Goal: Task Accomplishment & Management: Use online tool/utility

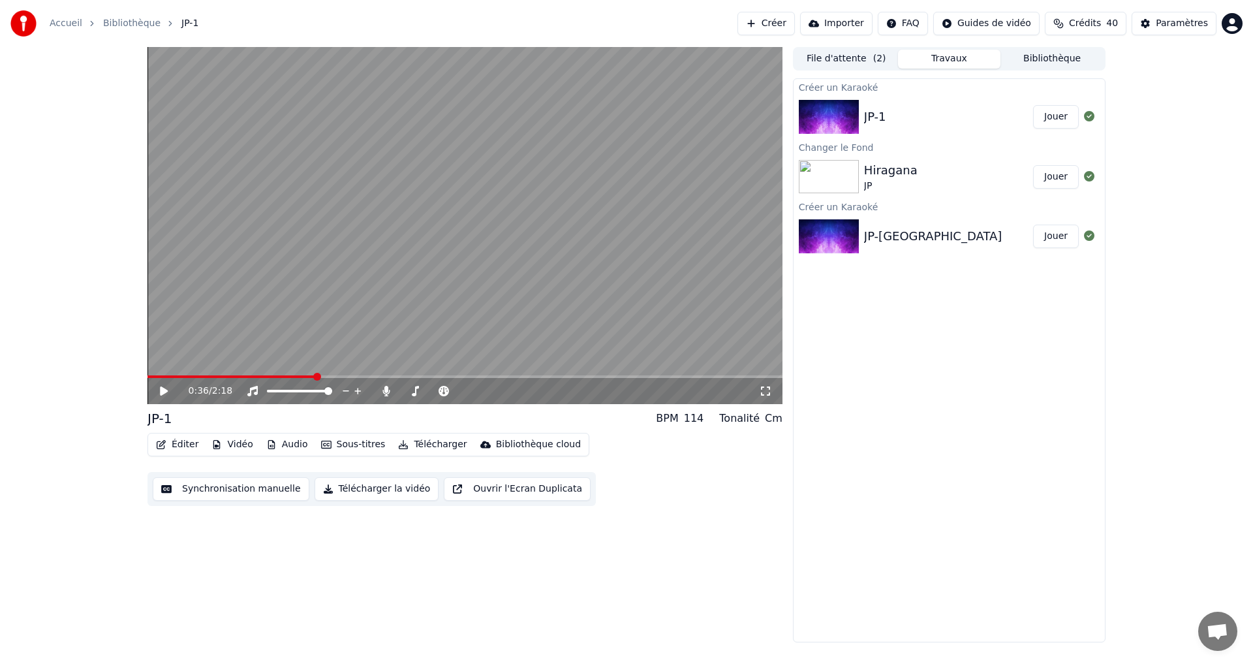
click at [244, 380] on div "0:36 / 2:18" at bounding box center [465, 391] width 635 height 26
click at [252, 374] on video at bounding box center [465, 225] width 635 height 357
click at [215, 483] on button "Synchronisation manuelle" at bounding box center [231, 488] width 157 height 23
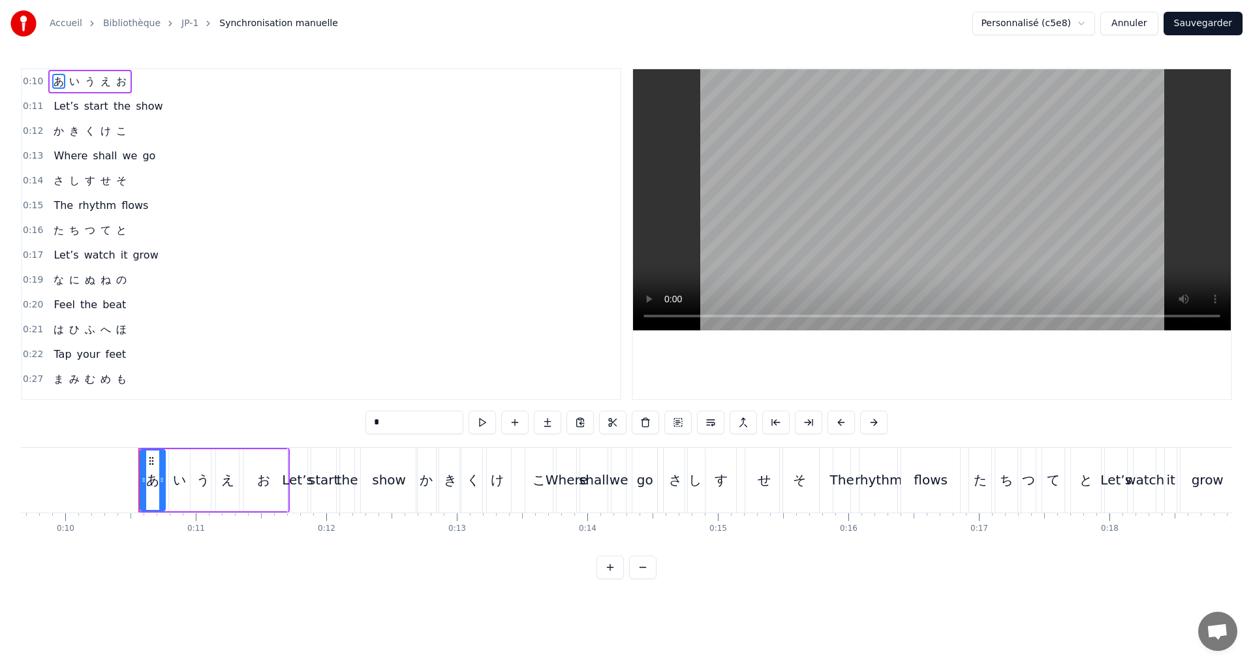
scroll to position [0, 1313]
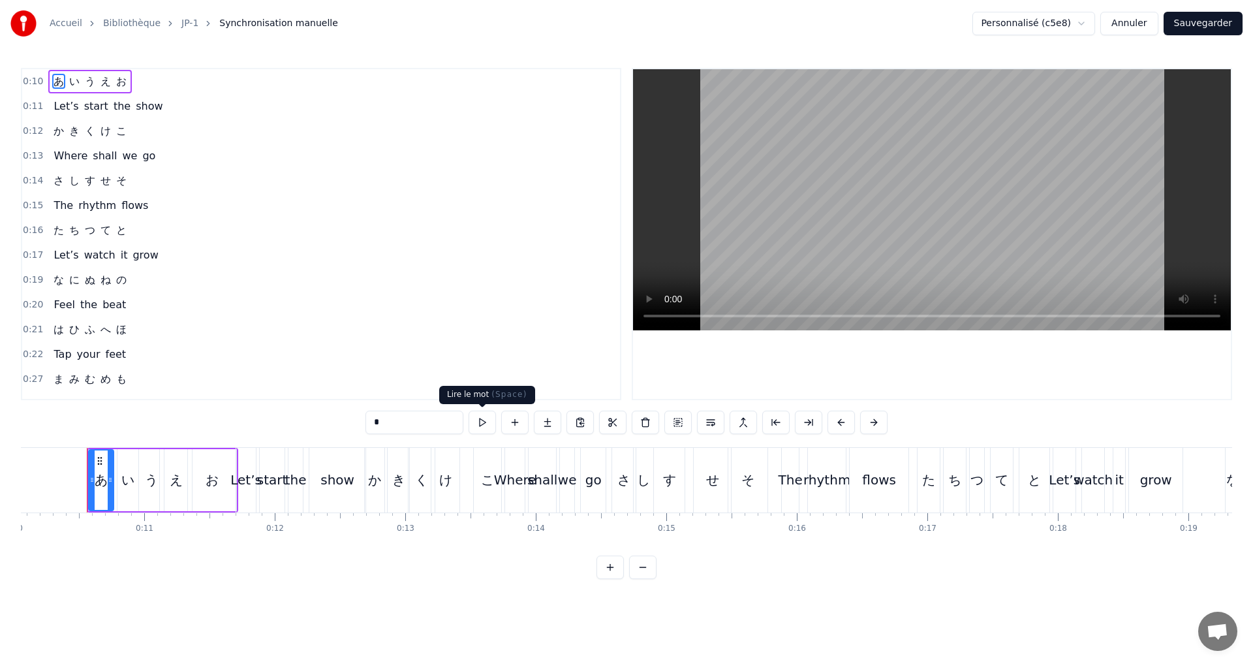
click at [479, 422] on button at bounding box center [482, 422] width 27 height 23
click at [149, 70] on div "0:10 あ い う え お" at bounding box center [321, 81] width 598 height 25
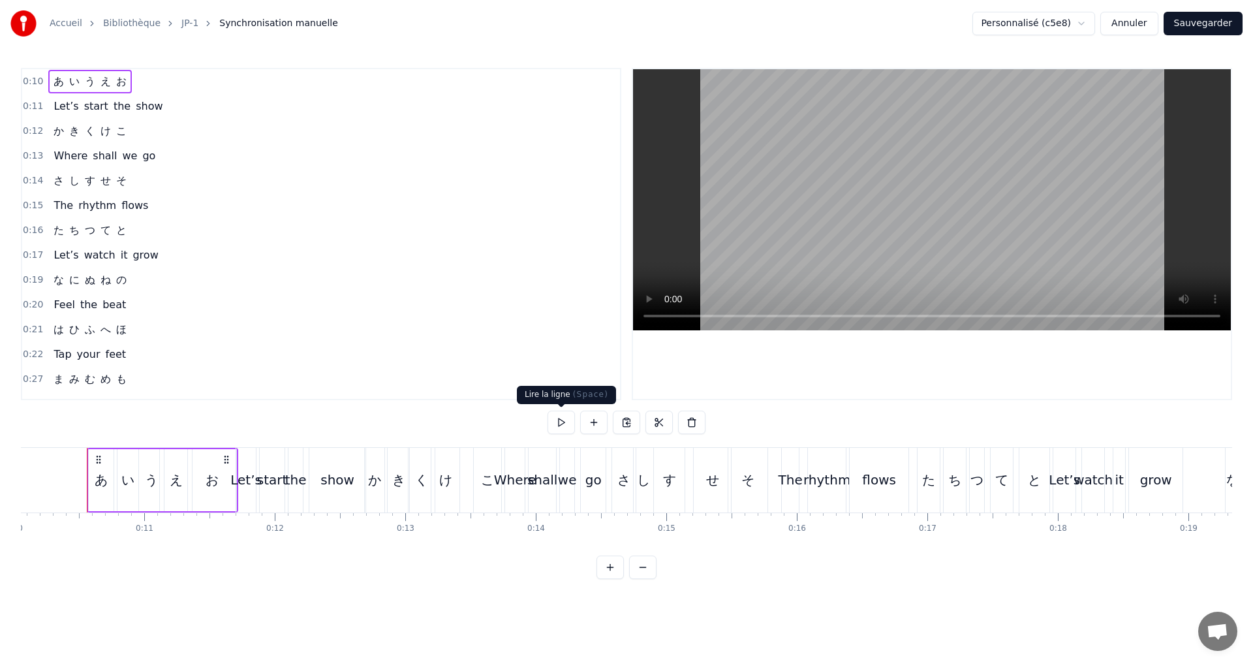
click at [559, 427] on button at bounding box center [561, 422] width 27 height 23
click at [559, 426] on button at bounding box center [561, 422] width 27 height 23
drag, startPoint x: 565, startPoint y: 418, endPoint x: 567, endPoint y: 411, distance: 7.3
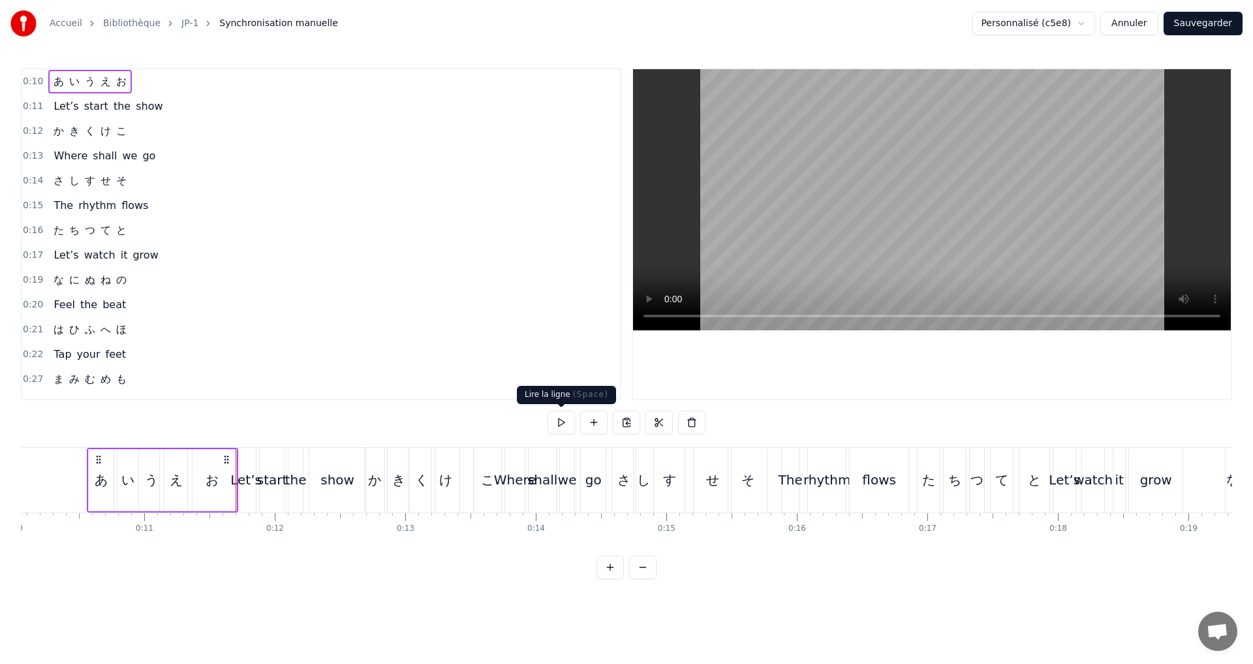
click at [566, 424] on button at bounding box center [561, 422] width 27 height 23
click at [176, 102] on div "0:11 Let’s start the show" at bounding box center [321, 106] width 598 height 25
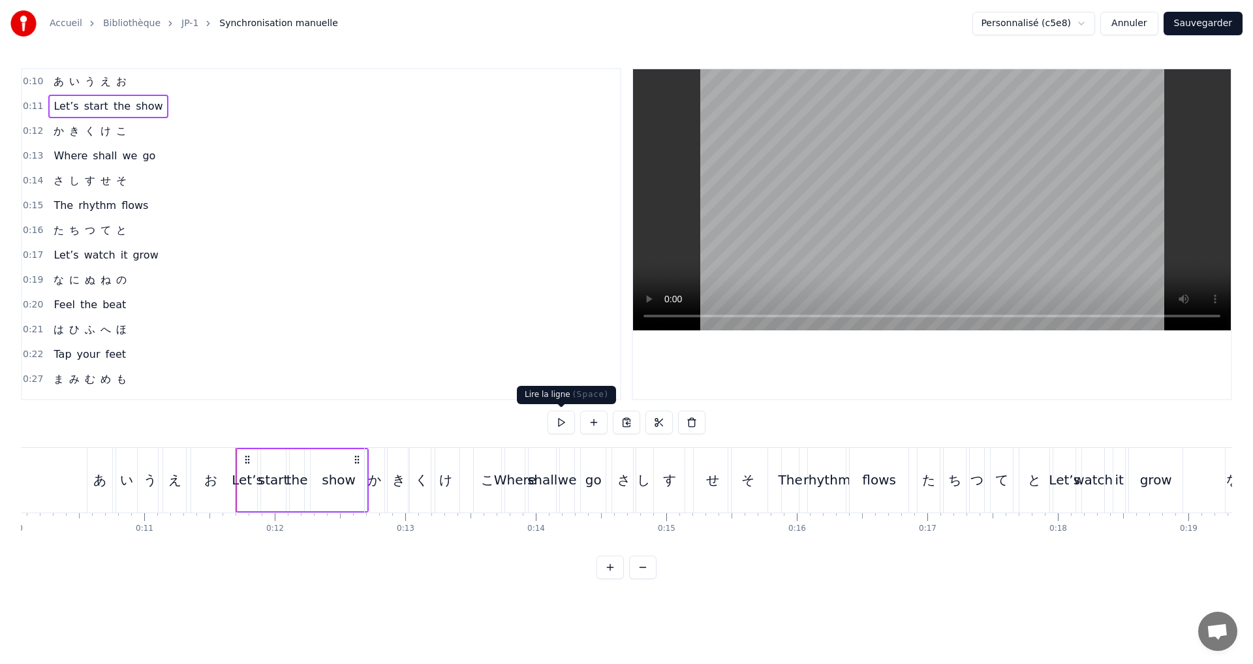
click at [557, 422] on button at bounding box center [561, 422] width 27 height 23
click at [564, 428] on button at bounding box center [561, 422] width 27 height 23
click at [155, 134] on div "0:12 か き く け こ" at bounding box center [321, 131] width 598 height 25
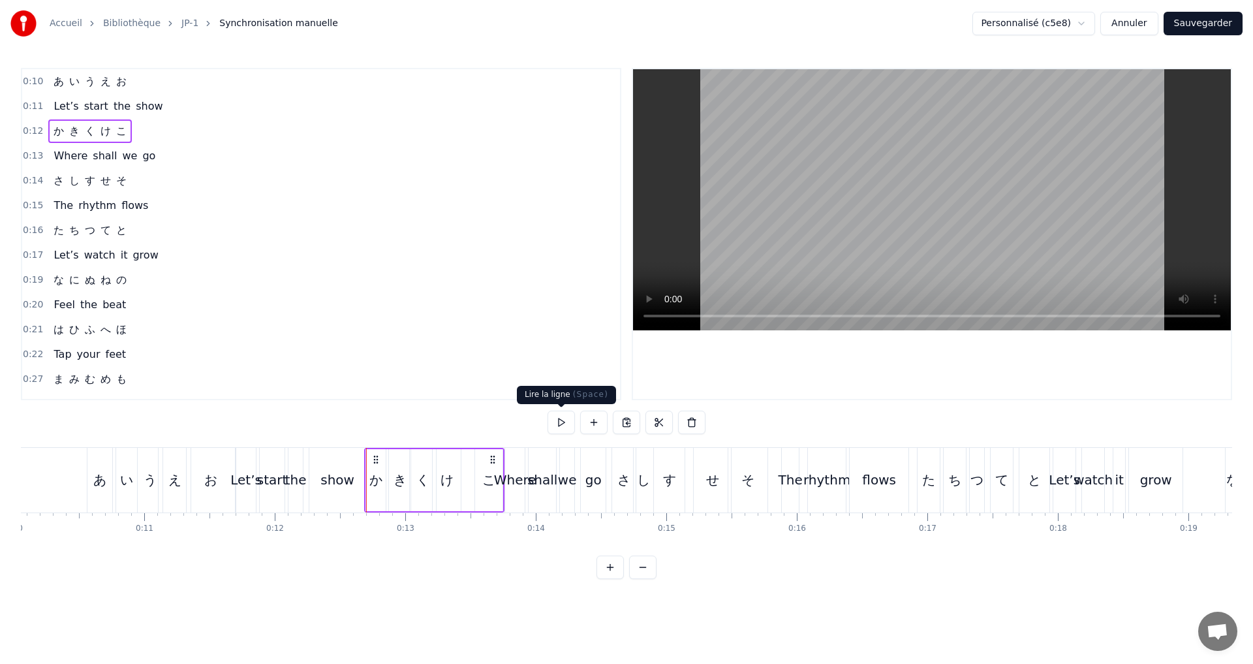
click at [561, 422] on button at bounding box center [561, 422] width 27 height 23
click at [169, 155] on div "0:13 Where shall we go" at bounding box center [321, 156] width 598 height 25
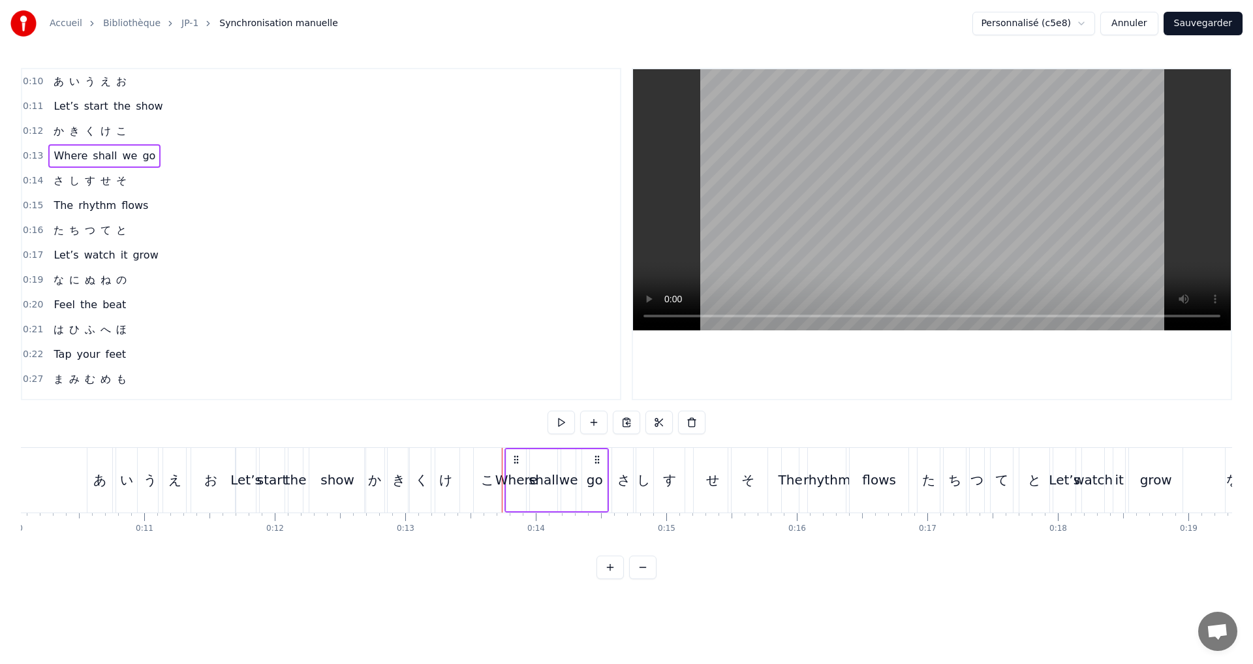
click at [162, 215] on div "0:15 The rhythm flows" at bounding box center [321, 205] width 598 height 25
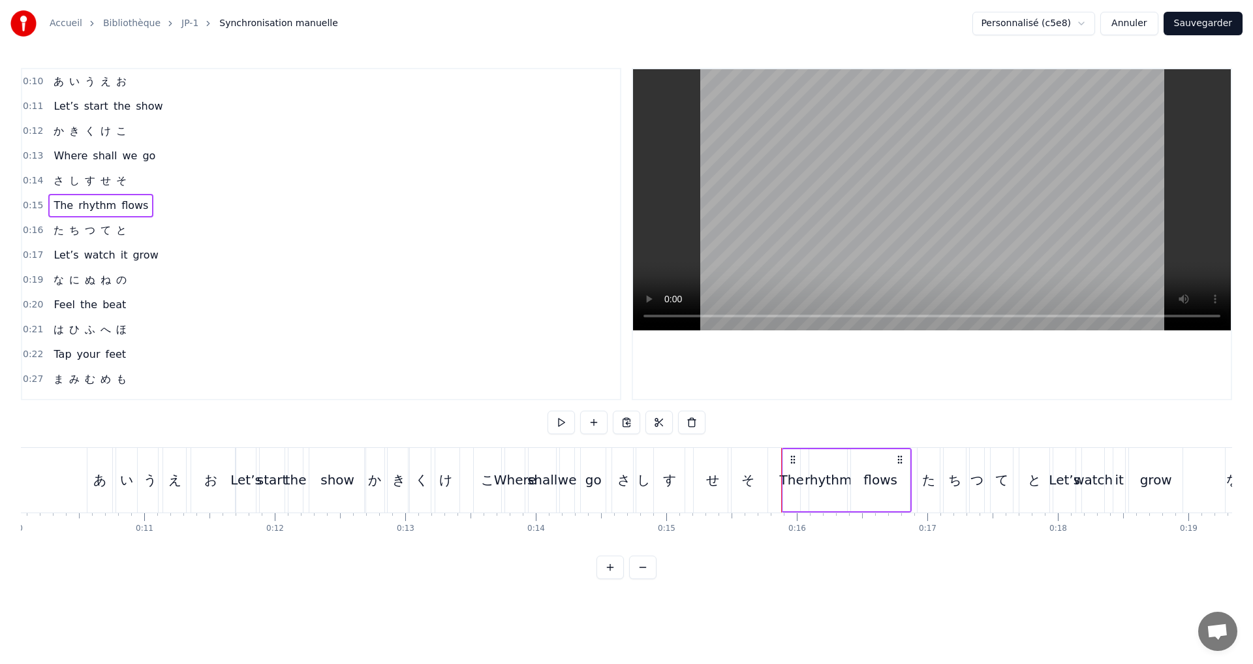
click at [149, 134] on div "0:12 か き く け こ" at bounding box center [321, 131] width 598 height 25
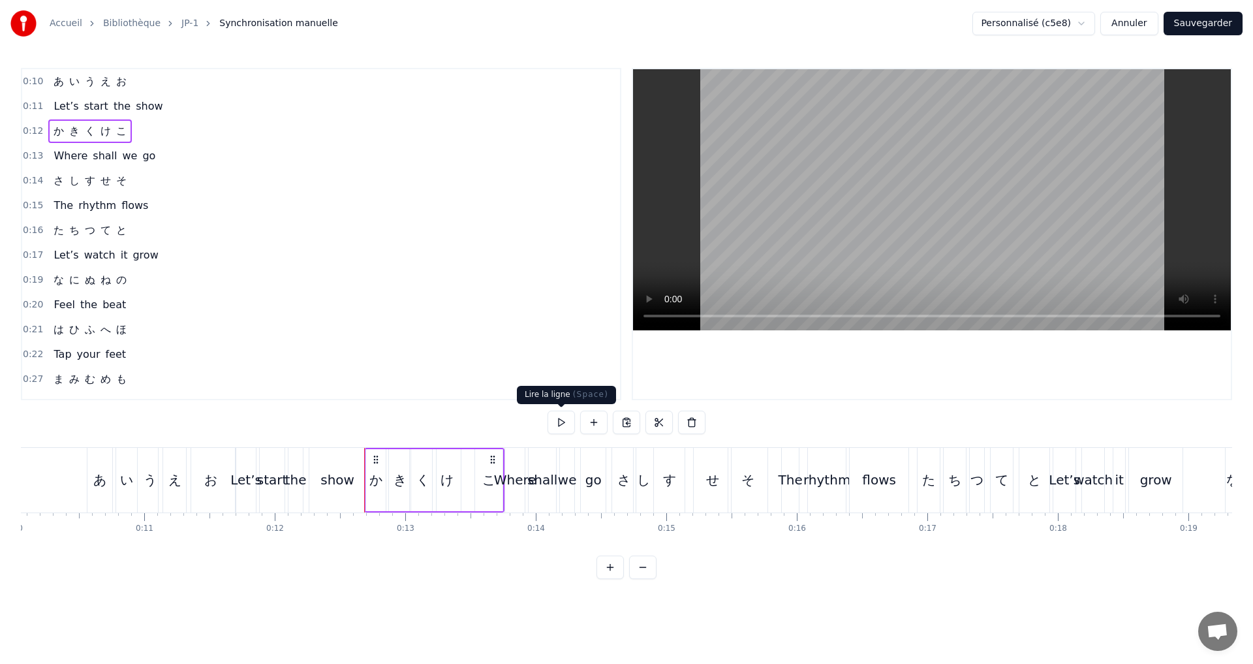
click at [568, 429] on button at bounding box center [561, 422] width 27 height 23
click at [401, 486] on div "き" at bounding box center [400, 480] width 13 height 20
click at [482, 414] on button at bounding box center [482, 422] width 27 height 23
click at [181, 156] on div "0:13 Where shall we go" at bounding box center [321, 156] width 598 height 25
click at [569, 421] on button at bounding box center [561, 422] width 27 height 23
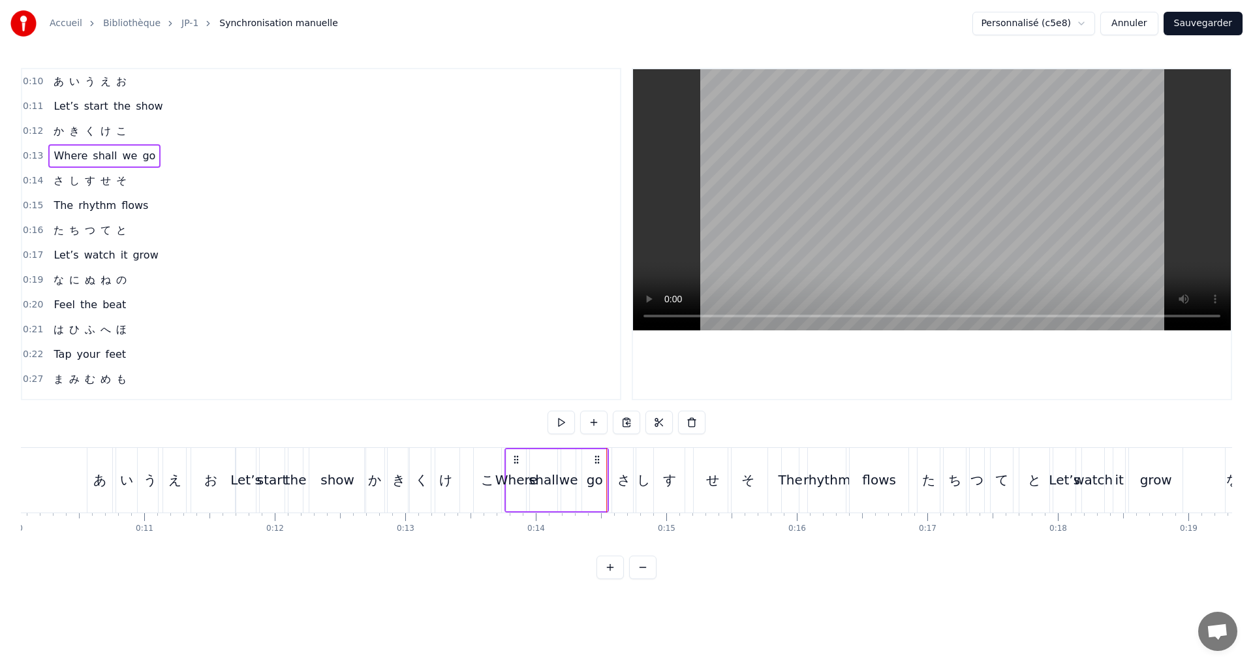
click at [144, 177] on div "0:14 さ し す せ そ" at bounding box center [321, 180] width 598 height 25
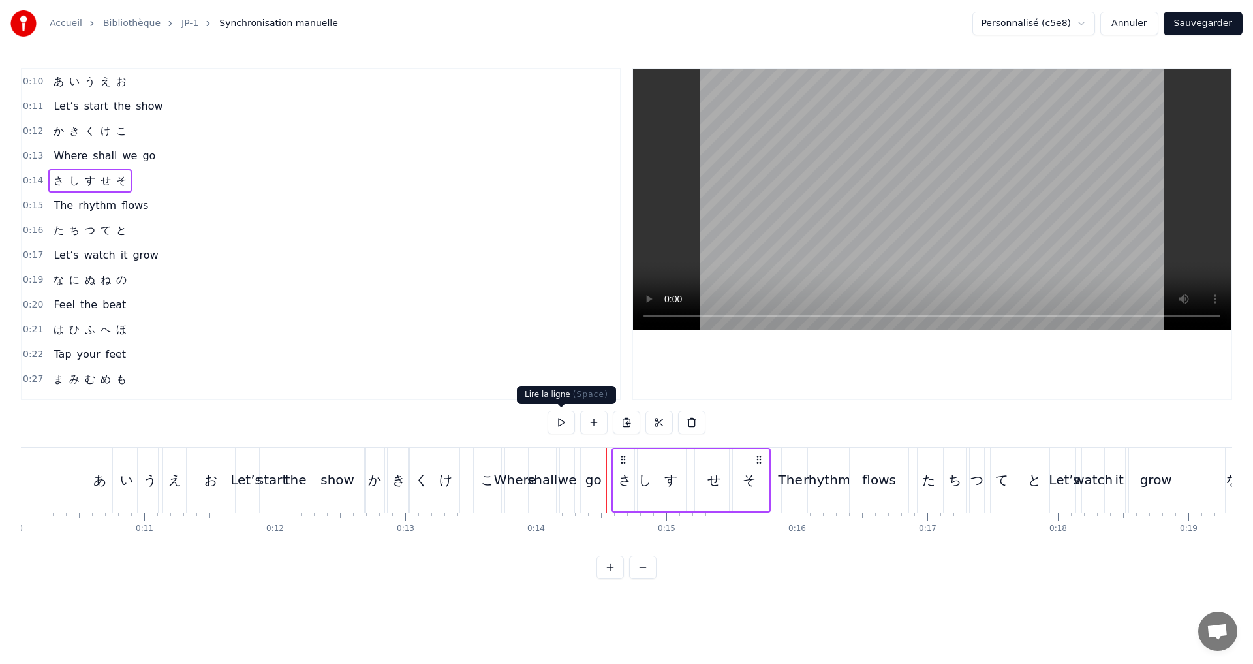
click at [567, 427] on button at bounding box center [561, 422] width 27 height 23
click at [160, 200] on div "0:15 The rhythm flows" at bounding box center [321, 205] width 598 height 25
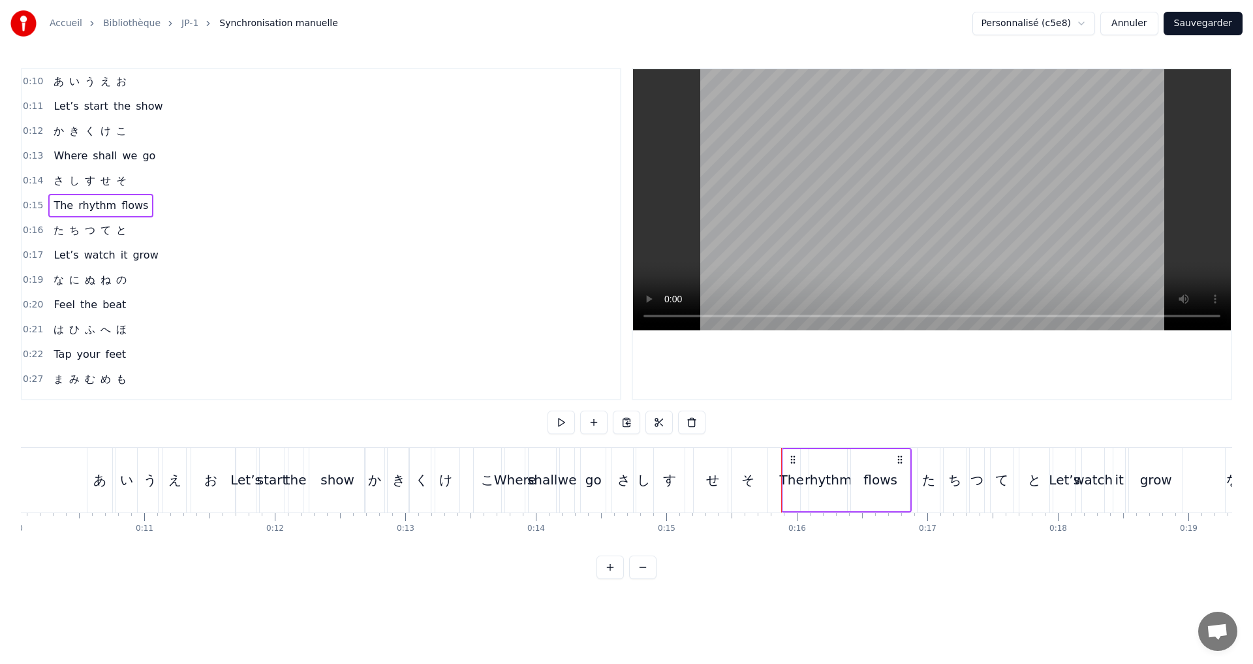
click at [561, 431] on button at bounding box center [561, 422] width 27 height 23
click at [164, 225] on div "0:16 た ち つ て と" at bounding box center [321, 230] width 598 height 25
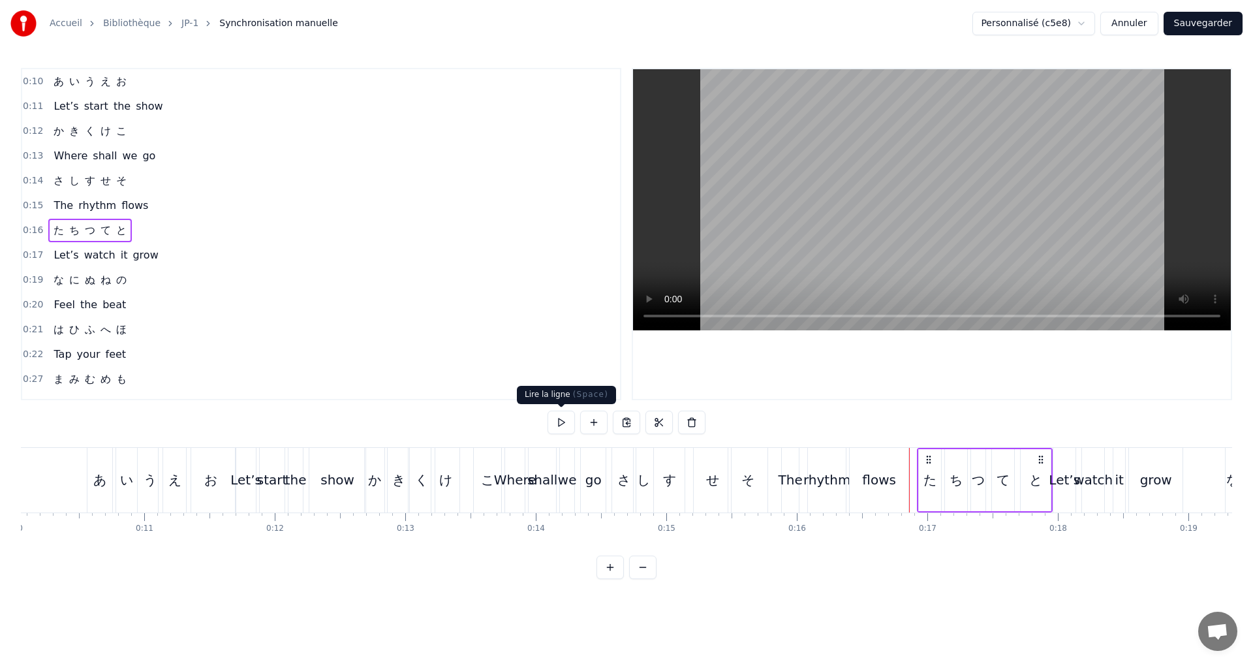
click at [565, 419] on button at bounding box center [561, 422] width 27 height 23
click at [560, 418] on button at bounding box center [561, 422] width 27 height 23
click at [559, 418] on button at bounding box center [561, 422] width 27 height 23
click at [198, 255] on div "0:17 Let’s watch it grow" at bounding box center [321, 255] width 598 height 25
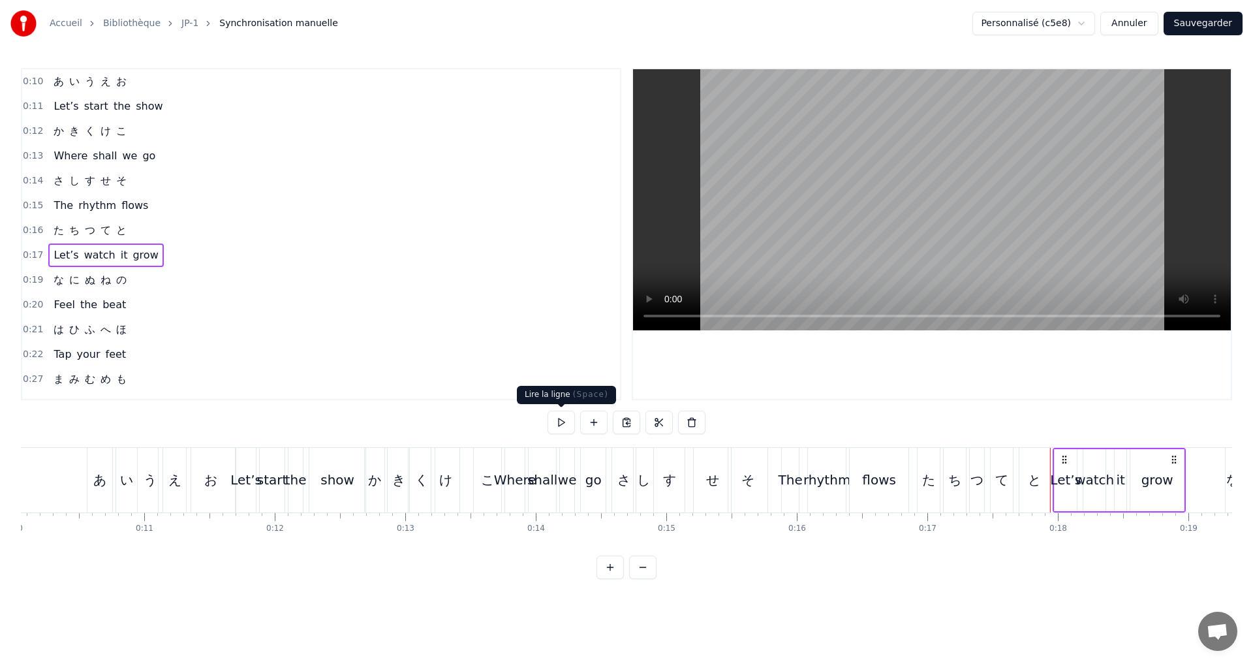
click at [557, 419] on button at bounding box center [561, 422] width 27 height 23
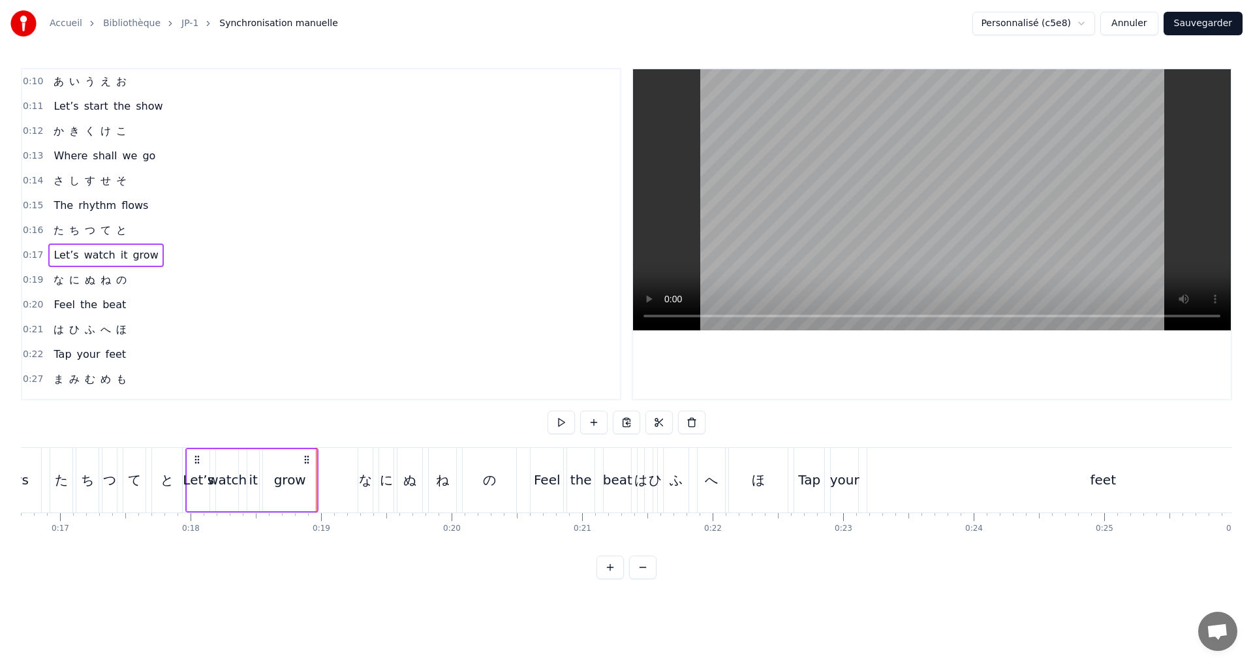
scroll to position [0, 2410]
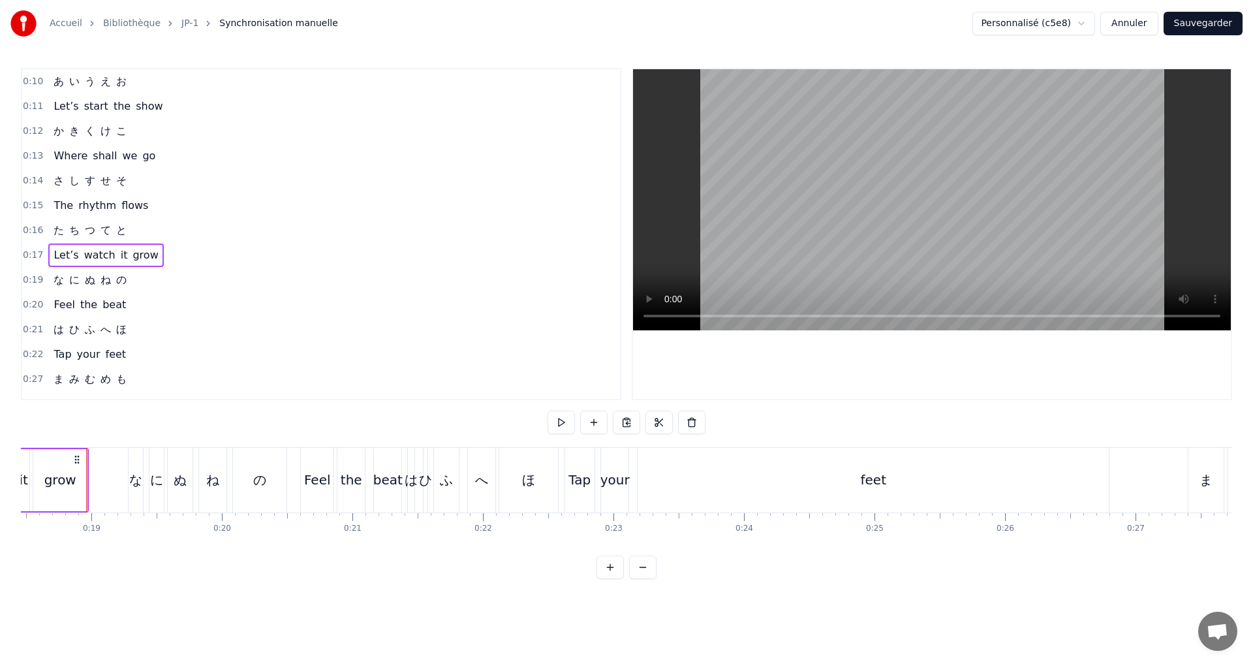
click at [137, 281] on div "0:19 な に ぬ ね の" at bounding box center [321, 280] width 598 height 25
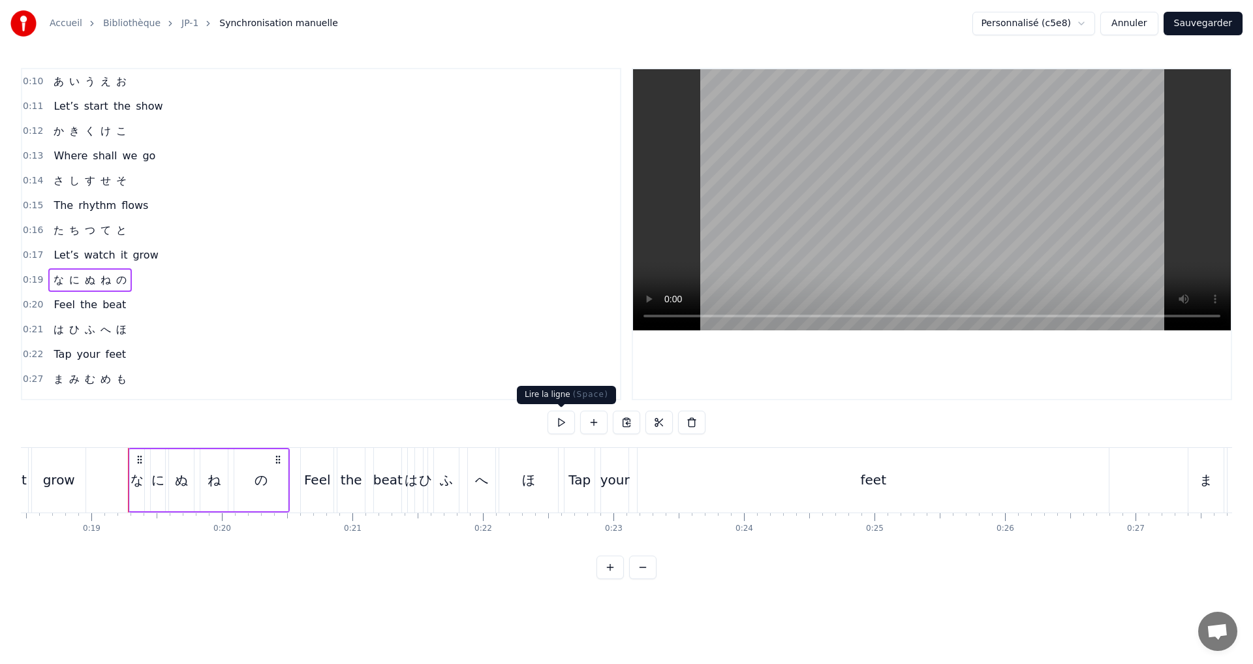
click at [553, 423] on button at bounding box center [561, 422] width 27 height 23
click at [176, 486] on div "ぬ" at bounding box center [181, 480] width 13 height 20
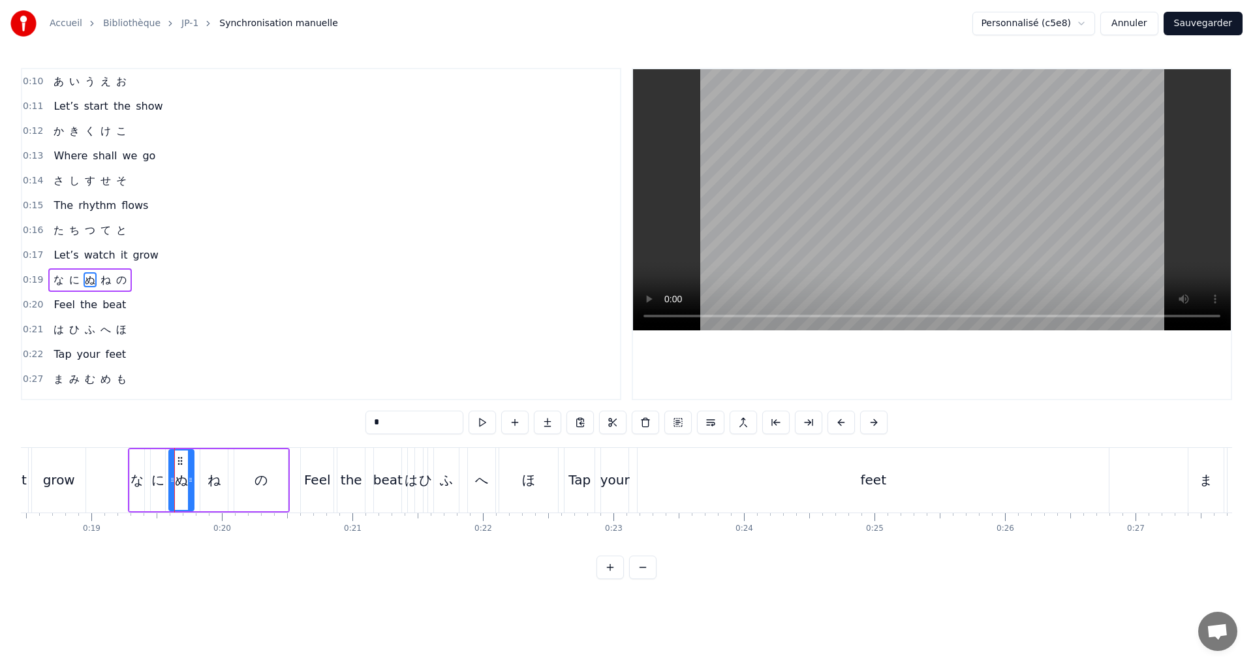
scroll to position [46, 0]
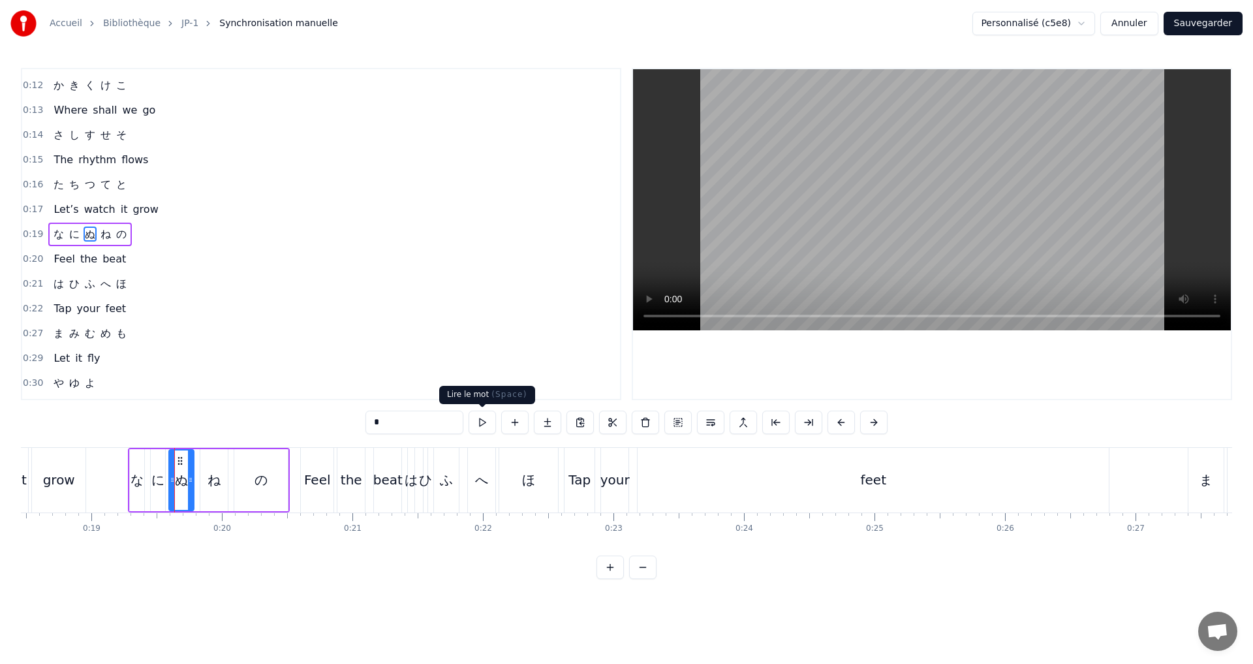
click at [486, 427] on button at bounding box center [482, 422] width 27 height 23
click at [208, 484] on div "ね" at bounding box center [214, 480] width 13 height 20
click at [198, 480] on icon at bounding box center [197, 480] width 5 height 10
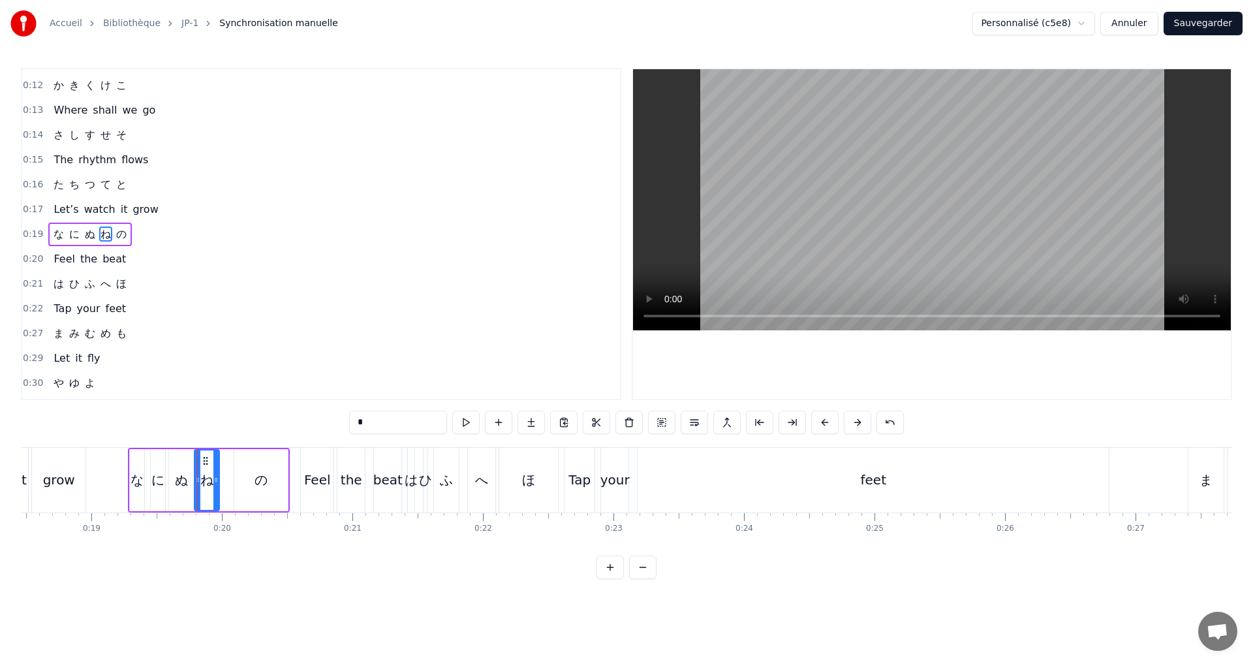
drag, startPoint x: 227, startPoint y: 482, endPoint x: 219, endPoint y: 482, distance: 8.5
click at [219, 482] on icon at bounding box center [215, 480] width 5 height 10
click at [464, 416] on button at bounding box center [465, 422] width 27 height 23
click at [254, 483] on div "の" at bounding box center [261, 480] width 54 height 62
type input "*"
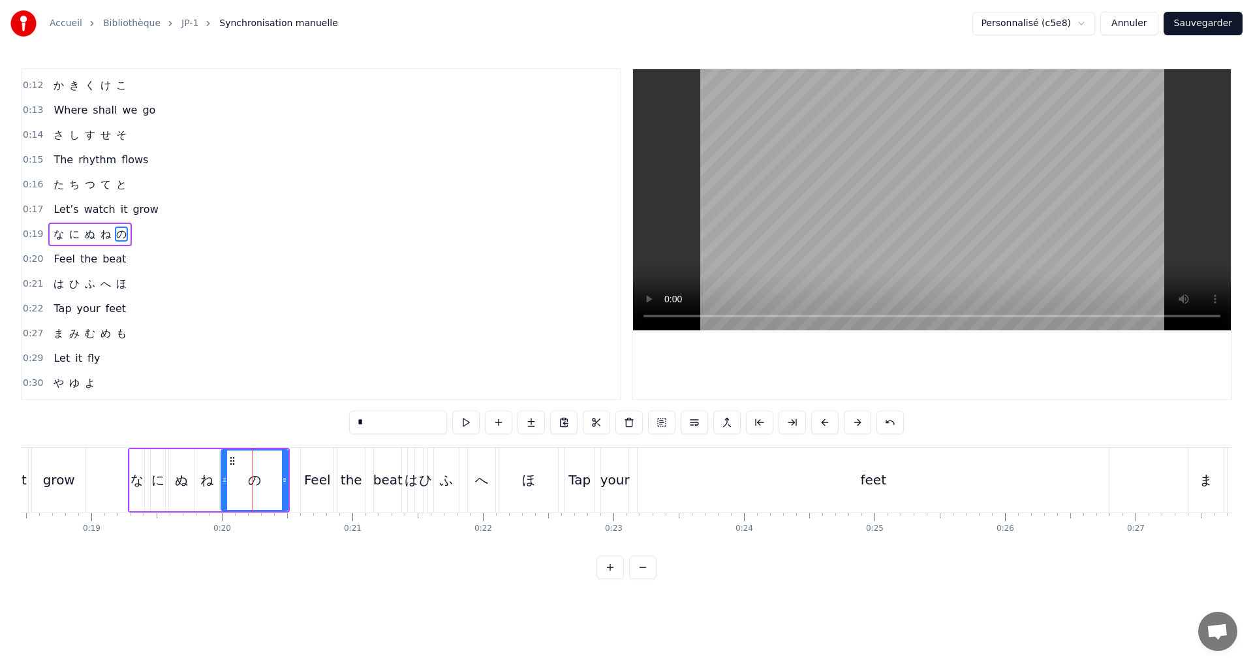
drag, startPoint x: 238, startPoint y: 476, endPoint x: 225, endPoint y: 475, distance: 13.2
click at [225, 475] on icon at bounding box center [224, 480] width 5 height 10
drag, startPoint x: 286, startPoint y: 484, endPoint x: 262, endPoint y: 477, distance: 24.6
click at [262, 477] on icon at bounding box center [260, 480] width 5 height 10
click at [471, 416] on button at bounding box center [465, 422] width 27 height 23
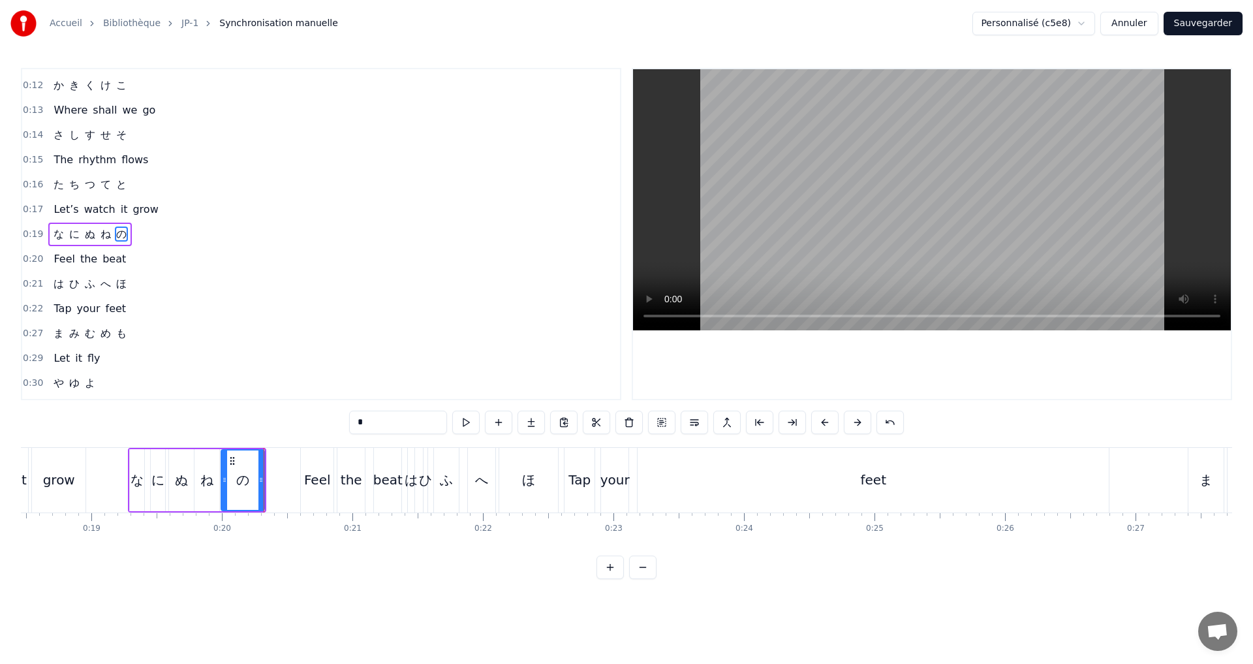
click at [147, 238] on div "0:19 な に ぬ ね の" at bounding box center [321, 234] width 598 height 25
click at [139, 265] on div "0:20 Feel the beat" at bounding box center [321, 259] width 598 height 25
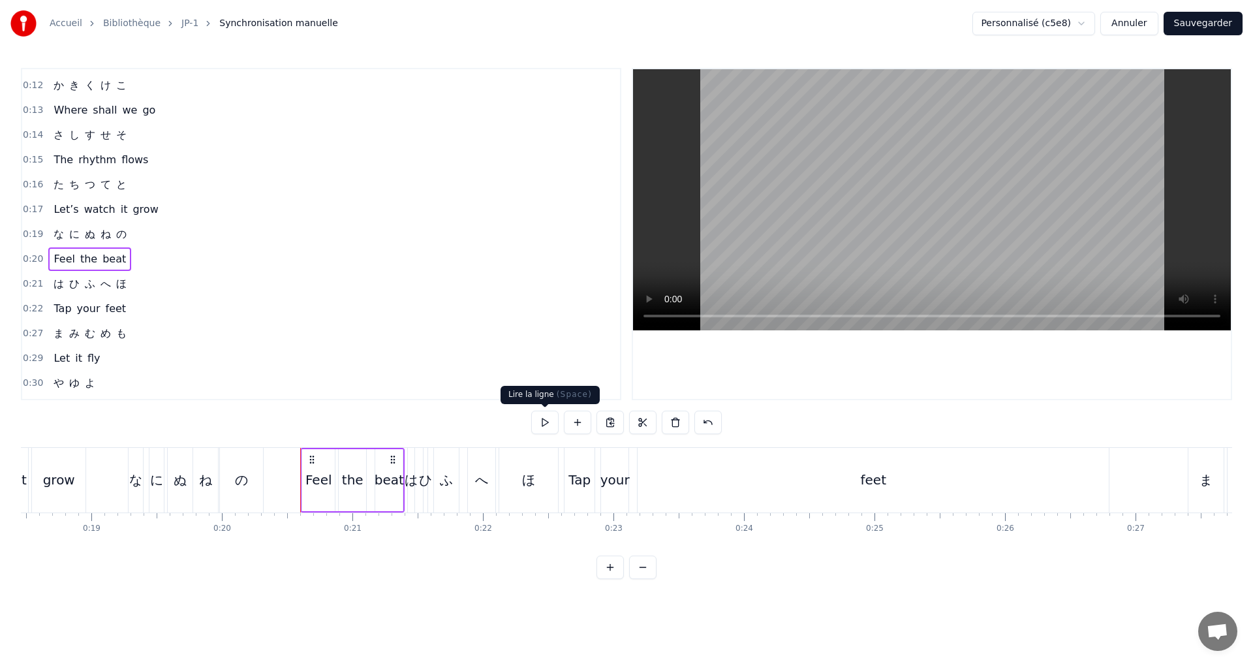
click at [551, 417] on button at bounding box center [544, 422] width 27 height 23
click at [140, 223] on div "0:19 な に ぬ ね の" at bounding box center [321, 234] width 598 height 25
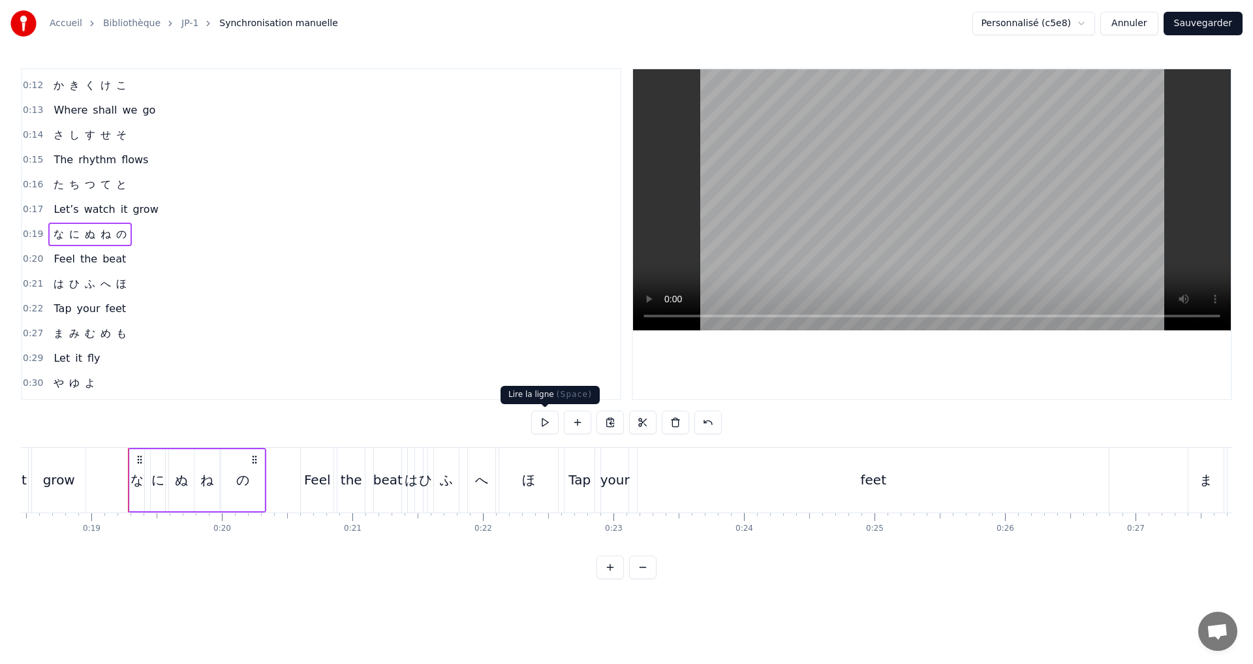
click at [537, 426] on button at bounding box center [544, 422] width 27 height 23
click at [537, 425] on button at bounding box center [544, 422] width 27 height 23
click at [159, 251] on div "0:20 Feel the beat" at bounding box center [321, 259] width 598 height 25
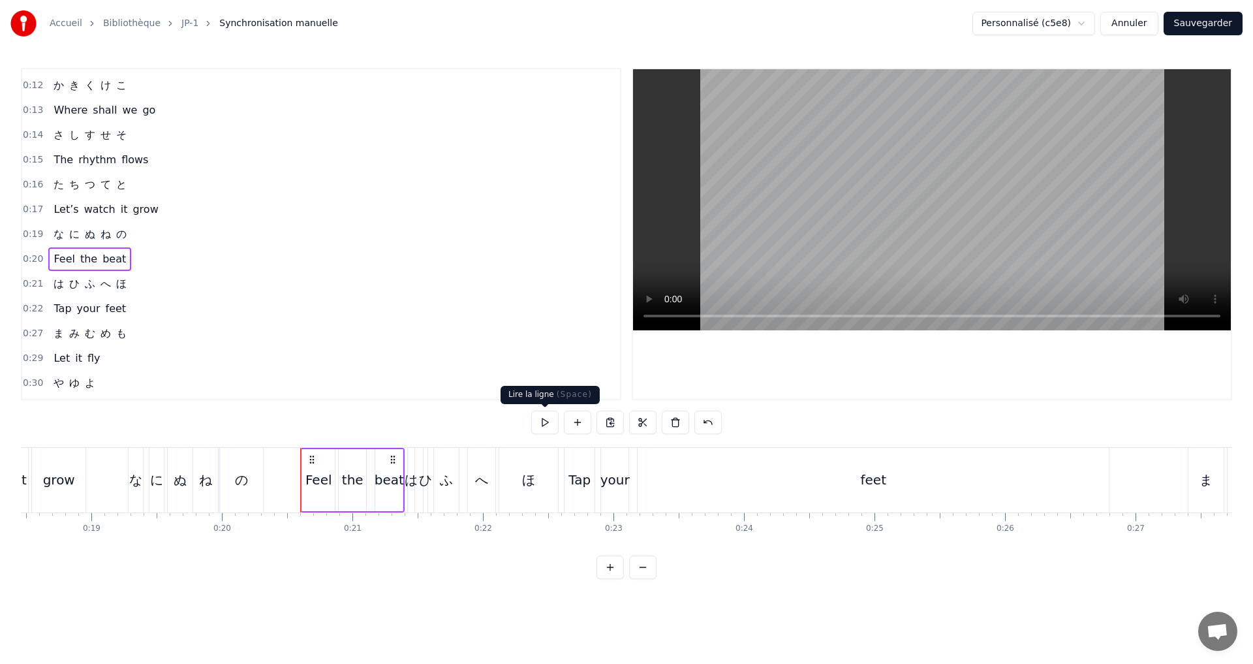
click at [550, 429] on button at bounding box center [544, 422] width 27 height 23
click at [136, 285] on div "0:21 は ひ ふ へ ほ" at bounding box center [321, 284] width 598 height 25
click at [539, 422] on button at bounding box center [544, 422] width 27 height 23
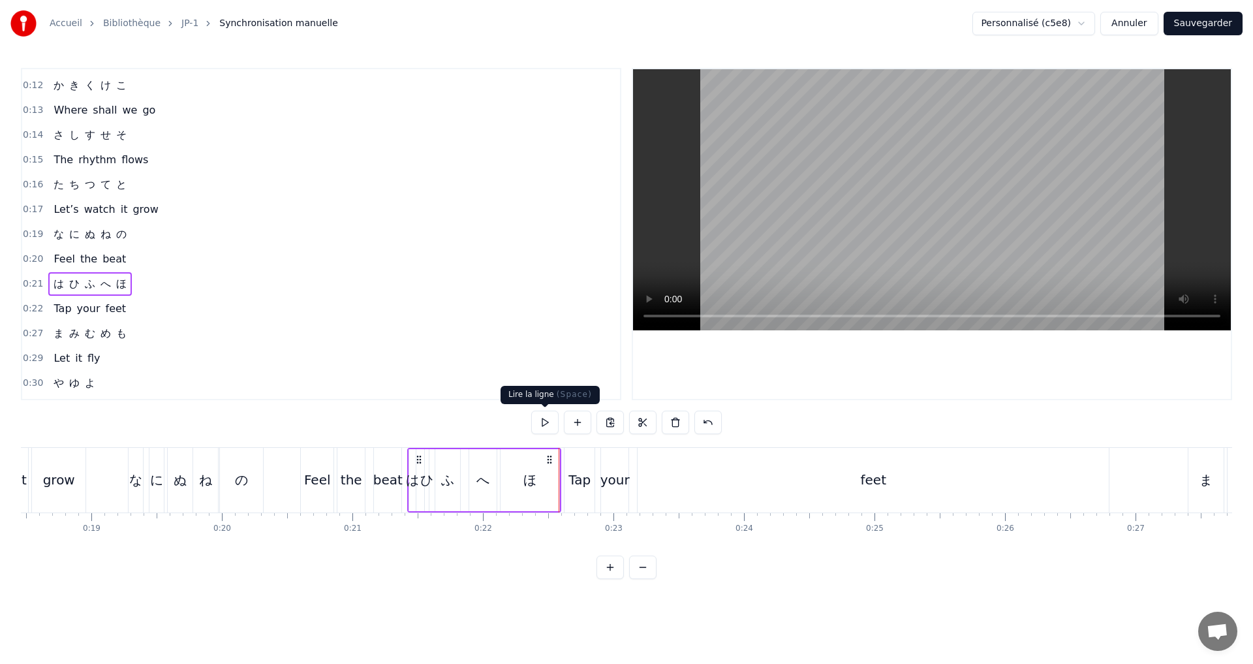
click at [540, 421] on button at bounding box center [544, 422] width 27 height 23
click at [157, 304] on div "0:22 Tap your feet" at bounding box center [321, 308] width 598 height 25
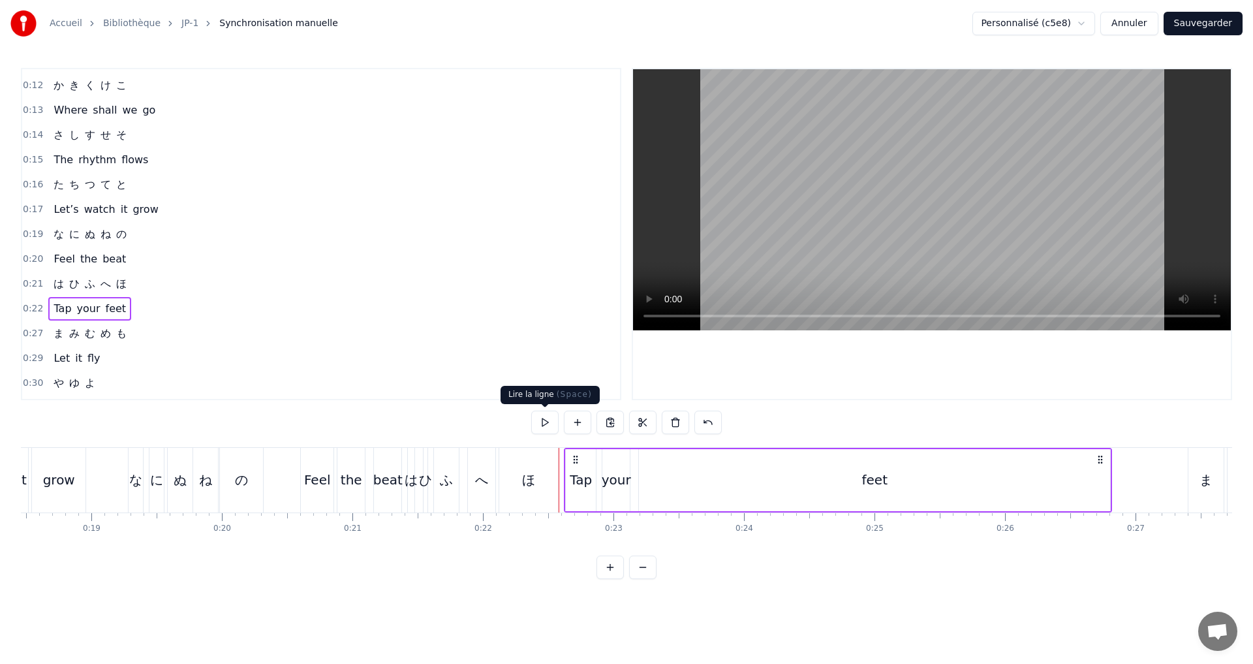
click at [540, 424] on button at bounding box center [544, 422] width 27 height 23
click at [140, 331] on div "0:27 ま み む め も" at bounding box center [321, 333] width 598 height 25
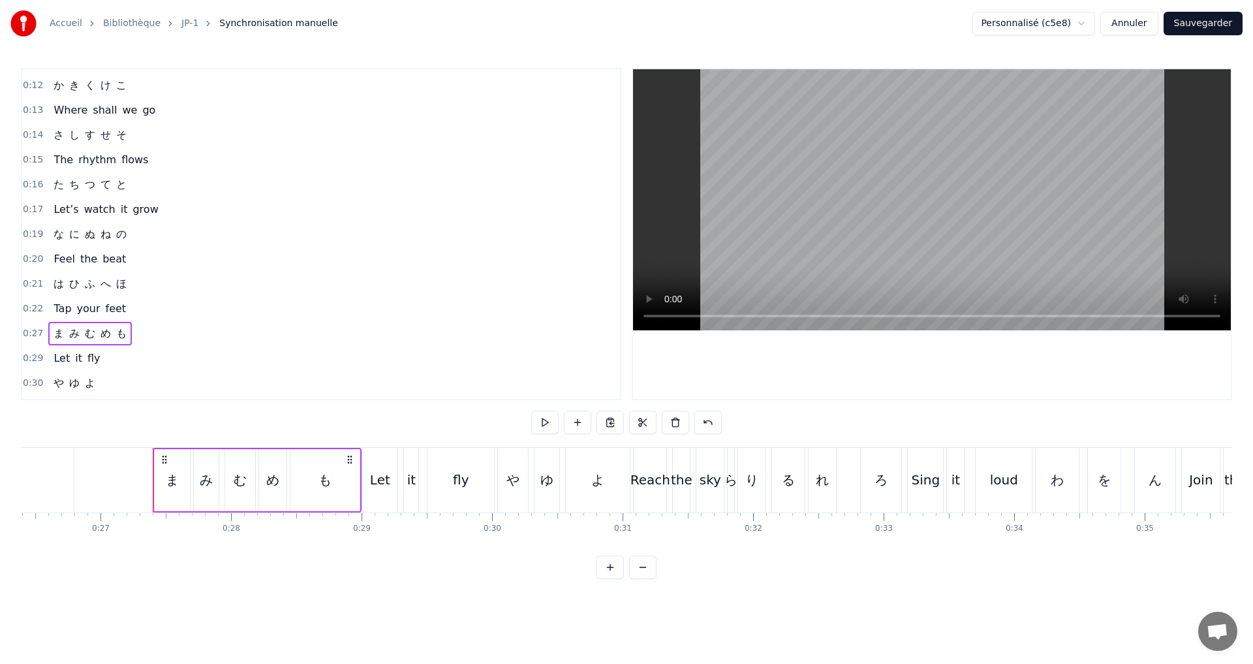
scroll to position [0, 3512]
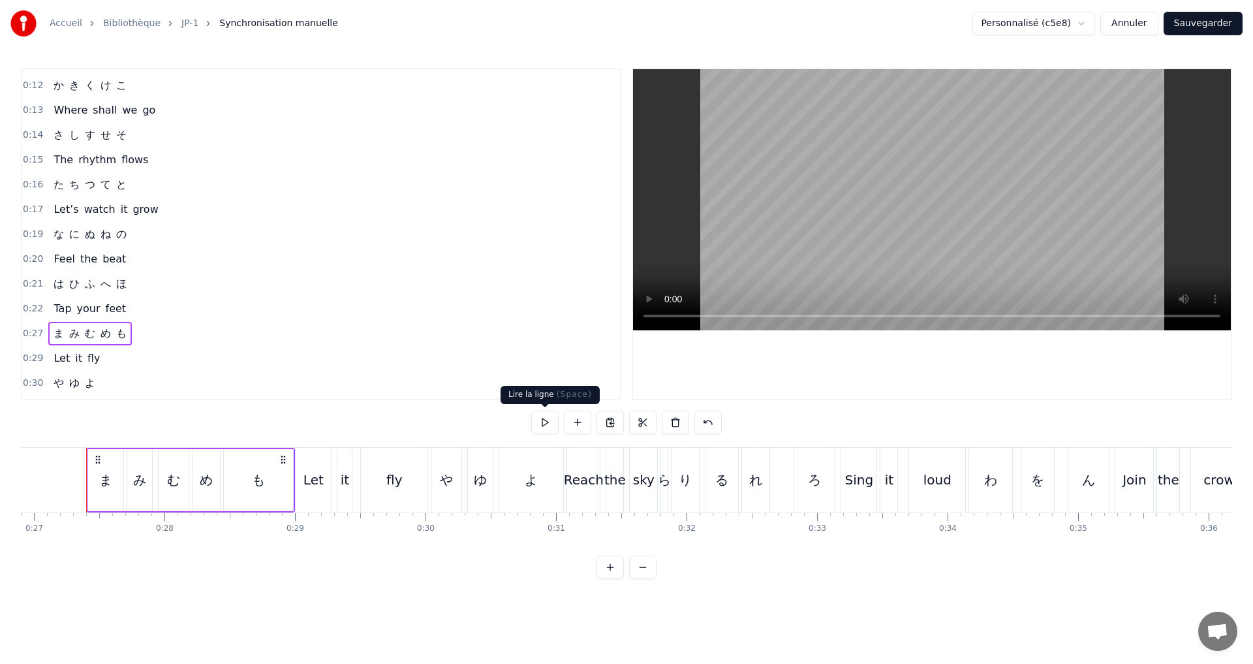
click at [541, 424] on button at bounding box center [544, 422] width 27 height 23
click at [178, 477] on div "む" at bounding box center [173, 480] width 13 height 20
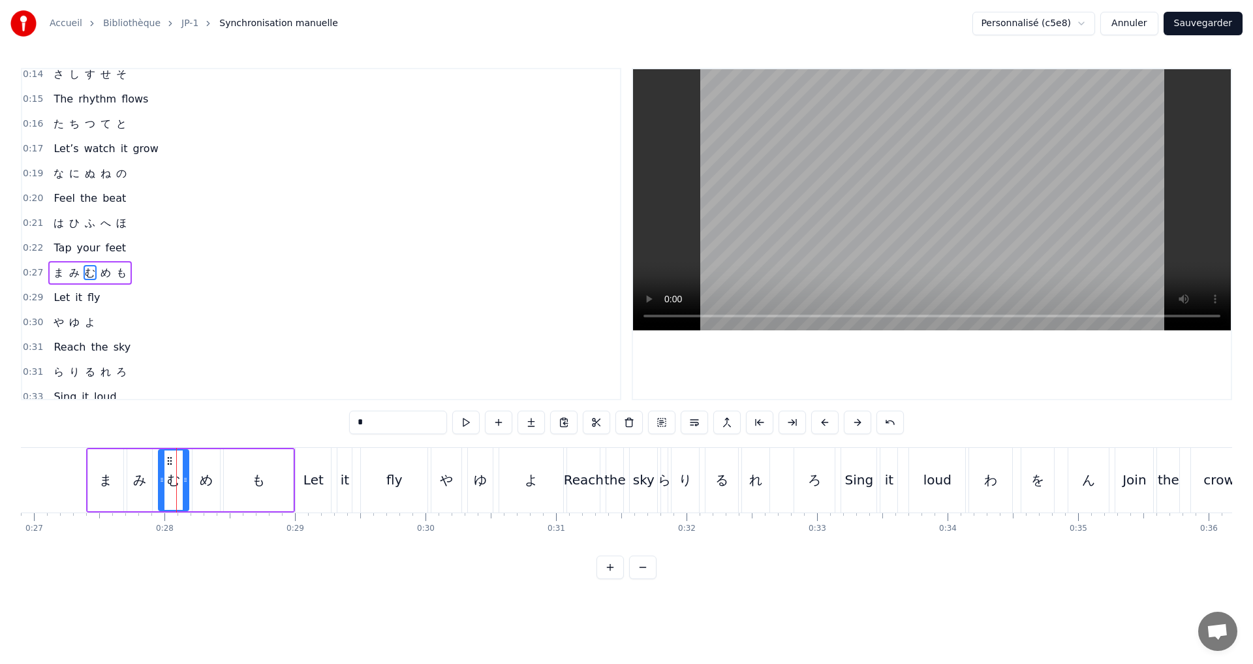
scroll to position [145, 0]
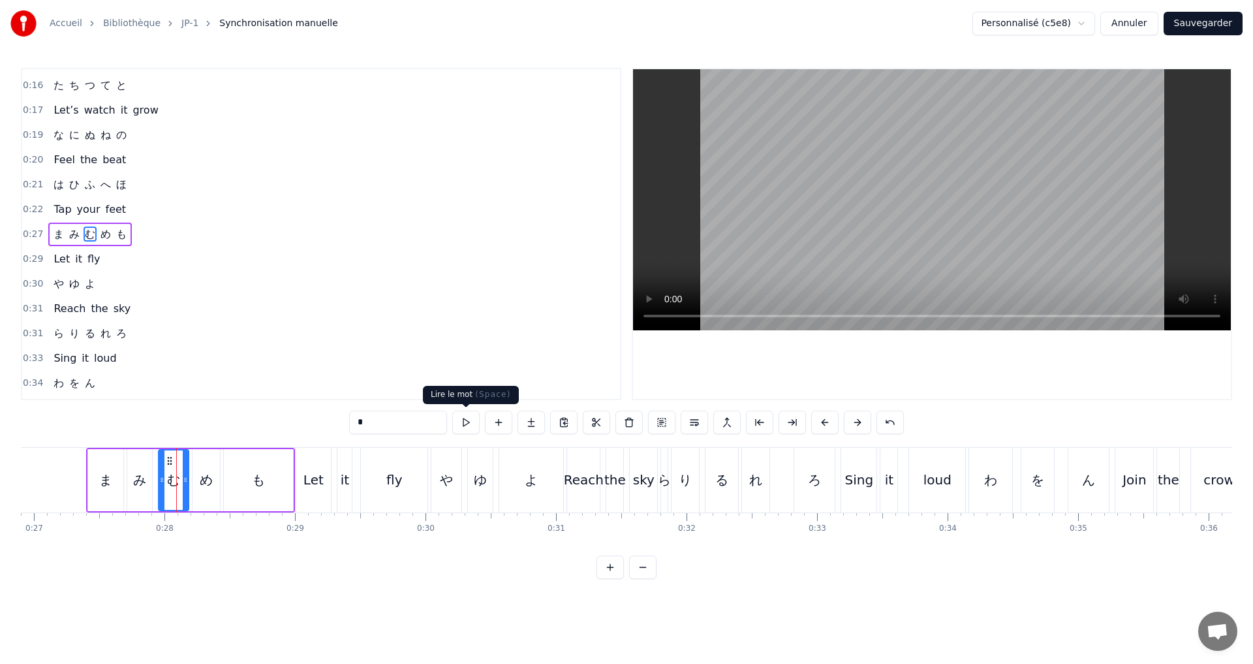
click at [466, 426] on button at bounding box center [465, 422] width 27 height 23
click at [180, 482] on icon at bounding box center [180, 480] width 5 height 10
click at [137, 474] on div "み" at bounding box center [139, 480] width 13 height 20
type input "*"
click at [469, 426] on button at bounding box center [465, 422] width 27 height 23
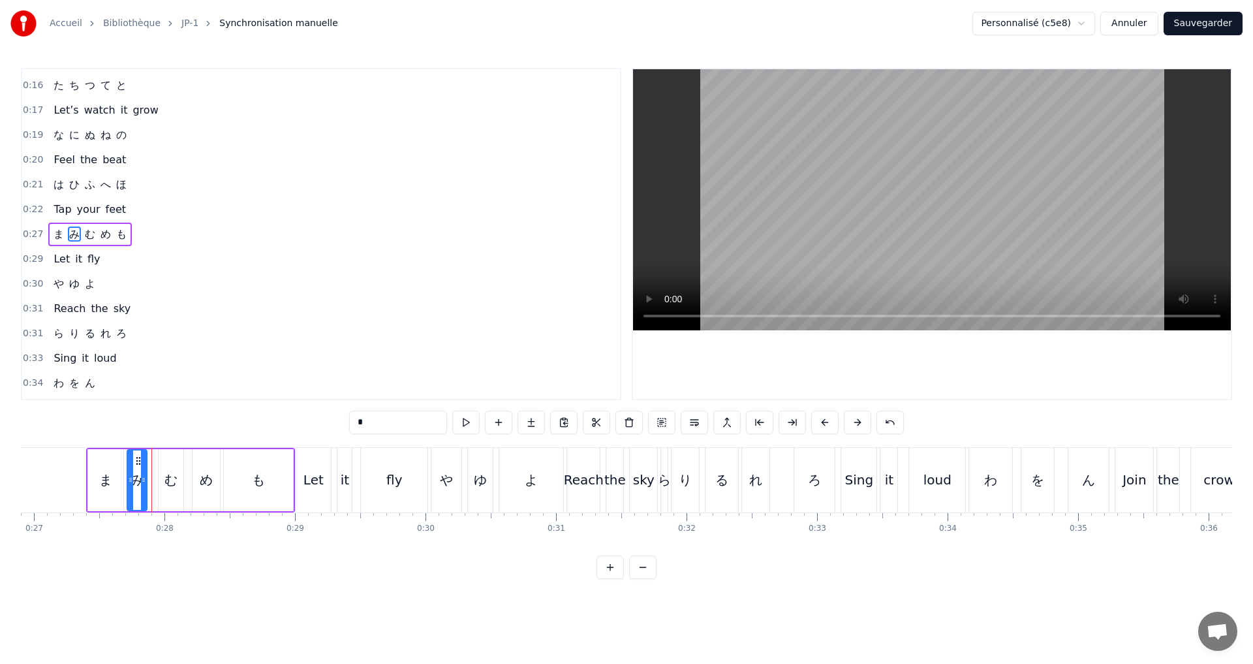
click at [141, 480] on icon at bounding box center [143, 480] width 5 height 10
click at [467, 424] on button at bounding box center [465, 422] width 27 height 23
click at [159, 236] on div "0:27 ま み む め も" at bounding box center [321, 234] width 598 height 25
click at [539, 418] on button at bounding box center [544, 422] width 27 height 23
click at [210, 485] on div "め" at bounding box center [206, 480] width 13 height 20
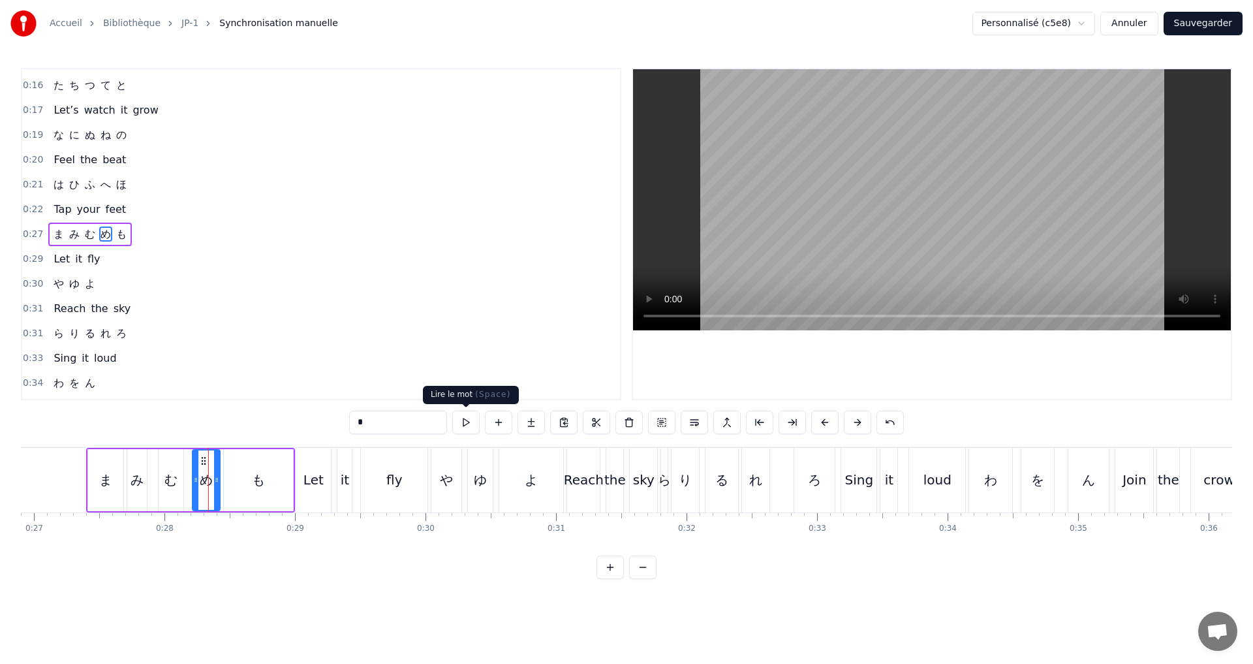
click at [462, 429] on button at bounding box center [465, 422] width 27 height 23
drag, startPoint x: 196, startPoint y: 479, endPoint x: 189, endPoint y: 478, distance: 7.2
click at [189, 478] on icon at bounding box center [188, 480] width 5 height 10
drag, startPoint x: 216, startPoint y: 486, endPoint x: 210, endPoint y: 484, distance: 6.7
click at [210, 484] on div at bounding box center [210, 479] width 5 height 59
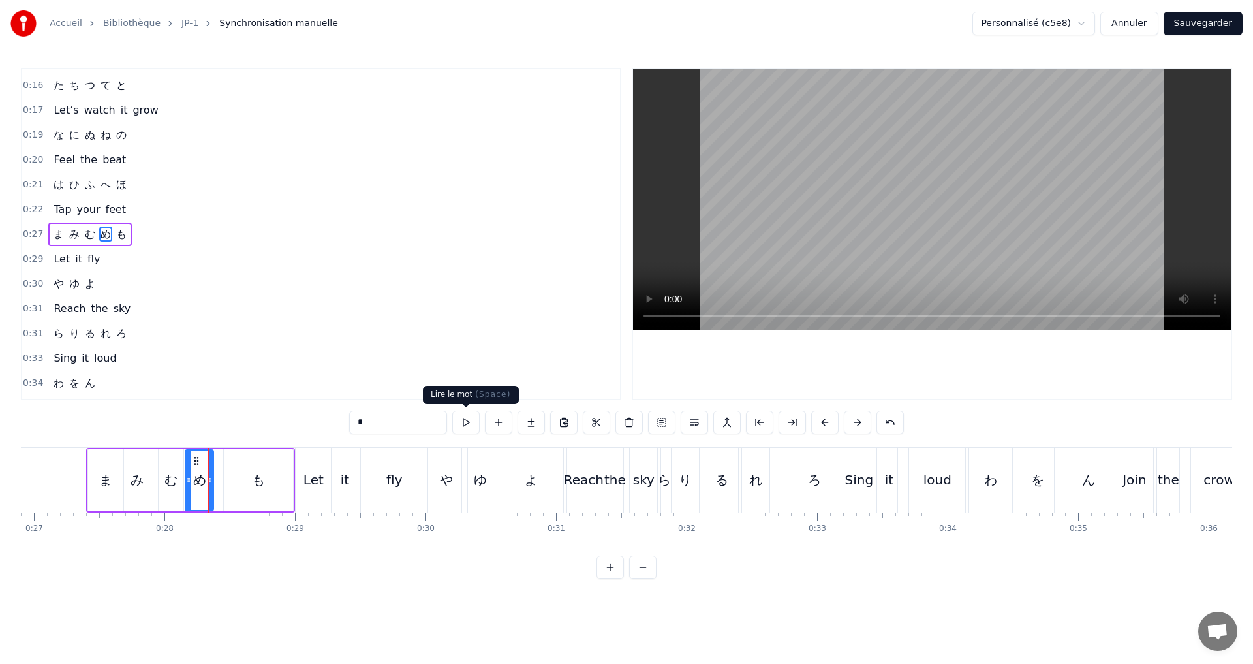
click at [468, 420] on button at bounding box center [465, 422] width 27 height 23
click at [251, 480] on div "も" at bounding box center [258, 480] width 69 height 62
type input "*"
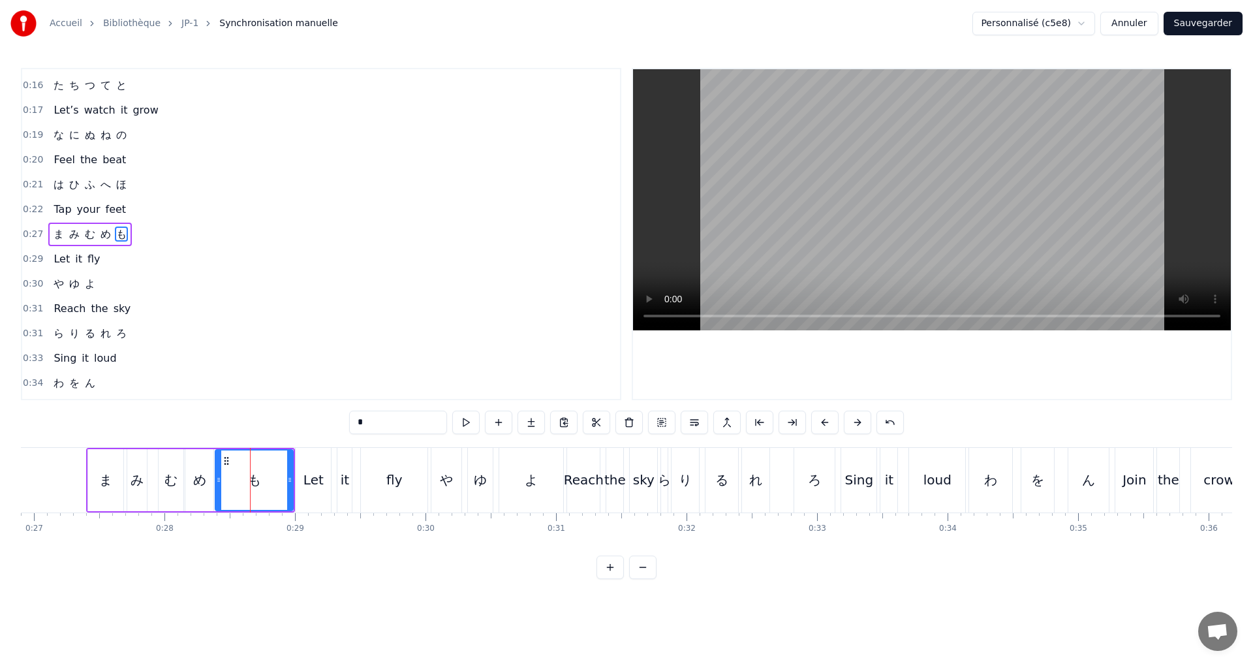
drag, startPoint x: 228, startPoint y: 475, endPoint x: 219, endPoint y: 474, distance: 8.6
click at [219, 474] on div at bounding box center [218, 479] width 5 height 59
click at [467, 413] on button at bounding box center [465, 422] width 27 height 23
drag, startPoint x: 292, startPoint y: 480, endPoint x: 282, endPoint y: 476, distance: 10.3
click at [282, 476] on icon at bounding box center [279, 480] width 5 height 10
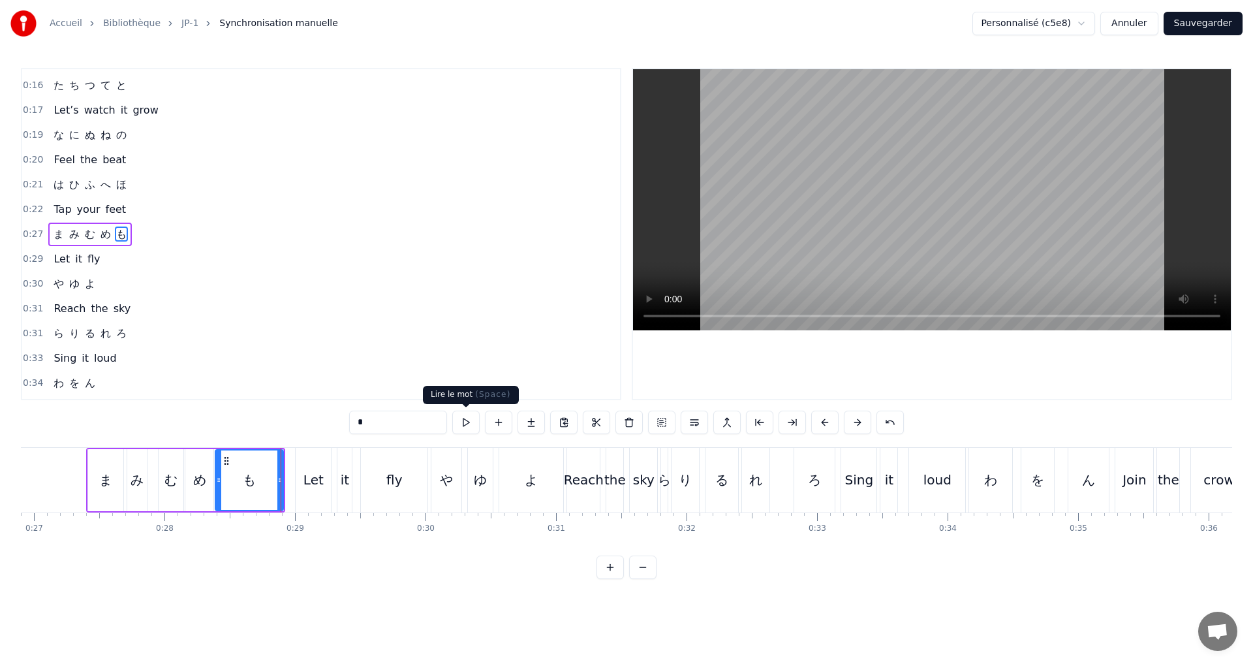
click at [460, 415] on button at bounding box center [465, 422] width 27 height 23
click at [114, 262] on div "0:29 Let it fly" at bounding box center [321, 259] width 598 height 25
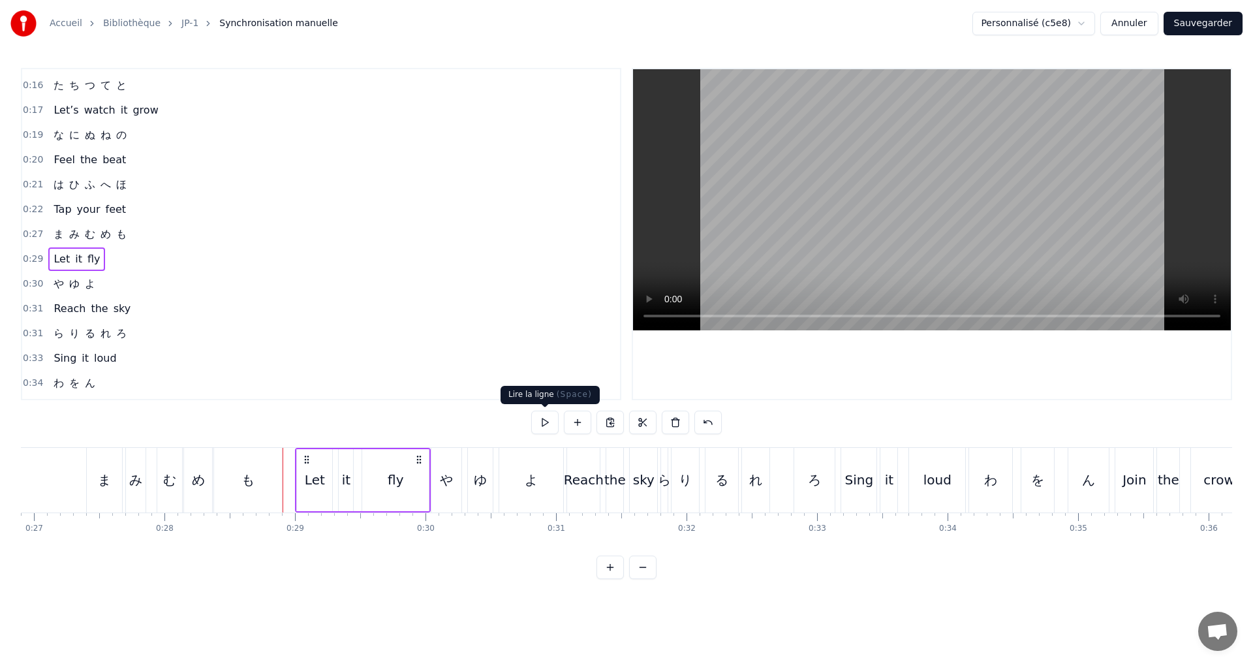
click at [538, 422] on button at bounding box center [544, 422] width 27 height 23
click at [403, 478] on div "fly" at bounding box center [395, 480] width 67 height 62
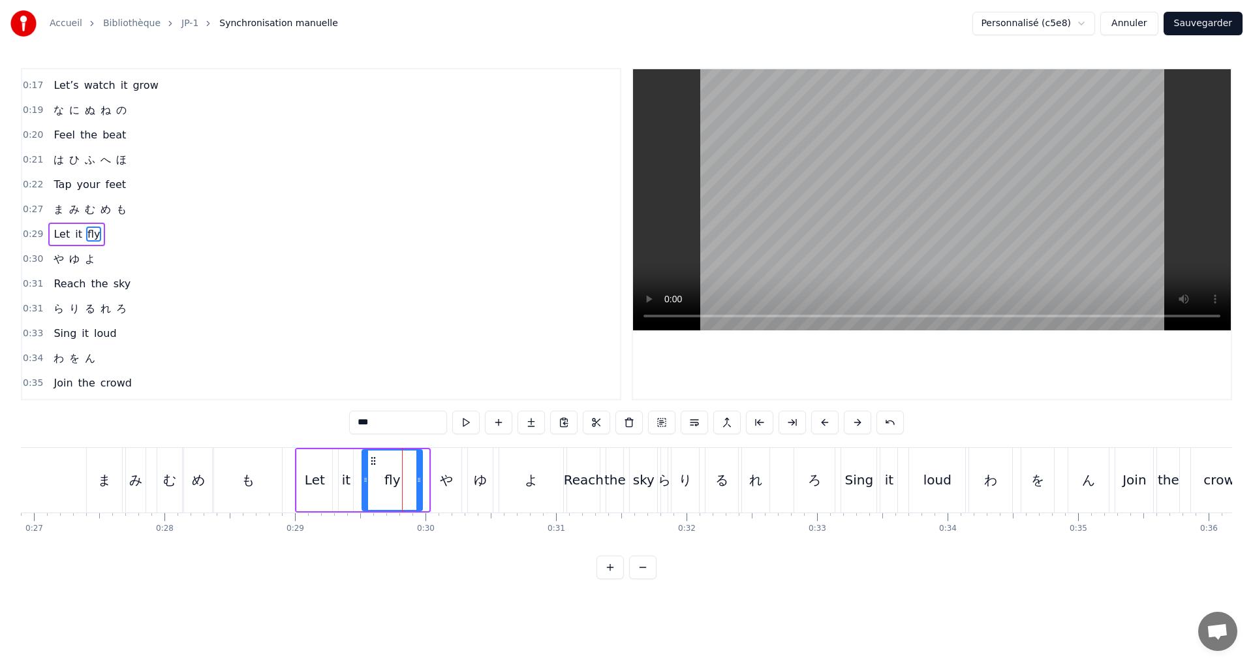
drag, startPoint x: 427, startPoint y: 481, endPoint x: 420, endPoint y: 480, distance: 6.6
click at [420, 480] on icon at bounding box center [418, 480] width 5 height 10
drag, startPoint x: 363, startPoint y: 478, endPoint x: 379, endPoint y: 473, distance: 16.9
click at [358, 475] on div "fly" at bounding box center [390, 480] width 66 height 62
click at [463, 417] on button at bounding box center [465, 422] width 27 height 23
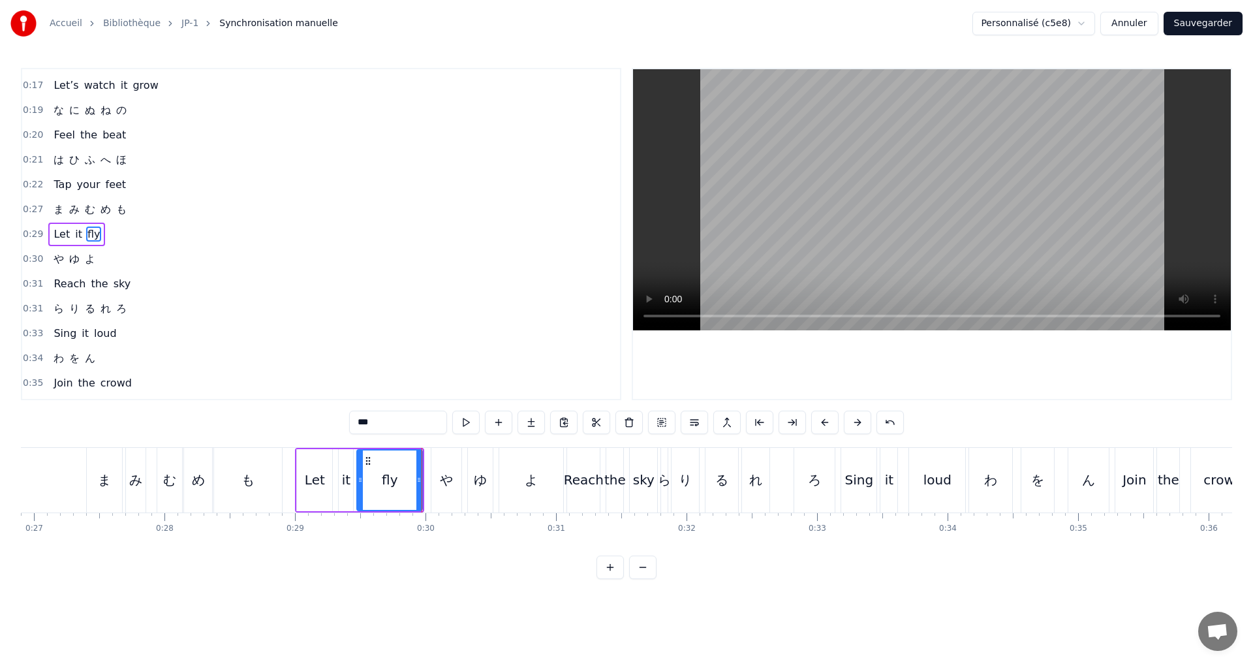
click at [109, 264] on div "0:30 や ゆ よ" at bounding box center [321, 259] width 598 height 25
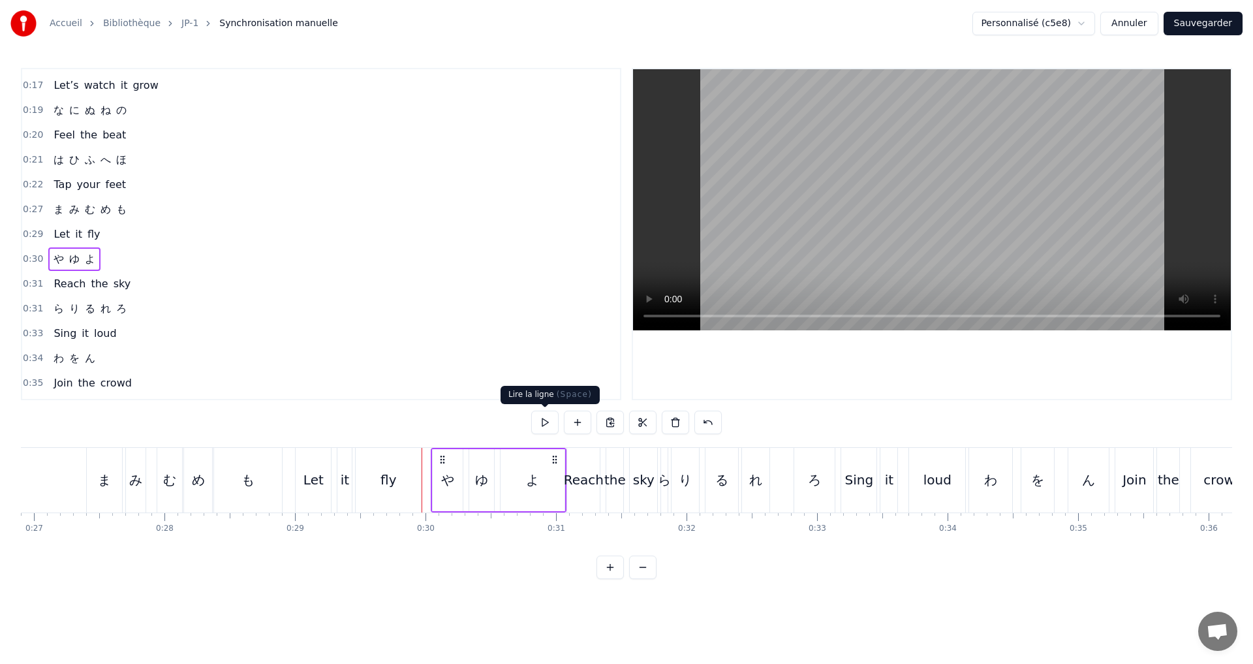
click at [551, 422] on button at bounding box center [544, 422] width 27 height 23
click at [550, 476] on div "よ" at bounding box center [533, 480] width 64 height 62
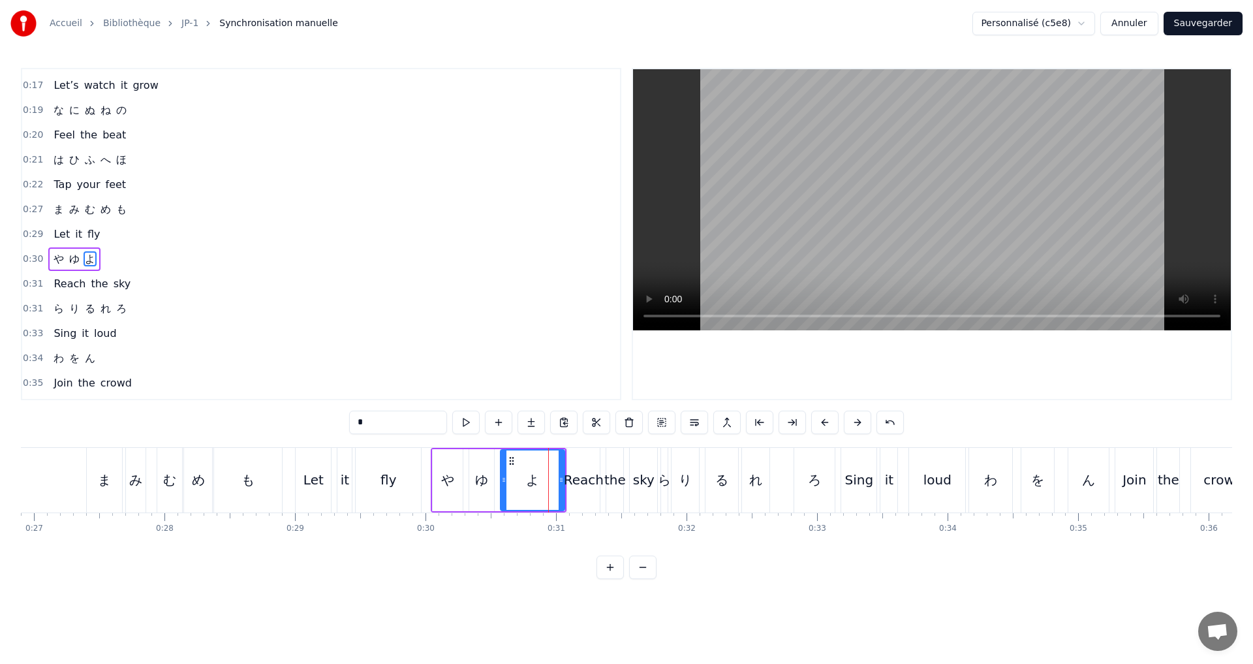
scroll to position [195, 0]
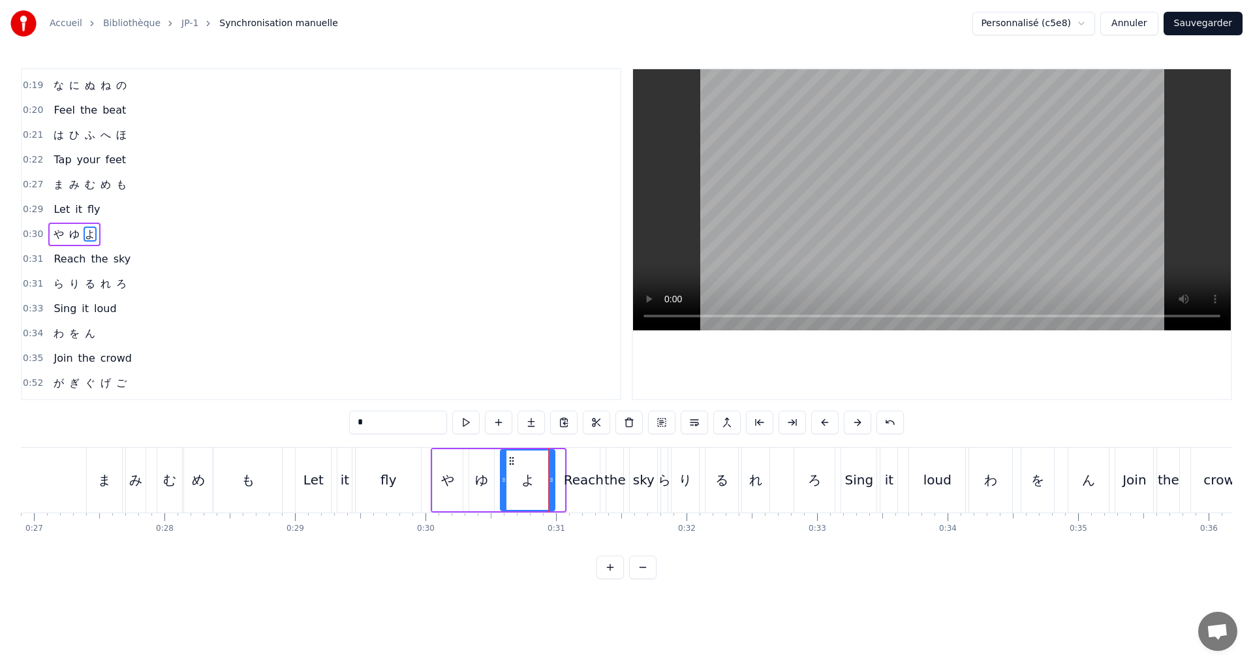
drag, startPoint x: 563, startPoint y: 481, endPoint x: 554, endPoint y: 480, distance: 9.8
click at [554, 480] on icon at bounding box center [551, 480] width 5 height 10
click at [458, 422] on button at bounding box center [465, 422] width 27 height 23
click at [130, 260] on div "0:31 Reach the sky" at bounding box center [321, 259] width 598 height 25
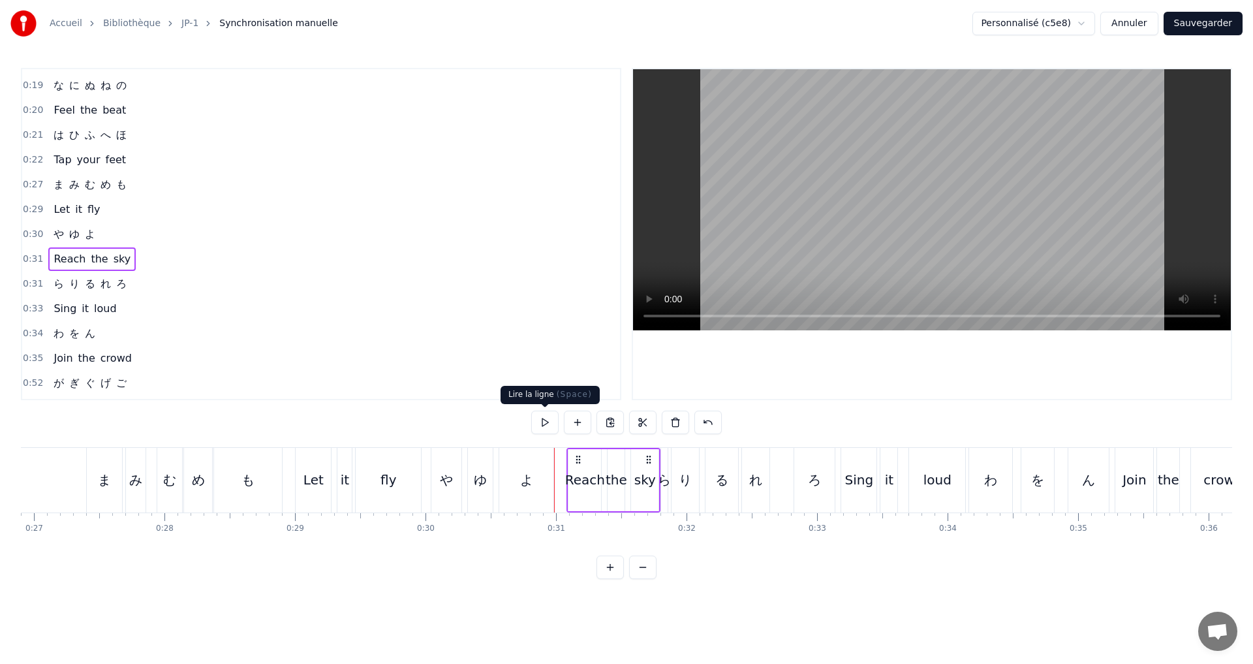
click at [548, 423] on button at bounding box center [544, 422] width 27 height 23
click at [136, 284] on div "0:31 ら り る れ ろ" at bounding box center [321, 284] width 598 height 25
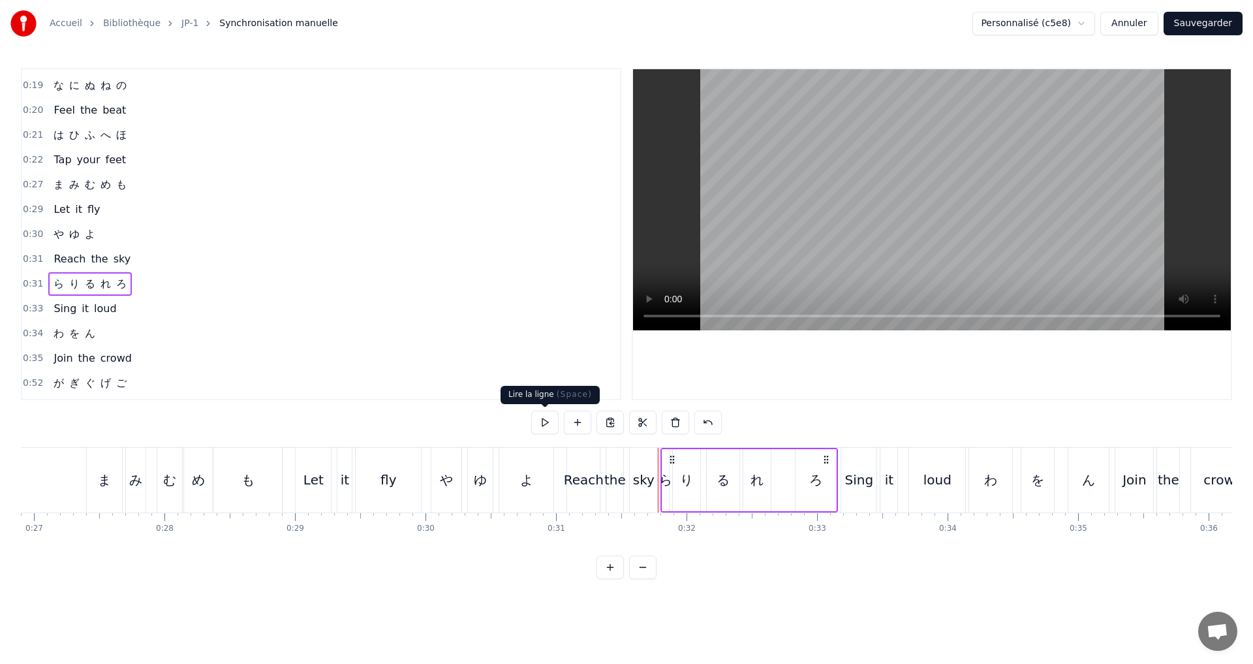
click at [550, 421] on button at bounding box center [544, 422] width 27 height 23
click at [548, 421] on button at bounding box center [544, 422] width 27 height 23
click at [663, 485] on div "ら" at bounding box center [665, 480] width 13 height 20
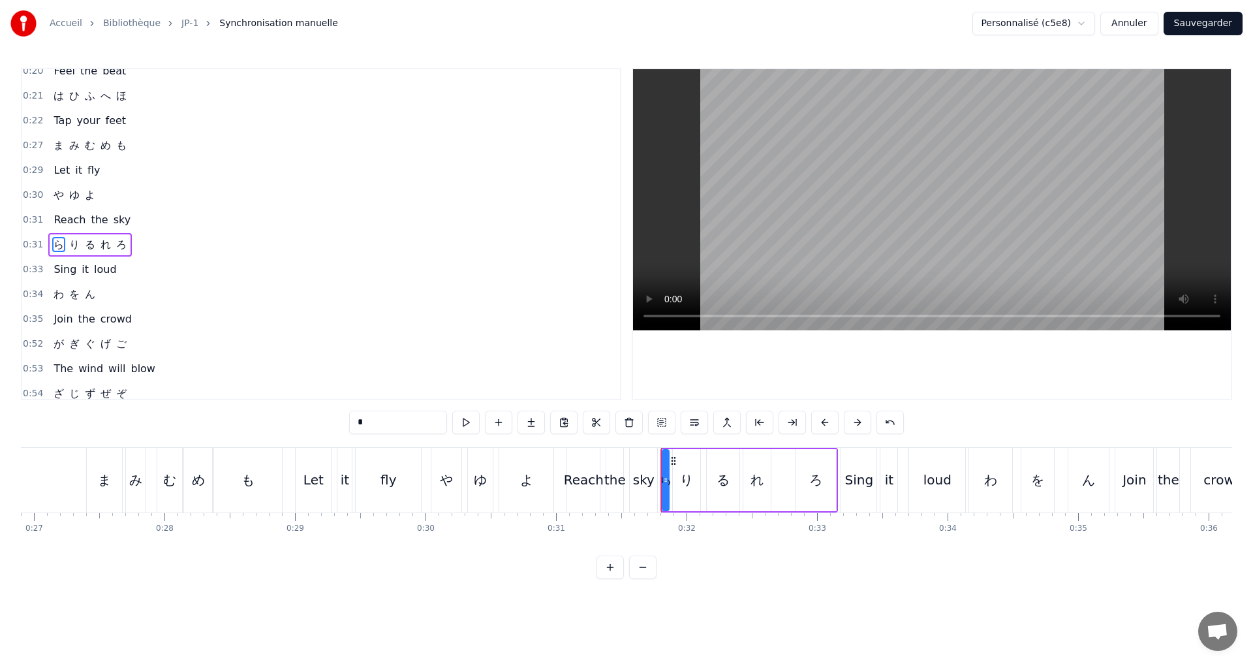
scroll to position [244, 0]
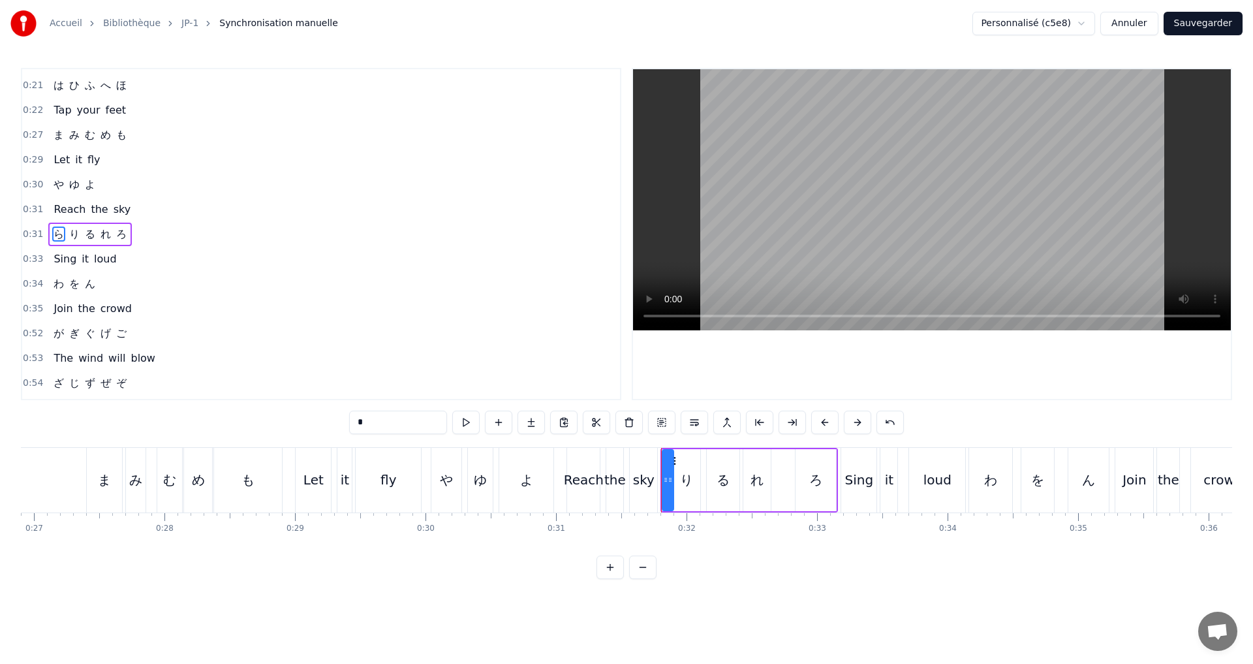
click at [669, 480] on icon at bounding box center [670, 480] width 5 height 10
drag, startPoint x: 663, startPoint y: 478, endPoint x: 651, endPoint y: 476, distance: 12.7
click at [651, 476] on icon at bounding box center [653, 480] width 5 height 10
click at [465, 416] on button at bounding box center [465, 422] width 27 height 23
click at [466, 416] on button at bounding box center [465, 422] width 27 height 23
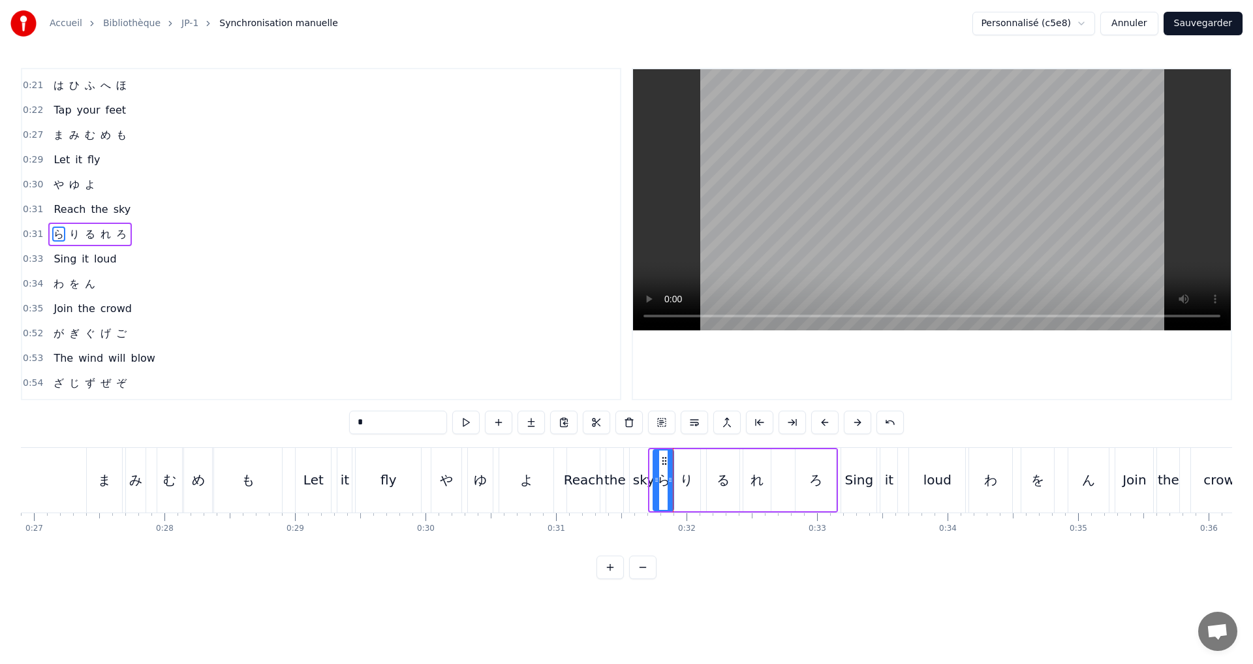
click at [656, 492] on div at bounding box center [656, 479] width 5 height 59
click at [469, 425] on button at bounding box center [465, 422] width 27 height 23
click at [668, 480] on circle at bounding box center [668, 480] width 1 height 1
click at [469, 416] on button at bounding box center [465, 422] width 27 height 23
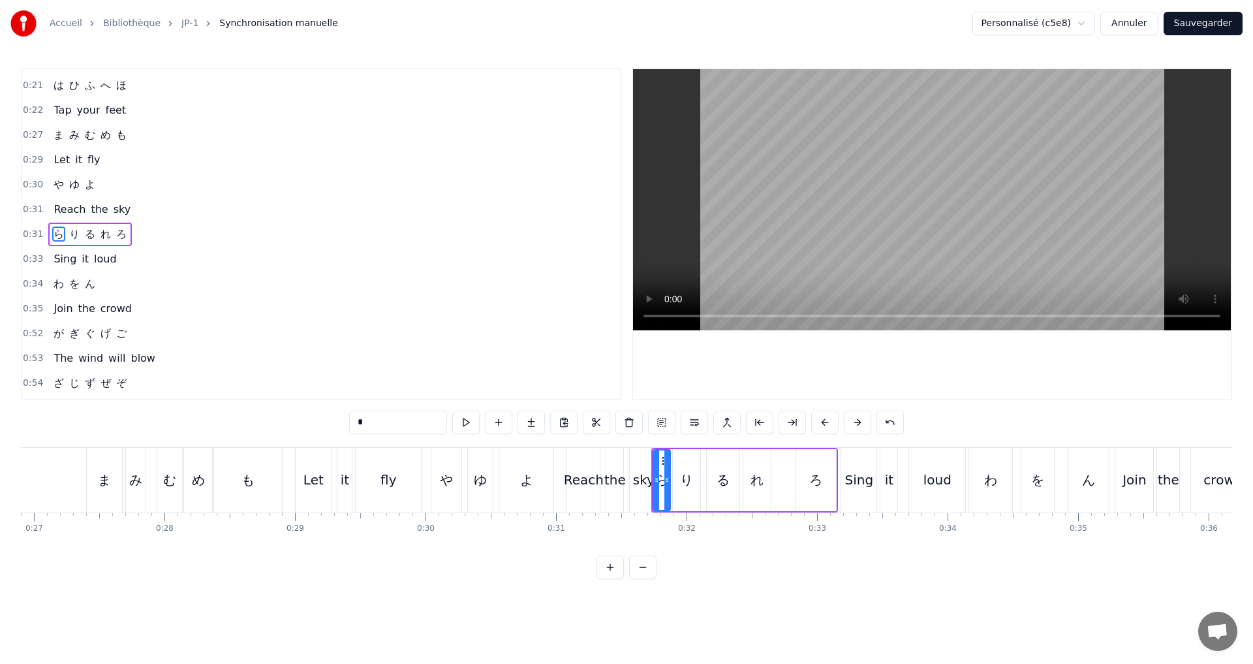
click at [468, 416] on button at bounding box center [465, 422] width 27 height 23
click at [664, 491] on div at bounding box center [664, 479] width 5 height 59
click at [474, 418] on button at bounding box center [465, 422] width 27 height 23
click at [661, 493] on div at bounding box center [662, 479] width 5 height 59
click at [470, 418] on button at bounding box center [465, 422] width 27 height 23
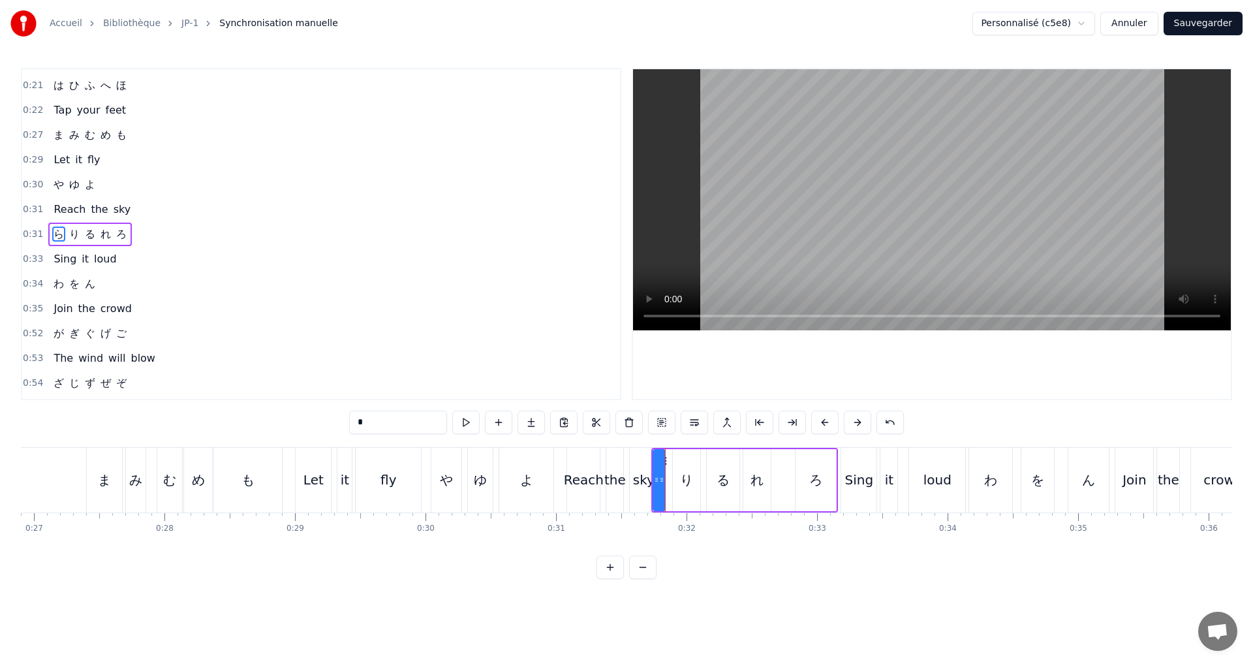
click at [661, 486] on div at bounding box center [661, 479] width 5 height 59
click at [469, 427] on button at bounding box center [465, 422] width 27 height 23
click at [135, 232] on div "0:31 ら り る れ ろ" at bounding box center [321, 234] width 598 height 25
click at [546, 418] on button at bounding box center [544, 422] width 27 height 23
click at [540, 414] on button at bounding box center [544, 422] width 27 height 23
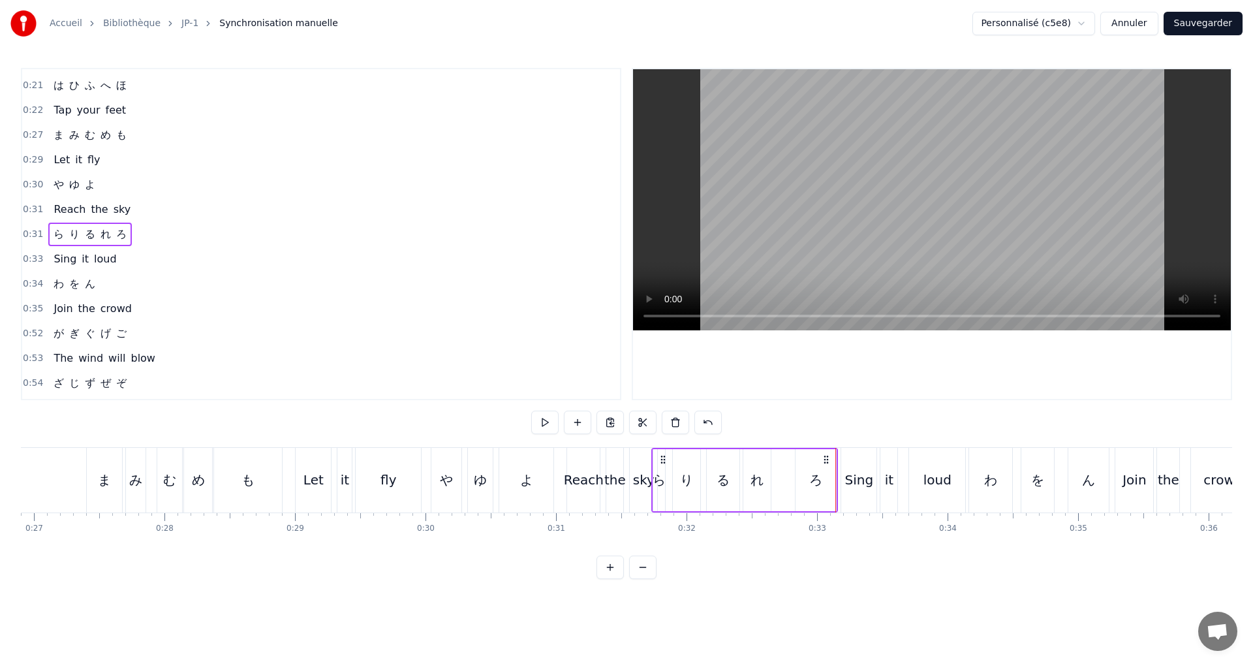
click at [816, 484] on div "ろ" at bounding box center [815, 480] width 13 height 20
drag, startPoint x: 799, startPoint y: 480, endPoint x: 784, endPoint y: 477, distance: 15.4
click at [777, 476] on icon at bounding box center [777, 480] width 5 height 10
drag, startPoint x: 832, startPoint y: 482, endPoint x: 832, endPoint y: 473, distance: 8.5
click at [832, 473] on div at bounding box center [832, 479] width 5 height 59
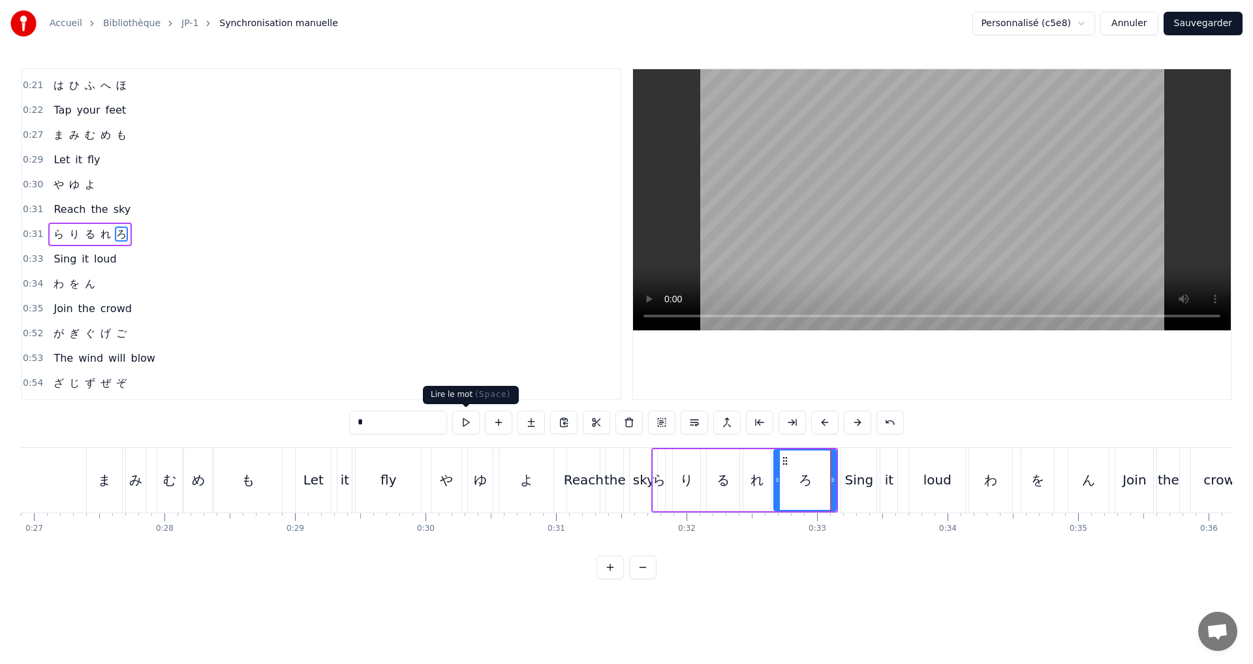
click at [464, 426] on button at bounding box center [465, 422] width 27 height 23
click at [463, 426] on button at bounding box center [465, 422] width 27 height 23
click at [156, 241] on div "0:31 ら り る れ ろ" at bounding box center [321, 234] width 598 height 25
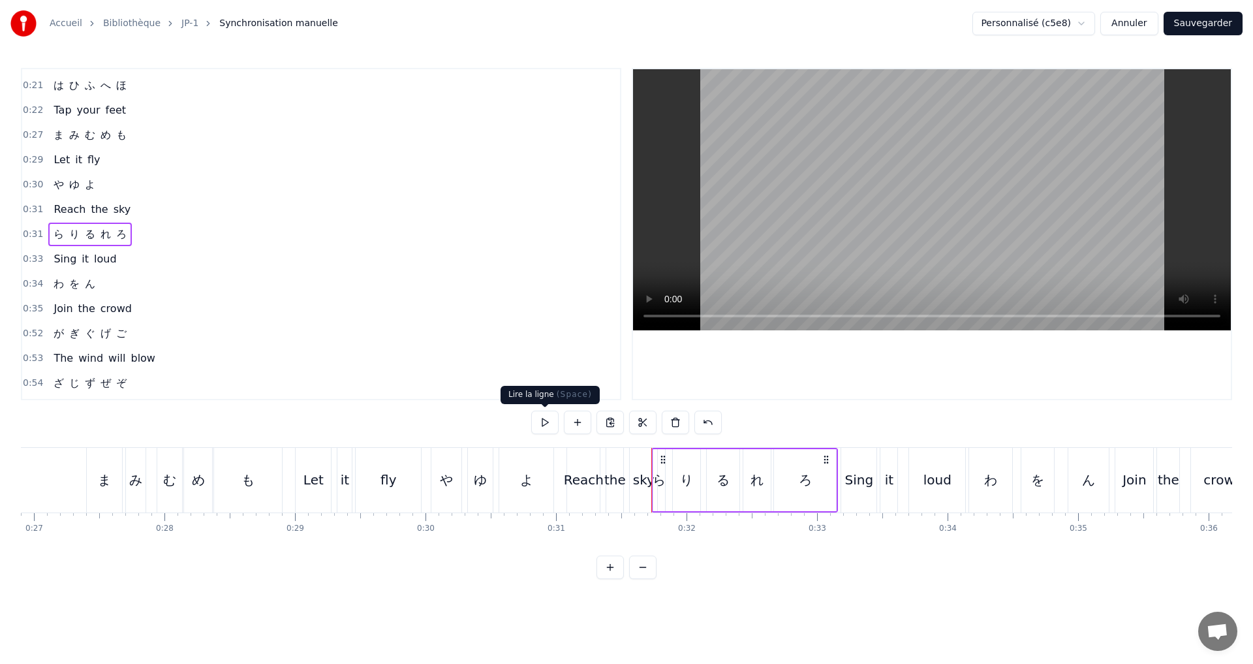
click at [540, 426] on button at bounding box center [544, 422] width 27 height 23
click at [695, 481] on div "り" at bounding box center [686, 480] width 27 height 62
click at [693, 484] on div at bounding box center [691, 479] width 5 height 59
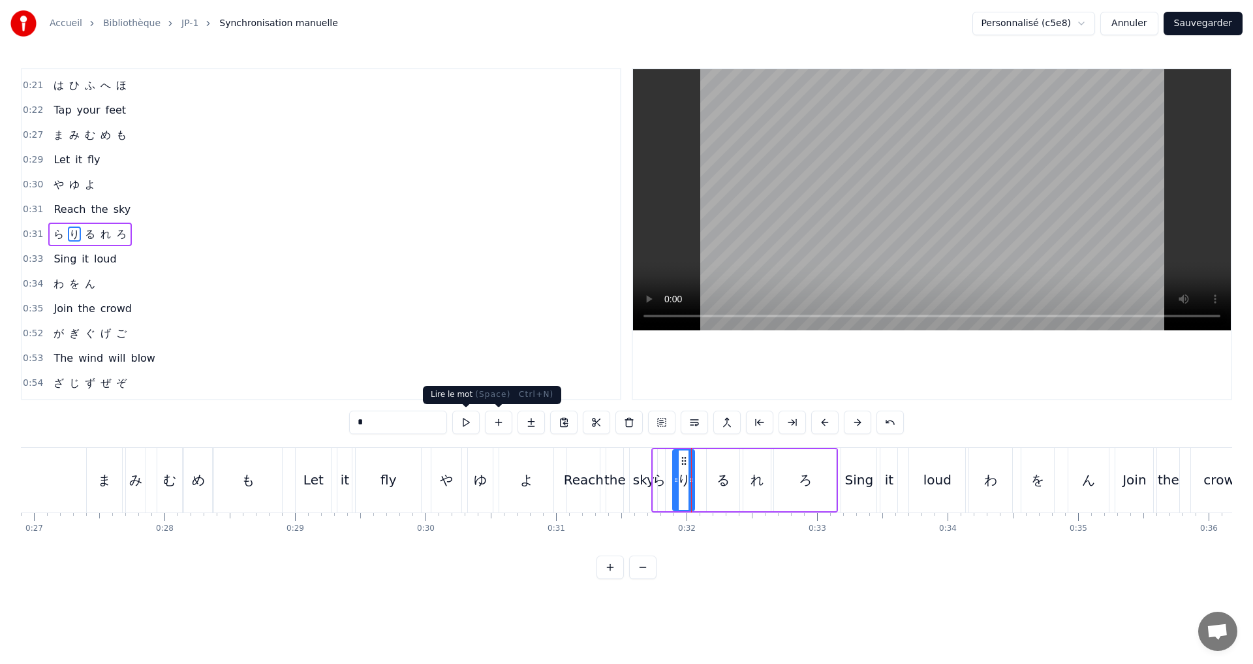
click at [471, 422] on button at bounding box center [465, 422] width 27 height 23
click at [209, 238] on div "0:31 ら り る れ ろ" at bounding box center [321, 234] width 598 height 25
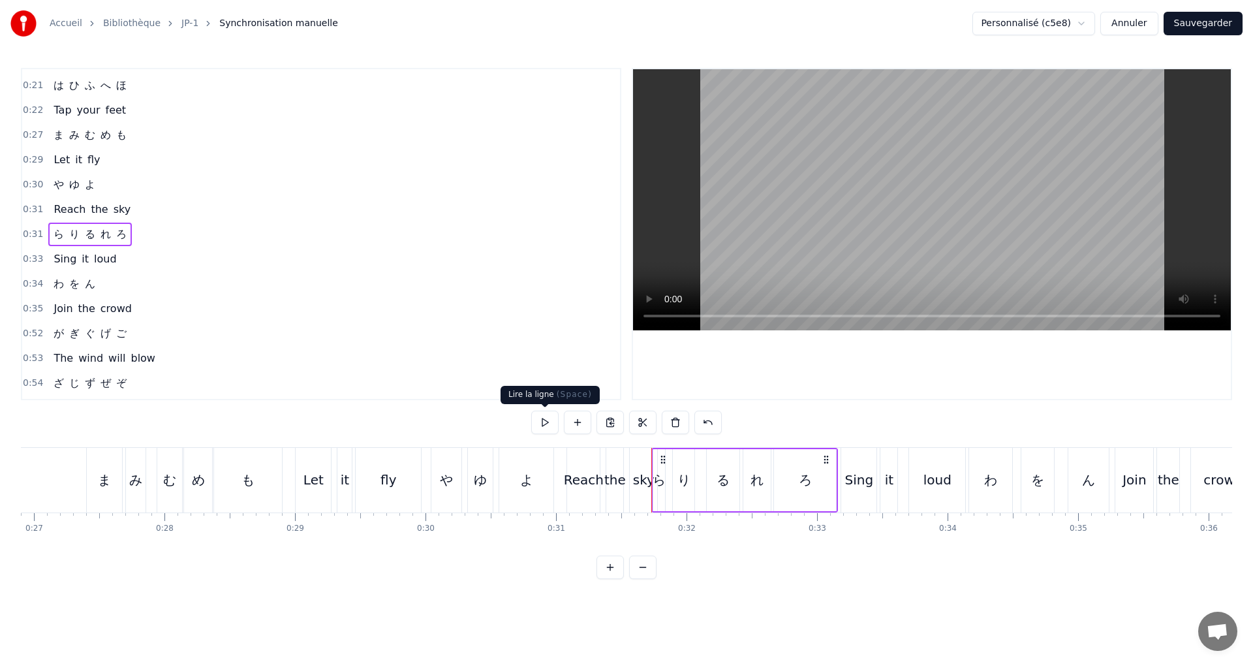
click at [548, 429] on button at bounding box center [544, 422] width 27 height 23
click at [548, 428] on button at bounding box center [544, 422] width 27 height 23
click at [548, 427] on button at bounding box center [544, 422] width 27 height 23
click at [127, 260] on div "0:33 Sing it loud" at bounding box center [321, 259] width 598 height 25
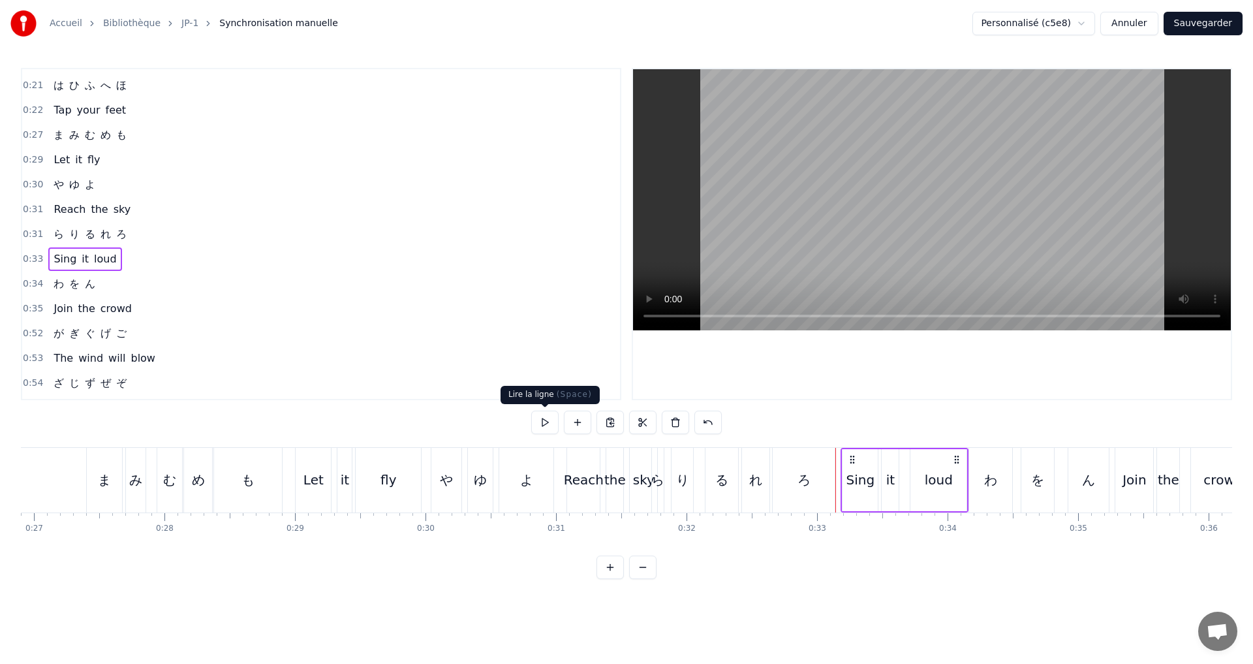
click at [548, 431] on button at bounding box center [544, 422] width 27 height 23
click at [940, 481] on div "loud" at bounding box center [939, 480] width 28 height 20
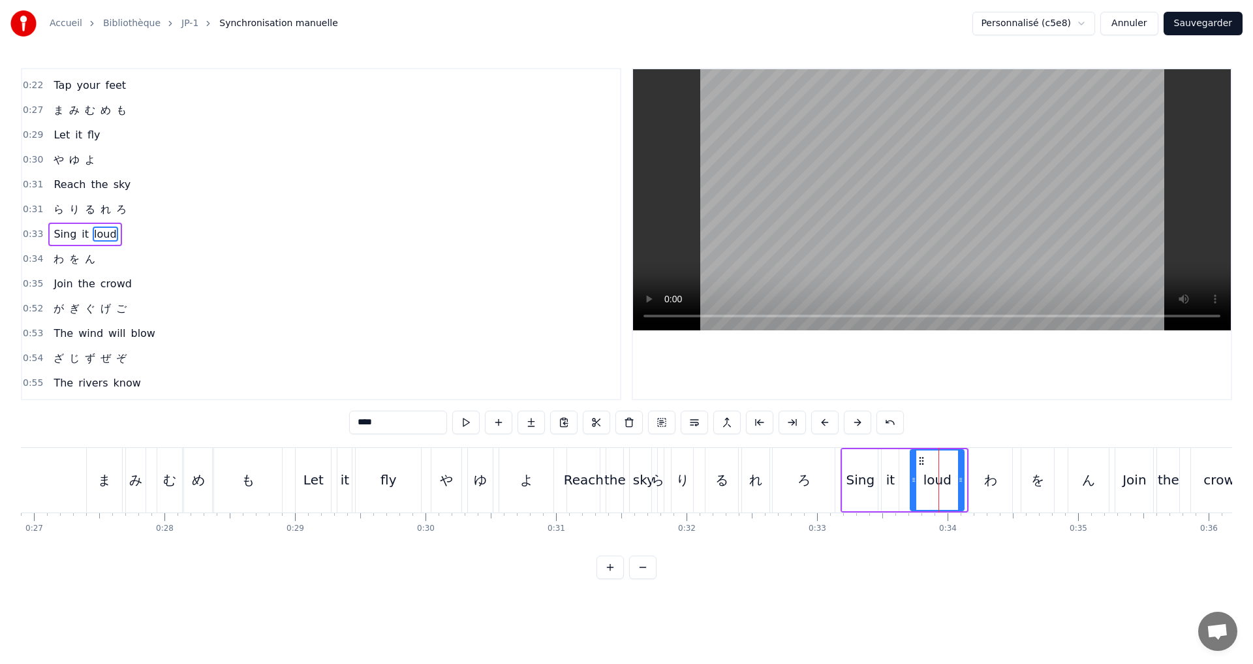
drag, startPoint x: 965, startPoint y: 480, endPoint x: 958, endPoint y: 481, distance: 7.9
click at [960, 480] on icon at bounding box center [960, 480] width 5 height 10
drag, startPoint x: 914, startPoint y: 484, endPoint x: 907, endPoint y: 484, distance: 7.2
click at [907, 484] on icon at bounding box center [906, 480] width 5 height 10
click at [474, 423] on button at bounding box center [465, 422] width 27 height 23
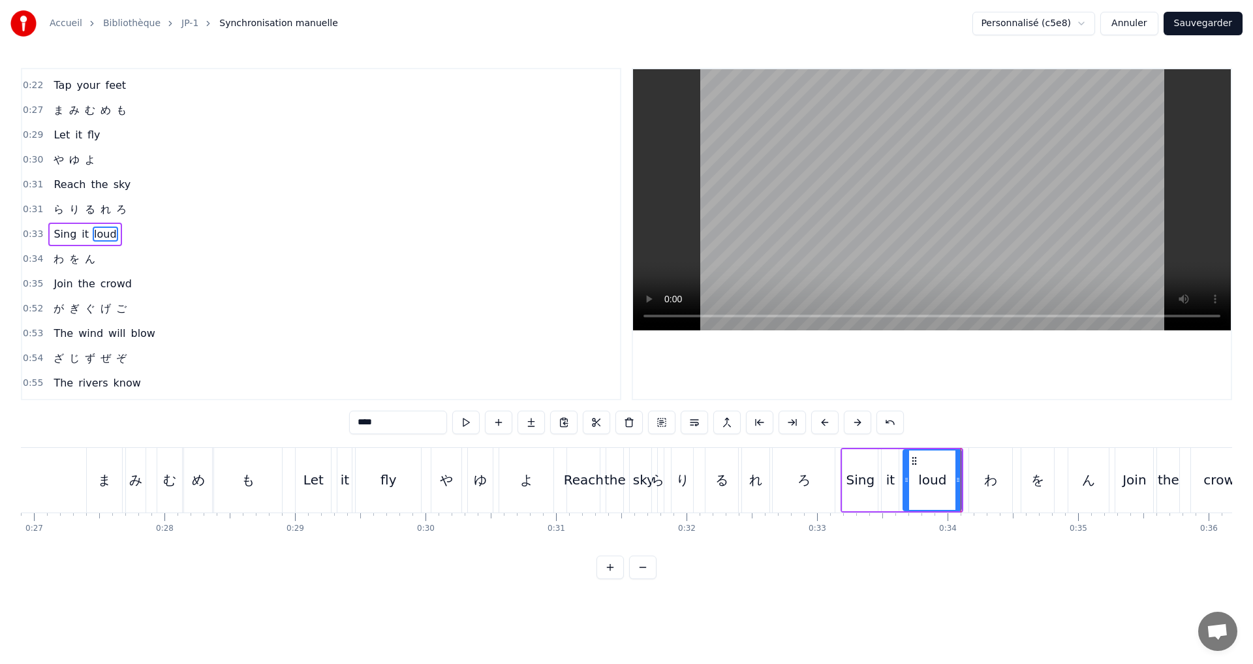
click at [124, 262] on div "0:34 わ を ん" at bounding box center [321, 259] width 598 height 25
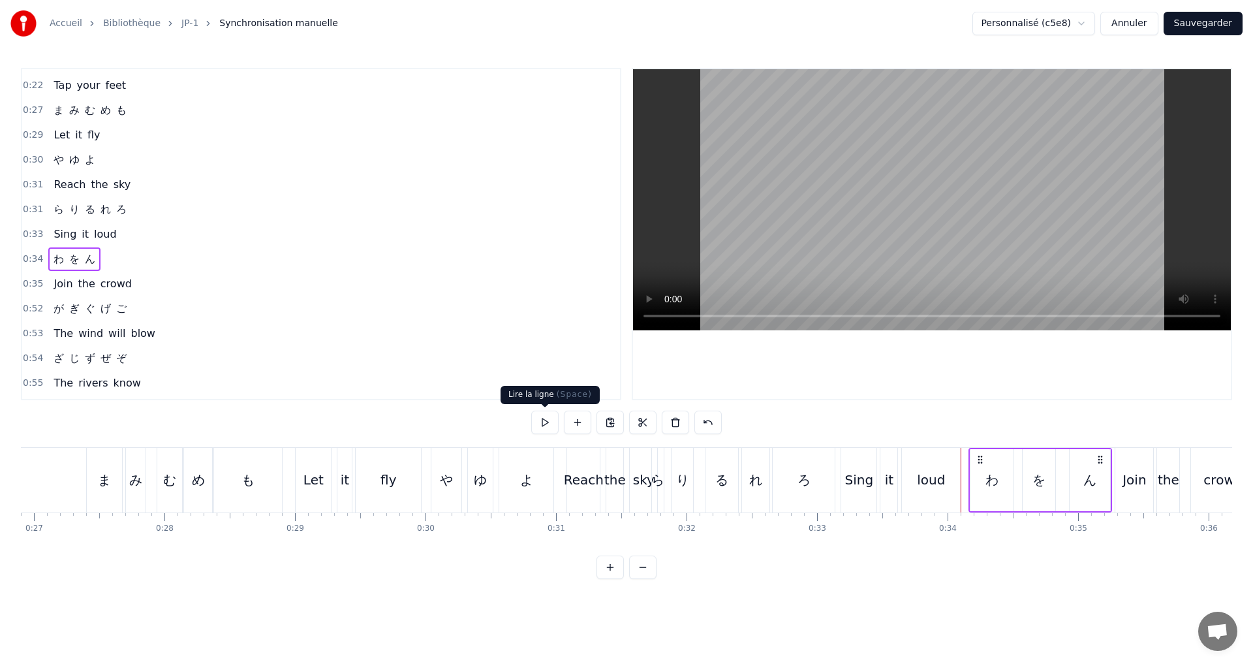
click at [540, 428] on button at bounding box center [544, 422] width 27 height 23
click at [537, 427] on button at bounding box center [544, 422] width 27 height 23
click at [1069, 471] on div "わ を ん" at bounding box center [1041, 480] width 144 height 65
click at [1078, 478] on div "ん" at bounding box center [1090, 480] width 40 height 62
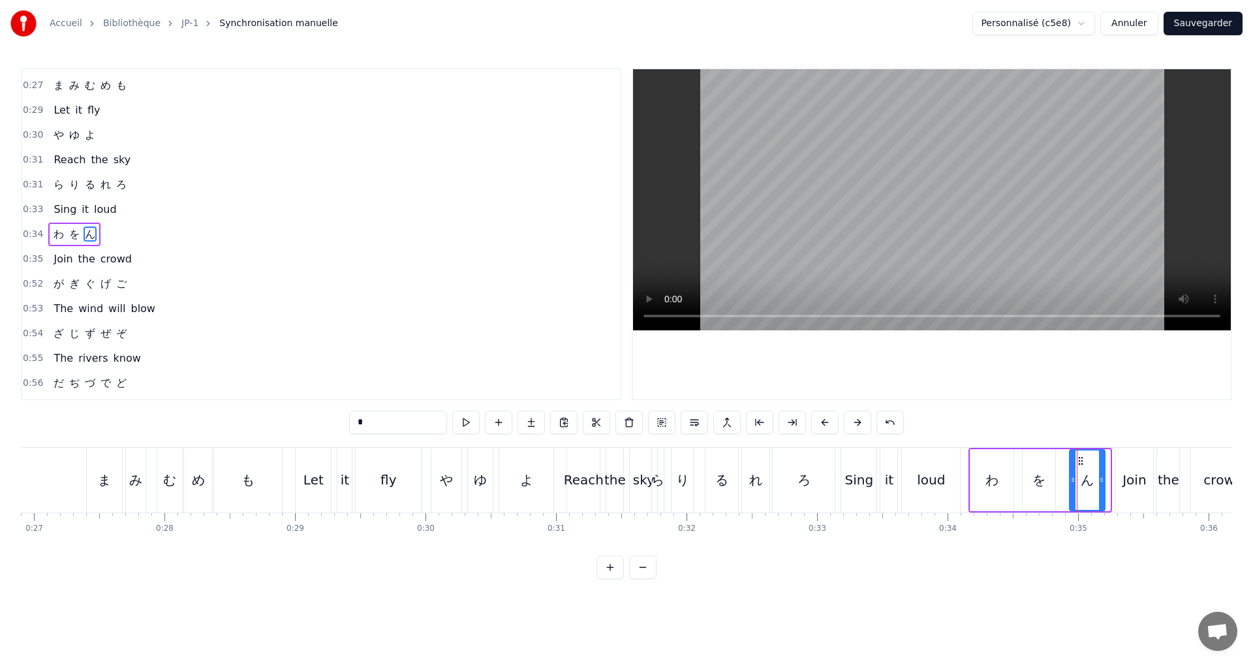
click at [1102, 488] on div at bounding box center [1101, 479] width 5 height 59
drag, startPoint x: 1072, startPoint y: 482, endPoint x: 1064, endPoint y: 480, distance: 7.9
click at [1064, 480] on icon at bounding box center [1065, 480] width 5 height 10
click at [469, 424] on button at bounding box center [465, 422] width 27 height 23
click at [136, 241] on div "0:34 わ を ん" at bounding box center [321, 234] width 598 height 25
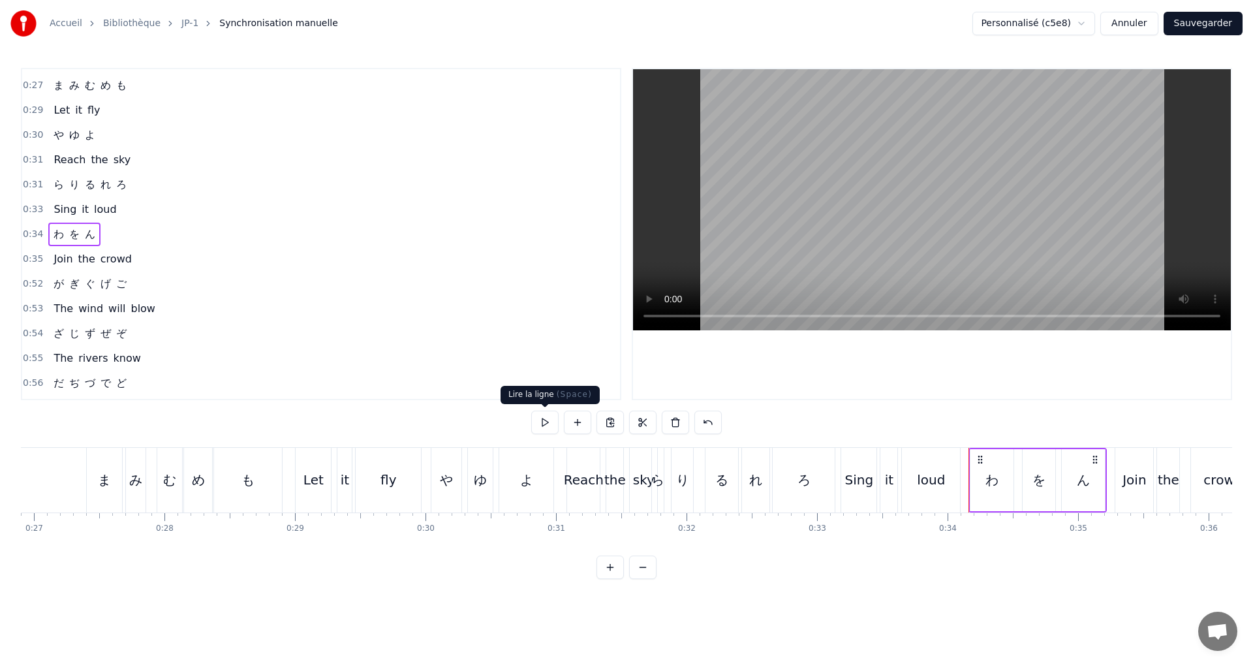
click at [535, 424] on button at bounding box center [544, 422] width 27 height 23
click at [157, 251] on div "0:35 Join the crowd" at bounding box center [321, 259] width 598 height 25
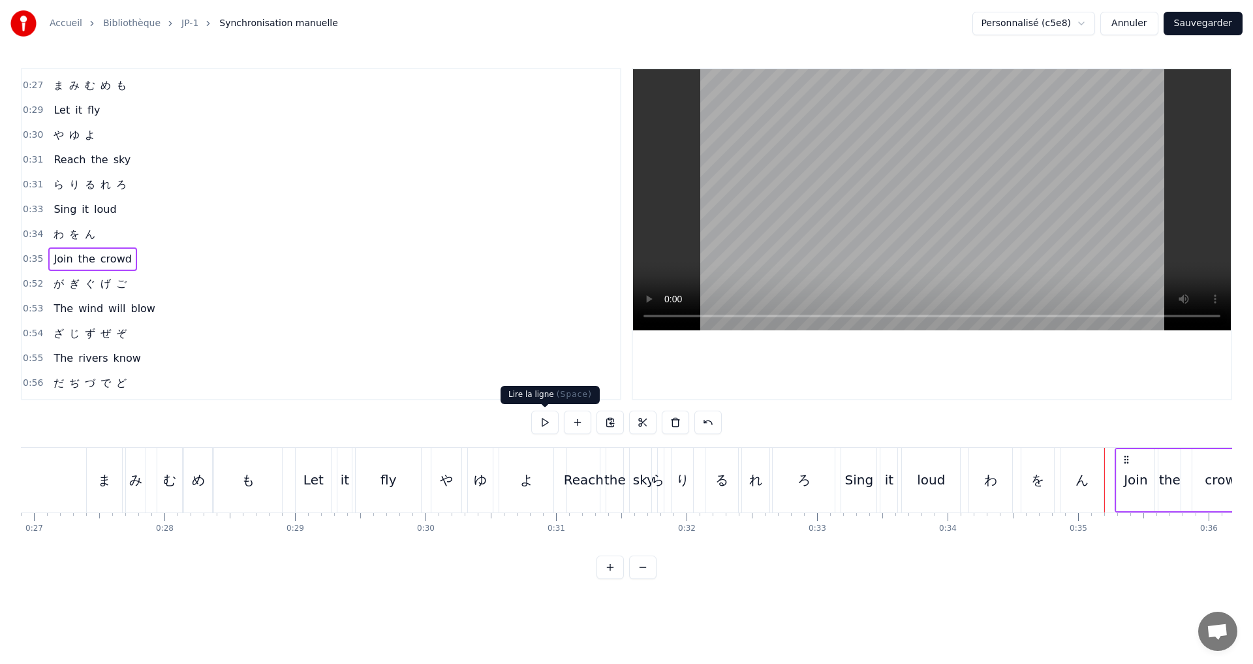
click at [545, 416] on button at bounding box center [544, 422] width 27 height 23
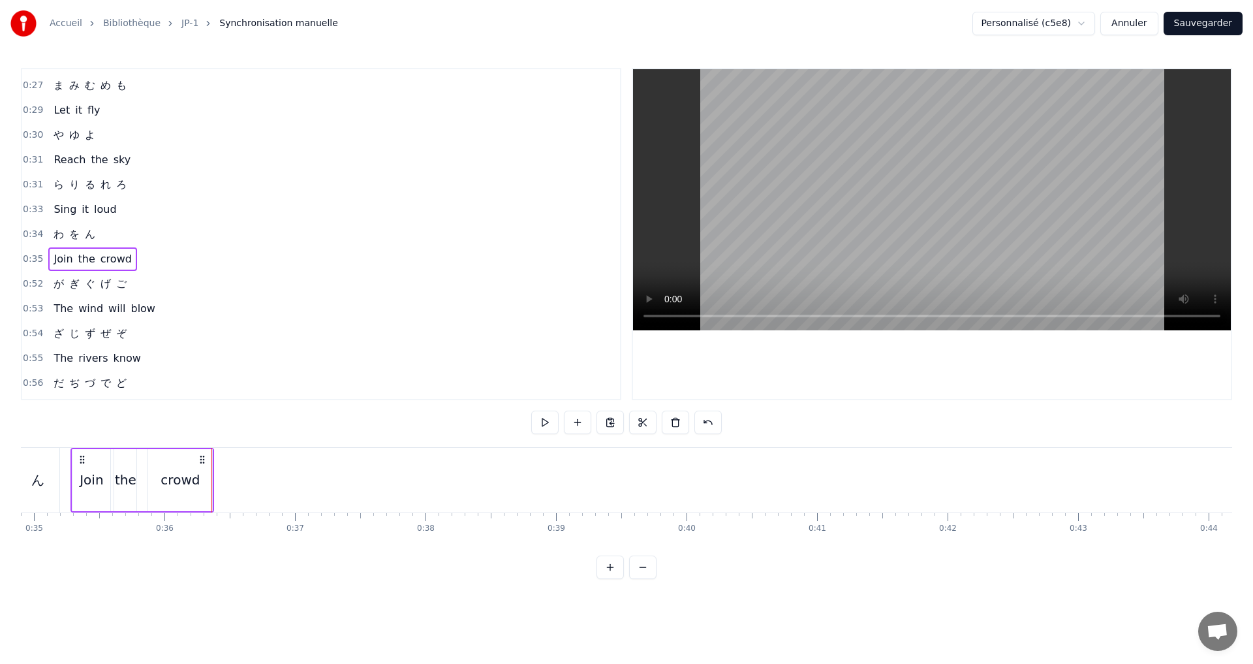
scroll to position [0, 4601]
click at [1189, 29] on button "Sauvegarder" at bounding box center [1203, 23] width 79 height 23
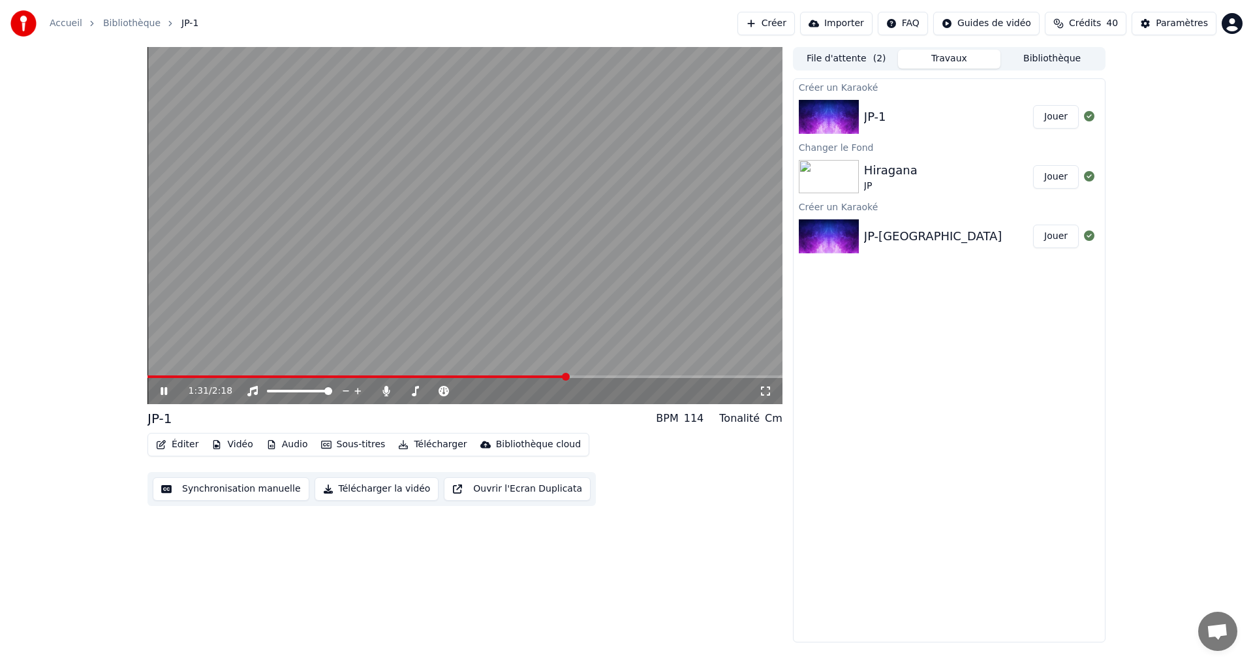
click at [228, 484] on button "Synchronisation manuelle" at bounding box center [231, 488] width 157 height 23
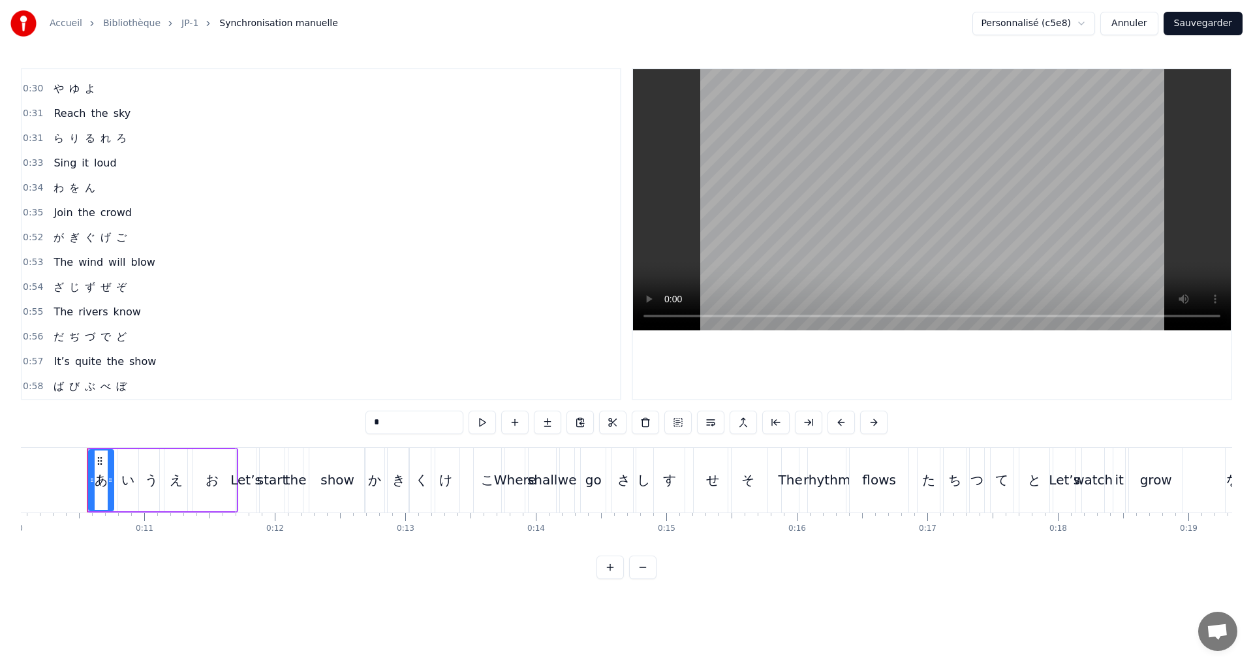
scroll to position [392, 0]
click at [156, 259] on div "0:55 The rivers know" at bounding box center [321, 260] width 598 height 25
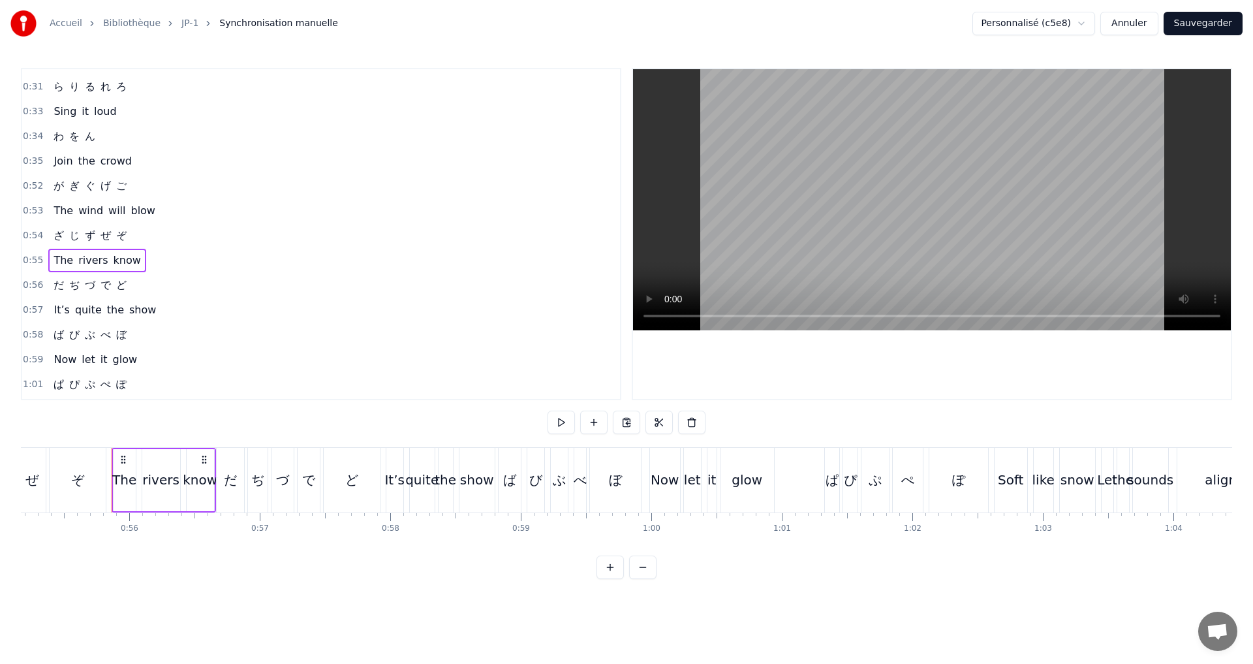
click at [166, 305] on div "0:57 It’s quite the show" at bounding box center [321, 310] width 598 height 25
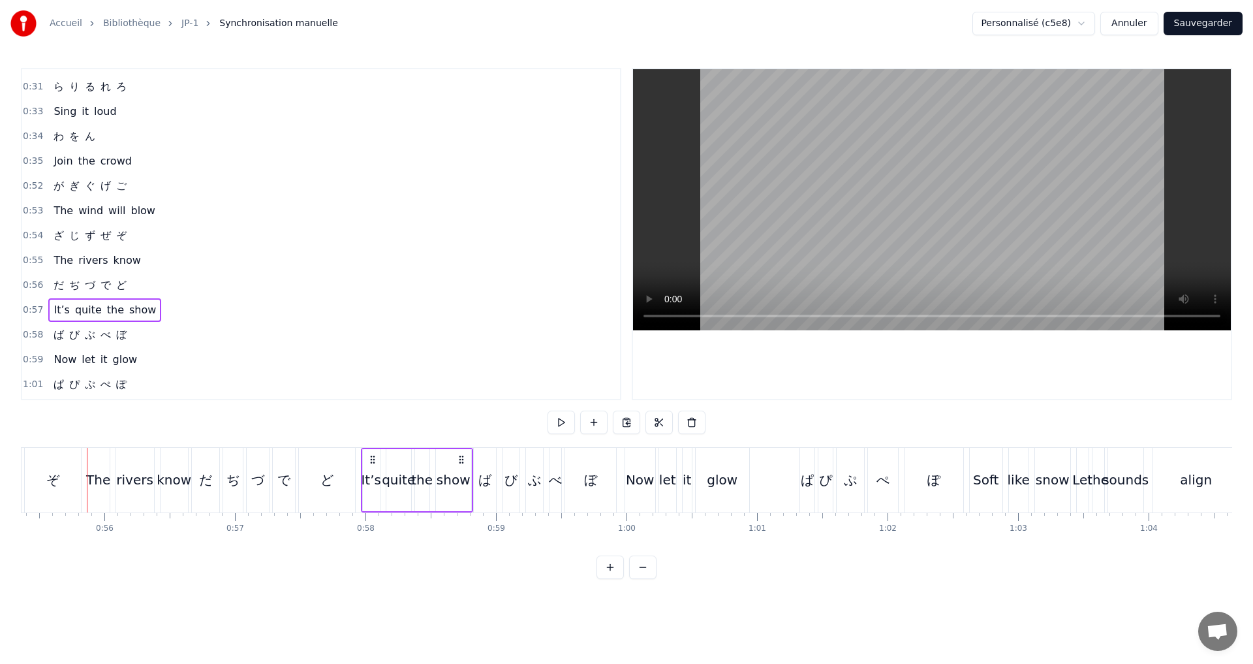
click at [163, 333] on div "0:58 ば び ぶ べ ぼ" at bounding box center [321, 334] width 598 height 25
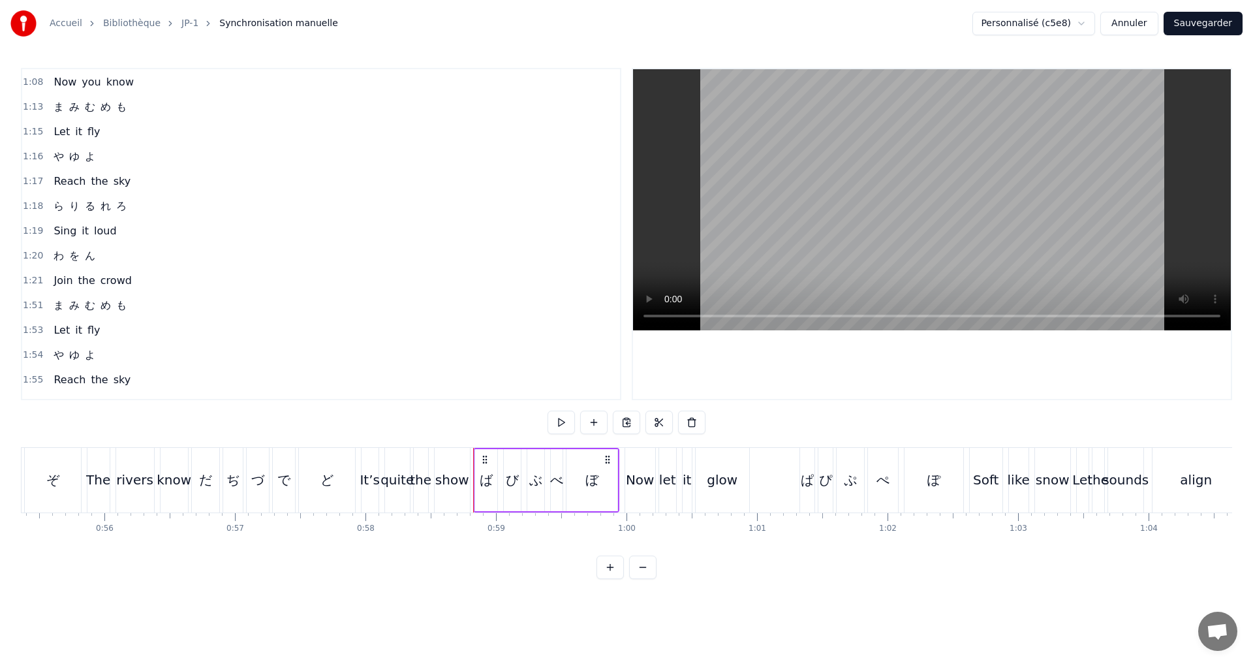
scroll to position [873, 0]
click at [133, 302] on div "1:51 ま み む め も" at bounding box center [321, 300] width 598 height 25
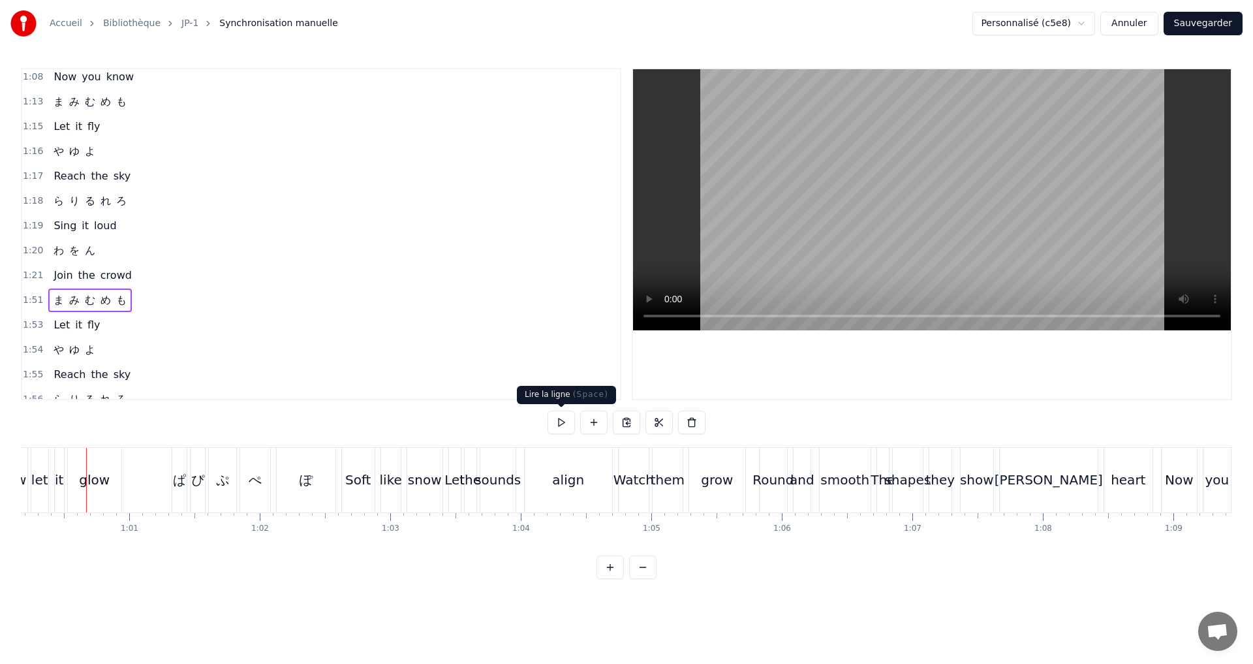
click at [558, 428] on button at bounding box center [561, 422] width 27 height 23
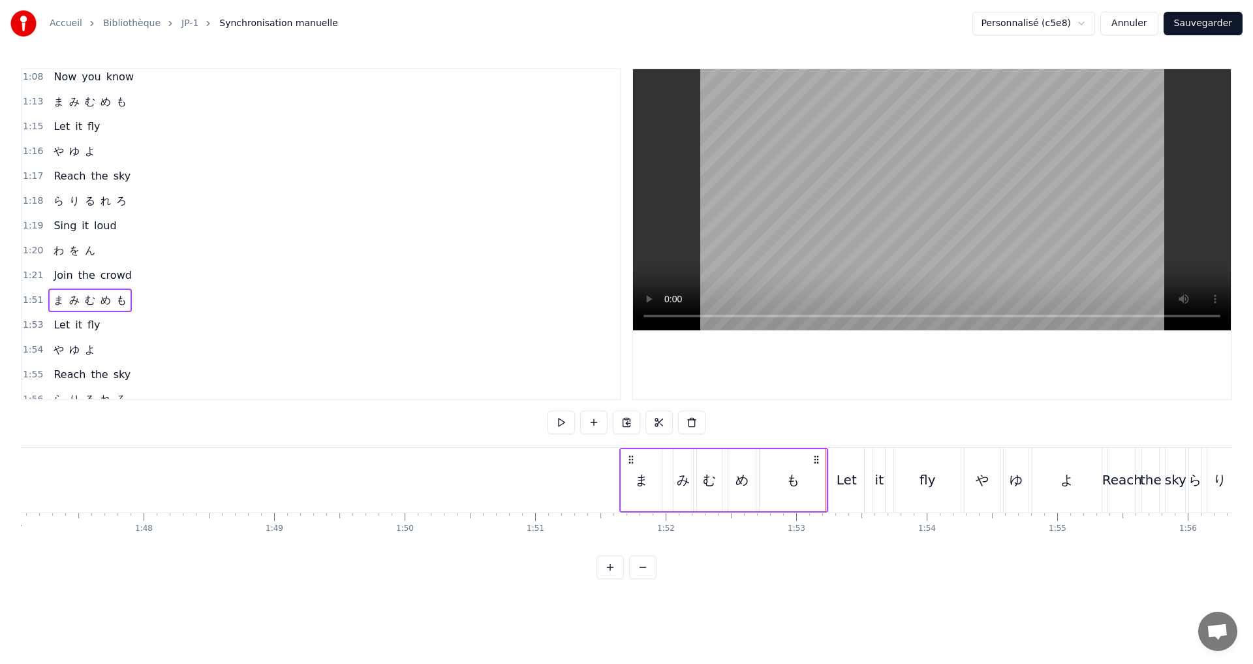
scroll to position [0, 13986]
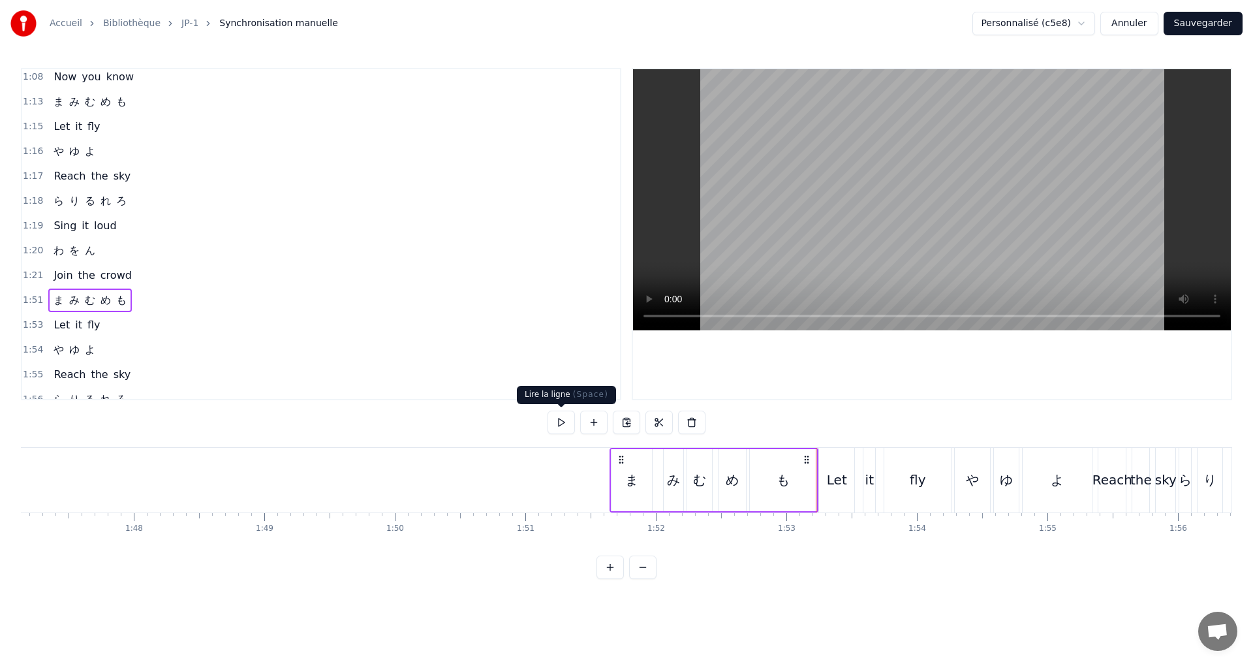
click at [558, 421] on button at bounding box center [561, 422] width 27 height 23
click at [672, 483] on div "み" at bounding box center [673, 480] width 13 height 20
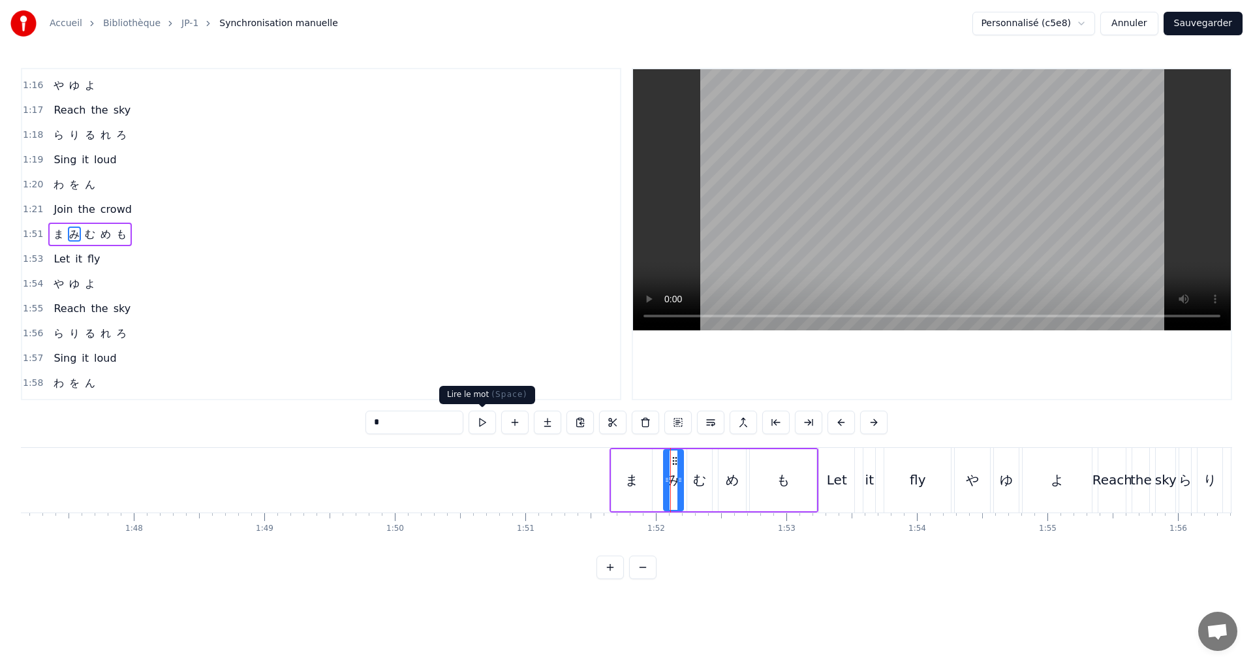
click at [485, 426] on button at bounding box center [482, 422] width 27 height 23
drag, startPoint x: 665, startPoint y: 479, endPoint x: 658, endPoint y: 475, distance: 8.2
click at [658, 475] on icon at bounding box center [659, 480] width 5 height 10
click at [675, 478] on icon at bounding box center [676, 480] width 5 height 10
click at [473, 422] on button at bounding box center [465, 422] width 27 height 23
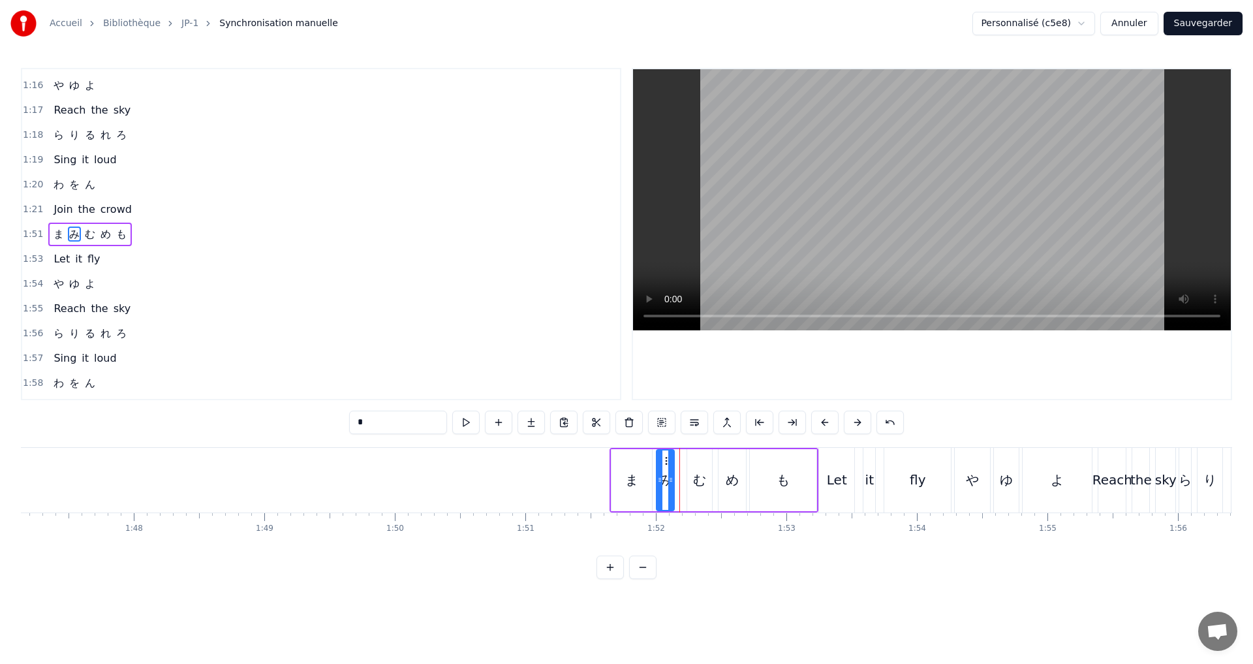
click at [670, 481] on icon at bounding box center [670, 480] width 5 height 10
click at [463, 423] on button at bounding box center [465, 422] width 27 height 23
click at [692, 478] on div "む" at bounding box center [699, 480] width 25 height 62
drag, startPoint x: 689, startPoint y: 482, endPoint x: 682, endPoint y: 478, distance: 8.2
click at [682, 478] on icon at bounding box center [683, 480] width 5 height 10
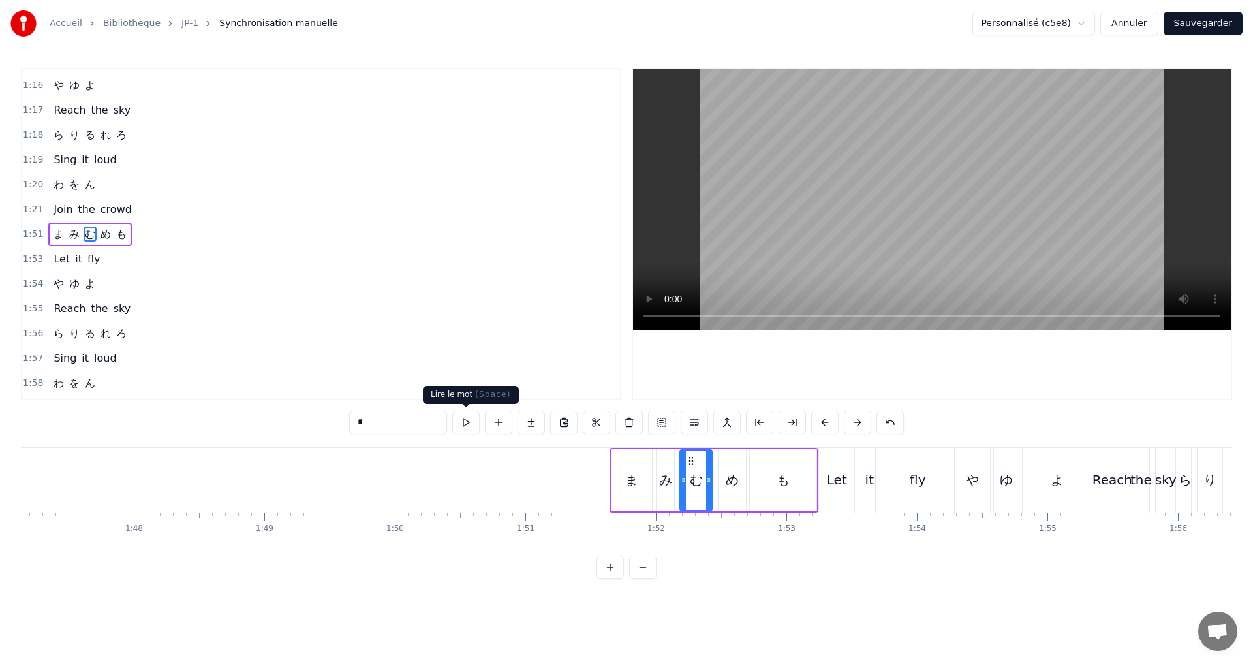
click at [470, 424] on button at bounding box center [465, 422] width 27 height 23
click at [703, 480] on icon at bounding box center [703, 480] width 5 height 10
click at [469, 420] on button at bounding box center [465, 422] width 27 height 23
click at [719, 477] on div "め" at bounding box center [732, 480] width 29 height 62
click at [469, 426] on button at bounding box center [465, 422] width 27 height 23
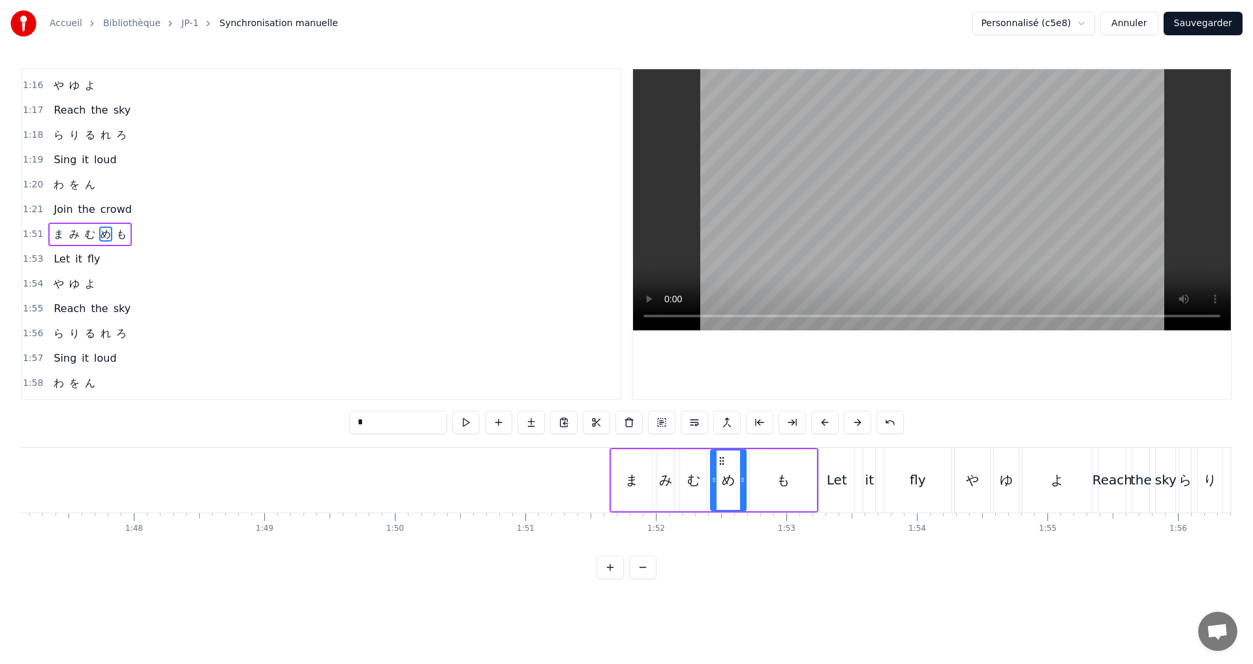
drag, startPoint x: 725, startPoint y: 480, endPoint x: 717, endPoint y: 477, distance: 8.5
click at [717, 477] on icon at bounding box center [713, 480] width 5 height 10
drag, startPoint x: 744, startPoint y: 484, endPoint x: 739, endPoint y: 480, distance: 6.9
click at [739, 480] on icon at bounding box center [737, 480] width 5 height 10
click at [468, 429] on button at bounding box center [465, 422] width 27 height 23
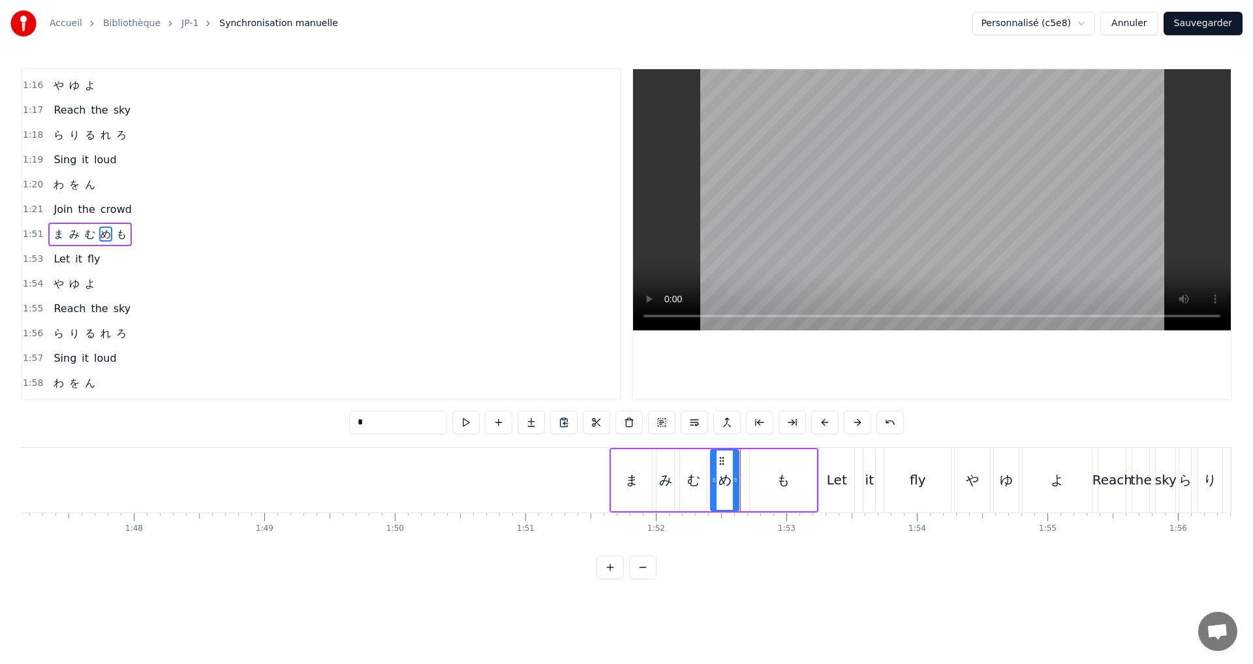
click at [734, 482] on icon at bounding box center [735, 480] width 5 height 10
click at [458, 428] on button at bounding box center [465, 422] width 27 height 23
click at [768, 482] on div "も" at bounding box center [783, 480] width 67 height 62
type input "*"
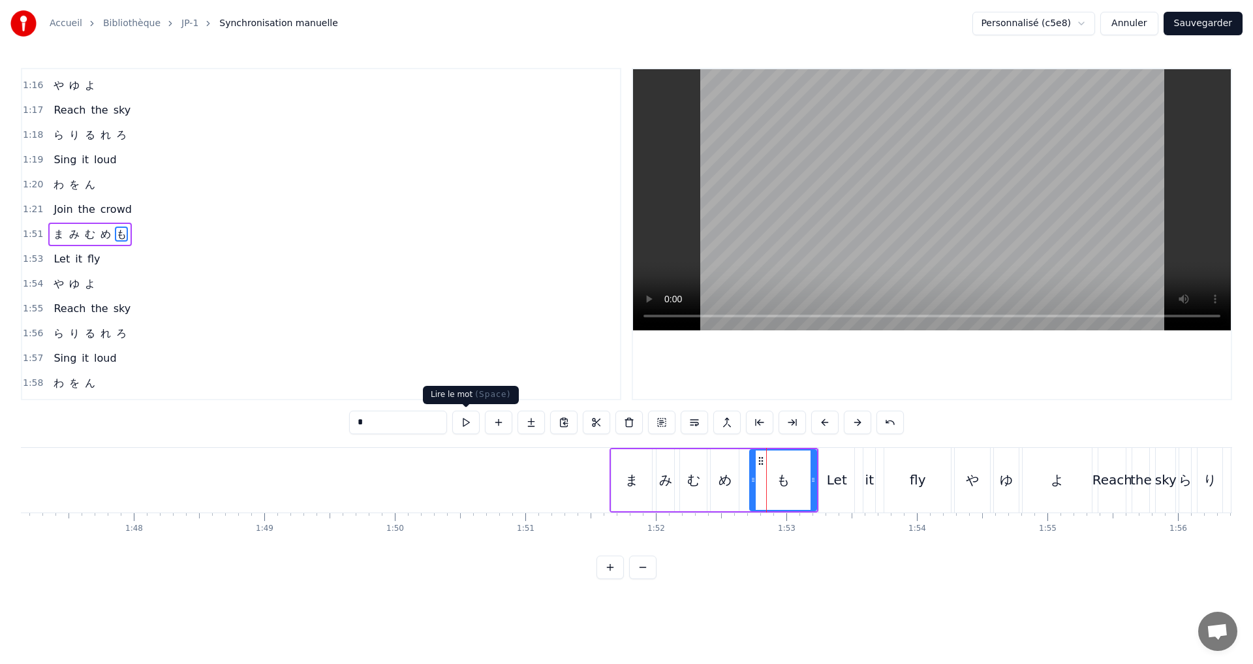
click at [464, 424] on button at bounding box center [465, 422] width 27 height 23
drag, startPoint x: 811, startPoint y: 481, endPoint x: 800, endPoint y: 478, distance: 11.4
click at [800, 478] on icon at bounding box center [802, 480] width 5 height 10
click at [471, 426] on button at bounding box center [465, 422] width 27 height 23
drag, startPoint x: 176, startPoint y: 237, endPoint x: 164, endPoint y: 238, distance: 11.1
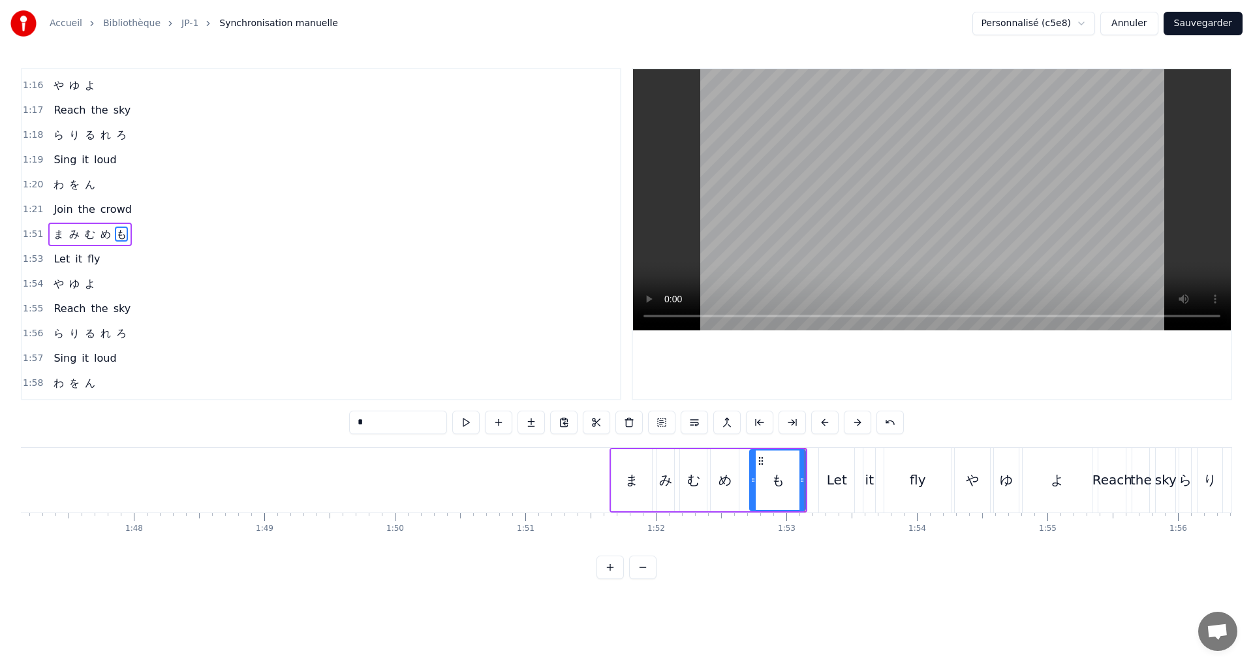
click at [180, 239] on div "1:51 ま み む め も" at bounding box center [321, 234] width 598 height 25
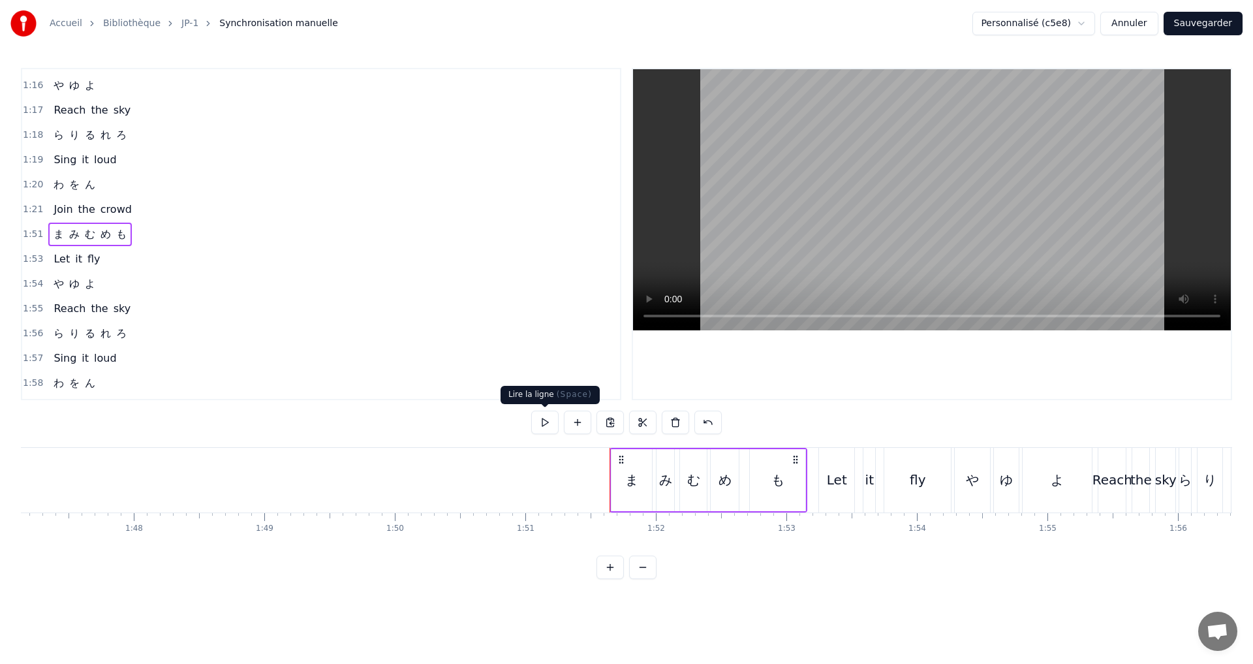
click at [541, 424] on button at bounding box center [544, 422] width 27 height 23
click at [125, 257] on div "1:53 Let it fly" at bounding box center [321, 259] width 598 height 25
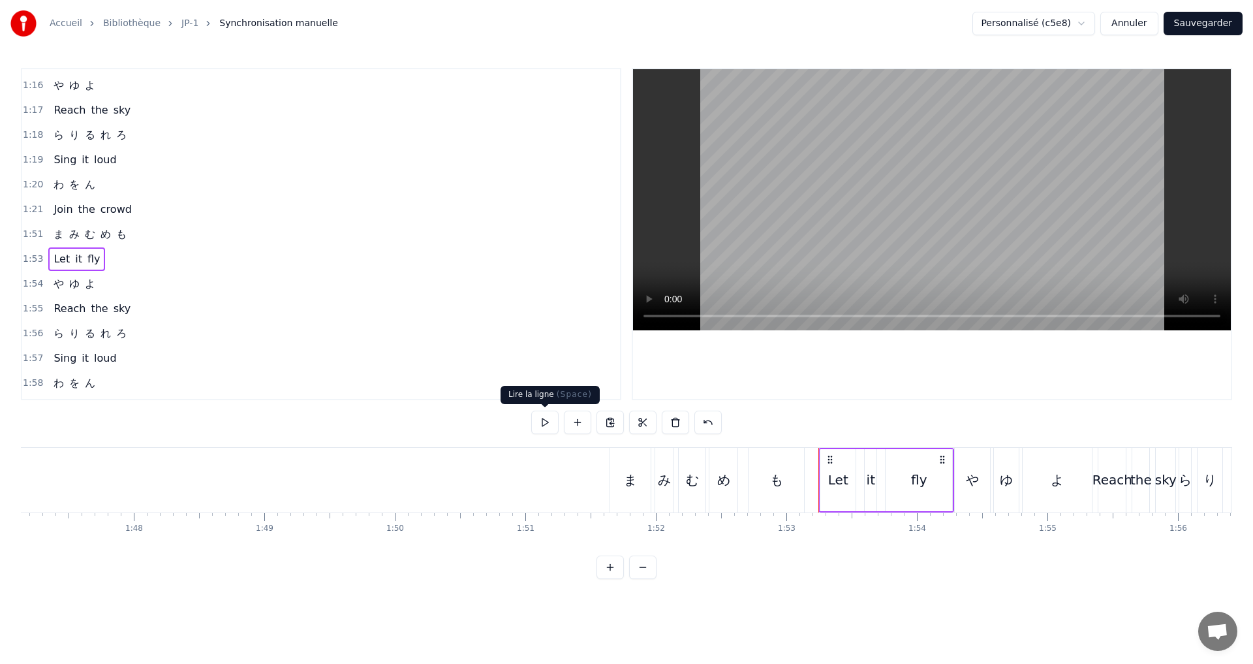
click at [548, 423] on button at bounding box center [544, 422] width 27 height 23
click at [907, 482] on div "fly" at bounding box center [919, 480] width 67 height 62
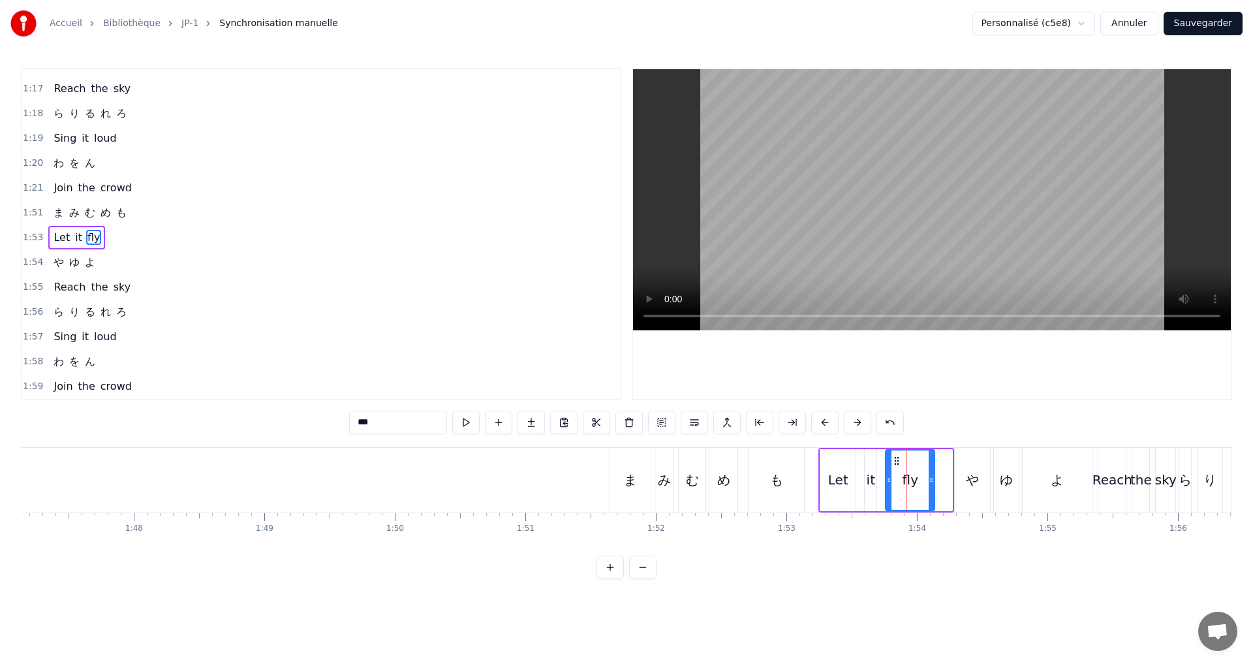
drag, startPoint x: 948, startPoint y: 484, endPoint x: 931, endPoint y: 482, distance: 17.7
click at [931, 482] on icon at bounding box center [931, 480] width 5 height 10
click at [470, 425] on button at bounding box center [465, 422] width 27 height 23
click at [963, 478] on div "や" at bounding box center [972, 480] width 35 height 65
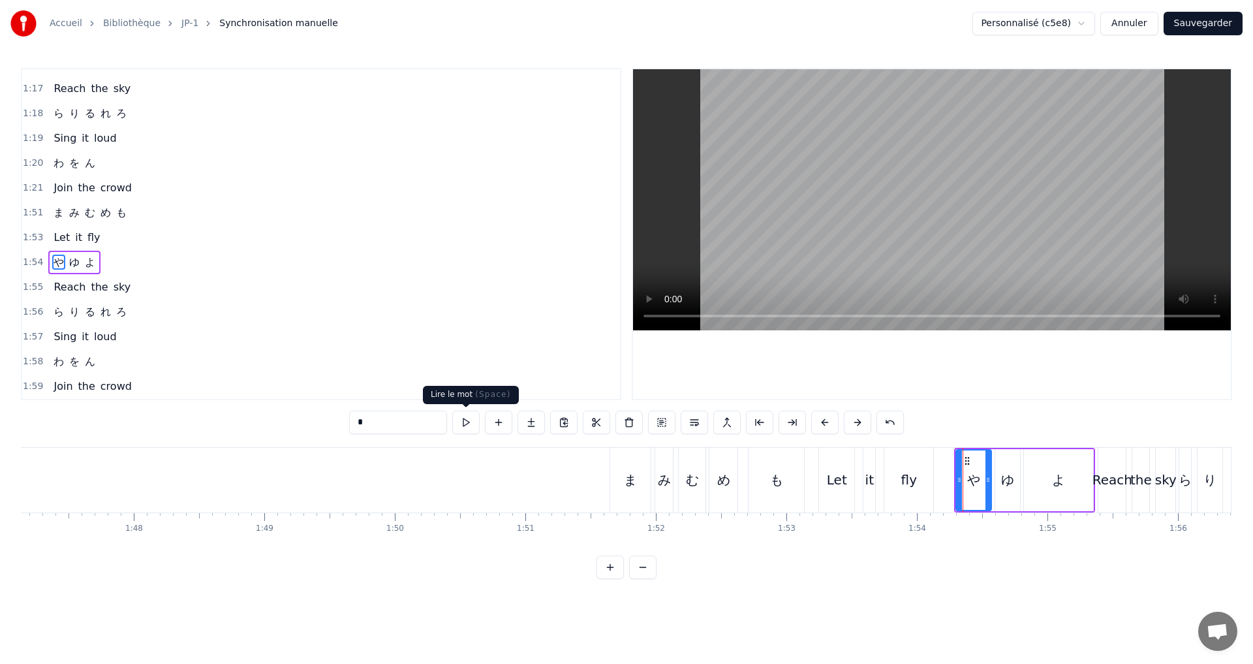
click at [469, 426] on button at bounding box center [465, 422] width 27 height 23
drag, startPoint x: 958, startPoint y: 480, endPoint x: 947, endPoint y: 478, distance: 11.4
click at [948, 478] on icon at bounding box center [950, 480] width 5 height 10
drag, startPoint x: 990, startPoint y: 482, endPoint x: 976, endPoint y: 480, distance: 13.8
click at [976, 480] on icon at bounding box center [974, 480] width 5 height 10
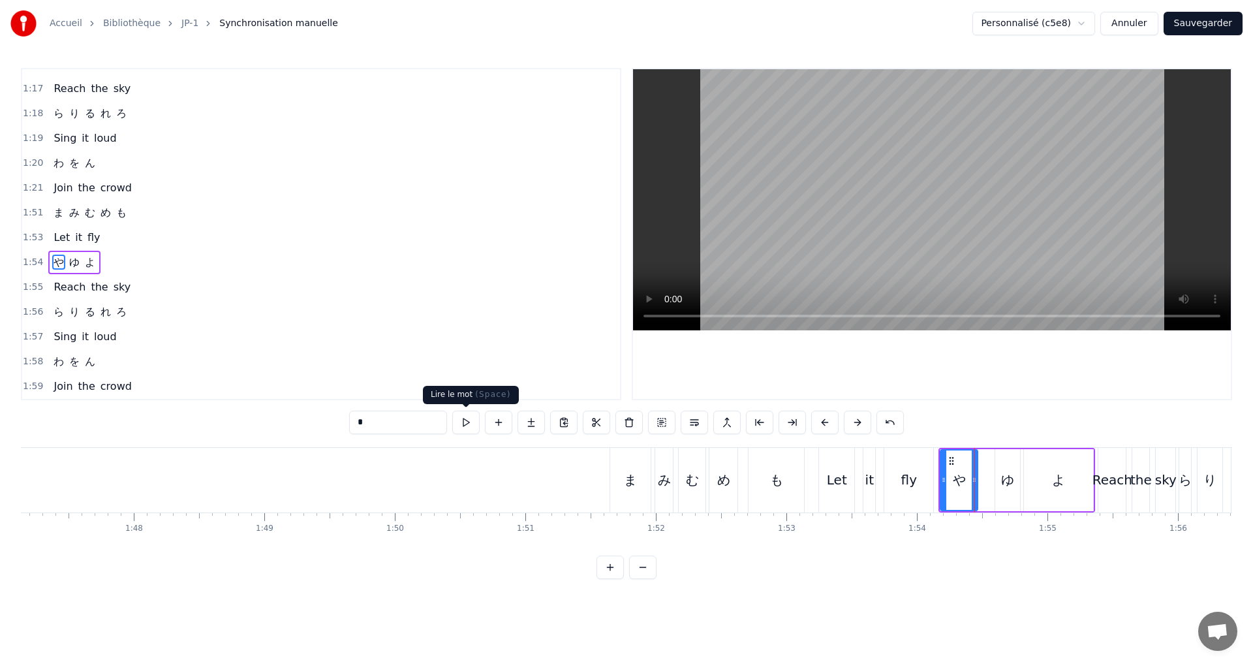
click at [468, 423] on button at bounding box center [465, 422] width 27 height 23
click at [1004, 472] on div "ゆ" at bounding box center [1007, 480] width 13 height 20
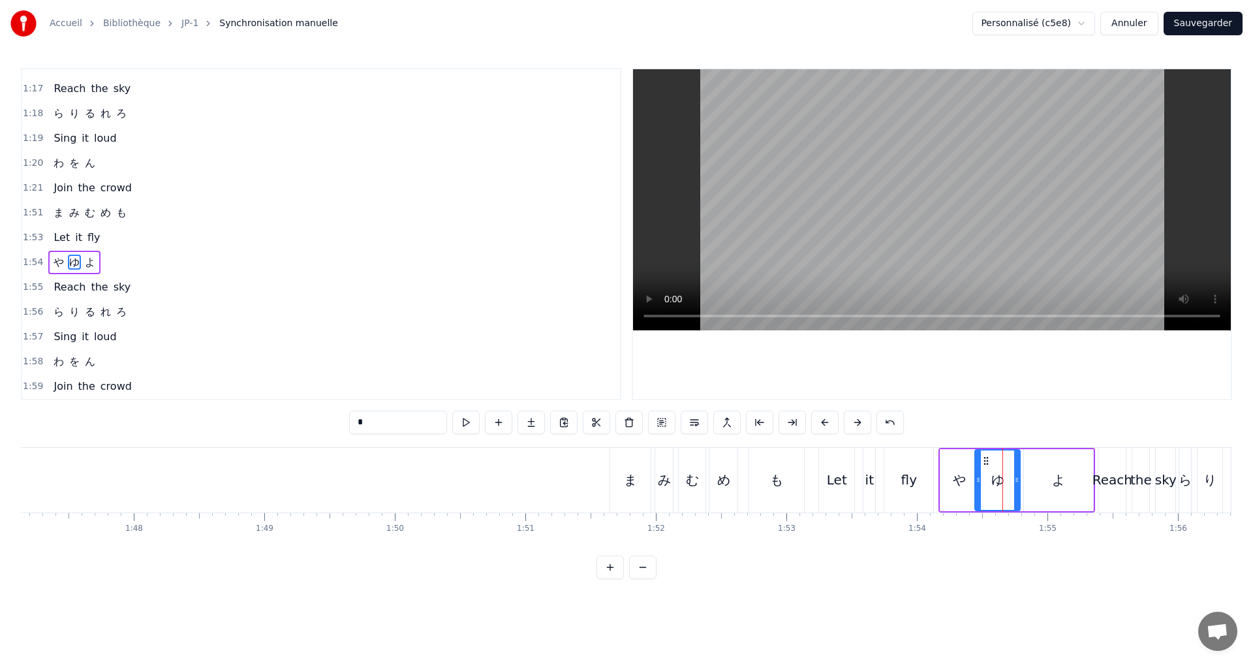
drag, startPoint x: 999, startPoint y: 483, endPoint x: 979, endPoint y: 486, distance: 20.4
click at [979, 486] on div at bounding box center [978, 479] width 5 height 59
drag, startPoint x: 1018, startPoint y: 485, endPoint x: 1004, endPoint y: 483, distance: 13.8
click at [1007, 483] on div at bounding box center [1009, 479] width 5 height 59
click at [473, 425] on button at bounding box center [465, 422] width 27 height 23
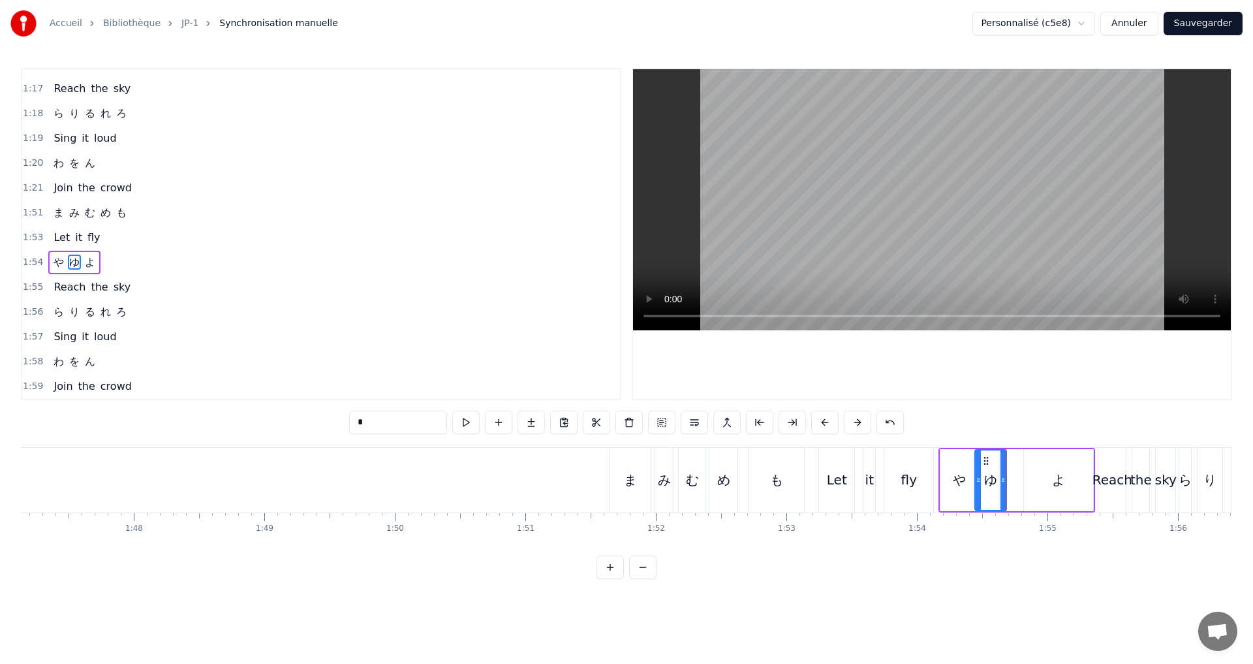
click at [1059, 491] on div "よ" at bounding box center [1058, 480] width 69 height 62
type input "*"
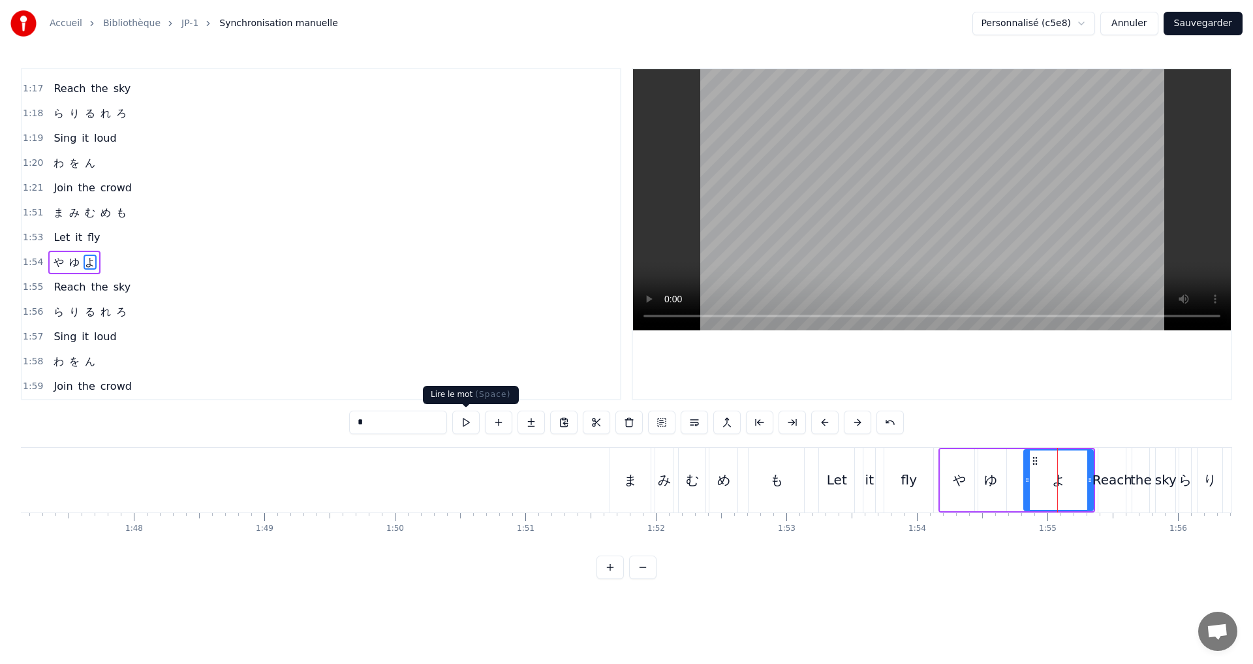
click at [476, 420] on button at bounding box center [465, 422] width 27 height 23
drag, startPoint x: 1089, startPoint y: 489, endPoint x: 1074, endPoint y: 484, distance: 15.1
click at [1074, 484] on div at bounding box center [1075, 479] width 5 height 59
click at [461, 426] on button at bounding box center [465, 422] width 27 height 23
click at [168, 287] on div "1:55 Reach the sky" at bounding box center [321, 287] width 598 height 25
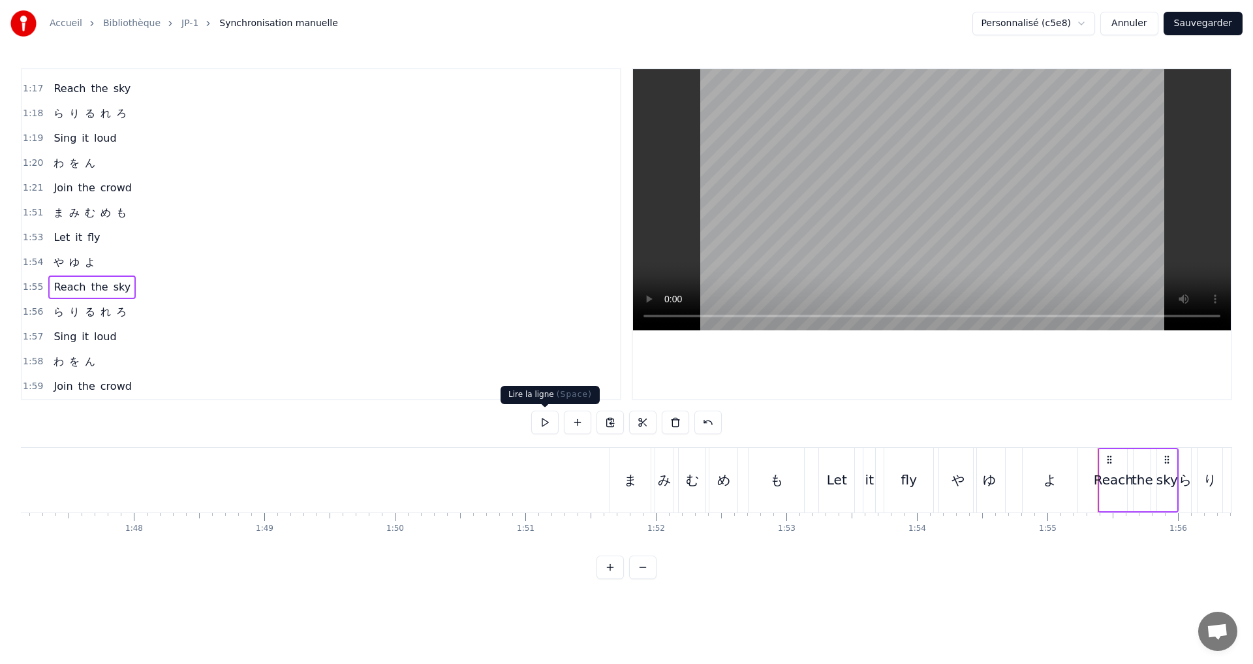
click at [536, 422] on button at bounding box center [544, 422] width 27 height 23
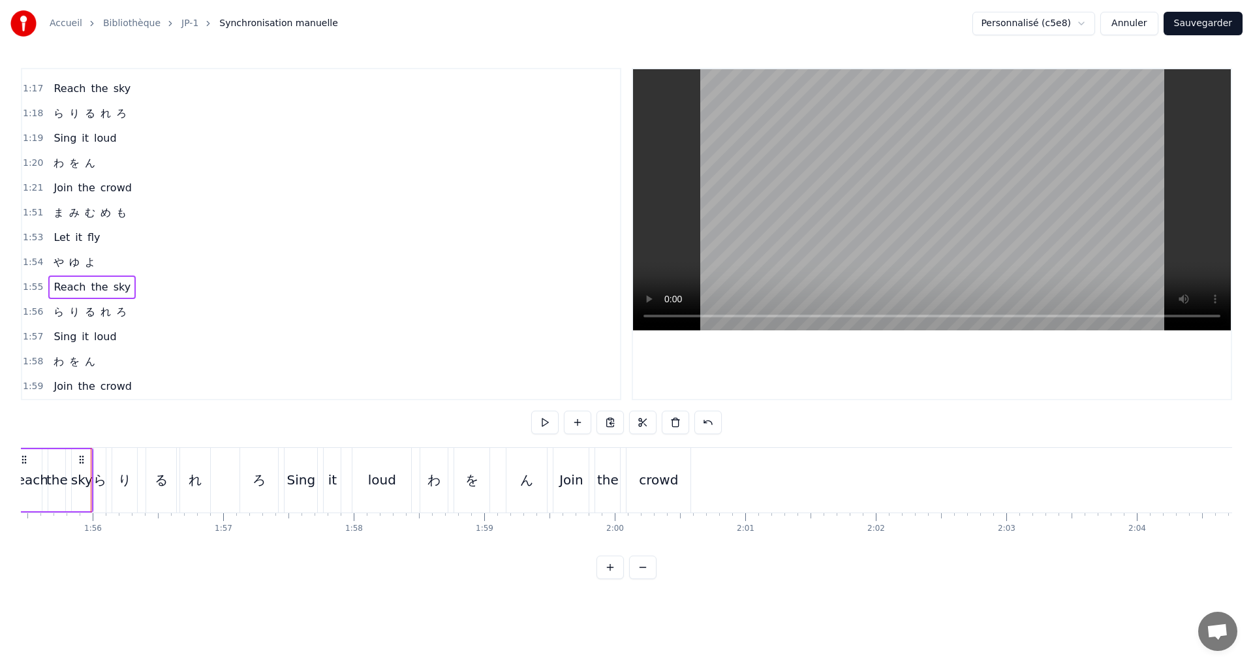
scroll to position [0, 15076]
click at [129, 306] on div "1:56 ら り る れ ろ" at bounding box center [321, 312] width 598 height 25
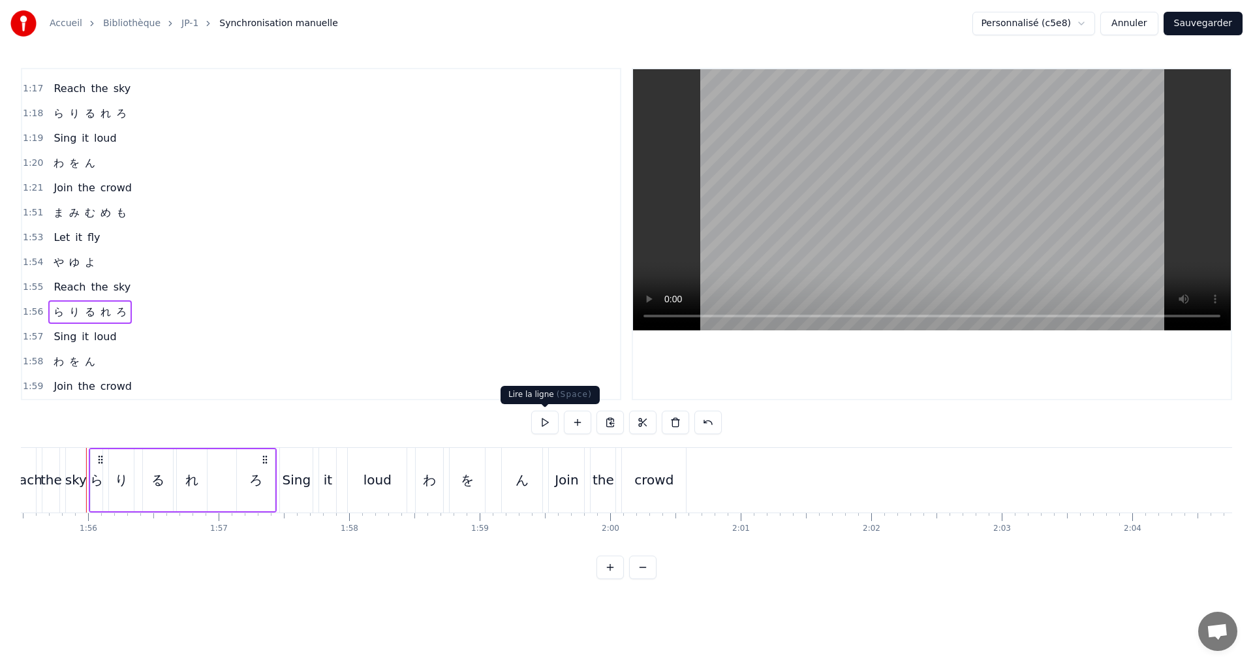
click at [544, 426] on button at bounding box center [544, 422] width 27 height 23
click at [95, 484] on div "ら" at bounding box center [96, 480] width 13 height 20
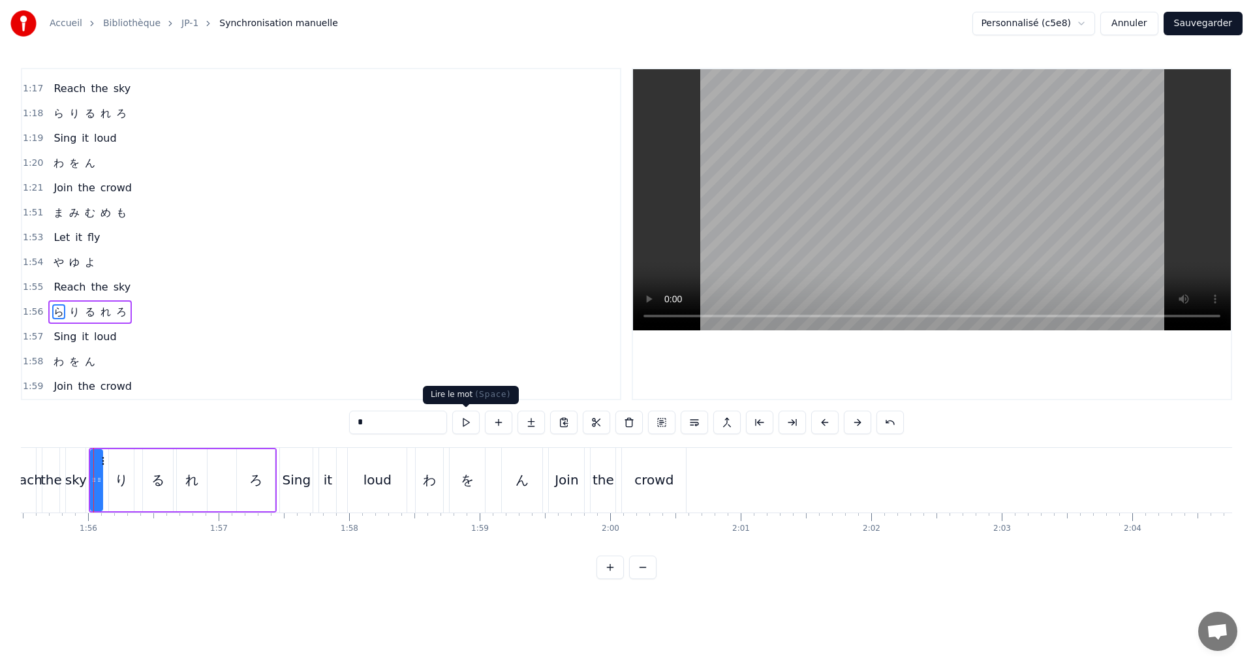
click at [471, 420] on button at bounding box center [465, 422] width 27 height 23
drag, startPoint x: 91, startPoint y: 473, endPoint x: 84, endPoint y: 470, distance: 8.5
click at [84, 470] on div at bounding box center [86, 479] width 5 height 59
click at [470, 418] on button at bounding box center [465, 422] width 27 height 23
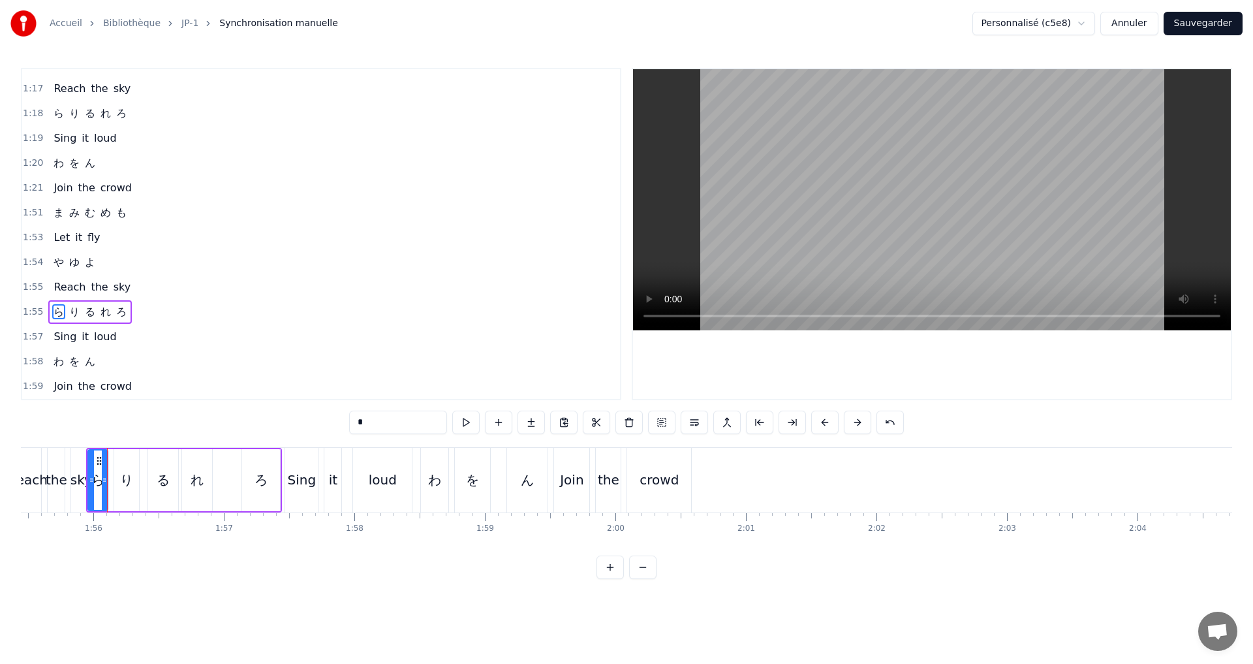
click at [106, 478] on icon at bounding box center [104, 480] width 5 height 10
click at [466, 414] on button at bounding box center [465, 422] width 27 height 23
click at [466, 426] on button at bounding box center [465, 422] width 27 height 23
click at [104, 480] on icon at bounding box center [103, 480] width 5 height 10
click at [467, 428] on button at bounding box center [465, 422] width 27 height 23
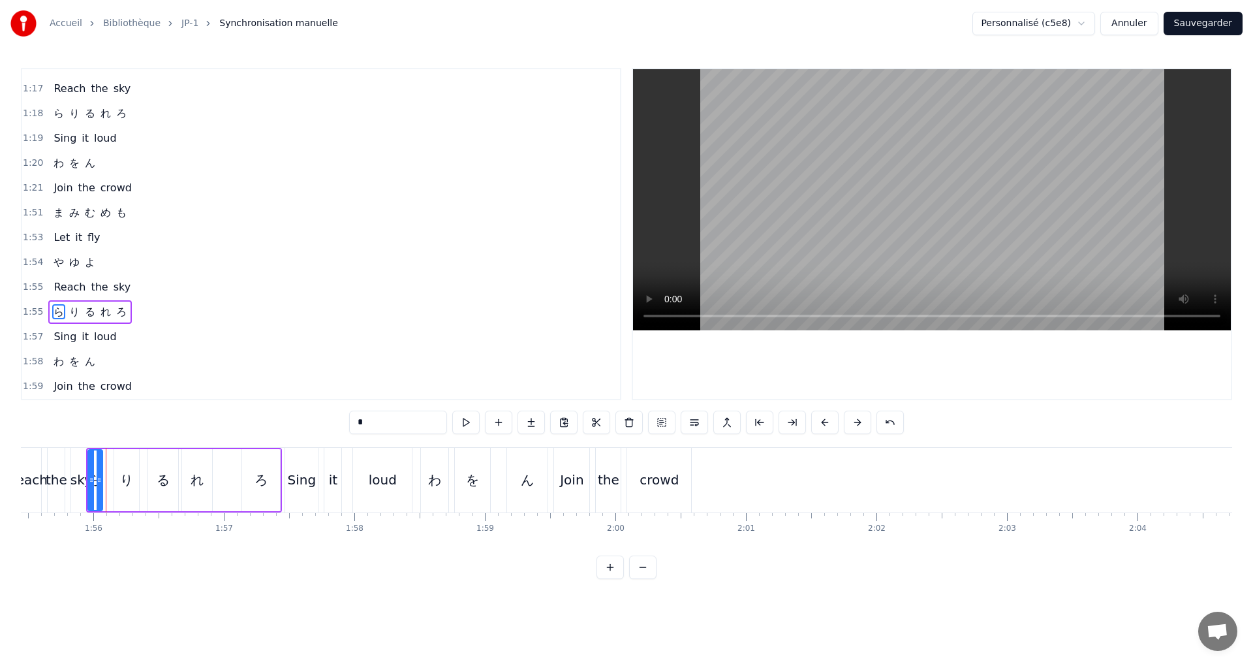
click at [100, 488] on div at bounding box center [99, 479] width 5 height 59
click at [471, 418] on button at bounding box center [465, 422] width 27 height 23
click at [99, 477] on icon at bounding box center [97, 480] width 5 height 10
click at [467, 422] on button at bounding box center [465, 422] width 27 height 23
click at [71, 317] on span "り" at bounding box center [74, 311] width 13 height 15
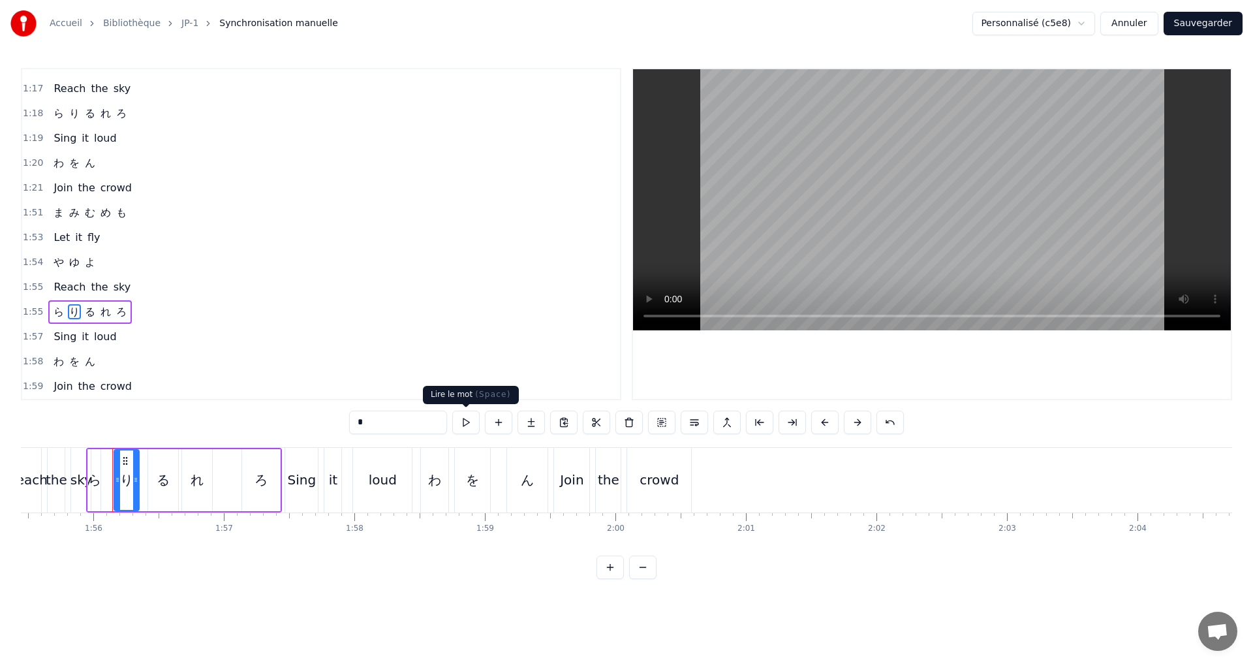
click at [467, 428] on button at bounding box center [465, 422] width 27 height 23
click at [132, 475] on icon at bounding box center [131, 480] width 5 height 10
click at [466, 426] on button at bounding box center [465, 422] width 27 height 23
click at [114, 481] on icon at bounding box center [112, 480] width 5 height 10
click at [131, 479] on icon at bounding box center [130, 480] width 5 height 10
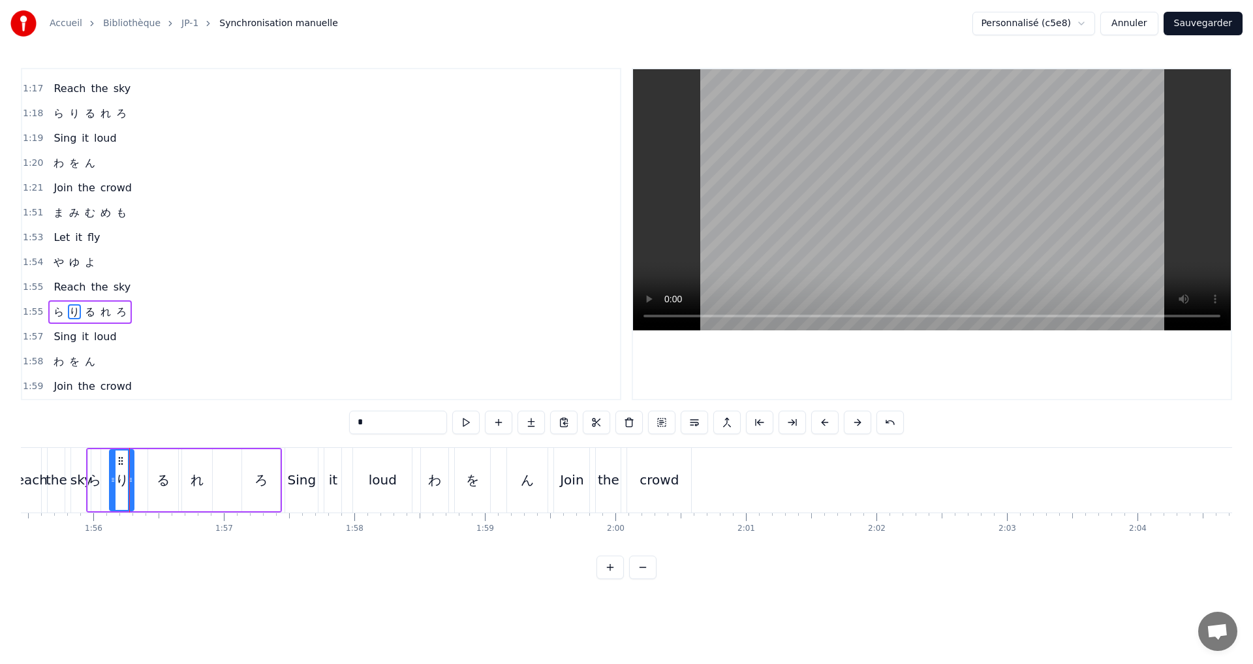
click at [461, 424] on button at bounding box center [465, 422] width 27 height 23
click at [127, 473] on div at bounding box center [127, 479] width 5 height 59
click at [458, 426] on button at bounding box center [465, 422] width 27 height 23
click at [168, 498] on div "る" at bounding box center [163, 480] width 30 height 62
click at [475, 424] on button at bounding box center [465, 422] width 27 height 23
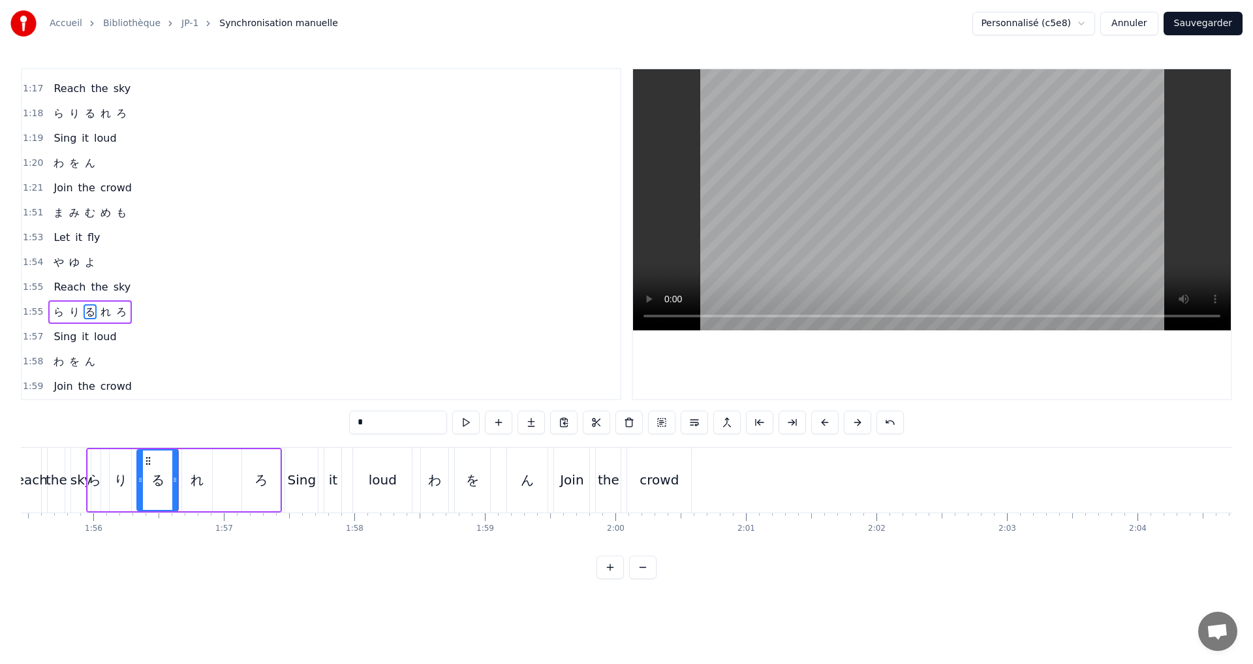
drag, startPoint x: 152, startPoint y: 482, endPoint x: 141, endPoint y: 479, distance: 11.4
click at [141, 479] on icon at bounding box center [140, 480] width 5 height 10
drag, startPoint x: 177, startPoint y: 481, endPoint x: 168, endPoint y: 480, distance: 9.2
click at [168, 480] on icon at bounding box center [165, 480] width 5 height 10
click at [467, 424] on button at bounding box center [465, 422] width 27 height 23
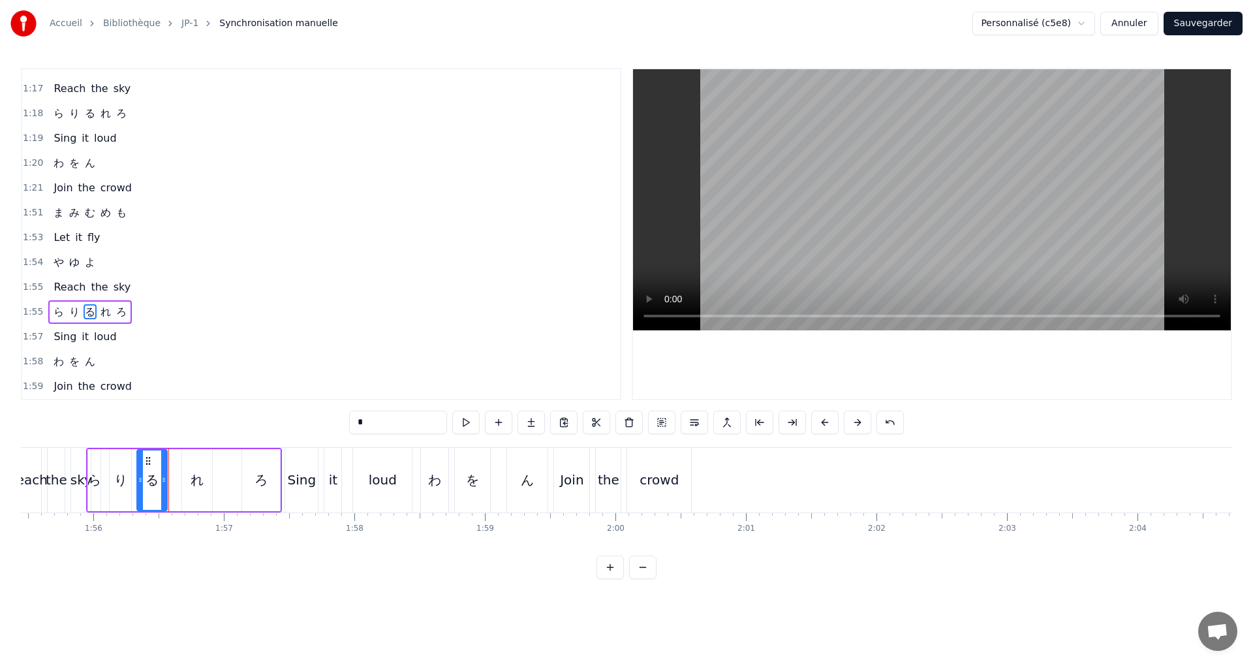
click at [163, 481] on icon at bounding box center [163, 480] width 5 height 10
click at [461, 424] on button at bounding box center [465, 422] width 27 height 23
click at [198, 479] on div "れ" at bounding box center [197, 480] width 13 height 20
click at [463, 426] on button at bounding box center [465, 422] width 27 height 23
drag, startPoint x: 186, startPoint y: 480, endPoint x: 177, endPoint y: 477, distance: 9.5
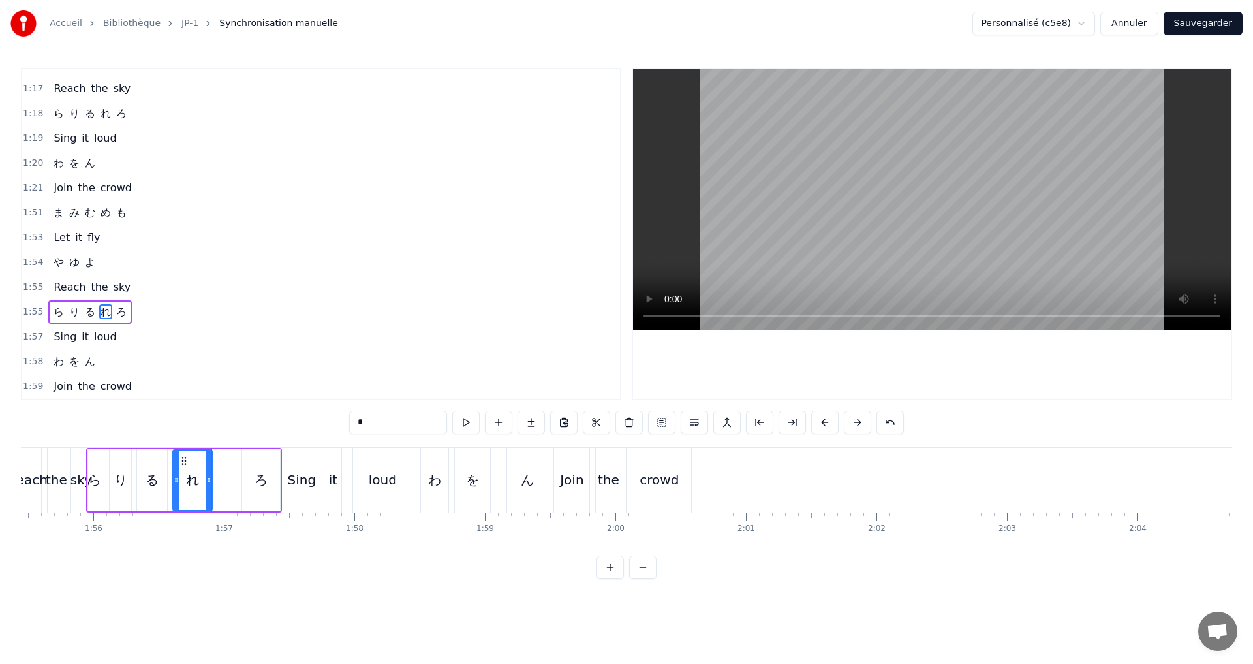
click at [177, 477] on icon at bounding box center [176, 480] width 5 height 10
drag, startPoint x: 208, startPoint y: 479, endPoint x: 199, endPoint y: 477, distance: 9.3
click at [199, 477] on icon at bounding box center [199, 480] width 5 height 10
click at [463, 422] on button at bounding box center [465, 422] width 27 height 23
click at [196, 476] on icon at bounding box center [196, 480] width 5 height 10
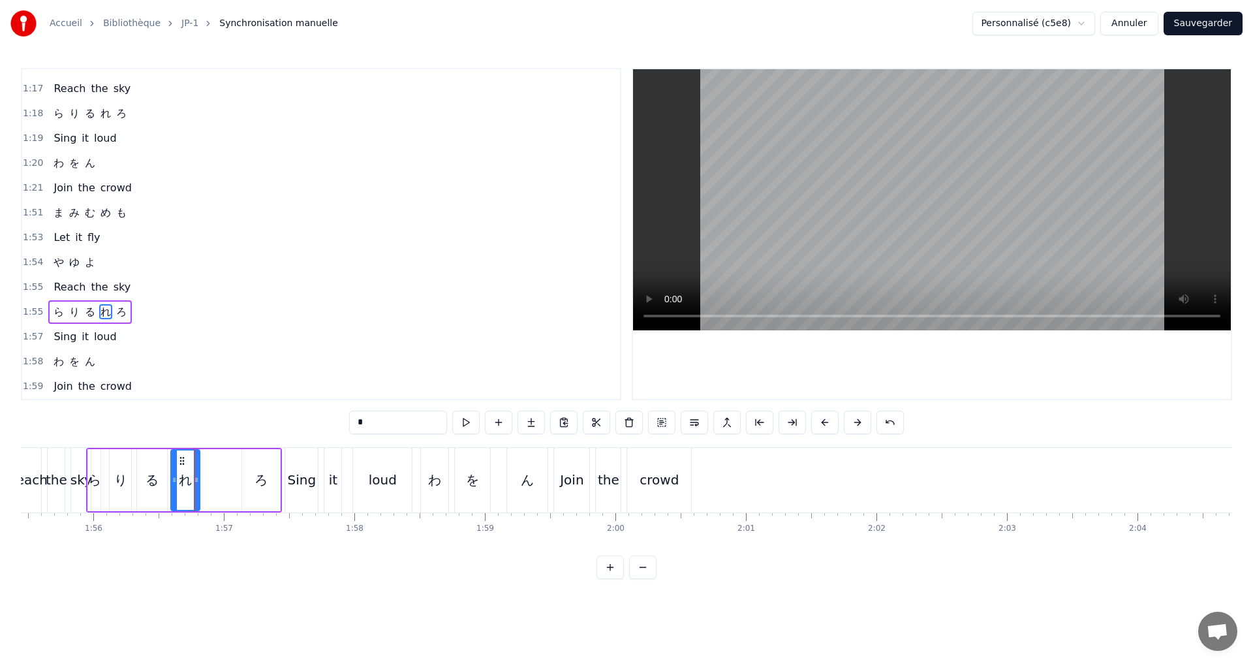
click at [175, 478] on icon at bounding box center [174, 480] width 5 height 10
click at [195, 478] on icon at bounding box center [194, 480] width 5 height 10
click at [465, 424] on button at bounding box center [465, 422] width 27 height 23
click at [261, 475] on div "ろ" at bounding box center [261, 480] width 13 height 20
type input "*"
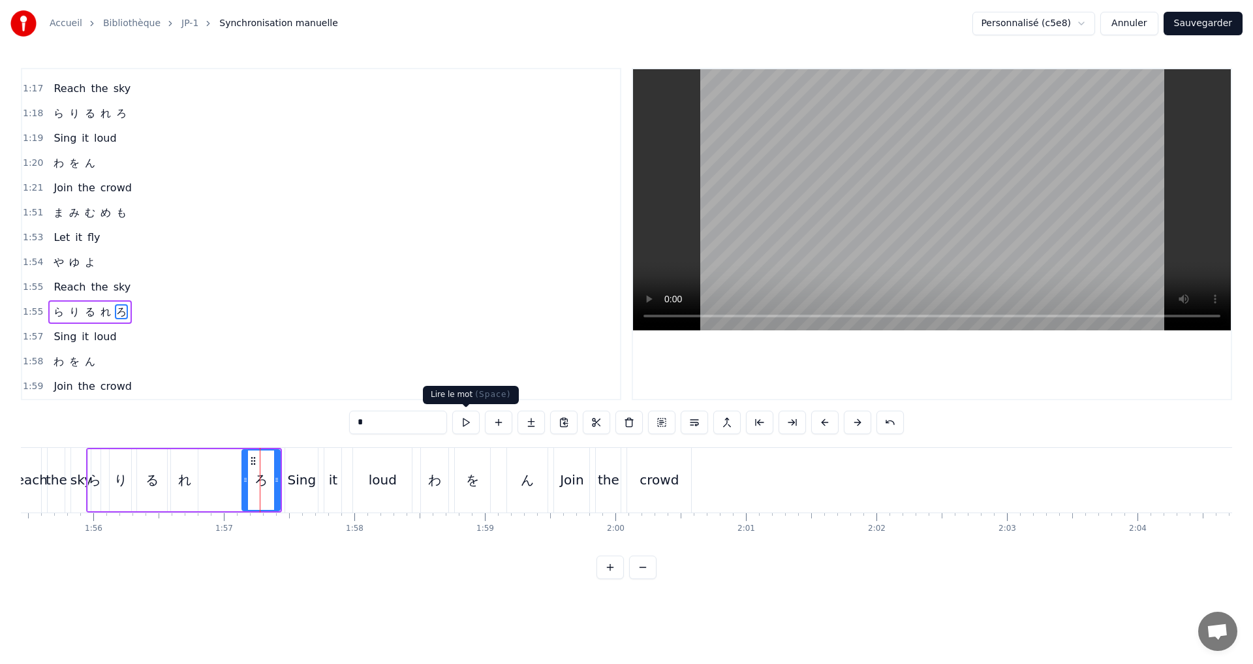
click at [467, 420] on button at bounding box center [465, 422] width 27 height 23
drag, startPoint x: 244, startPoint y: 484, endPoint x: 217, endPoint y: 475, distance: 28.9
click at [217, 475] on icon at bounding box center [217, 480] width 5 height 10
drag, startPoint x: 277, startPoint y: 478, endPoint x: 255, endPoint y: 474, distance: 23.2
click at [255, 474] on div at bounding box center [253, 479] width 5 height 59
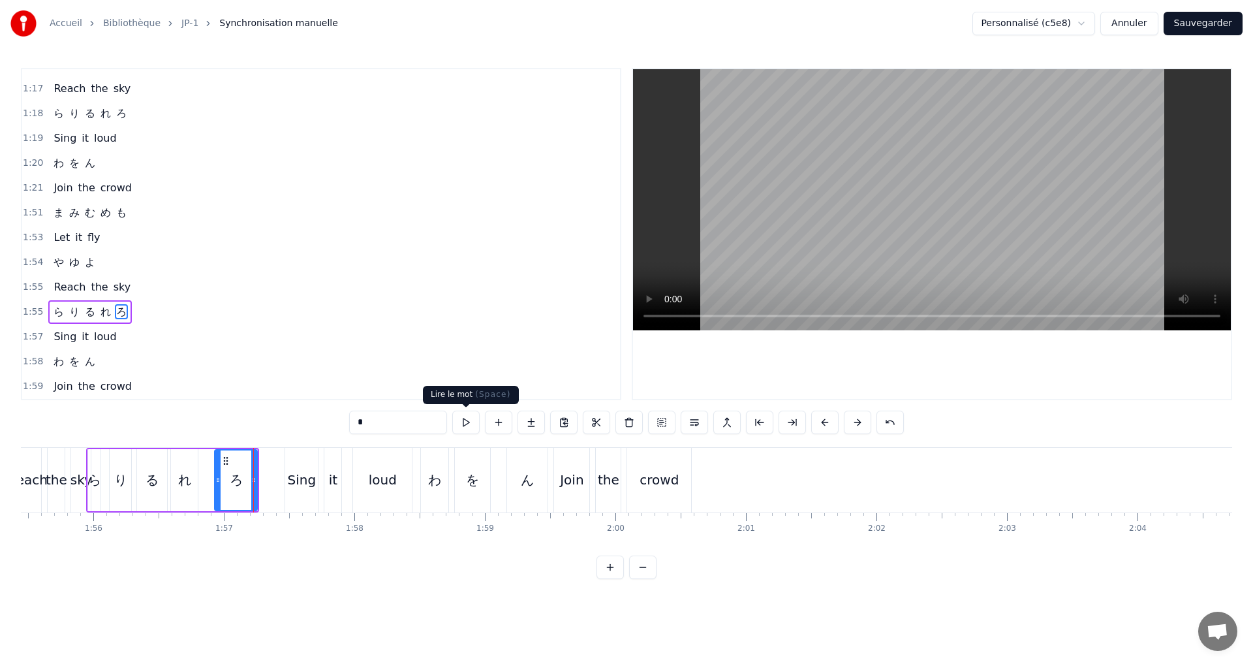
click at [461, 428] on button at bounding box center [465, 422] width 27 height 23
click at [154, 311] on div "1:55 ら り る れ ろ" at bounding box center [321, 312] width 598 height 25
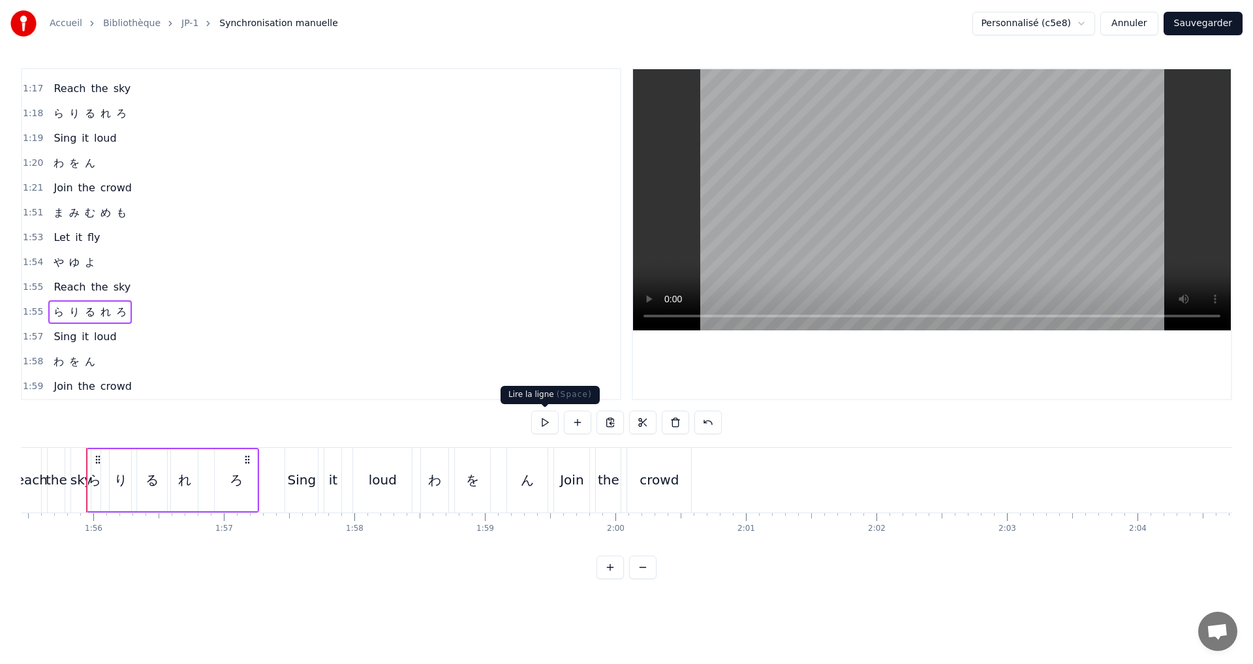
click at [545, 424] on button at bounding box center [544, 422] width 27 height 23
click at [176, 334] on div "1:57 Sing it loud" at bounding box center [321, 336] width 598 height 25
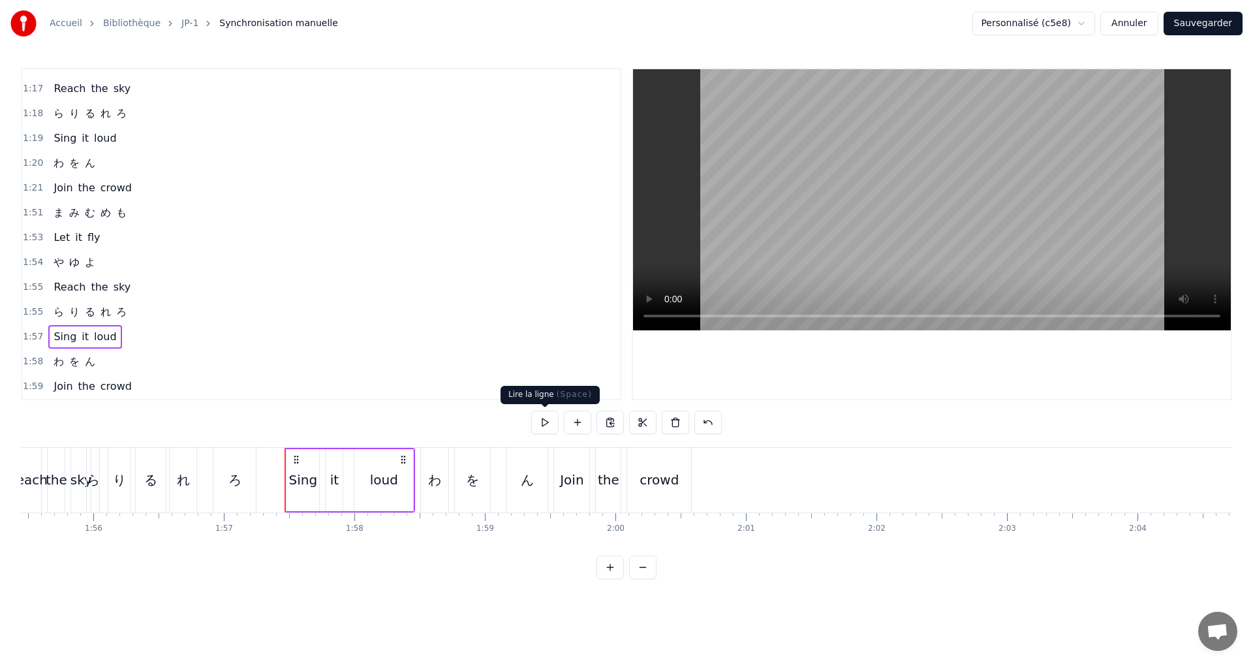
click at [545, 424] on button at bounding box center [544, 422] width 27 height 23
click at [116, 359] on div "1:58 わ を ん" at bounding box center [321, 361] width 598 height 25
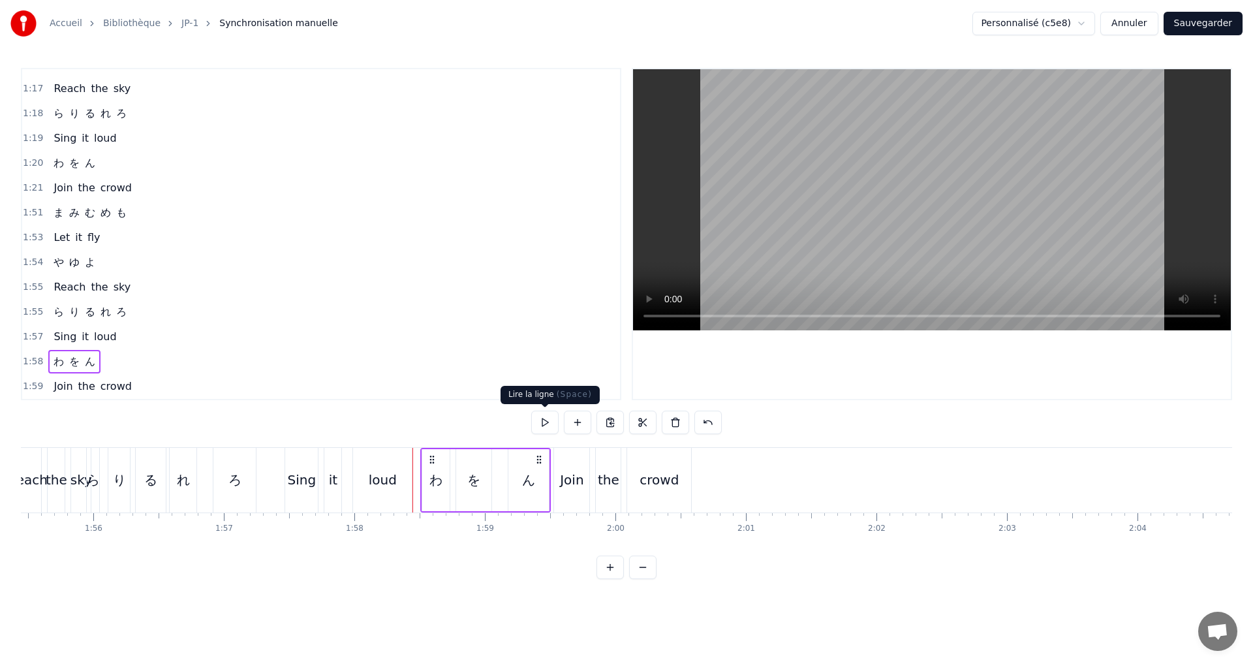
click at [540, 424] on button at bounding box center [544, 422] width 27 height 23
click at [535, 471] on div "ん" at bounding box center [528, 480] width 13 height 20
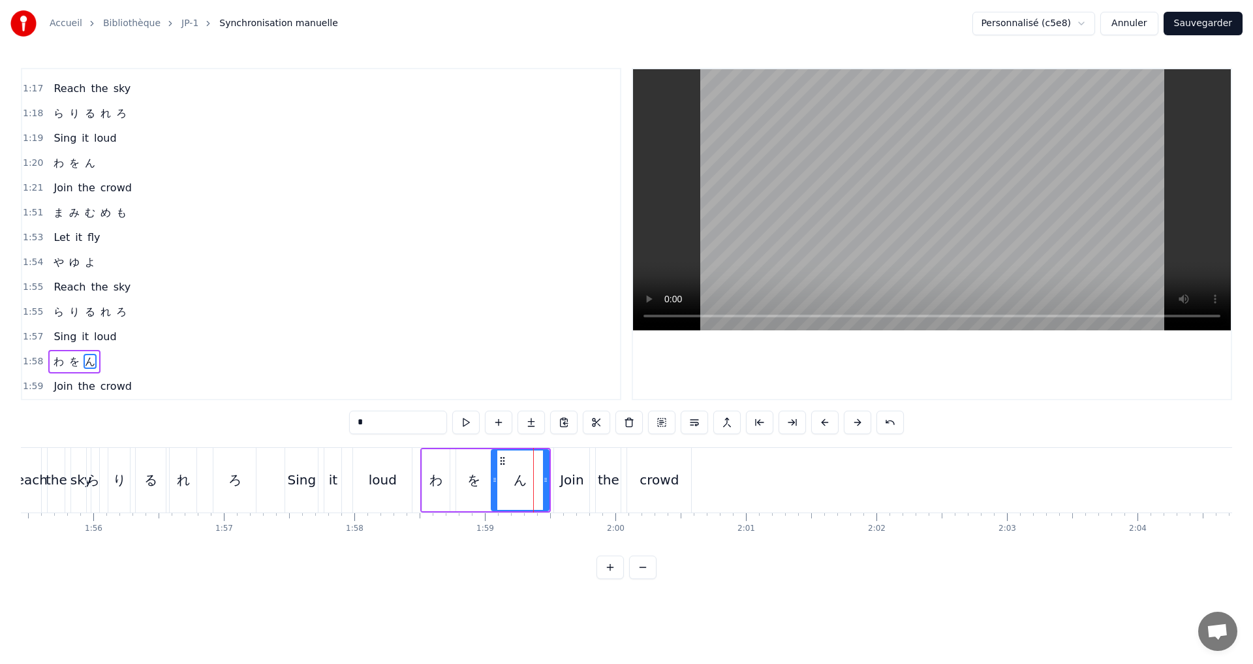
drag, startPoint x: 512, startPoint y: 479, endPoint x: 495, endPoint y: 476, distance: 17.3
click at [495, 476] on icon at bounding box center [494, 480] width 5 height 10
drag, startPoint x: 546, startPoint y: 484, endPoint x: 525, endPoint y: 477, distance: 22.1
click at [525, 477] on icon at bounding box center [524, 480] width 5 height 10
click at [470, 424] on button at bounding box center [465, 422] width 27 height 23
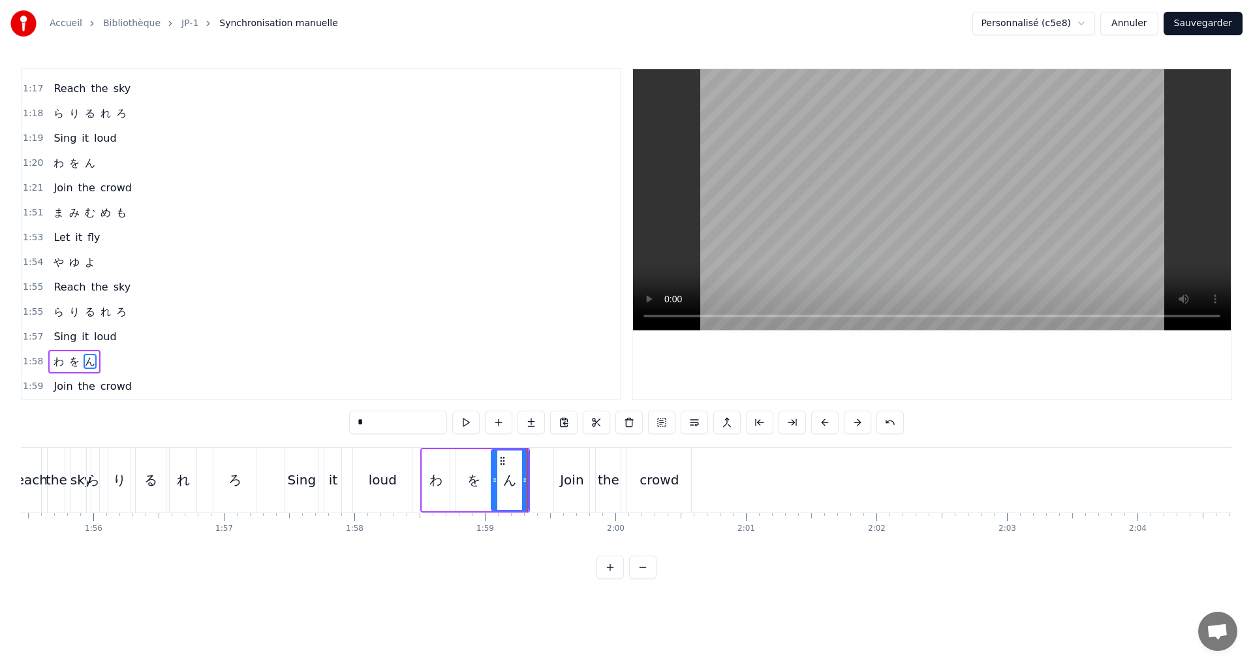
click at [129, 356] on div "1:58 わ を ん" at bounding box center [321, 361] width 598 height 25
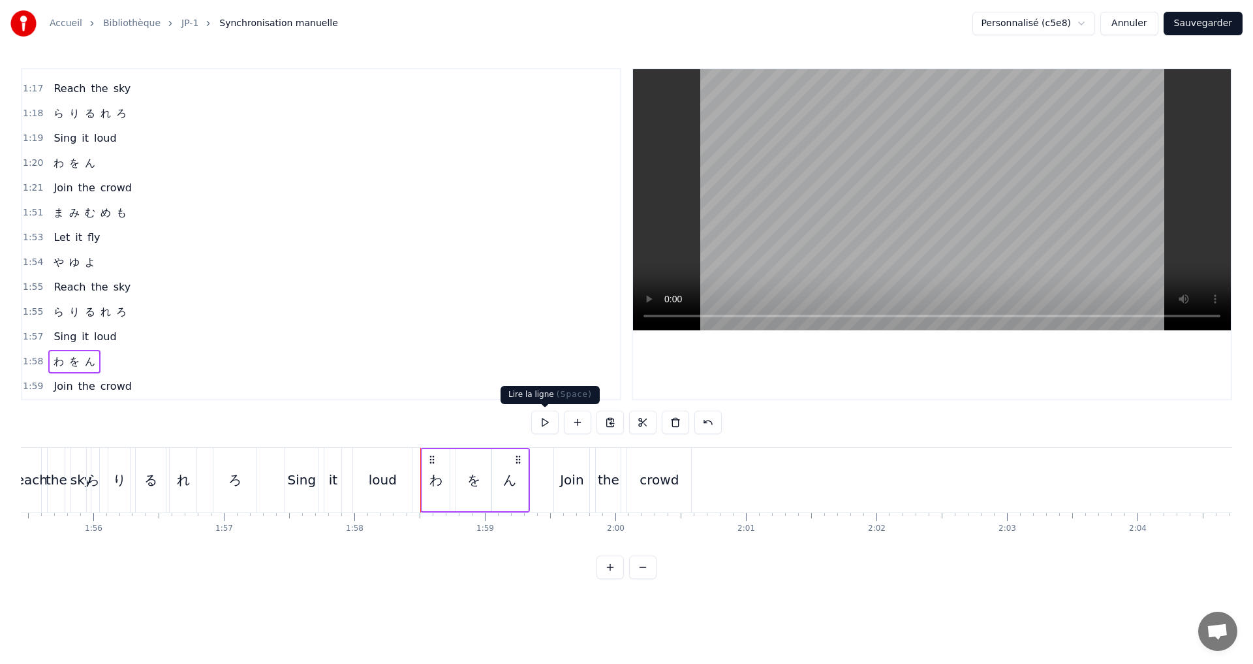
click at [544, 425] on button at bounding box center [544, 422] width 27 height 23
click at [165, 389] on div "1:59 Join the crowd" at bounding box center [321, 386] width 598 height 25
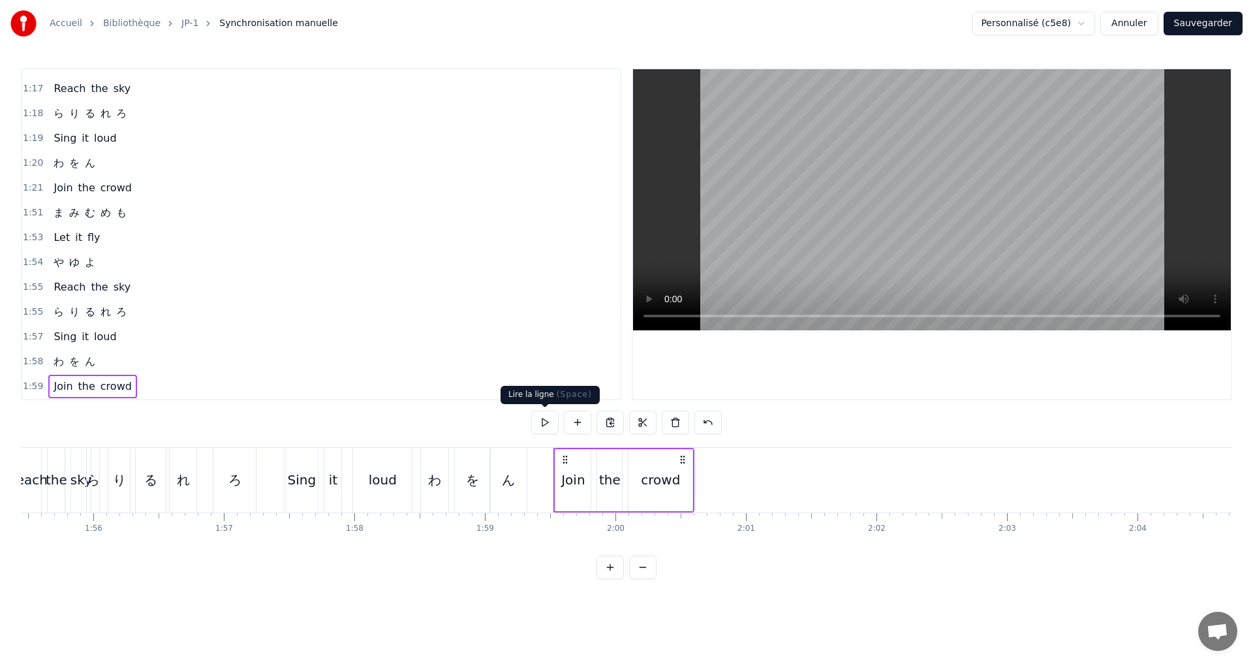
click at [544, 424] on button at bounding box center [544, 422] width 27 height 23
click at [1223, 28] on button "Sauvegarder" at bounding box center [1203, 23] width 79 height 23
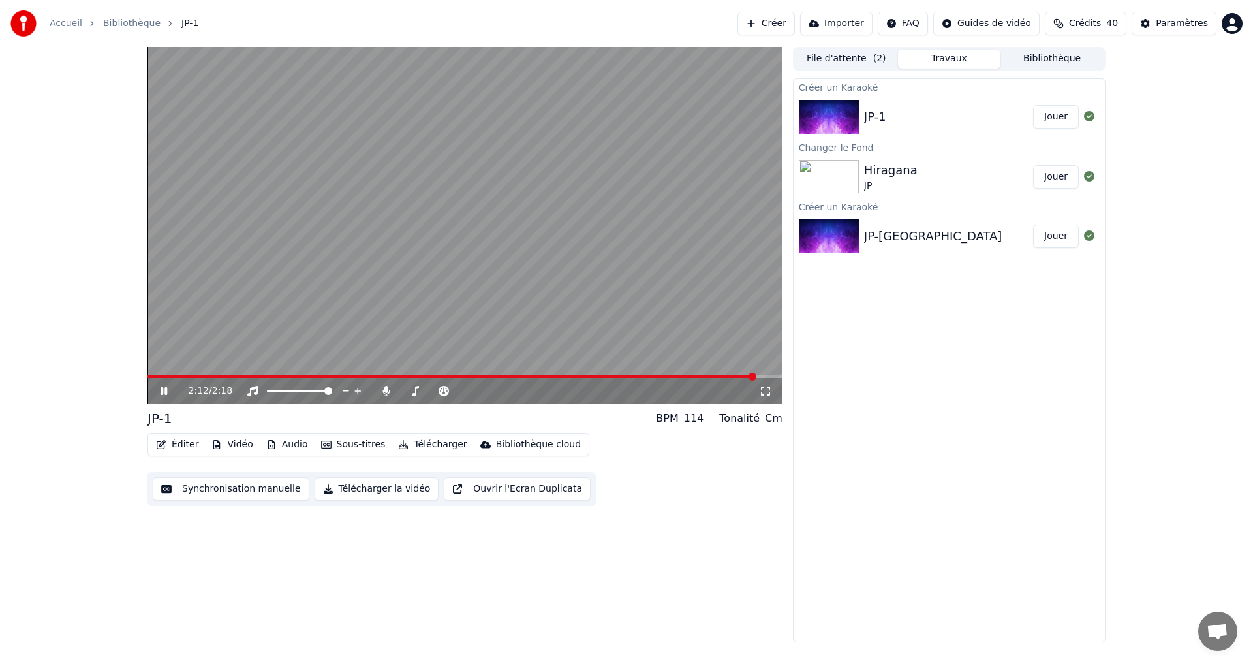
click at [176, 377] on span at bounding box center [452, 376] width 609 height 3
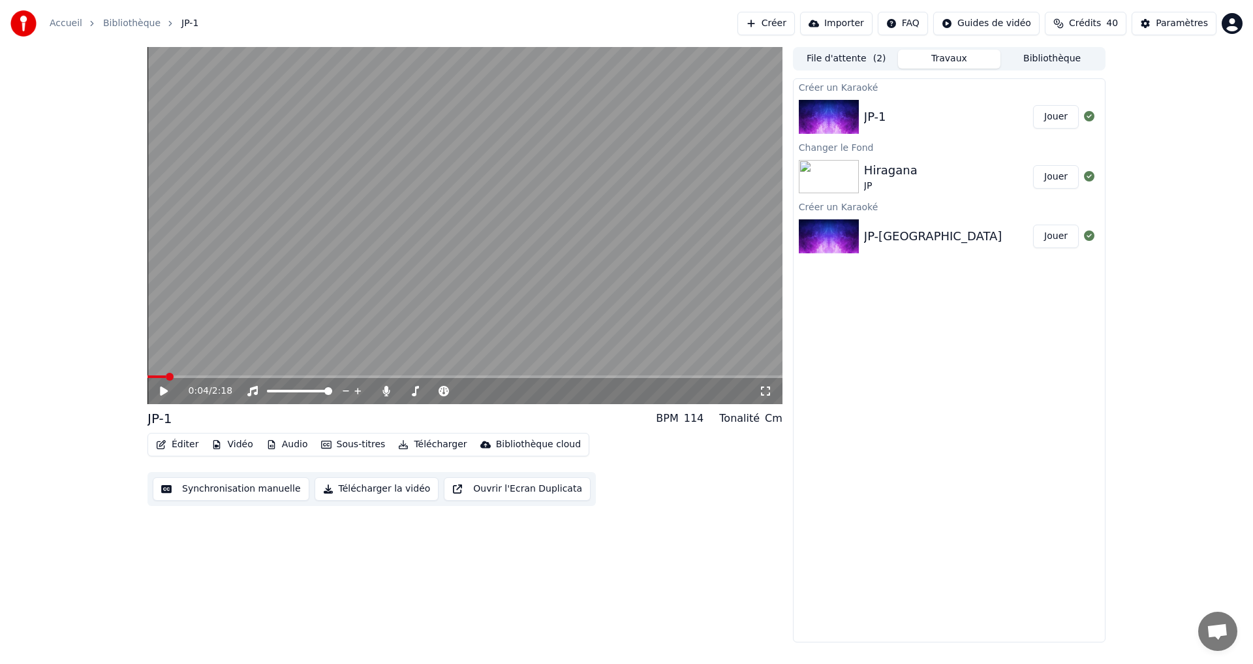
click at [165, 377] on span at bounding box center [157, 376] width 18 height 3
click at [162, 392] on icon at bounding box center [164, 390] width 8 height 9
click at [200, 378] on span at bounding box center [465, 376] width 635 height 3
click at [157, 375] on span at bounding box center [373, 376] width 450 height 3
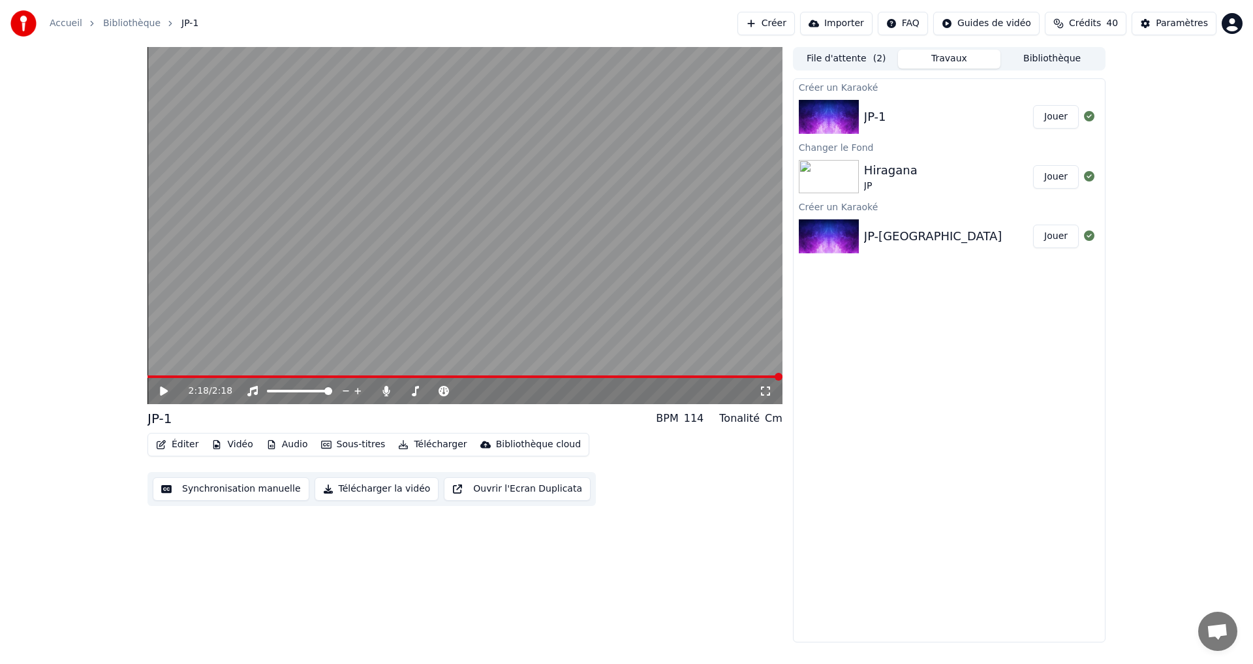
click at [163, 373] on video at bounding box center [465, 225] width 635 height 357
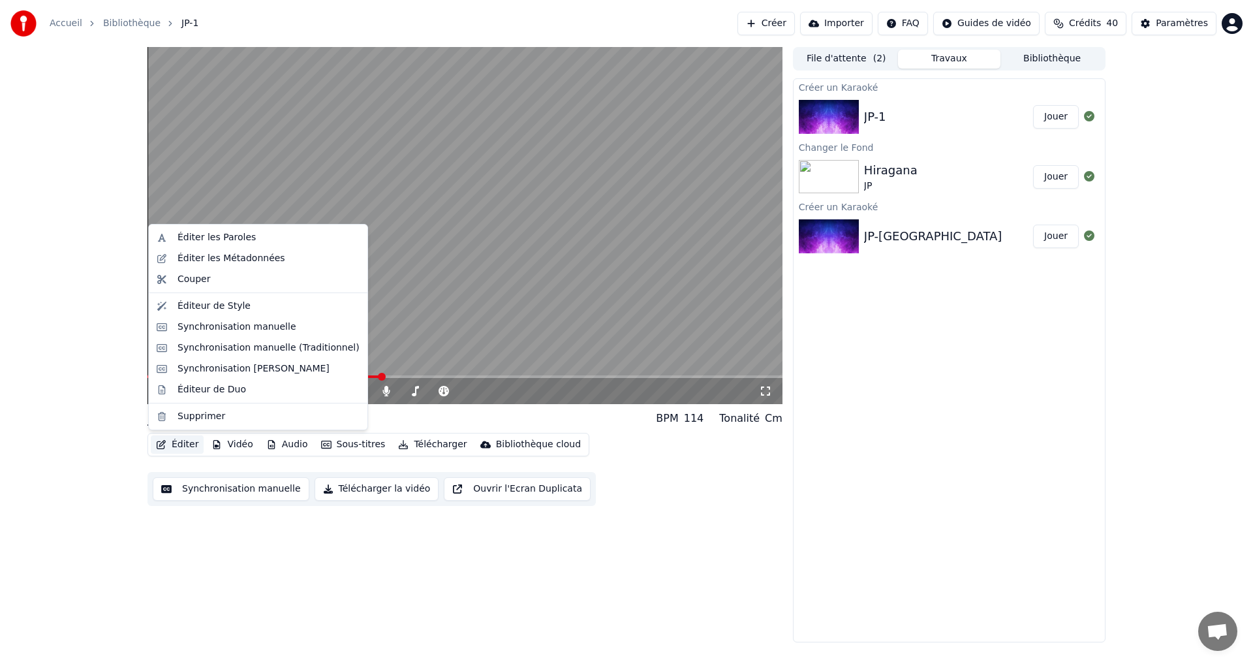
click at [166, 440] on icon "button" at bounding box center [161, 444] width 10 height 9
click at [246, 304] on div "Éditeur de Style" at bounding box center [269, 306] width 182 height 13
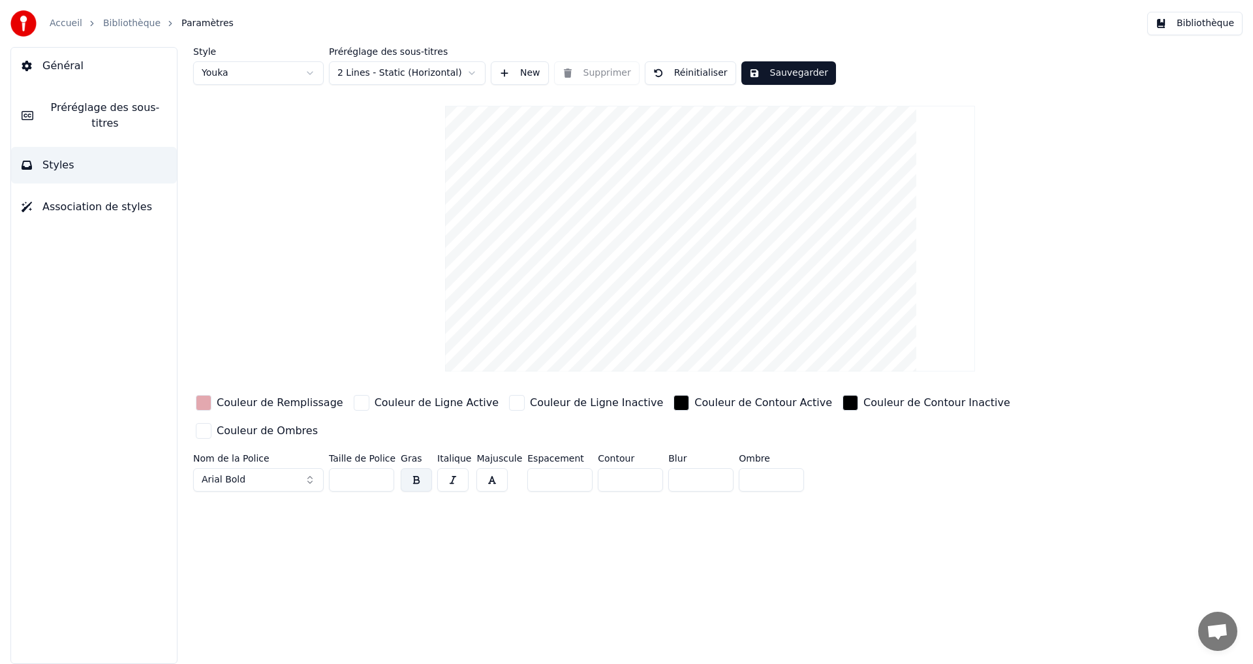
click at [341, 468] on input "**" at bounding box center [361, 479] width 65 height 23
click at [346, 468] on input "***" at bounding box center [361, 479] width 65 height 23
type input "***"
click at [781, 62] on button "Sauvegarder" at bounding box center [788, 72] width 95 height 23
click at [772, 70] on button "Terminé" at bounding box center [777, 72] width 72 height 23
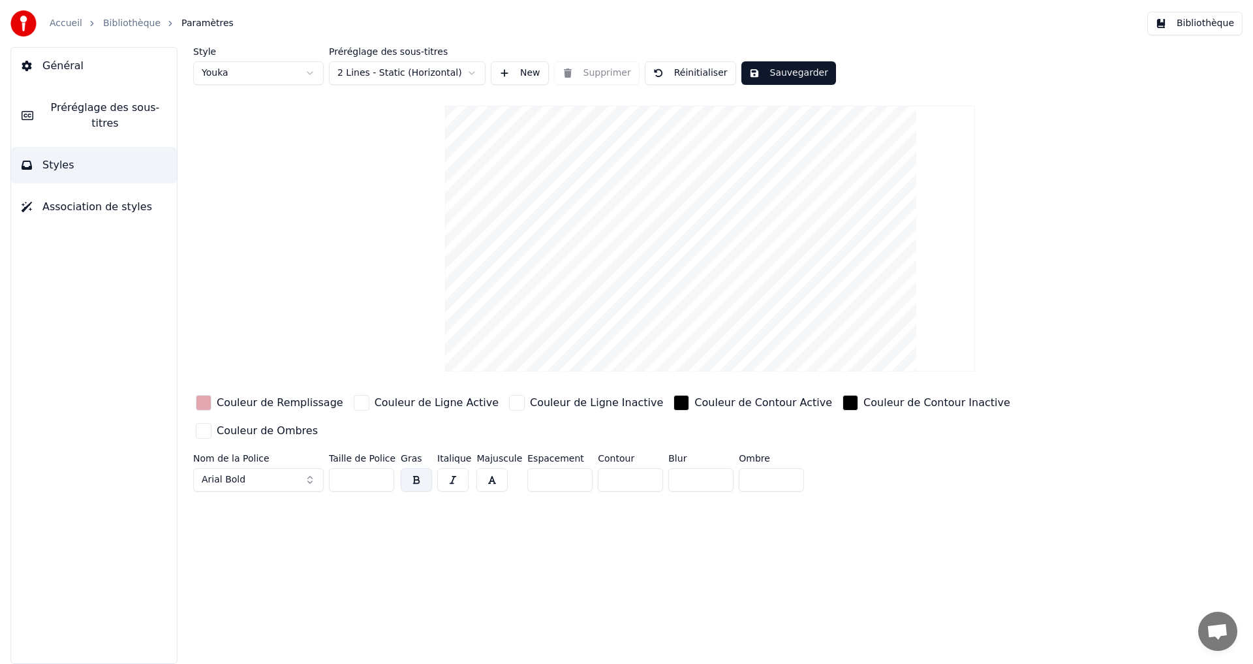
click at [144, 116] on button "Préréglage des sous-titres" at bounding box center [94, 115] width 166 height 52
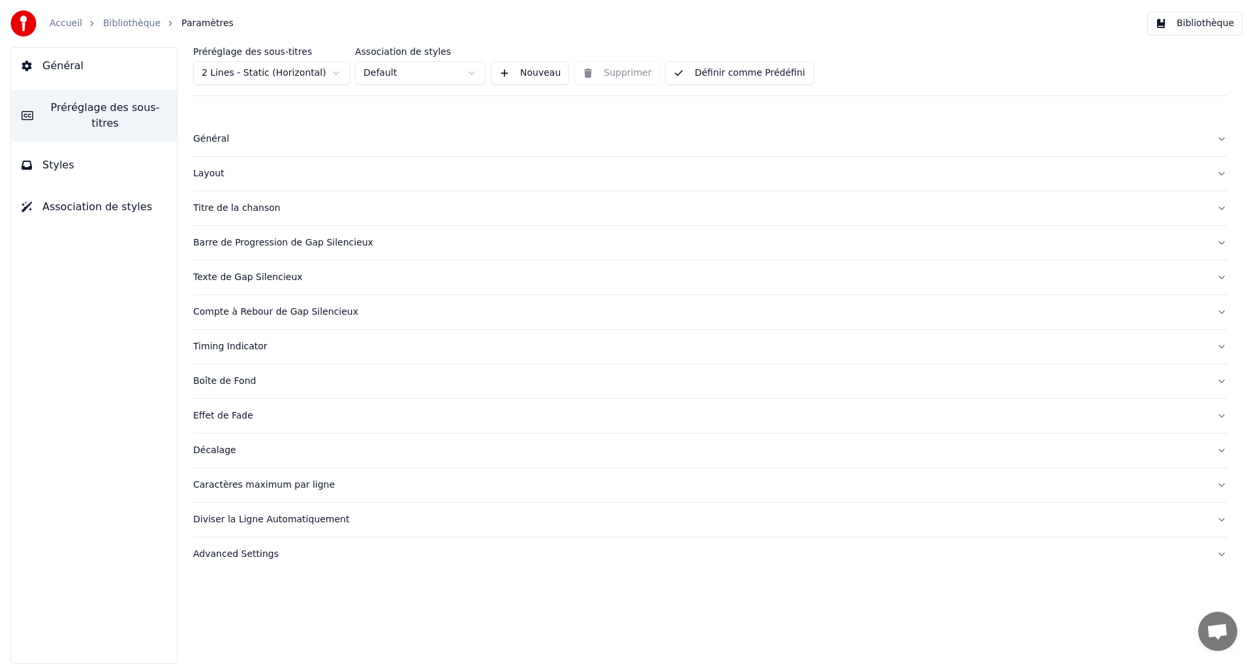
click at [769, 74] on button "Définir comme Prédéfini" at bounding box center [739, 72] width 148 height 23
click at [773, 69] on button "Définir comme Prédéfini" at bounding box center [739, 72] width 148 height 23
click at [696, 65] on button "Définir comme Prédéfini" at bounding box center [739, 72] width 148 height 23
click at [1183, 23] on button "Bibliothèque" at bounding box center [1194, 23] width 95 height 23
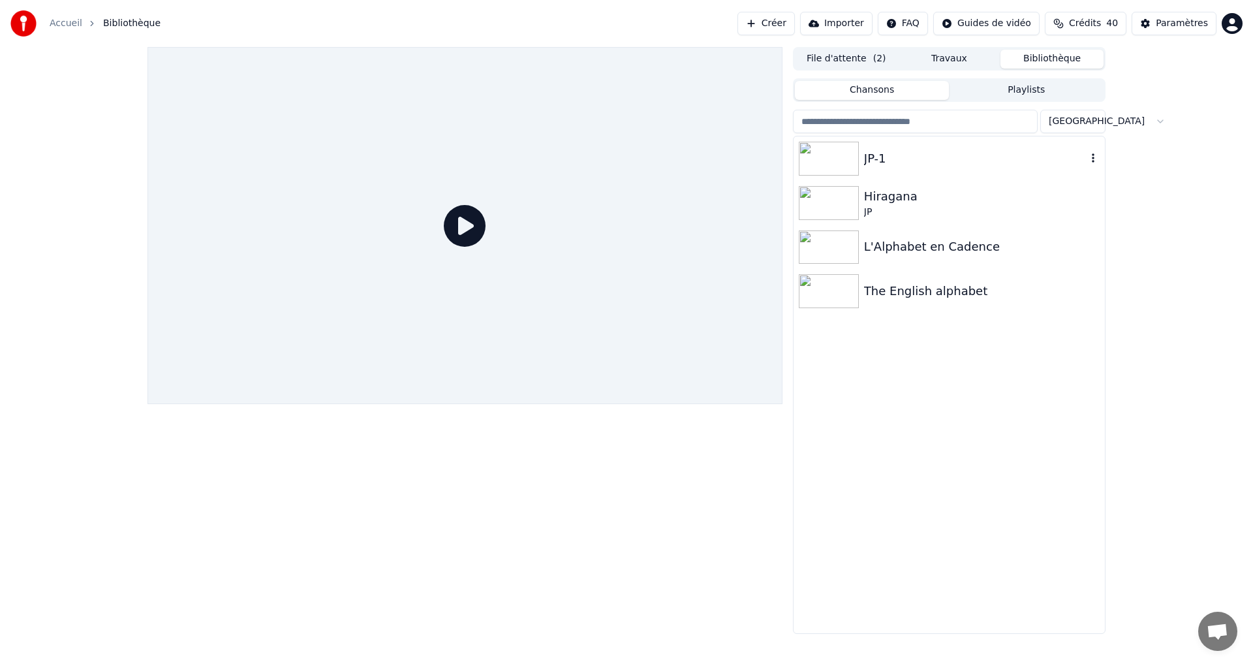
click at [935, 163] on div "JP-1" at bounding box center [975, 158] width 223 height 18
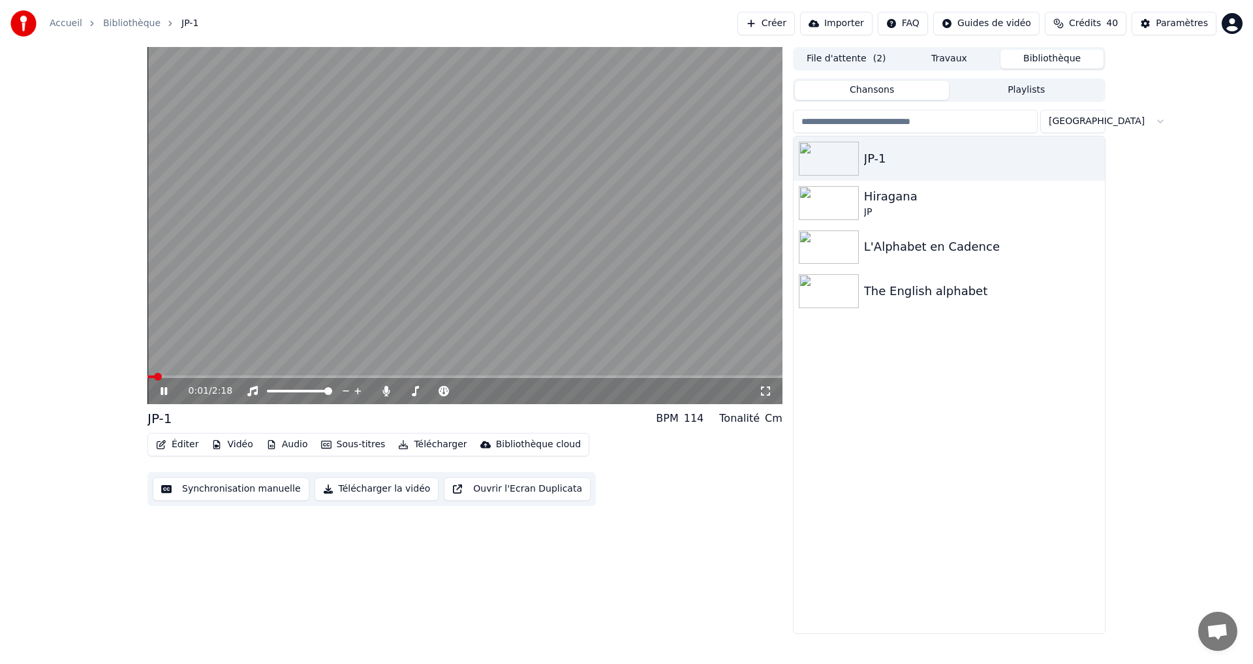
click at [185, 377] on span at bounding box center [465, 376] width 635 height 3
click at [164, 390] on icon at bounding box center [173, 391] width 31 height 10
click at [165, 396] on icon at bounding box center [173, 391] width 31 height 10
click at [166, 389] on icon at bounding box center [164, 391] width 7 height 8
click at [174, 377] on span at bounding box center [161, 376] width 27 height 3
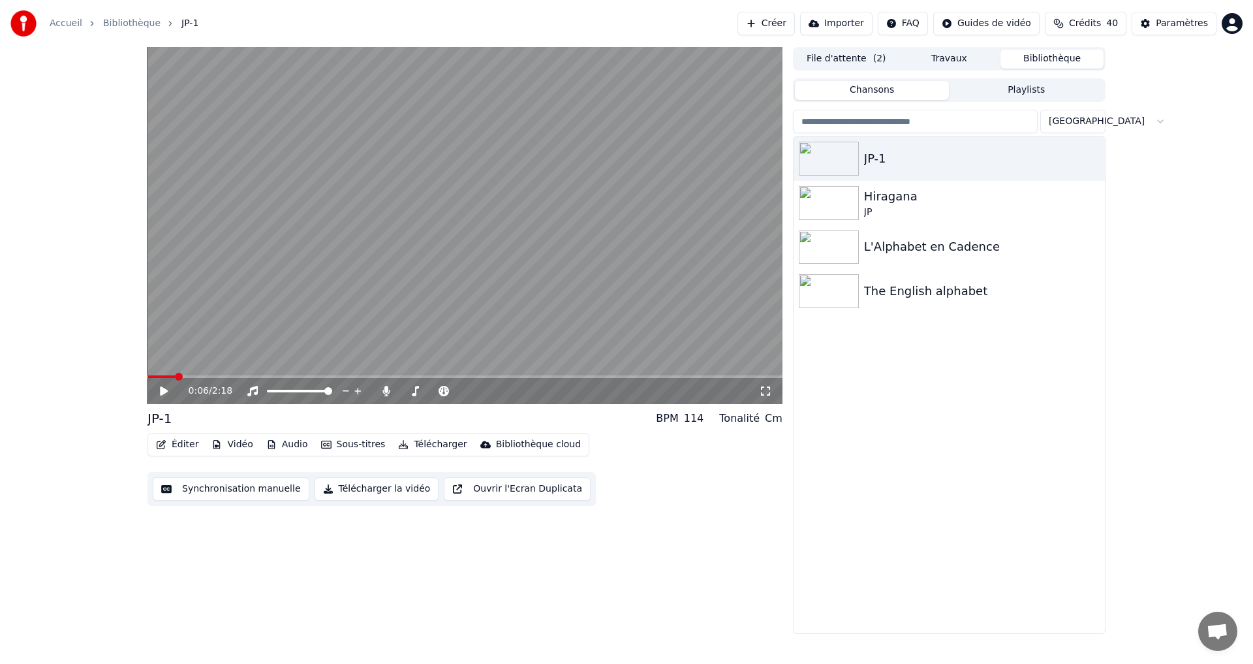
click at [166, 388] on icon at bounding box center [173, 391] width 31 height 10
click at [166, 388] on icon at bounding box center [164, 391] width 7 height 8
click at [186, 376] on div "0:41 / 2:18" at bounding box center [465, 225] width 635 height 357
click at [184, 377] on span at bounding box center [244, 376] width 193 height 3
click at [189, 377] on span at bounding box center [259, 376] width 222 height 3
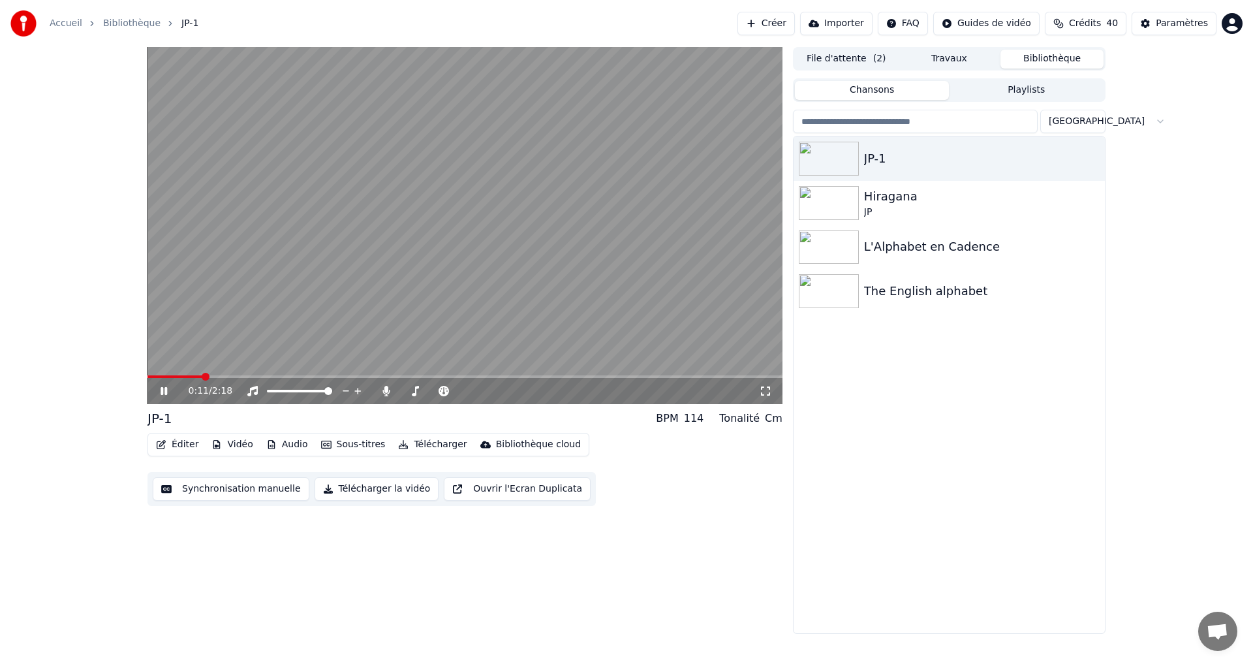
click at [155, 394] on div "0:11 / 2:18" at bounding box center [465, 390] width 625 height 13
click at [166, 391] on icon at bounding box center [164, 391] width 7 height 8
click at [174, 374] on video at bounding box center [465, 225] width 635 height 357
click at [177, 374] on video at bounding box center [465, 225] width 635 height 357
click at [169, 389] on icon at bounding box center [173, 391] width 31 height 10
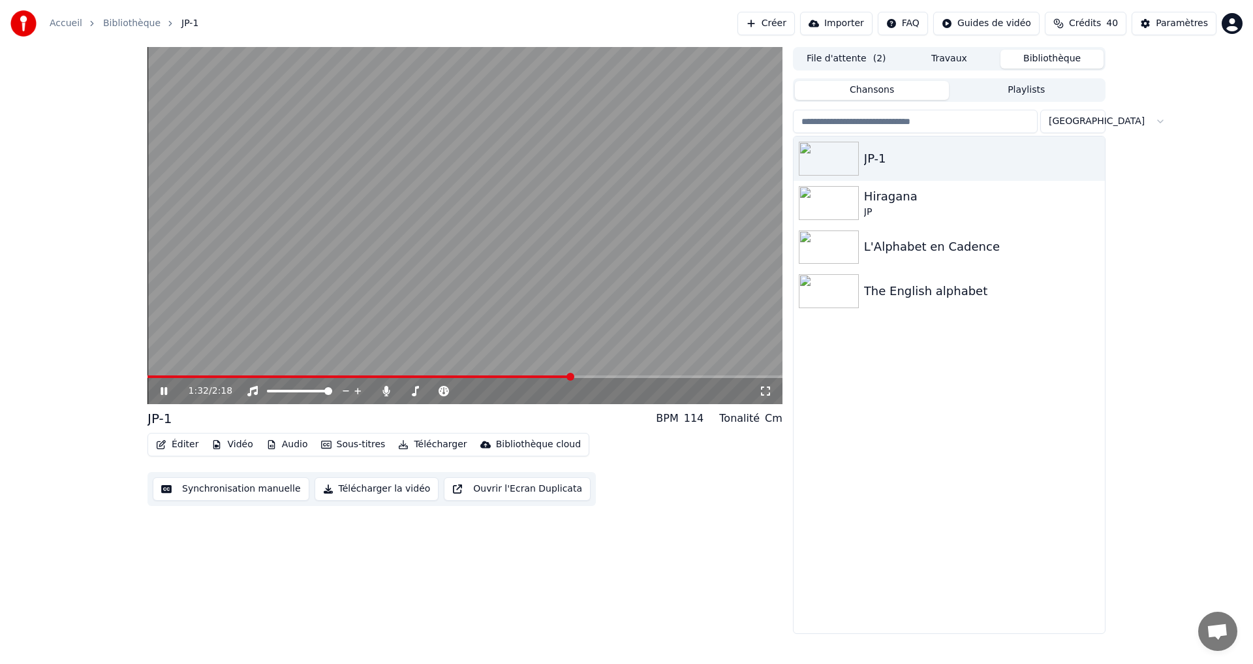
click at [226, 376] on span at bounding box center [360, 376] width 424 height 3
click at [165, 391] on icon at bounding box center [164, 391] width 7 height 8
click at [206, 490] on button "Synchronisation manuelle" at bounding box center [231, 488] width 157 height 23
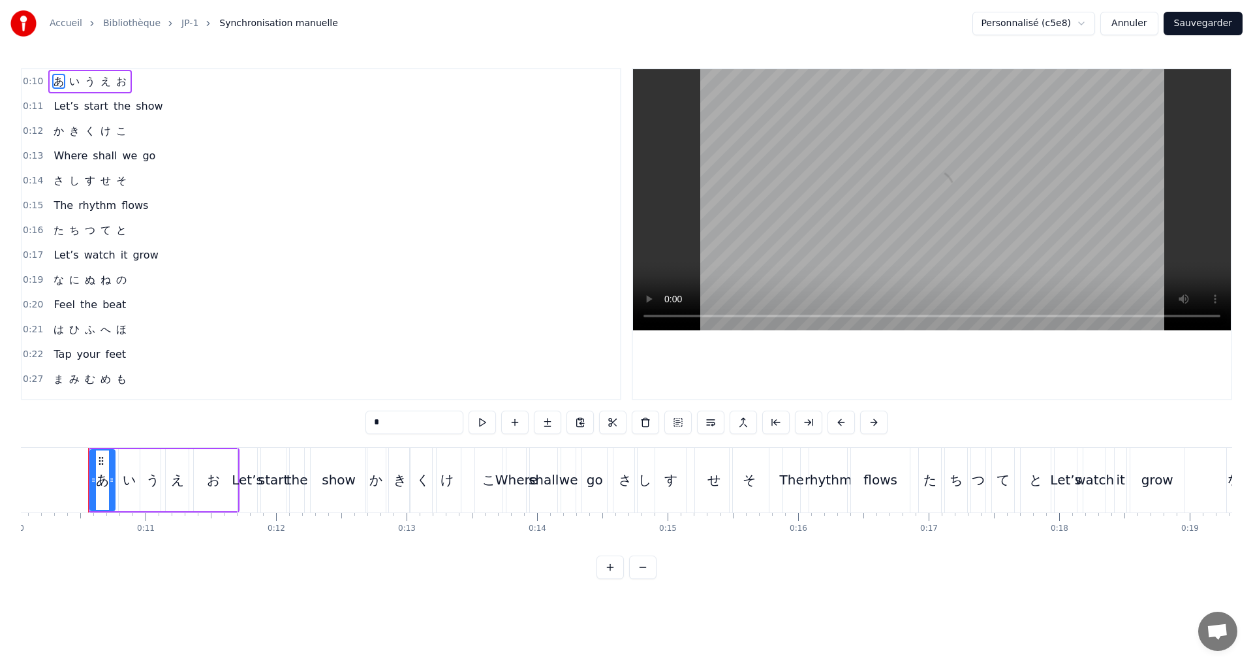
scroll to position [0, 1313]
click at [476, 418] on button at bounding box center [482, 422] width 27 height 23
click at [485, 425] on button at bounding box center [482, 422] width 27 height 23
click at [190, 84] on div "0:10 あ い う え お" at bounding box center [321, 81] width 598 height 25
click at [556, 424] on button at bounding box center [561, 422] width 27 height 23
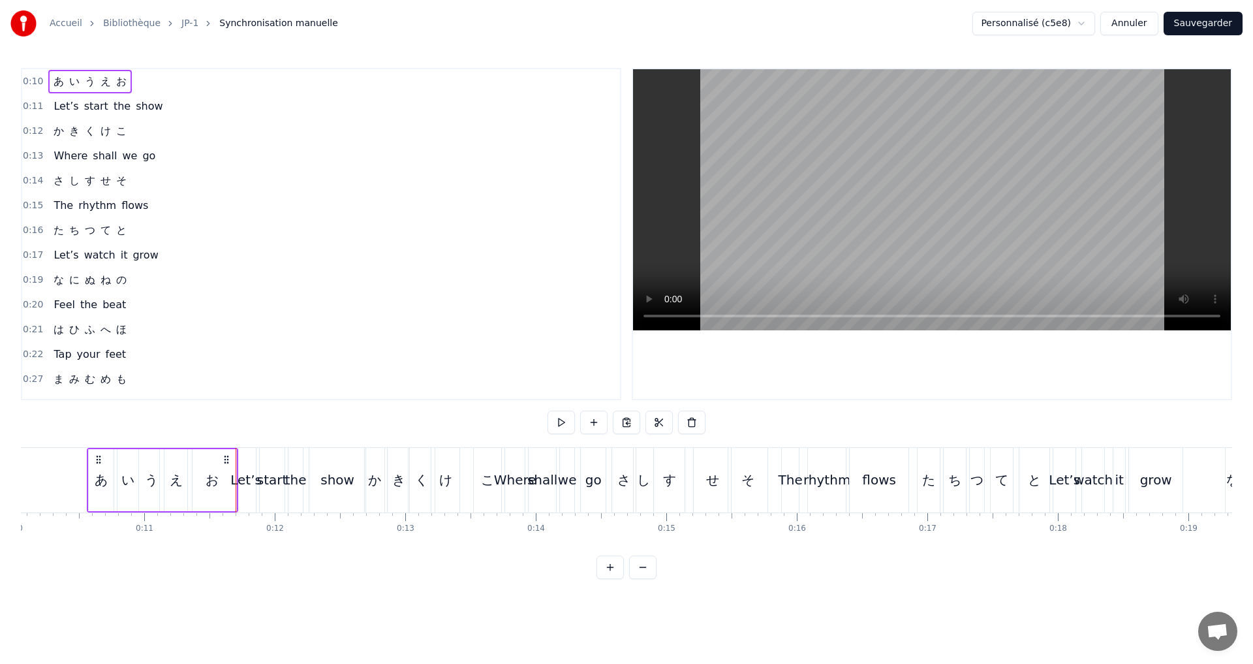
click at [160, 131] on div "0:12 か き く け こ" at bounding box center [321, 131] width 598 height 25
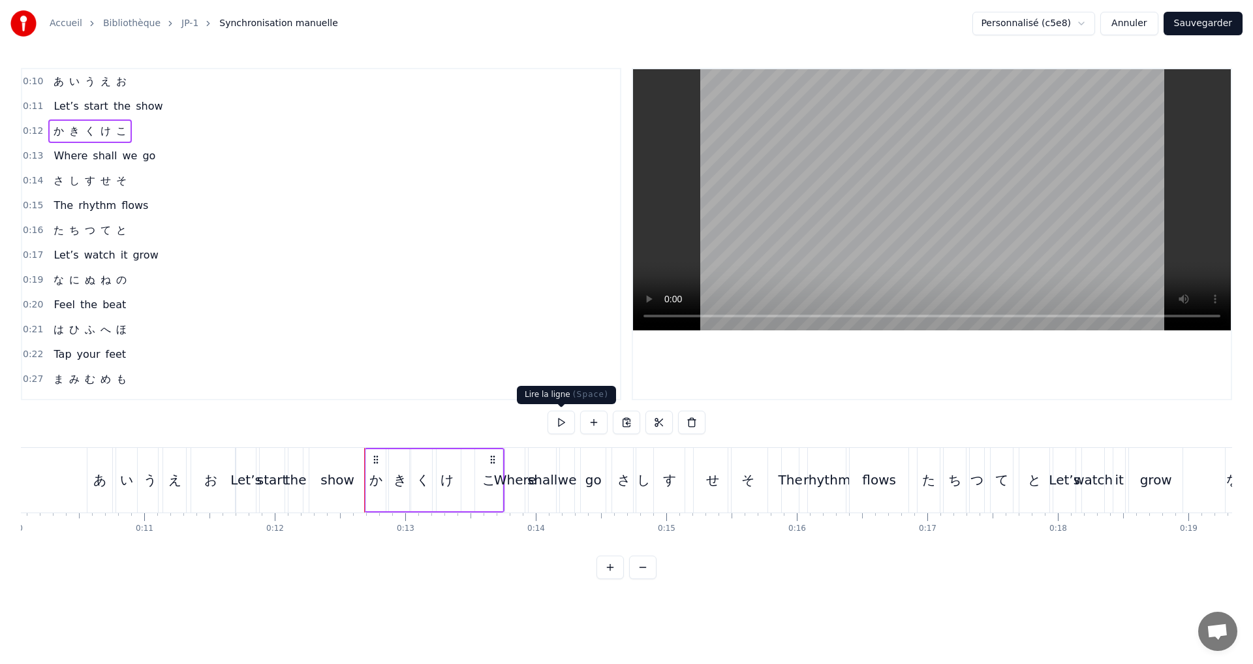
click at [553, 419] on button at bounding box center [561, 422] width 27 height 23
click at [178, 185] on div "0:14 さ し す せ そ" at bounding box center [321, 180] width 598 height 25
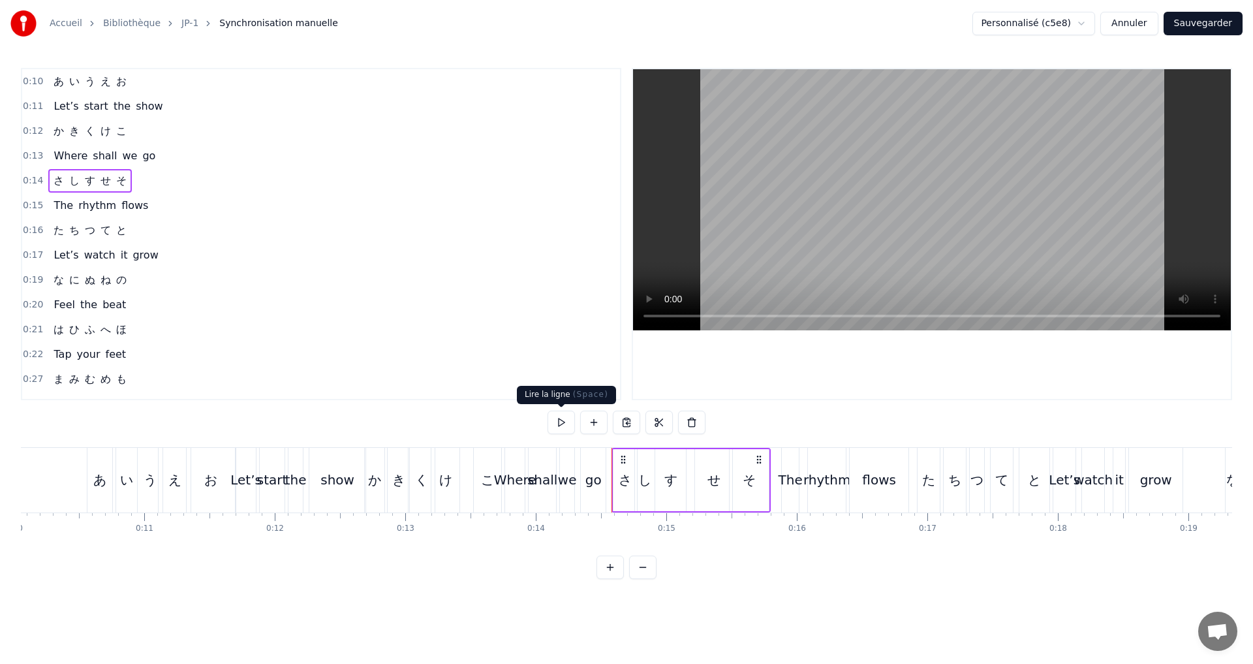
click at [557, 422] on button at bounding box center [561, 422] width 27 height 23
click at [168, 229] on div "0:16 た ち つ て と" at bounding box center [321, 230] width 598 height 25
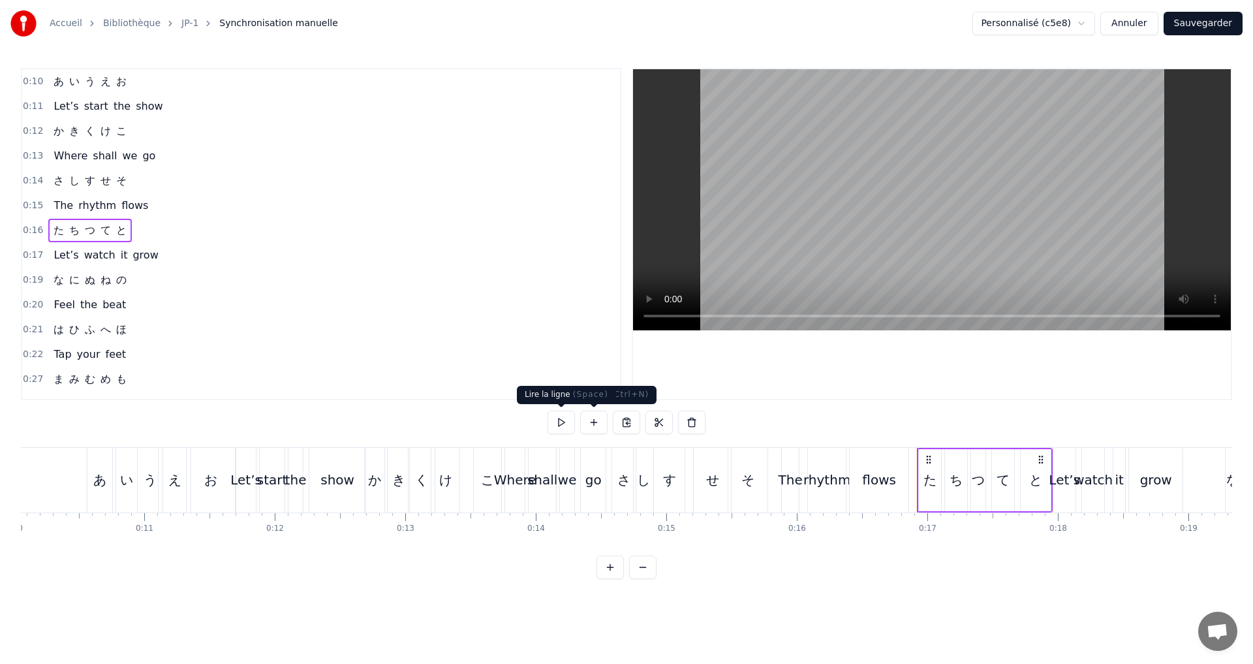
click at [563, 428] on button at bounding box center [561, 422] width 27 height 23
click at [143, 276] on div "0:19 な に ぬ ね の" at bounding box center [321, 280] width 598 height 25
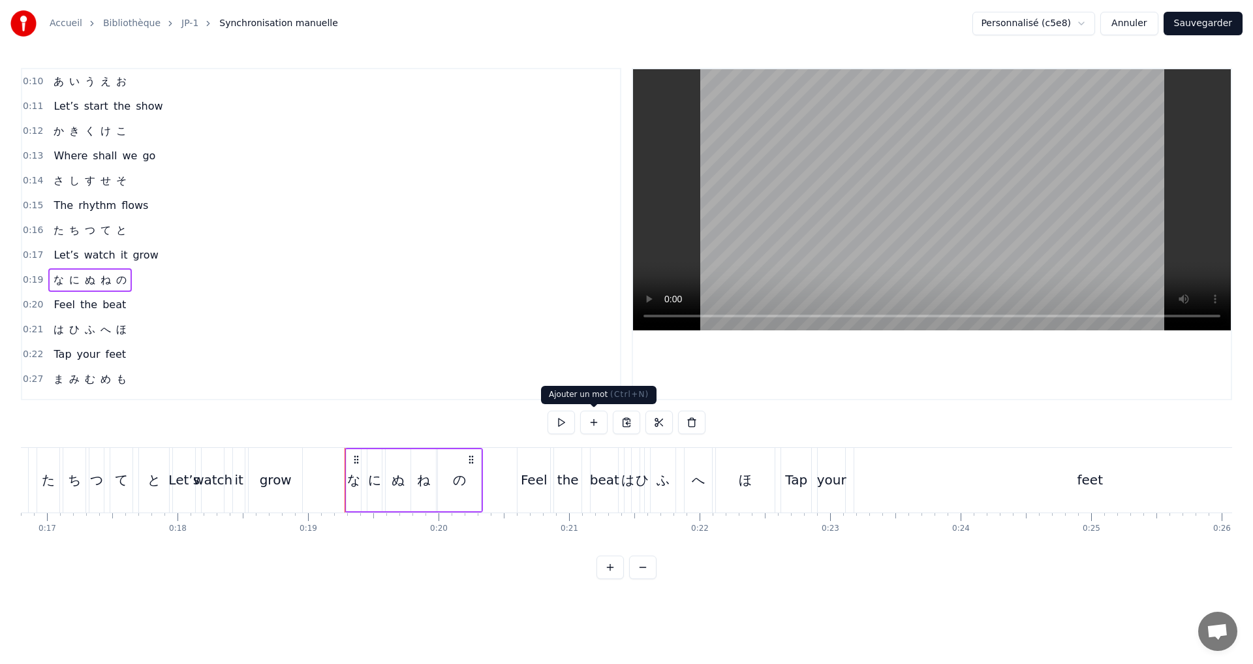
scroll to position [0, 2452]
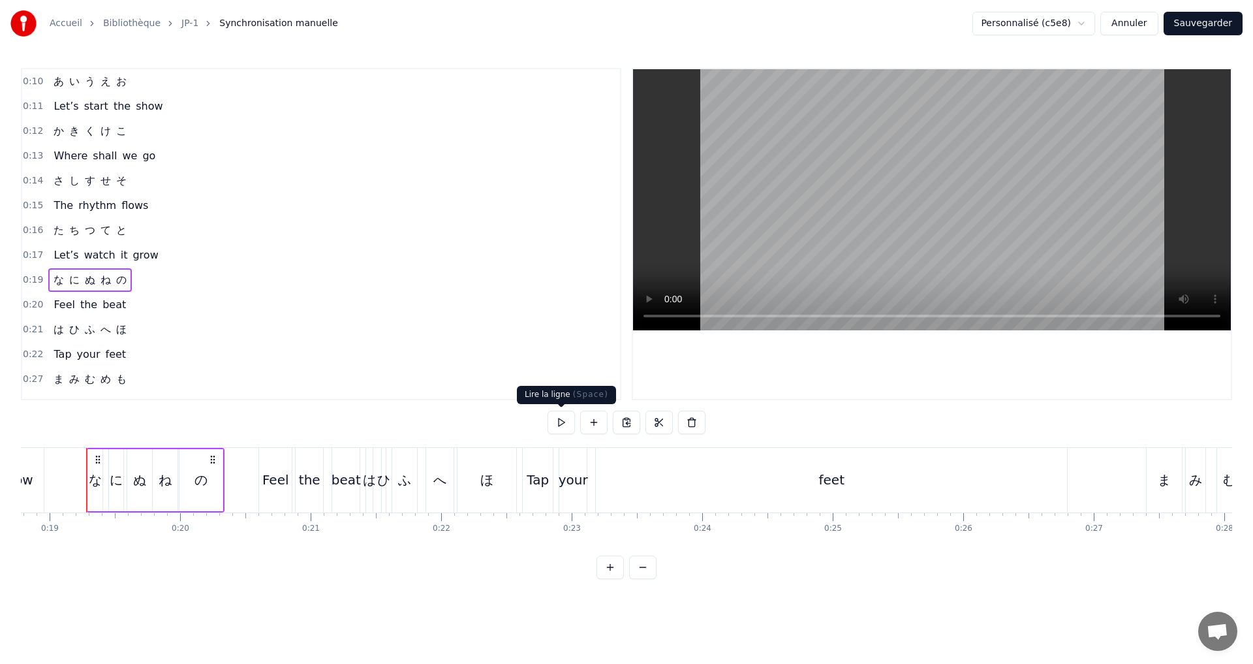
click at [565, 424] on button at bounding box center [561, 422] width 27 height 23
click at [156, 326] on div "0:21 は ひ ふ へ ほ" at bounding box center [321, 329] width 598 height 25
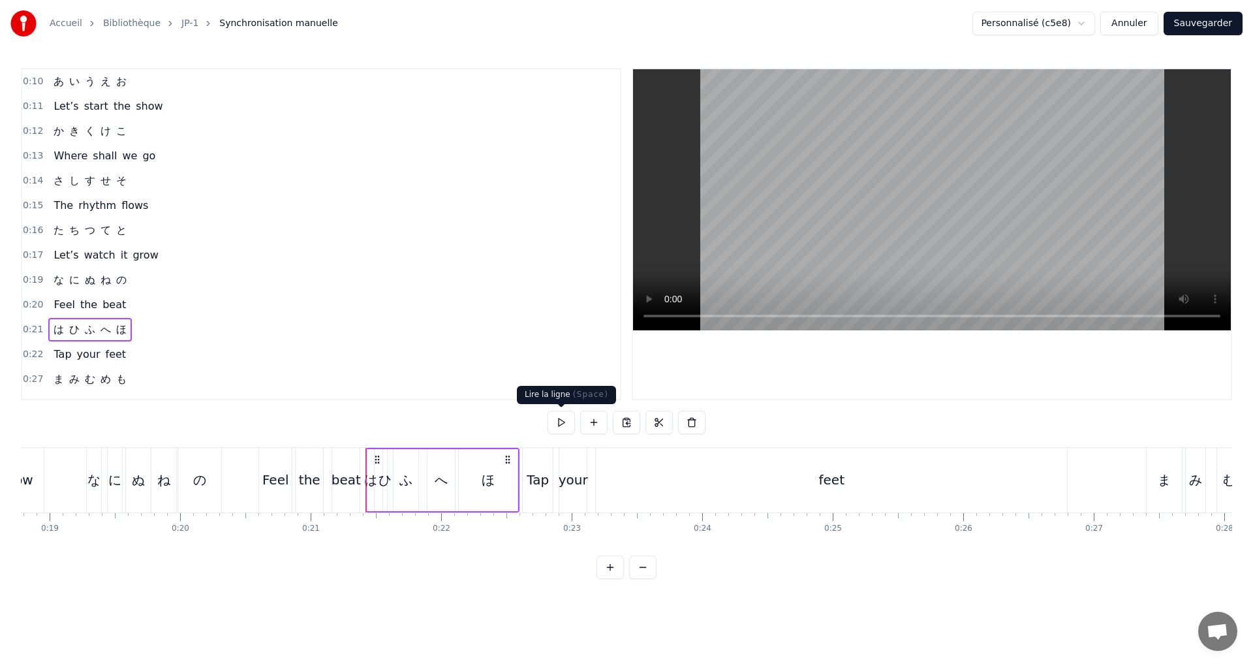
click at [556, 424] on button at bounding box center [561, 422] width 27 height 23
click at [563, 421] on button at bounding box center [561, 422] width 27 height 23
click at [562, 421] on button at bounding box center [561, 422] width 27 height 23
click at [563, 421] on button at bounding box center [561, 422] width 27 height 23
click at [563, 420] on button at bounding box center [561, 422] width 27 height 23
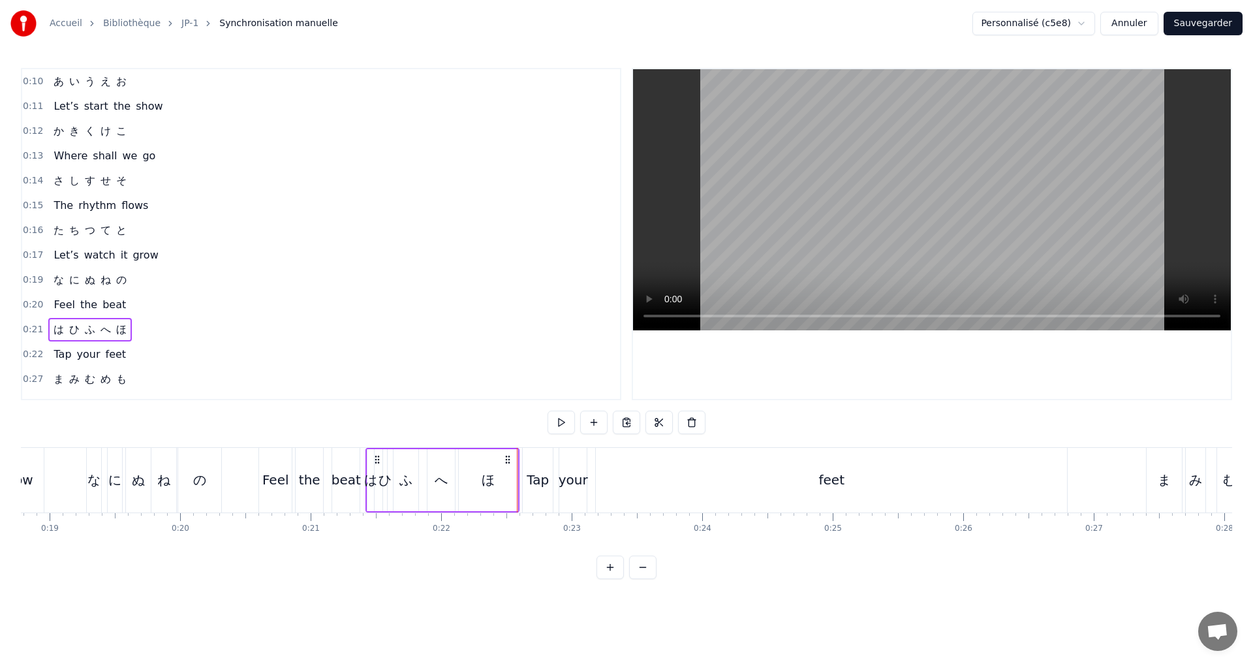
click at [138, 373] on div "0:27 ま み む め も" at bounding box center [321, 379] width 598 height 25
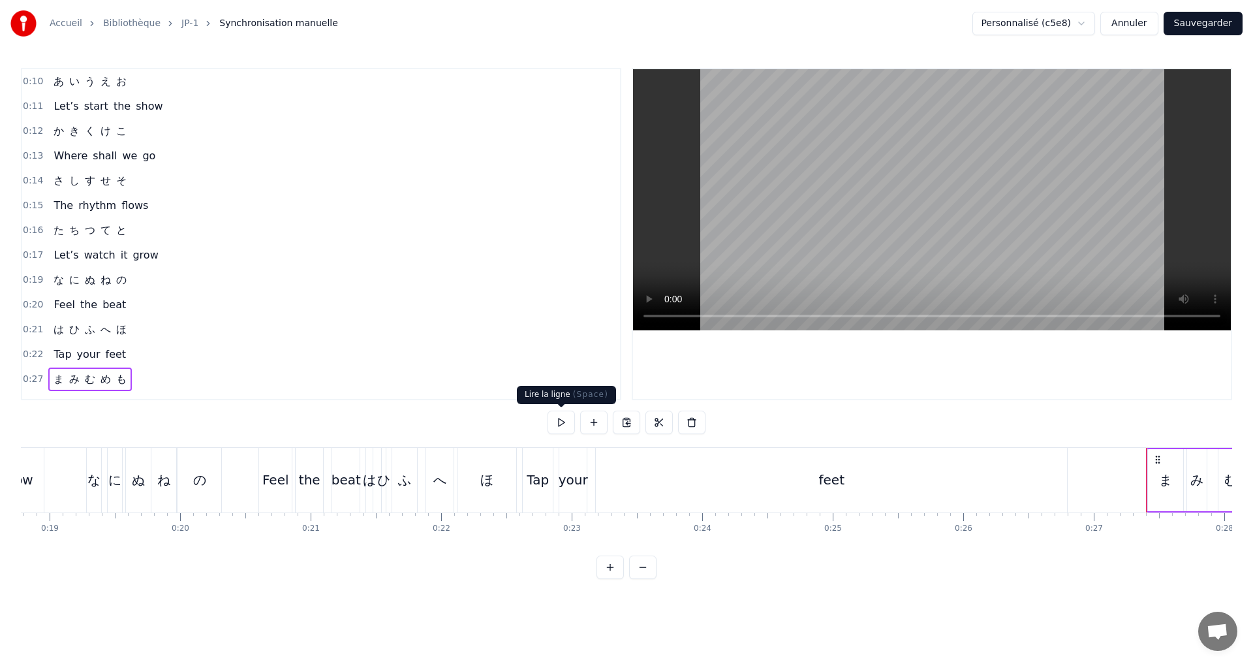
click at [559, 420] on button at bounding box center [561, 422] width 27 height 23
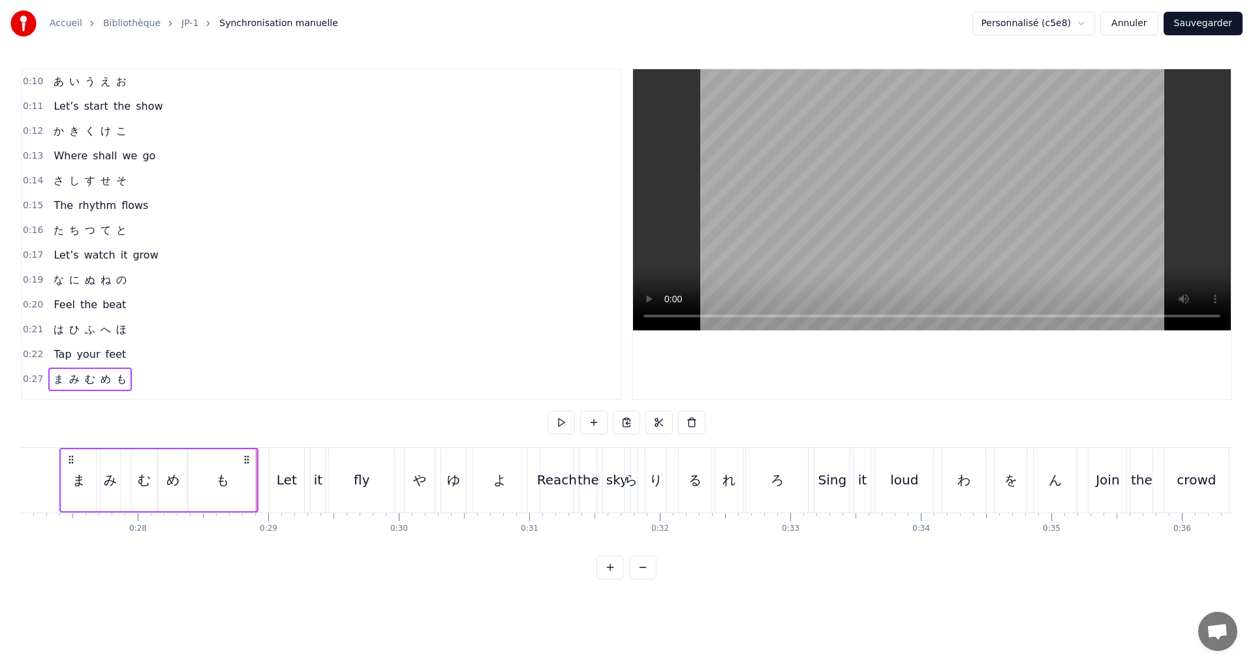
scroll to position [131, 0]
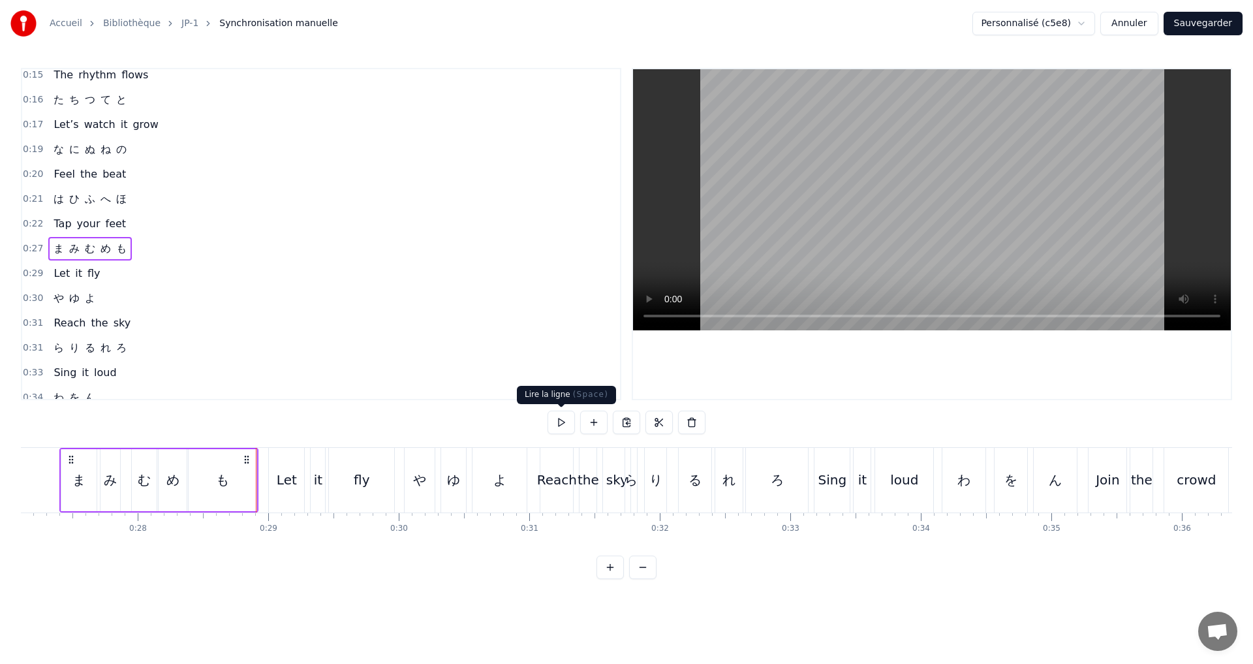
click at [557, 424] on button at bounding box center [561, 422] width 27 height 23
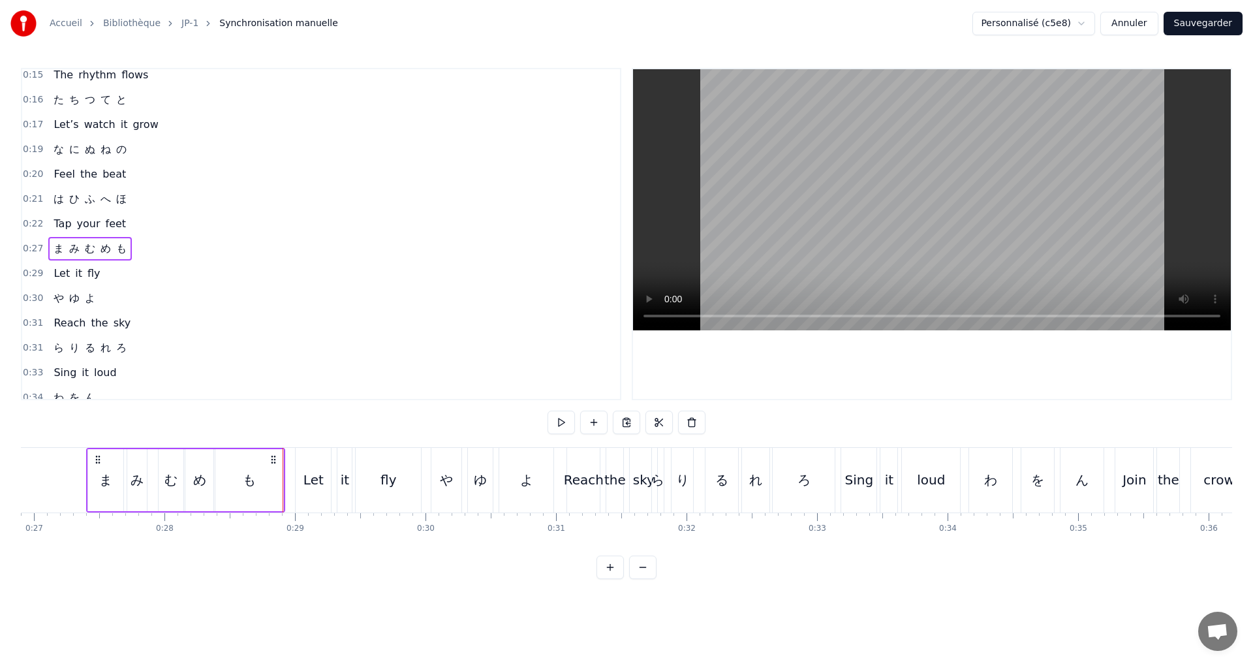
click at [104, 304] on div "0:30 や ゆ よ" at bounding box center [321, 298] width 598 height 25
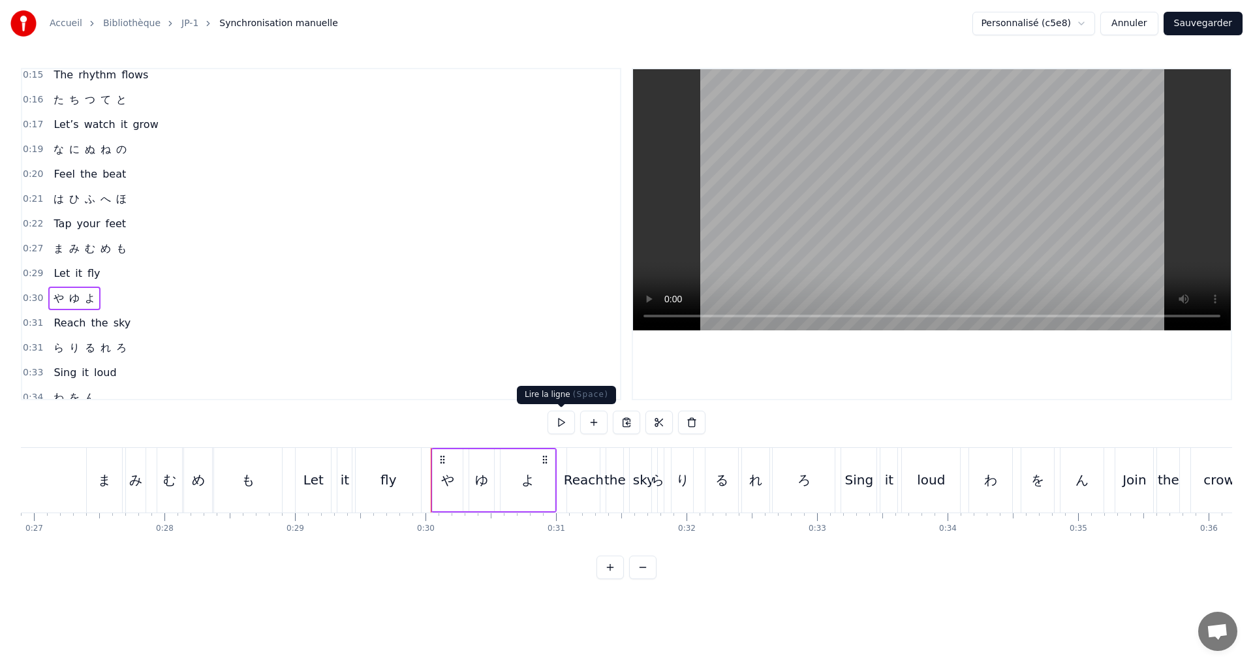
click at [565, 424] on button at bounding box center [561, 422] width 27 height 23
click at [156, 343] on div "0:31 ら り る れ ろ" at bounding box center [321, 348] width 598 height 25
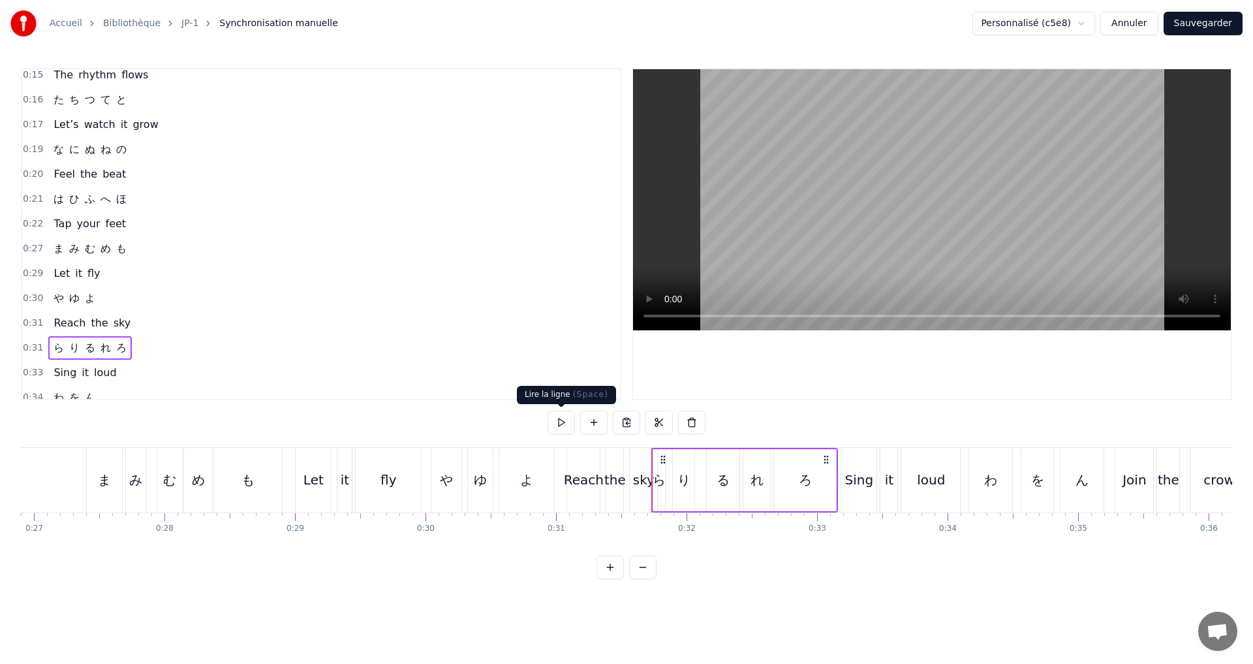
click at [552, 425] on button at bounding box center [561, 422] width 27 height 23
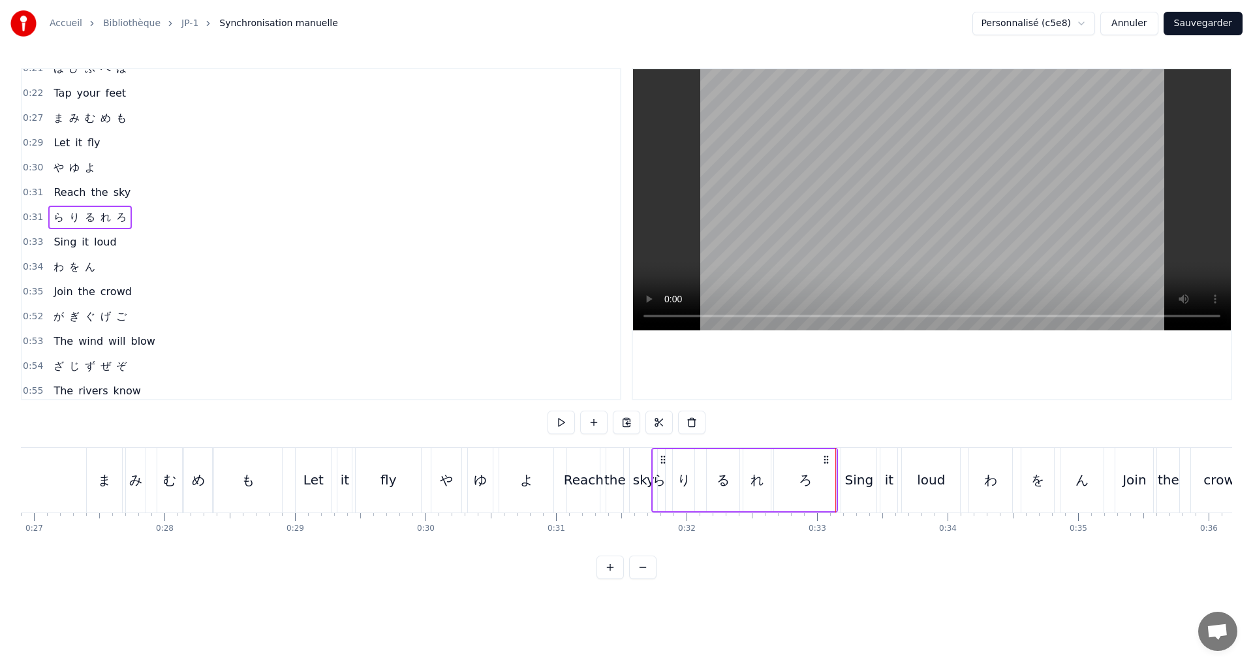
click at [100, 260] on div "0:34 わ を ん" at bounding box center [321, 267] width 598 height 25
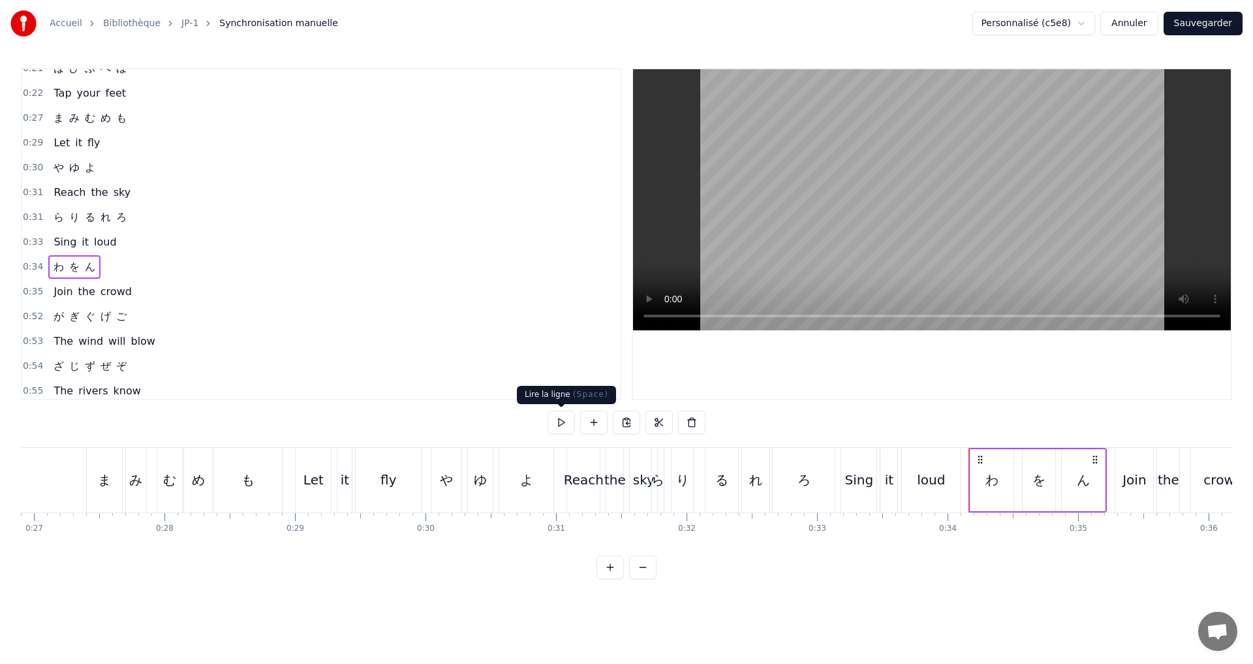
click at [566, 424] on button at bounding box center [561, 422] width 27 height 23
click at [565, 424] on button at bounding box center [561, 422] width 27 height 23
click at [140, 311] on div "0:52 が ぎ ぐ げ ご" at bounding box center [321, 316] width 598 height 25
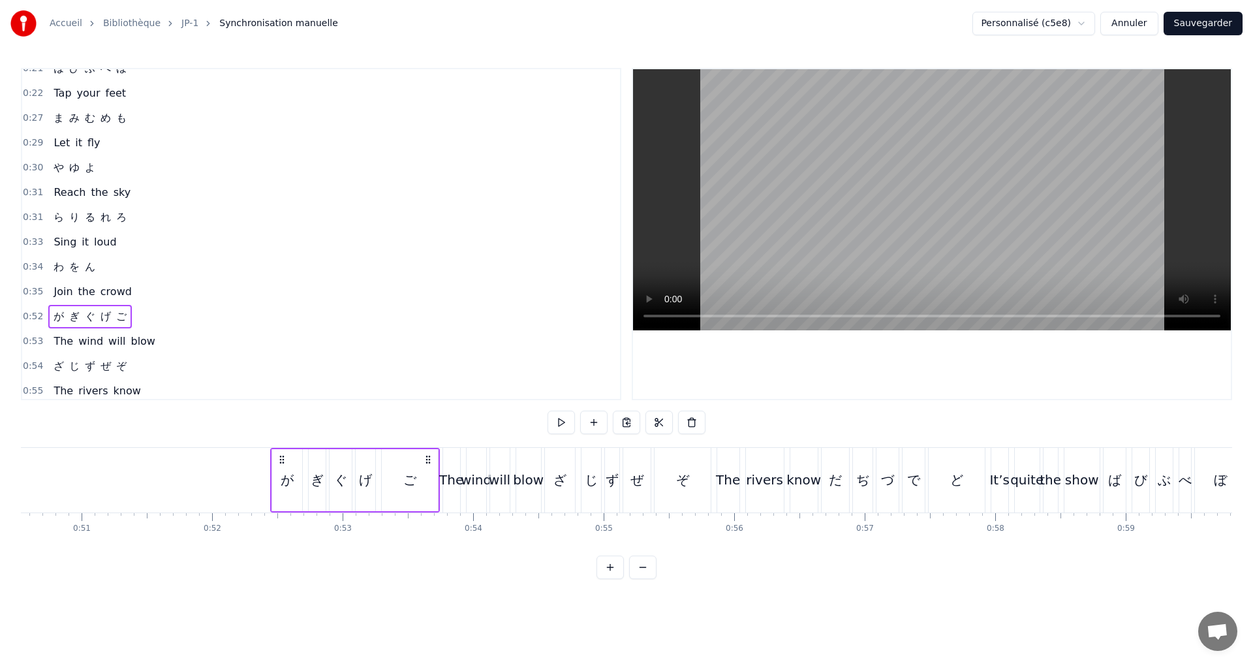
scroll to position [0, 6781]
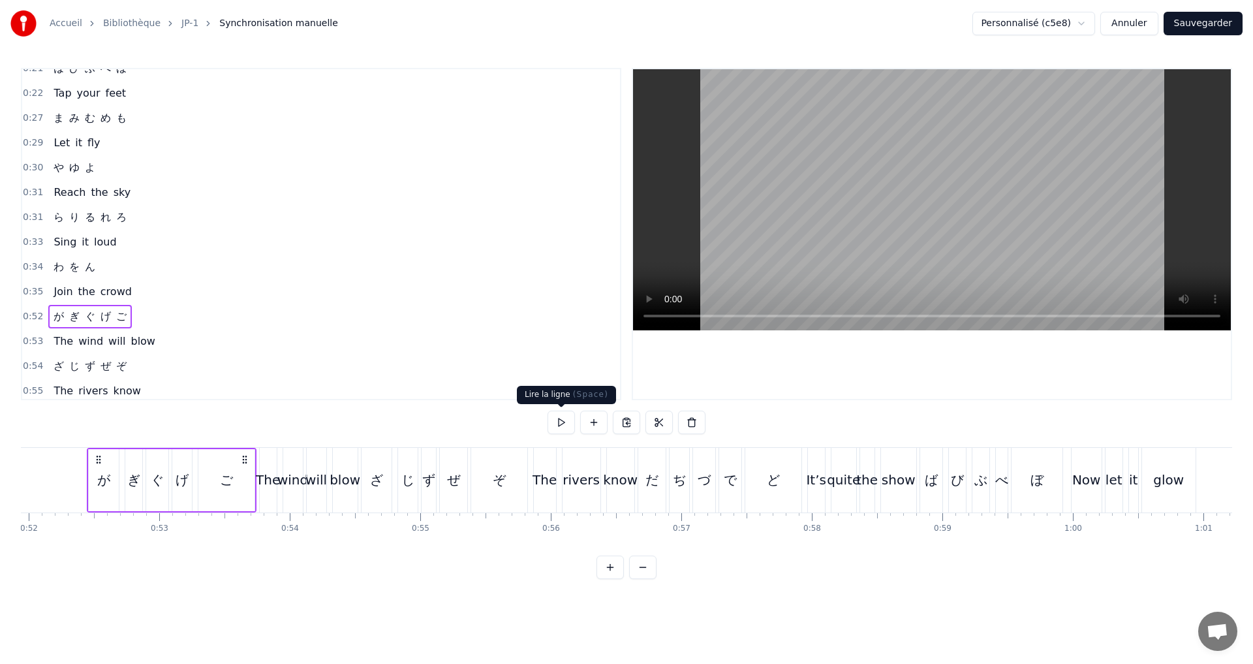
click at [552, 420] on button at bounding box center [561, 422] width 27 height 23
click at [149, 360] on div "0:54 ざ じ ず ぜ ぞ" at bounding box center [321, 366] width 598 height 25
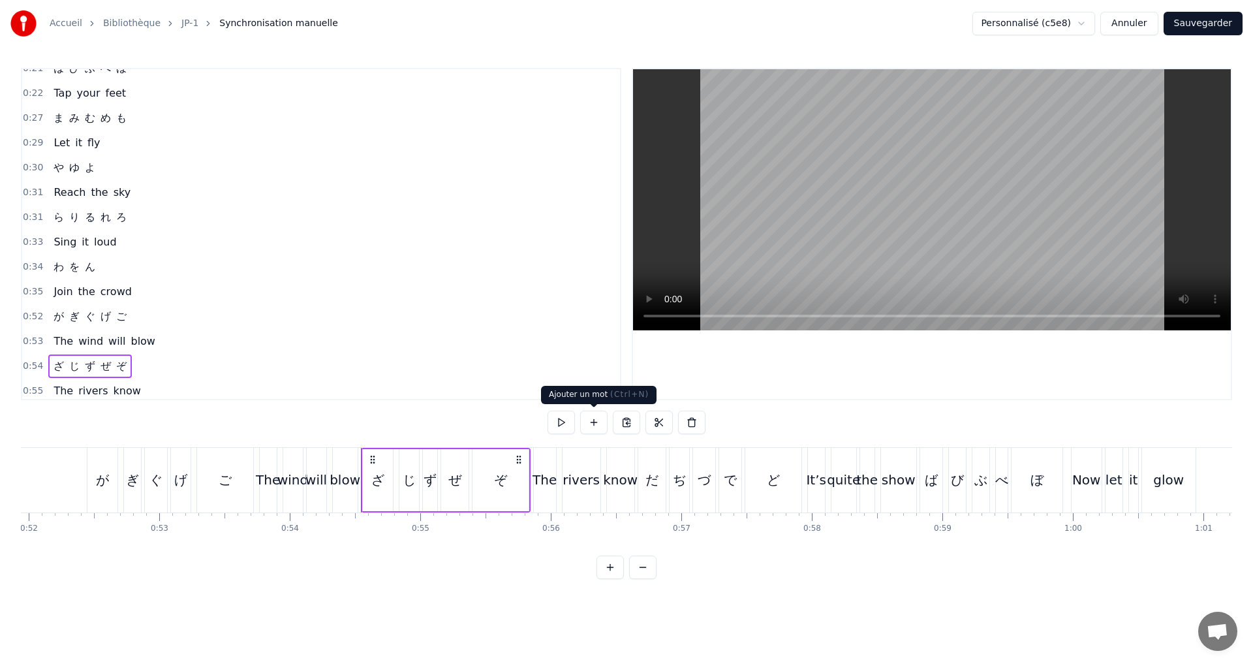
click at [557, 422] on button at bounding box center [561, 422] width 27 height 23
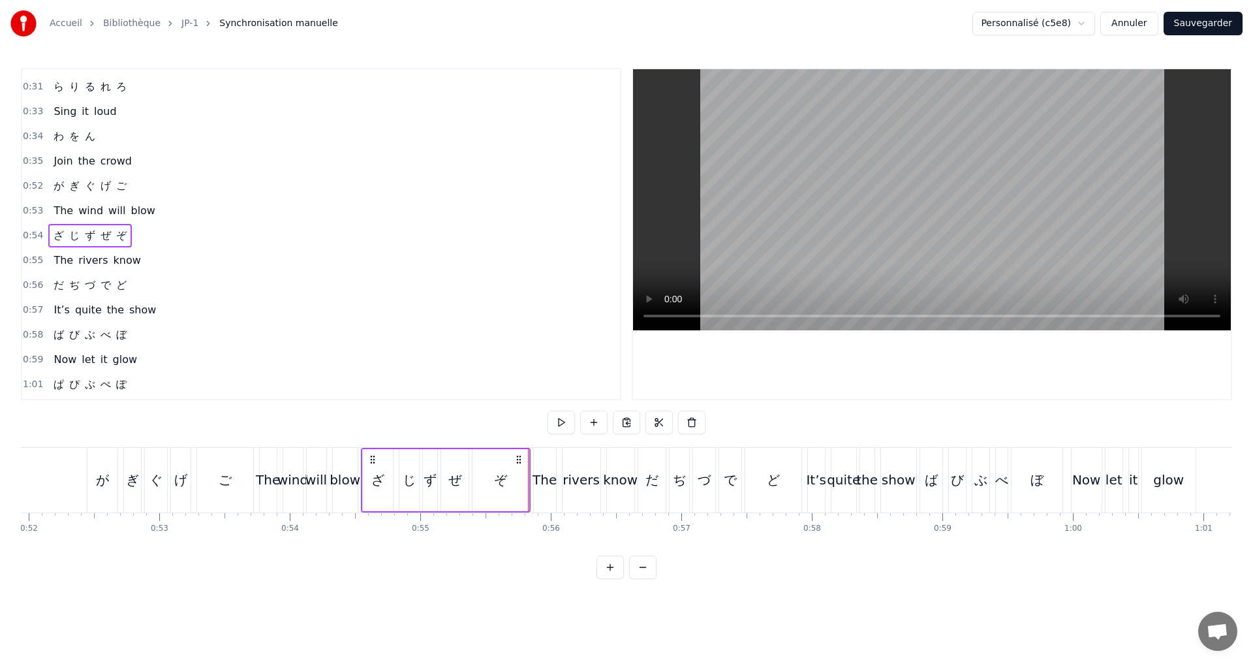
click at [139, 285] on div "0:56 だ ぢ づ で ど" at bounding box center [321, 285] width 598 height 25
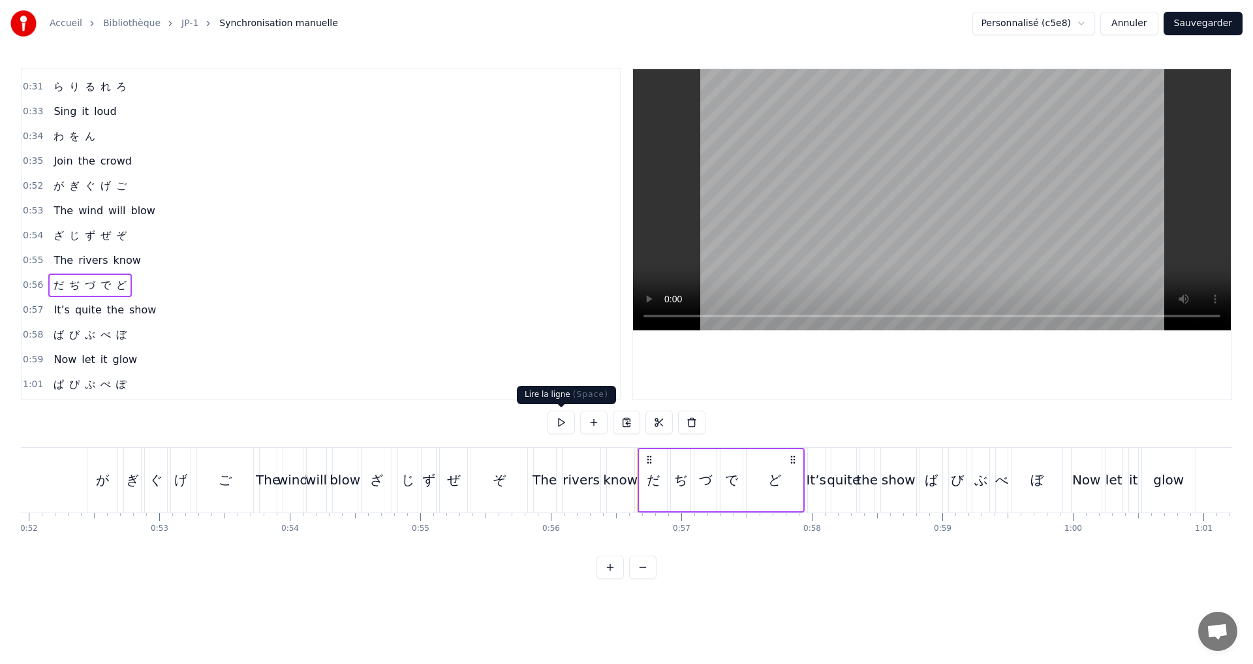
click at [554, 420] on button at bounding box center [561, 422] width 27 height 23
click at [137, 337] on div "0:58 ば び ぶ べ ぼ" at bounding box center [321, 334] width 598 height 25
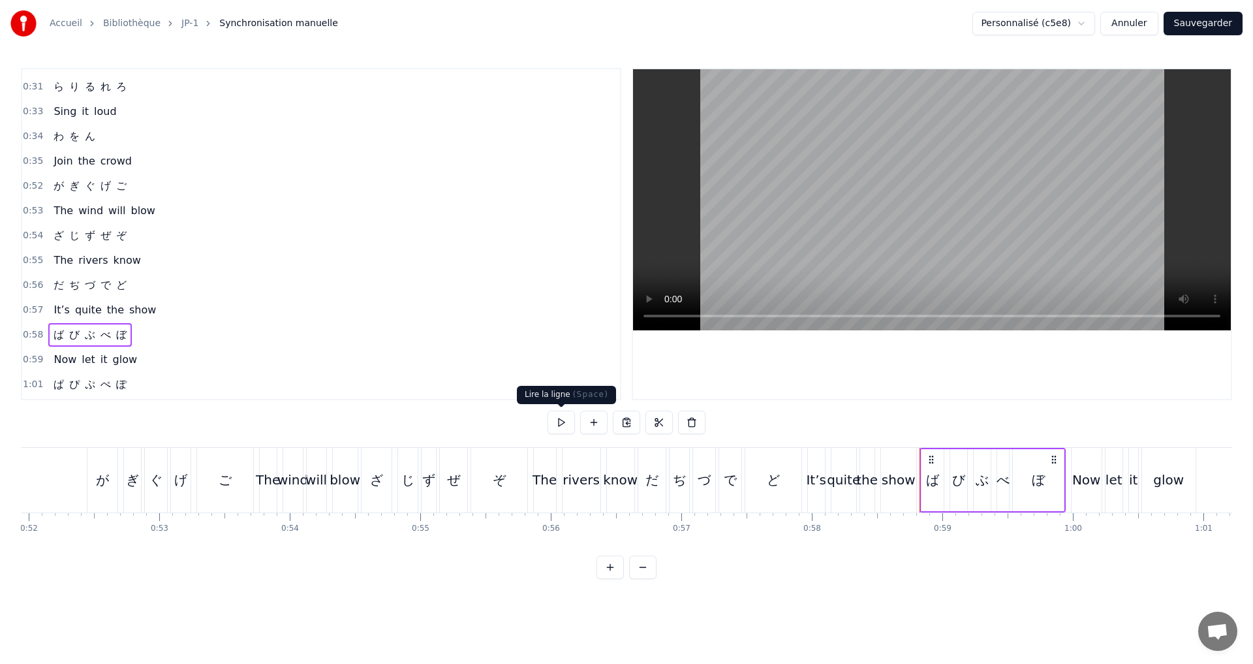
click at [562, 419] on button at bounding box center [561, 422] width 27 height 23
click at [566, 422] on button at bounding box center [561, 422] width 27 height 23
click at [957, 485] on div "び" at bounding box center [958, 480] width 13 height 20
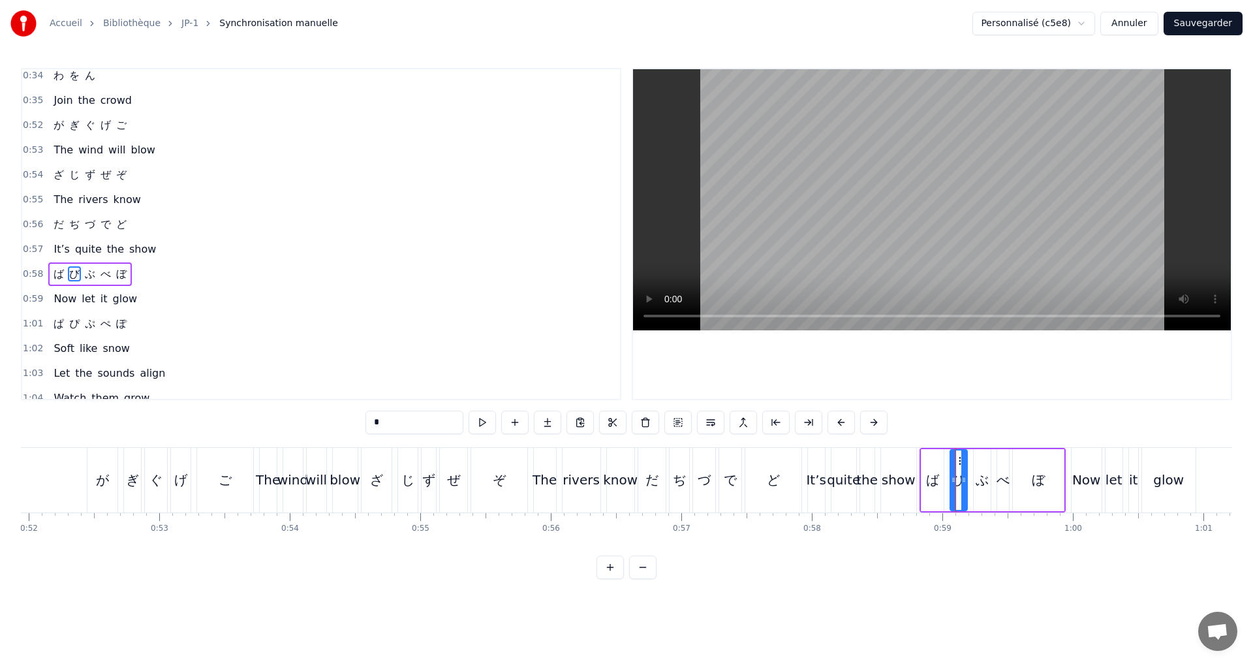
scroll to position [492, 0]
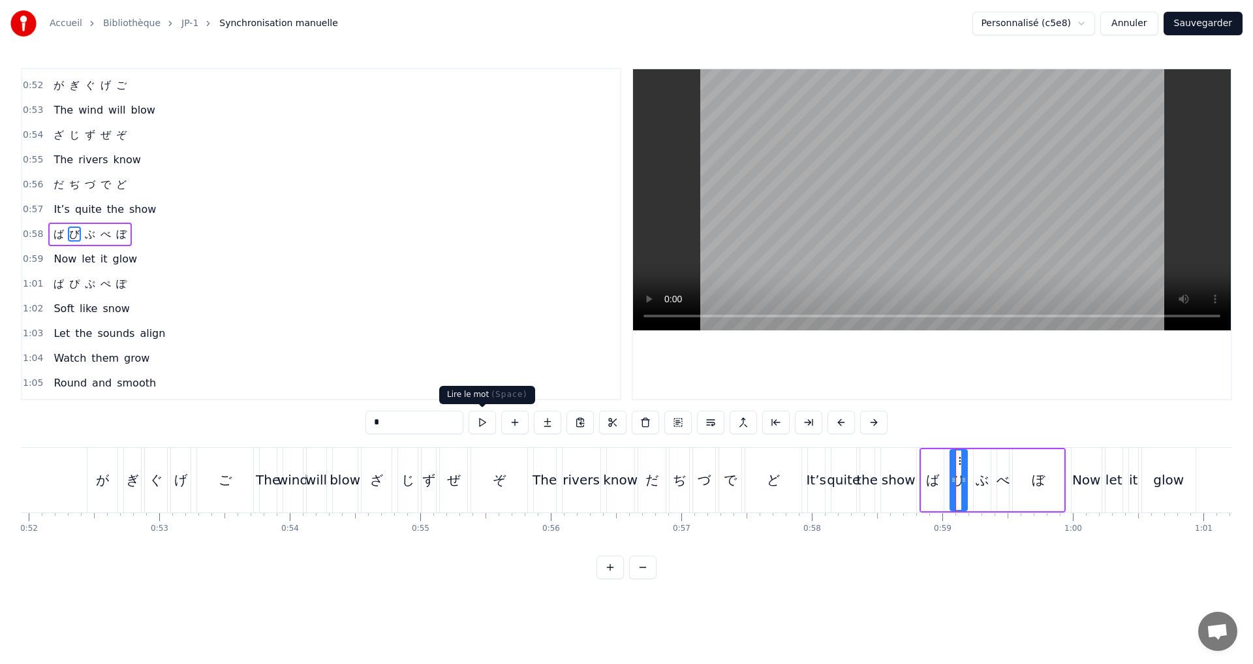
drag, startPoint x: 489, startPoint y: 422, endPoint x: 482, endPoint y: 422, distance: 7.2
click at [486, 422] on button at bounding box center [482, 422] width 27 height 23
click at [950, 481] on icon at bounding box center [949, 480] width 5 height 10
click at [963, 484] on icon at bounding box center [961, 480] width 5 height 10
click at [984, 484] on div "ぶ" at bounding box center [982, 480] width 13 height 20
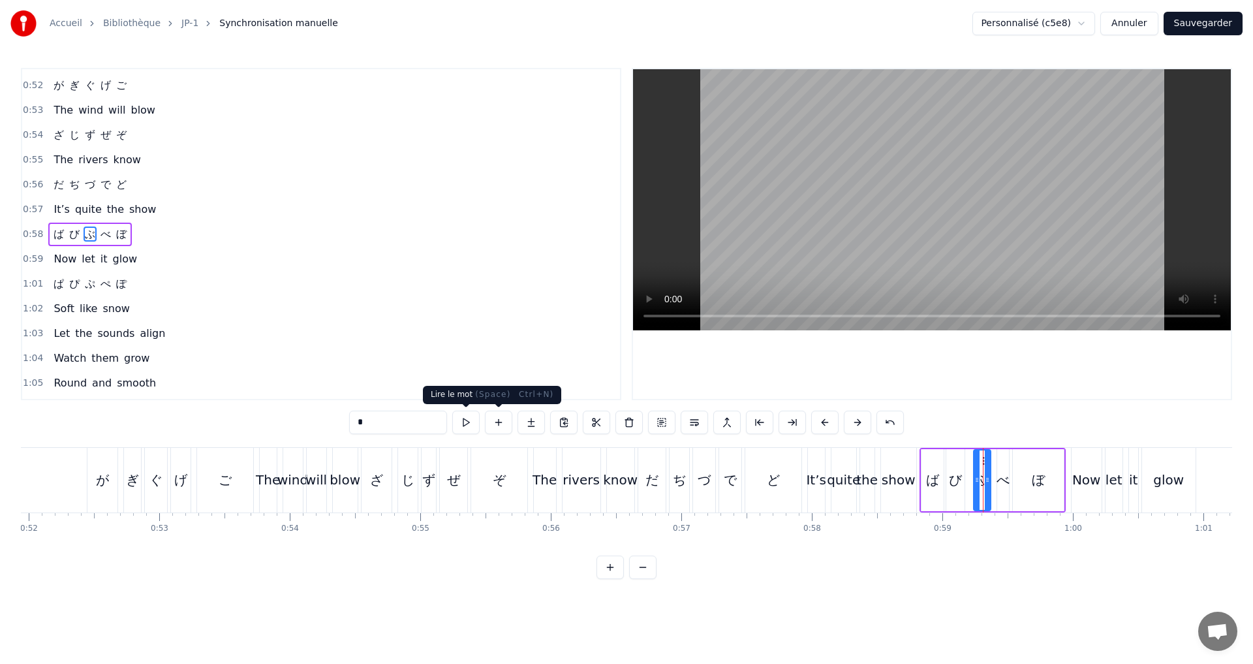
click at [470, 422] on button at bounding box center [465, 422] width 27 height 23
click at [972, 480] on icon at bounding box center [972, 480] width 5 height 10
click at [984, 481] on icon at bounding box center [985, 480] width 5 height 10
click at [469, 423] on button at bounding box center [465, 422] width 27 height 23
click at [967, 479] on icon at bounding box center [967, 480] width 5 height 10
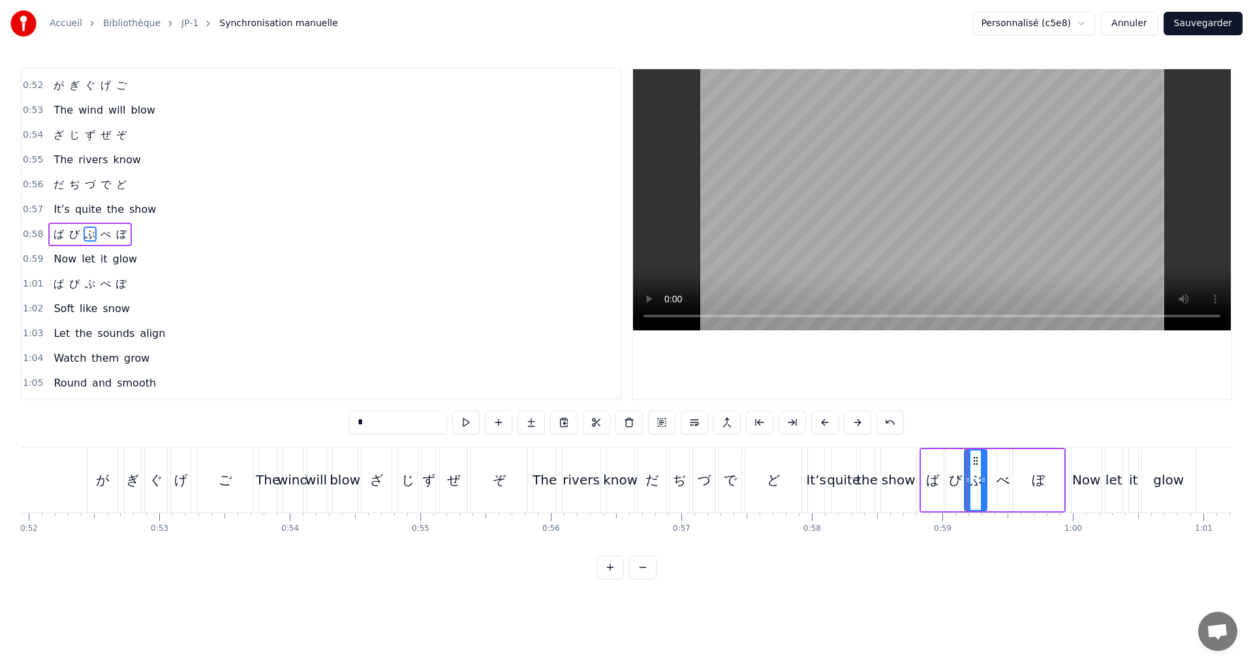
click at [984, 478] on icon at bounding box center [983, 480] width 5 height 10
click at [999, 482] on div "べ" at bounding box center [1003, 480] width 13 height 20
type input "*"
drag, startPoint x: 1001, startPoint y: 480, endPoint x: 990, endPoint y: 480, distance: 10.4
click at [990, 480] on icon at bounding box center [990, 480] width 5 height 10
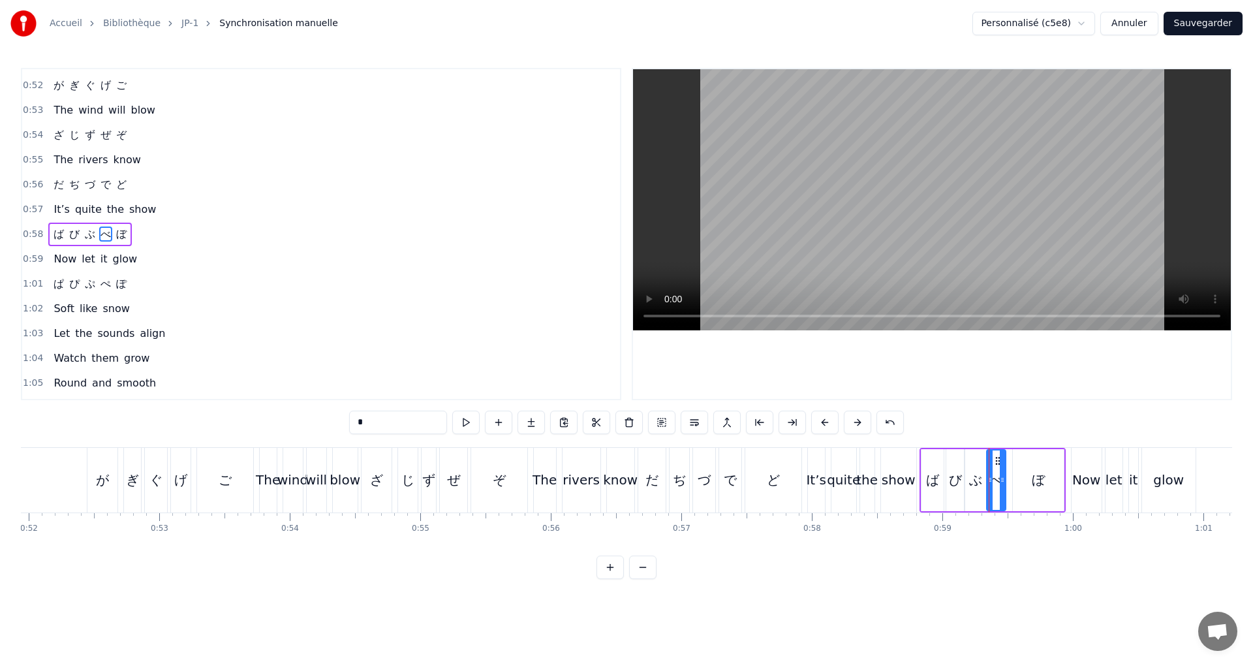
click at [1003, 482] on icon at bounding box center [1002, 480] width 5 height 10
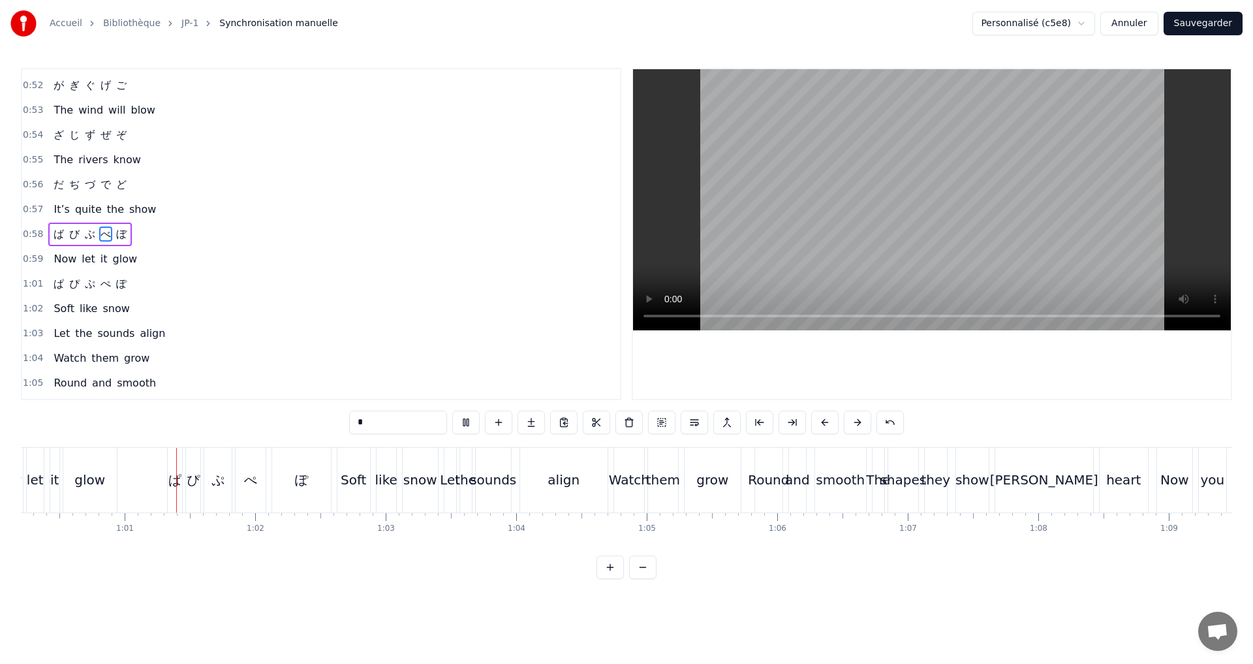
scroll to position [0, 7863]
click at [146, 281] on div "1:01 ぱ ぴ ぷ ぺ ぽ" at bounding box center [321, 284] width 598 height 25
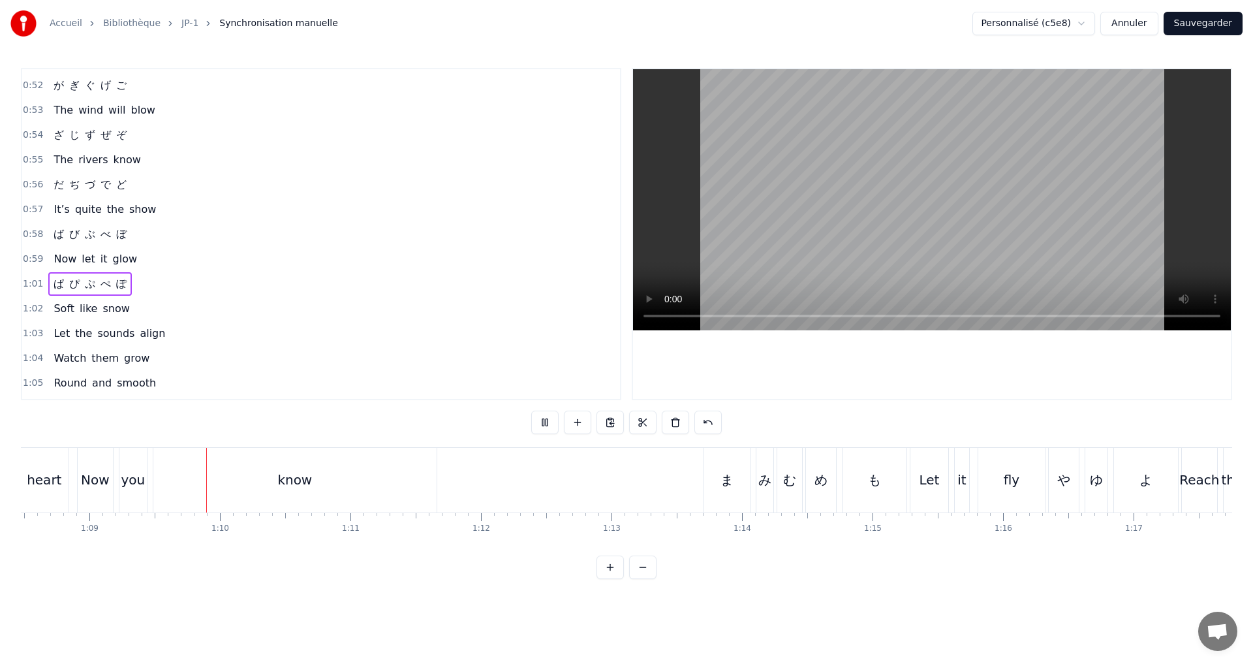
scroll to position [0, 8976]
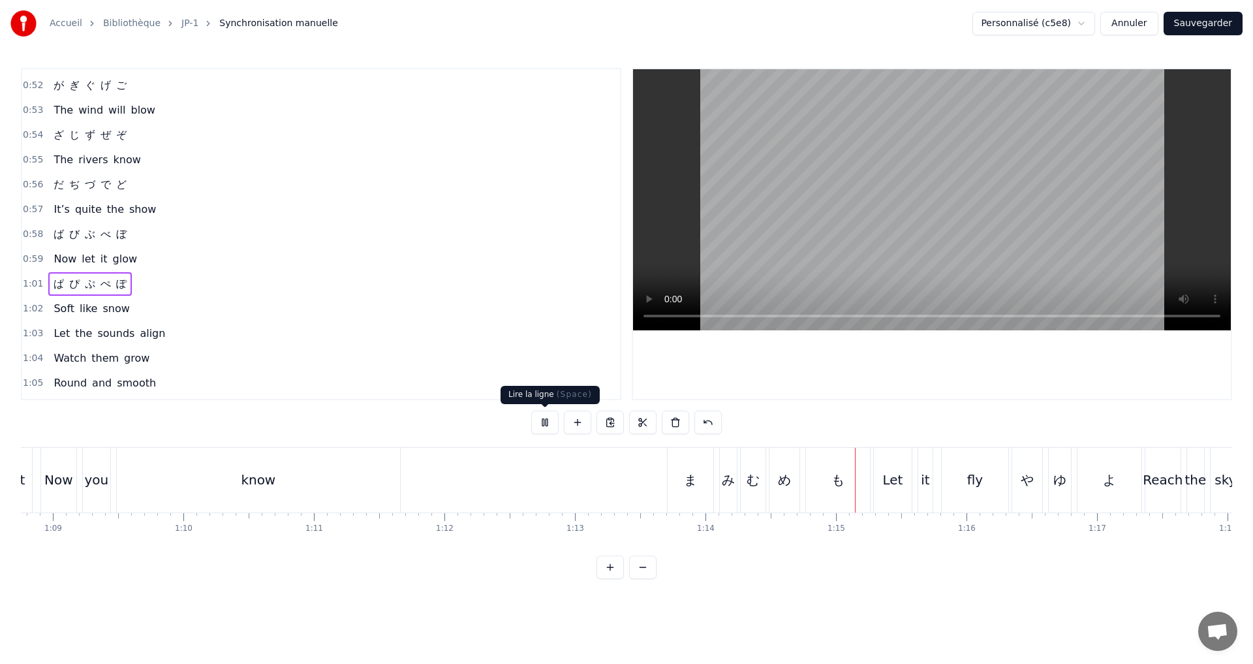
click at [545, 427] on button at bounding box center [544, 422] width 27 height 23
click at [542, 420] on button at bounding box center [544, 422] width 27 height 23
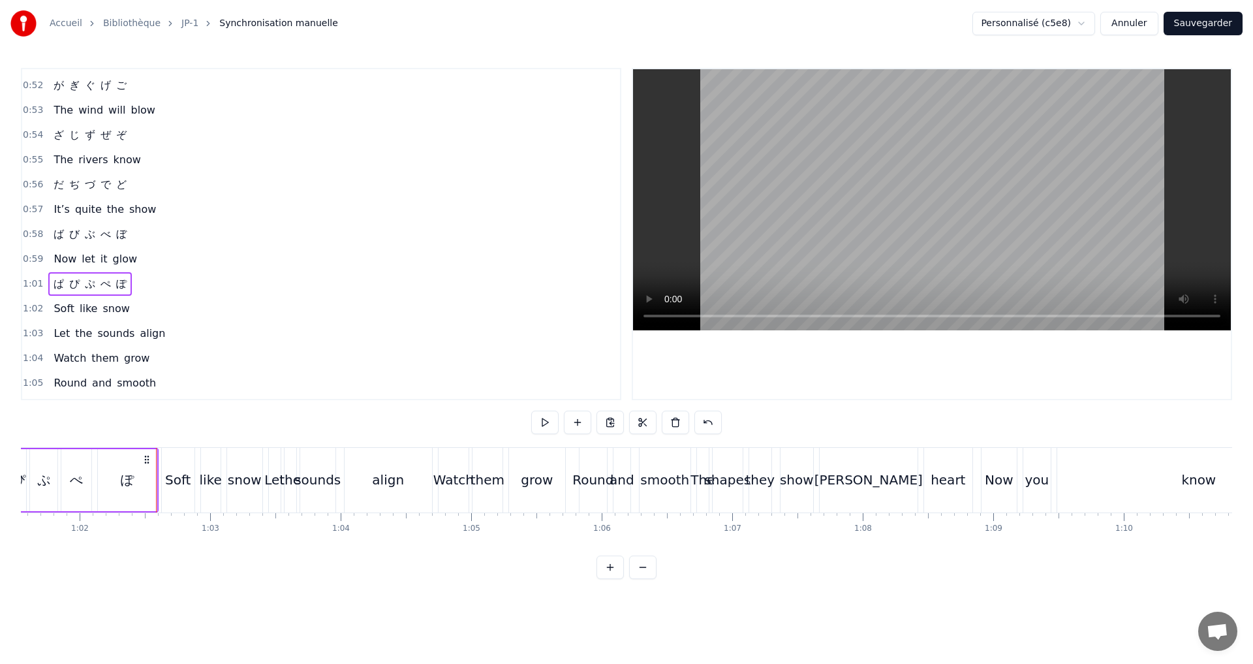
scroll to position [623, 0]
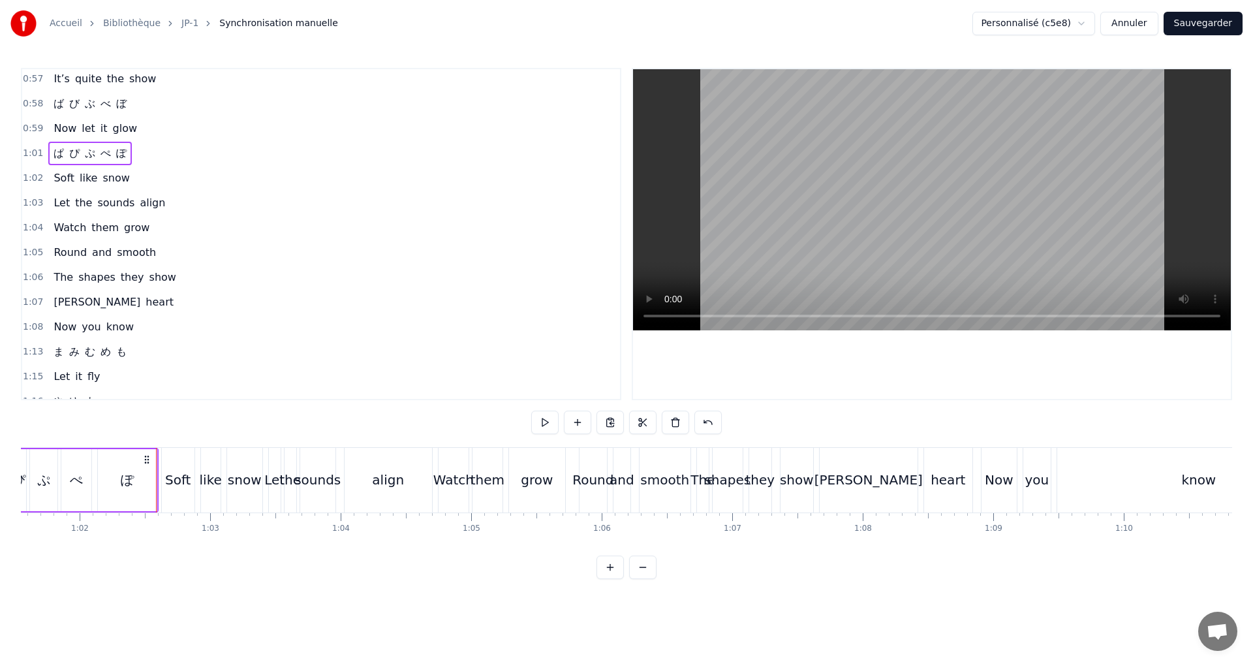
drag, startPoint x: 192, startPoint y: 335, endPoint x: 156, endPoint y: 344, distance: 37.0
click at [190, 336] on div "1:08 Now you know" at bounding box center [321, 327] width 598 height 25
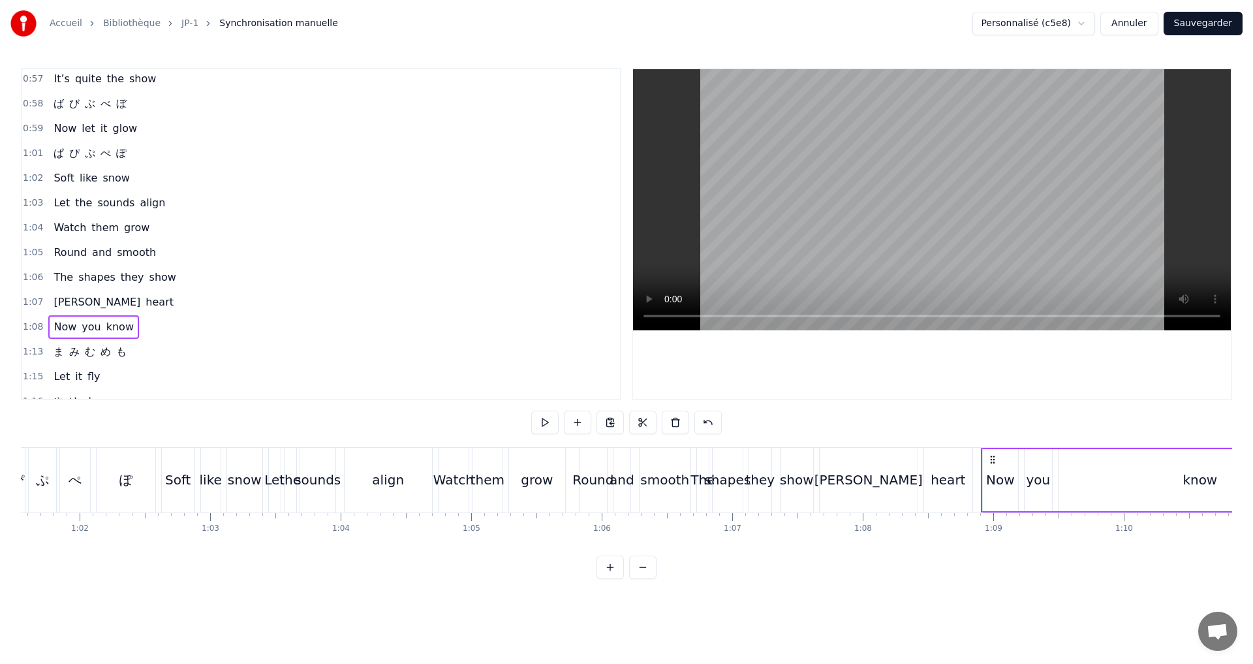
click at [149, 345] on div "1:13 ま み む め も" at bounding box center [321, 351] width 598 height 25
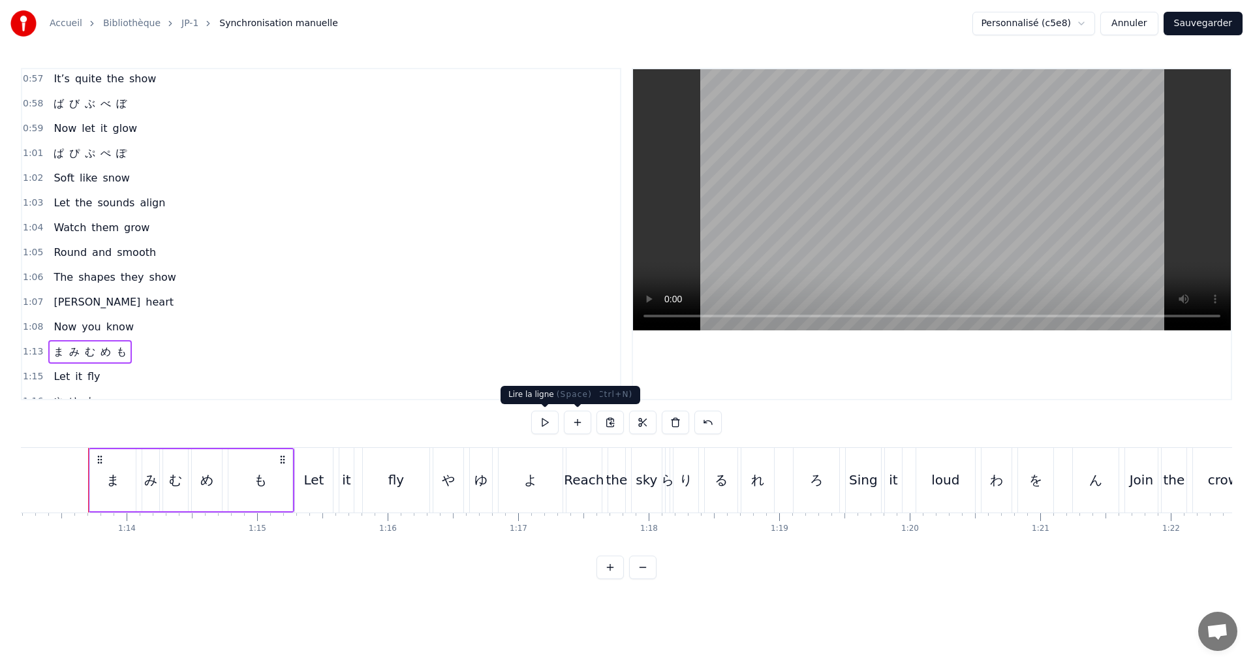
scroll to position [0, 9556]
click at [540, 428] on button at bounding box center [544, 422] width 27 height 23
click at [540, 424] on button at bounding box center [544, 422] width 27 height 23
click at [140, 467] on div "み" at bounding box center [149, 480] width 18 height 62
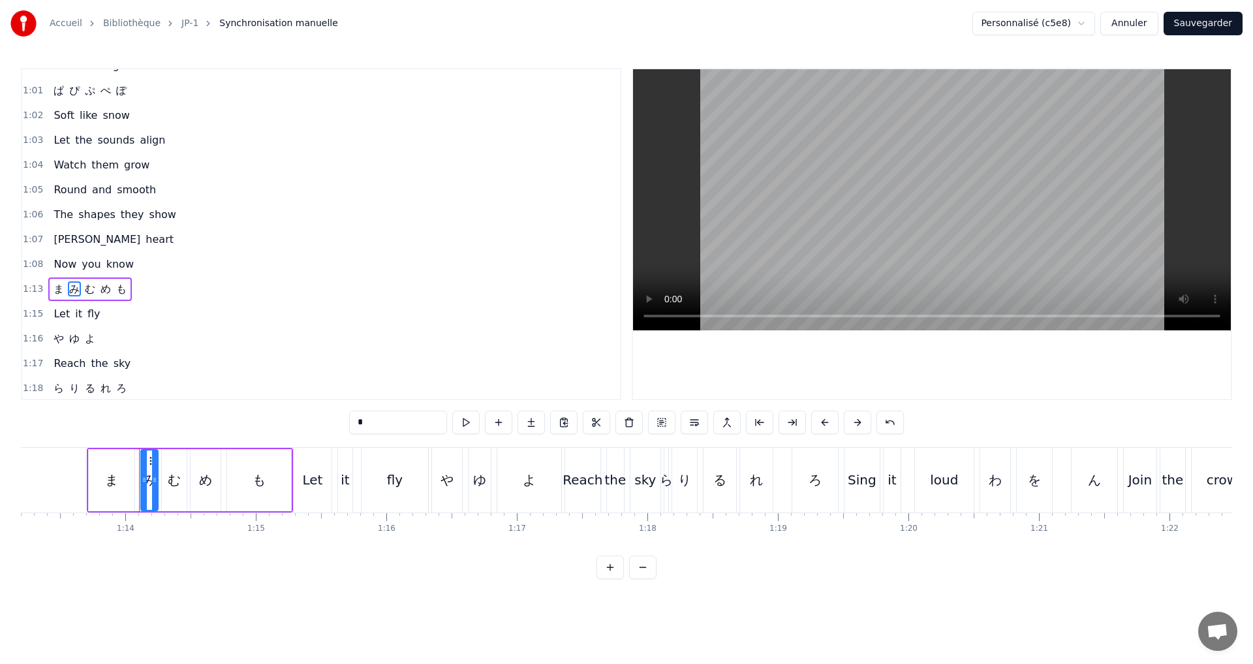
scroll to position [740, 0]
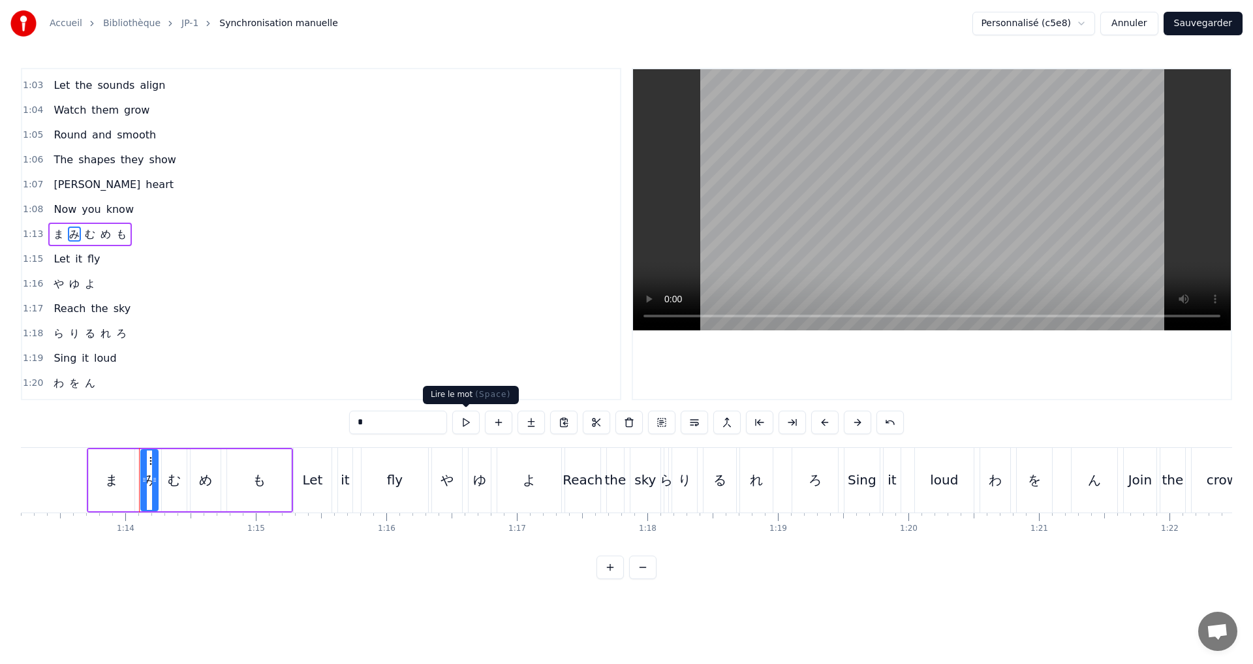
click at [471, 423] on button at bounding box center [465, 422] width 27 height 23
drag, startPoint x: 144, startPoint y: 485, endPoint x: 133, endPoint y: 481, distance: 11.8
click at [133, 481] on div at bounding box center [133, 479] width 5 height 59
click at [151, 477] on icon at bounding box center [150, 480] width 5 height 10
click at [463, 427] on button at bounding box center [465, 422] width 27 height 23
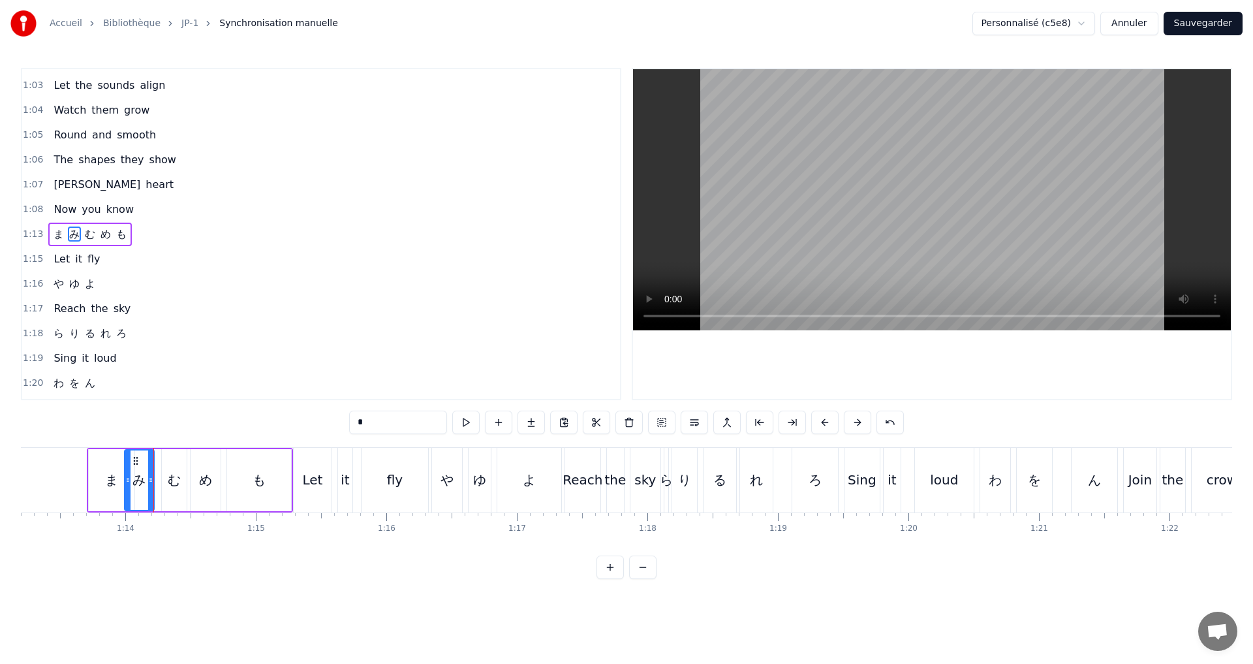
click at [127, 482] on icon at bounding box center [127, 480] width 5 height 10
click at [148, 483] on div at bounding box center [146, 479] width 5 height 59
click at [179, 483] on div "む" at bounding box center [174, 480] width 13 height 20
drag, startPoint x: 165, startPoint y: 479, endPoint x: 153, endPoint y: 475, distance: 13.0
click at [153, 475] on icon at bounding box center [152, 480] width 5 height 10
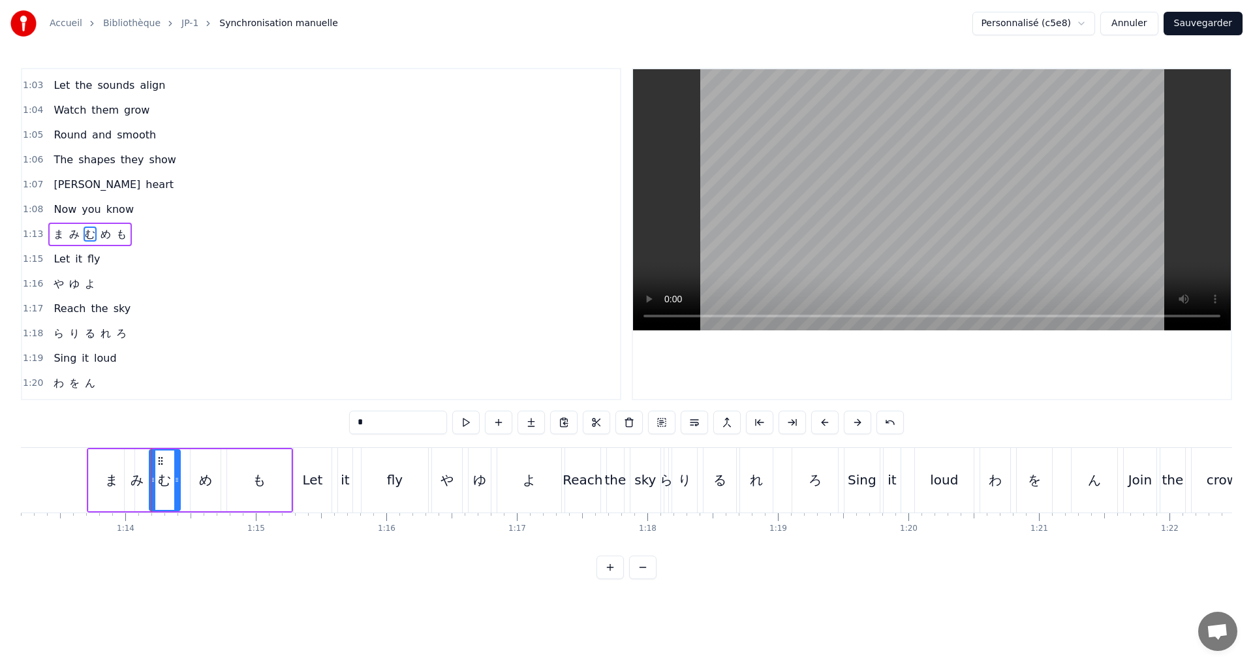
drag, startPoint x: 184, startPoint y: 480, endPoint x: 178, endPoint y: 477, distance: 7.3
click at [178, 477] on icon at bounding box center [176, 480] width 5 height 10
click at [461, 424] on button at bounding box center [465, 422] width 27 height 23
click at [463, 423] on button at bounding box center [465, 422] width 27 height 23
click at [174, 478] on icon at bounding box center [172, 480] width 5 height 10
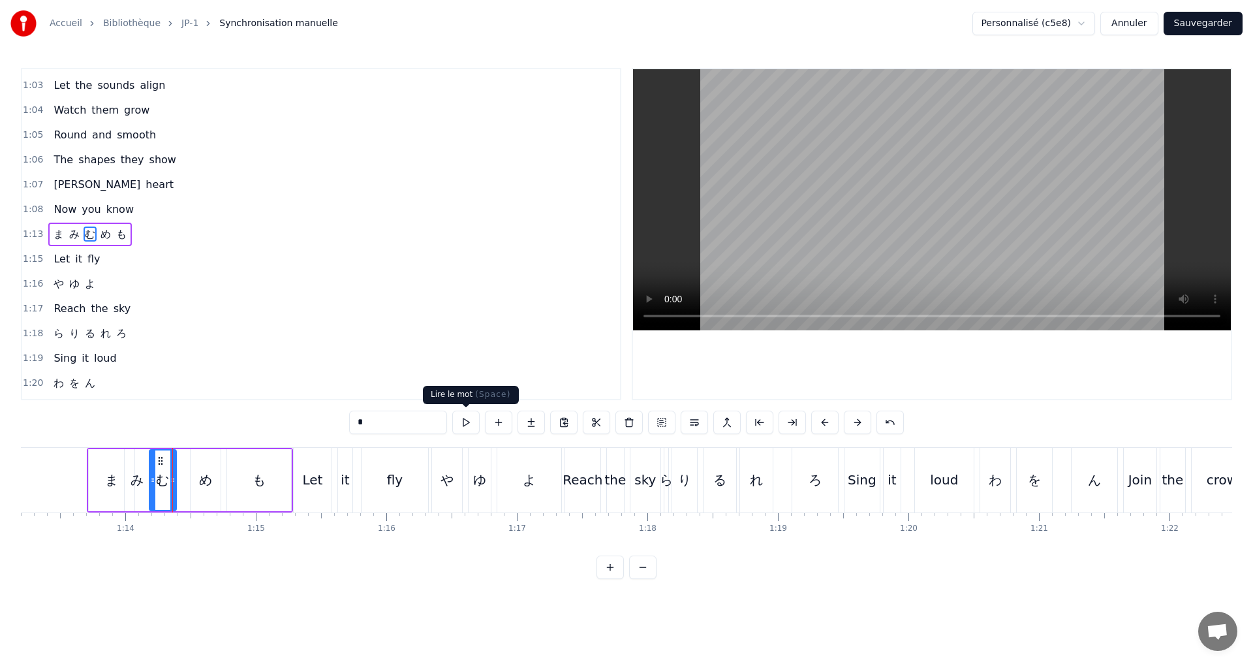
click at [461, 420] on button at bounding box center [465, 422] width 27 height 23
click at [195, 483] on div "め" at bounding box center [206, 480] width 30 height 62
type input "*"
drag, startPoint x: 194, startPoint y: 482, endPoint x: 185, endPoint y: 480, distance: 8.7
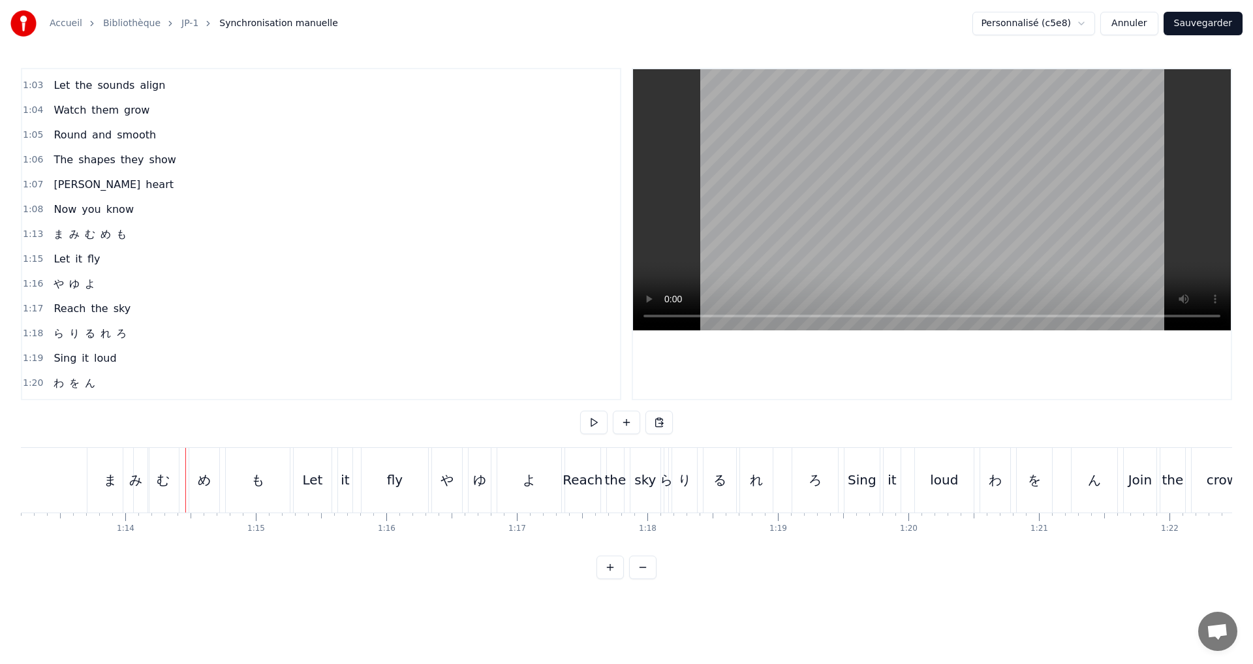
click at [162, 478] on div "む" at bounding box center [163, 480] width 13 height 20
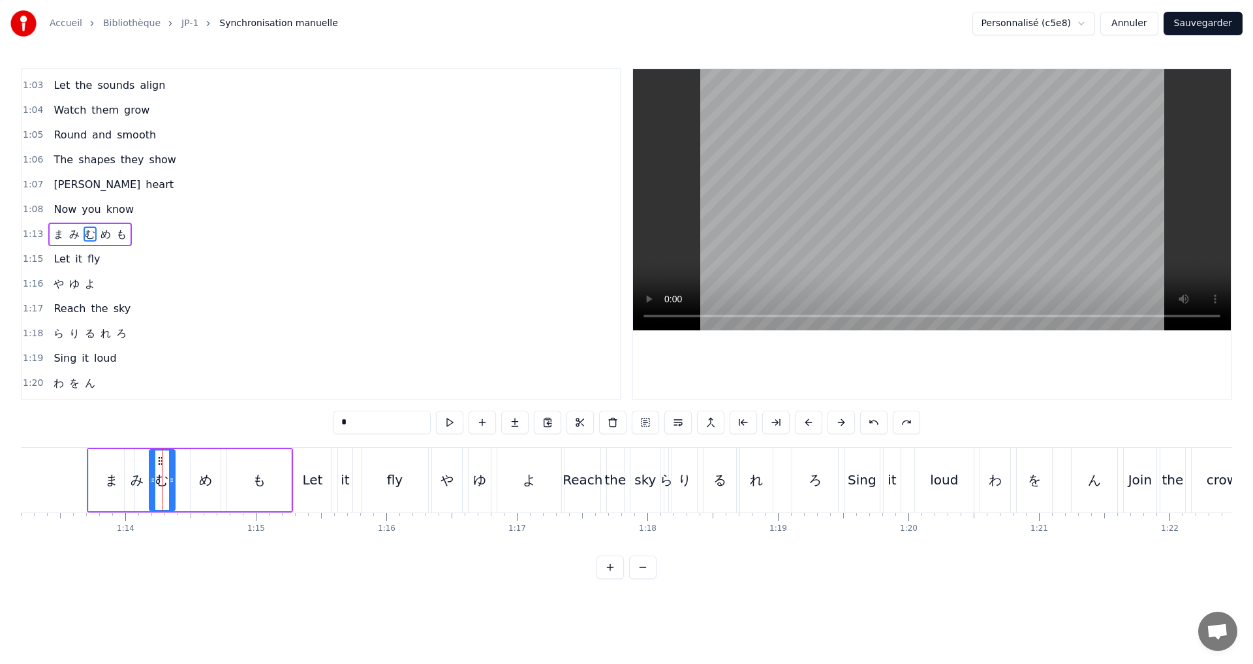
click at [170, 473] on div at bounding box center [171, 479] width 5 height 59
click at [465, 424] on button at bounding box center [465, 422] width 27 height 23
drag, startPoint x: 170, startPoint y: 479, endPoint x: 180, endPoint y: 480, distance: 9.9
click at [180, 480] on icon at bounding box center [181, 480] width 5 height 10
click at [475, 422] on button at bounding box center [465, 422] width 27 height 23
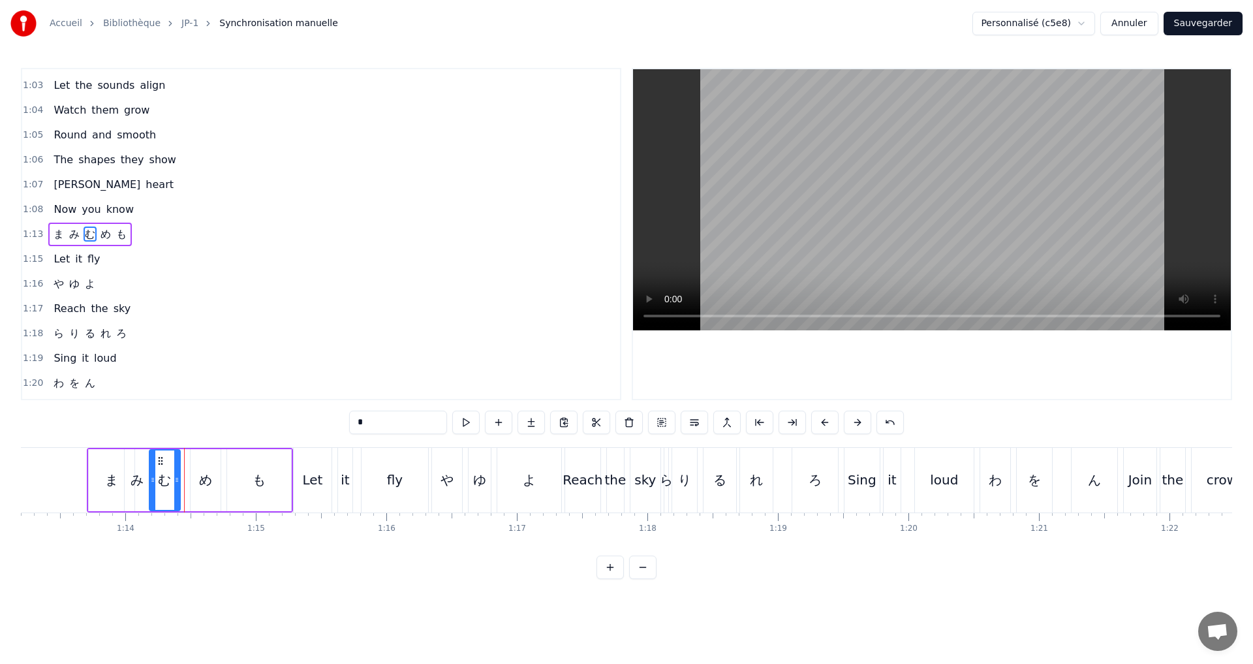
click at [177, 483] on icon at bounding box center [176, 480] width 5 height 10
click at [461, 430] on button at bounding box center [465, 422] width 27 height 23
click at [200, 480] on div "め" at bounding box center [205, 480] width 13 height 20
drag, startPoint x: 193, startPoint y: 483, endPoint x: 183, endPoint y: 480, distance: 9.7
click at [183, 480] on icon at bounding box center [185, 480] width 5 height 10
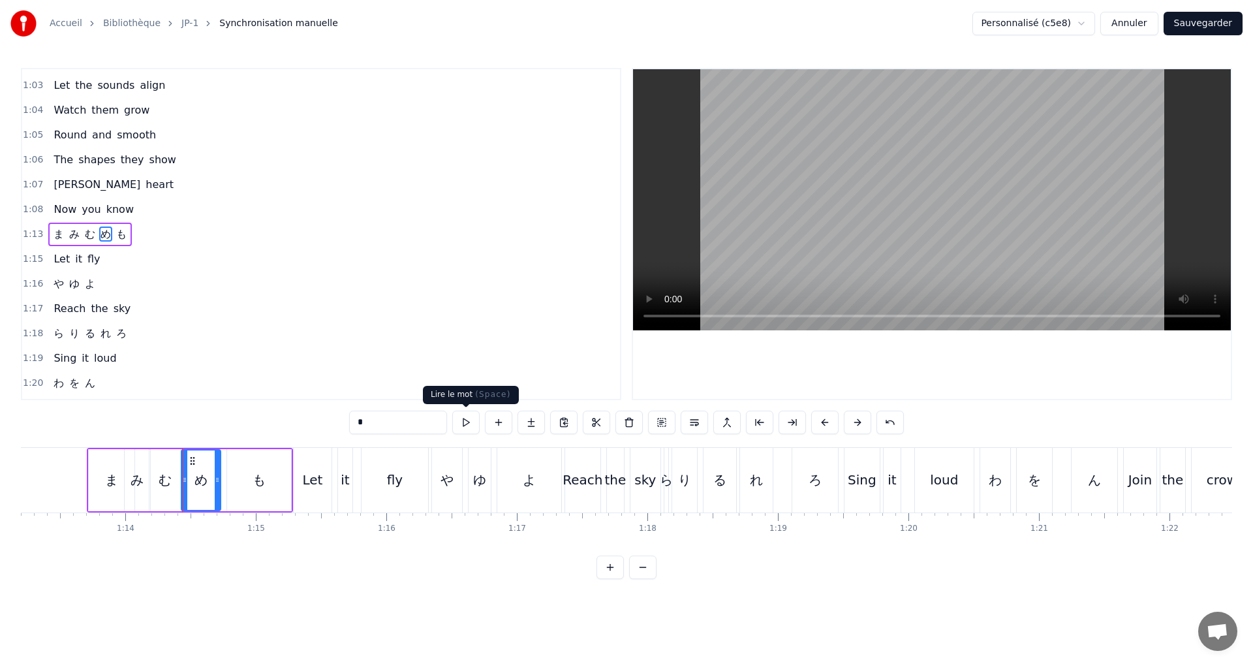
click at [471, 429] on button at bounding box center [465, 422] width 27 height 23
click at [211, 473] on div at bounding box center [211, 479] width 5 height 59
click at [251, 475] on div "も" at bounding box center [259, 480] width 64 height 62
type input "*"
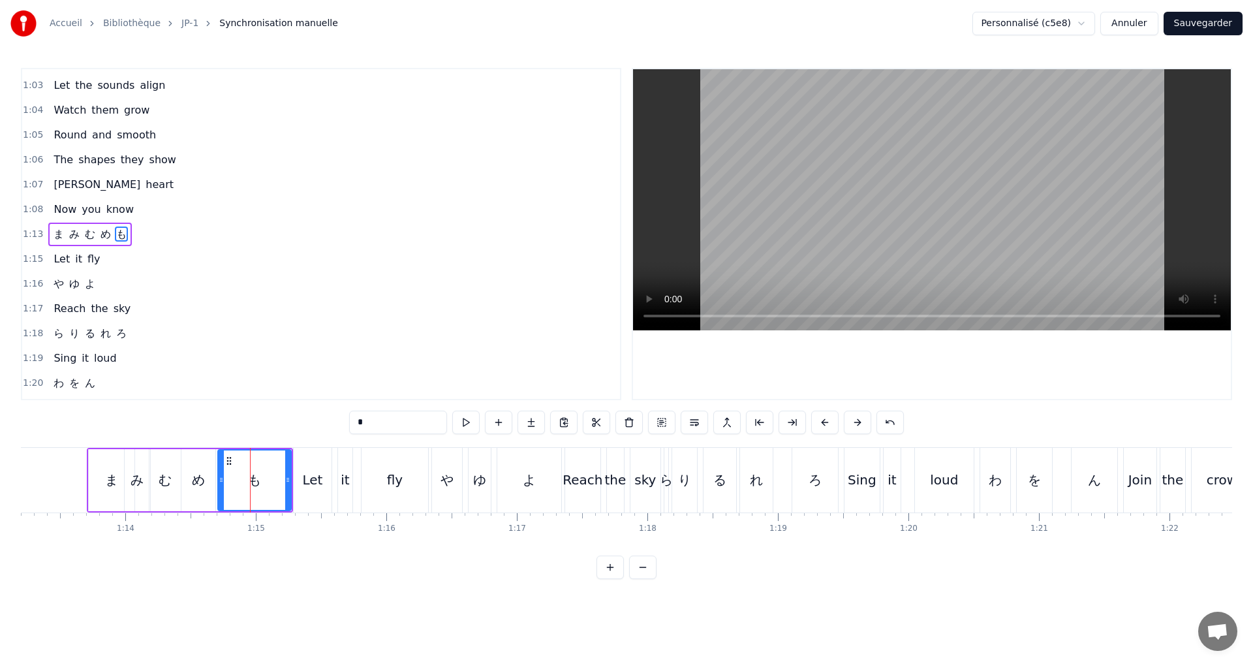
drag, startPoint x: 228, startPoint y: 479, endPoint x: 220, endPoint y: 478, distance: 8.6
click at [220, 478] on icon at bounding box center [221, 480] width 5 height 10
click at [466, 424] on button at bounding box center [465, 422] width 27 height 23
click at [148, 232] on div "1:13 ま み む め も" at bounding box center [321, 234] width 598 height 25
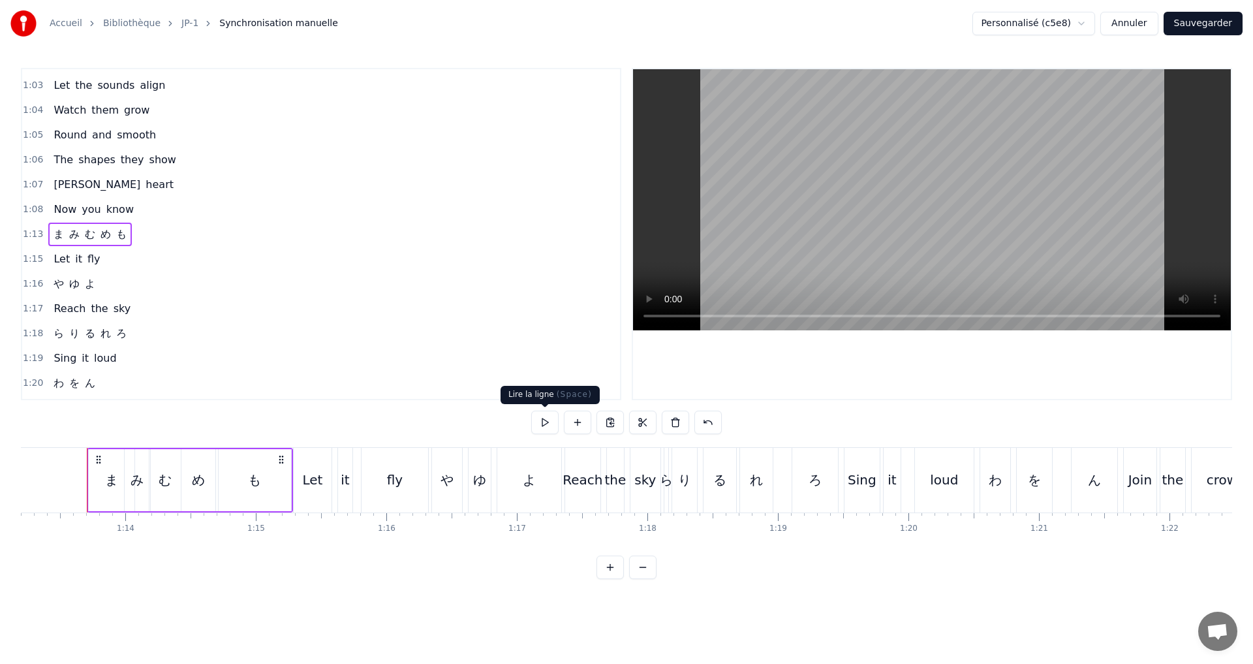
click at [537, 422] on button at bounding box center [544, 422] width 27 height 23
click at [540, 420] on button at bounding box center [544, 422] width 27 height 23
click at [110, 486] on div "ま" at bounding box center [111, 480] width 13 height 20
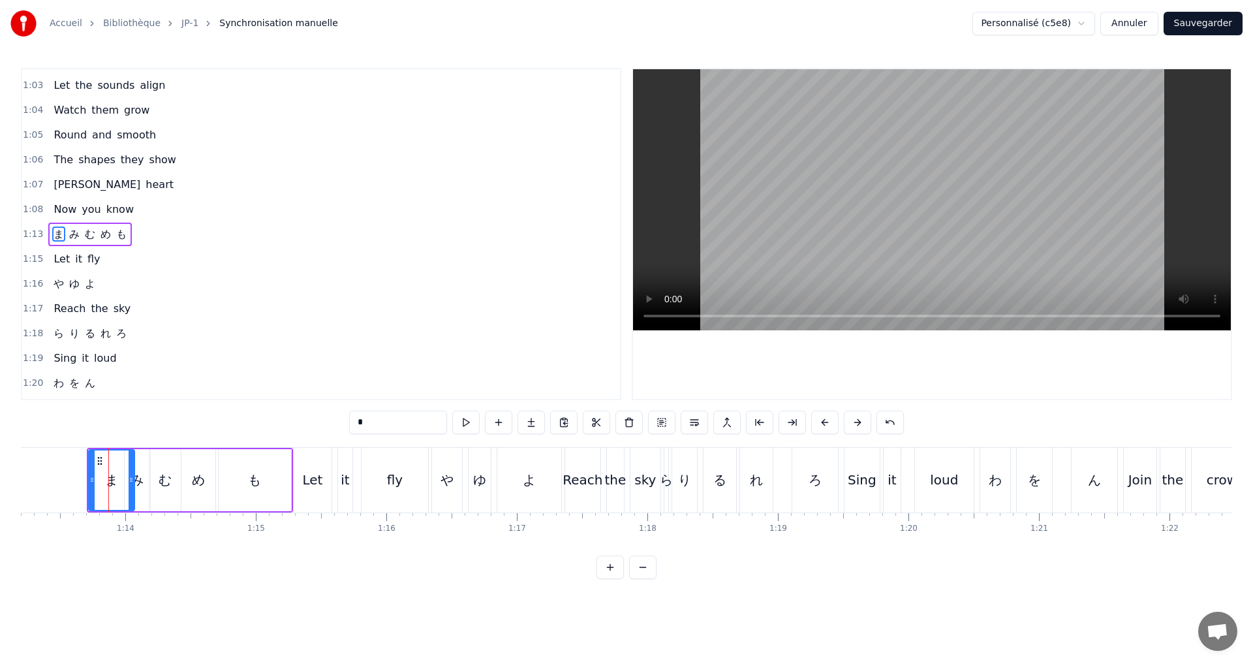
click at [143, 482] on div "み" at bounding box center [137, 480] width 13 height 20
drag, startPoint x: 127, startPoint y: 481, endPoint x: 134, endPoint y: 482, distance: 7.2
click at [134, 482] on icon at bounding box center [135, 480] width 5 height 10
click at [465, 420] on button at bounding box center [465, 422] width 27 height 23
click at [91, 478] on div "ま" at bounding box center [112, 480] width 46 height 62
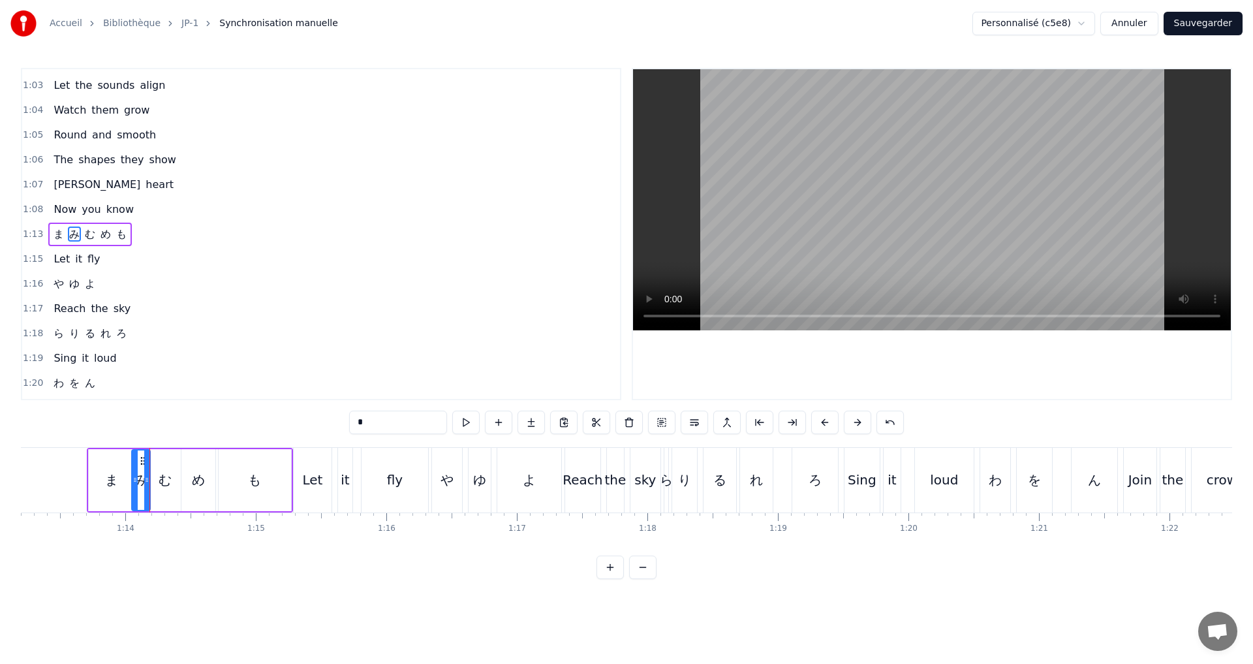
type input "*"
drag, startPoint x: 89, startPoint y: 477, endPoint x: 80, endPoint y: 472, distance: 11.1
click at [78, 472] on div at bounding box center [79, 479] width 5 height 59
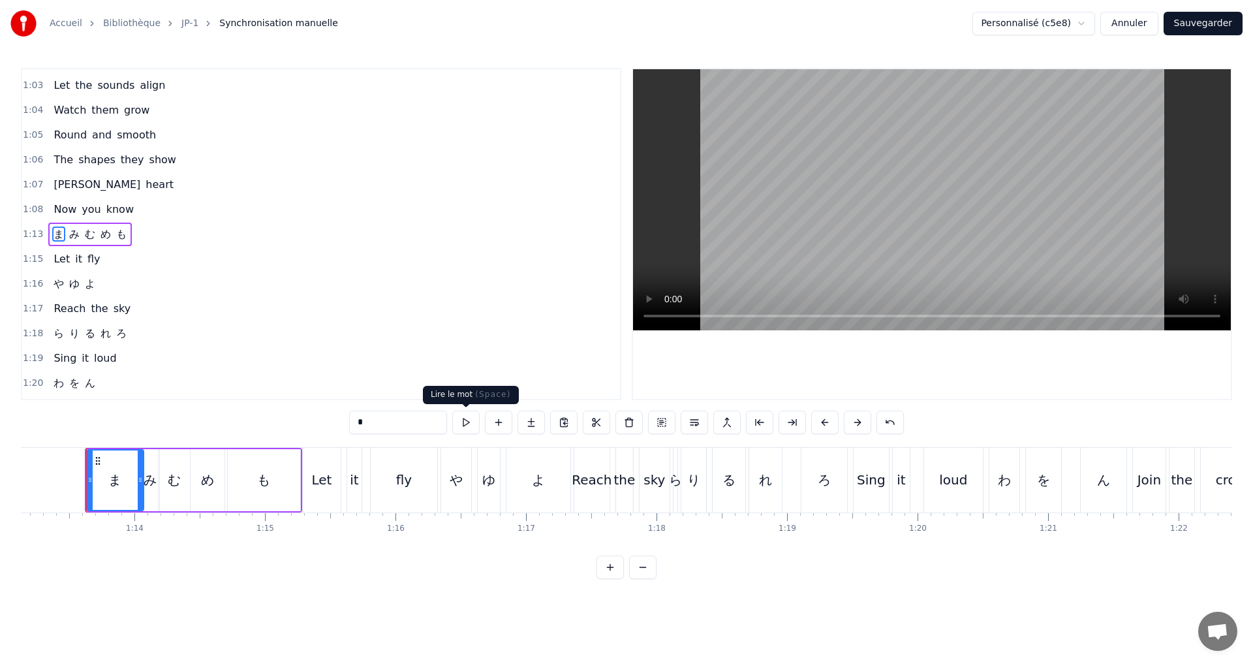
click at [463, 421] on button at bounding box center [465, 422] width 27 height 23
click at [86, 475] on icon at bounding box center [86, 480] width 5 height 10
click at [470, 421] on button at bounding box center [465, 422] width 27 height 23
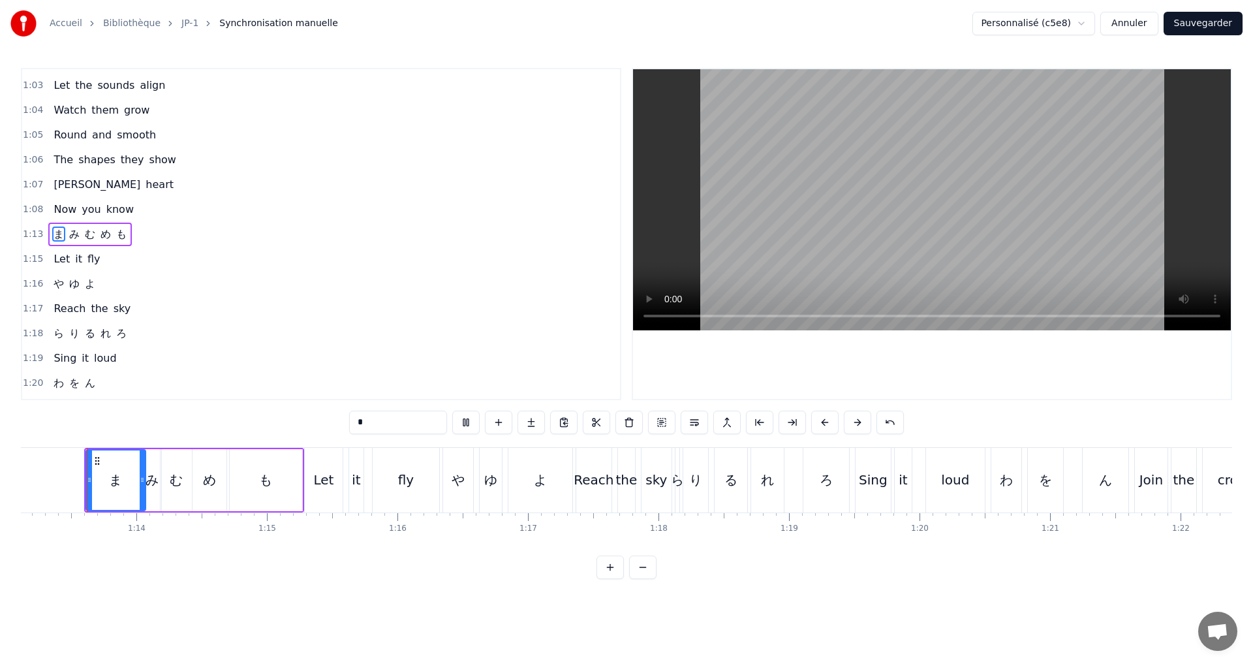
scroll to position [0, 9542]
click at [469, 420] on button at bounding box center [465, 422] width 27 height 23
click at [140, 476] on icon at bounding box center [138, 480] width 5 height 10
click at [467, 420] on button at bounding box center [465, 422] width 27 height 23
click at [463, 428] on button at bounding box center [465, 422] width 27 height 23
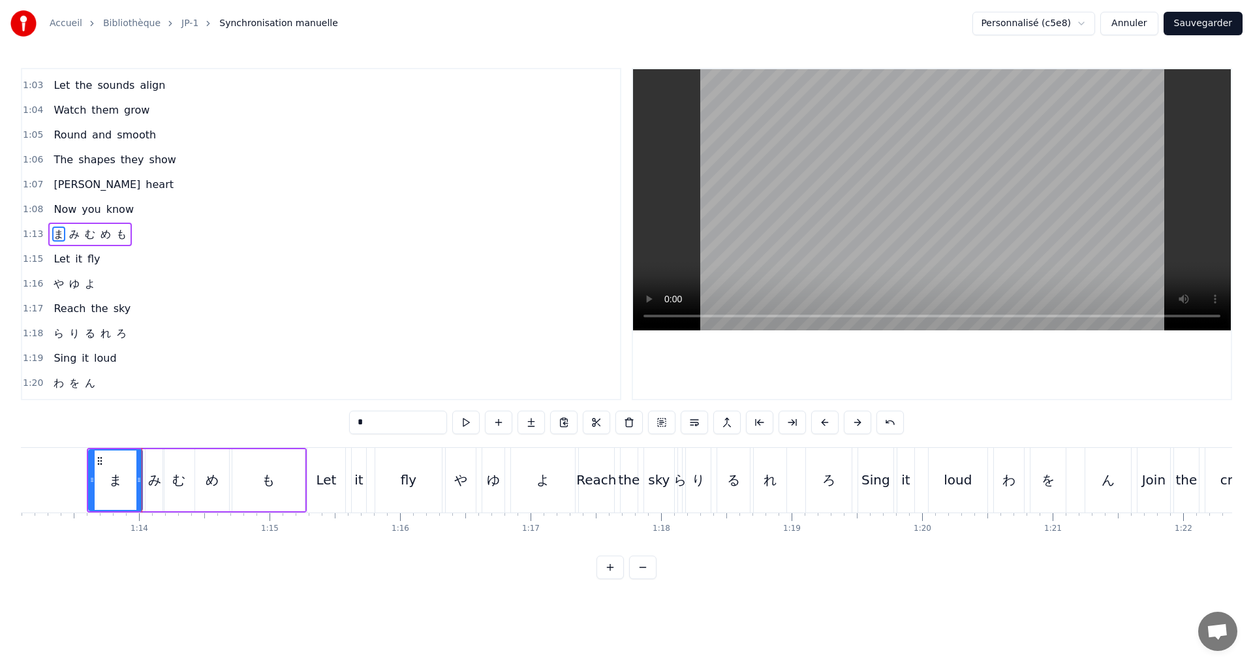
click at [465, 428] on button at bounding box center [465, 422] width 27 height 23
click at [464, 424] on button at bounding box center [465, 422] width 27 height 23
click at [144, 234] on div "1:13 ま み む め も" at bounding box center [321, 234] width 598 height 25
click at [546, 425] on button at bounding box center [544, 422] width 27 height 23
click at [547, 417] on button at bounding box center [544, 422] width 27 height 23
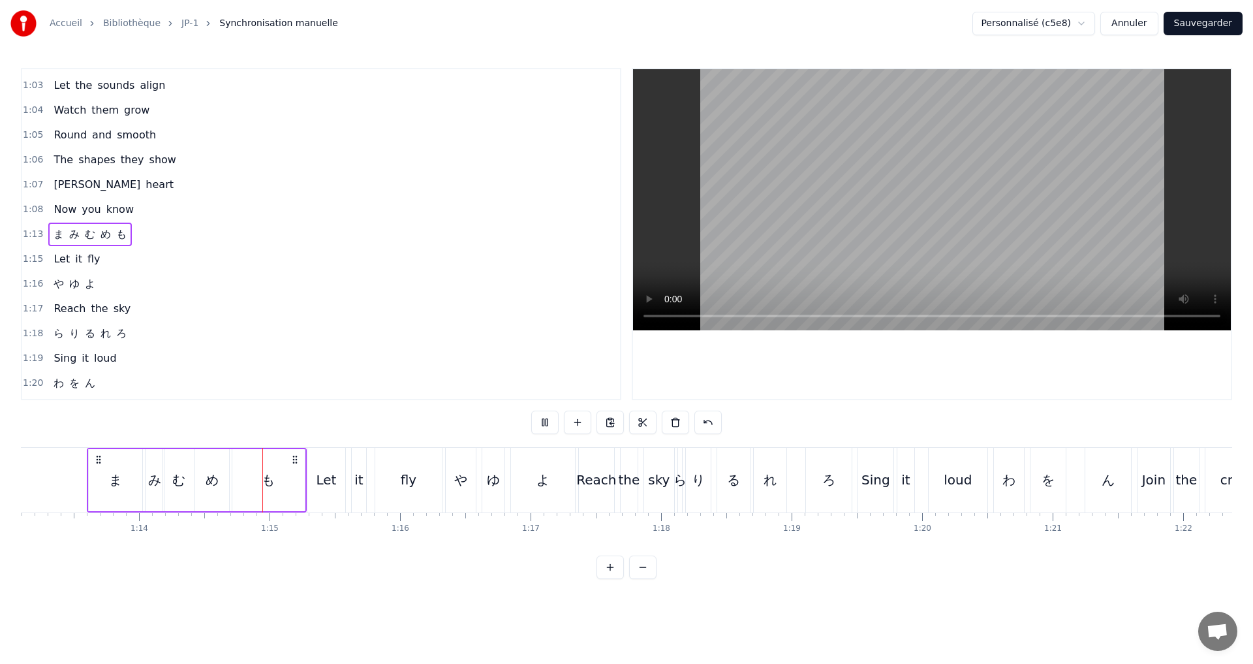
click at [547, 417] on button at bounding box center [544, 422] width 27 height 23
click at [550, 417] on button at bounding box center [544, 422] width 27 height 23
click at [547, 427] on button at bounding box center [544, 422] width 27 height 23
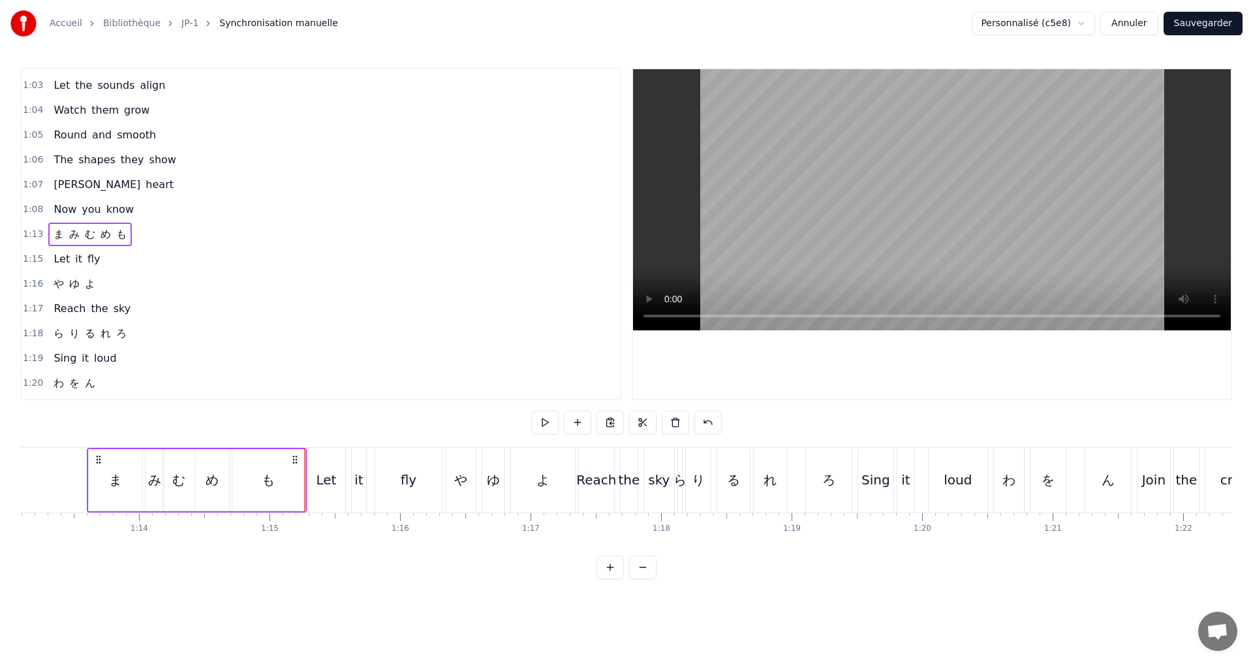
click at [555, 422] on button at bounding box center [544, 422] width 27 height 23
click at [129, 492] on div "ま" at bounding box center [116, 480] width 54 height 62
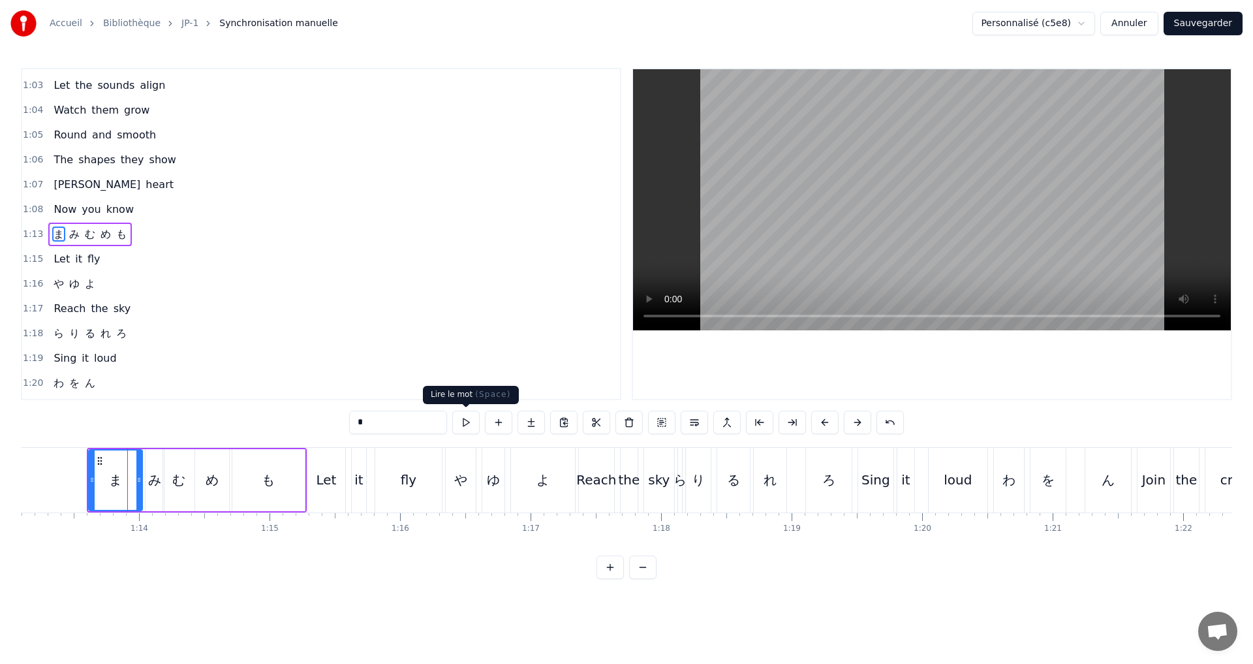
click at [465, 420] on button at bounding box center [465, 422] width 27 height 23
click at [146, 484] on div at bounding box center [145, 479] width 5 height 59
click at [470, 419] on button at bounding box center [465, 422] width 27 height 23
click at [141, 488] on div at bounding box center [142, 479] width 5 height 59
click at [469, 421] on button at bounding box center [465, 422] width 27 height 23
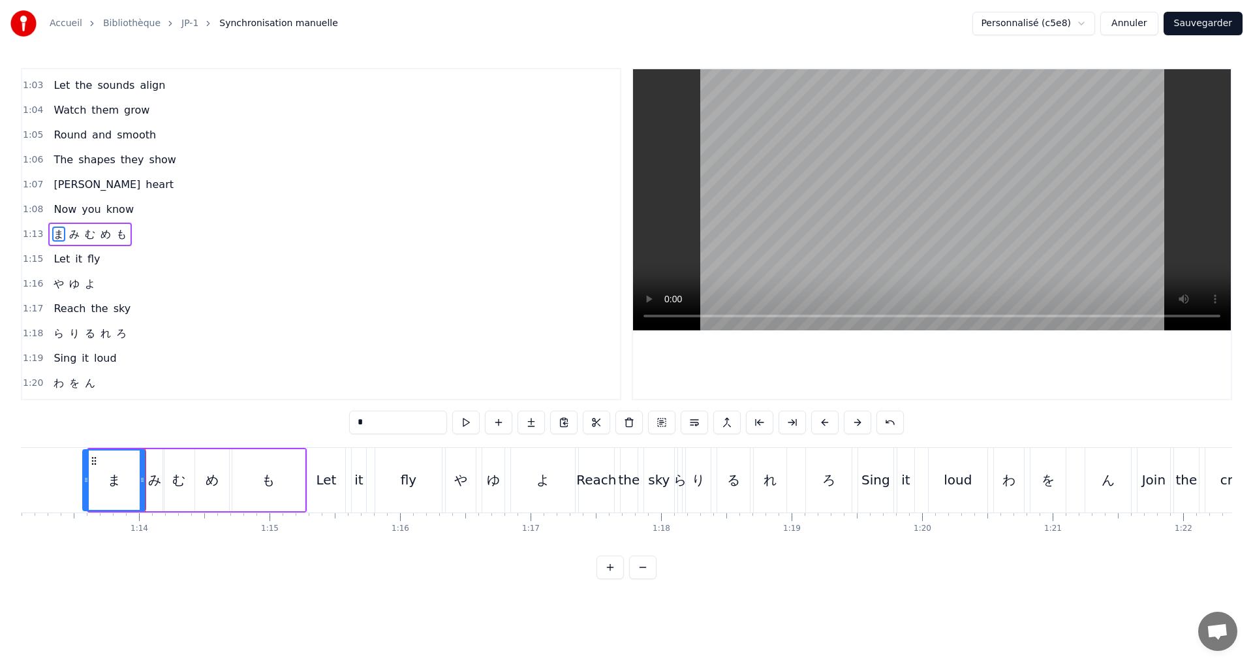
drag, startPoint x: 89, startPoint y: 486, endPoint x: 83, endPoint y: 483, distance: 6.7
click at [84, 483] on div at bounding box center [86, 479] width 5 height 59
click at [463, 421] on button at bounding box center [465, 422] width 27 height 23
drag, startPoint x: 91, startPoint y: 480, endPoint x: 70, endPoint y: 478, distance: 21.6
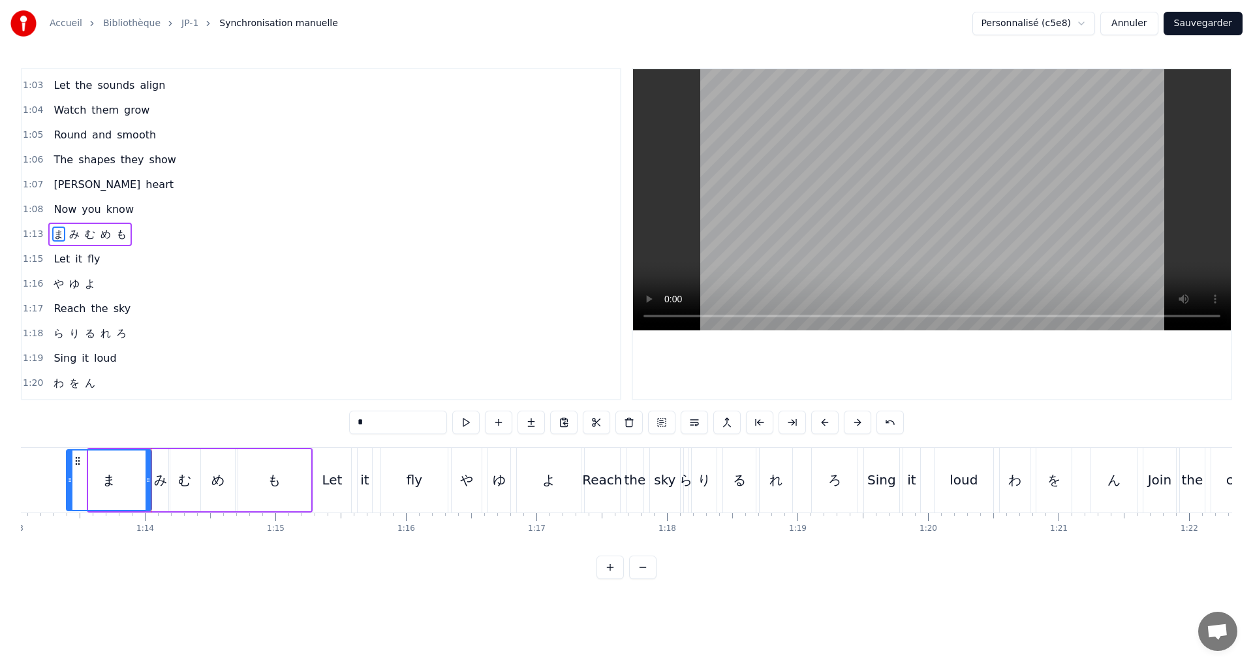
click at [70, 478] on icon at bounding box center [69, 480] width 5 height 10
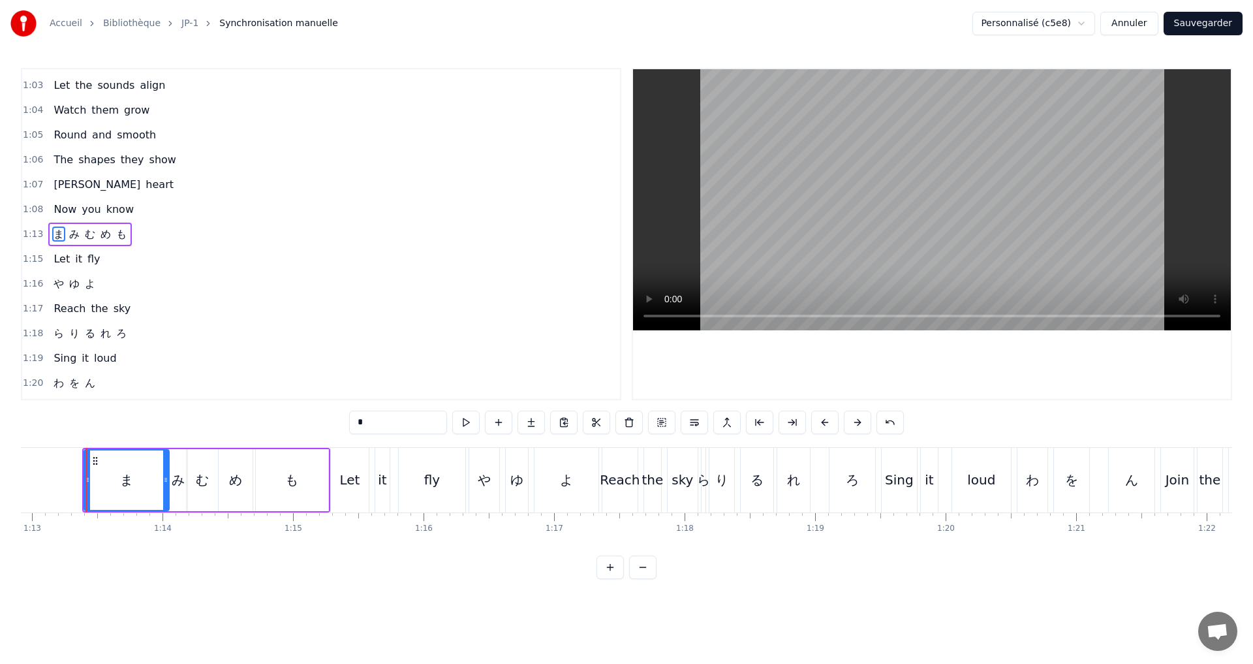
click at [465, 422] on button at bounding box center [465, 422] width 27 height 23
drag, startPoint x: 94, startPoint y: 486, endPoint x: 109, endPoint y: 487, distance: 15.0
click at [109, 487] on div at bounding box center [106, 479] width 5 height 59
click at [460, 423] on button at bounding box center [465, 422] width 27 height 23
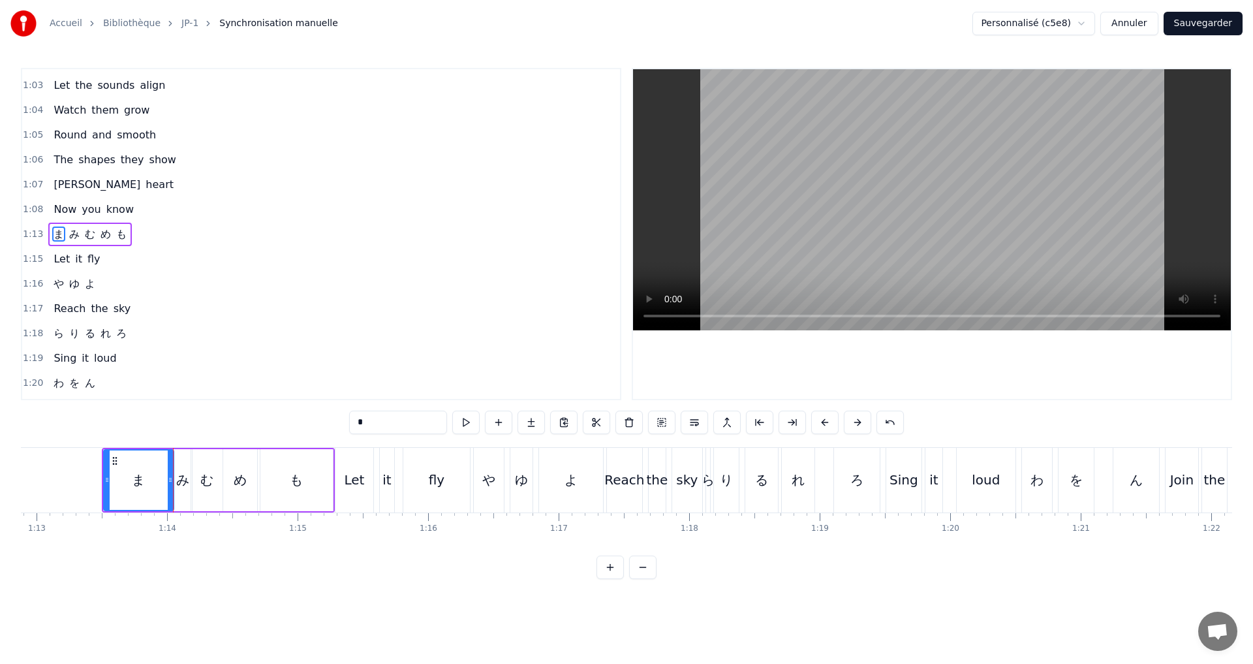
click at [157, 238] on div "1:13 ま み む め も" at bounding box center [321, 234] width 598 height 25
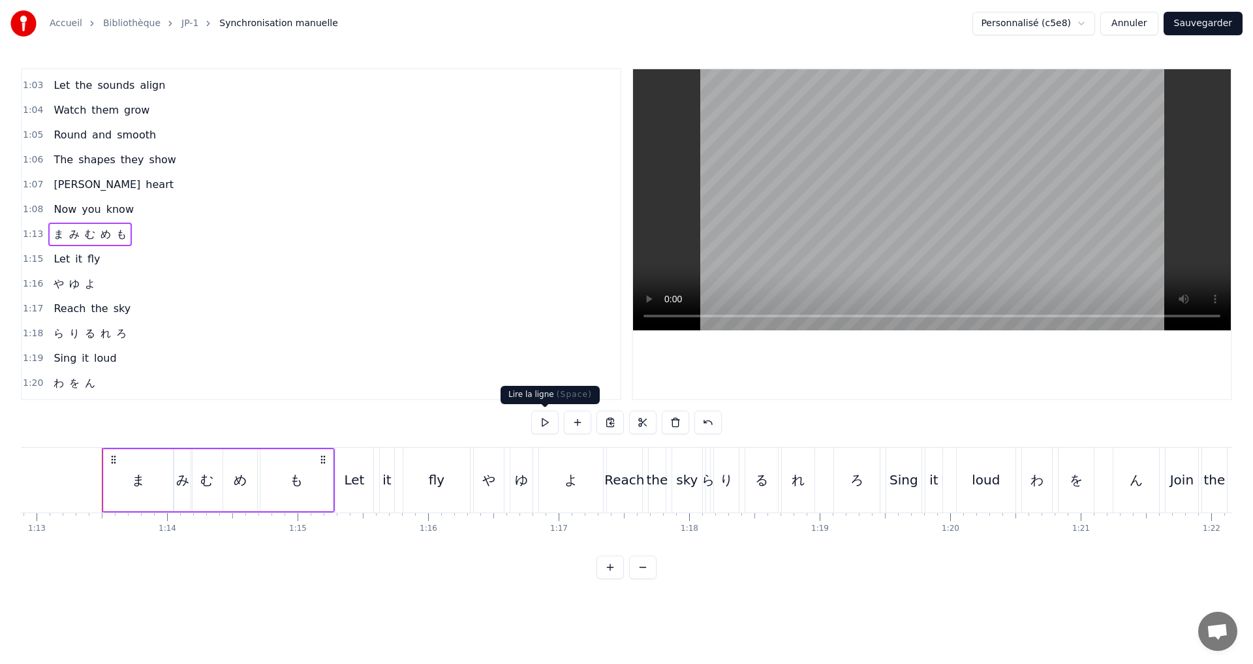
click at [545, 414] on button at bounding box center [544, 422] width 27 height 23
click at [160, 482] on div "ま" at bounding box center [139, 480] width 70 height 62
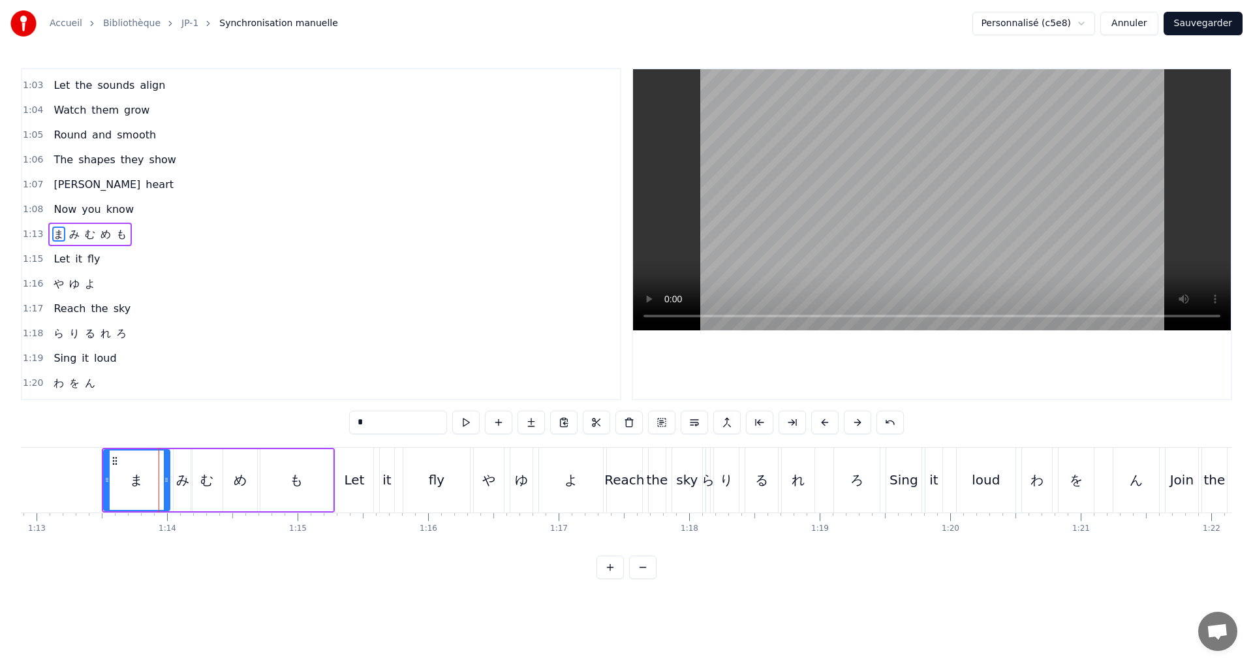
click at [168, 478] on icon at bounding box center [166, 480] width 5 height 10
click at [467, 424] on button at bounding box center [465, 422] width 27 height 23
click at [172, 236] on div "1:13 ま み む め も" at bounding box center [321, 234] width 598 height 25
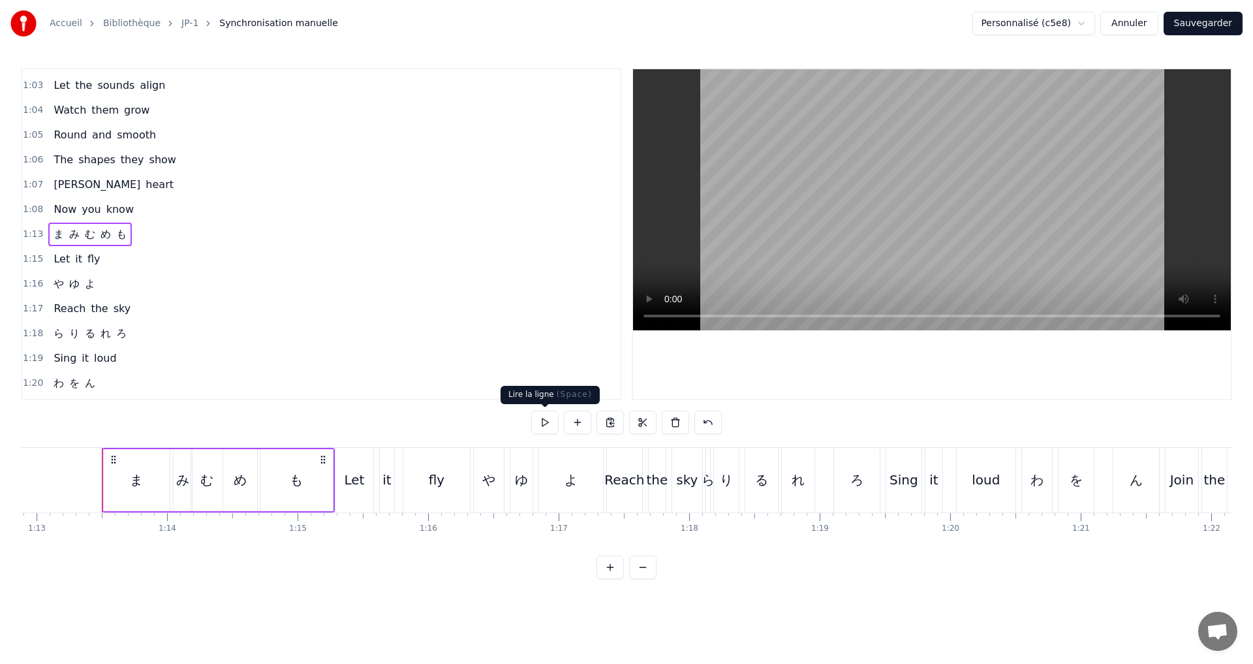
click at [549, 420] on button at bounding box center [544, 422] width 27 height 23
click at [549, 418] on button at bounding box center [544, 422] width 27 height 23
click at [551, 418] on button at bounding box center [544, 422] width 27 height 23
click at [149, 269] on div "1:15 Let it fly" at bounding box center [321, 259] width 598 height 25
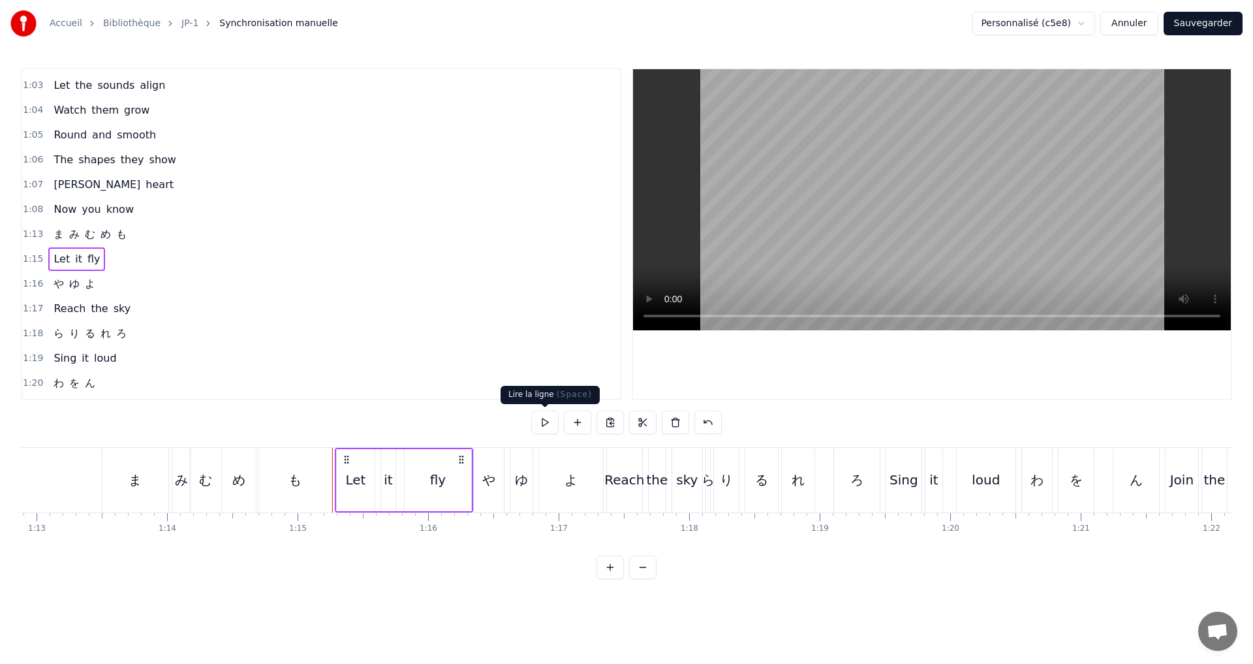
click at [545, 420] on button at bounding box center [544, 422] width 27 height 23
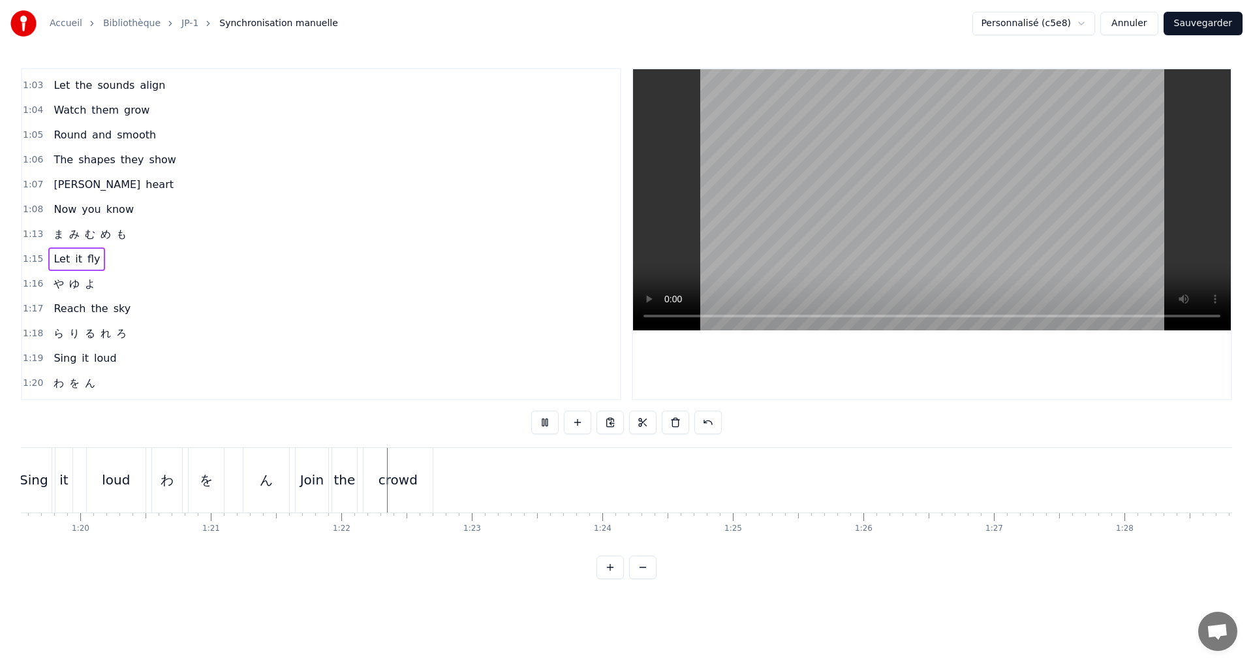
scroll to position [0, 10620]
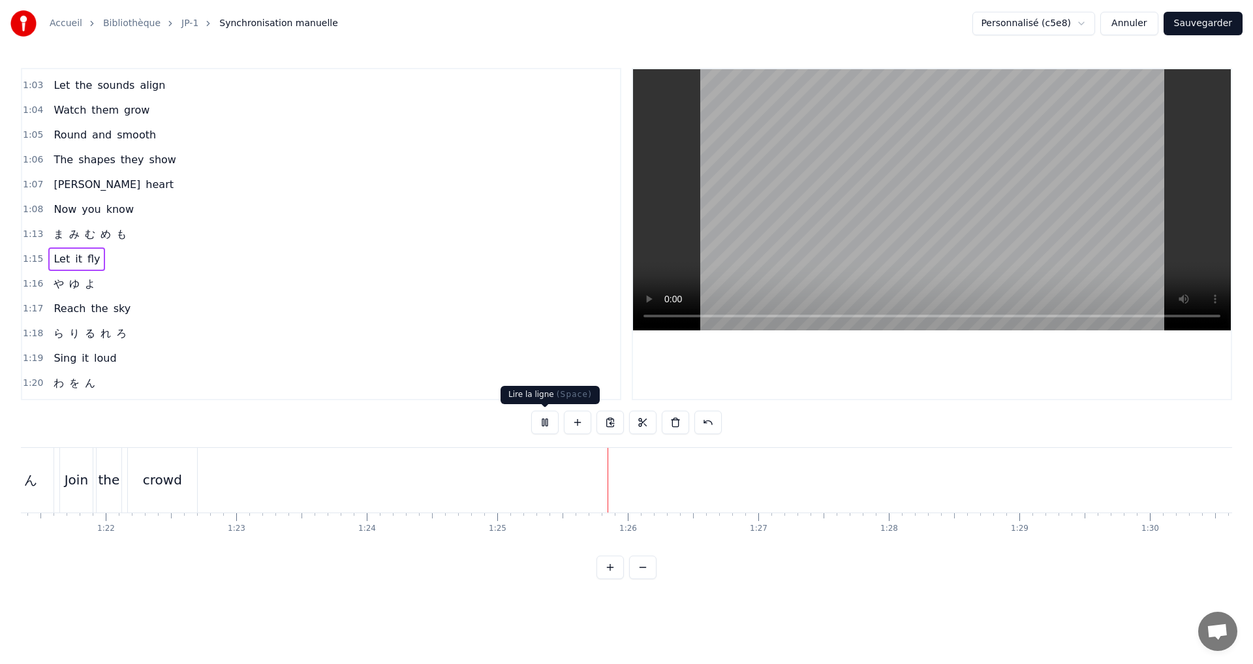
click at [540, 423] on button at bounding box center [544, 422] width 27 height 23
click at [1213, 24] on button "Sauvegarder" at bounding box center [1203, 23] width 79 height 23
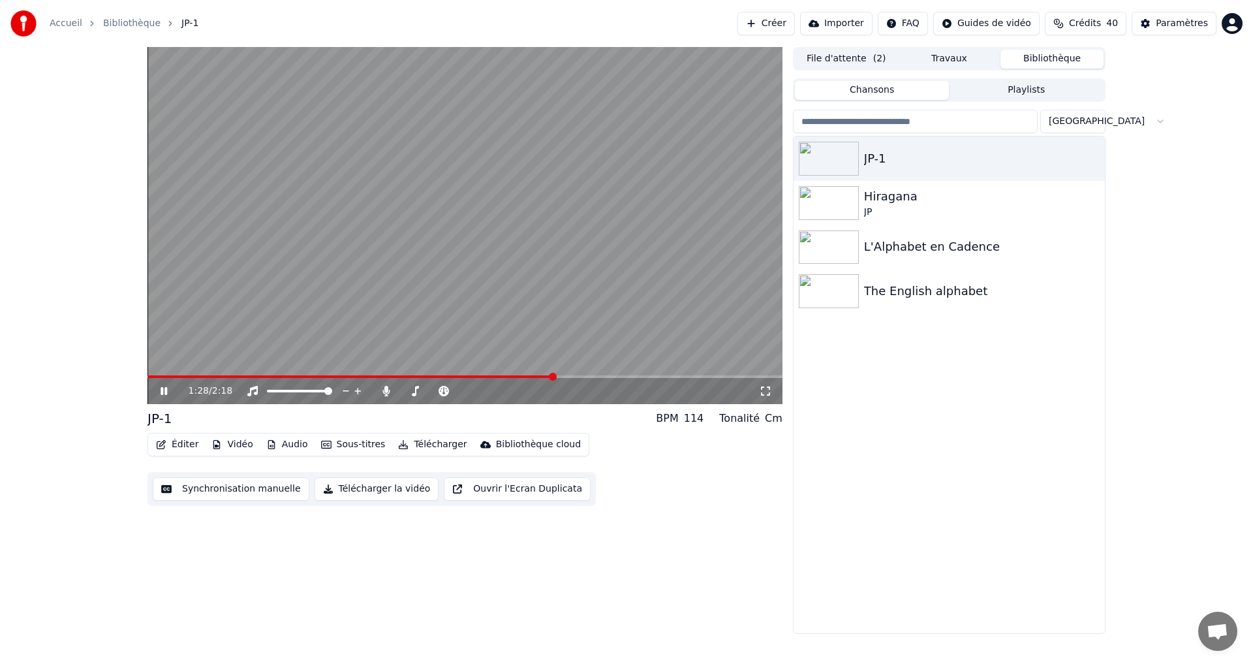
click at [159, 392] on icon at bounding box center [173, 391] width 31 height 10
click at [228, 493] on button "Synchronisation manuelle" at bounding box center [231, 488] width 157 height 23
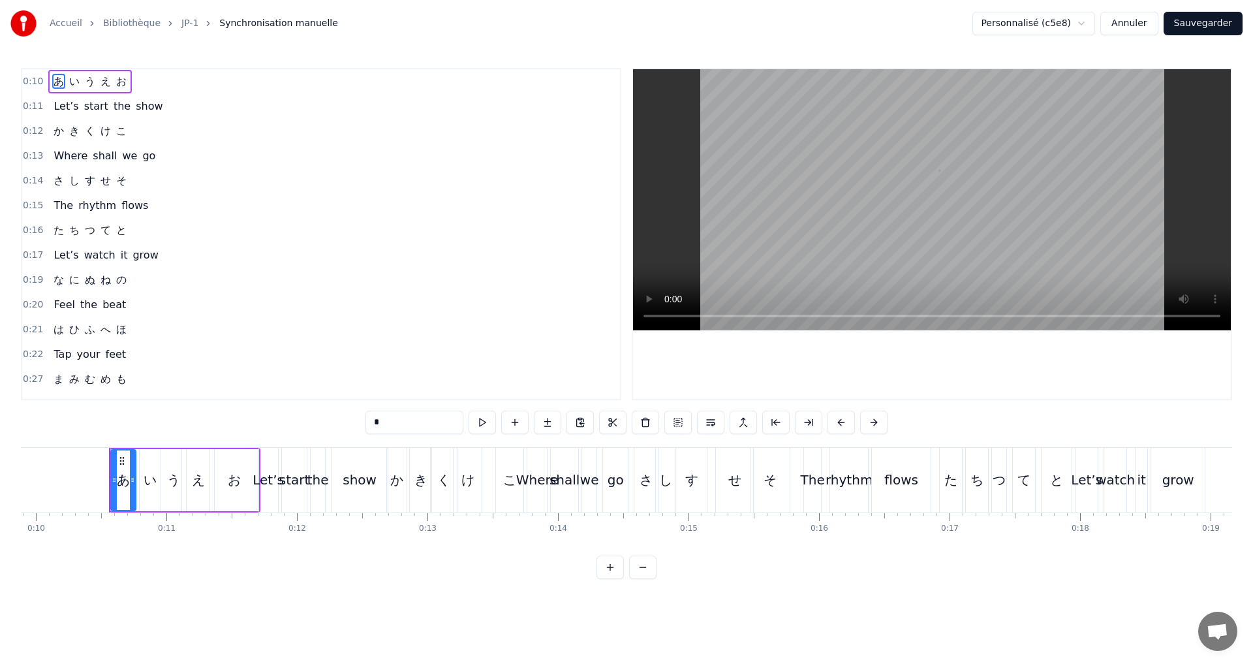
scroll to position [0, 1313]
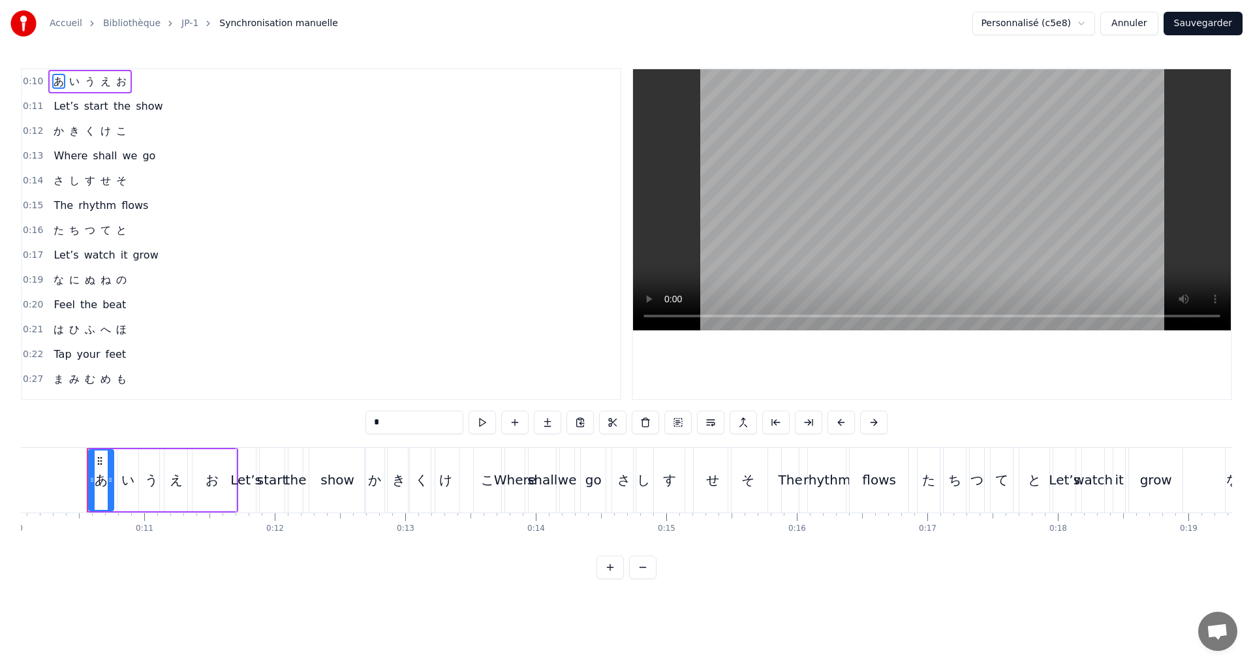
click at [127, 331] on div "は ひ ふ へ ほ" at bounding box center [90, 329] width 84 height 23
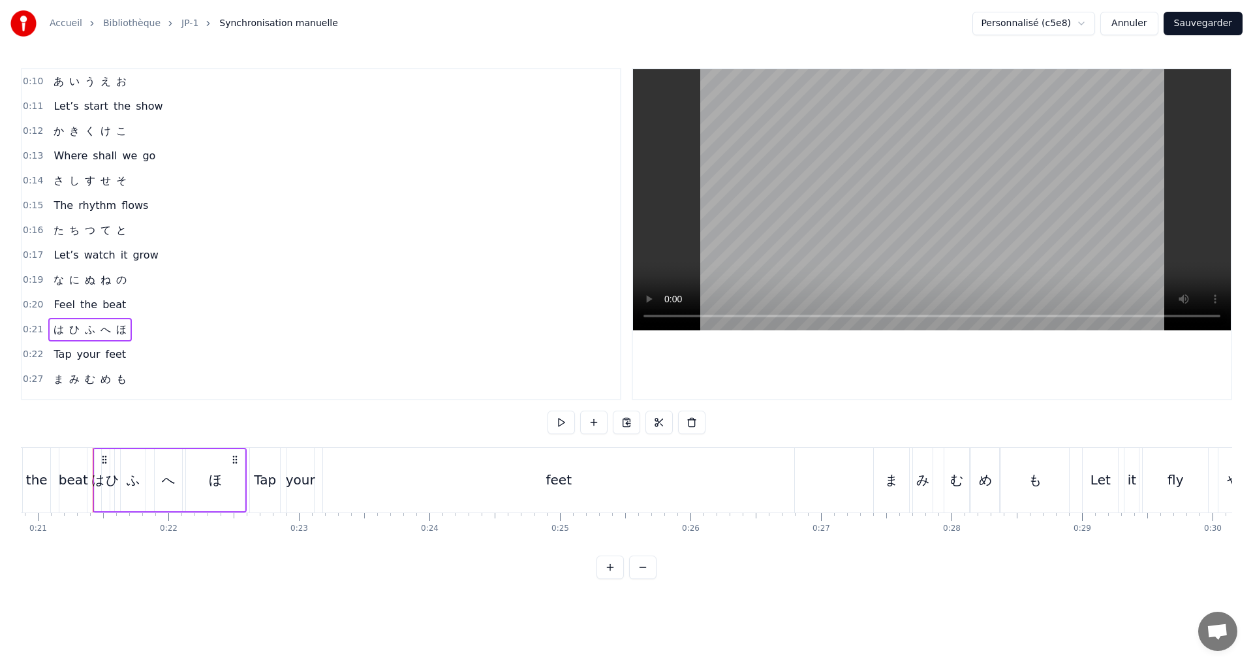
scroll to position [0, 2731]
click at [564, 420] on button at bounding box center [561, 422] width 27 height 23
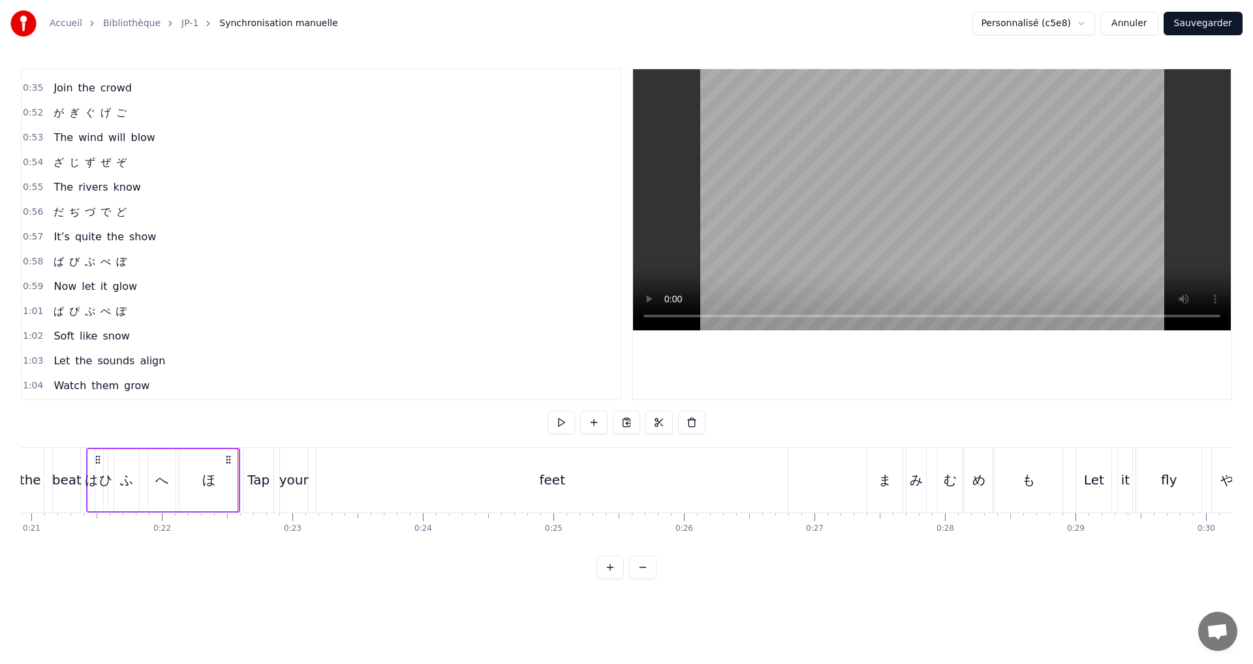
scroll to position [522, 0]
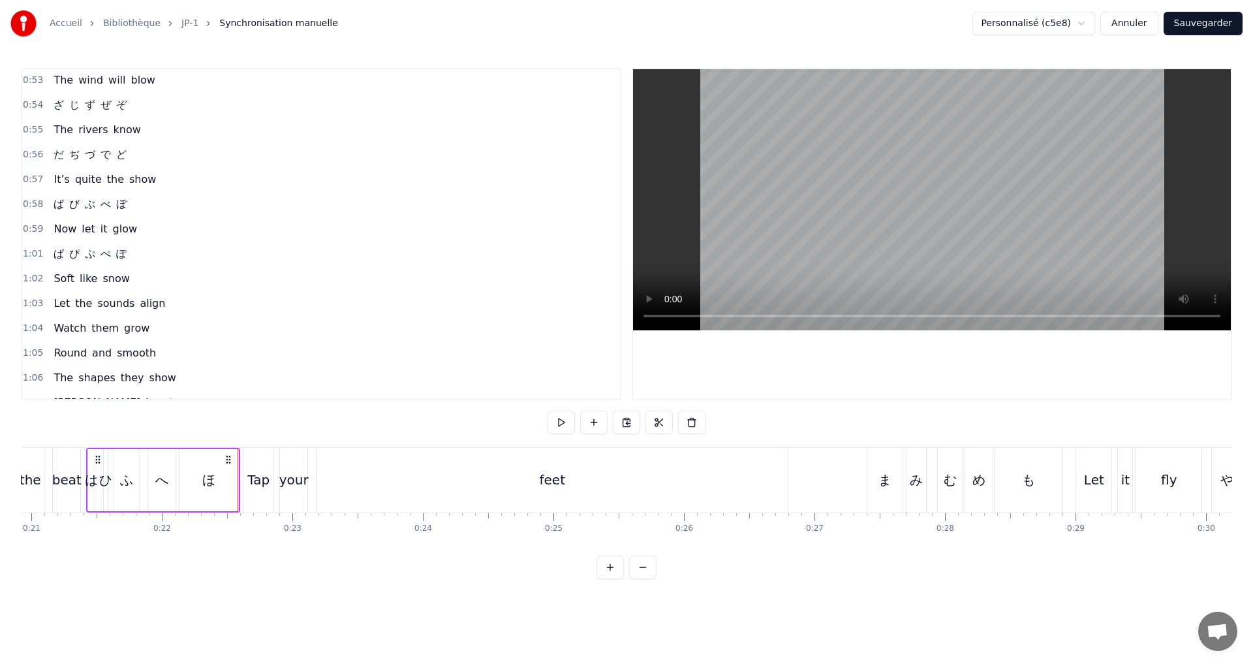
click at [143, 255] on div "1:01 ぱ ぴ ぷ ぺ ぽ" at bounding box center [321, 254] width 598 height 25
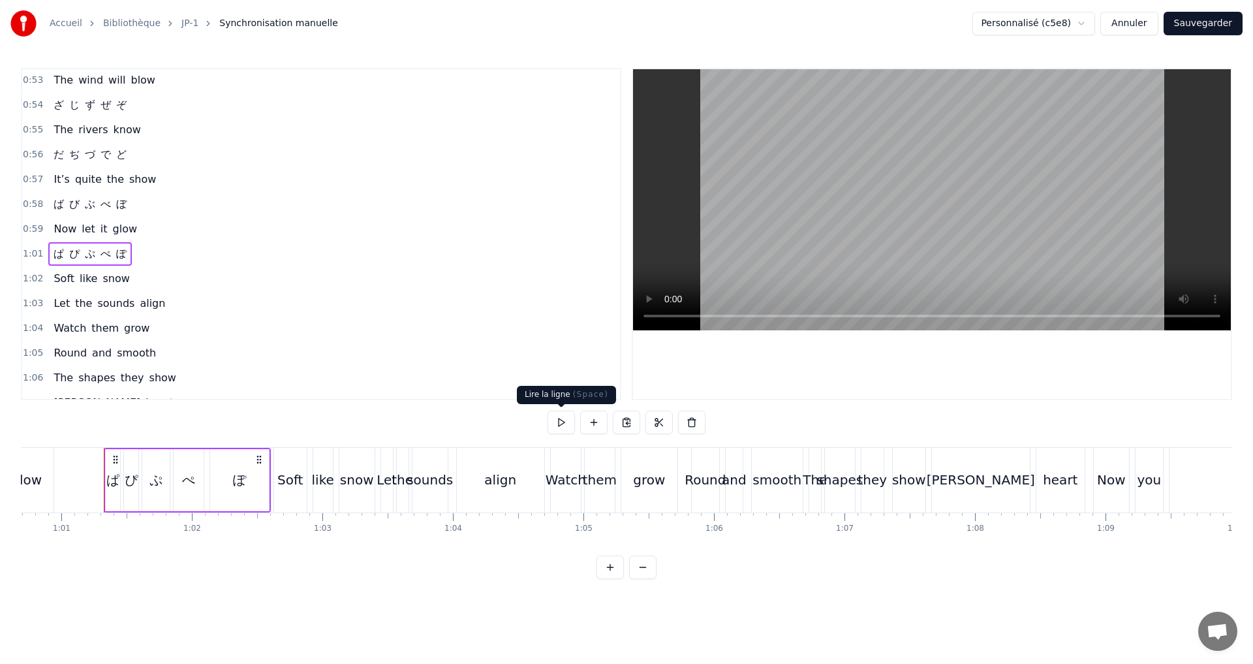
scroll to position [0, 7940]
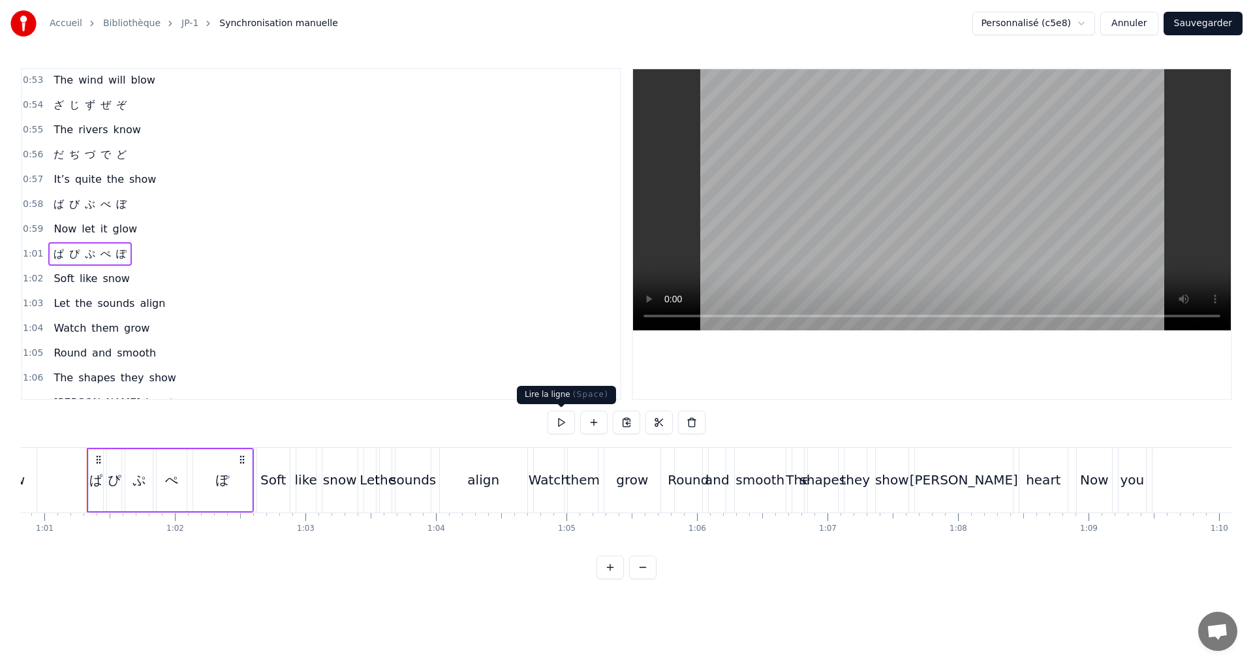
click at [567, 431] on button at bounding box center [561, 422] width 27 height 23
click at [136, 156] on div "0:56 だ ぢ づ で ど" at bounding box center [321, 154] width 598 height 25
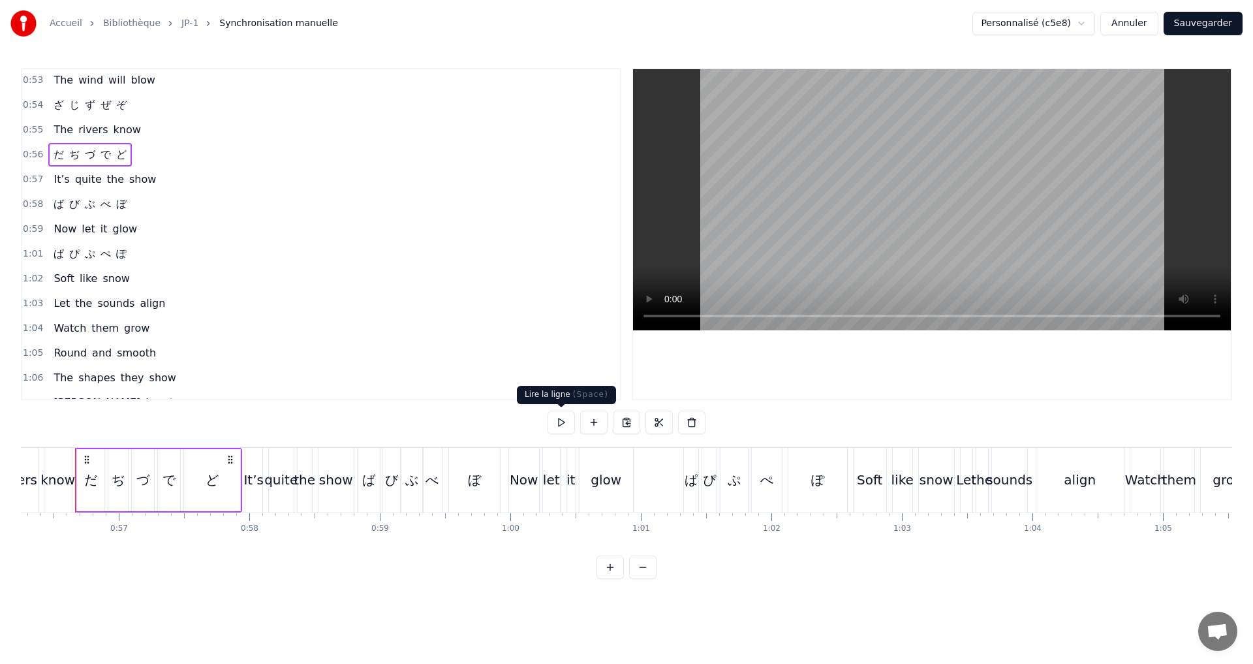
scroll to position [0, 7331]
click at [566, 429] on button at bounding box center [561, 422] width 27 height 23
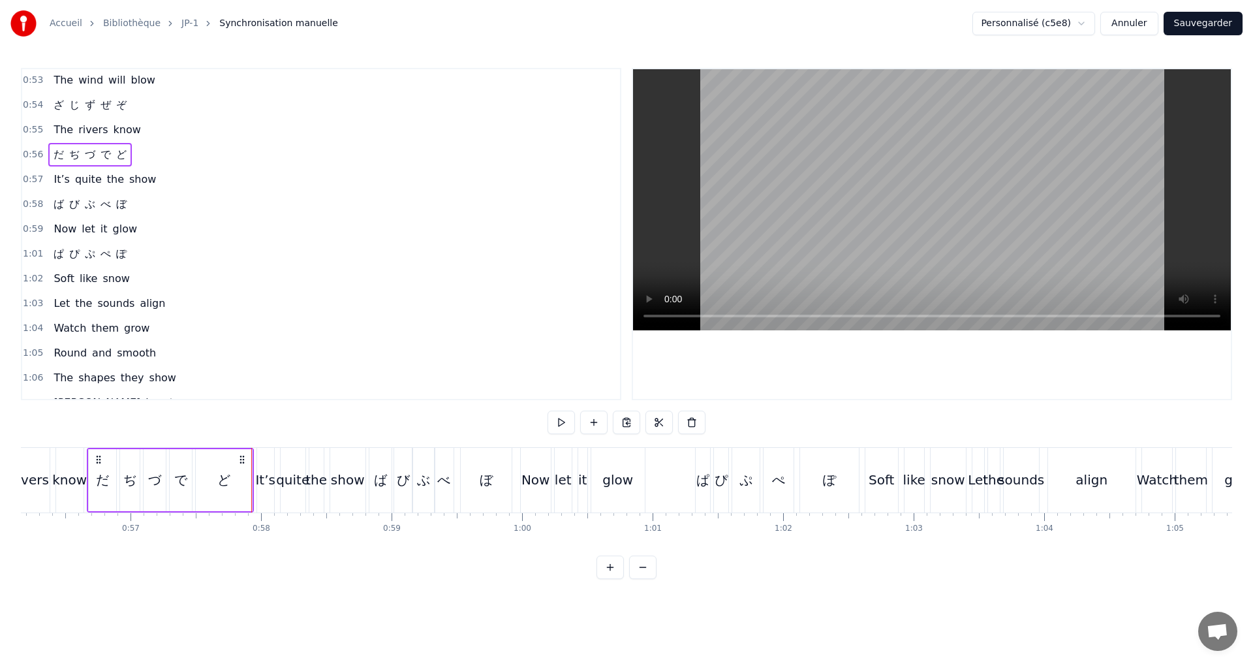
click at [131, 105] on div "0:54 ざ じ ず ぜ ぞ" at bounding box center [321, 105] width 598 height 25
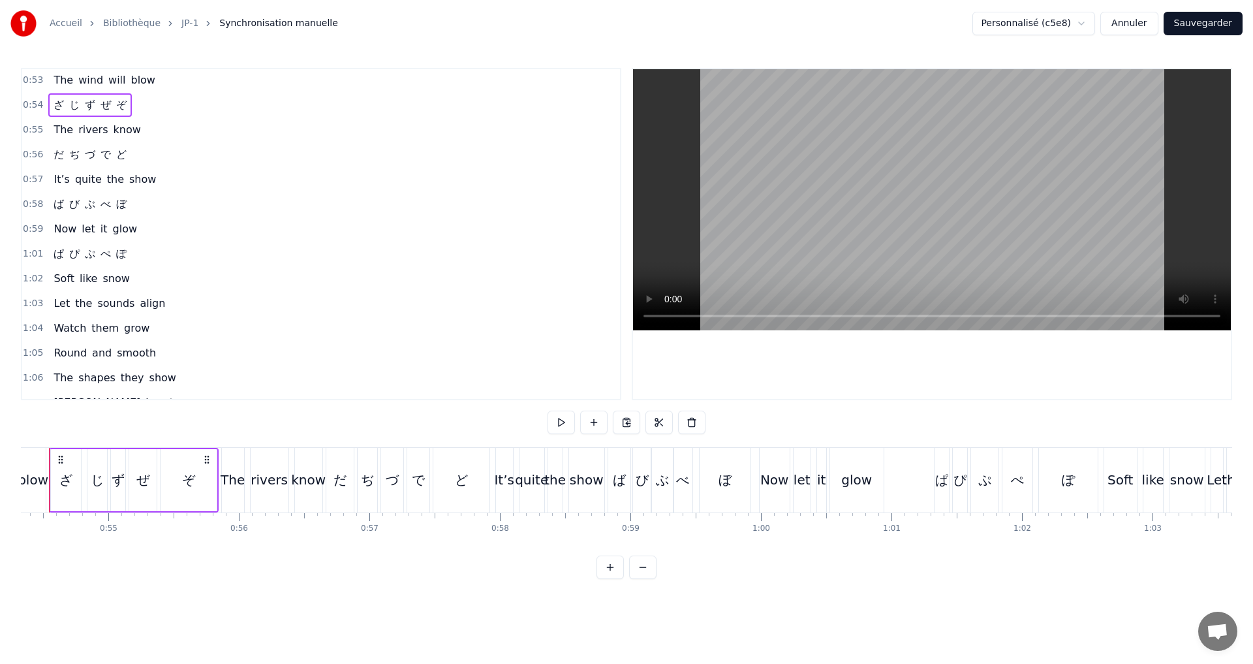
scroll to position [0, 7055]
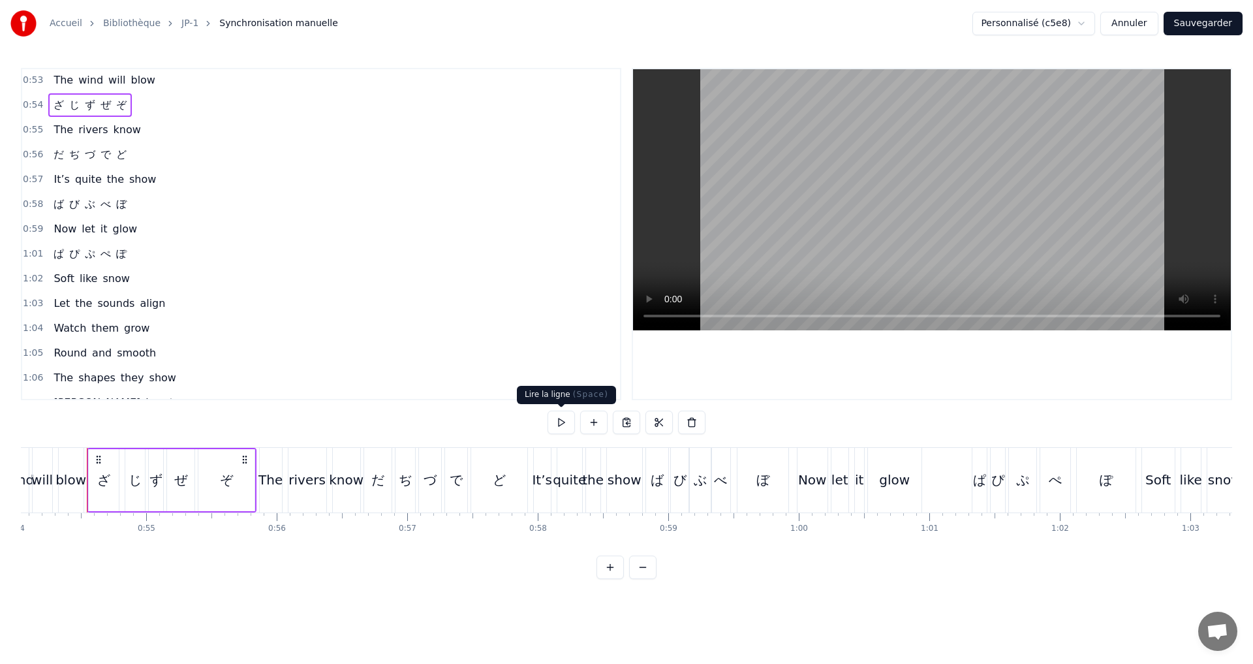
click at [552, 423] on button at bounding box center [561, 422] width 27 height 23
click at [141, 484] on div "じ" at bounding box center [135, 480] width 13 height 20
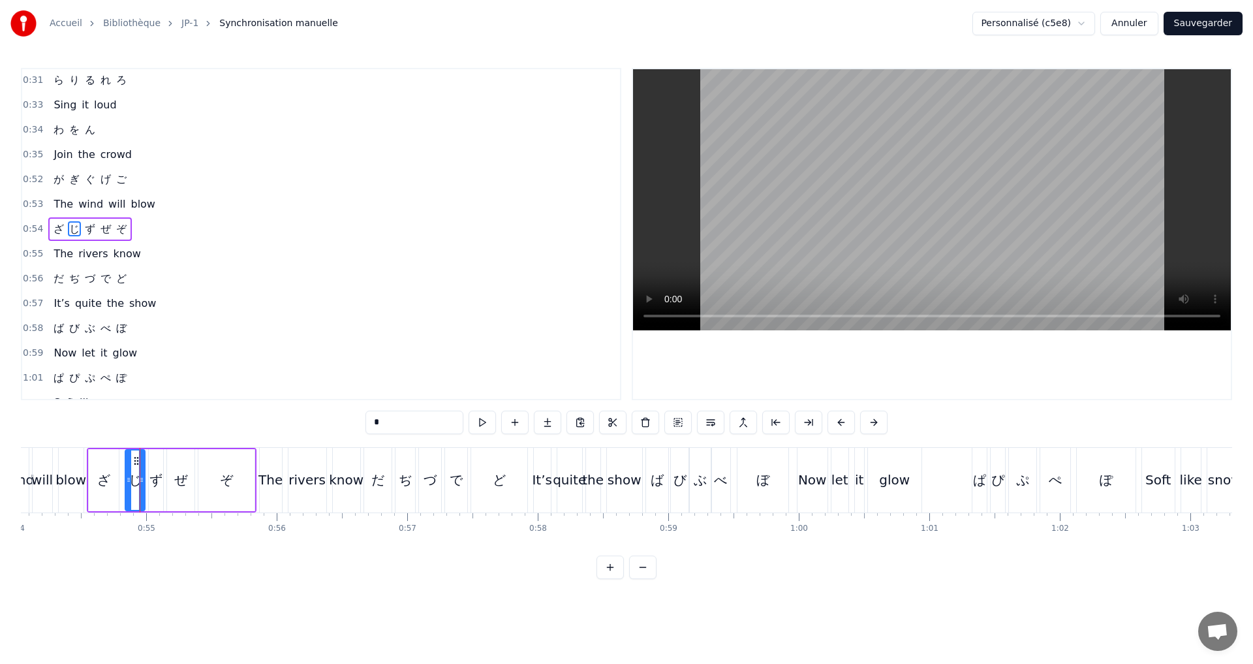
scroll to position [393, 0]
click at [480, 427] on button at bounding box center [482, 422] width 27 height 23
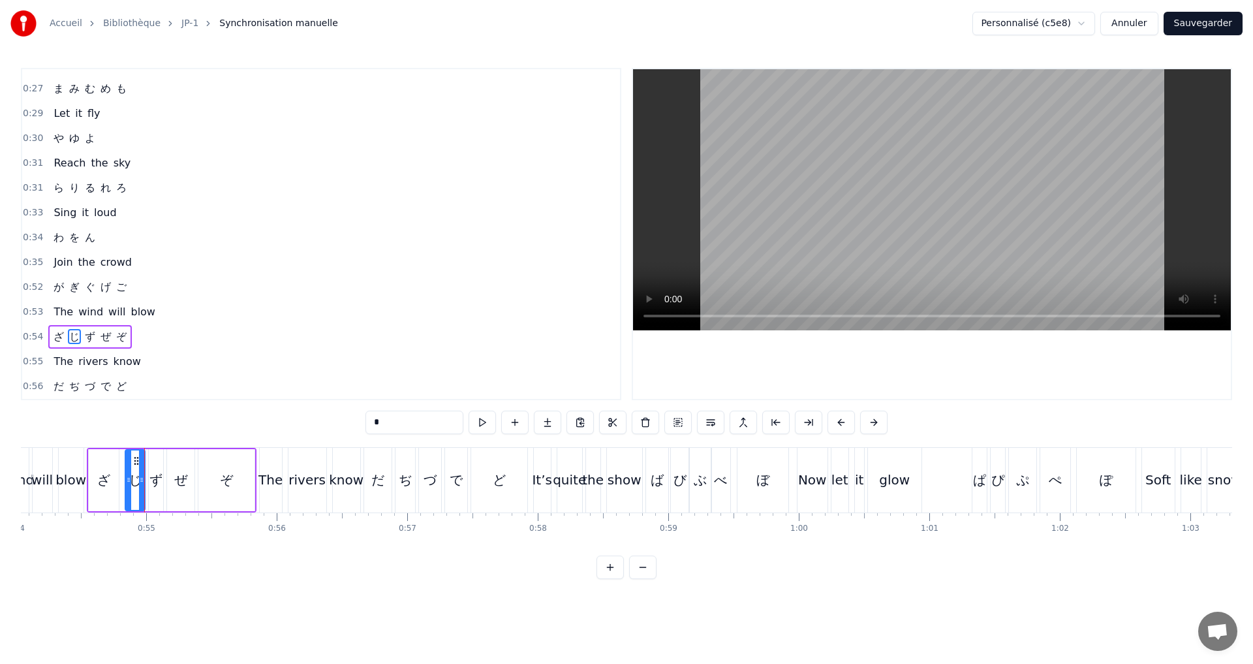
scroll to position [262, 0]
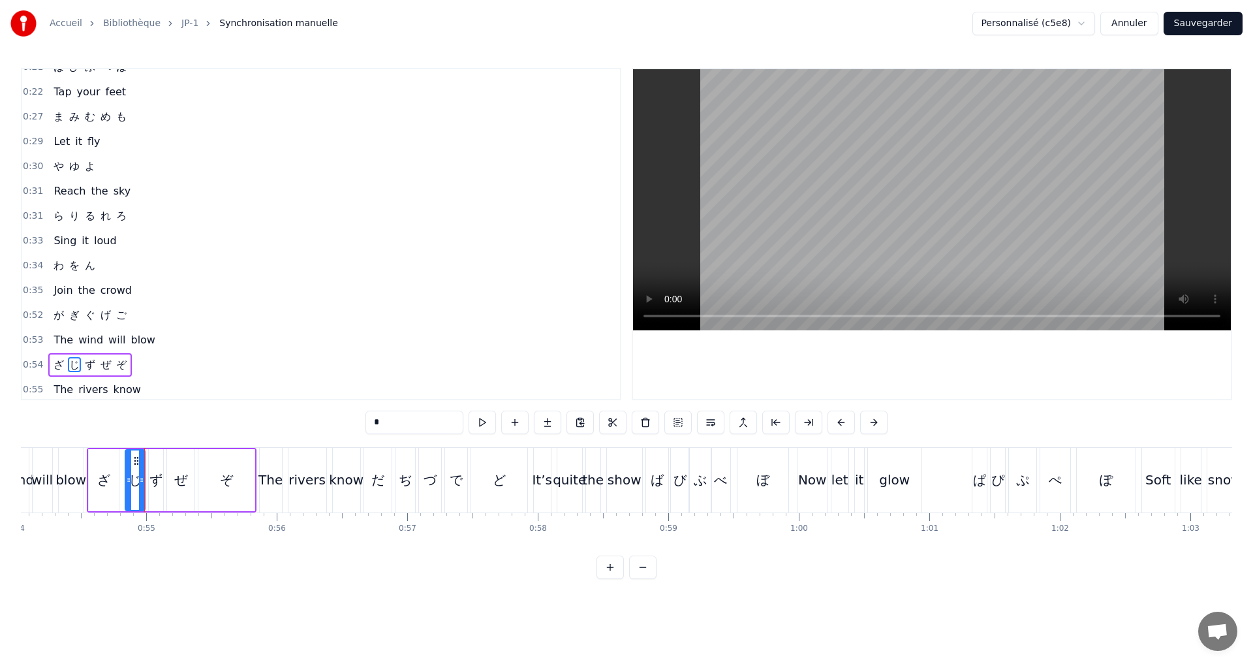
click at [95, 273] on div "わ を ん" at bounding box center [74, 265] width 52 height 23
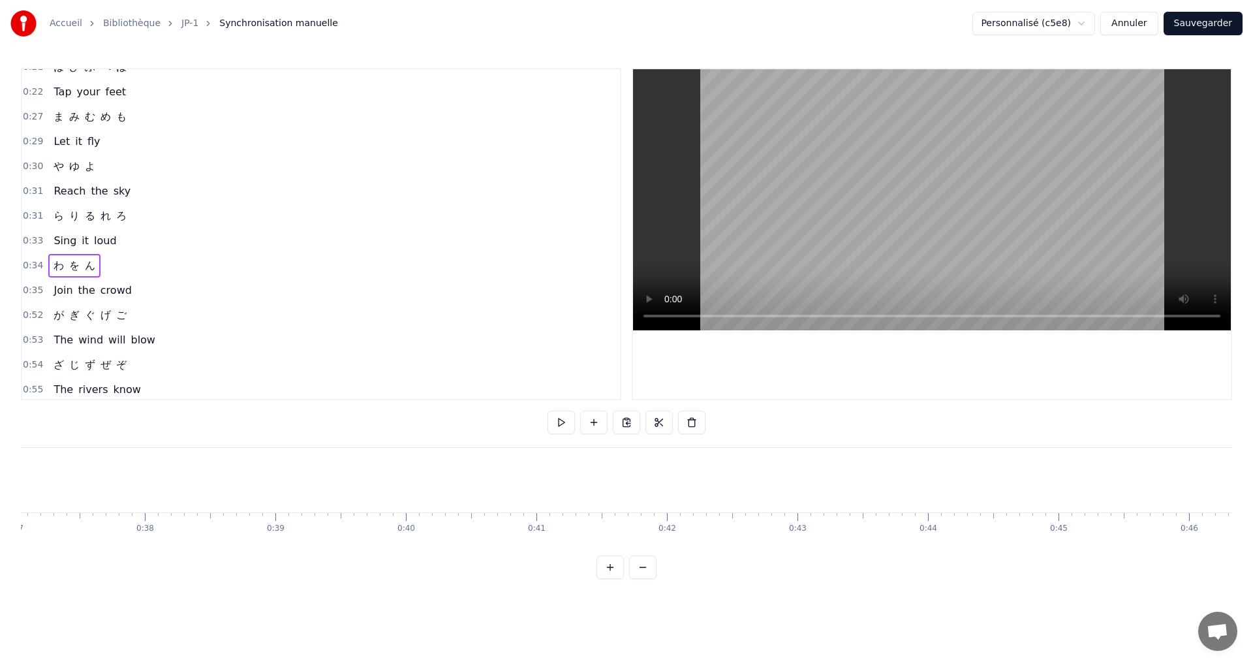
scroll to position [0, 4394]
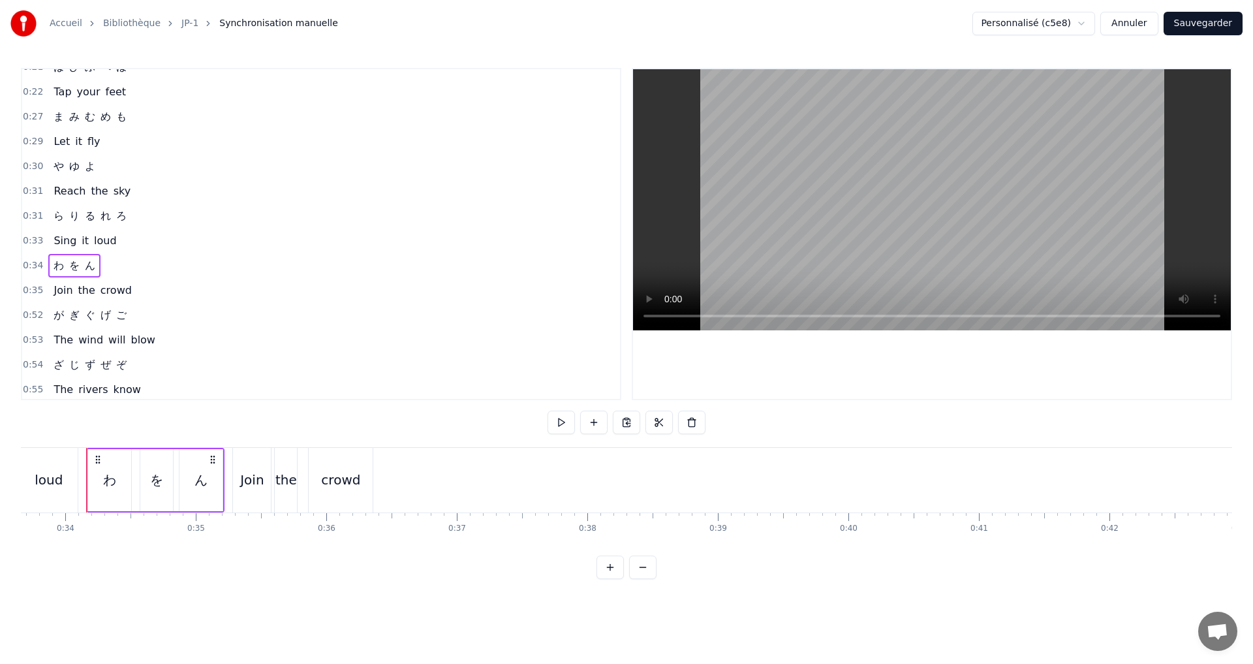
click at [93, 166] on div "や ゆ よ" at bounding box center [74, 166] width 52 height 23
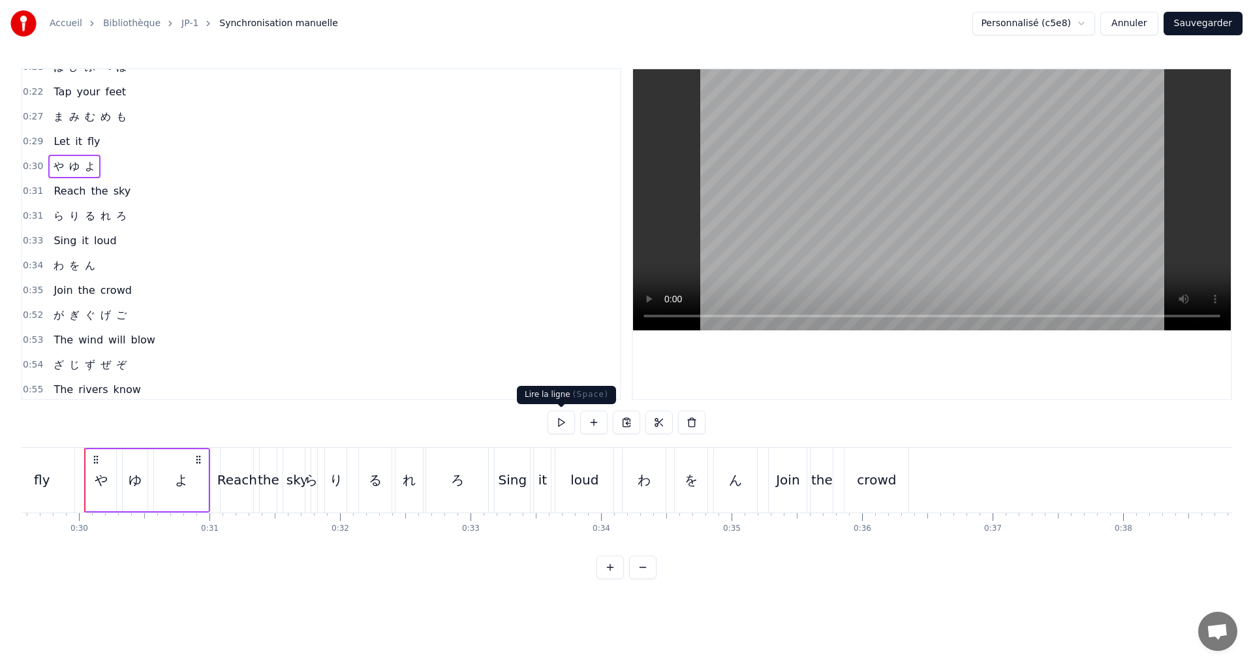
scroll to position [0, 3856]
click at [104, 164] on div "0:30 や ゆ よ" at bounding box center [321, 166] width 598 height 25
click at [564, 422] on button at bounding box center [561, 422] width 27 height 23
click at [143, 211] on div "0:31 ら り る れ ろ" at bounding box center [321, 216] width 598 height 25
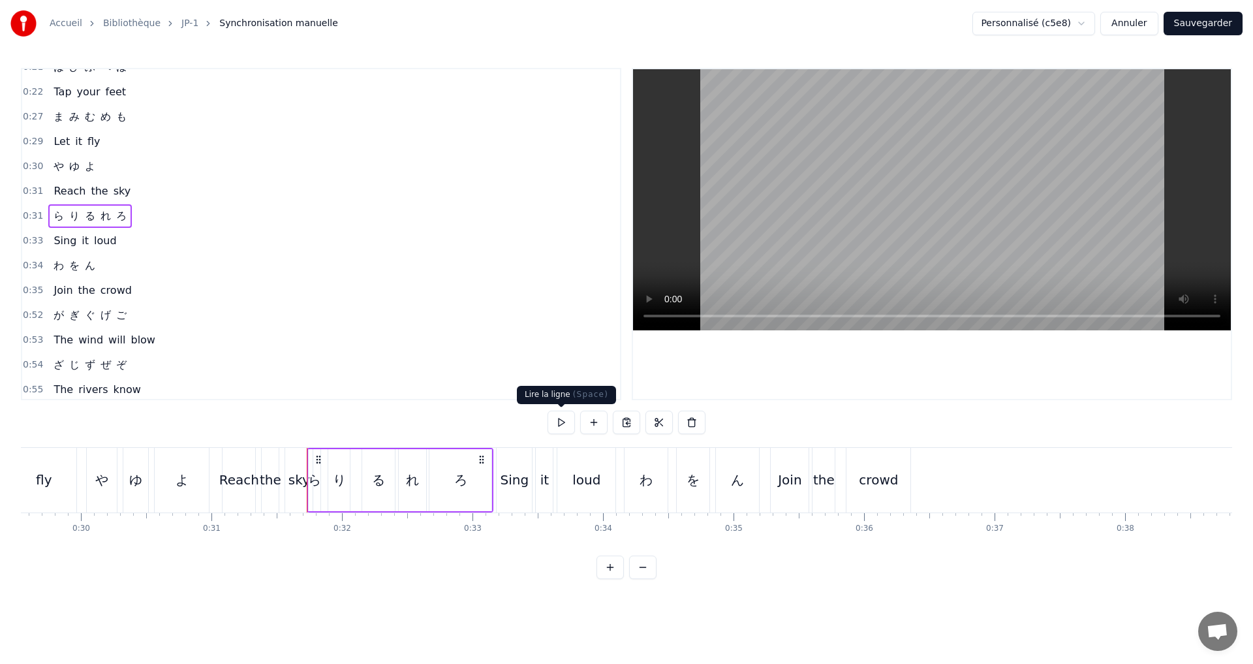
click at [556, 416] on button at bounding box center [561, 422] width 27 height 23
click at [95, 258] on div "わ を ん" at bounding box center [74, 265] width 52 height 23
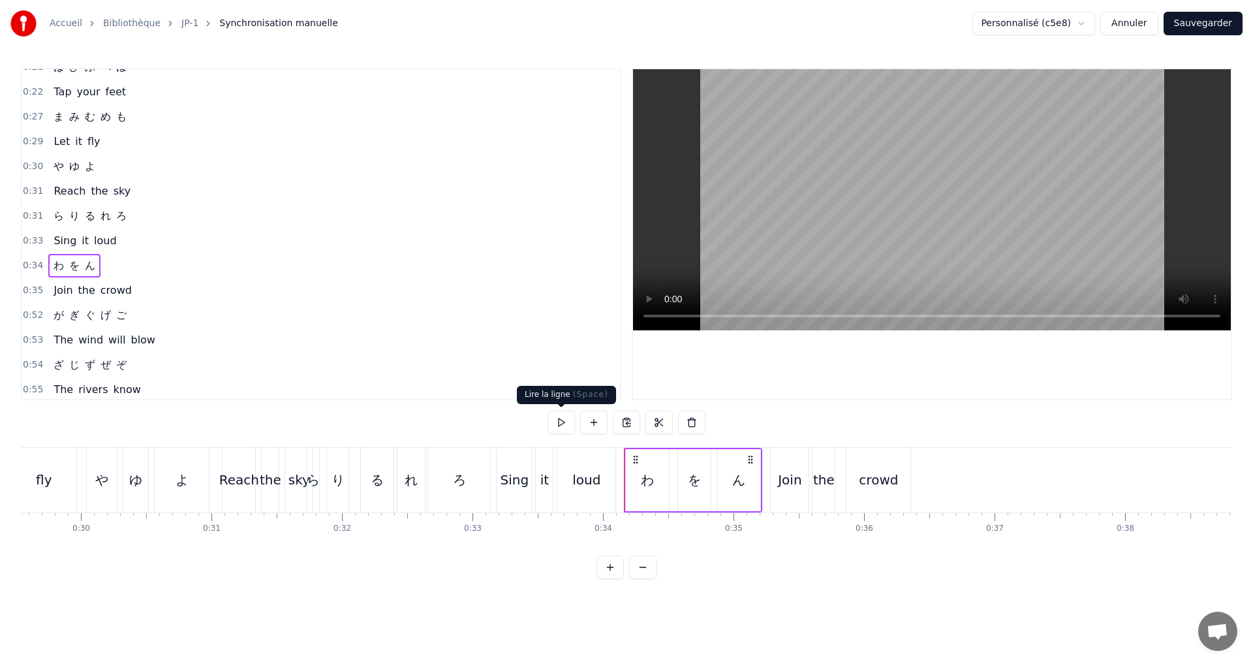
click at [574, 423] on button at bounding box center [561, 422] width 27 height 23
click at [128, 317] on div "が ぎ ぐ げ ご" at bounding box center [90, 315] width 84 height 23
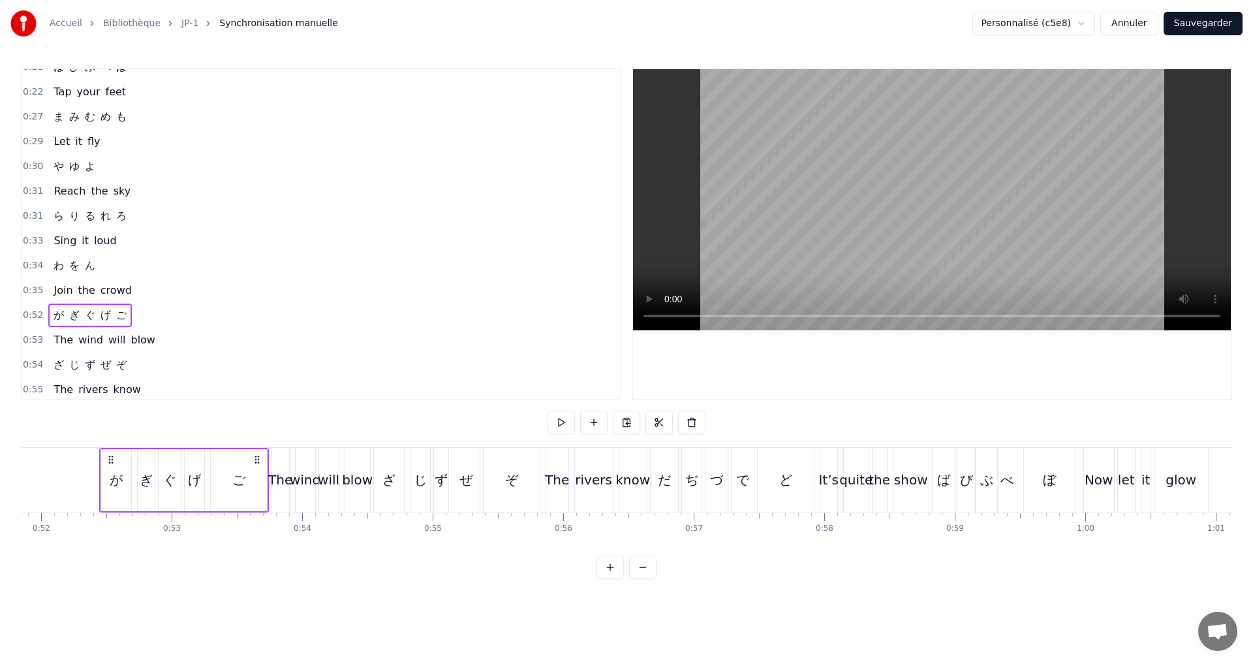
scroll to position [0, 6781]
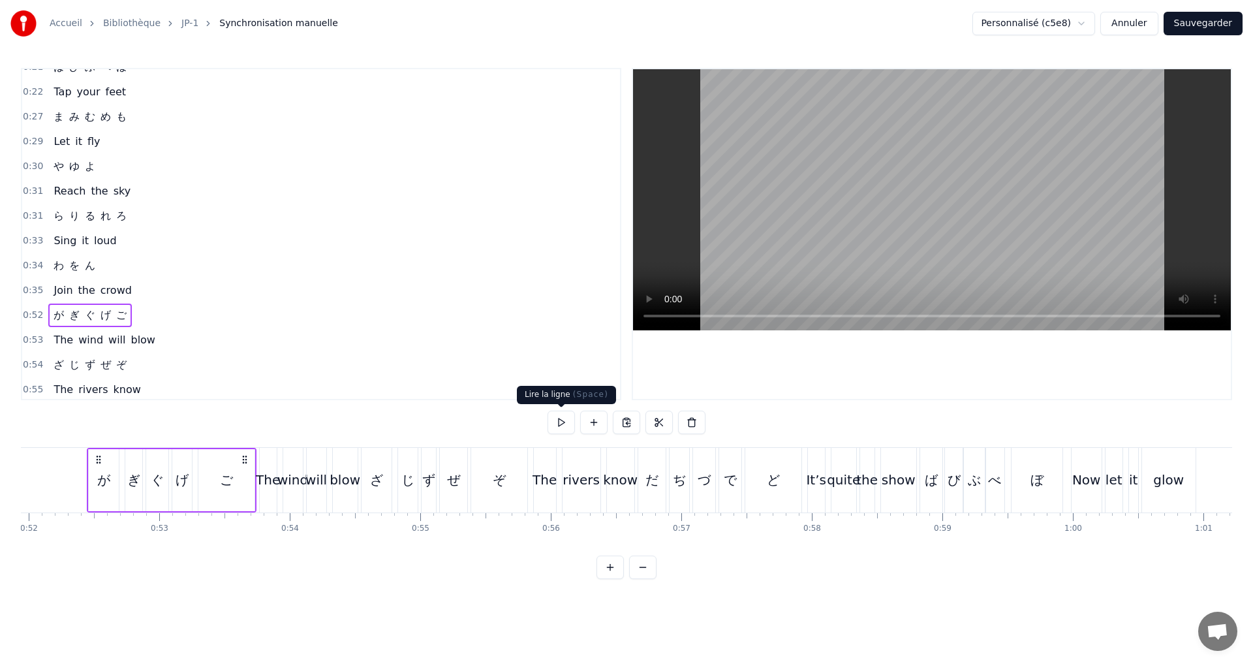
click at [557, 424] on button at bounding box center [561, 422] width 27 height 23
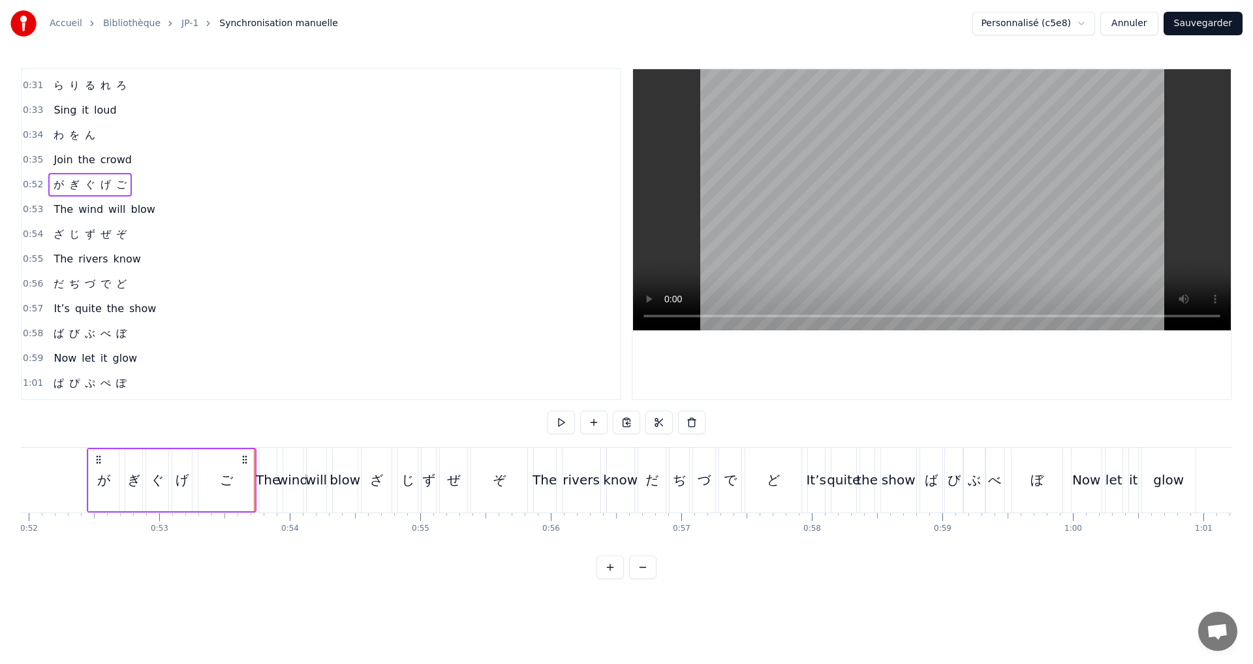
click at [144, 234] on div "0:54 ざ じ ず ぜ ぞ" at bounding box center [321, 234] width 598 height 25
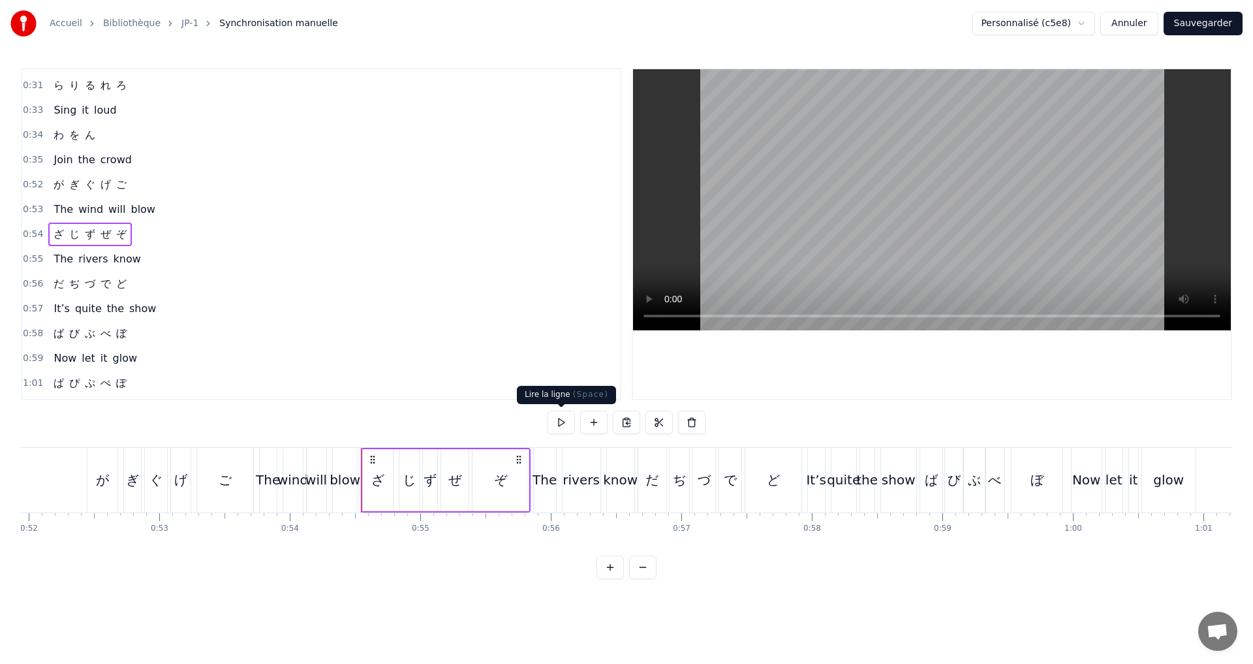
click at [564, 422] on button at bounding box center [561, 422] width 27 height 23
click at [387, 478] on div "ざ" at bounding box center [378, 480] width 30 height 62
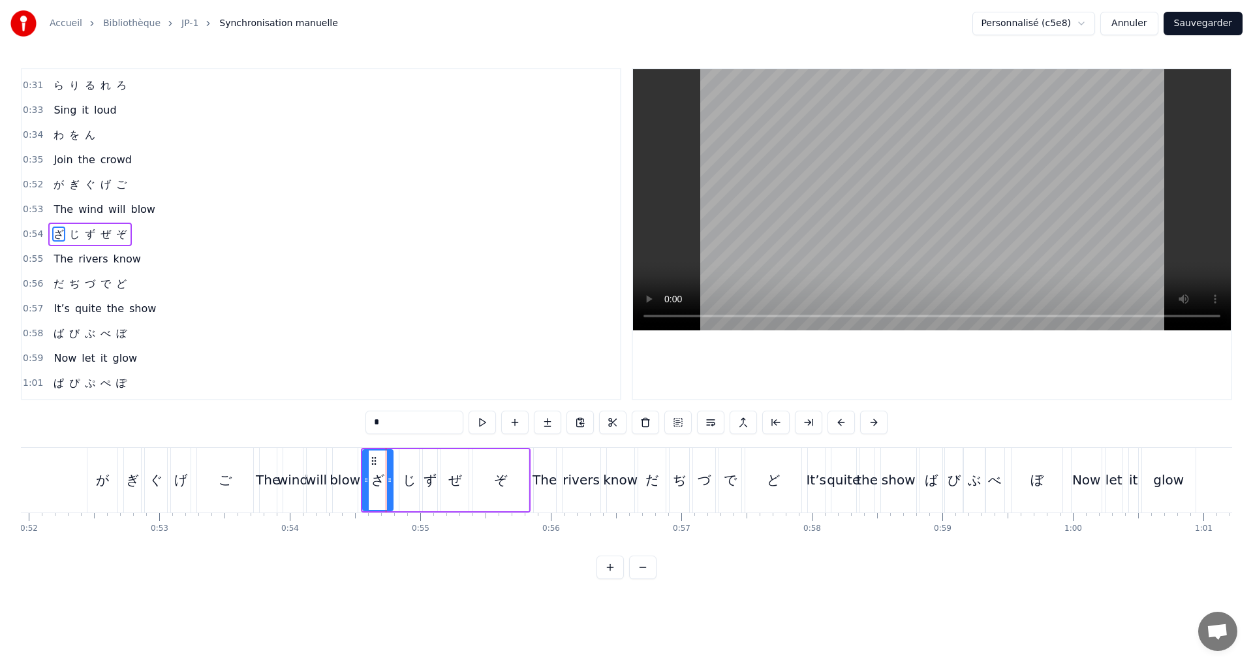
click at [407, 475] on div "じ" at bounding box center [409, 480] width 13 height 20
click at [484, 418] on button at bounding box center [482, 422] width 27 height 23
drag, startPoint x: 403, startPoint y: 481, endPoint x: 395, endPoint y: 478, distance: 8.5
click at [395, 478] on icon at bounding box center [394, 480] width 5 height 10
click at [412, 479] on icon at bounding box center [412, 480] width 5 height 10
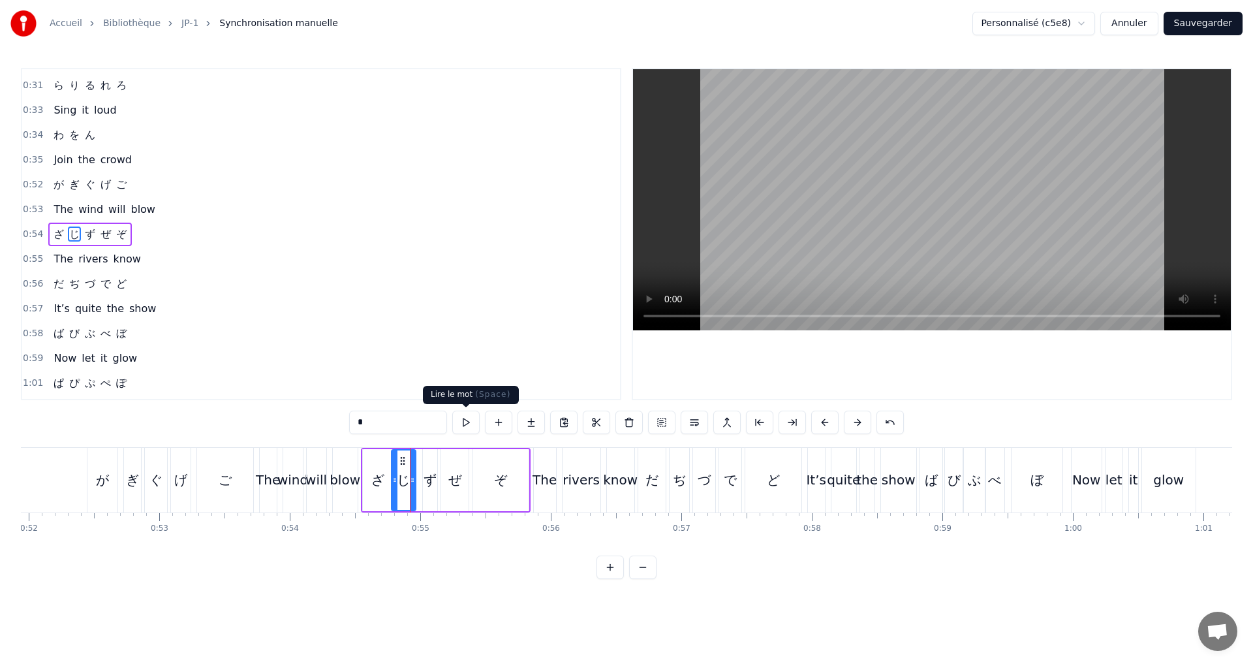
click at [469, 421] on button at bounding box center [465, 422] width 27 height 23
click at [409, 483] on icon at bounding box center [408, 480] width 5 height 10
click at [429, 477] on div "ず" at bounding box center [430, 480] width 13 height 20
click at [471, 420] on button at bounding box center [465, 422] width 27 height 23
drag, startPoint x: 424, startPoint y: 482, endPoint x: 417, endPoint y: 480, distance: 7.4
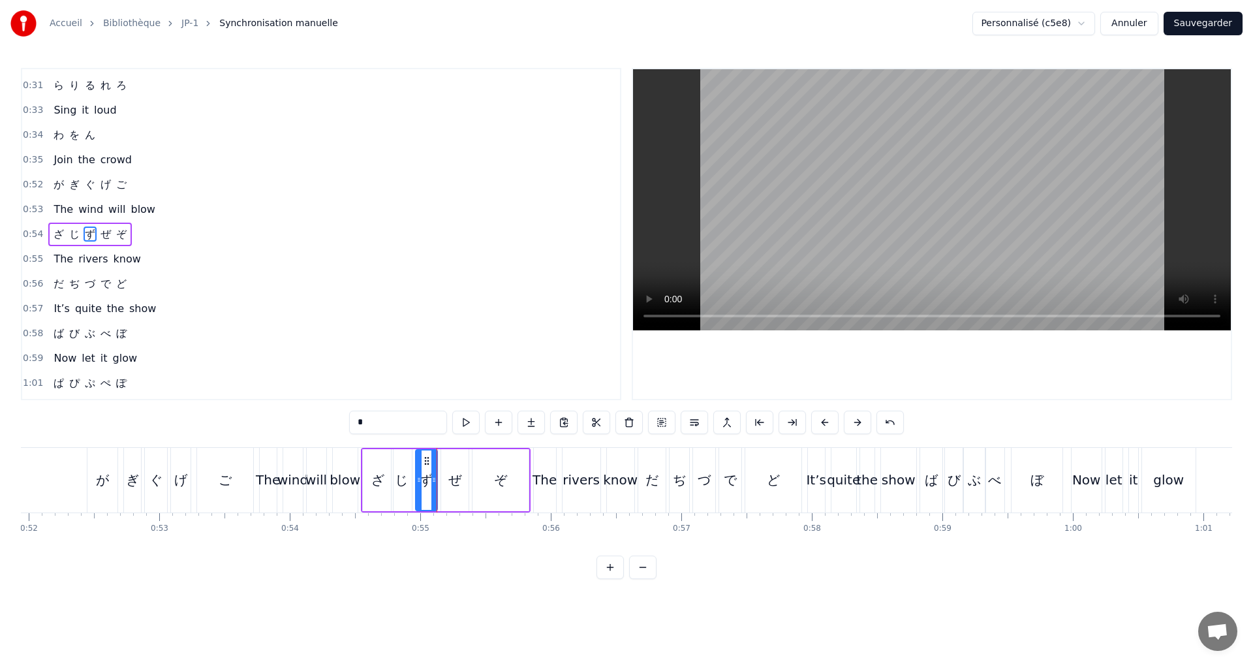
click at [417, 480] on icon at bounding box center [418, 480] width 5 height 10
click at [464, 422] on button at bounding box center [465, 422] width 27 height 23
click at [431, 484] on icon at bounding box center [431, 480] width 5 height 10
click at [471, 424] on button at bounding box center [465, 422] width 27 height 23
click at [429, 482] on icon at bounding box center [430, 480] width 5 height 10
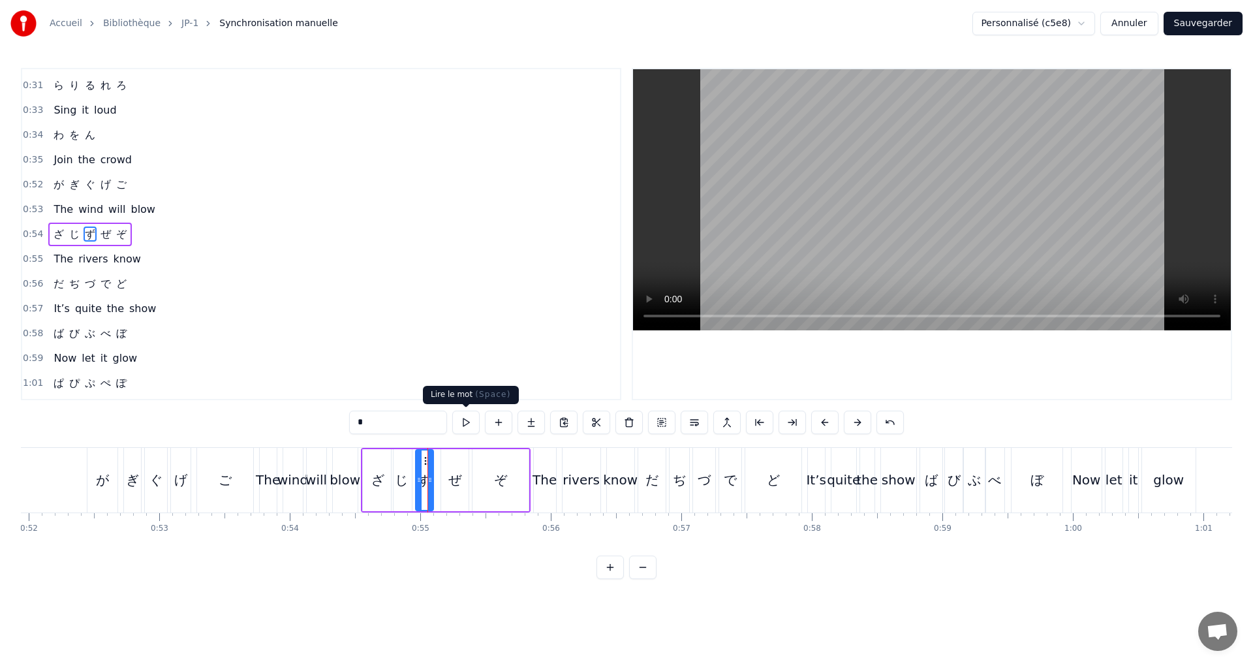
click at [471, 423] on button at bounding box center [465, 422] width 27 height 23
click at [414, 480] on icon at bounding box center [416, 480] width 5 height 10
click at [470, 431] on button at bounding box center [465, 422] width 27 height 23
click at [441, 476] on div "ぜ" at bounding box center [454, 480] width 27 height 62
click at [469, 428] on button at bounding box center [465, 422] width 27 height 23
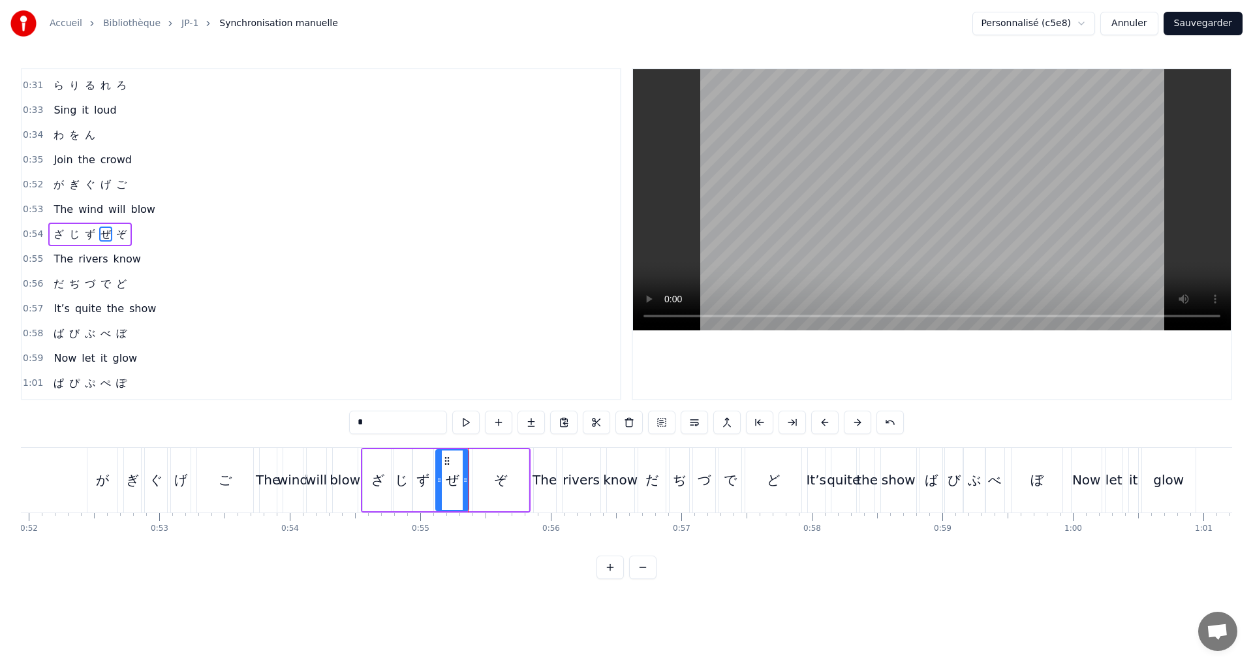
click at [440, 480] on icon at bounding box center [439, 480] width 5 height 10
click at [460, 482] on icon at bounding box center [459, 480] width 5 height 10
click at [470, 422] on button at bounding box center [465, 422] width 27 height 23
click at [456, 477] on icon at bounding box center [457, 480] width 5 height 10
click at [462, 425] on button at bounding box center [465, 422] width 27 height 23
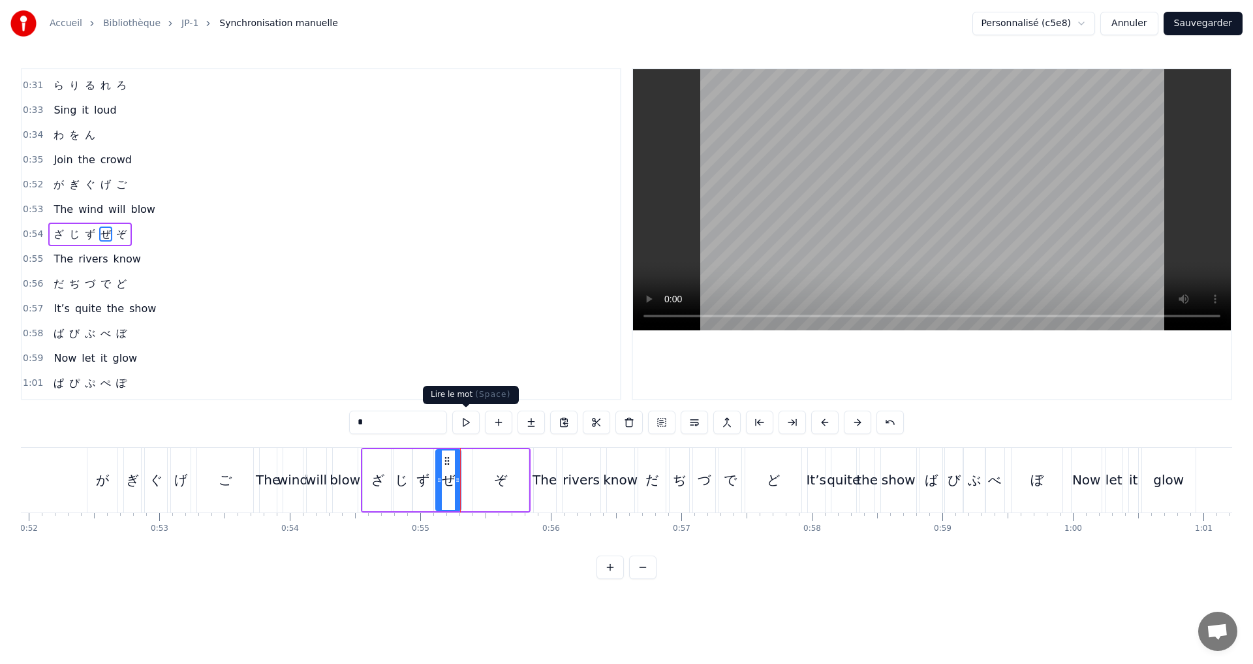
click at [461, 422] on button at bounding box center [465, 422] width 27 height 23
click at [492, 480] on div "ぞ" at bounding box center [501, 480] width 56 height 62
type input "*"
drag, startPoint x: 477, startPoint y: 482, endPoint x: 468, endPoint y: 478, distance: 9.9
click at [468, 478] on icon at bounding box center [466, 480] width 5 height 10
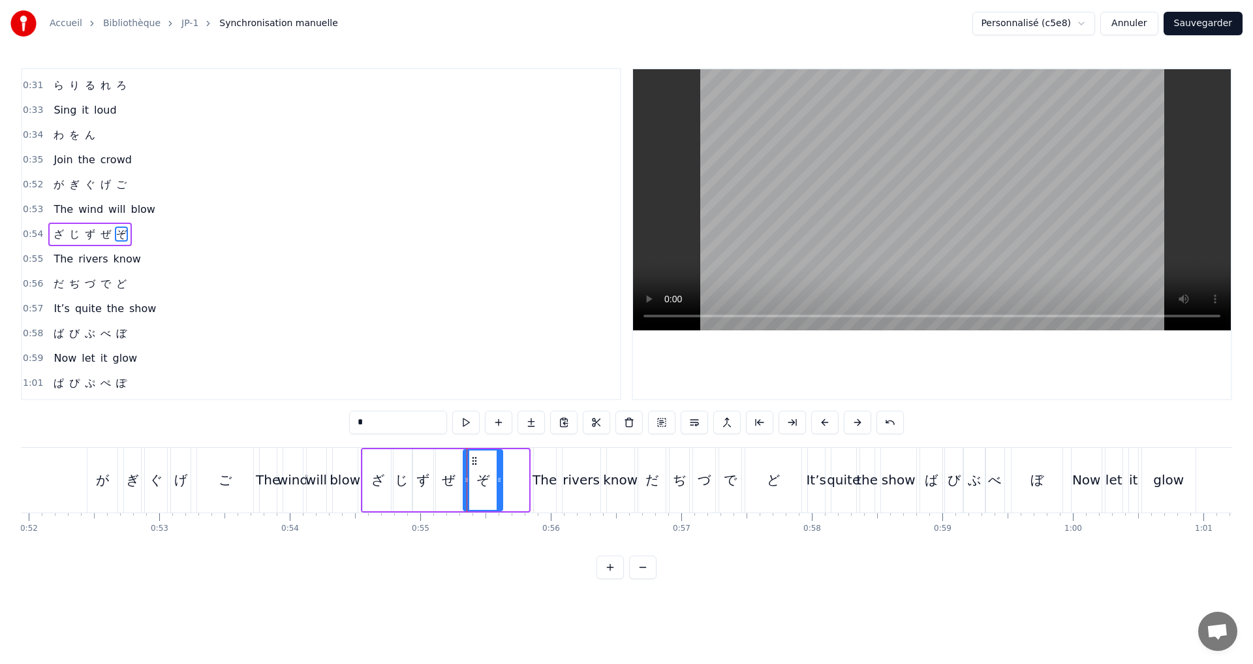
drag, startPoint x: 526, startPoint y: 490, endPoint x: 500, endPoint y: 486, distance: 26.4
click at [500, 486] on div at bounding box center [499, 479] width 5 height 59
click at [467, 422] on button at bounding box center [465, 422] width 27 height 23
click at [154, 232] on div "0:54 ざ じ ず ぜ ぞ" at bounding box center [321, 234] width 598 height 25
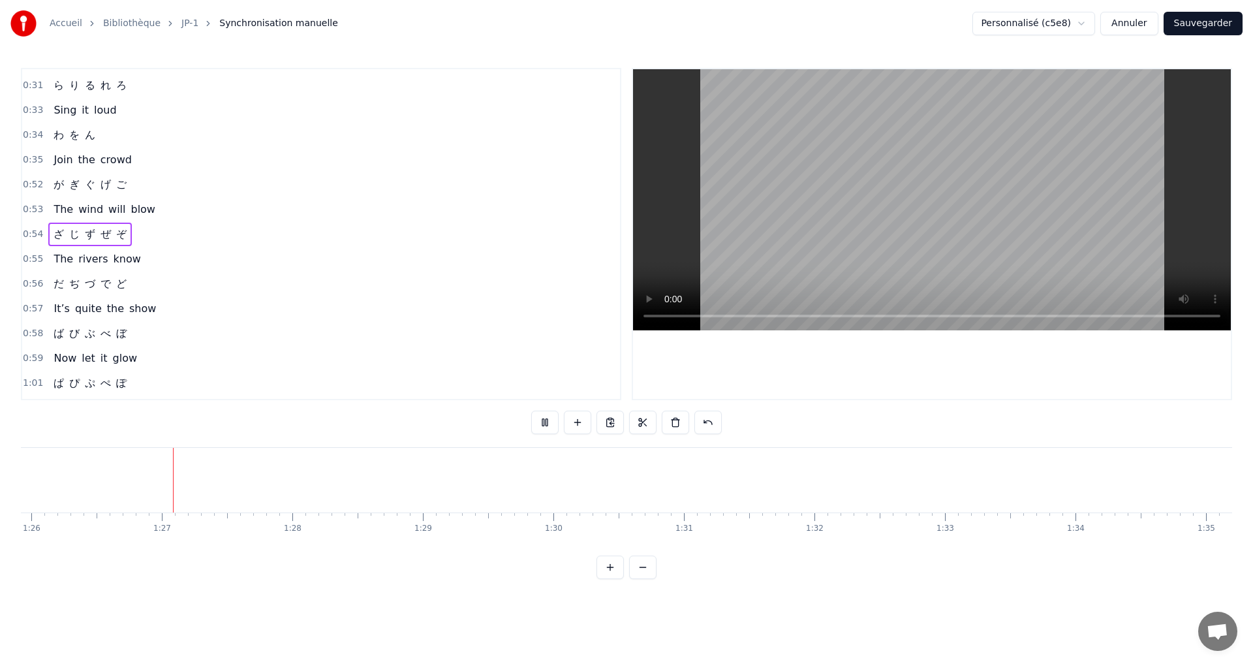
scroll to position [0, 11218]
click at [129, 287] on div "0:56 だ ぢ づ で ど" at bounding box center [321, 284] width 598 height 25
click at [544, 420] on button at bounding box center [544, 422] width 27 height 23
click at [140, 281] on div "0:56 だ ぢ づ で ど" at bounding box center [321, 284] width 598 height 25
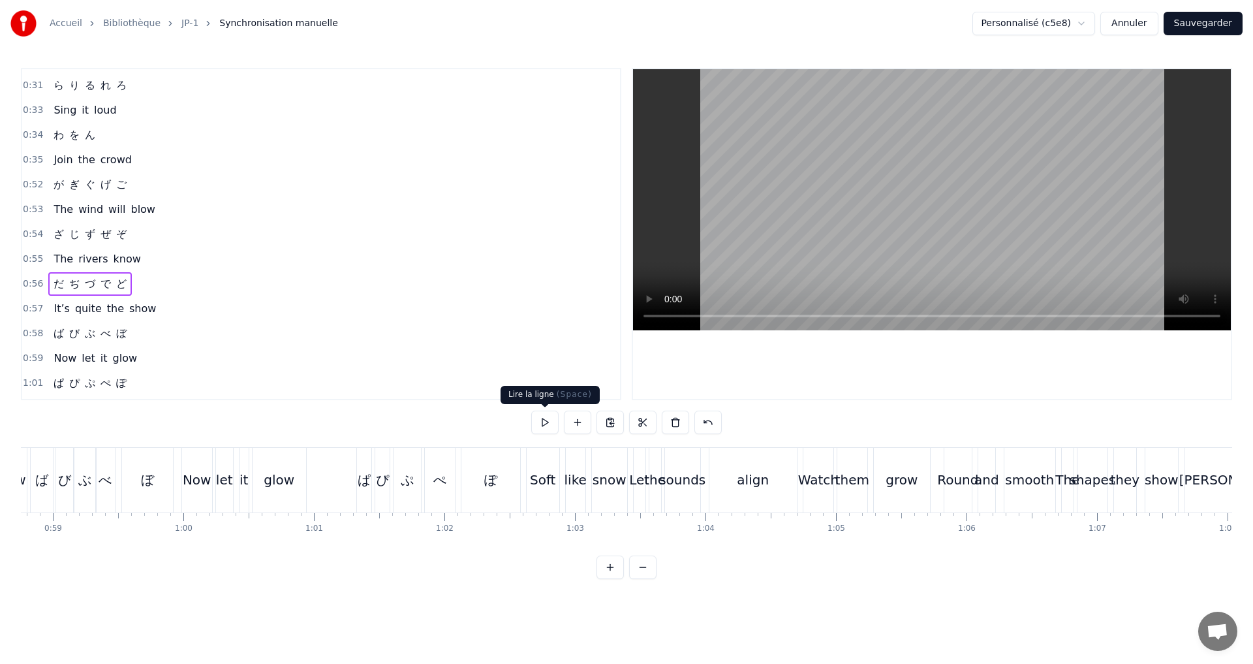
scroll to position [0, 7331]
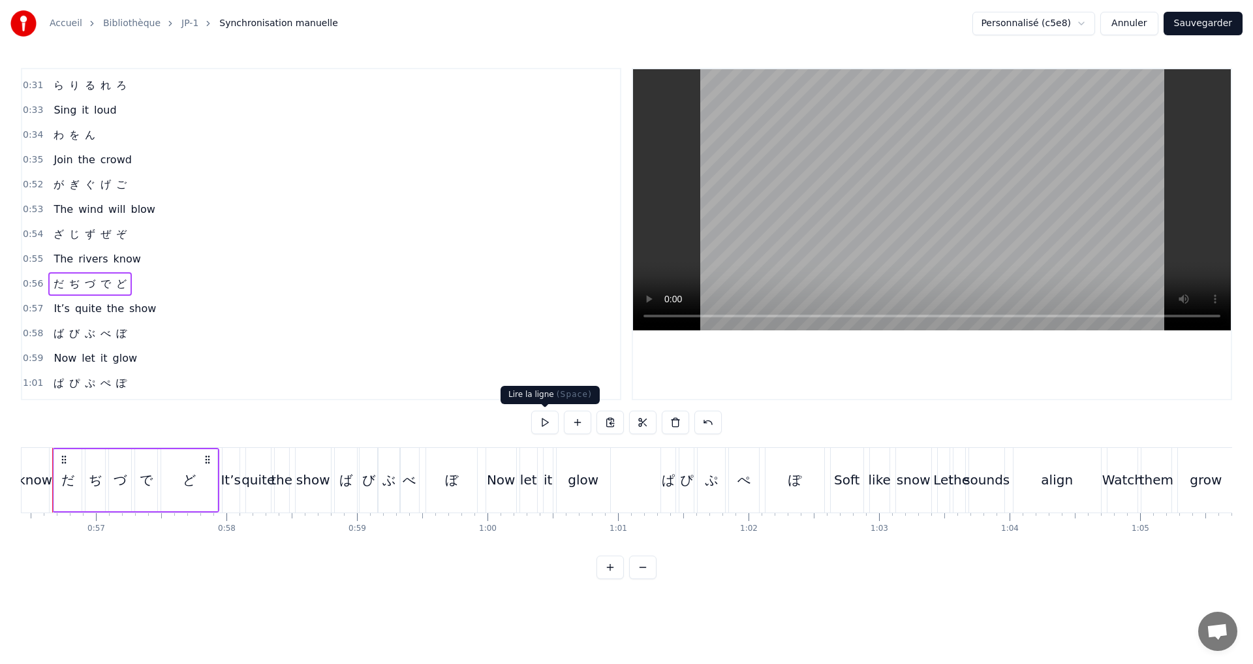
click at [545, 422] on button at bounding box center [544, 422] width 27 height 23
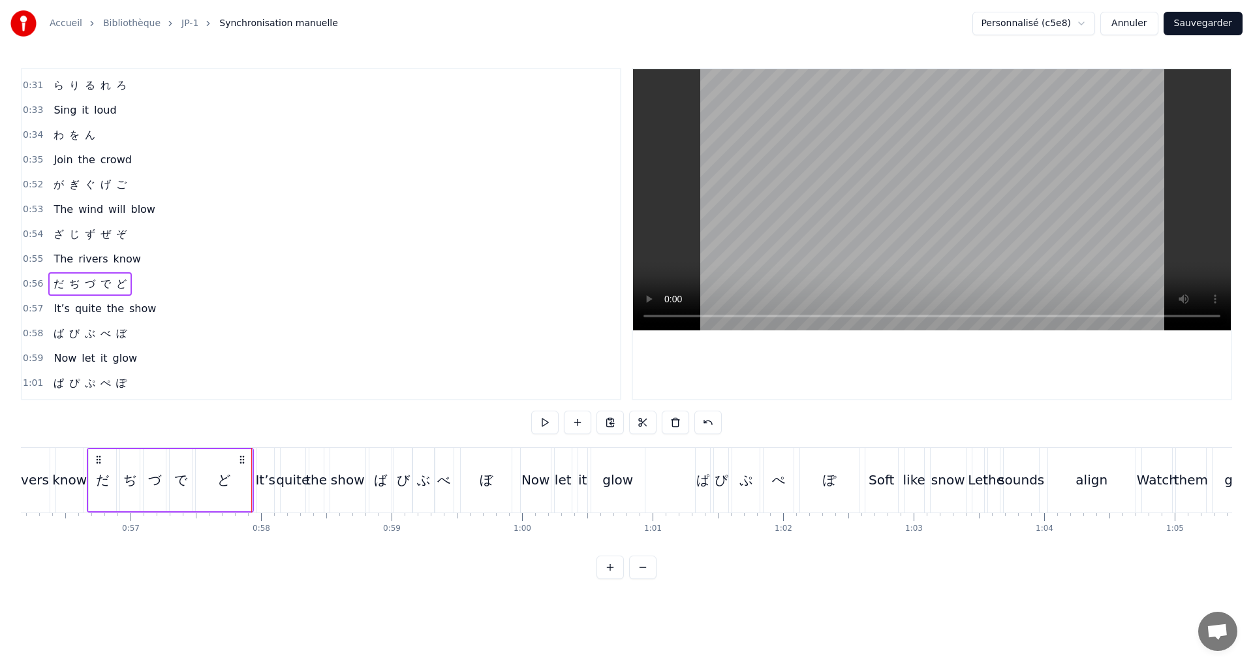
click at [144, 335] on div "0:58 ば び ぶ べ ぼ" at bounding box center [321, 333] width 598 height 25
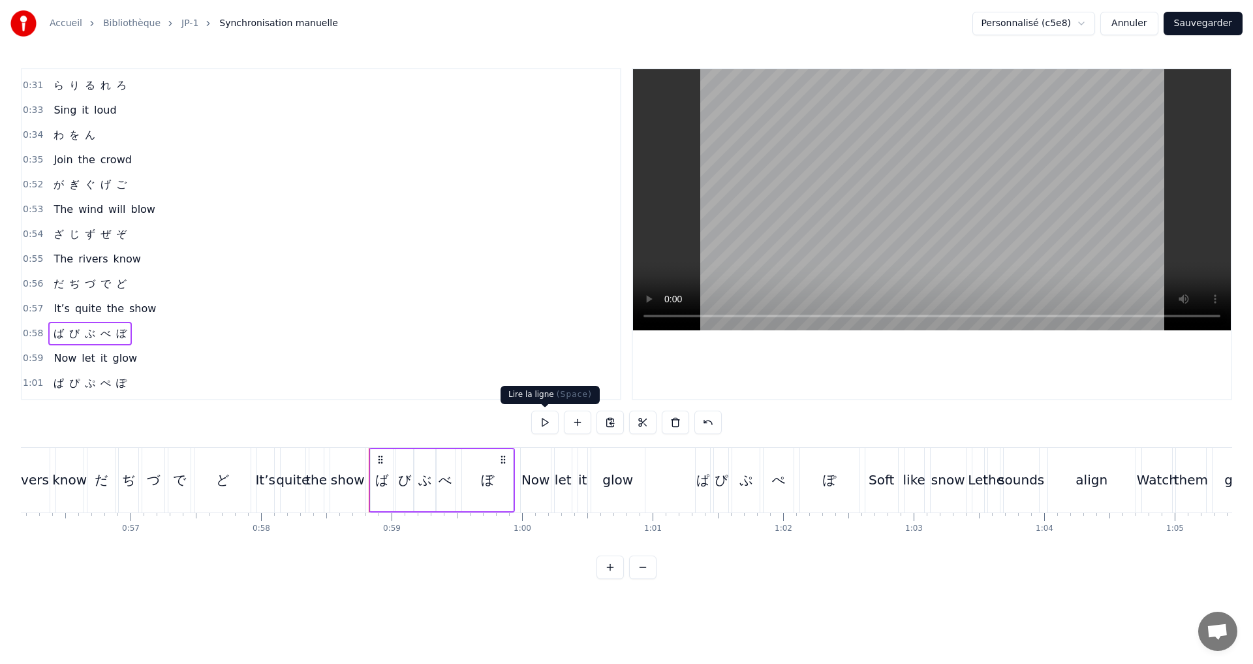
click at [548, 418] on button at bounding box center [544, 422] width 27 height 23
click at [544, 421] on button at bounding box center [544, 422] width 27 height 23
click at [401, 479] on div "び" at bounding box center [404, 480] width 13 height 20
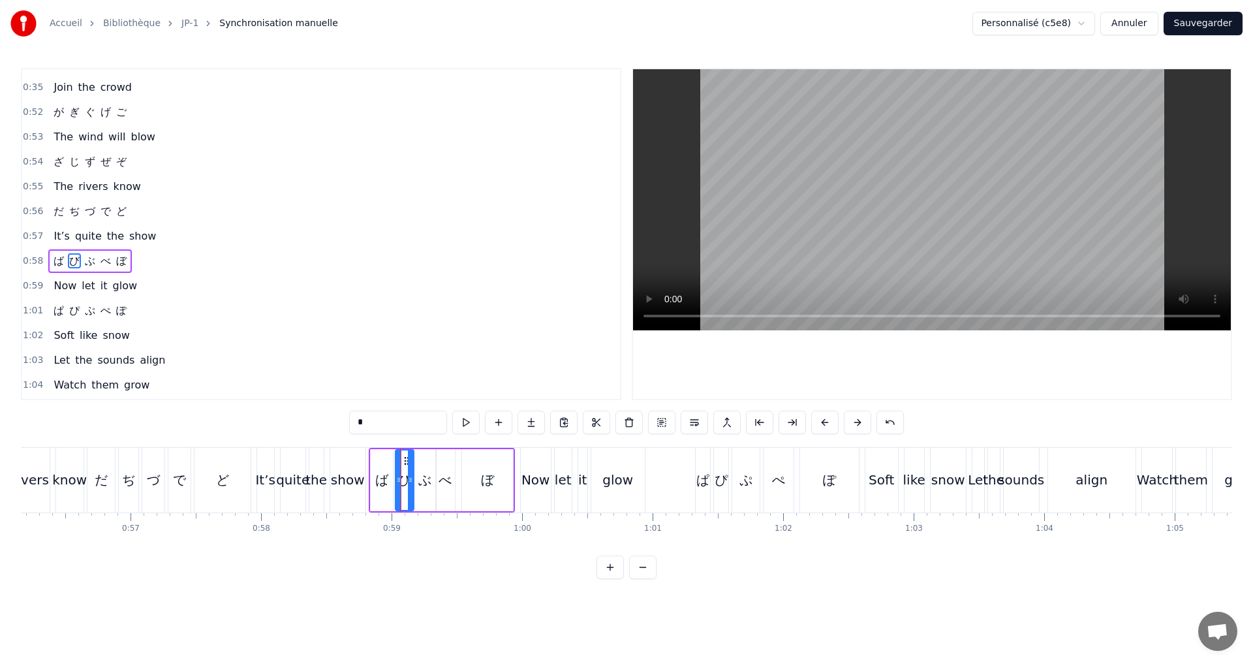
scroll to position [492, 0]
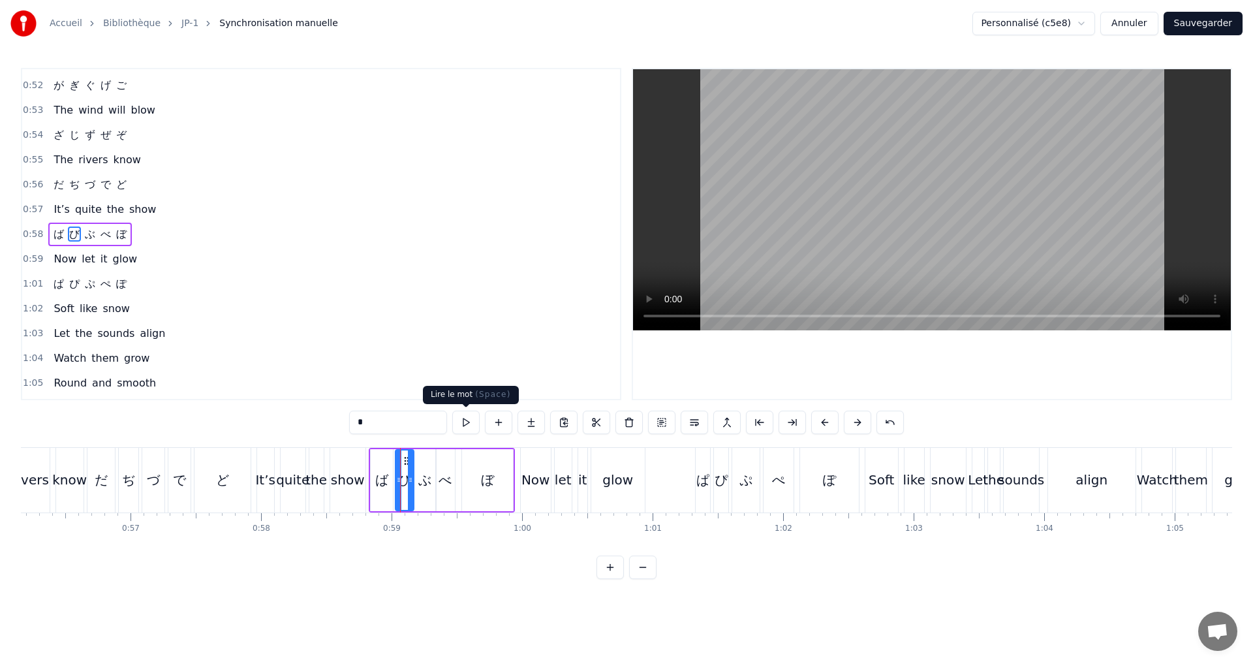
click at [470, 425] on button at bounding box center [465, 422] width 27 height 23
click at [407, 482] on icon at bounding box center [409, 480] width 5 height 10
drag, startPoint x: 399, startPoint y: 480, endPoint x: 393, endPoint y: 480, distance: 6.6
click at [393, 480] on icon at bounding box center [392, 480] width 5 height 10
click at [463, 424] on button at bounding box center [465, 422] width 27 height 23
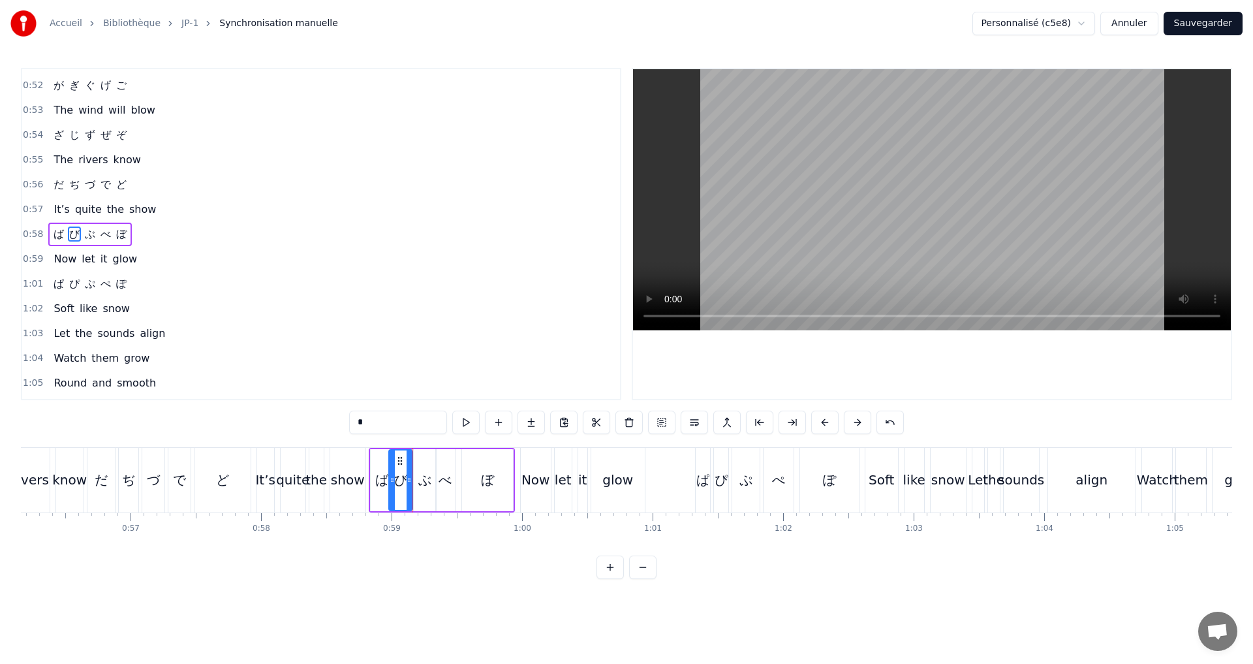
click at [415, 482] on div "ぶ" at bounding box center [425, 480] width 22 height 62
click at [411, 478] on icon at bounding box center [413, 480] width 5 height 10
click at [429, 480] on icon at bounding box center [430, 480] width 5 height 10
click at [470, 424] on button at bounding box center [465, 422] width 27 height 23
click at [444, 480] on div "べ" at bounding box center [445, 480] width 13 height 20
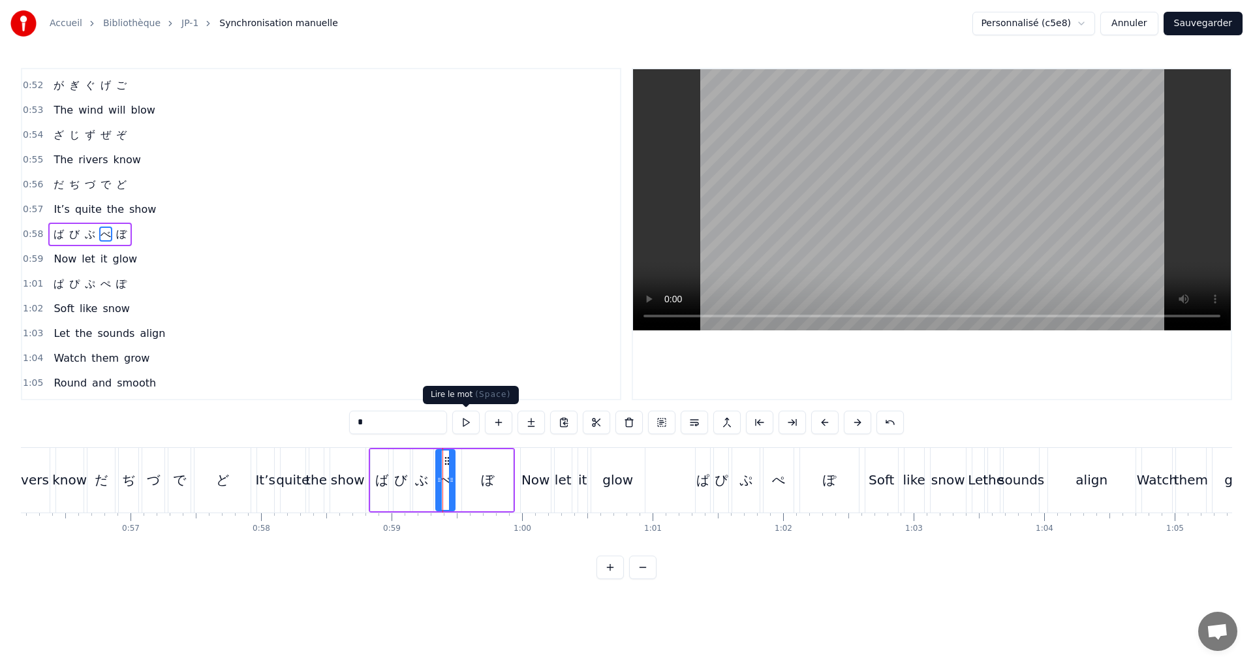
click at [461, 422] on button at bounding box center [465, 422] width 27 height 23
click at [435, 475] on icon at bounding box center [435, 480] width 5 height 10
click at [463, 426] on button at bounding box center [465, 422] width 27 height 23
click at [447, 482] on icon at bounding box center [448, 480] width 5 height 10
click at [462, 425] on button at bounding box center [465, 422] width 27 height 23
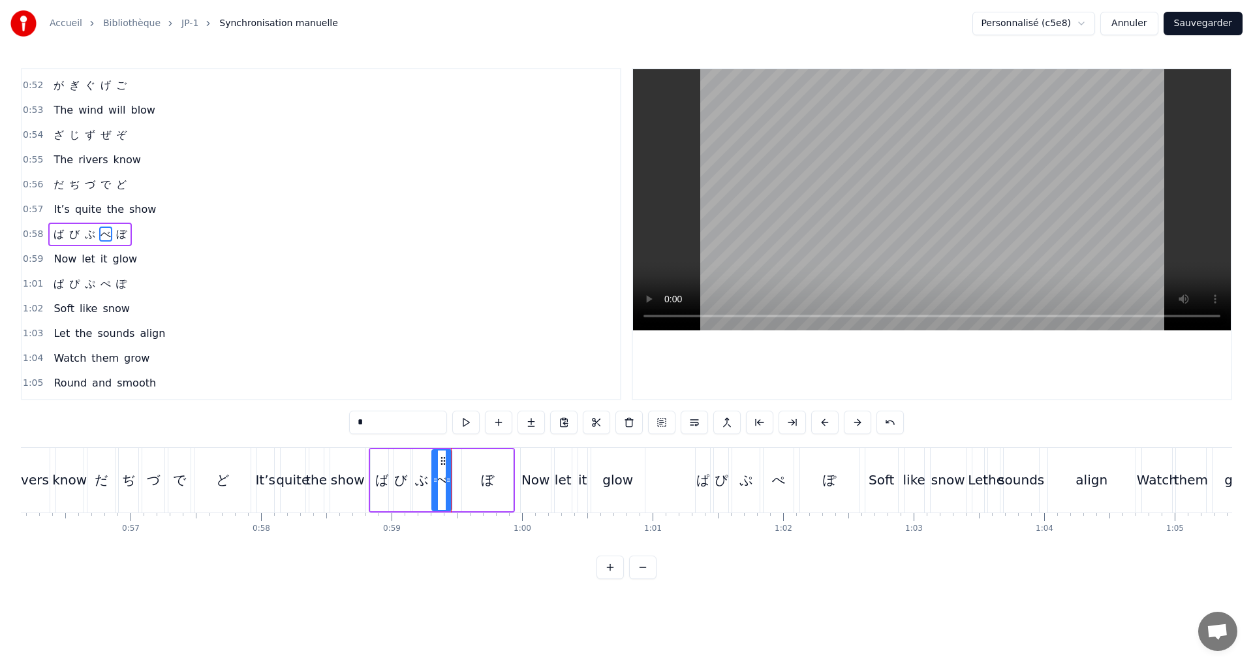
click at [481, 480] on div "ぼ" at bounding box center [487, 480] width 13 height 20
type input "*"
drag, startPoint x: 464, startPoint y: 478, endPoint x: 458, endPoint y: 477, distance: 6.6
click at [458, 477] on icon at bounding box center [458, 480] width 5 height 10
drag, startPoint x: 508, startPoint y: 482, endPoint x: 492, endPoint y: 480, distance: 15.7
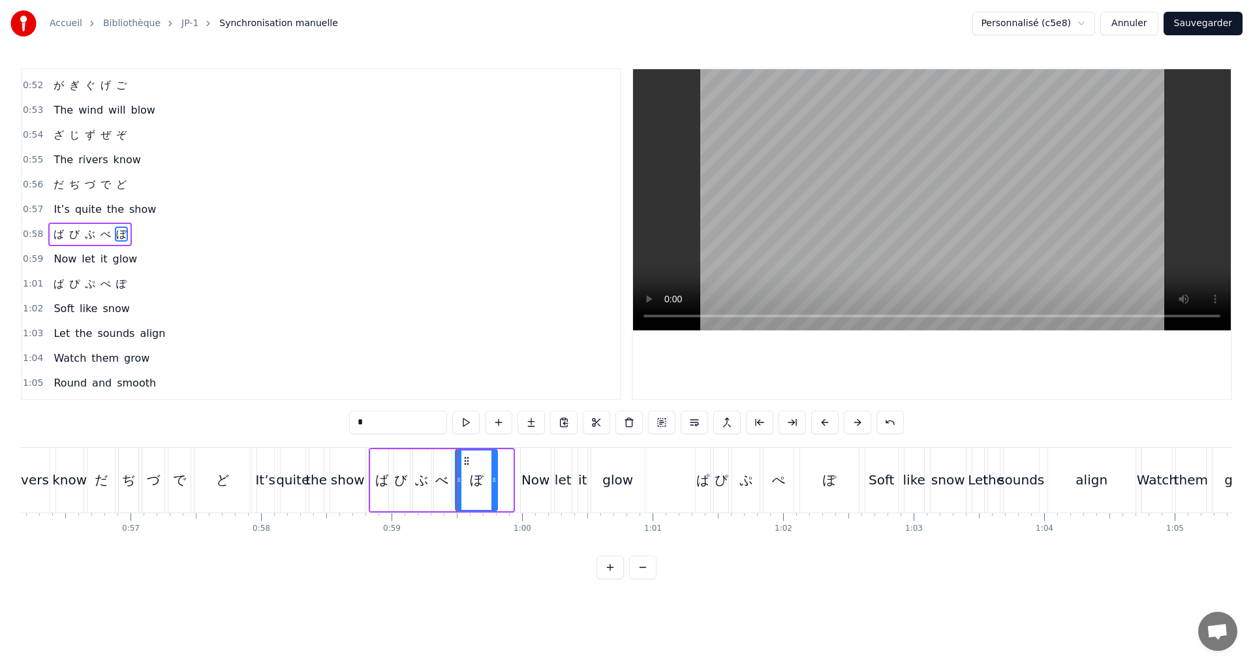
click at [492, 480] on icon at bounding box center [494, 480] width 5 height 10
click at [463, 425] on button at bounding box center [465, 422] width 27 height 23
drag, startPoint x: 495, startPoint y: 480, endPoint x: 503, endPoint y: 480, distance: 8.5
click at [503, 480] on icon at bounding box center [501, 480] width 5 height 10
click at [463, 426] on button at bounding box center [465, 422] width 27 height 23
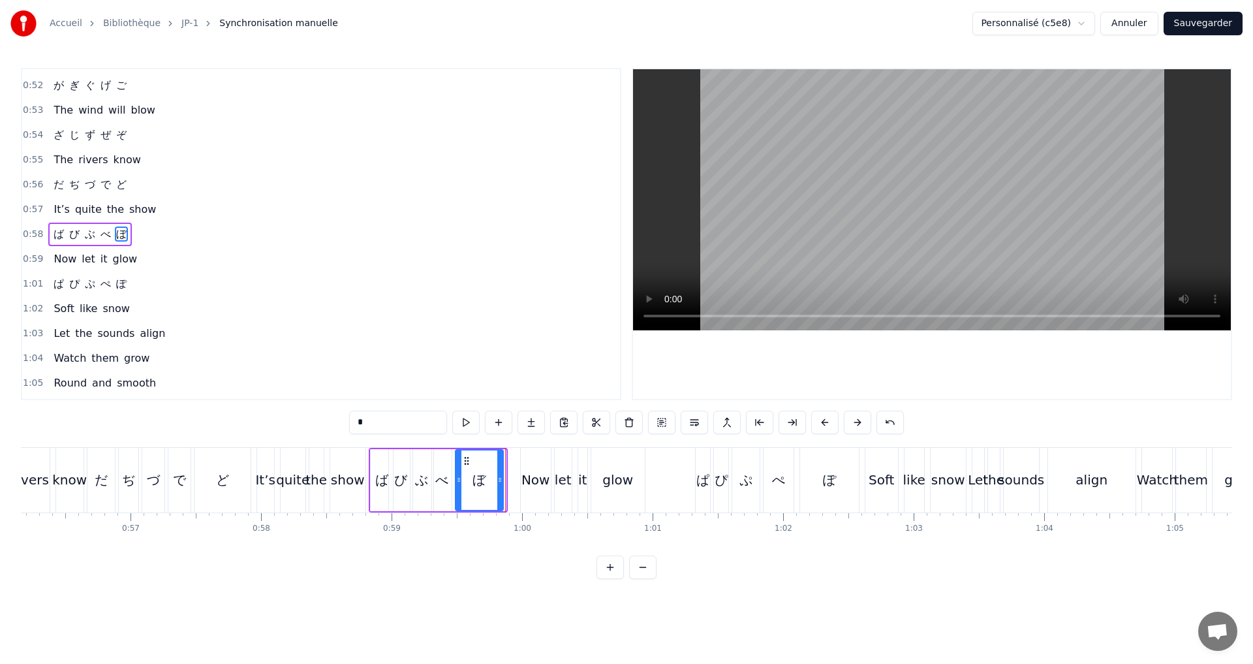
click at [499, 484] on icon at bounding box center [499, 480] width 5 height 10
click at [469, 428] on button at bounding box center [465, 422] width 27 height 23
click at [463, 479] on icon at bounding box center [461, 480] width 5 height 10
click at [461, 427] on button at bounding box center [465, 422] width 27 height 23
click at [505, 479] on icon at bounding box center [506, 480] width 5 height 10
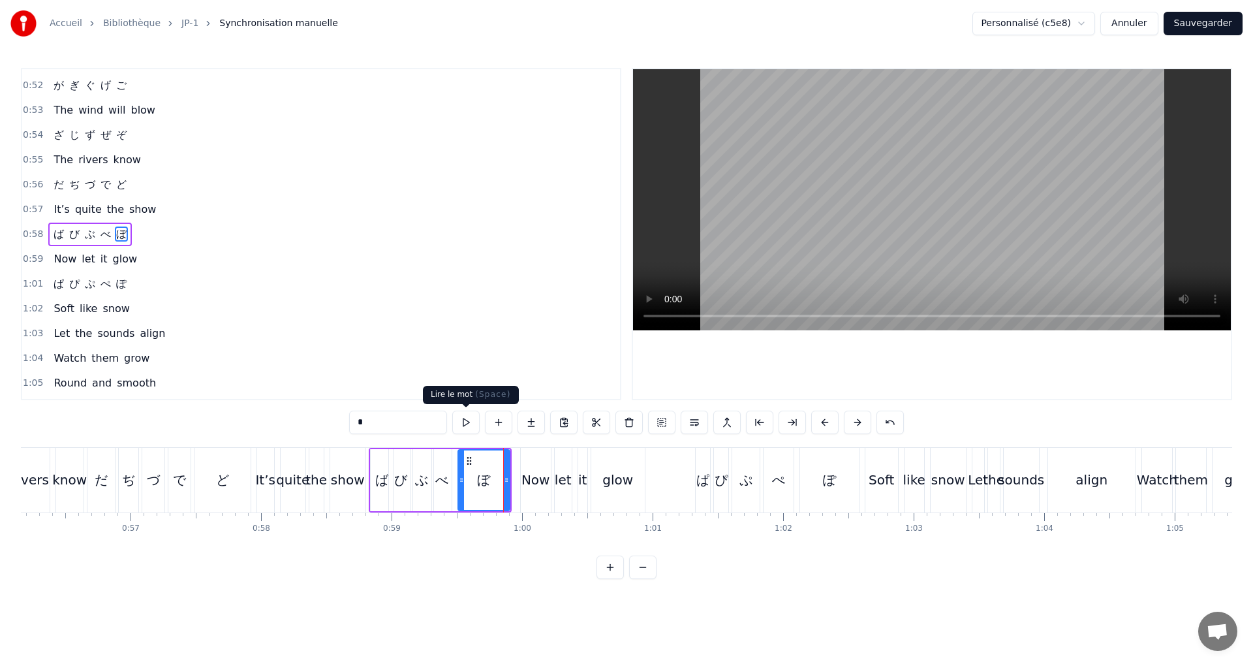
click at [468, 429] on button at bounding box center [465, 422] width 27 height 23
drag, startPoint x: 505, startPoint y: 479, endPoint x: 431, endPoint y: 486, distance: 73.5
click at [452, 475] on div "ば び ぶ べ ぼ" at bounding box center [440, 480] width 143 height 65
click at [505, 482] on div "ぼ" at bounding box center [484, 480] width 52 height 62
drag, startPoint x: 508, startPoint y: 486, endPoint x: 498, endPoint y: 487, distance: 9.8
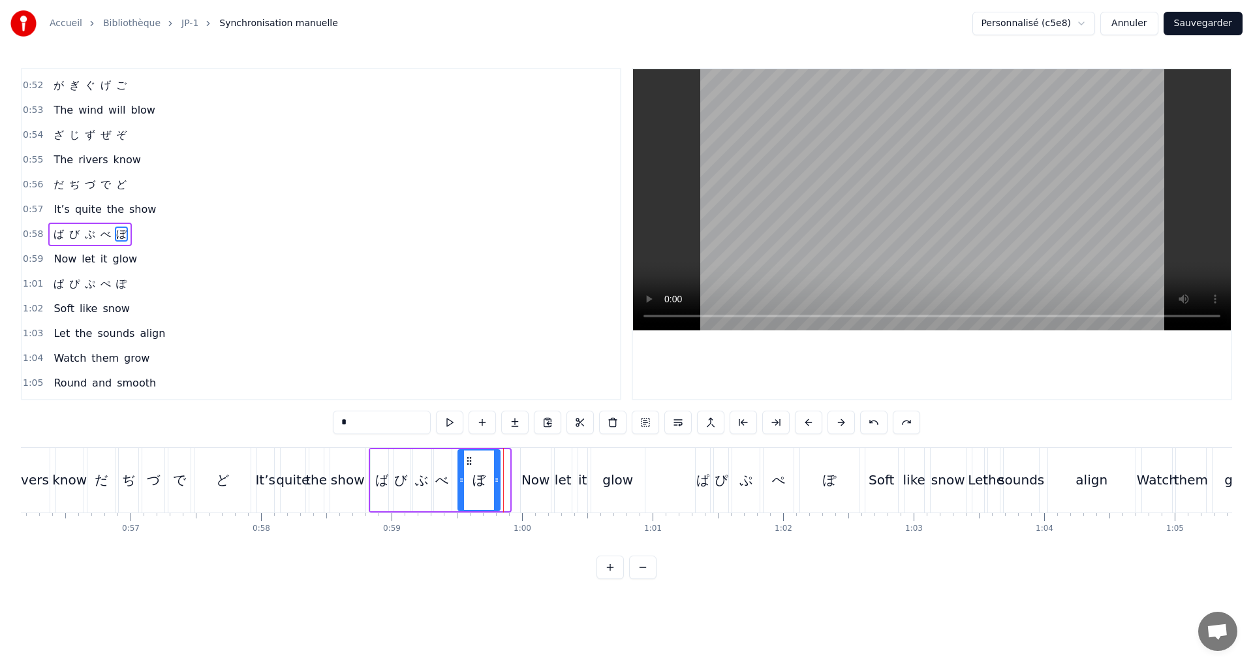
click at [498, 487] on div at bounding box center [496, 479] width 5 height 59
click at [469, 427] on button at bounding box center [465, 422] width 27 height 23
drag, startPoint x: 497, startPoint y: 479, endPoint x: 506, endPoint y: 472, distance: 11.6
click at [505, 479] on icon at bounding box center [502, 480] width 5 height 10
click at [134, 235] on div "0:58 ば び ぶ べ ぼ" at bounding box center [321, 234] width 598 height 25
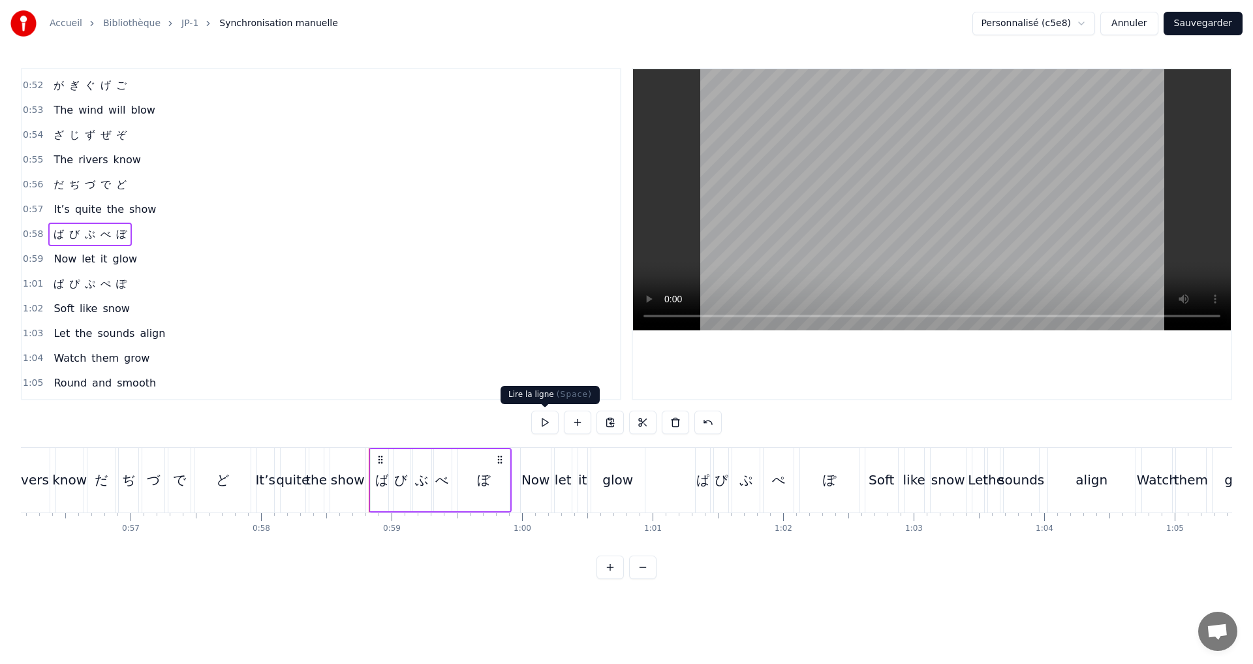
click at [551, 420] on button at bounding box center [544, 422] width 27 height 23
click at [402, 482] on div "び" at bounding box center [400, 480] width 13 height 20
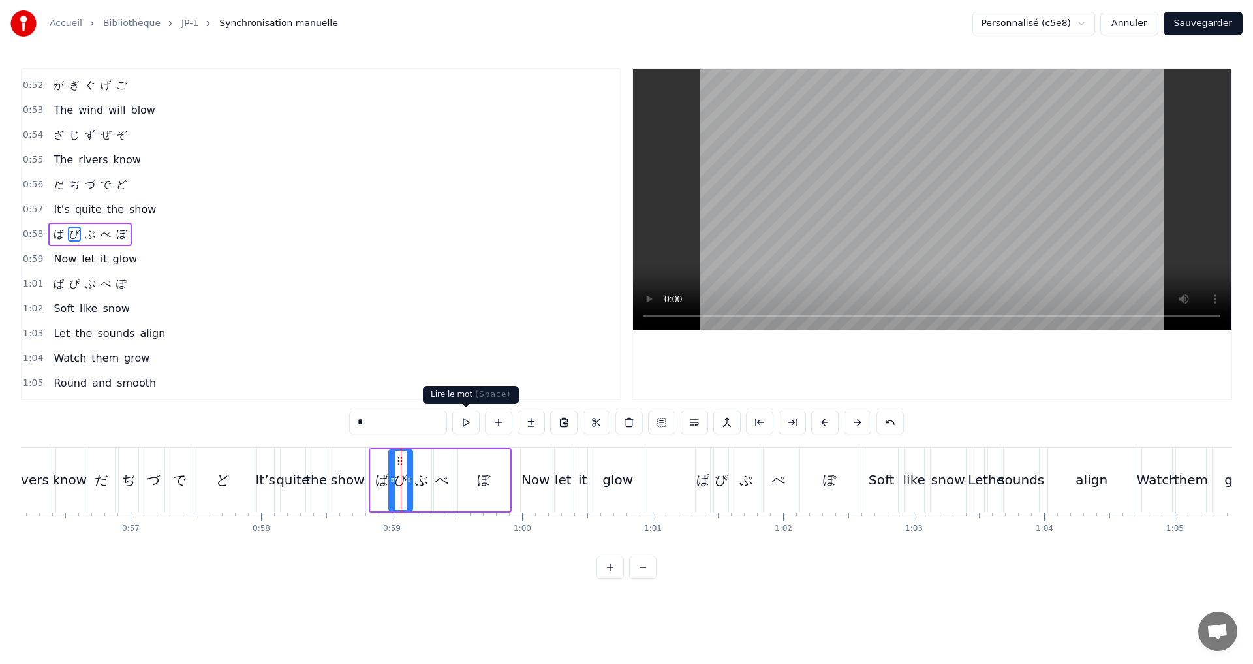
click at [471, 424] on button at bounding box center [465, 422] width 27 height 23
click at [396, 481] on circle at bounding box center [396, 481] width 1 height 1
click at [418, 478] on div "ぶ" at bounding box center [421, 480] width 13 height 20
type input "*"
click at [416, 478] on icon at bounding box center [416, 480] width 5 height 10
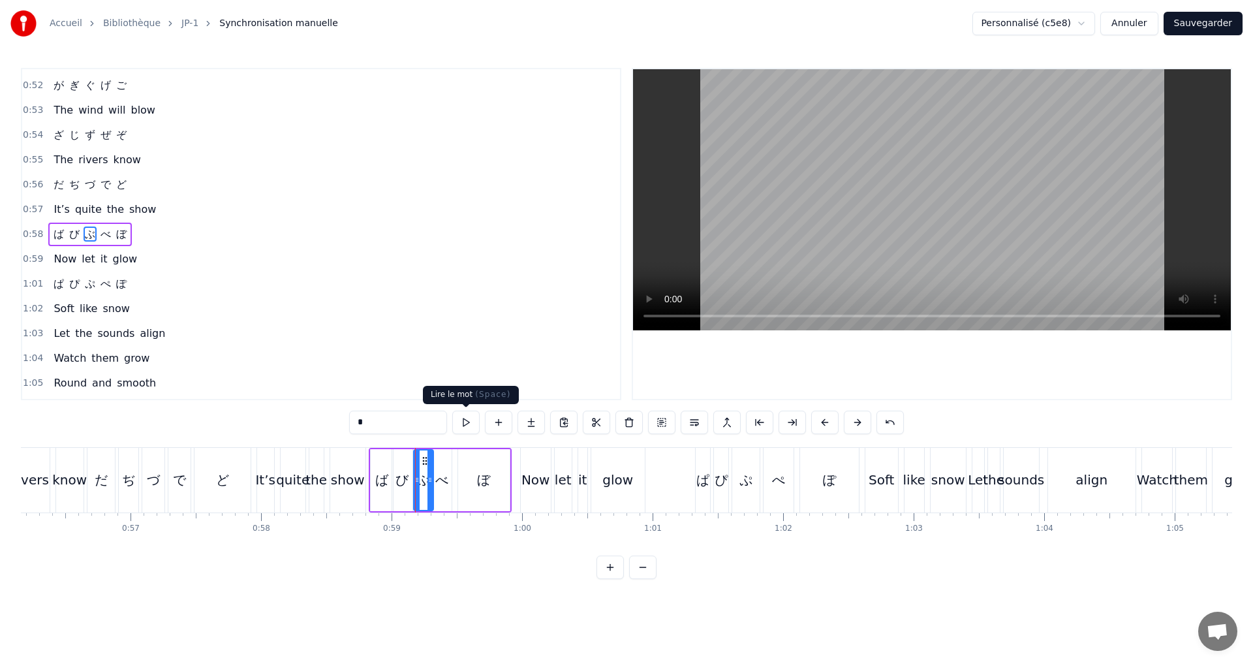
click at [467, 422] on button at bounding box center [465, 422] width 27 height 23
click at [429, 480] on icon at bounding box center [428, 480] width 5 height 10
click at [465, 424] on button at bounding box center [465, 422] width 27 height 23
click at [426, 482] on icon at bounding box center [427, 480] width 5 height 10
click at [463, 426] on button at bounding box center [465, 422] width 27 height 23
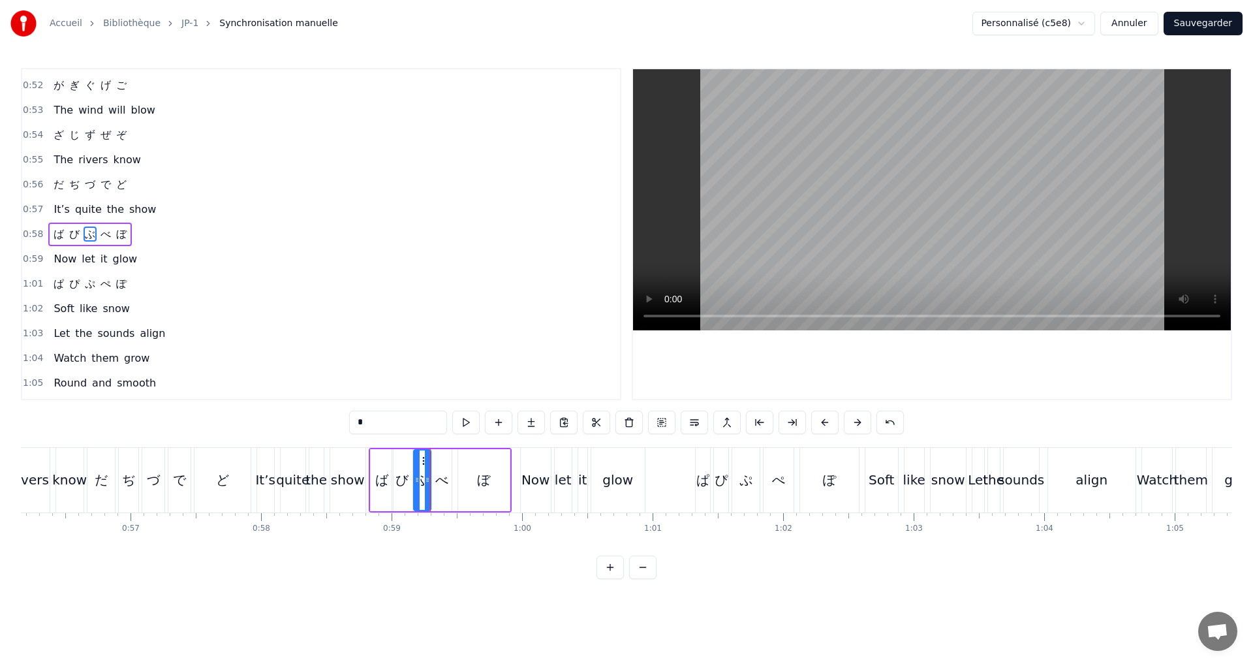
click at [164, 220] on div "0:57 It’s quite the show" at bounding box center [321, 209] width 598 height 25
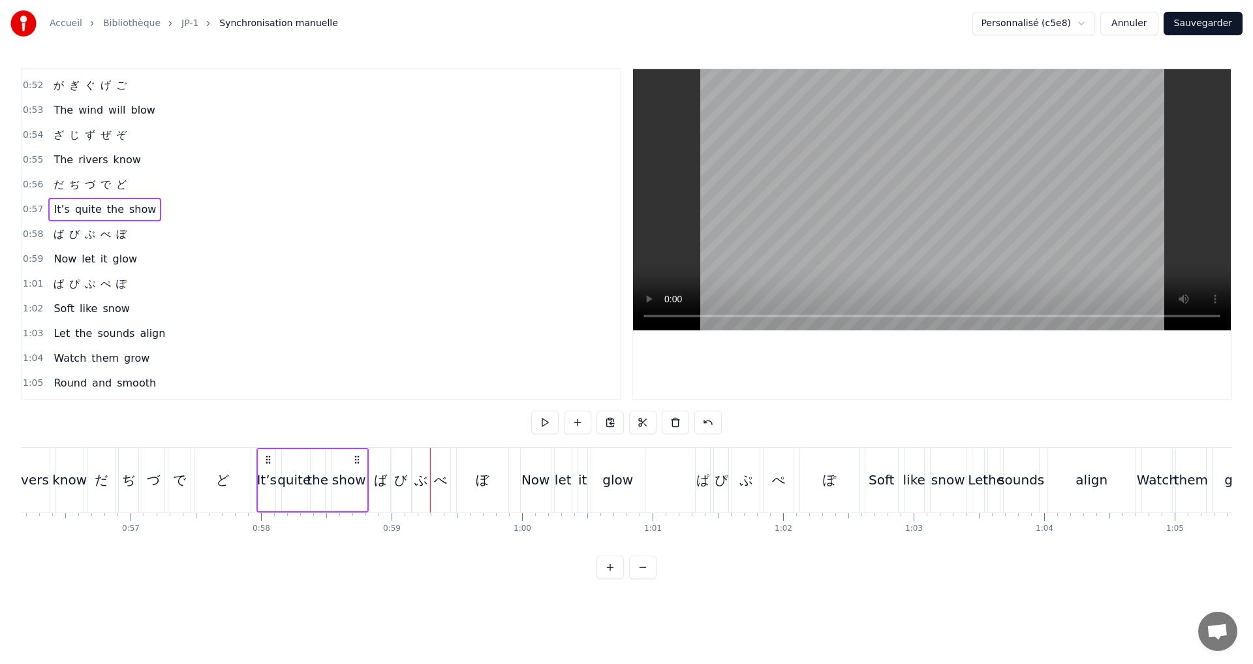
click at [151, 240] on div "0:58 ば び ぶ べ ぼ" at bounding box center [321, 234] width 598 height 25
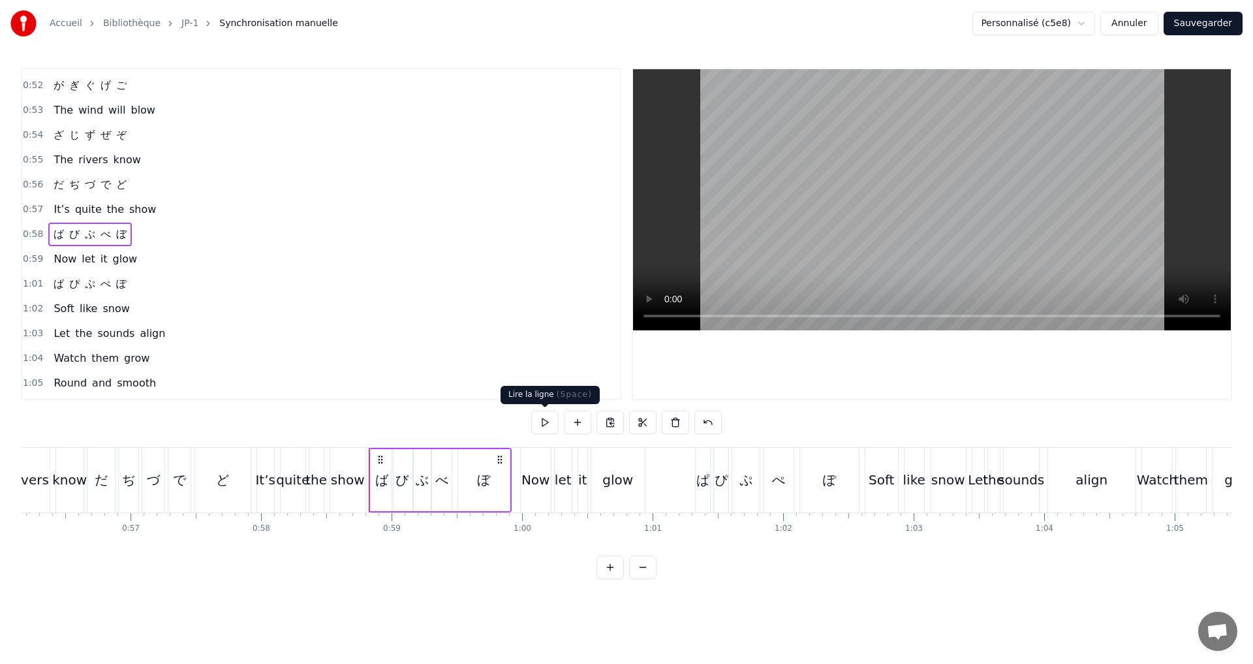
click at [546, 423] on button at bounding box center [544, 422] width 27 height 23
click at [407, 485] on div "び" at bounding box center [402, 480] width 13 height 20
click at [398, 483] on icon at bounding box center [398, 480] width 5 height 10
click at [405, 485] on div at bounding box center [405, 479] width 5 height 59
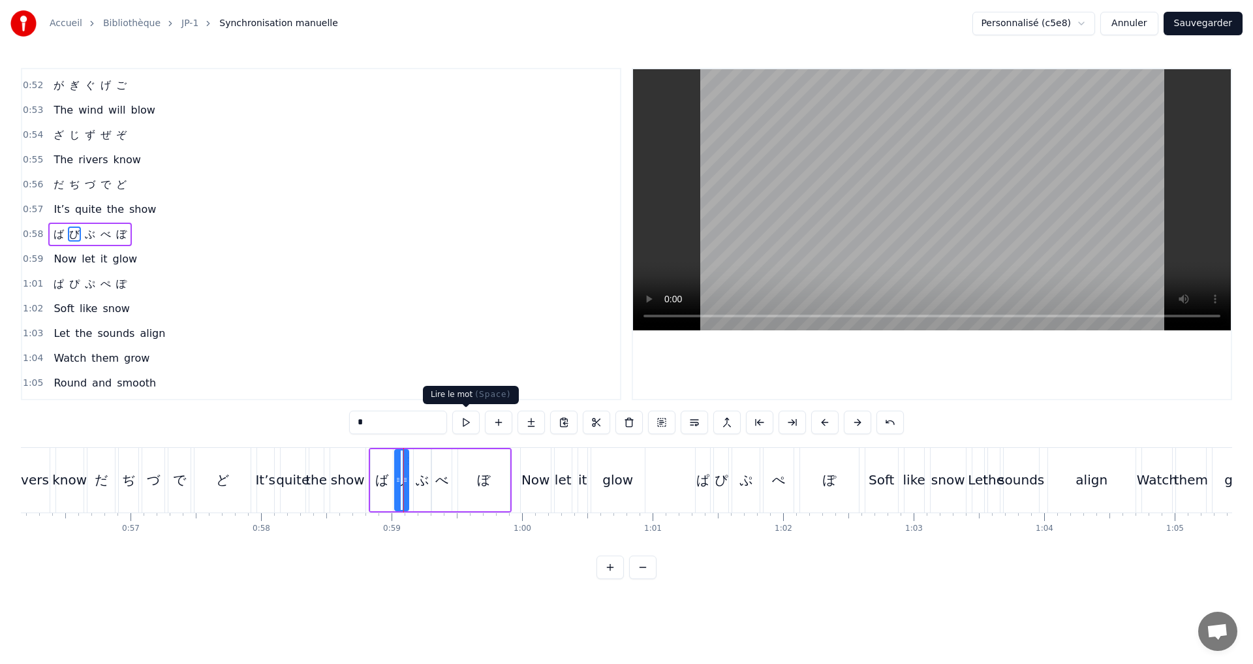
click at [467, 424] on button at bounding box center [465, 422] width 27 height 23
click at [164, 232] on div "0:58 ば び ぶ べ ぼ" at bounding box center [321, 234] width 598 height 25
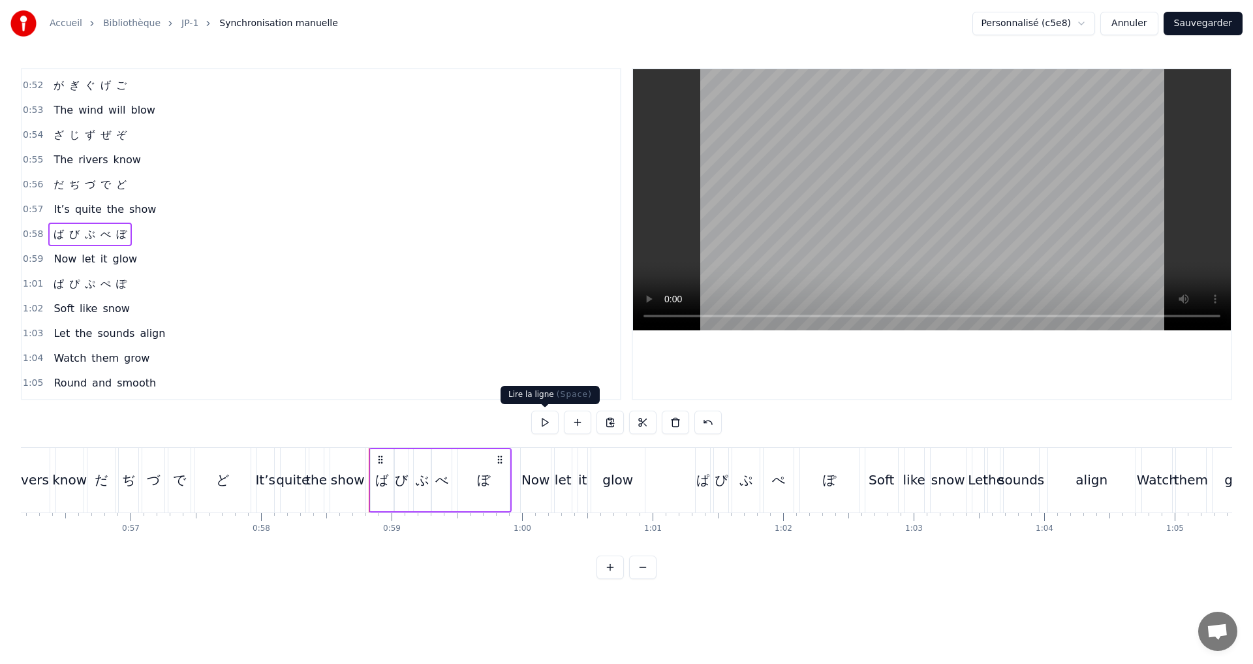
click at [546, 418] on button at bounding box center [544, 422] width 27 height 23
click at [538, 422] on button at bounding box center [544, 422] width 27 height 23
click at [151, 254] on div "0:59 Now let it glow" at bounding box center [321, 259] width 598 height 25
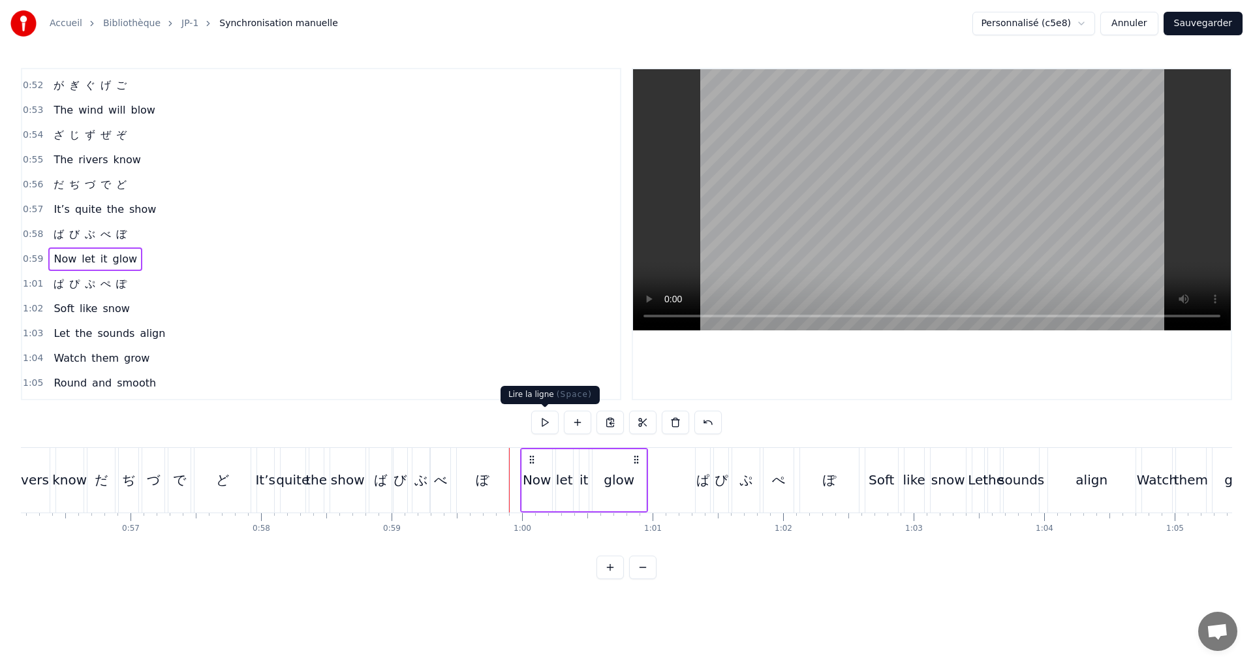
click at [544, 427] on button at bounding box center [544, 422] width 27 height 23
click at [149, 282] on div "1:01 ぱ ぴ ぷ ぺ ぽ" at bounding box center [321, 284] width 598 height 25
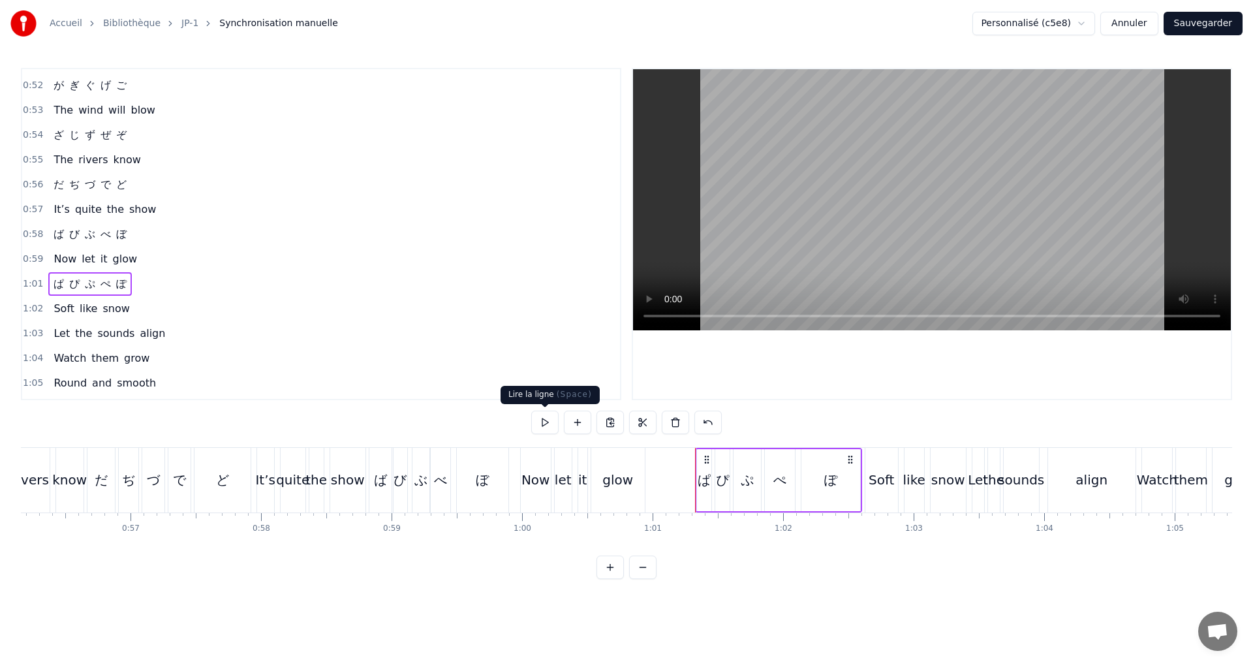
click at [546, 423] on button at bounding box center [544, 422] width 27 height 23
click at [546, 422] on button at bounding box center [544, 422] width 27 height 23
click at [547, 422] on button at bounding box center [544, 422] width 27 height 23
click at [749, 479] on div "ぷ" at bounding box center [747, 480] width 13 height 20
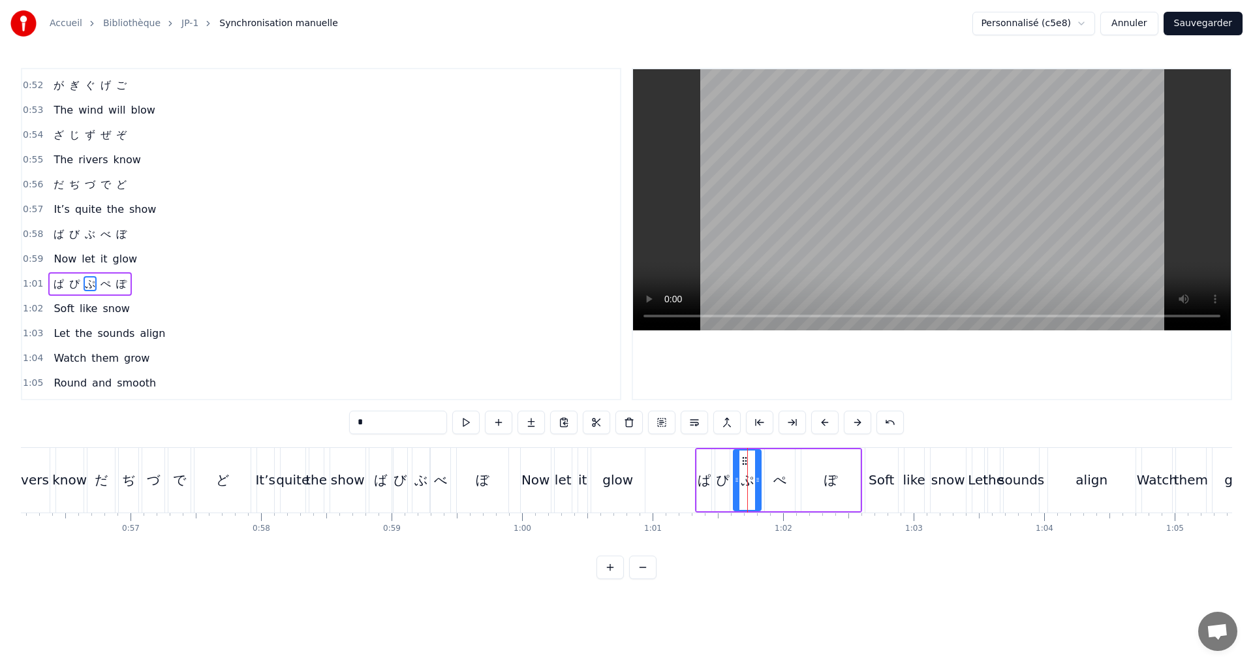
scroll to position [542, 0]
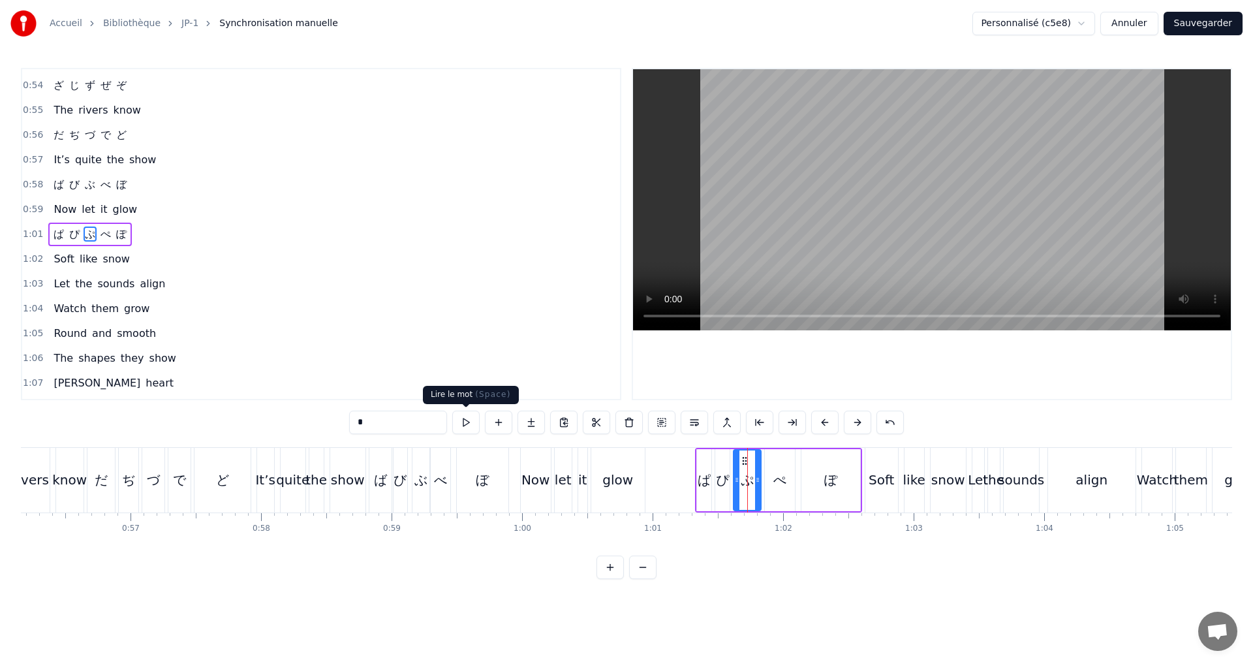
click at [473, 429] on button at bounding box center [465, 422] width 27 height 23
drag, startPoint x: 756, startPoint y: 482, endPoint x: 748, endPoint y: 478, distance: 8.5
click at [748, 478] on icon at bounding box center [749, 480] width 5 height 10
click at [734, 476] on icon at bounding box center [733, 480] width 5 height 10
click at [467, 425] on button at bounding box center [465, 422] width 27 height 23
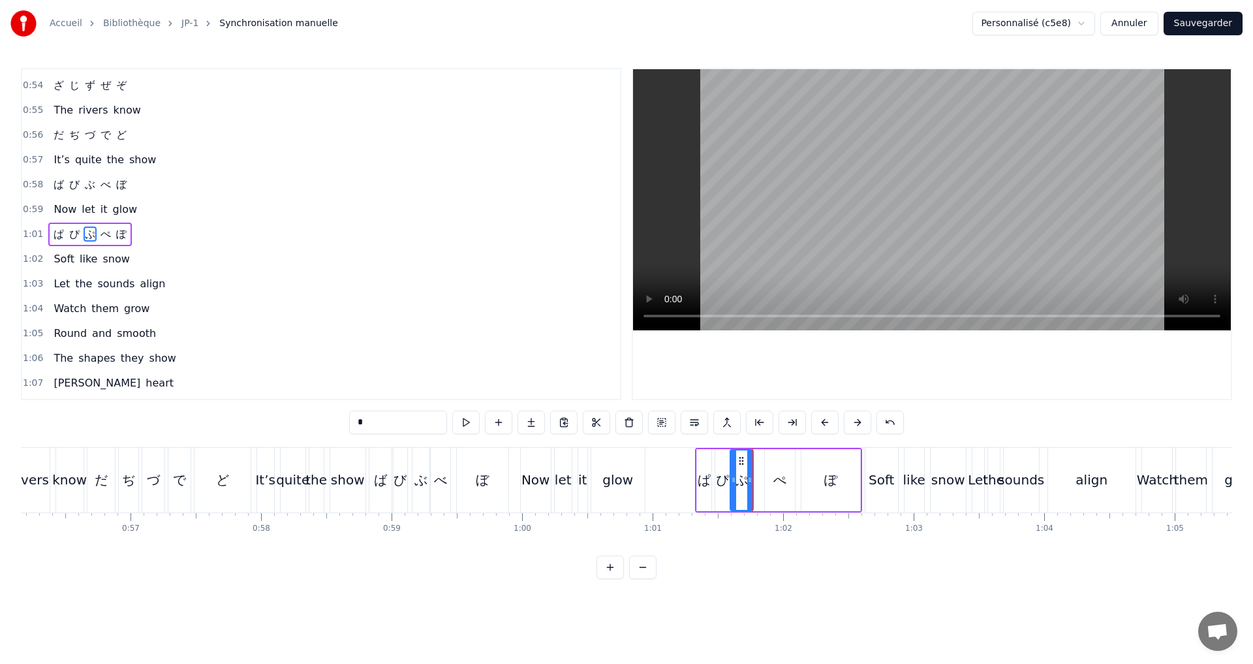
click at [770, 480] on div "ぺ" at bounding box center [780, 480] width 30 height 62
type input "*"
drag, startPoint x: 768, startPoint y: 484, endPoint x: 762, endPoint y: 480, distance: 7.6
click at [762, 480] on icon at bounding box center [761, 480] width 5 height 10
drag, startPoint x: 790, startPoint y: 480, endPoint x: 781, endPoint y: 479, distance: 9.2
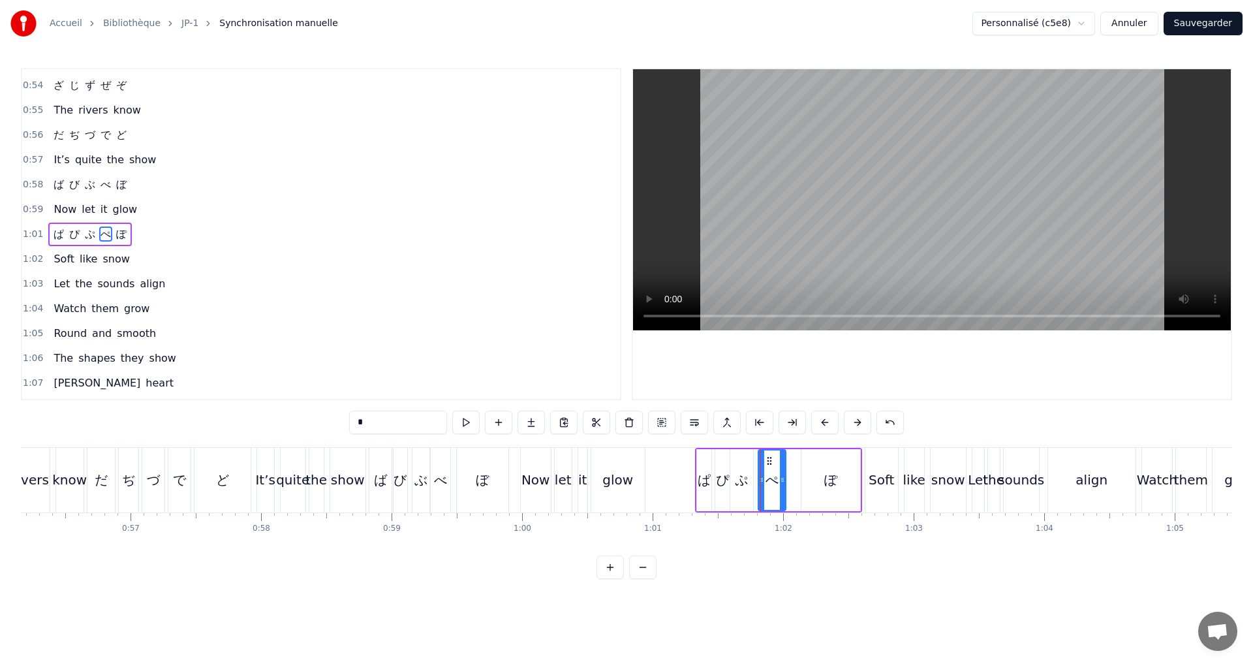
click at [781, 479] on icon at bounding box center [782, 480] width 5 height 10
click at [475, 425] on button at bounding box center [465, 422] width 27 height 23
click at [178, 242] on div "1:01 ぱ ぴ ぷ ぺ ぽ" at bounding box center [321, 234] width 598 height 25
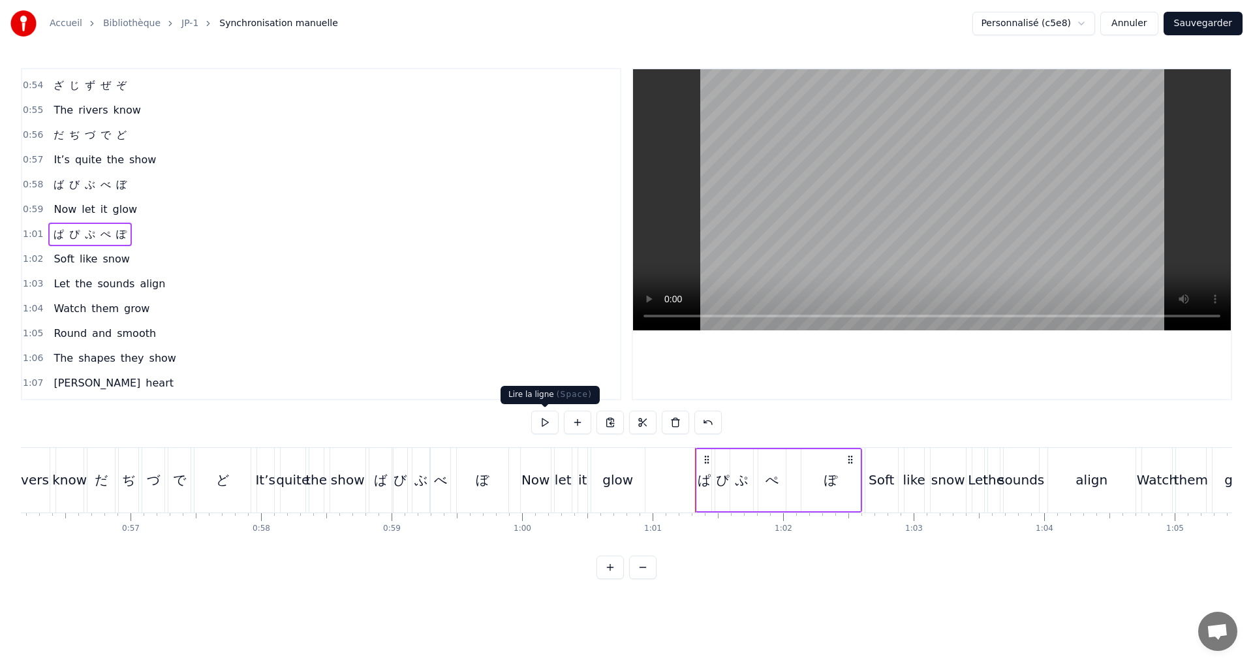
click at [541, 420] on button at bounding box center [544, 422] width 27 height 23
click at [540, 416] on button at bounding box center [544, 422] width 27 height 23
click at [540, 413] on button at bounding box center [544, 422] width 27 height 23
click at [832, 472] on div "ぽ" at bounding box center [830, 480] width 13 height 20
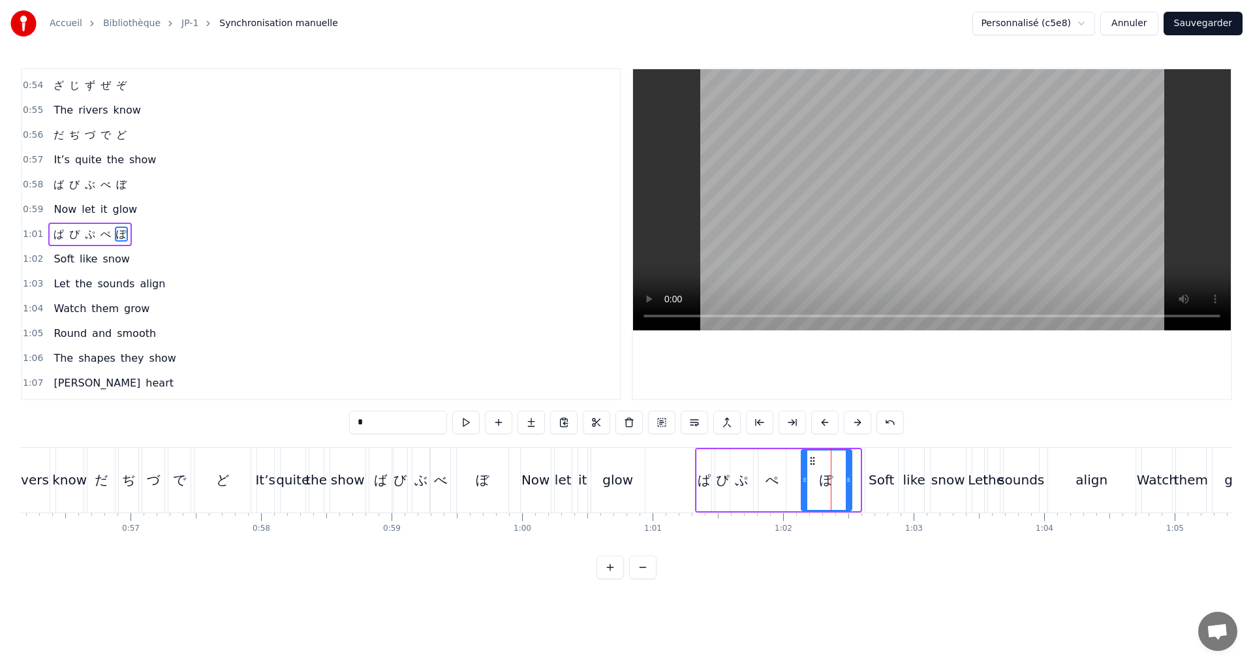
drag, startPoint x: 855, startPoint y: 480, endPoint x: 847, endPoint y: 477, distance: 9.1
click at [847, 477] on icon at bounding box center [848, 480] width 5 height 10
click at [471, 425] on button at bounding box center [465, 422] width 27 height 23
click at [117, 255] on span "snow" at bounding box center [115, 258] width 29 height 15
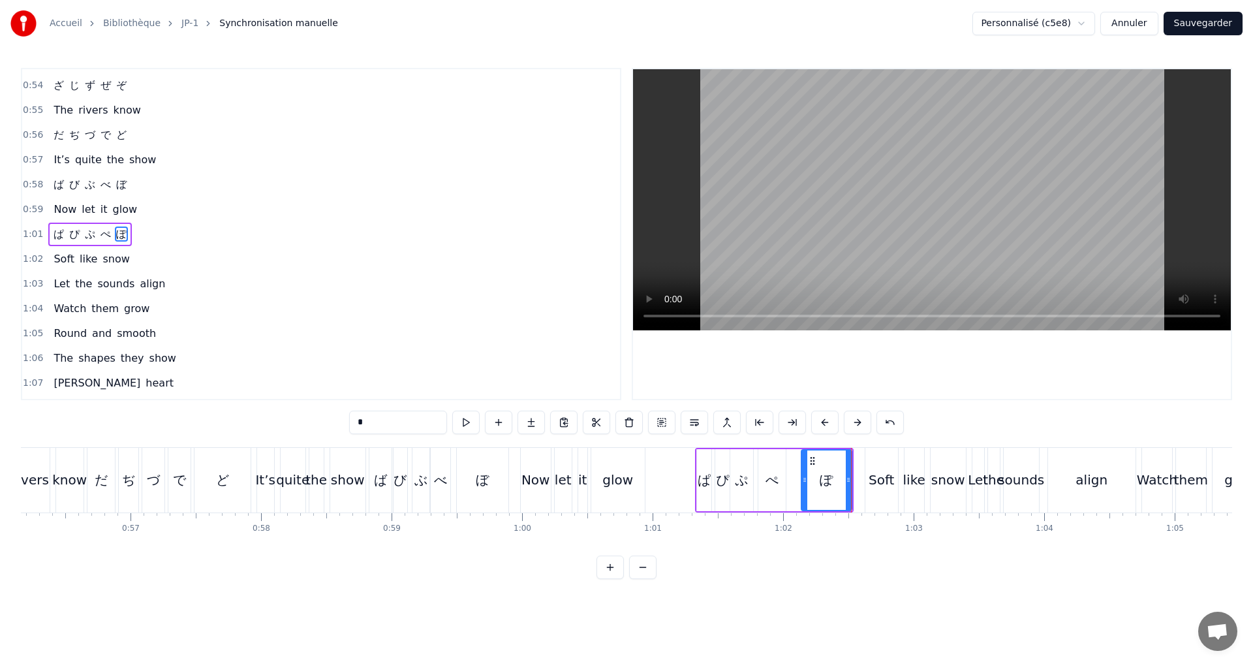
type input "****"
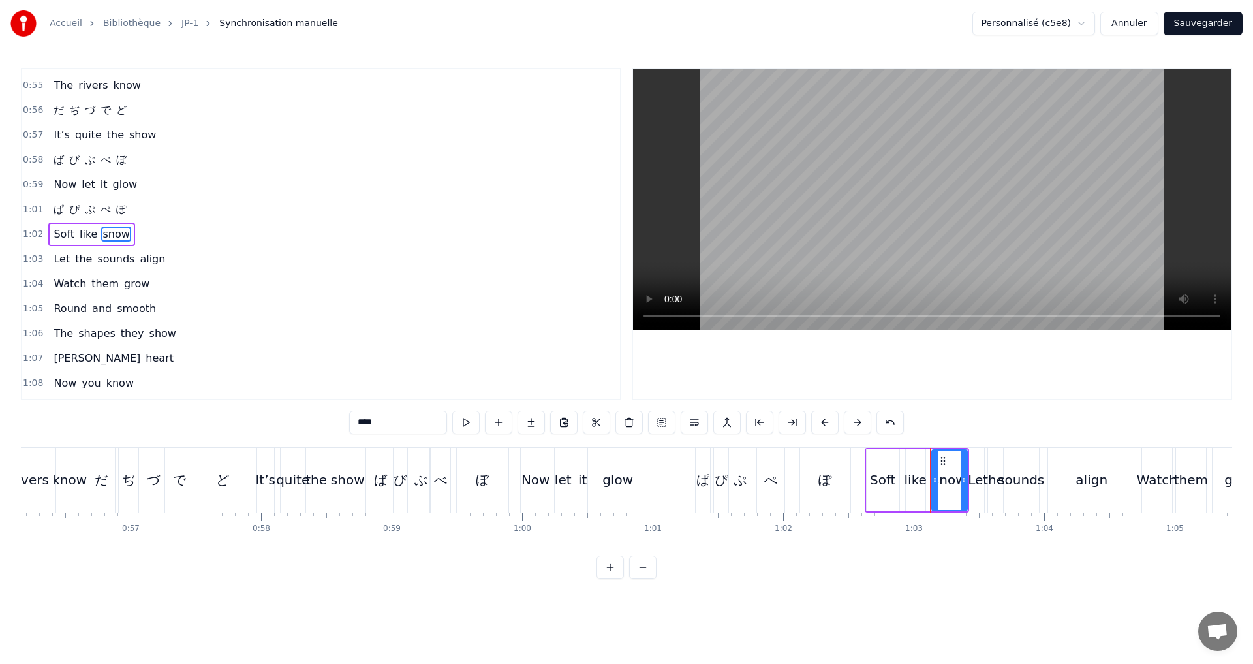
click at [148, 230] on div "1:02 Soft like snow" at bounding box center [321, 234] width 598 height 25
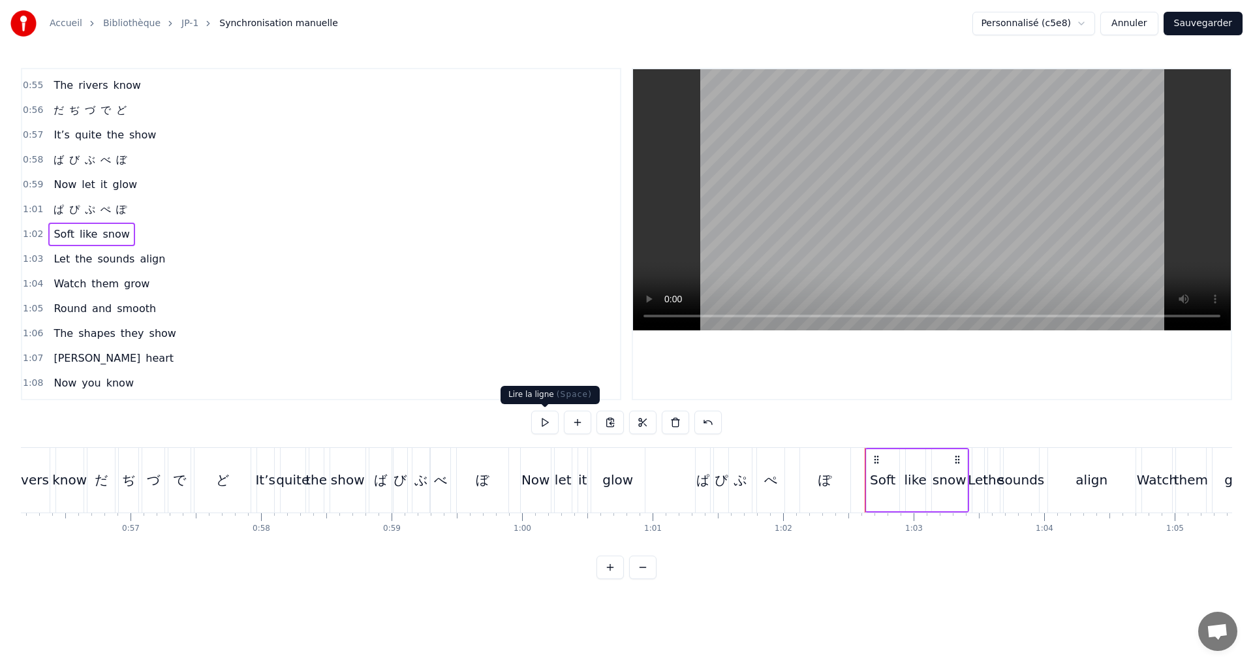
click at [545, 420] on button at bounding box center [544, 422] width 27 height 23
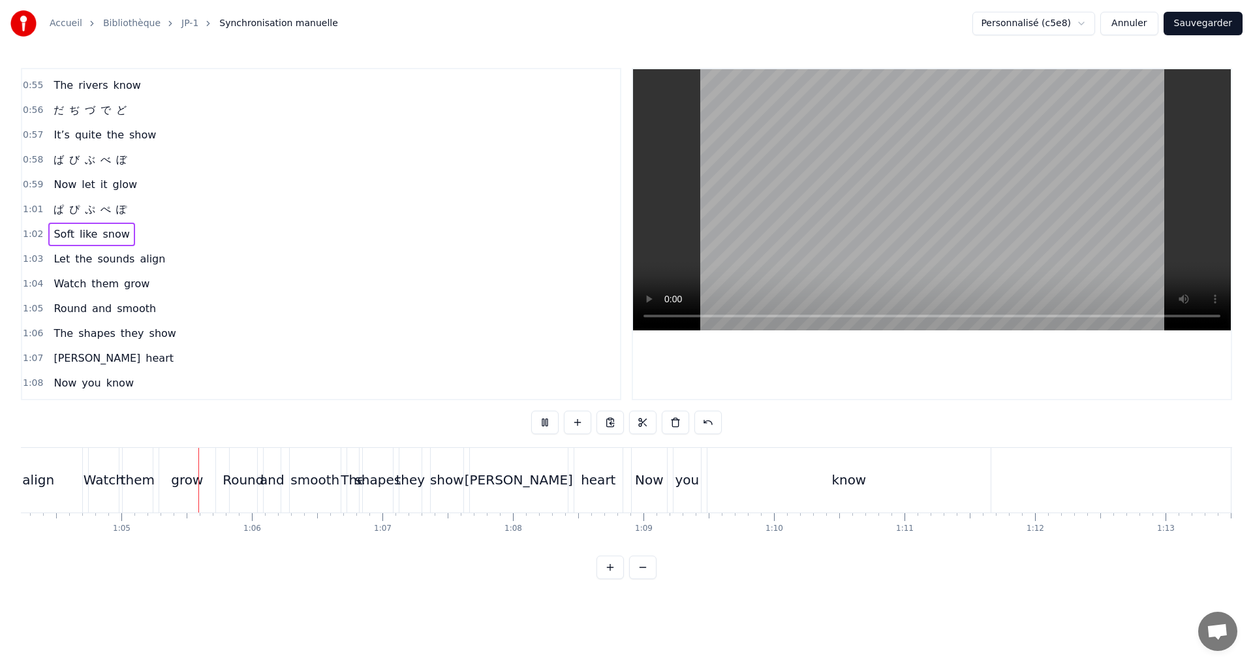
scroll to position [0, 8414]
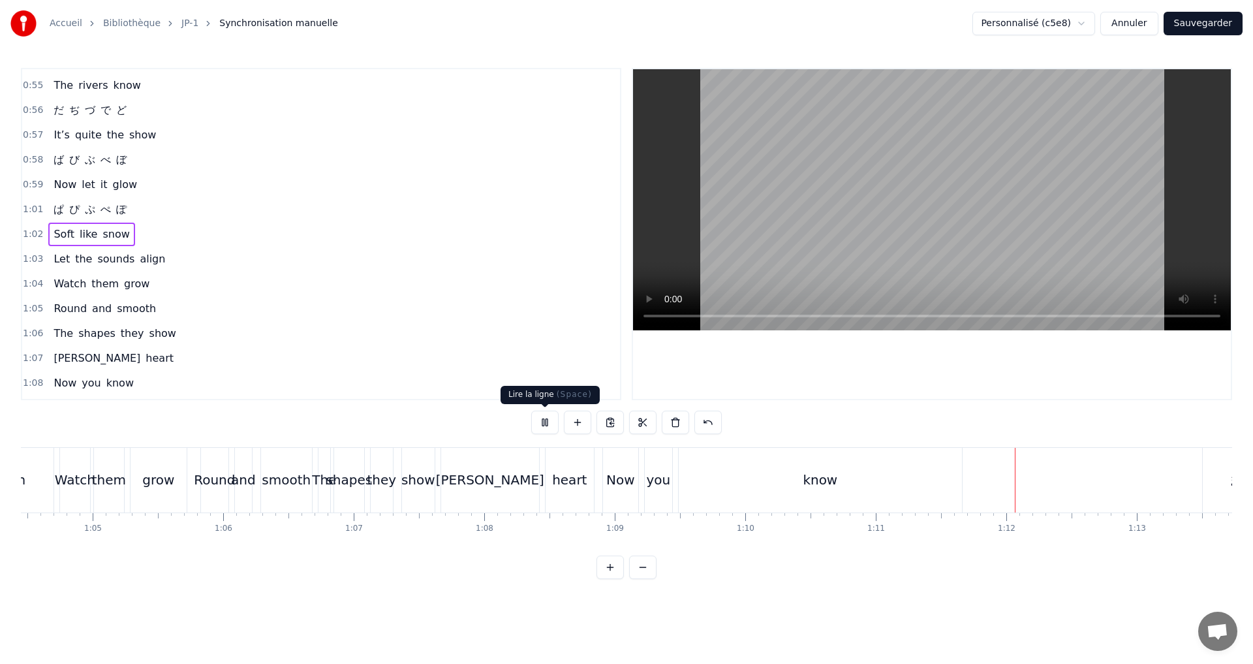
click at [546, 418] on button at bounding box center [544, 422] width 27 height 23
click at [542, 426] on button at bounding box center [544, 422] width 27 height 23
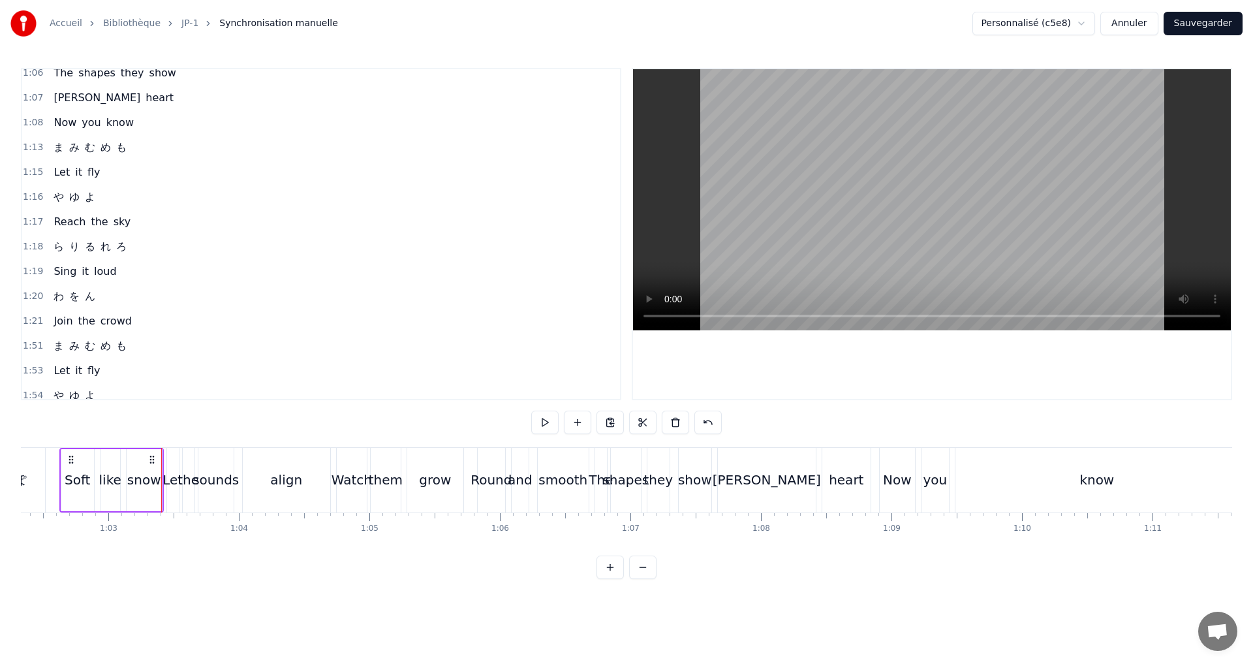
scroll to position [828, 0]
click at [138, 141] on div "1:13 ま み む め も" at bounding box center [321, 146] width 598 height 25
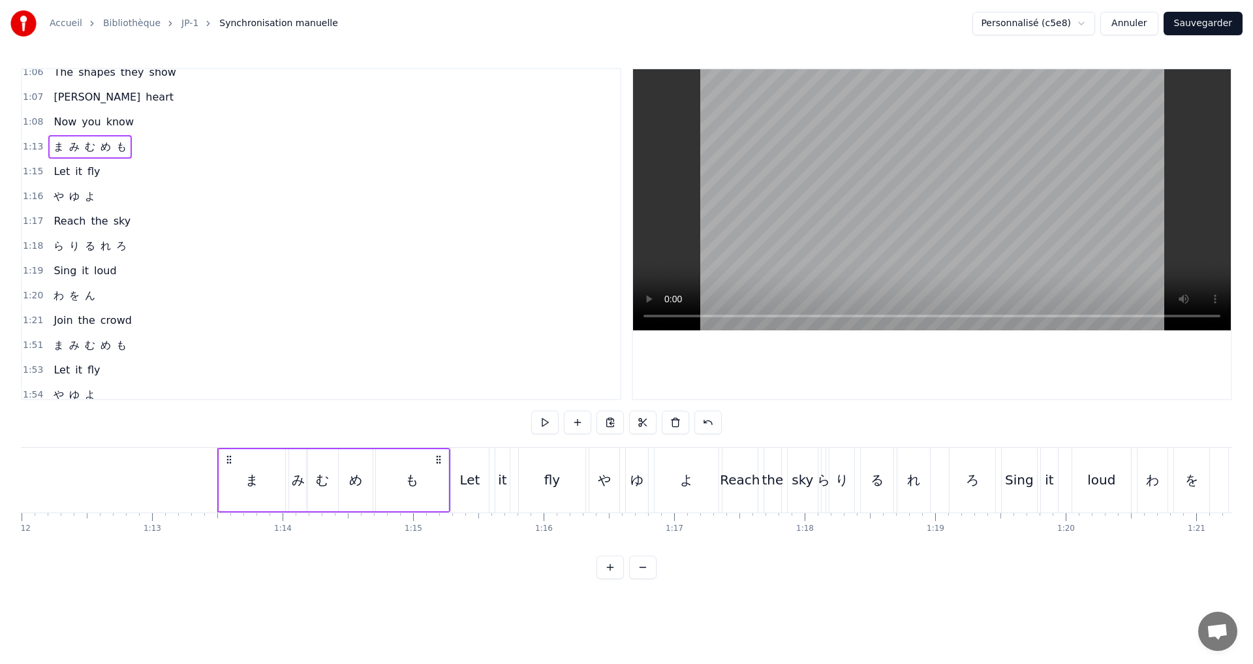
scroll to position [0, 9529]
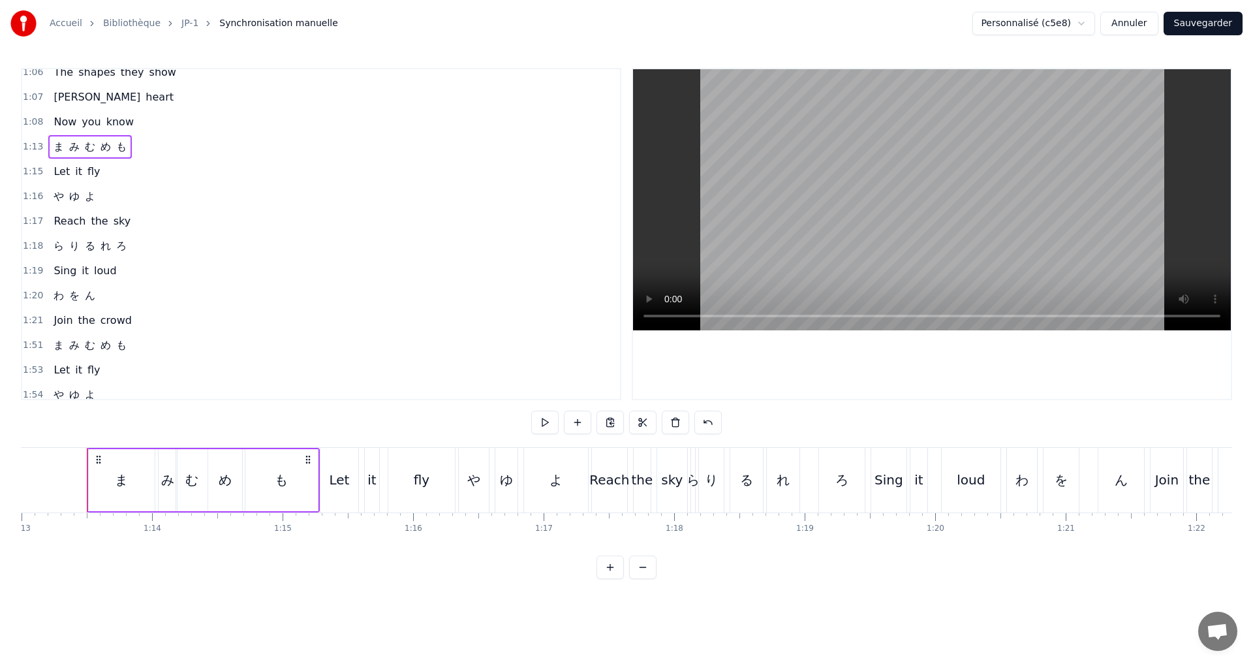
click at [1202, 29] on button "Sauvegarder" at bounding box center [1203, 23] width 79 height 23
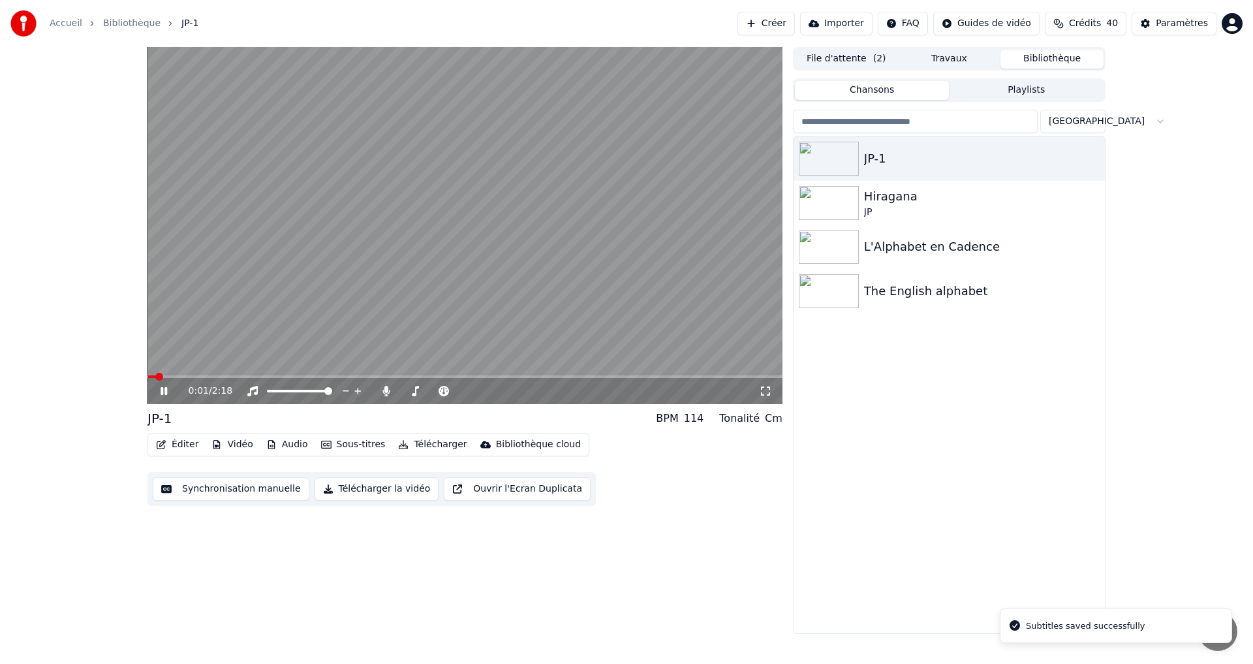
click at [324, 374] on video at bounding box center [465, 225] width 635 height 357
click at [197, 375] on span at bounding box center [465, 376] width 635 height 3
click at [163, 397] on div "0:11 / 2:18" at bounding box center [465, 390] width 625 height 13
click at [178, 374] on video at bounding box center [465, 225] width 635 height 357
click at [178, 377] on span at bounding box center [164, 376] width 32 height 3
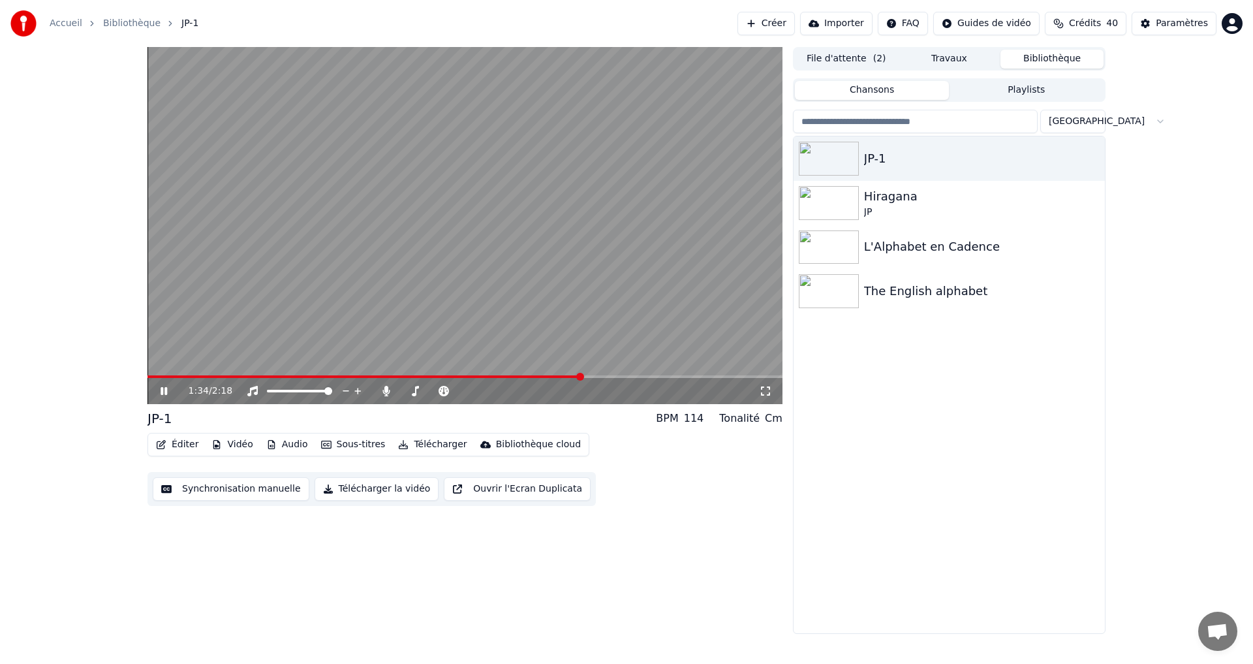
click at [185, 448] on button "Éditer" at bounding box center [177, 444] width 53 height 18
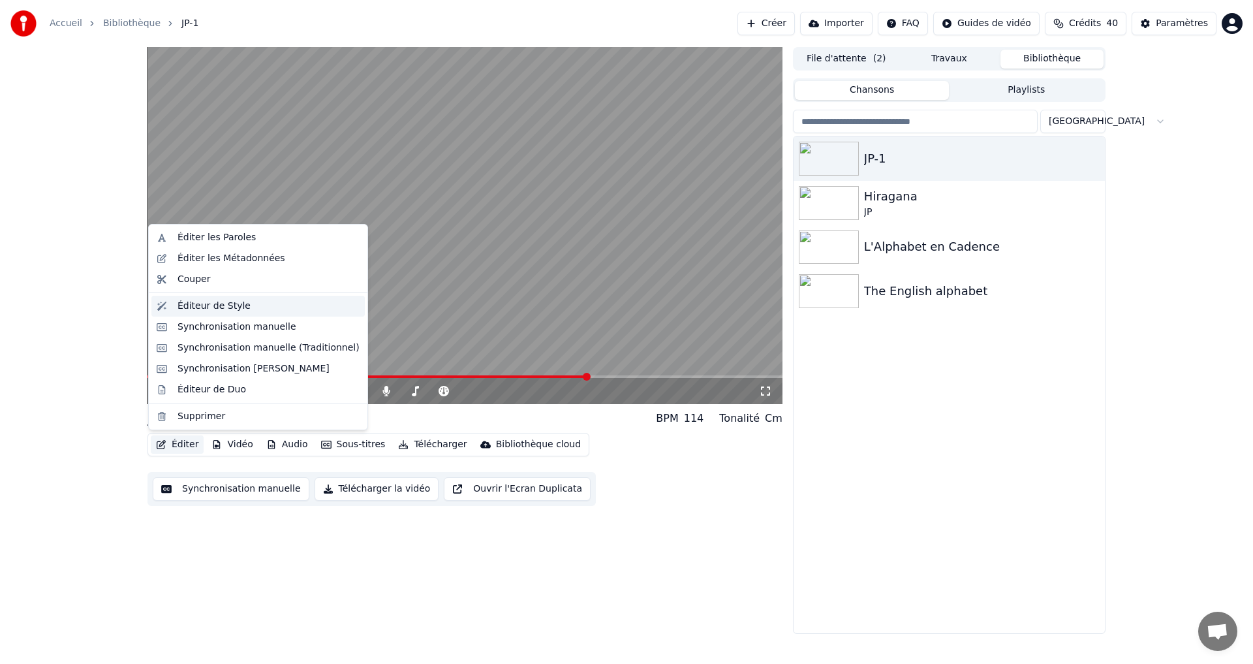
click at [228, 305] on div "Éditeur de Style" at bounding box center [214, 306] width 73 height 13
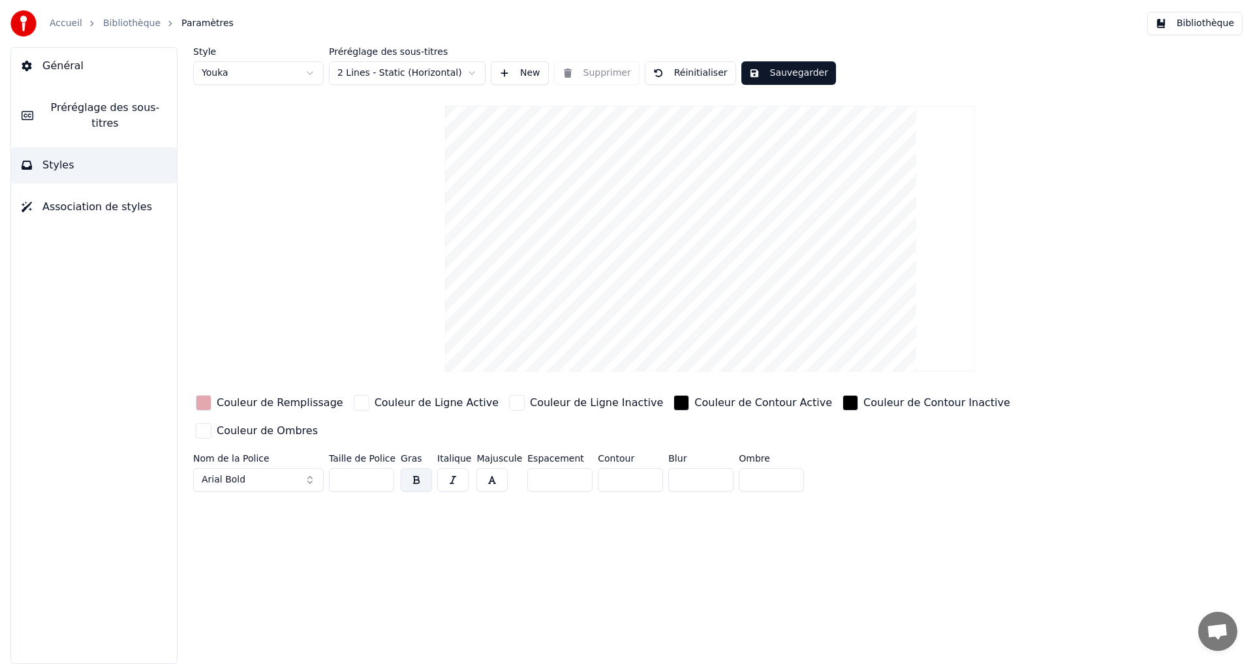
drag, startPoint x: 337, startPoint y: 456, endPoint x: 349, endPoint y: 453, distance: 11.4
click at [349, 468] on input "***" at bounding box center [361, 479] width 65 height 23
type input "***"
click at [773, 70] on button "Sauvegarder" at bounding box center [788, 72] width 95 height 23
click at [772, 75] on button "Terminé" at bounding box center [777, 72] width 72 height 23
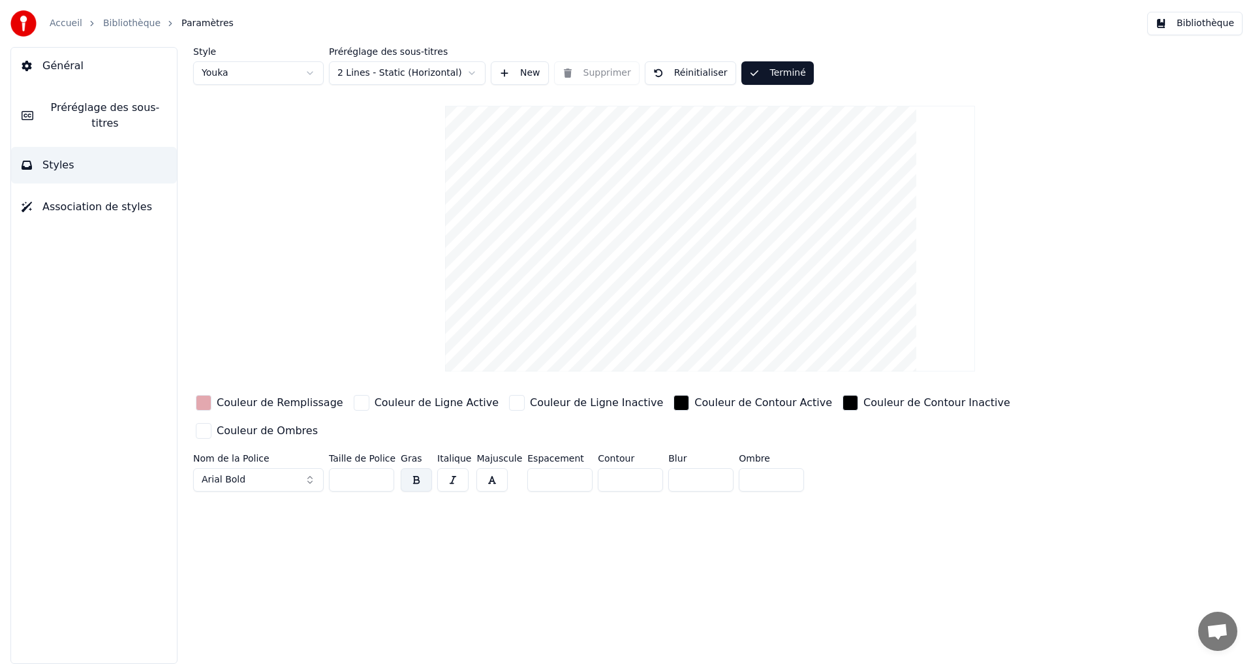
click at [1204, 25] on button "Bibliothèque" at bounding box center [1194, 23] width 95 height 23
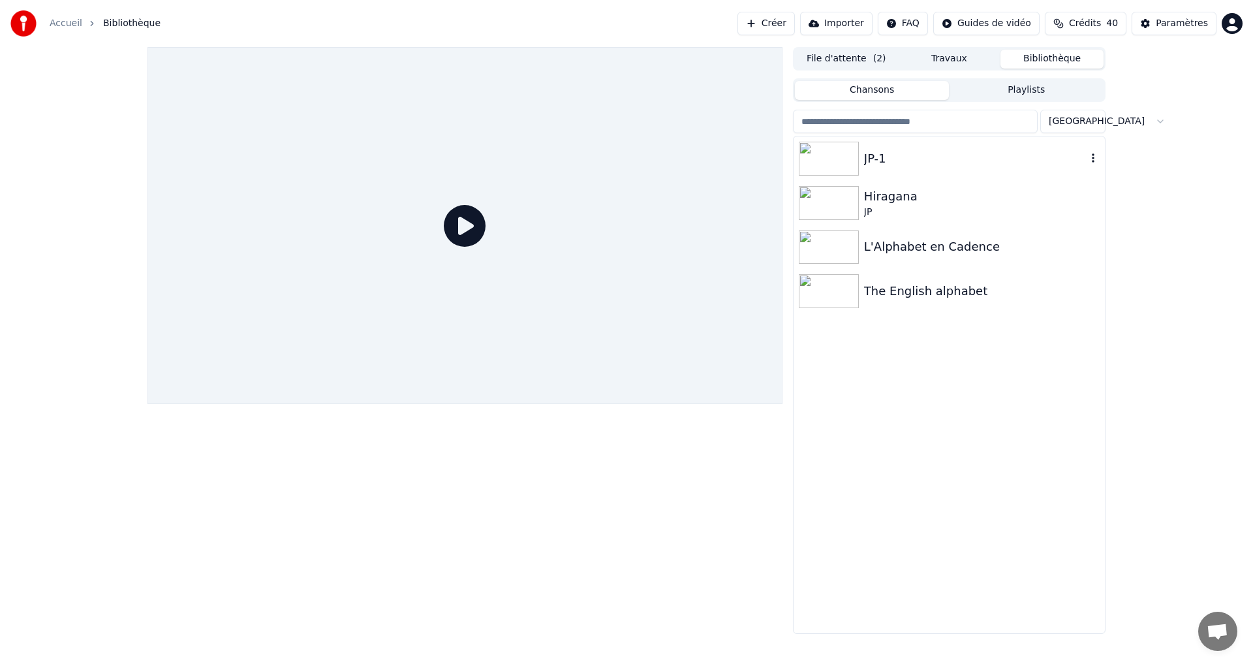
click at [965, 157] on div "JP-1" at bounding box center [975, 158] width 223 height 18
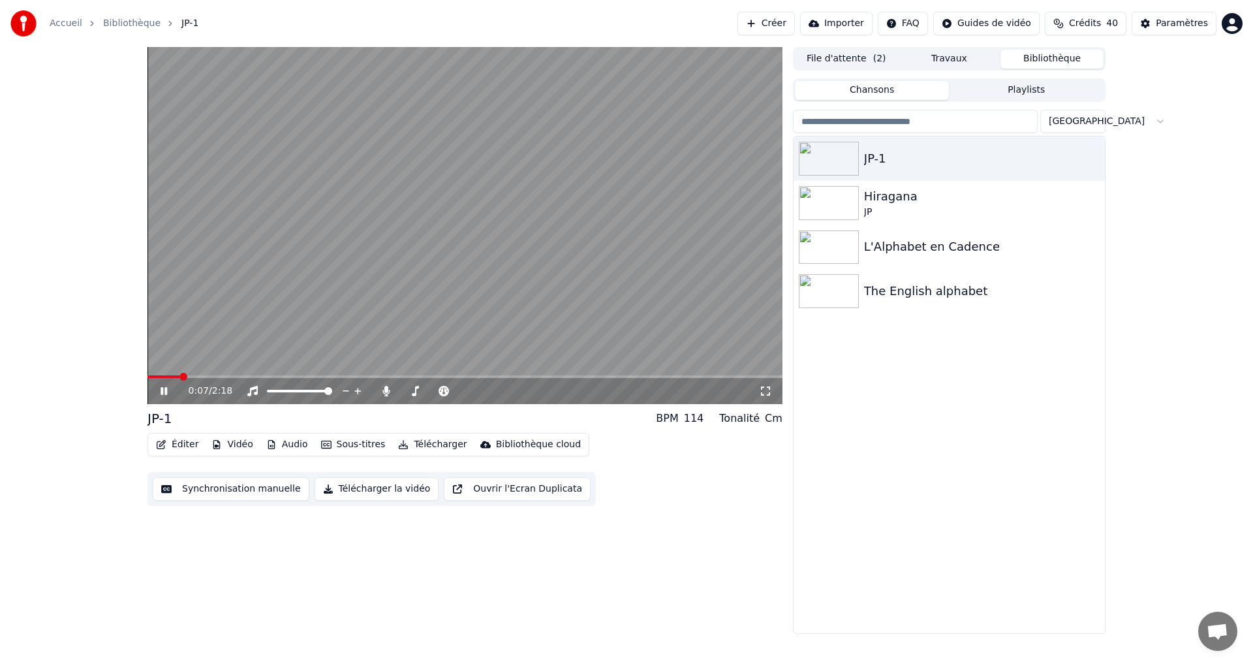
click at [180, 378] on span at bounding box center [465, 376] width 635 height 3
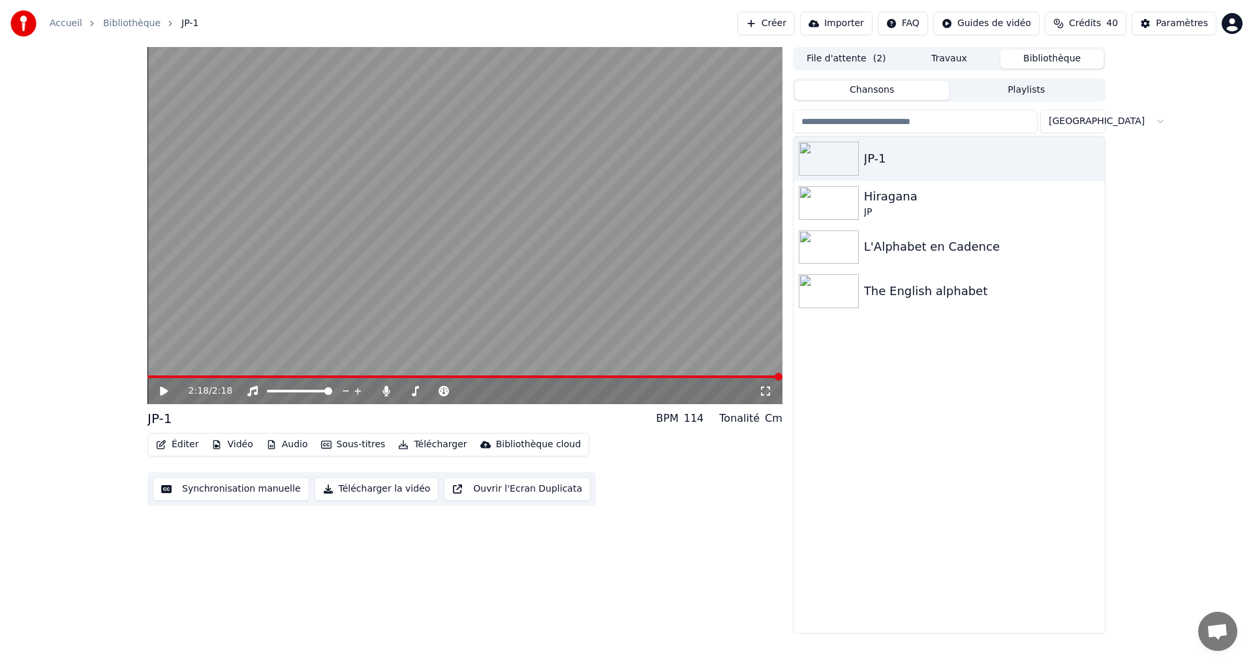
click at [255, 373] on video at bounding box center [465, 225] width 635 height 357
click at [178, 377] on span at bounding box center [465, 376] width 635 height 3
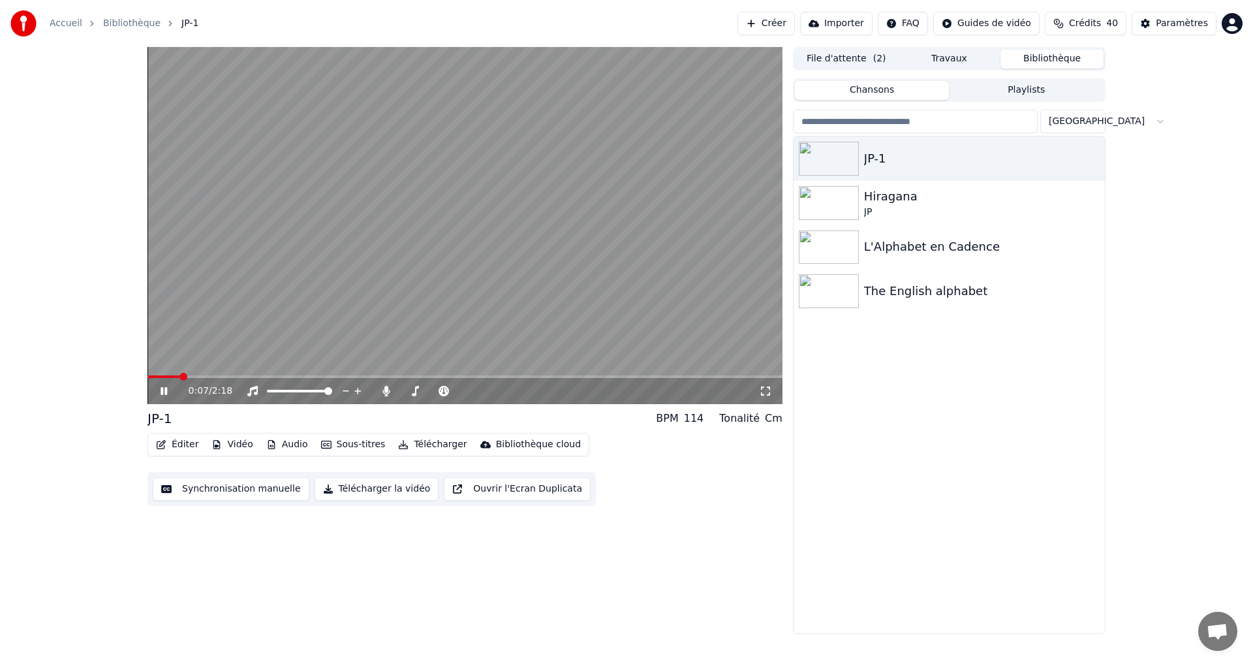
click at [163, 388] on icon at bounding box center [164, 391] width 7 height 8
click at [163, 391] on icon at bounding box center [164, 390] width 8 height 9
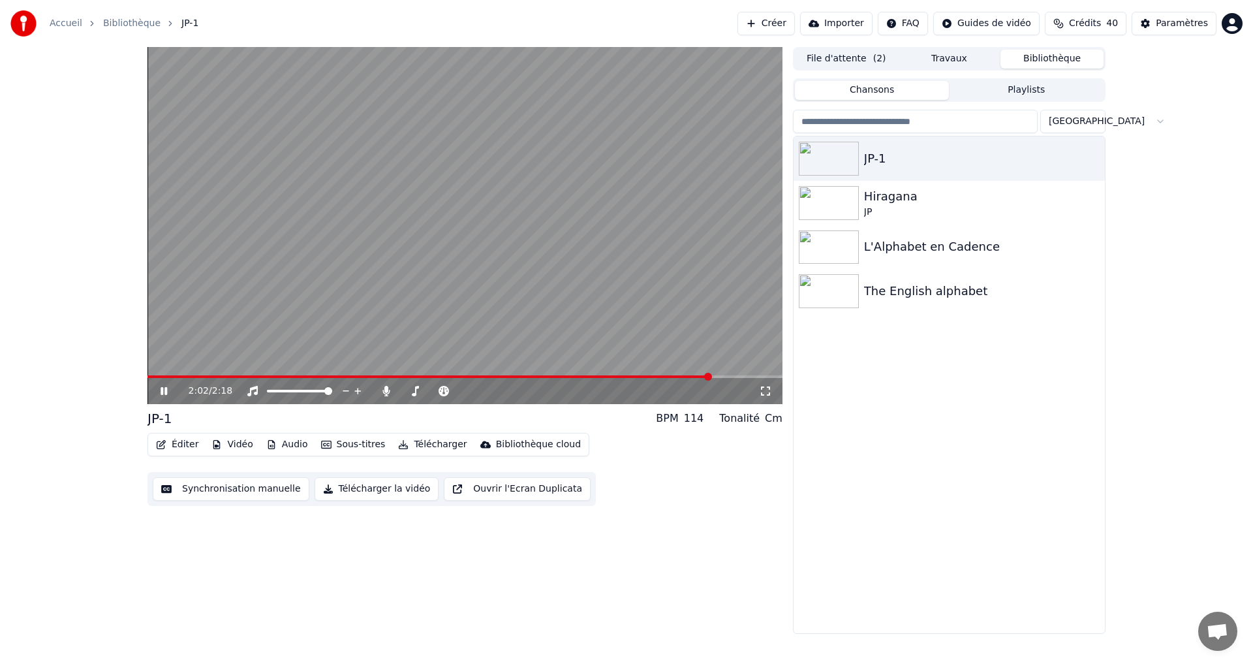
click at [235, 492] on button "Synchronisation manuelle" at bounding box center [231, 488] width 157 height 23
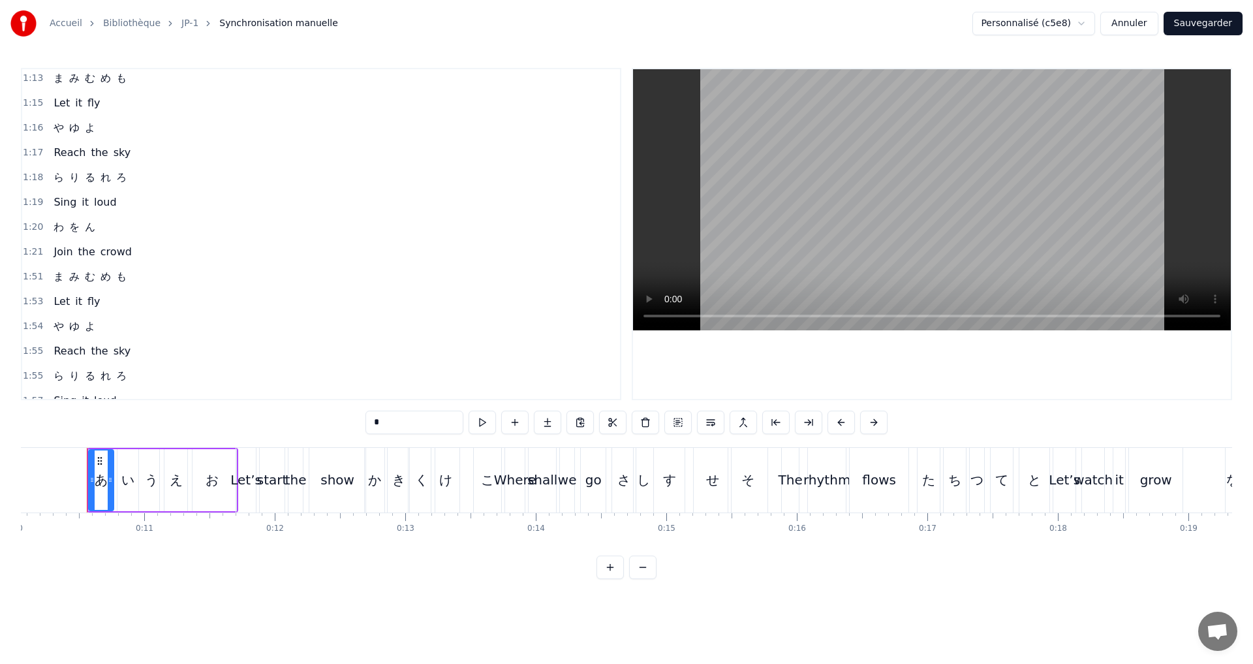
scroll to position [960, 0]
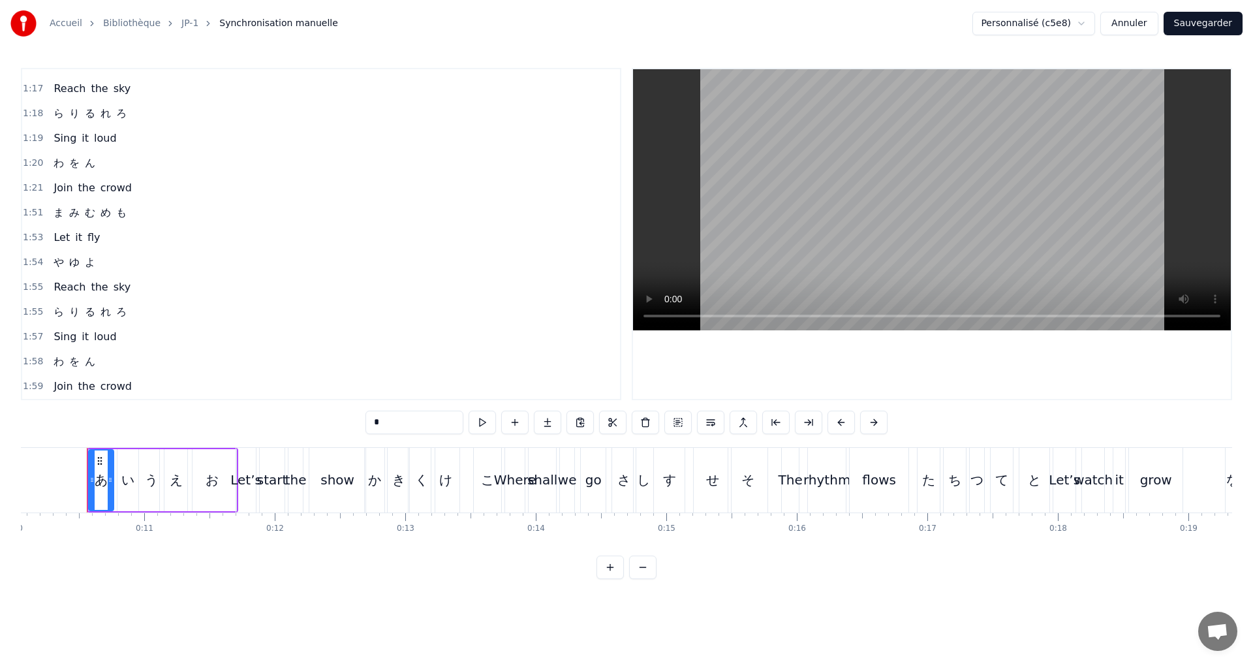
click at [104, 362] on div "1:58 わ を ん" at bounding box center [321, 361] width 598 height 25
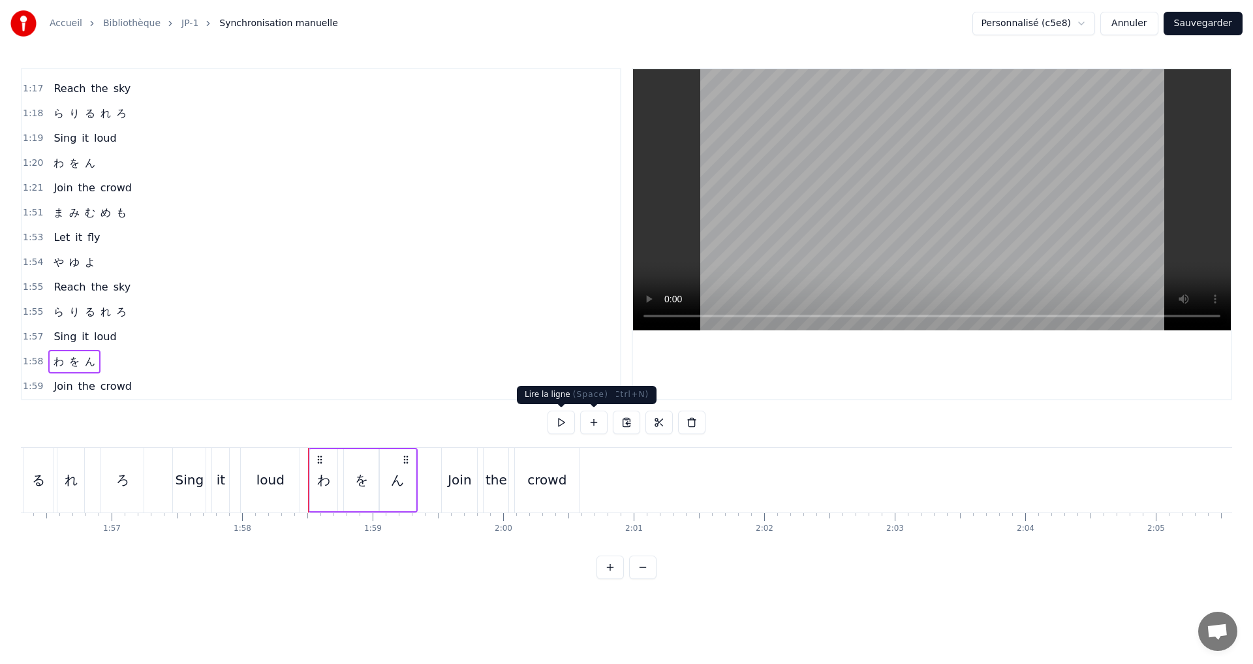
scroll to position [0, 15405]
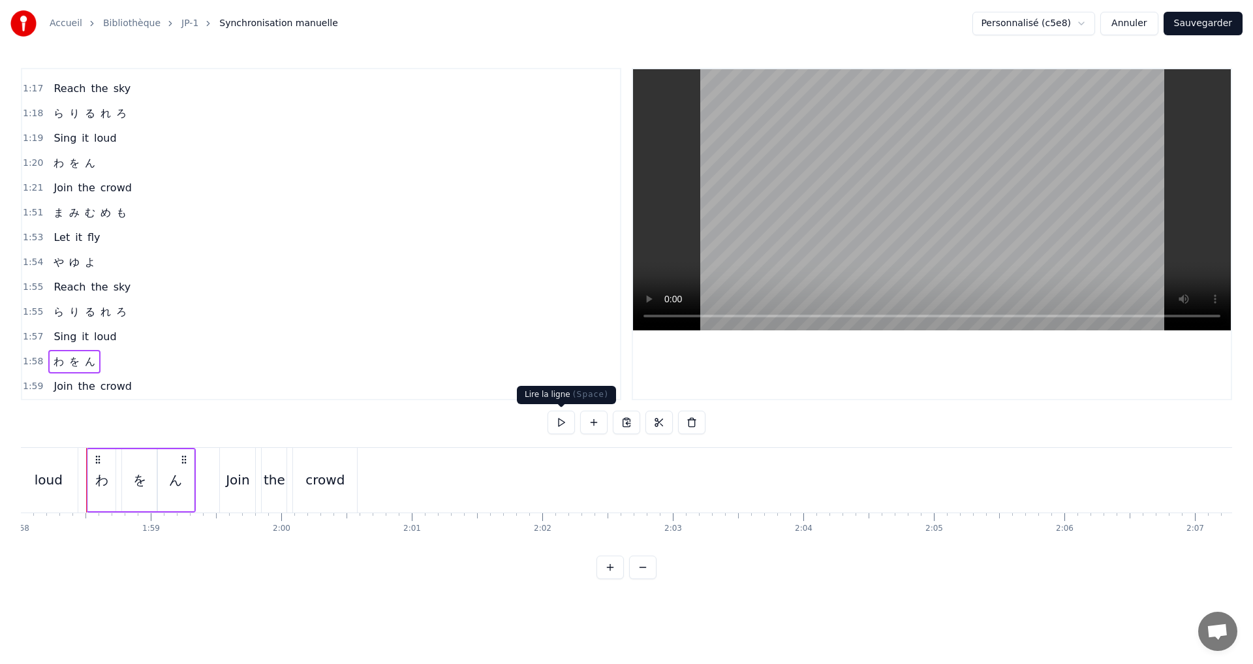
click at [557, 422] on button at bounding box center [561, 422] width 27 height 23
drag, startPoint x: 554, startPoint y: 422, endPoint x: 503, endPoint y: 384, distance: 63.3
click at [565, 428] on button at bounding box center [561, 422] width 27 height 23
click at [136, 315] on div "1:55 ら り る れ ろ" at bounding box center [321, 312] width 598 height 25
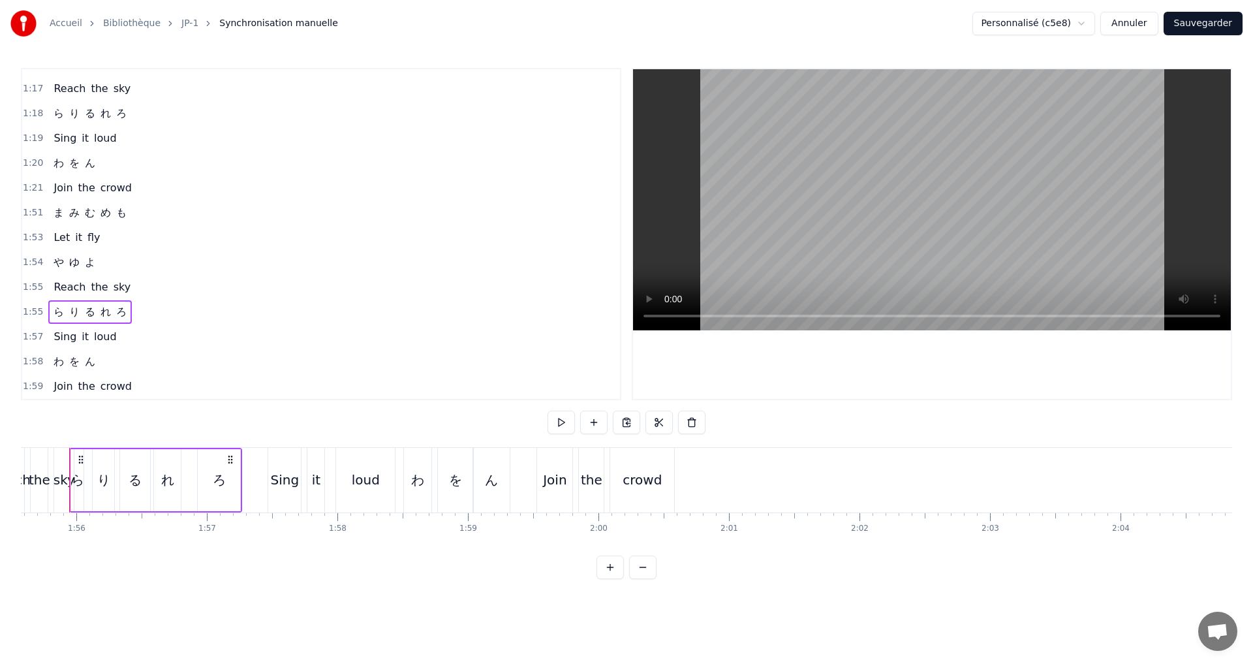
scroll to position [0, 15071]
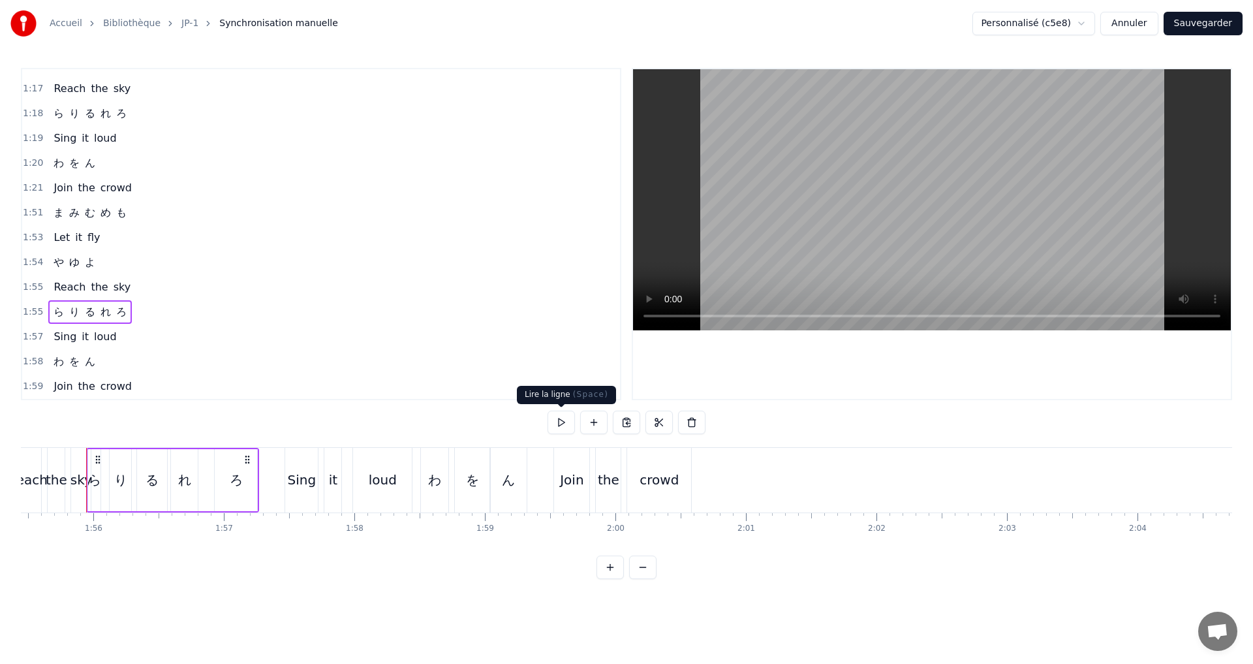
click at [562, 418] on button at bounding box center [561, 422] width 27 height 23
click at [556, 421] on button at bounding box center [561, 422] width 27 height 23
click at [108, 262] on div "1:54 や ゆ よ" at bounding box center [321, 262] width 598 height 25
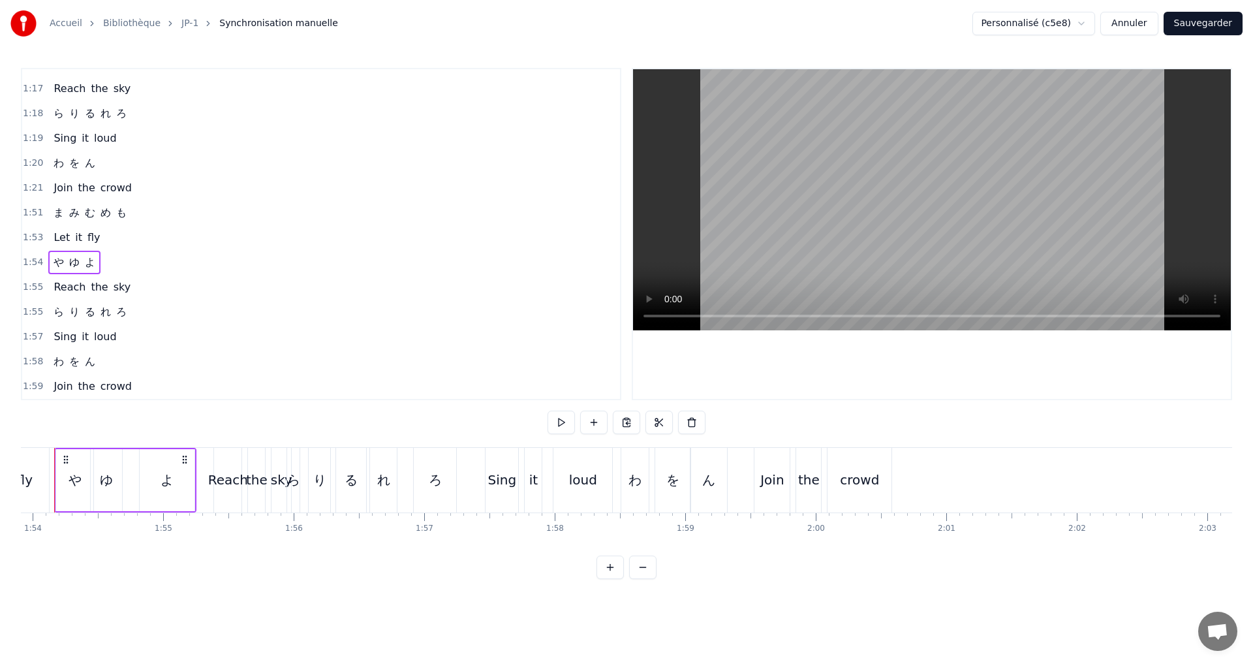
scroll to position [0, 14838]
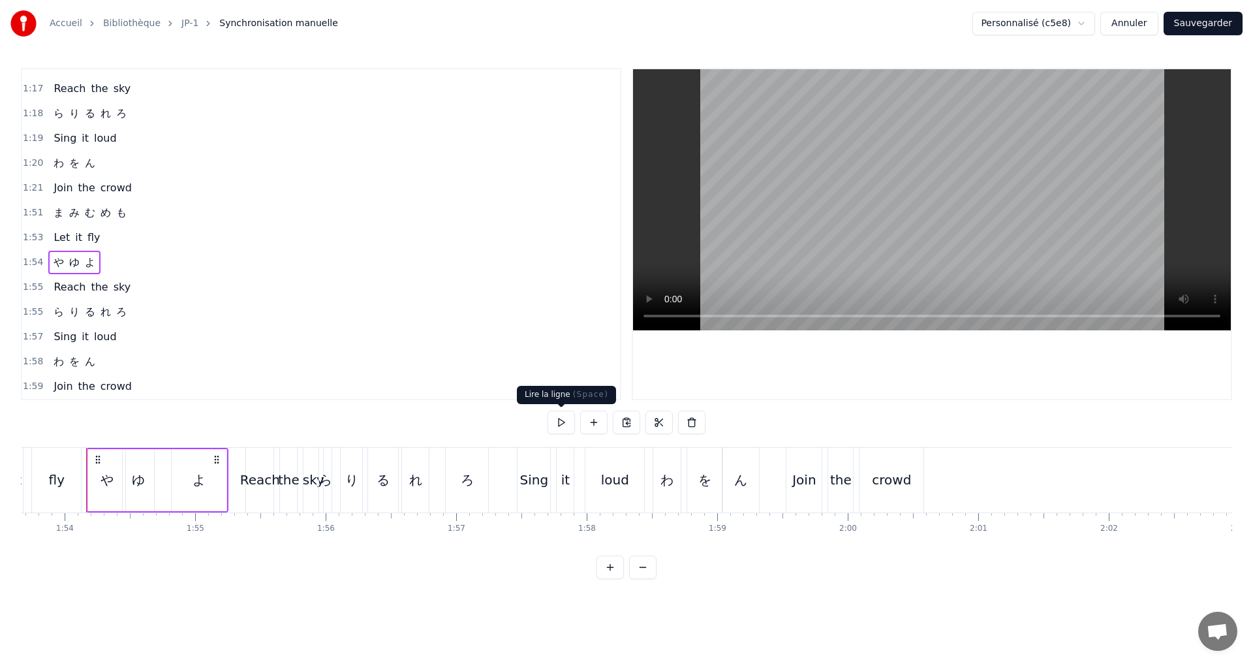
click at [556, 415] on button at bounding box center [561, 422] width 27 height 23
click at [556, 413] on button at bounding box center [561, 422] width 27 height 23
click at [556, 409] on div "0:10 あ い う え お 0:11 Let’s start the show 0:12 か き く け こ 0:13 Where shall we go …" at bounding box center [626, 323] width 1211 height 511
click at [563, 418] on button at bounding box center [561, 422] width 27 height 23
click at [115, 484] on div "や" at bounding box center [106, 480] width 37 height 62
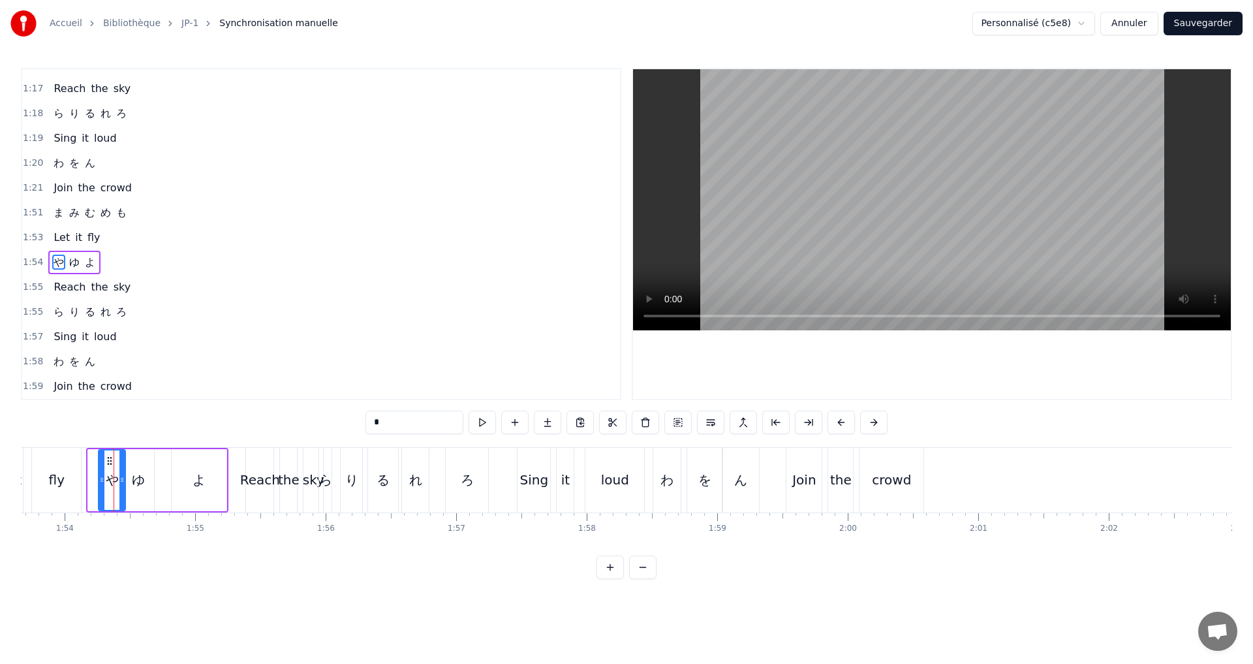
drag, startPoint x: 91, startPoint y: 477, endPoint x: 100, endPoint y: 476, distance: 9.2
click at [100, 476] on icon at bounding box center [101, 480] width 5 height 10
click at [465, 428] on button at bounding box center [465, 422] width 27 height 23
click at [119, 474] on div at bounding box center [118, 479] width 5 height 59
click at [467, 422] on button at bounding box center [465, 422] width 27 height 23
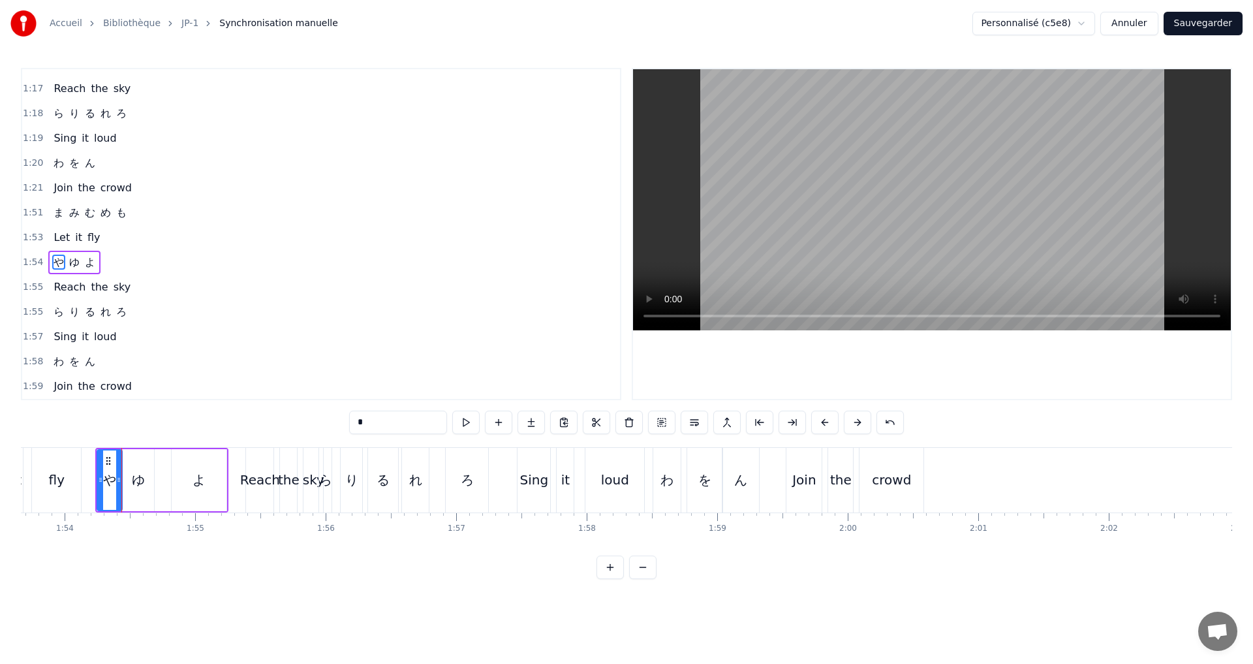
click at [133, 478] on div "ゆ" at bounding box center [138, 480] width 13 height 20
type input "*"
click at [121, 475] on icon at bounding box center [120, 480] width 5 height 10
click at [467, 422] on button at bounding box center [465, 422] width 27 height 23
click at [465, 420] on button at bounding box center [465, 422] width 27 height 23
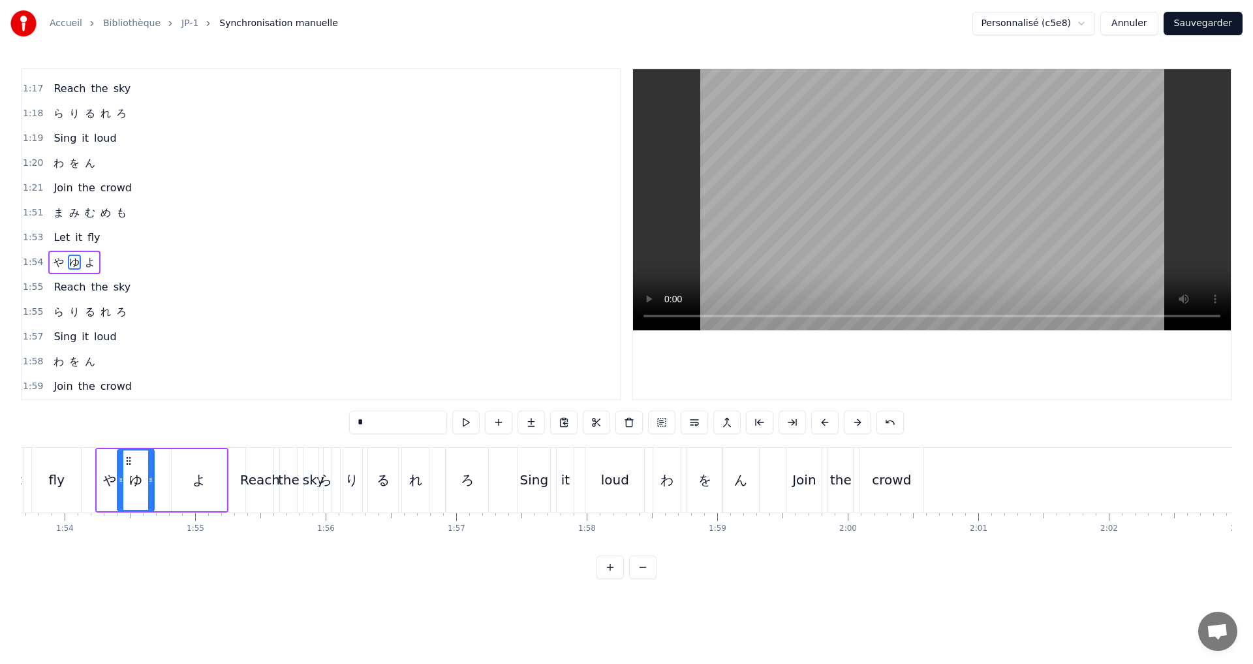
drag, startPoint x: 151, startPoint y: 262, endPoint x: 343, endPoint y: 272, distance: 192.2
click at [151, 262] on div "1:54 や ゆ よ" at bounding box center [321, 262] width 598 height 25
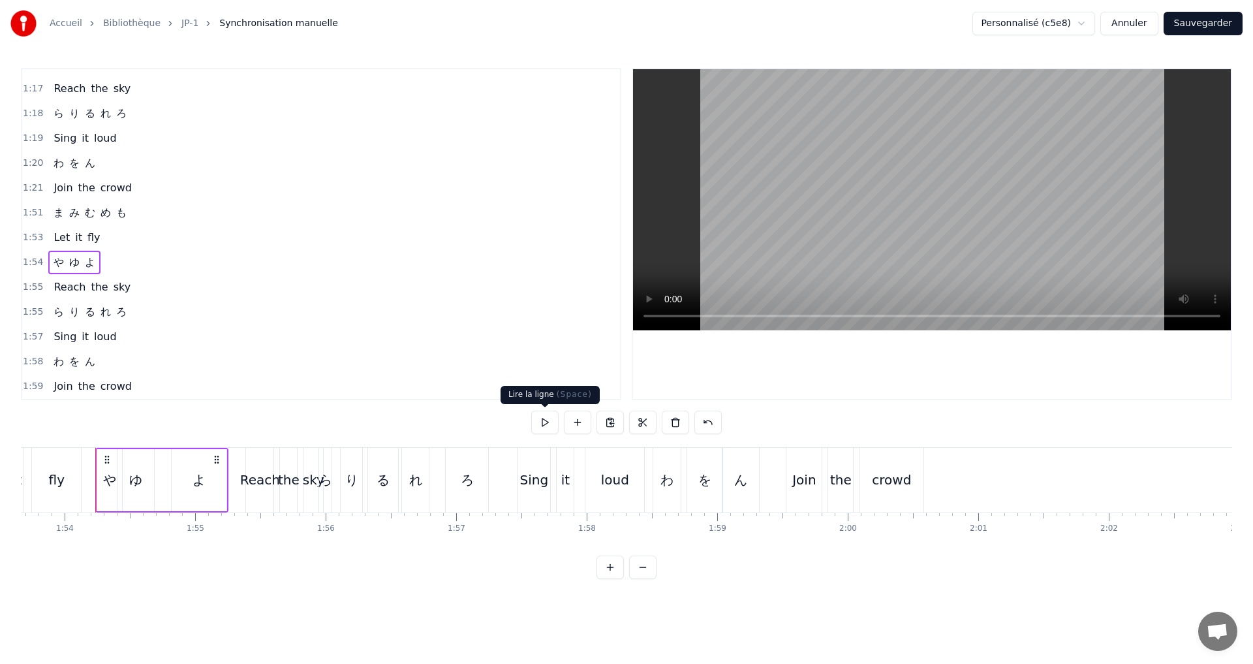
click at [540, 422] on button at bounding box center [544, 422] width 27 height 23
click at [142, 204] on div "1:51 ま み む め も" at bounding box center [321, 212] width 598 height 25
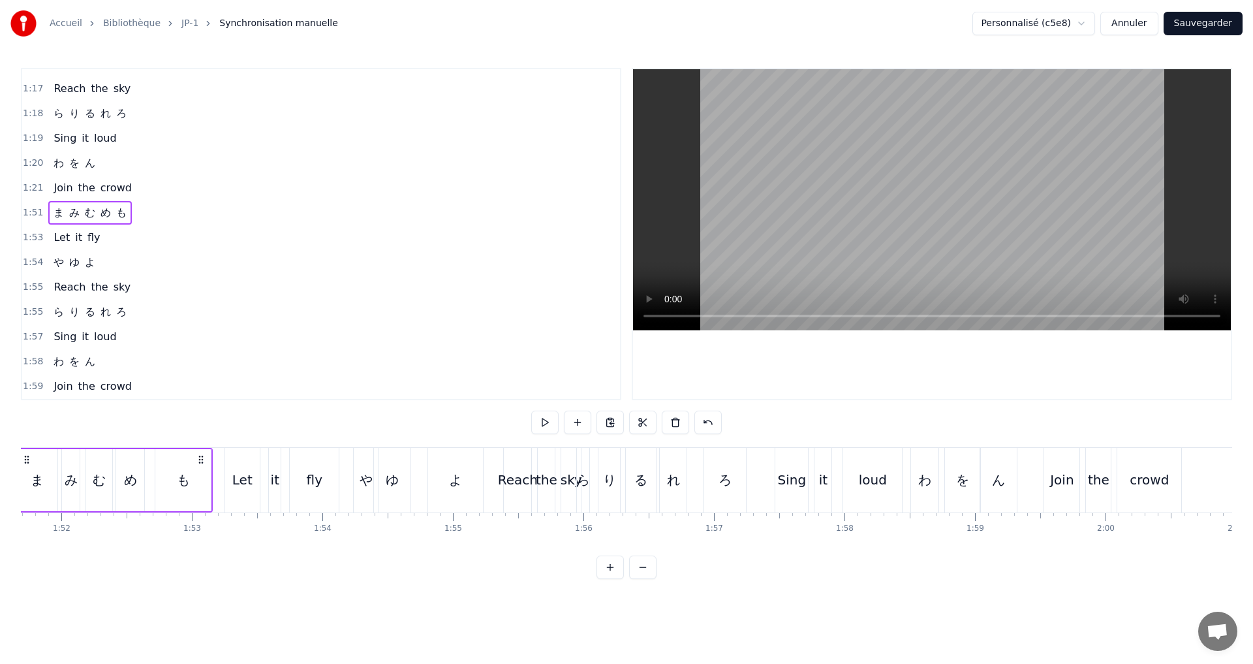
scroll to position [0, 14510]
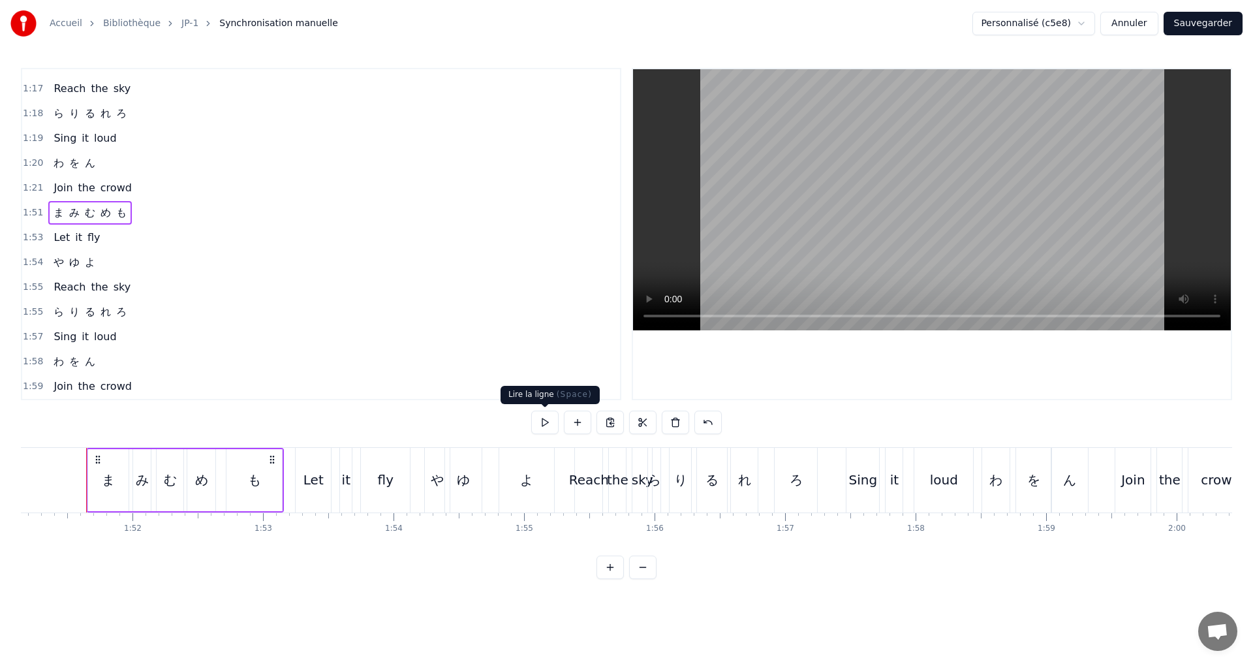
click at [540, 418] on button at bounding box center [544, 422] width 27 height 23
click at [110, 163] on div "1:20 わ を ん" at bounding box center [321, 163] width 598 height 25
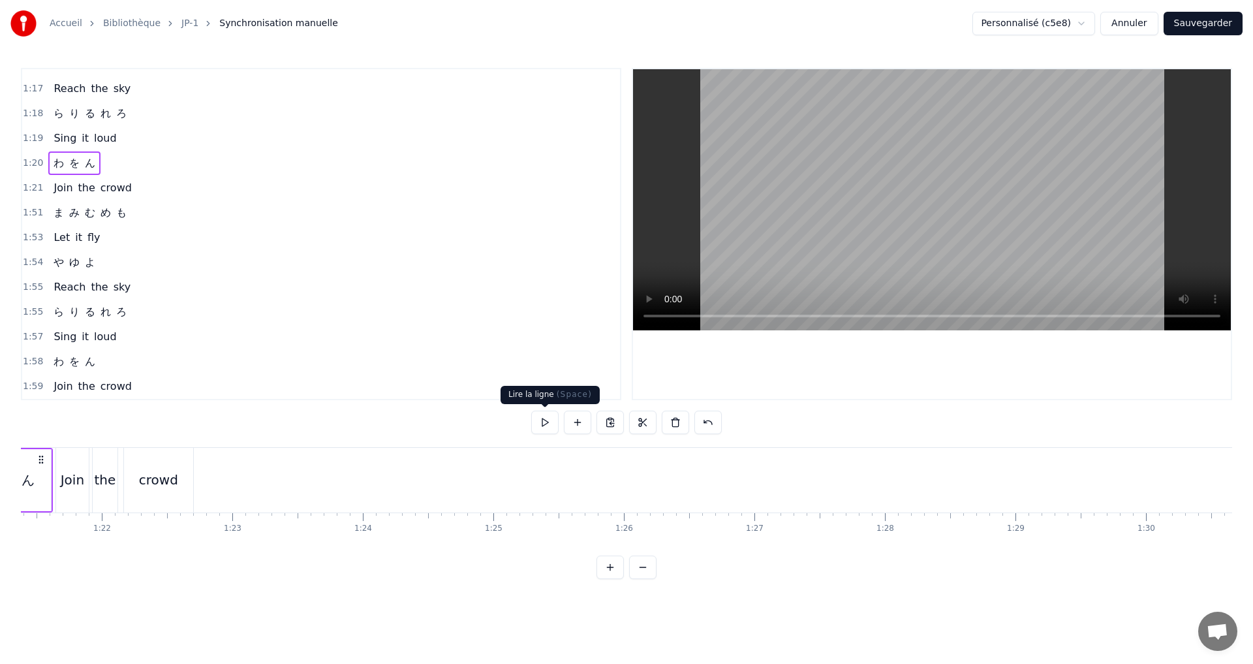
scroll to position [0, 10449]
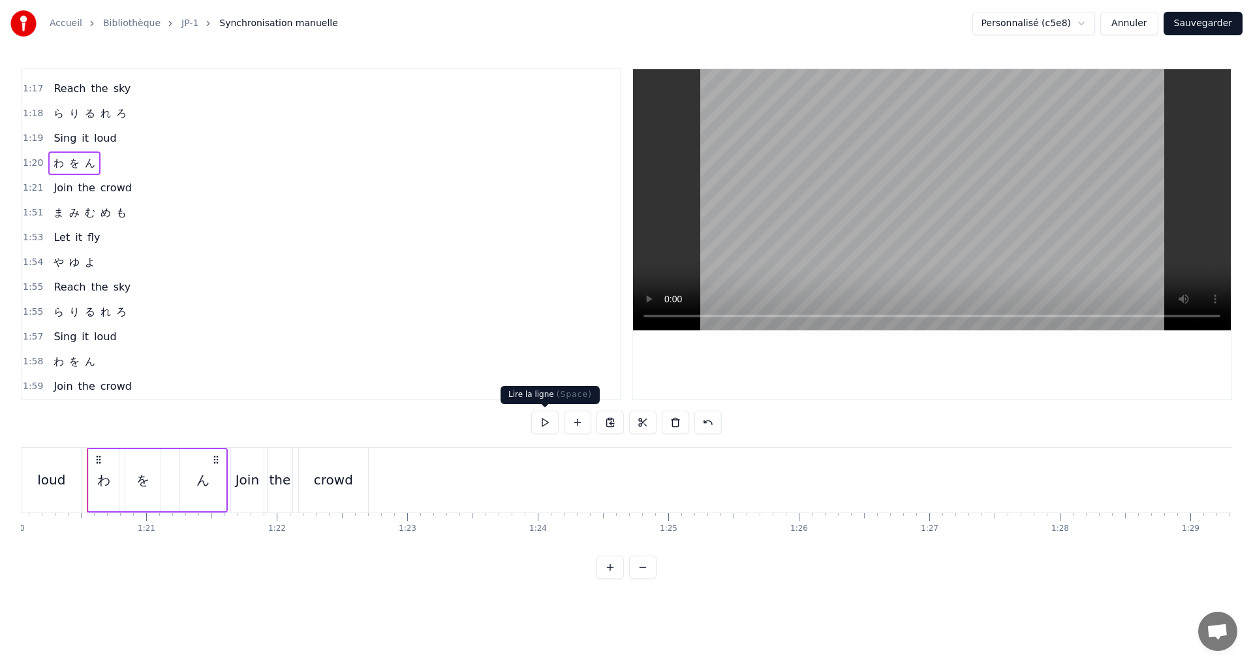
click at [551, 415] on button at bounding box center [544, 422] width 27 height 23
click at [551, 414] on button at bounding box center [544, 422] width 27 height 23
click at [123, 119] on span "ろ" at bounding box center [121, 113] width 13 height 15
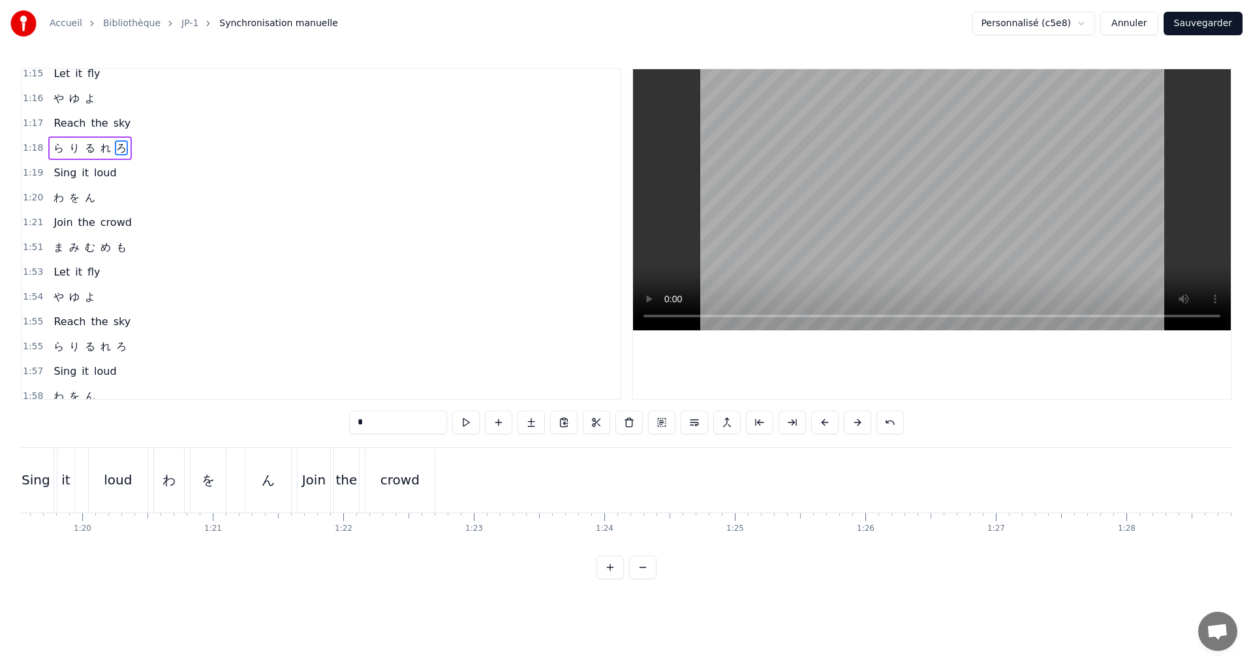
scroll to position [0, 10261]
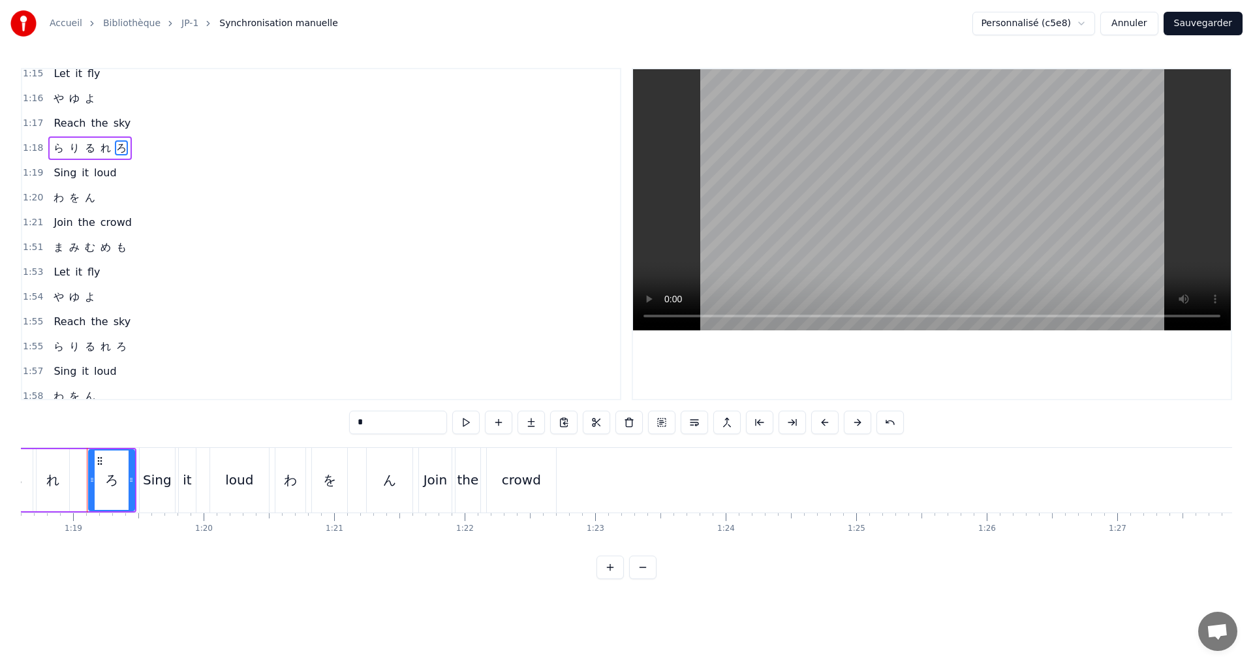
click at [155, 148] on div "1:18 ら り る れ ろ" at bounding box center [321, 148] width 598 height 25
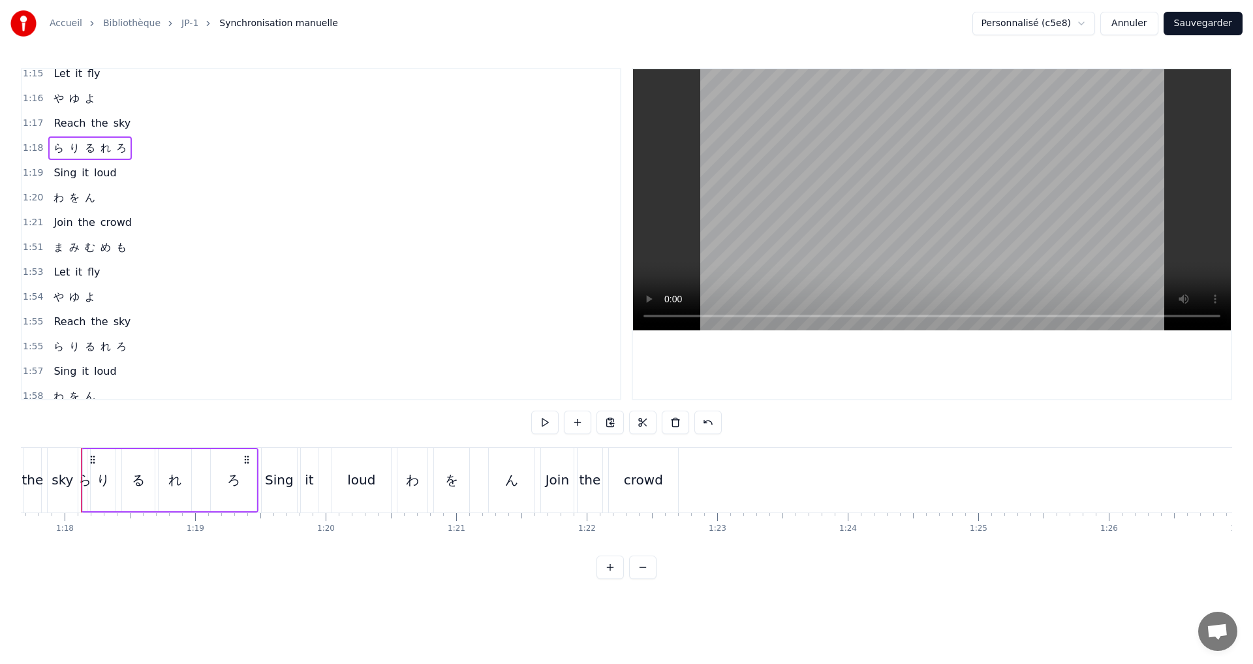
scroll to position [0, 10133]
click at [544, 424] on button at bounding box center [544, 422] width 27 height 23
click at [542, 422] on button at bounding box center [544, 422] width 27 height 23
click at [111, 104] on div "1:16 や ゆ よ" at bounding box center [321, 98] width 598 height 25
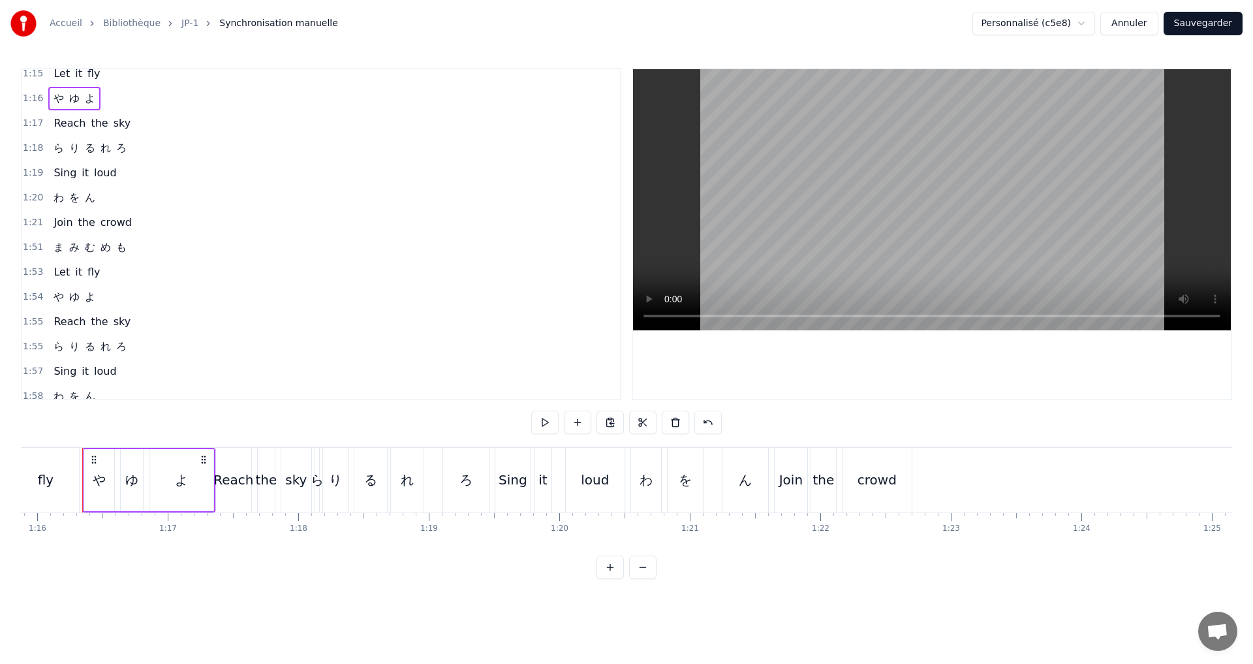
scroll to position [0, 9901]
click at [544, 414] on button at bounding box center [544, 422] width 27 height 23
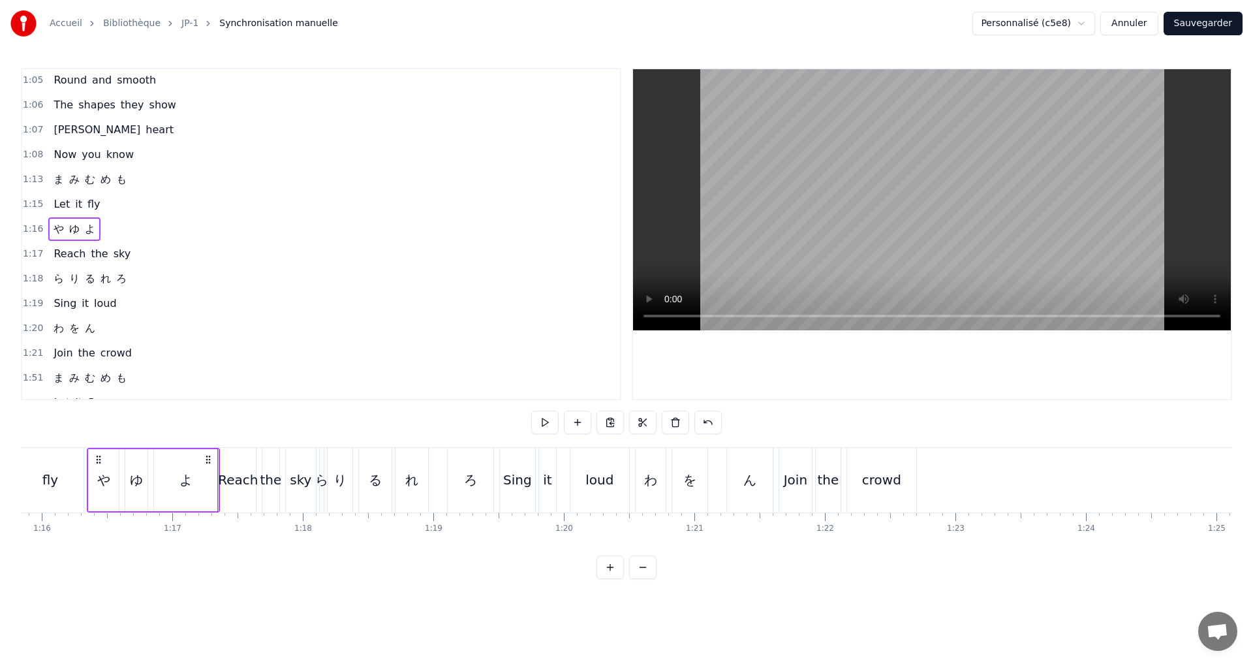
click at [138, 178] on div "1:13 ま み む め も" at bounding box center [321, 179] width 598 height 25
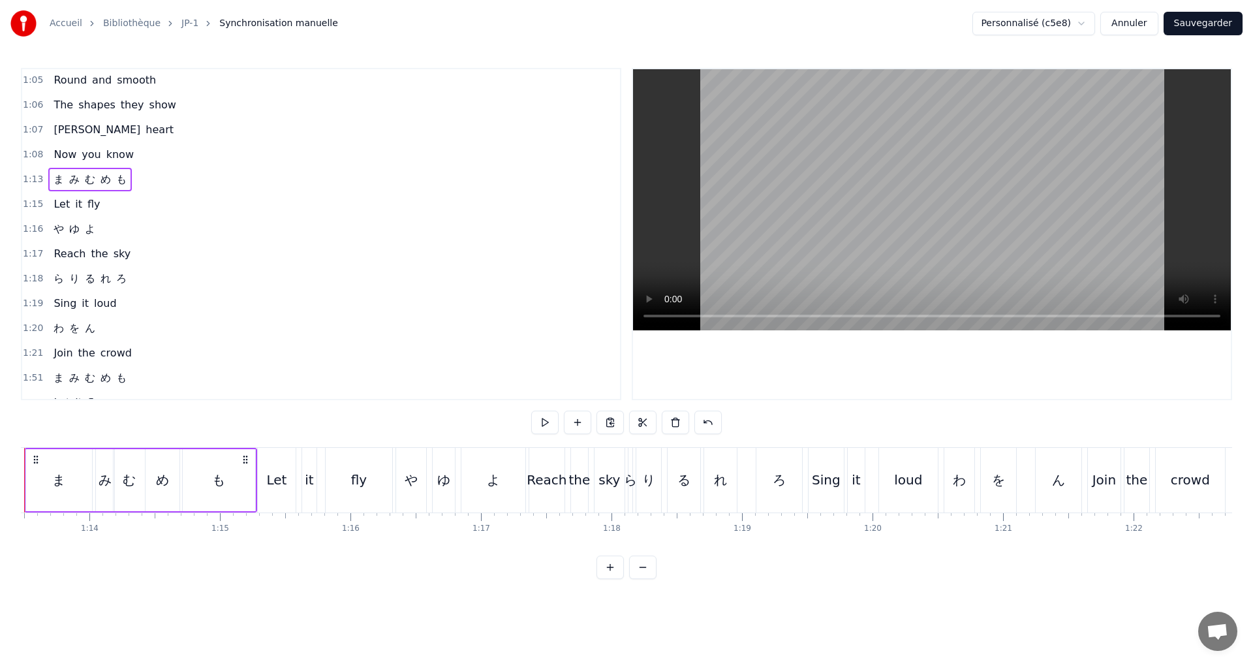
scroll to position [0, 9529]
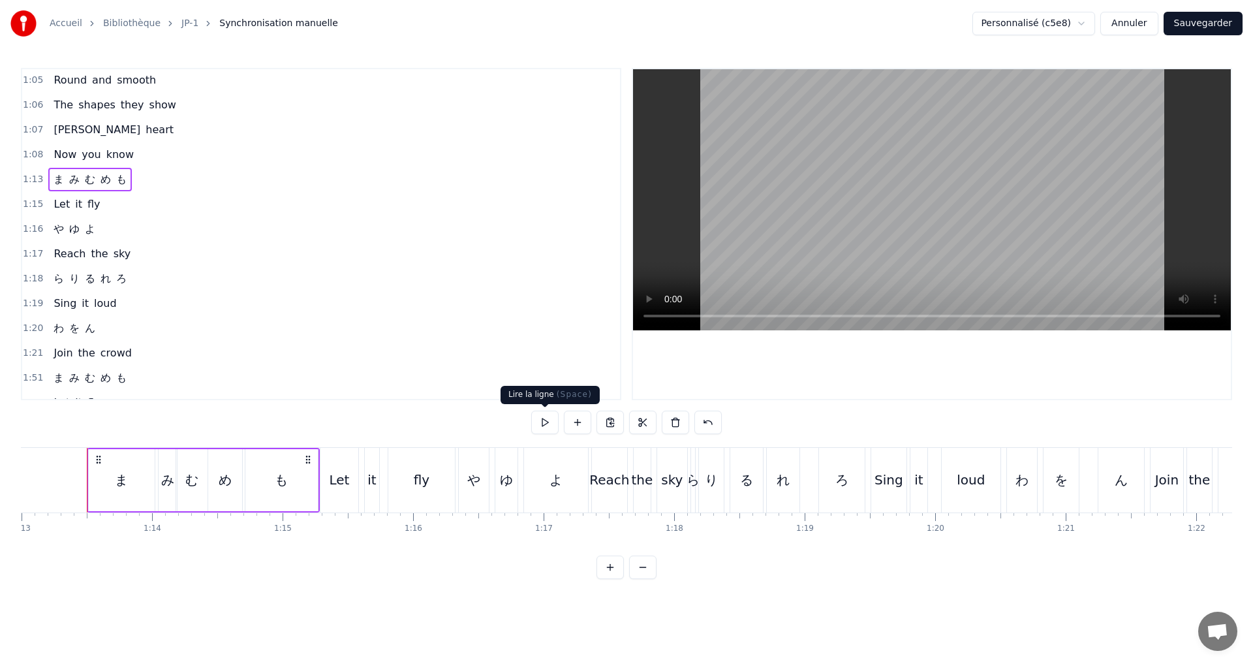
click at [543, 422] on button at bounding box center [544, 422] width 27 height 23
click at [541, 418] on button at bounding box center [544, 422] width 27 height 23
click at [539, 418] on button at bounding box center [544, 422] width 27 height 23
click at [543, 420] on button at bounding box center [544, 422] width 27 height 23
click at [1193, 23] on button "Sauvegarder" at bounding box center [1203, 23] width 79 height 23
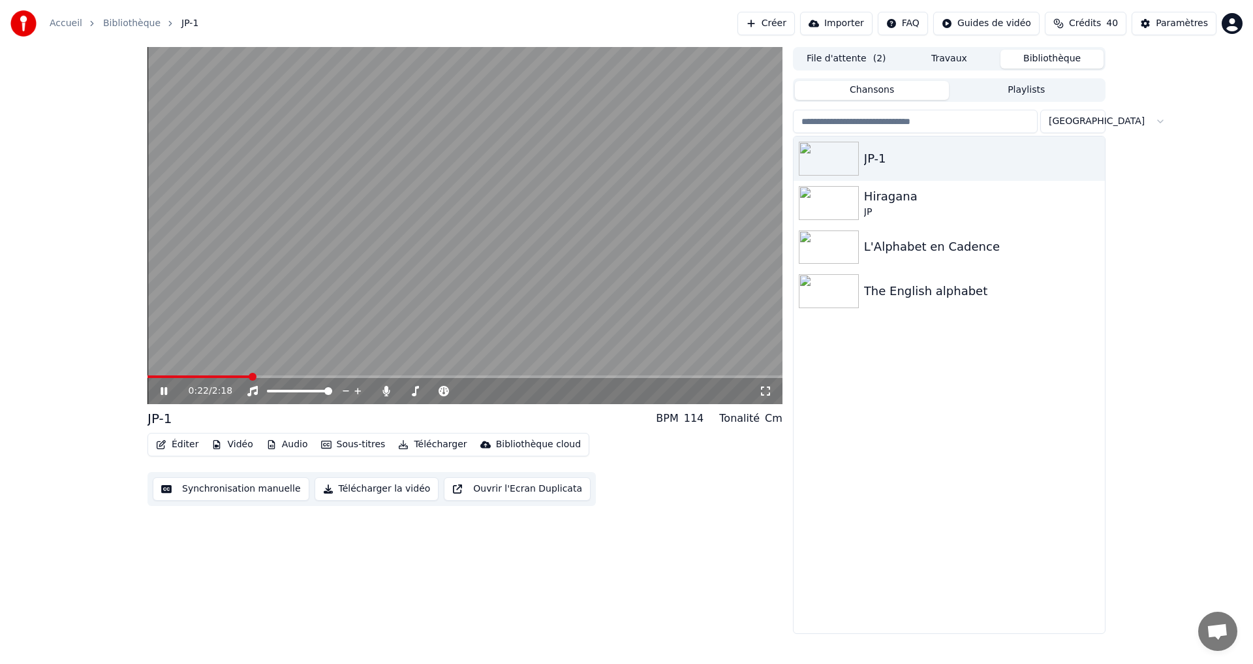
click at [178, 446] on button "Éditer" at bounding box center [177, 444] width 53 height 18
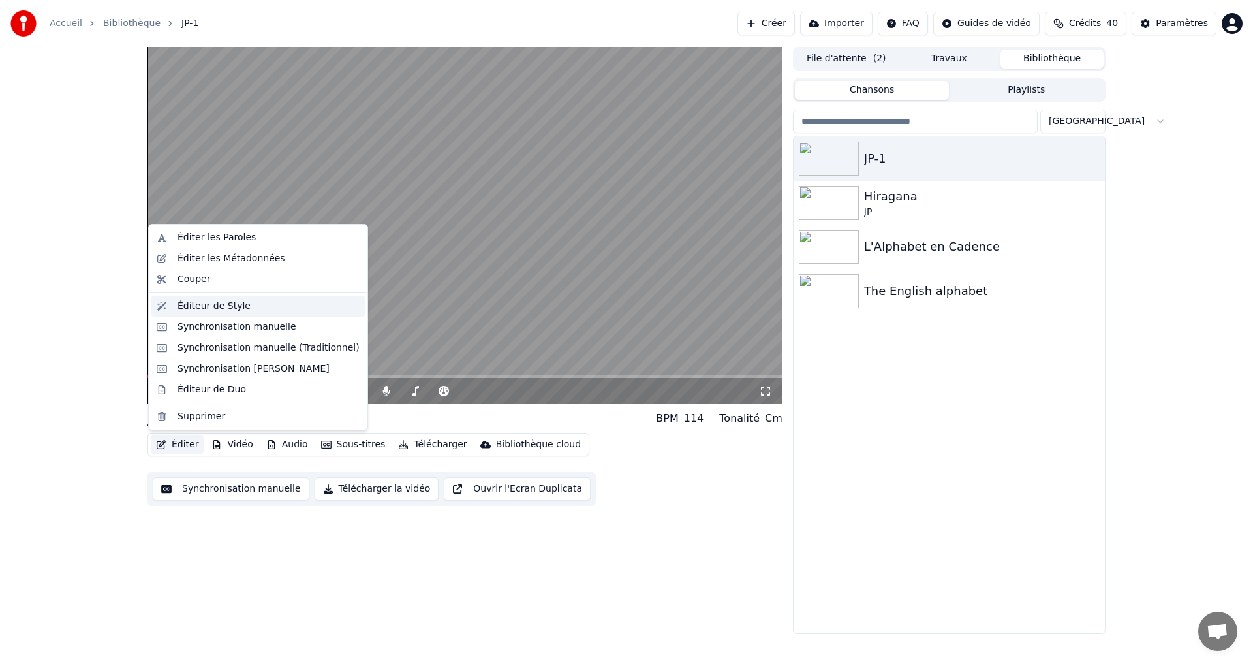
click at [233, 311] on div "Éditeur de Style" at bounding box center [214, 306] width 73 height 13
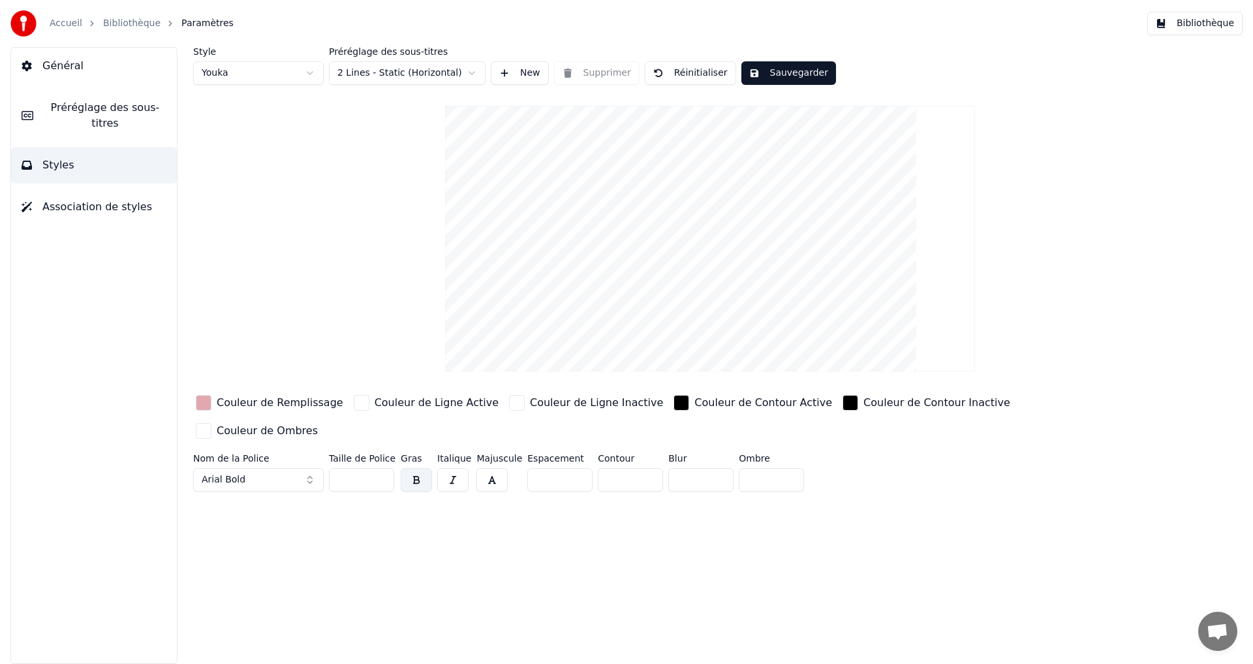
click at [345, 468] on input "***" at bounding box center [361, 479] width 65 height 23
type input "***"
click at [779, 72] on button "Sauvegarder" at bounding box center [788, 72] width 95 height 23
click at [777, 65] on button "Terminé" at bounding box center [777, 72] width 72 height 23
click at [54, 107] on span "Préréglage des sous-titres" at bounding box center [105, 115] width 123 height 31
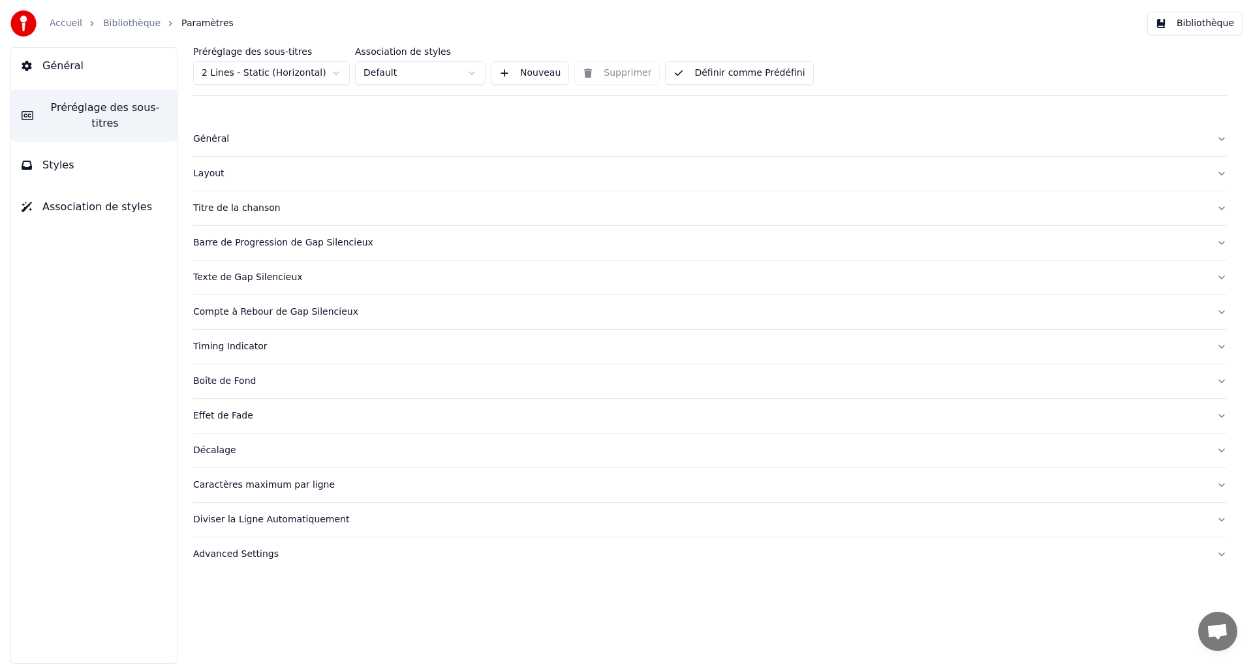
click at [713, 70] on button "Définir comme Prédéfini" at bounding box center [739, 72] width 148 height 23
click at [685, 72] on button "Terminé" at bounding box center [702, 72] width 74 height 23
click at [1194, 26] on button "Bibliothèque" at bounding box center [1194, 23] width 95 height 23
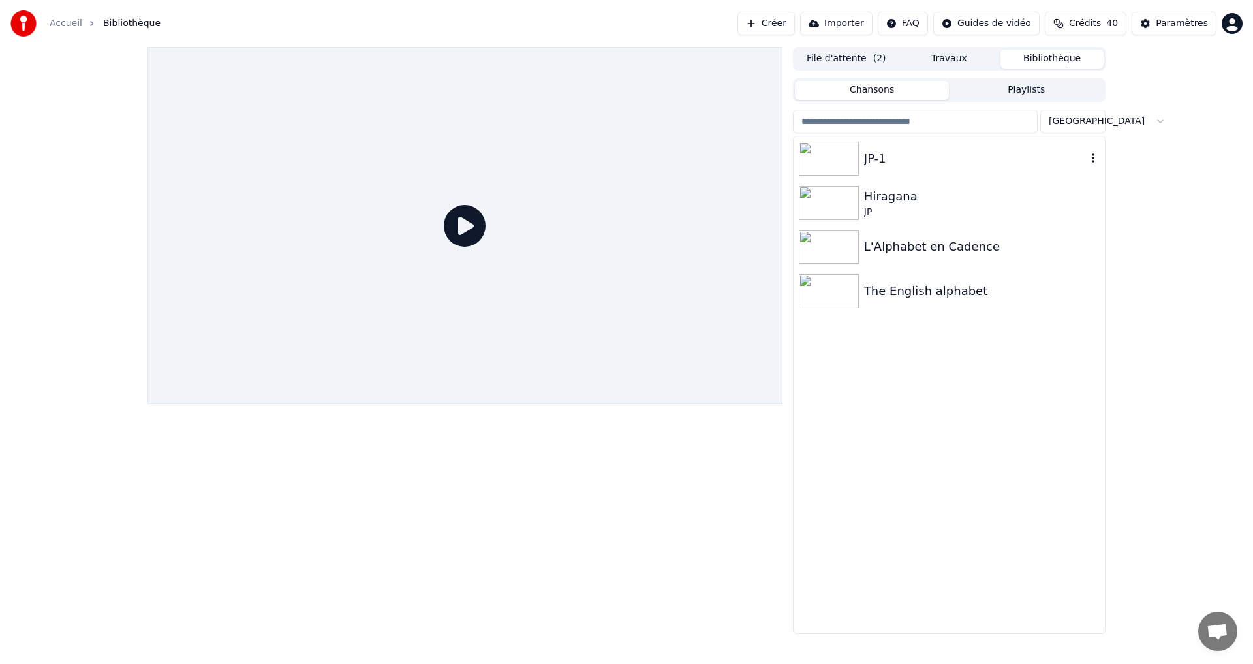
click at [963, 151] on div "JP-1" at bounding box center [975, 158] width 223 height 18
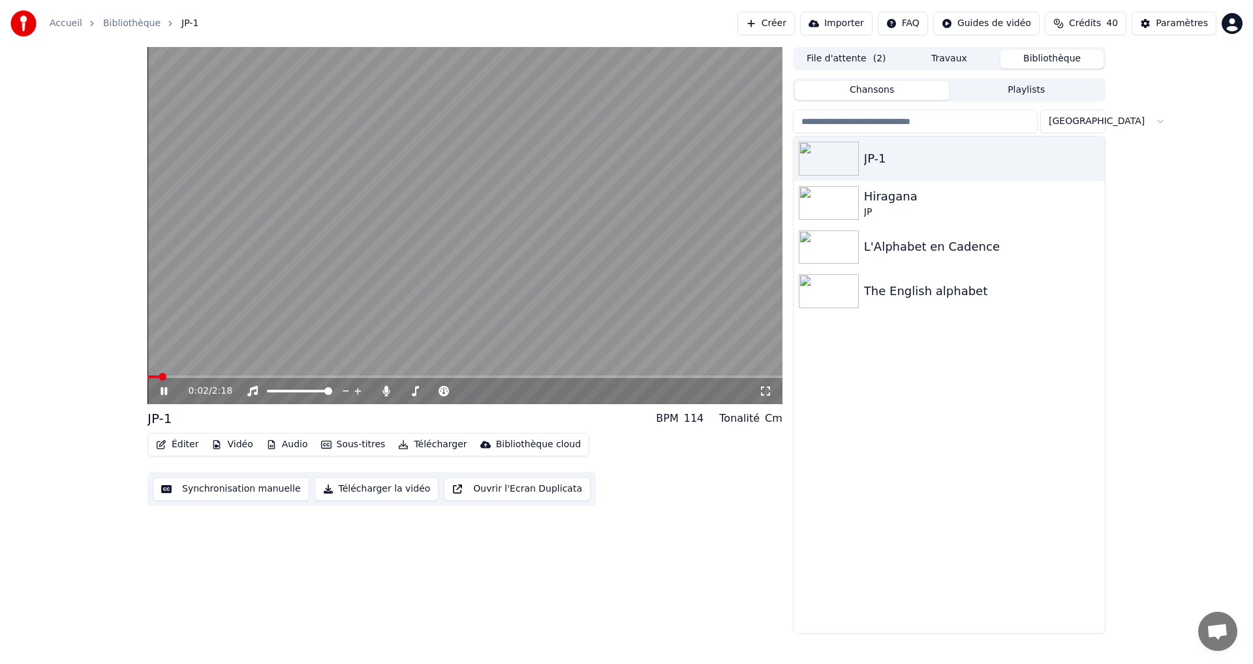
click at [202, 376] on span at bounding box center [465, 376] width 635 height 3
click at [162, 394] on icon at bounding box center [164, 391] width 7 height 8
click at [238, 442] on button "Vidéo" at bounding box center [232, 444] width 52 height 18
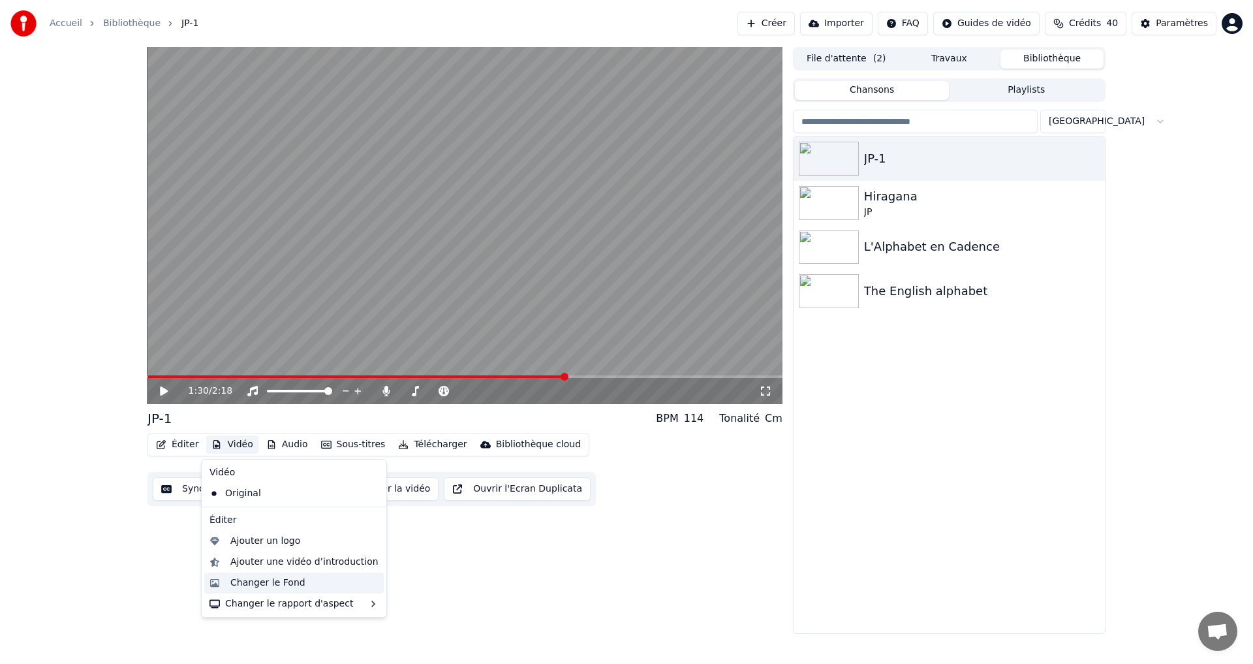
click at [258, 577] on div "Changer le Fond" at bounding box center [267, 582] width 75 height 13
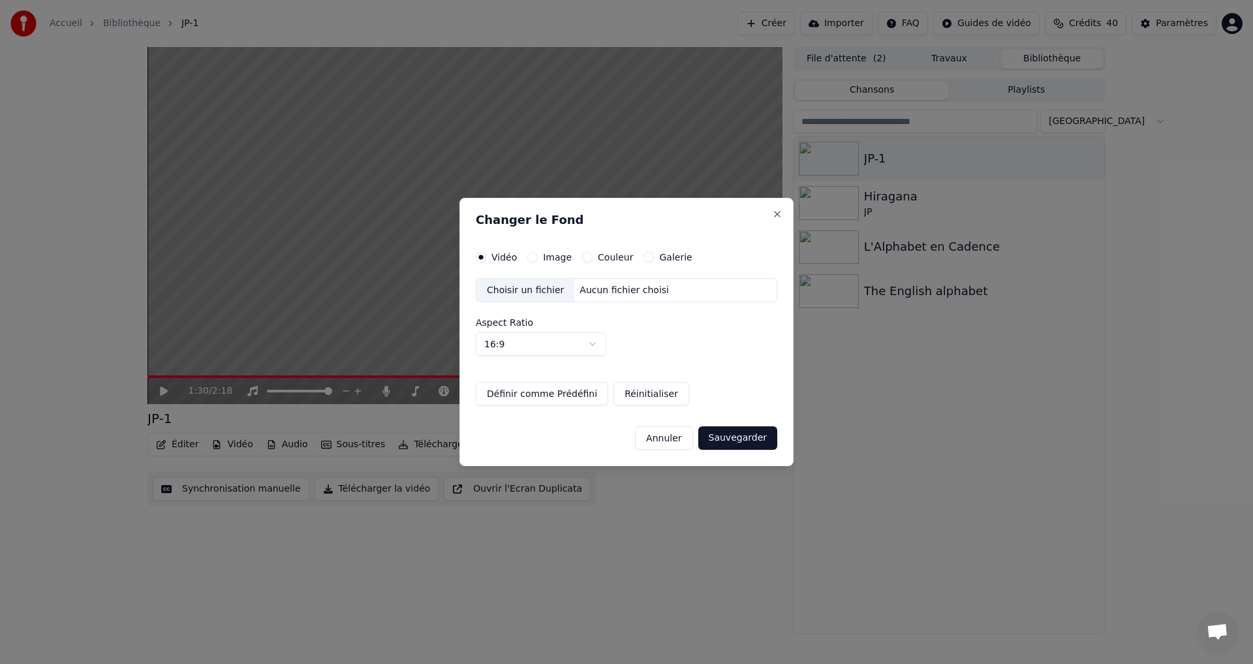
click at [598, 255] on label "Couleur" at bounding box center [615, 257] width 35 height 9
click at [593, 255] on button "Couleur" at bounding box center [587, 257] width 10 height 10
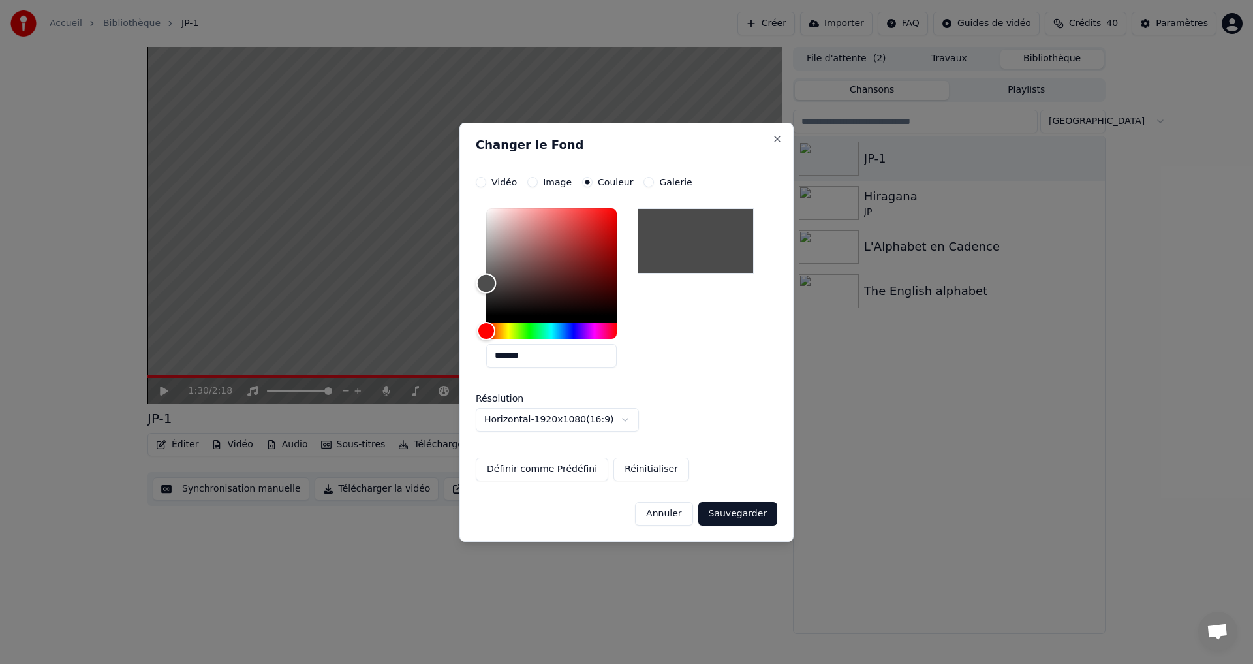
type input "*******"
drag, startPoint x: 478, startPoint y: 275, endPoint x: 431, endPoint y: 281, distance: 47.4
click at [431, 281] on body "**********" at bounding box center [626, 332] width 1253 height 664
click at [740, 514] on button "Sauvegarder" at bounding box center [737, 513] width 79 height 23
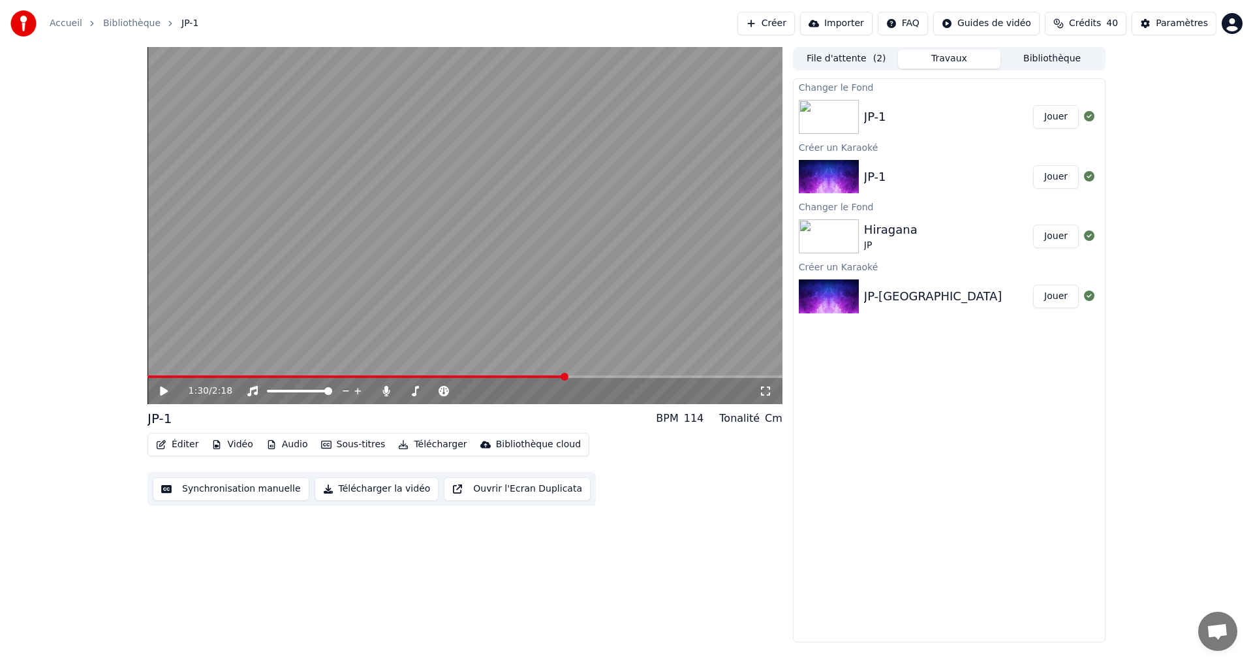
click at [1061, 115] on button "Jouer" at bounding box center [1056, 116] width 46 height 23
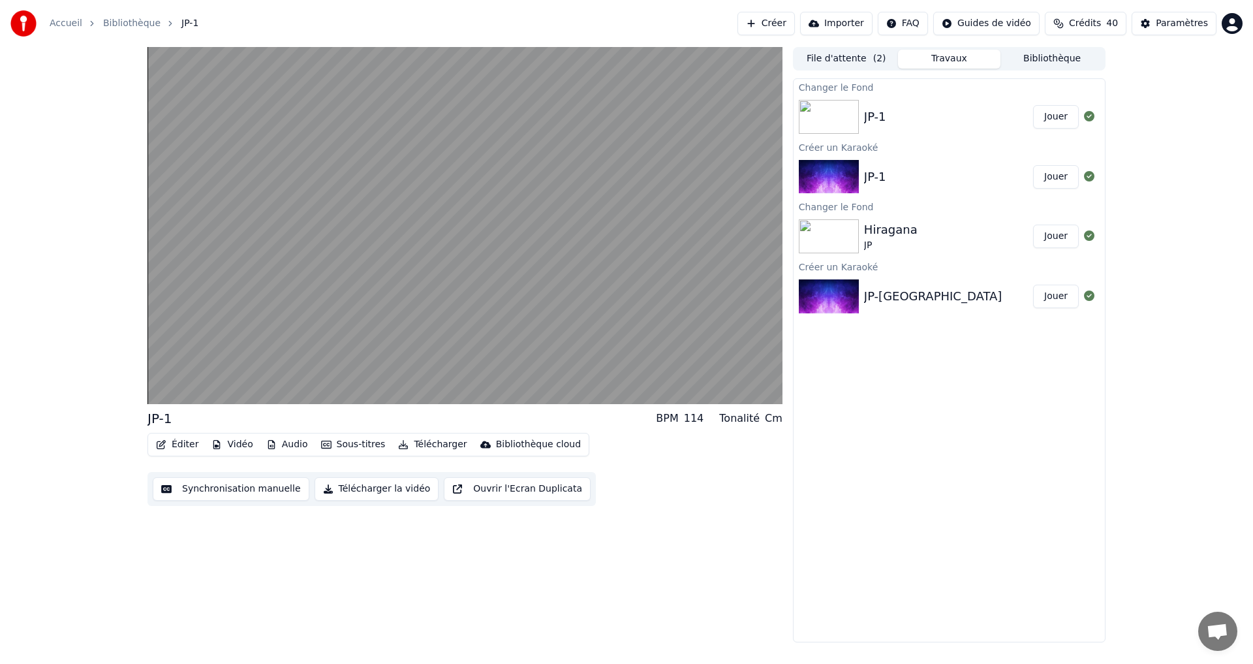
click at [243, 490] on button "Synchronisation manuelle" at bounding box center [231, 488] width 157 height 23
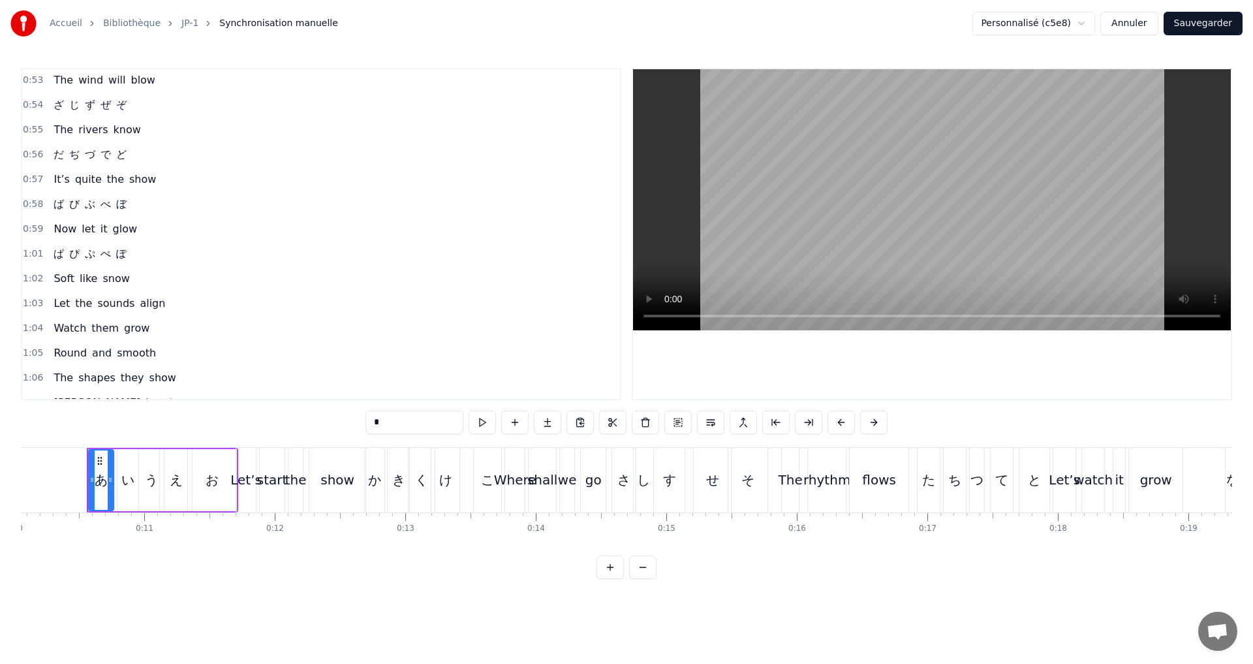
scroll to position [653, 0]
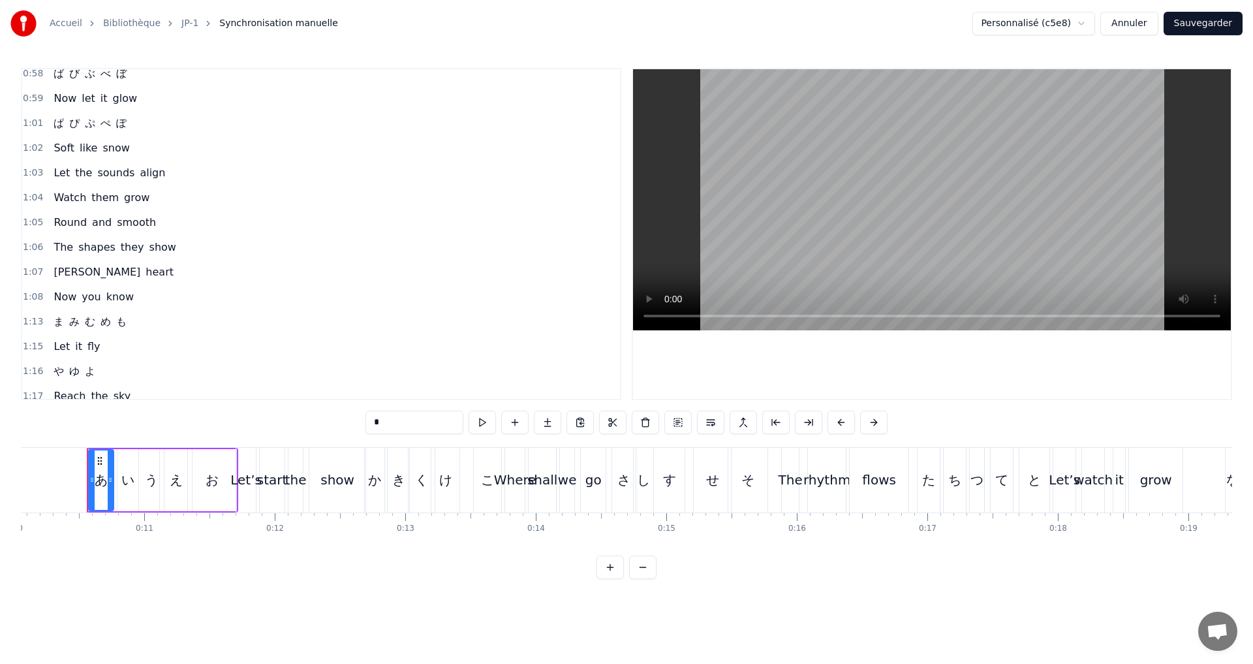
click at [146, 319] on div "1:13 ま み む め も" at bounding box center [321, 321] width 598 height 25
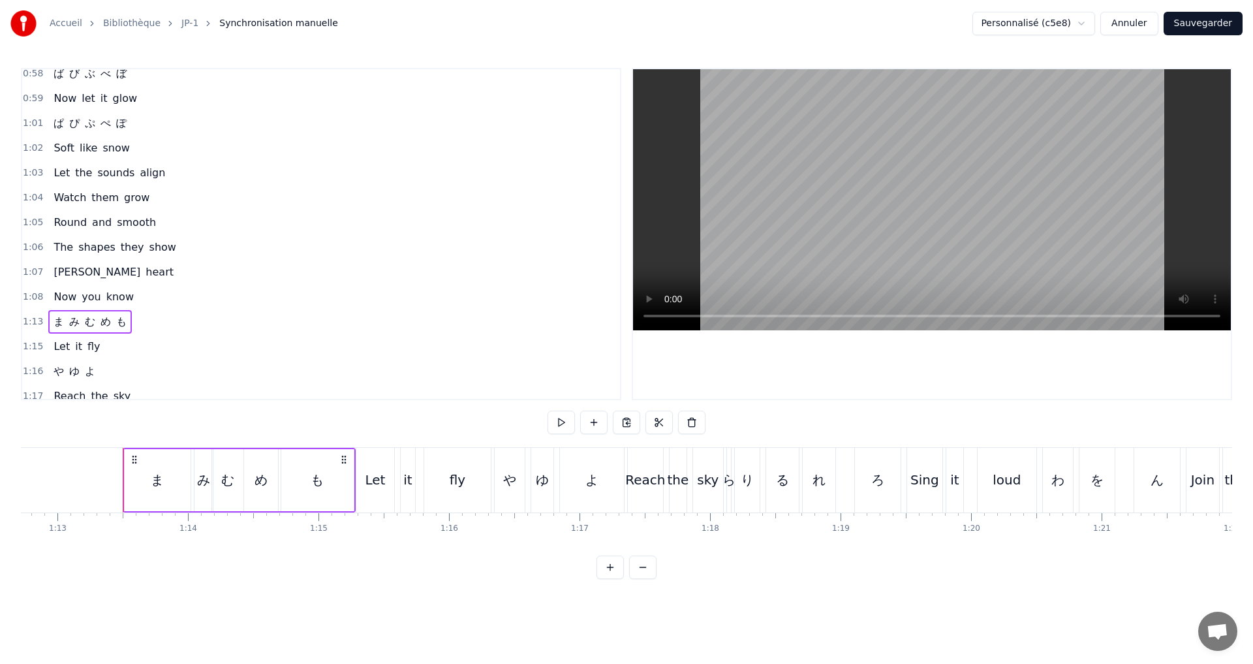
scroll to position [0, 9529]
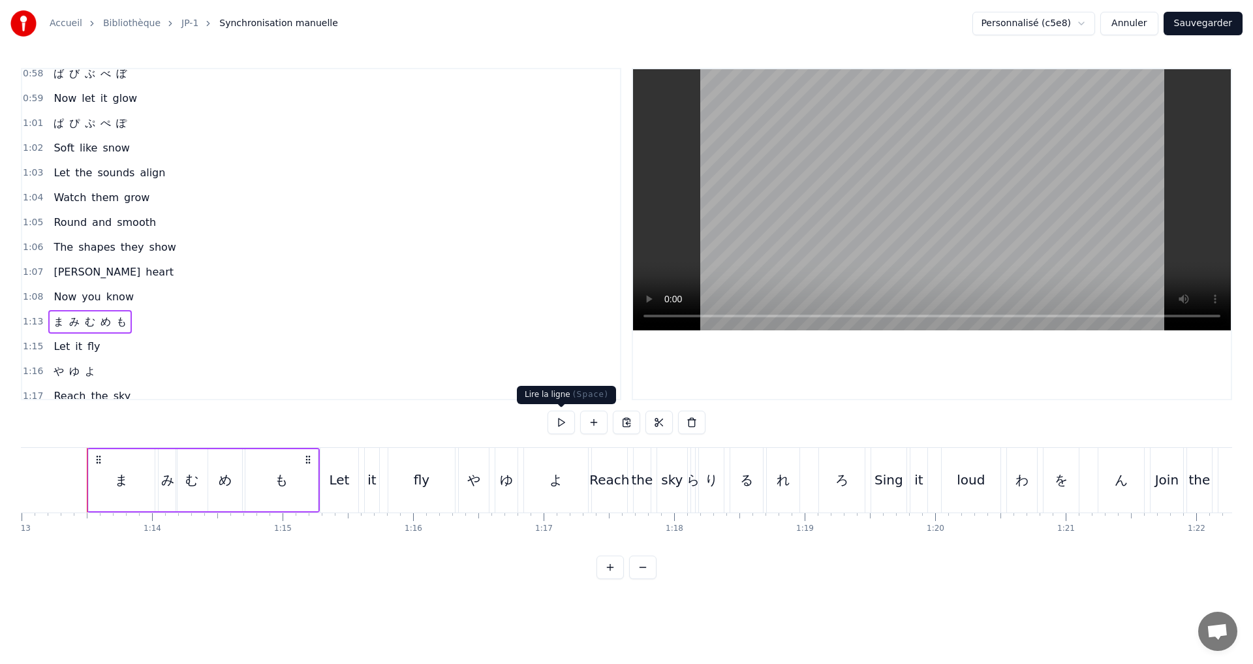
click at [559, 422] on button at bounding box center [561, 422] width 27 height 23
click at [1152, 20] on button "Annuler" at bounding box center [1129, 23] width 57 height 23
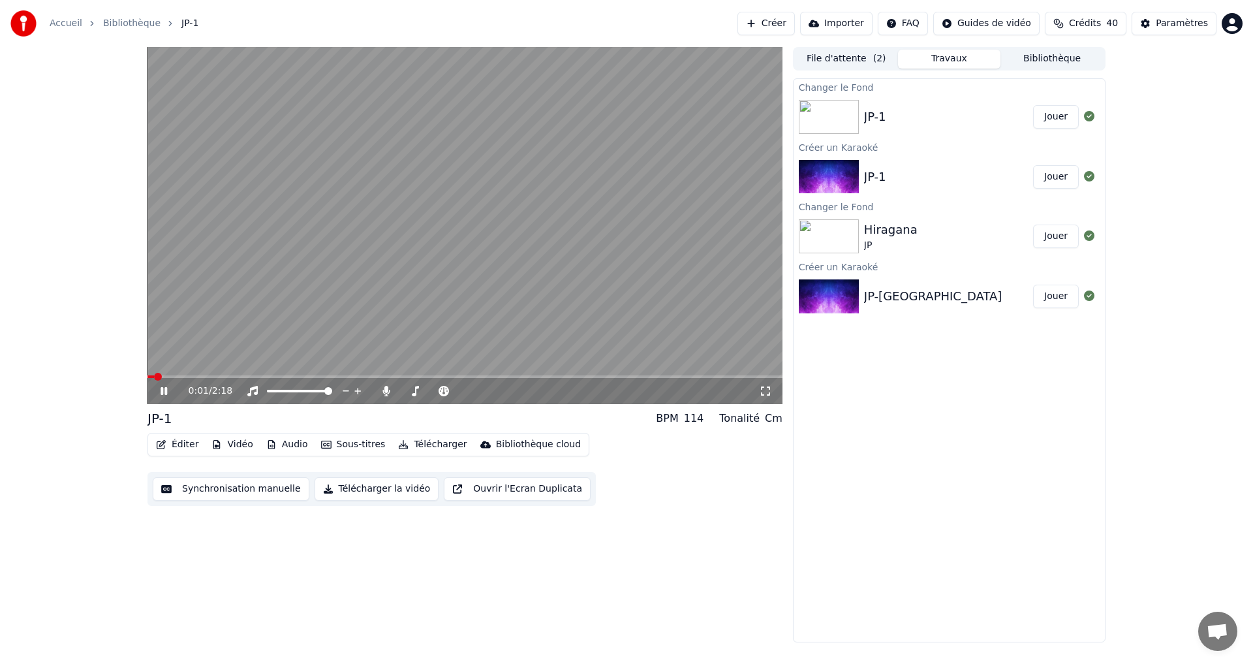
click at [204, 377] on span at bounding box center [465, 376] width 635 height 3
click at [172, 376] on span at bounding box center [175, 376] width 55 height 3
click at [204, 379] on div "0:06 / 2:18" at bounding box center [465, 391] width 635 height 26
click at [163, 388] on icon at bounding box center [164, 391] width 7 height 8
click at [366, 493] on button "Télécharger la vidéo" at bounding box center [377, 488] width 125 height 23
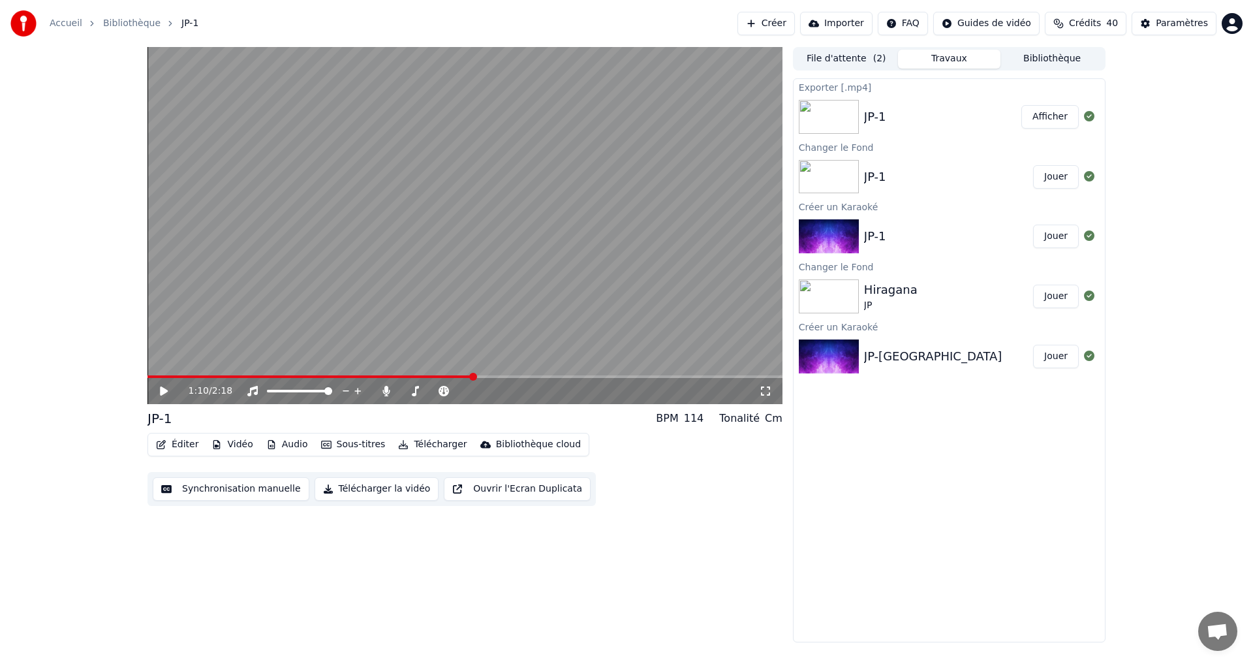
click at [1044, 112] on button "Afficher" at bounding box center [1050, 116] width 57 height 23
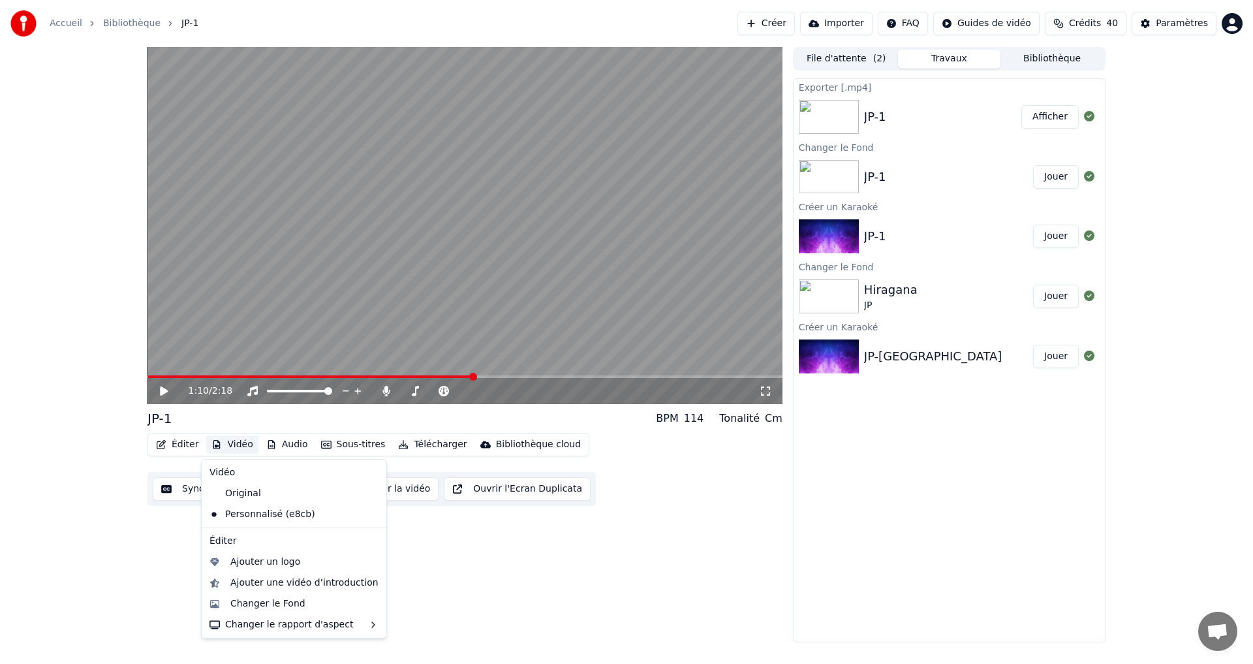
click at [233, 446] on button "Vidéo" at bounding box center [232, 444] width 52 height 18
click at [261, 605] on div "Changer le Fond" at bounding box center [267, 603] width 75 height 13
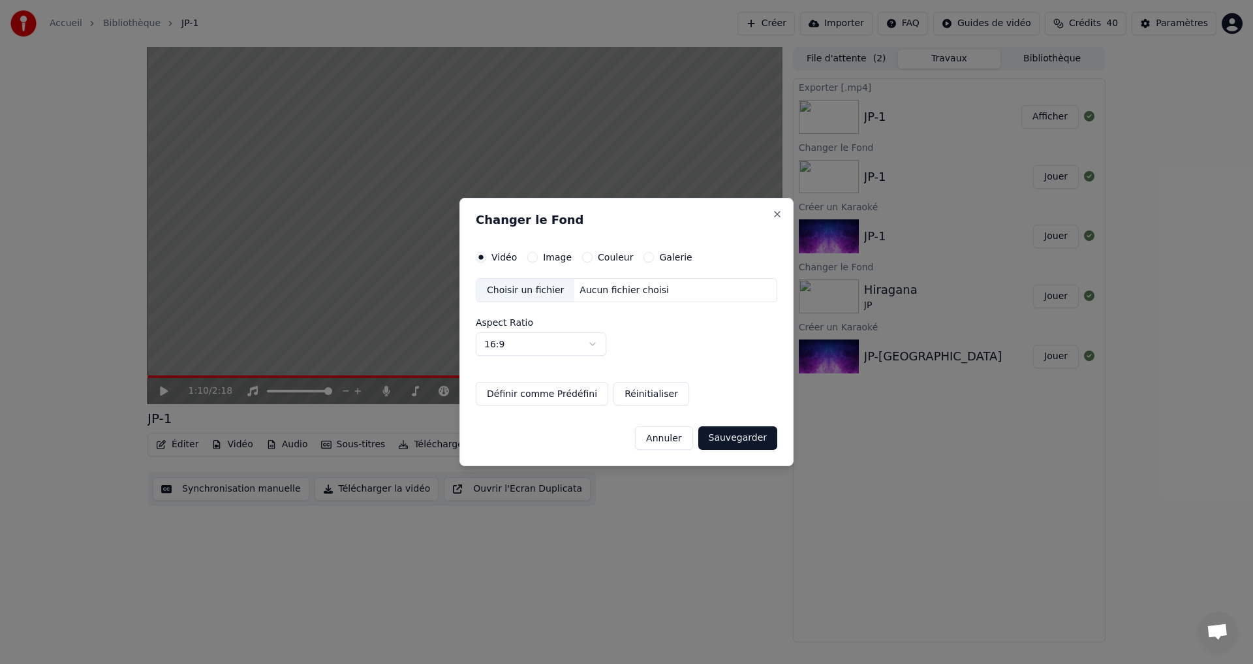
click at [589, 254] on div "Couleur" at bounding box center [607, 257] width 51 height 10
click at [589, 258] on div "Couleur" at bounding box center [607, 257] width 51 height 10
click at [584, 256] on button "Couleur" at bounding box center [587, 257] width 10 height 10
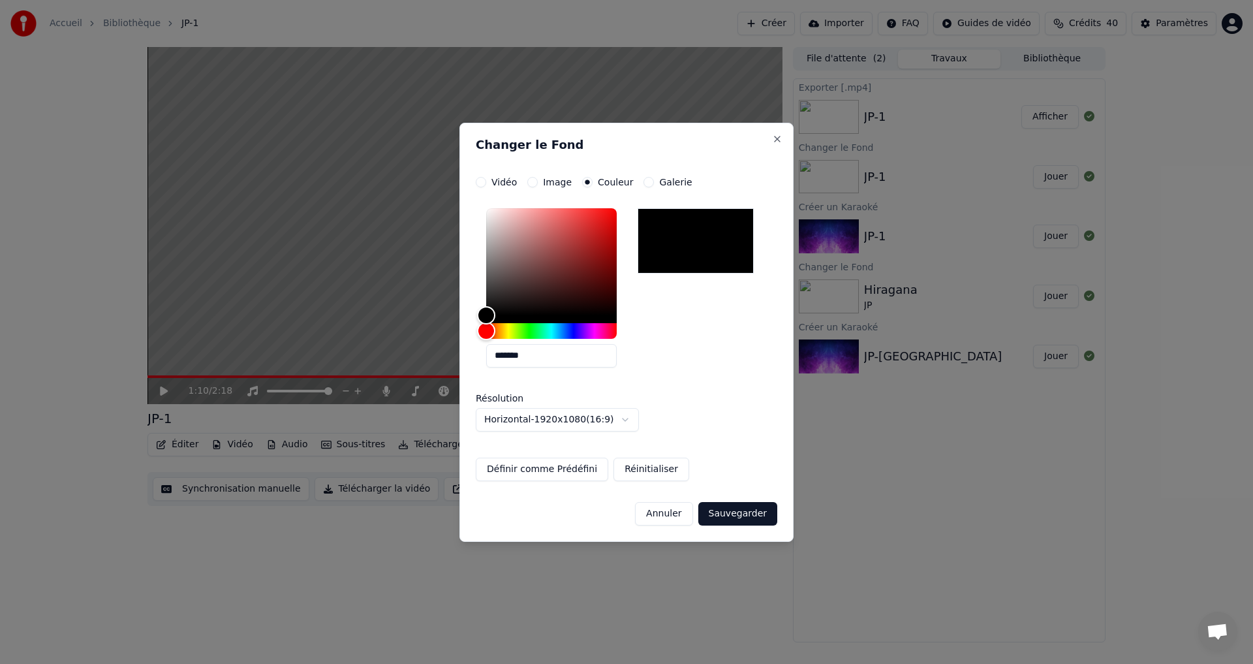
click at [532, 184] on button "Image" at bounding box center [532, 182] width 10 height 10
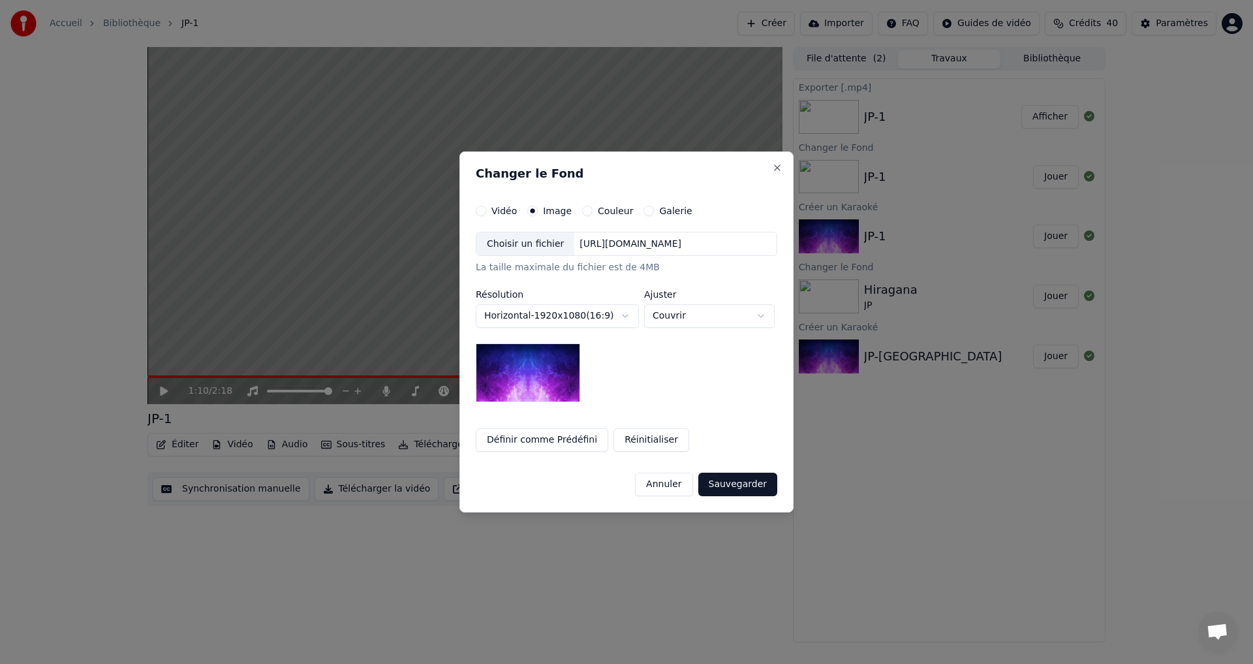
click at [676, 487] on button "Annuler" at bounding box center [663, 484] width 57 height 23
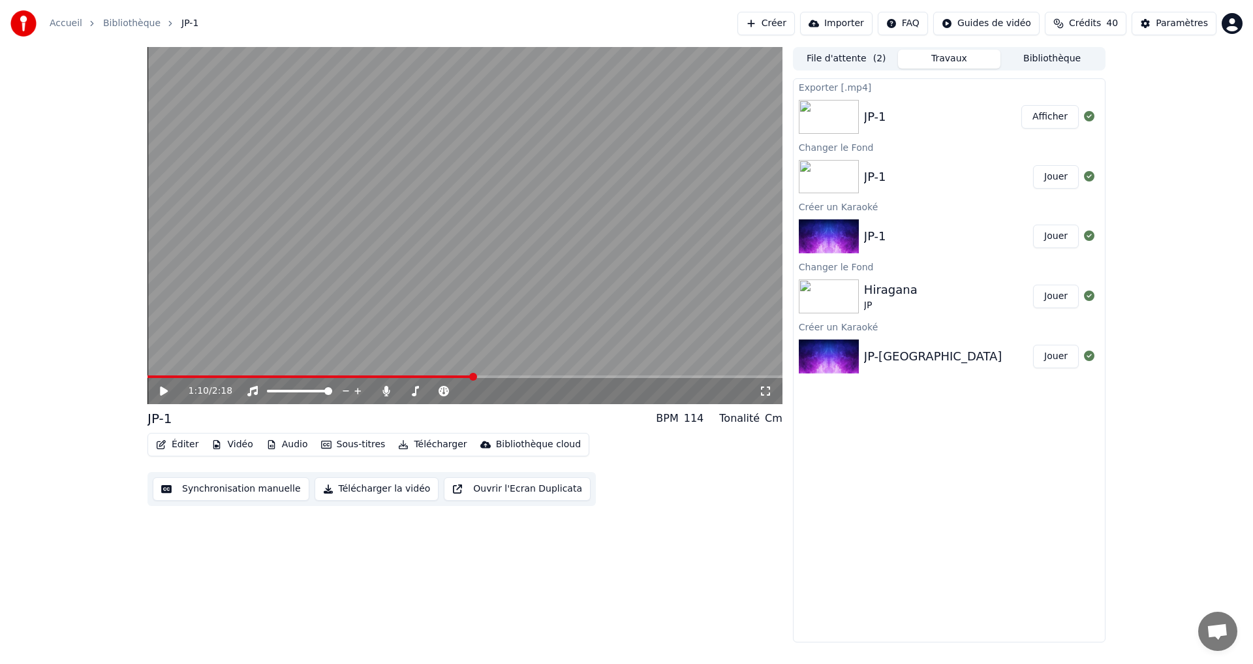
click at [178, 442] on button "Éditer" at bounding box center [177, 444] width 53 height 18
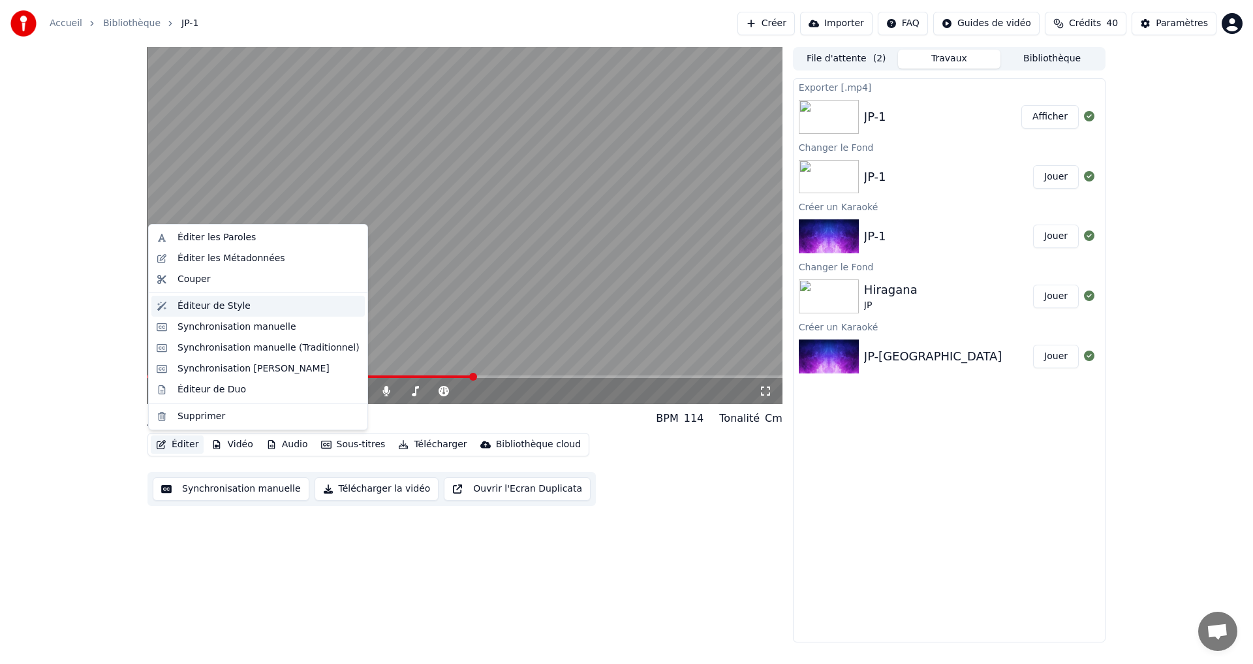
click at [238, 310] on div "Éditeur de Style" at bounding box center [214, 306] width 73 height 13
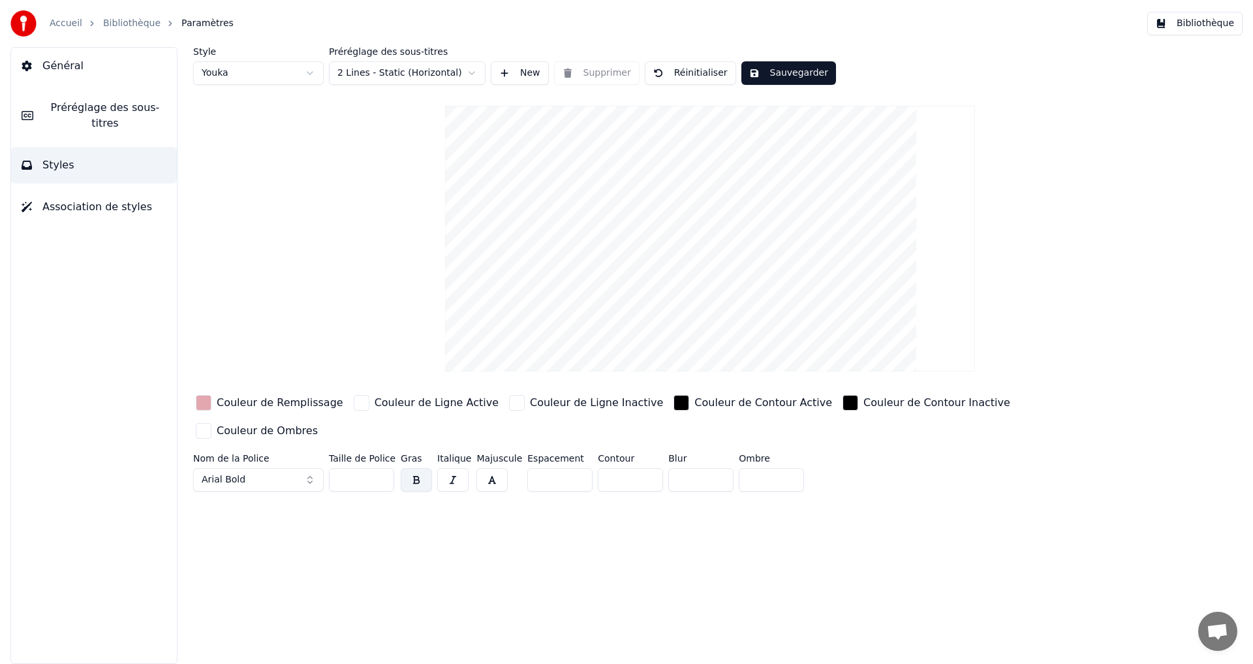
click at [347, 468] on input "***" at bounding box center [361, 479] width 65 height 23
click at [340, 468] on input "***" at bounding box center [361, 479] width 65 height 23
drag, startPoint x: 345, startPoint y: 451, endPoint x: 334, endPoint y: 457, distance: 12.0
click at [349, 468] on input "***" at bounding box center [361, 479] width 65 height 23
type input "***"
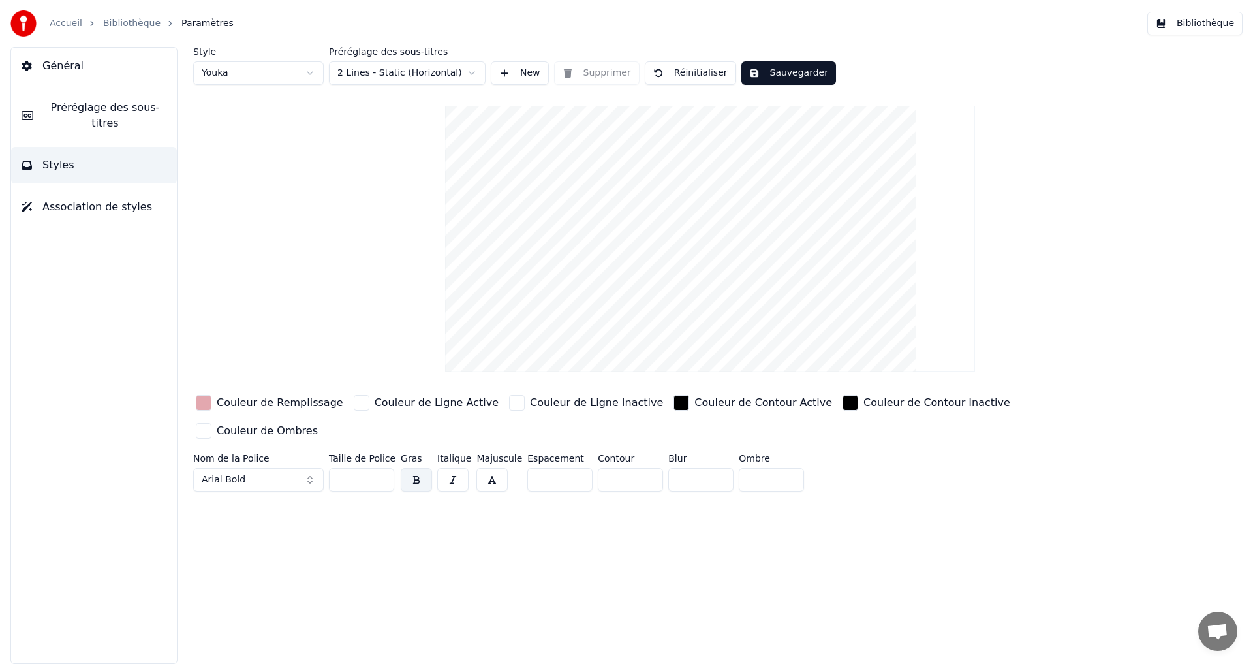
click at [778, 75] on button "Sauvegarder" at bounding box center [788, 72] width 95 height 23
click at [787, 78] on button "Terminé" at bounding box center [777, 72] width 72 height 23
click at [116, 115] on span "Préréglage des sous-titres" at bounding box center [105, 115] width 123 height 31
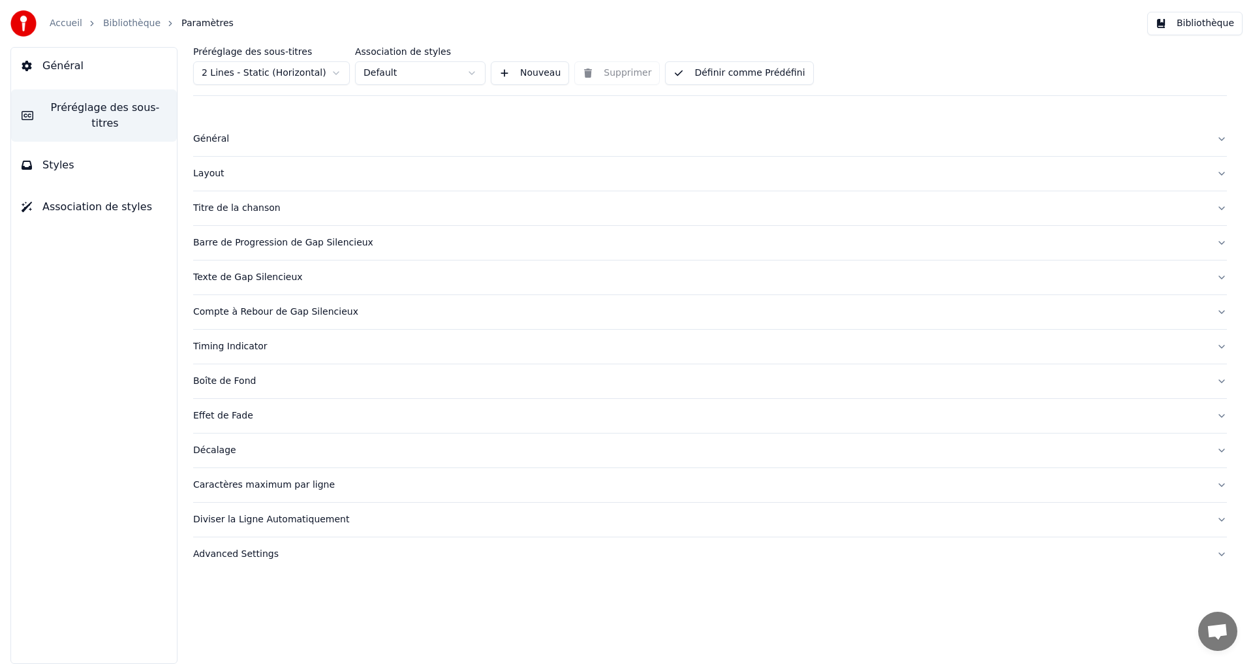
click at [719, 75] on button "Définir comme Prédéfini" at bounding box center [739, 72] width 148 height 23
click at [1213, 18] on button "Bibliothèque" at bounding box center [1194, 23] width 95 height 23
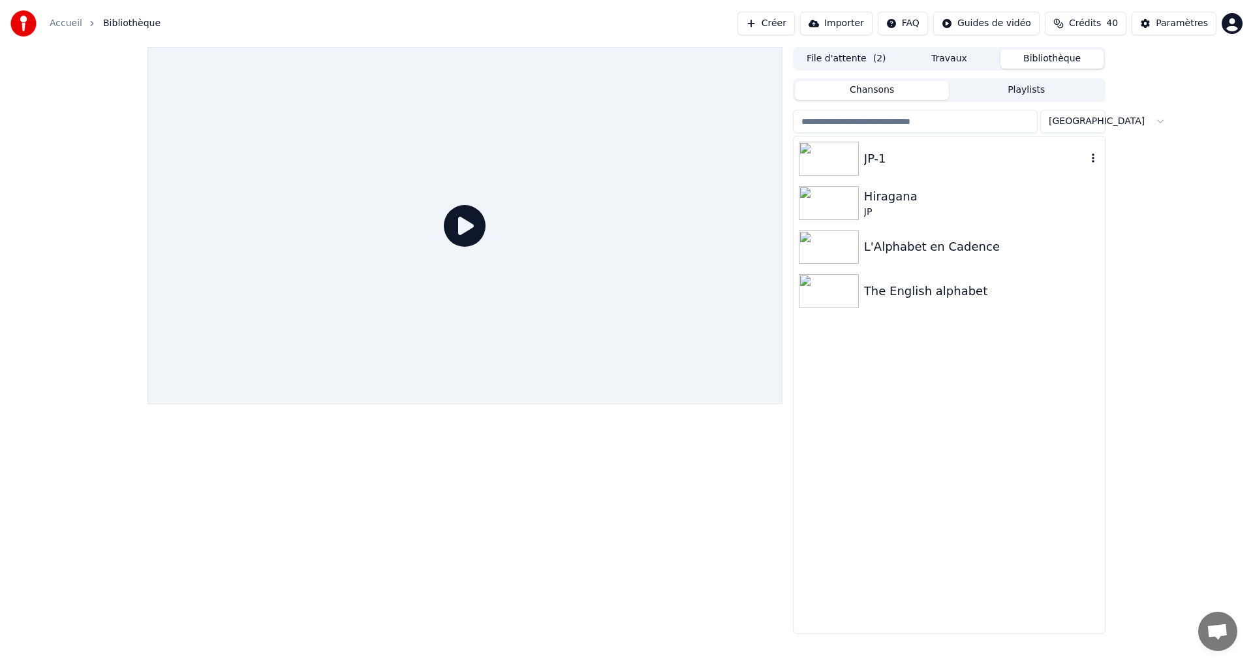
click at [974, 164] on div "JP-1" at bounding box center [975, 158] width 223 height 18
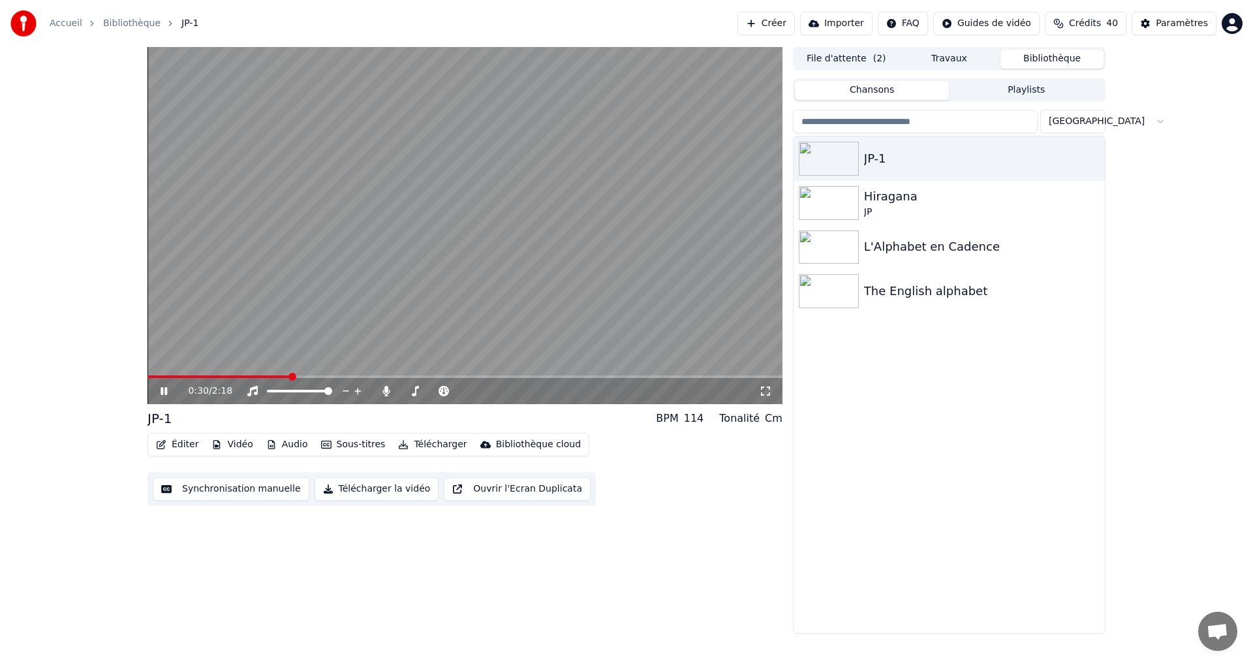
click at [166, 392] on icon at bounding box center [164, 391] width 7 height 8
click at [165, 394] on icon at bounding box center [173, 391] width 31 height 10
click at [166, 394] on icon at bounding box center [164, 391] width 7 height 8
click at [168, 394] on icon at bounding box center [173, 391] width 31 height 10
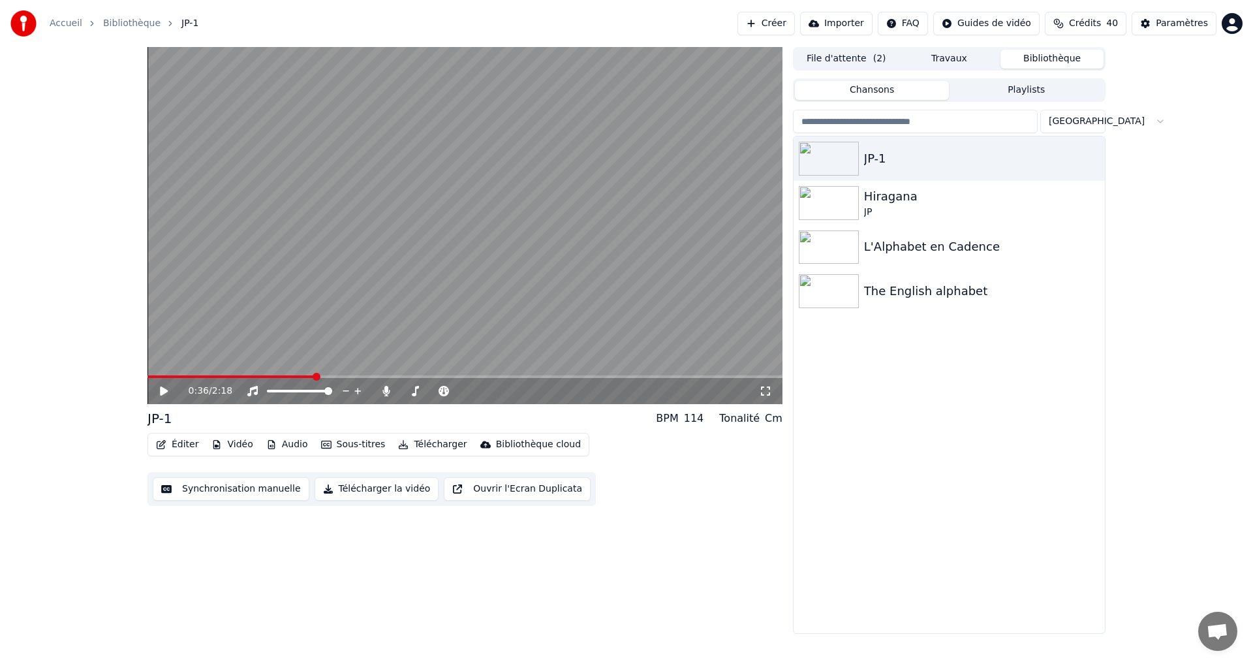
click at [233, 446] on button "Vidéo" at bounding box center [232, 444] width 52 height 18
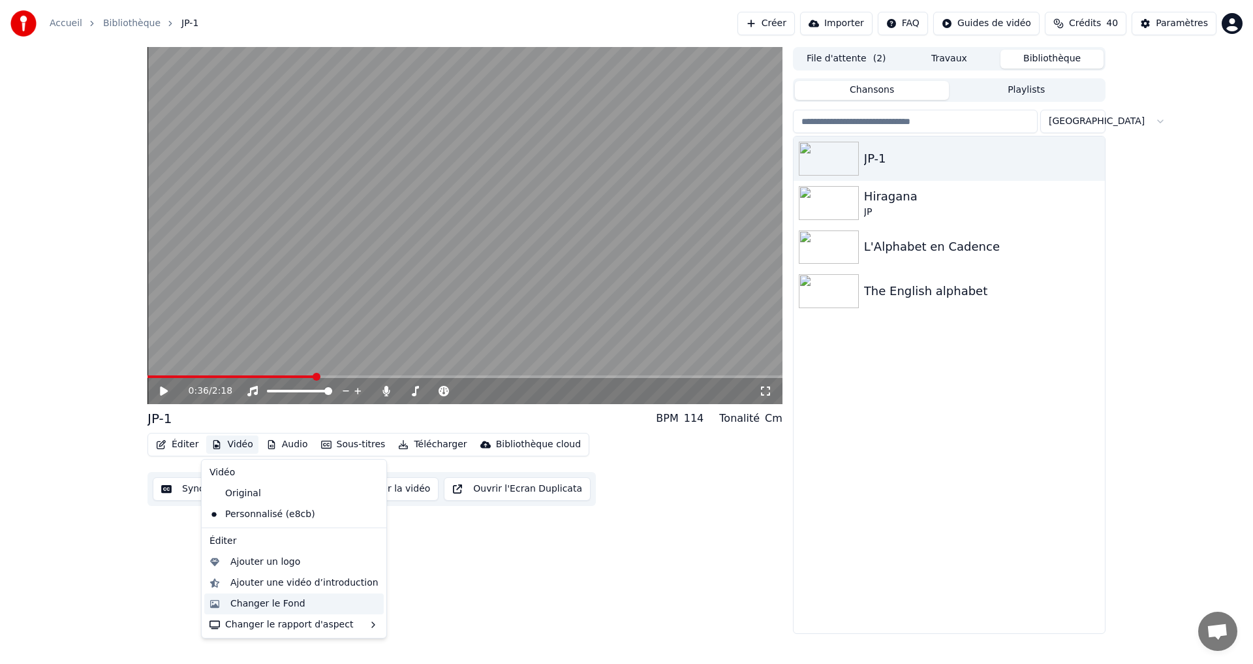
click at [266, 607] on div "Changer le Fond" at bounding box center [267, 603] width 75 height 13
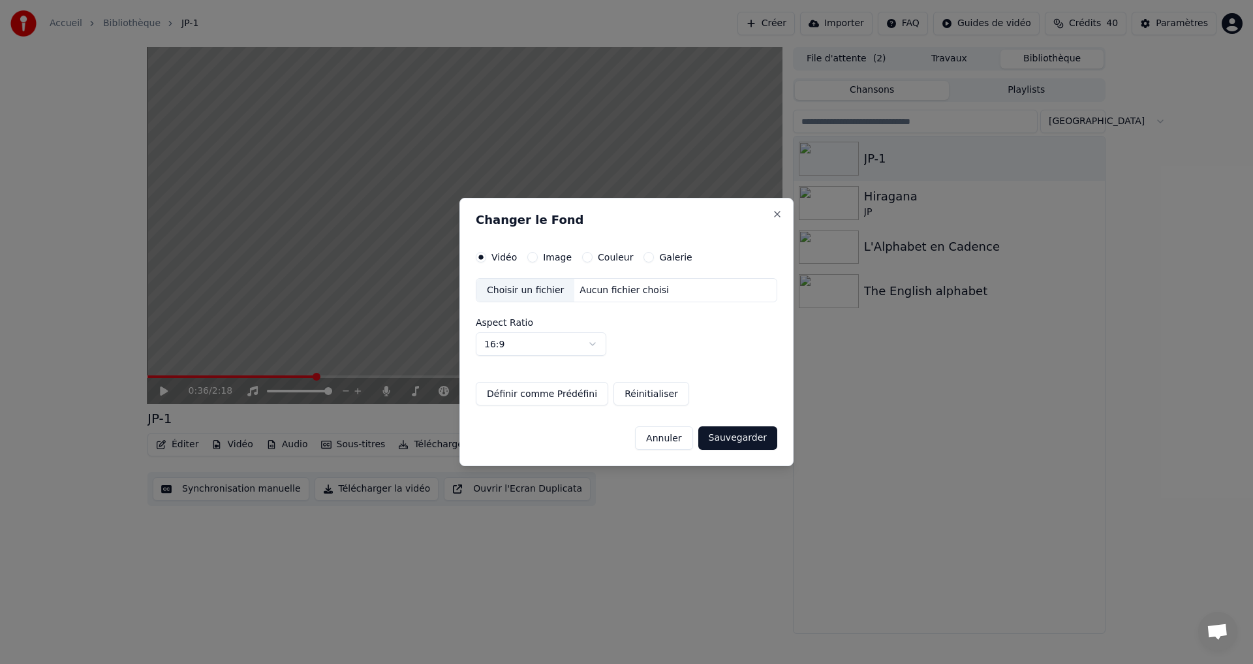
click at [533, 257] on button "Image" at bounding box center [532, 257] width 10 height 10
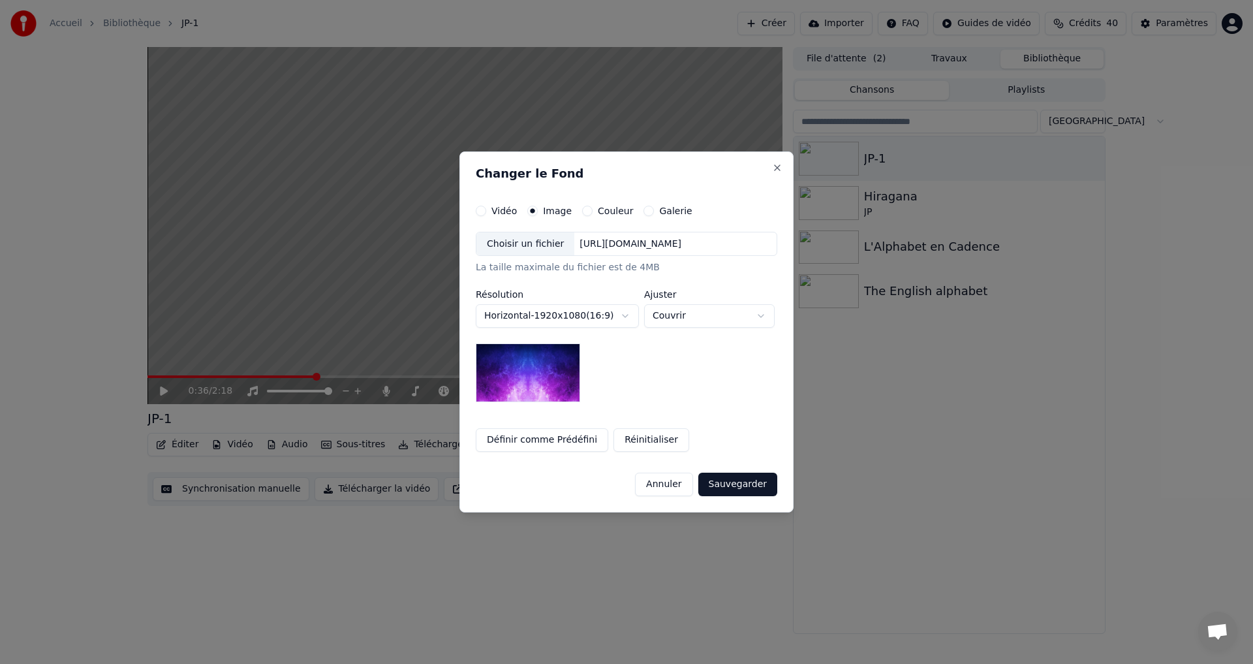
click at [520, 242] on div "Choisir un fichier" at bounding box center [525, 243] width 98 height 23
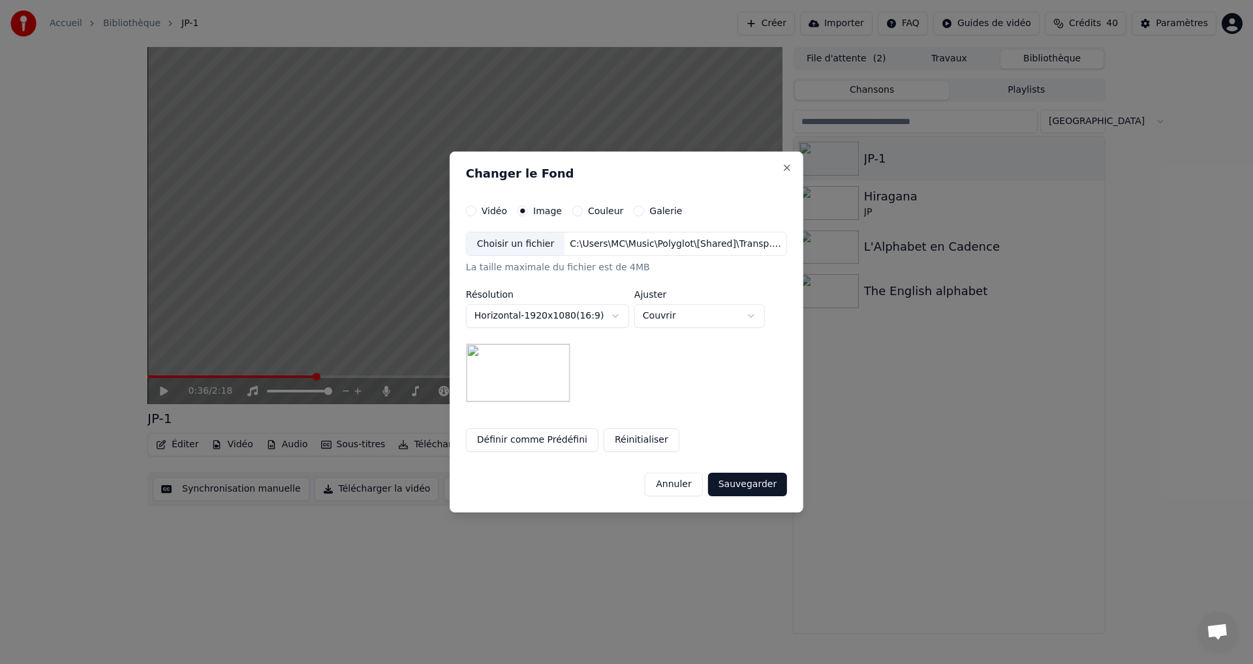
click at [751, 482] on button "Sauvegarder" at bounding box center [747, 484] width 79 height 23
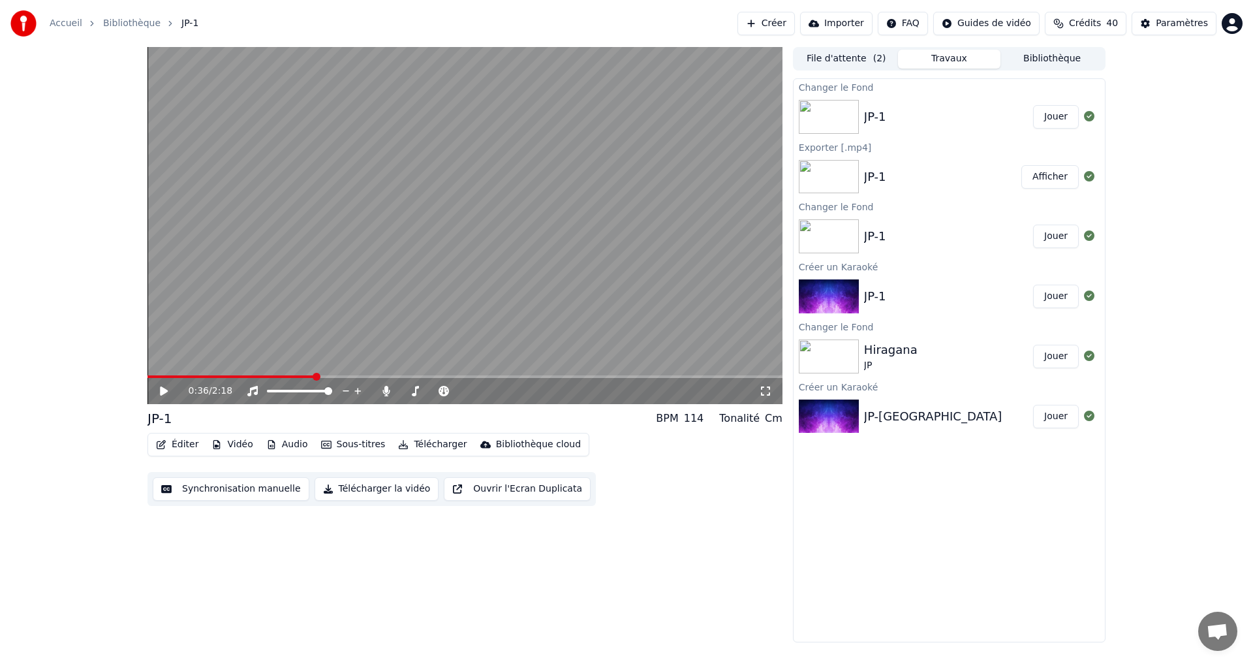
click at [1043, 117] on button "Jouer" at bounding box center [1056, 116] width 46 height 23
click at [264, 378] on span at bounding box center [465, 376] width 635 height 3
click at [163, 392] on icon at bounding box center [164, 391] width 7 height 8
click at [379, 491] on button "Télécharger la vidéo" at bounding box center [377, 488] width 125 height 23
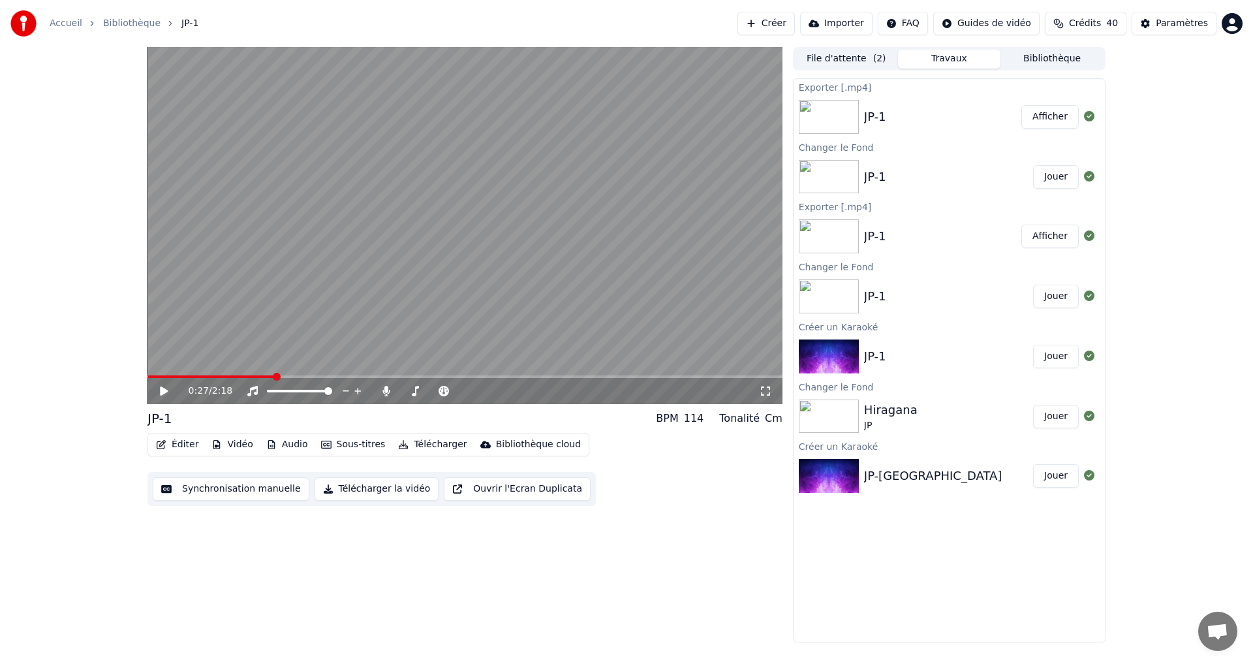
click at [1048, 127] on button "Afficher" at bounding box center [1050, 116] width 57 height 23
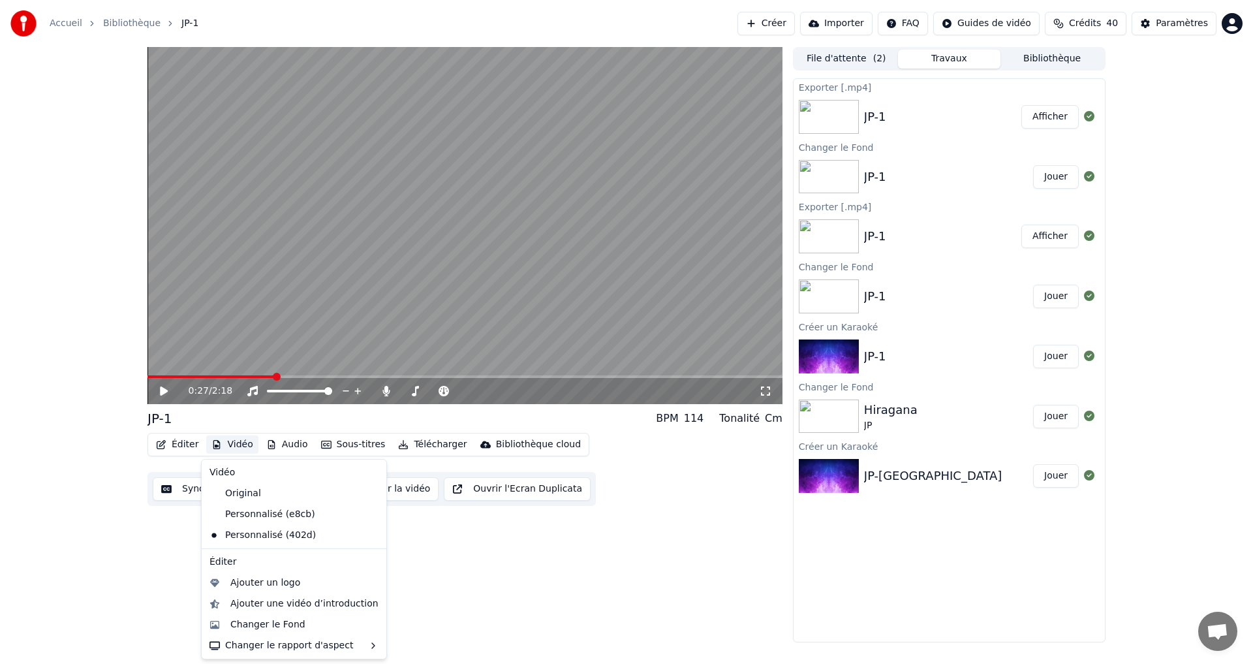
click at [215, 443] on icon "button" at bounding box center [216, 444] width 10 height 9
click at [259, 619] on div "Changer le Fond" at bounding box center [267, 624] width 75 height 13
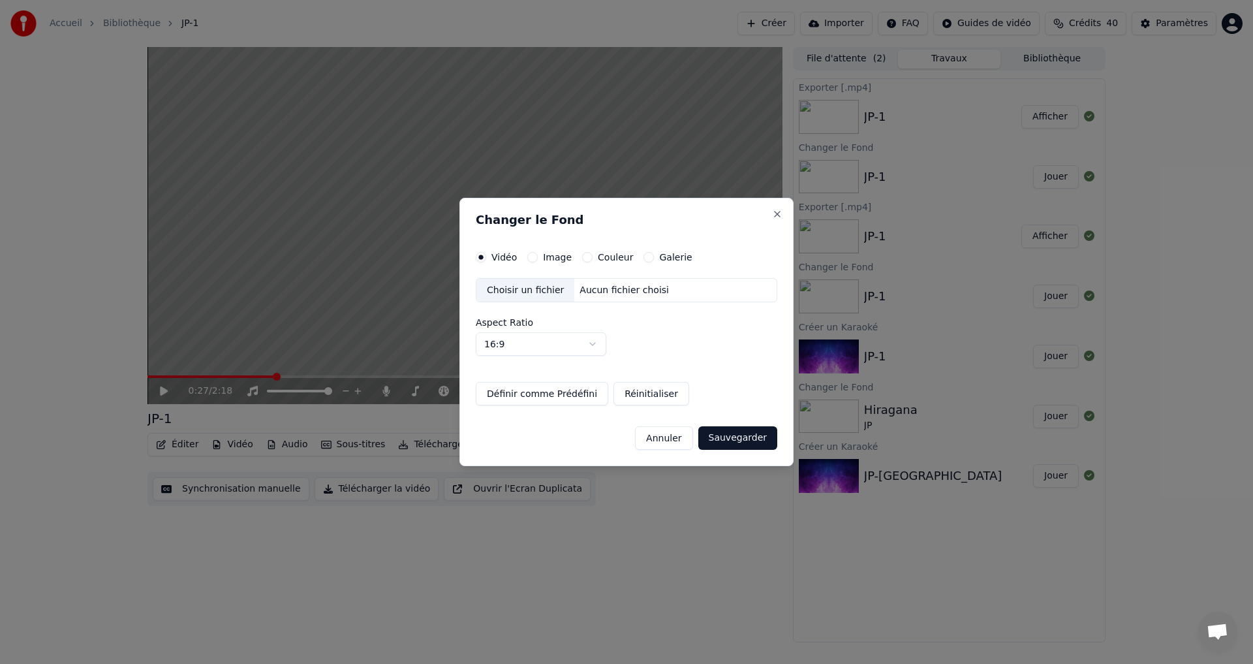
click at [588, 257] on button "Couleur" at bounding box center [587, 257] width 10 height 10
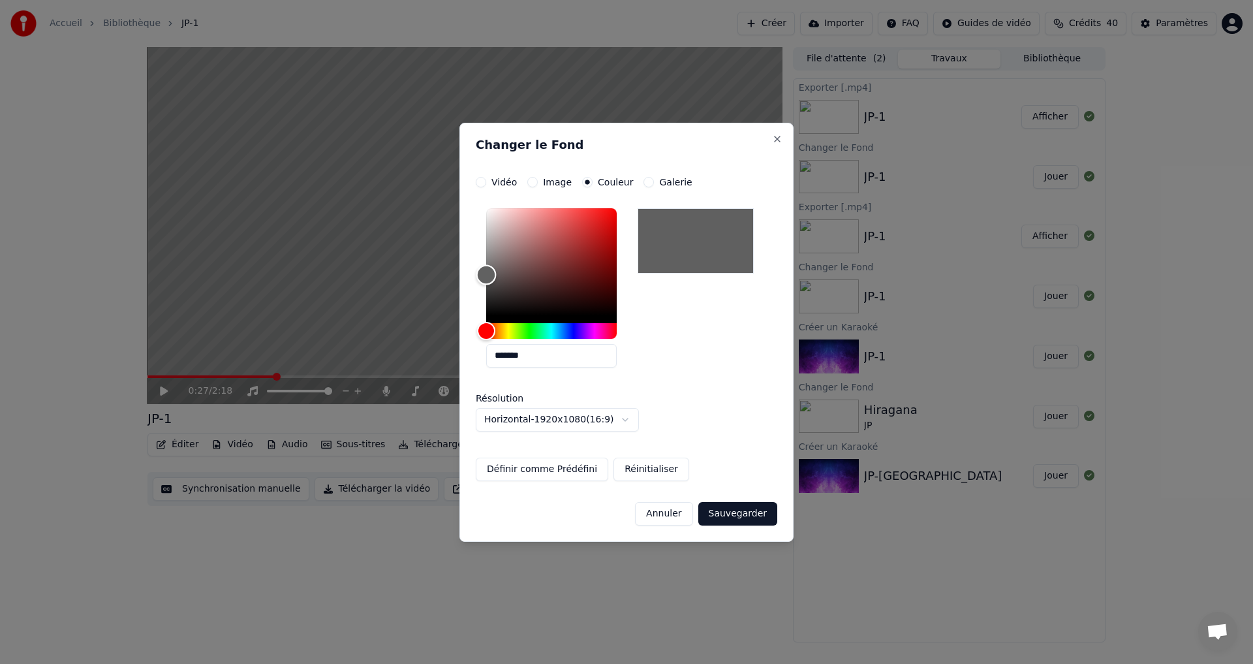
type input "*******"
drag, startPoint x: 479, startPoint y: 288, endPoint x: 429, endPoint y: 275, distance: 51.1
click at [429, 275] on body "**********" at bounding box center [626, 332] width 1253 height 664
click at [730, 512] on button "Sauvegarder" at bounding box center [737, 513] width 79 height 23
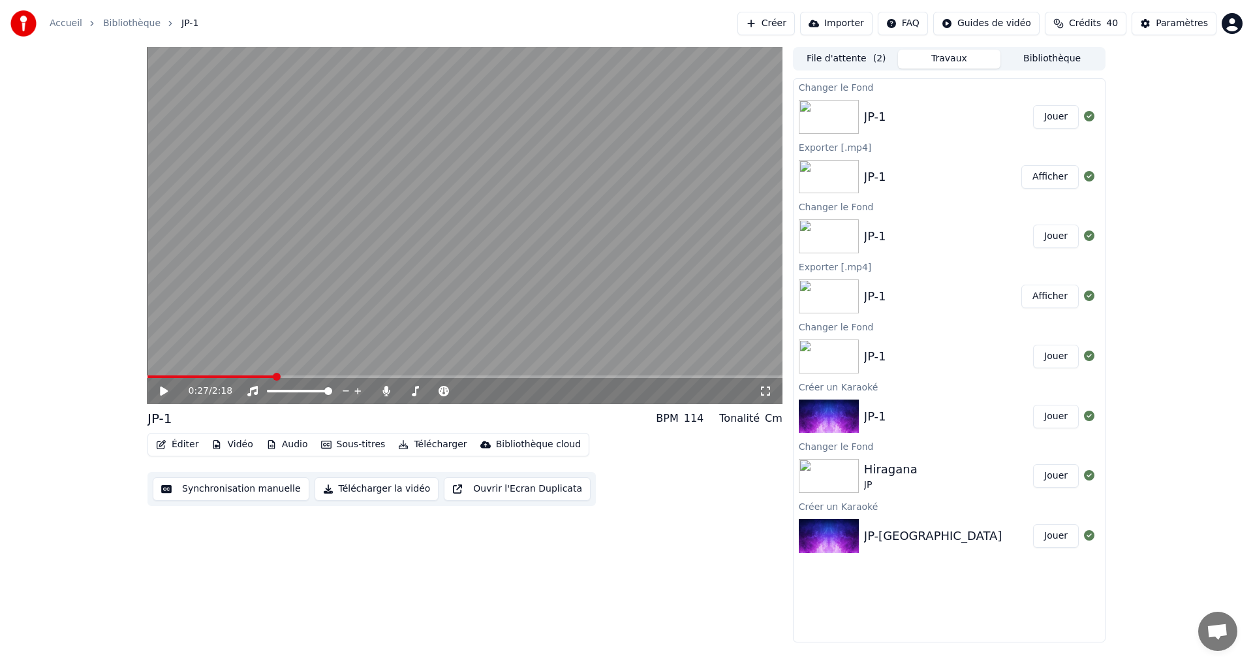
click at [364, 486] on button "Télécharger la vidéo" at bounding box center [377, 488] width 125 height 23
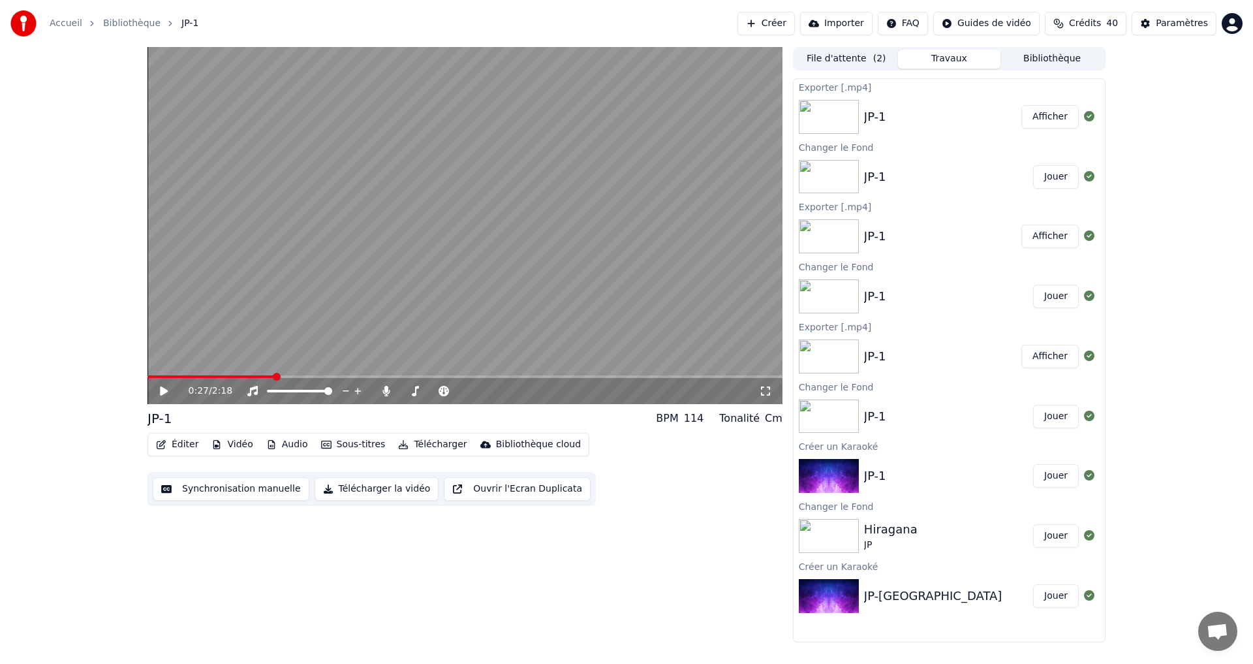
click at [1037, 123] on button "Afficher" at bounding box center [1050, 116] width 57 height 23
click at [228, 446] on button "Vidéo" at bounding box center [232, 444] width 52 height 18
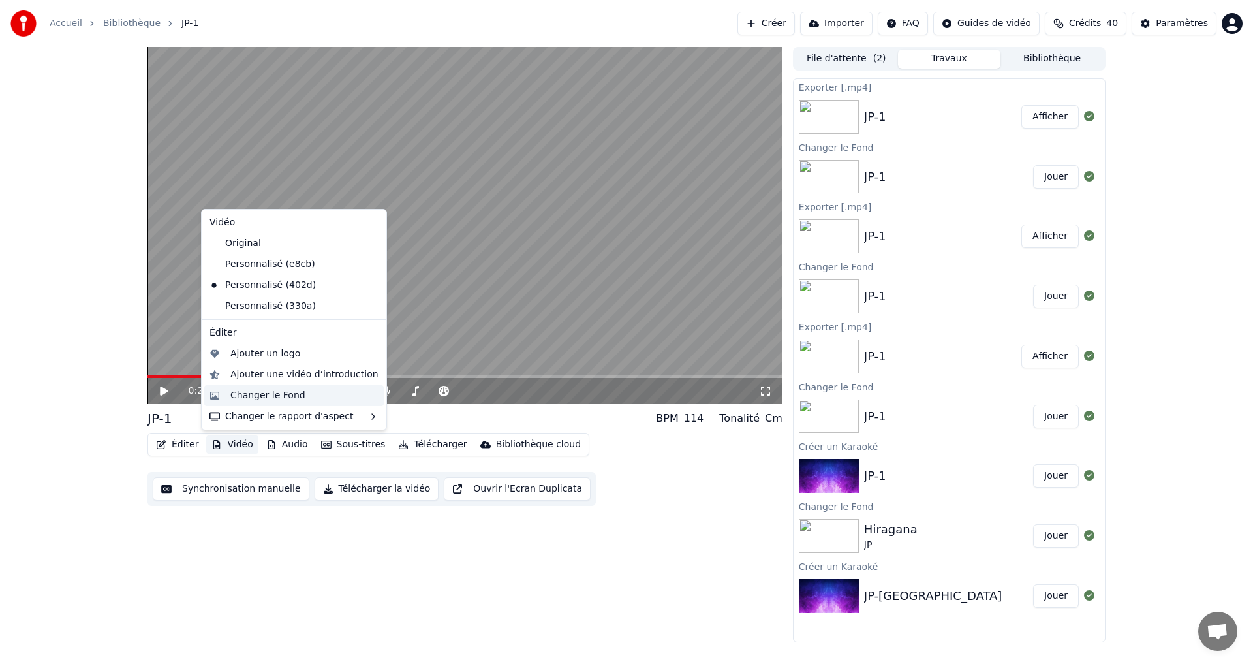
click at [248, 391] on div "Changer le Fond" at bounding box center [267, 395] width 75 height 13
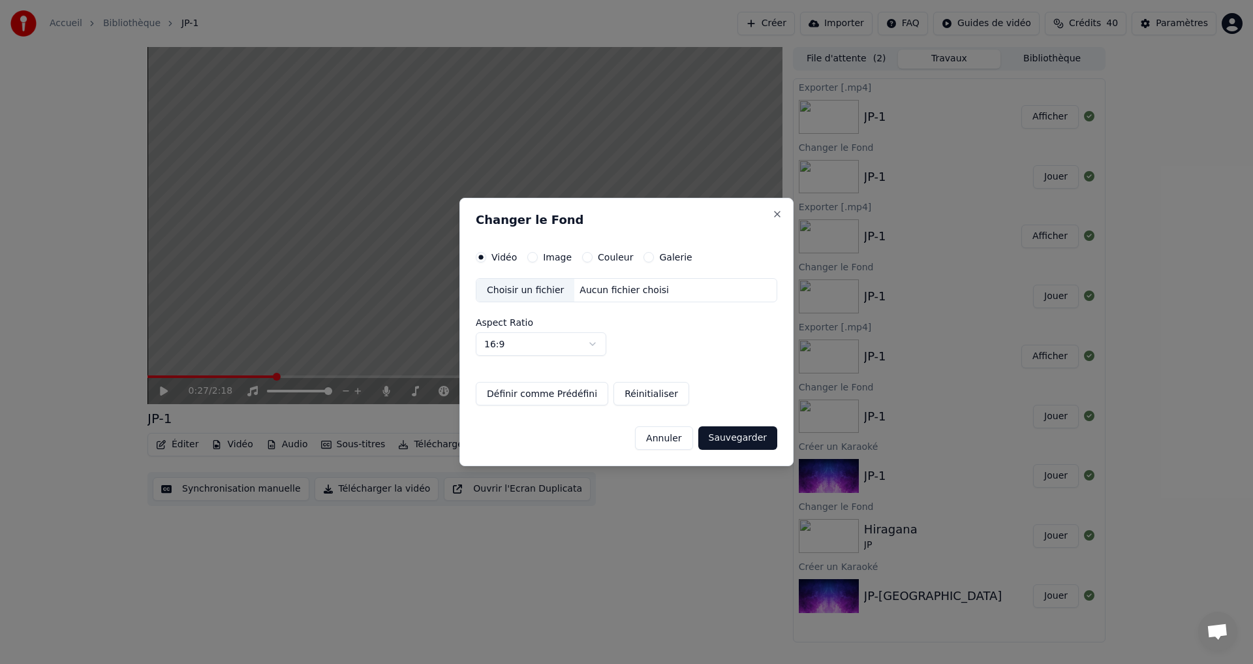
click at [584, 258] on button "Couleur" at bounding box center [587, 257] width 10 height 10
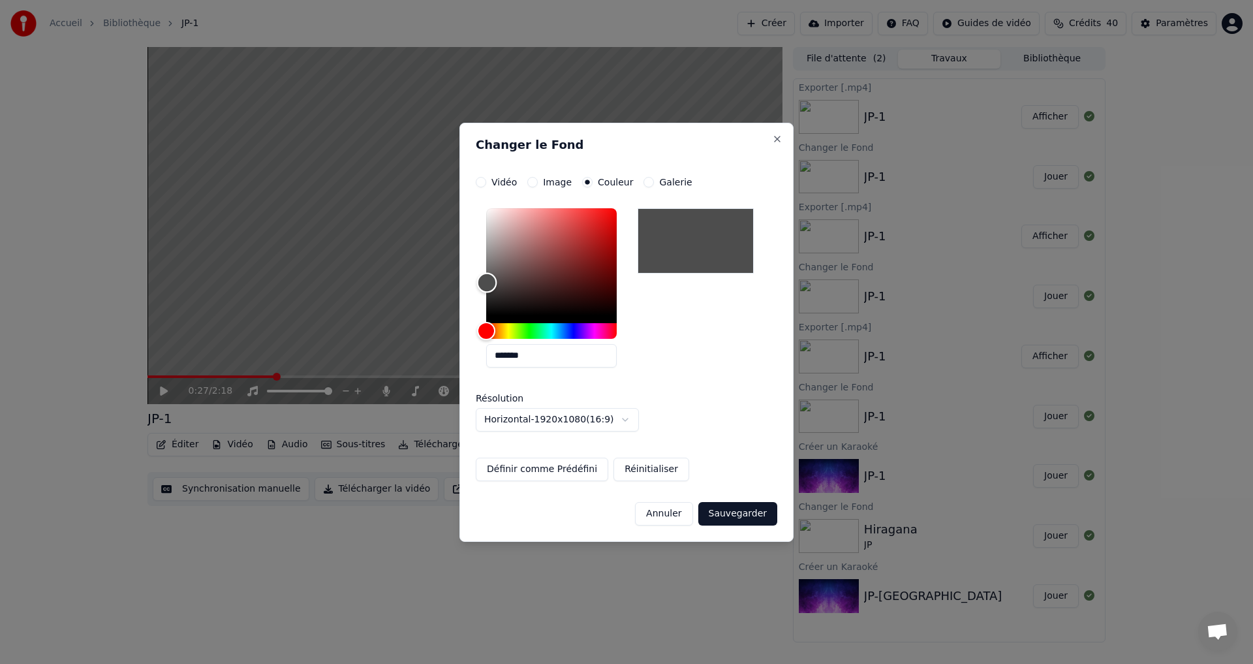
type input "*******"
drag, startPoint x: 492, startPoint y: 285, endPoint x: 477, endPoint y: 280, distance: 15.1
click at [486, 280] on div "Color" at bounding box center [551, 261] width 131 height 107
click at [724, 510] on button "Sauvegarder" at bounding box center [737, 513] width 79 height 23
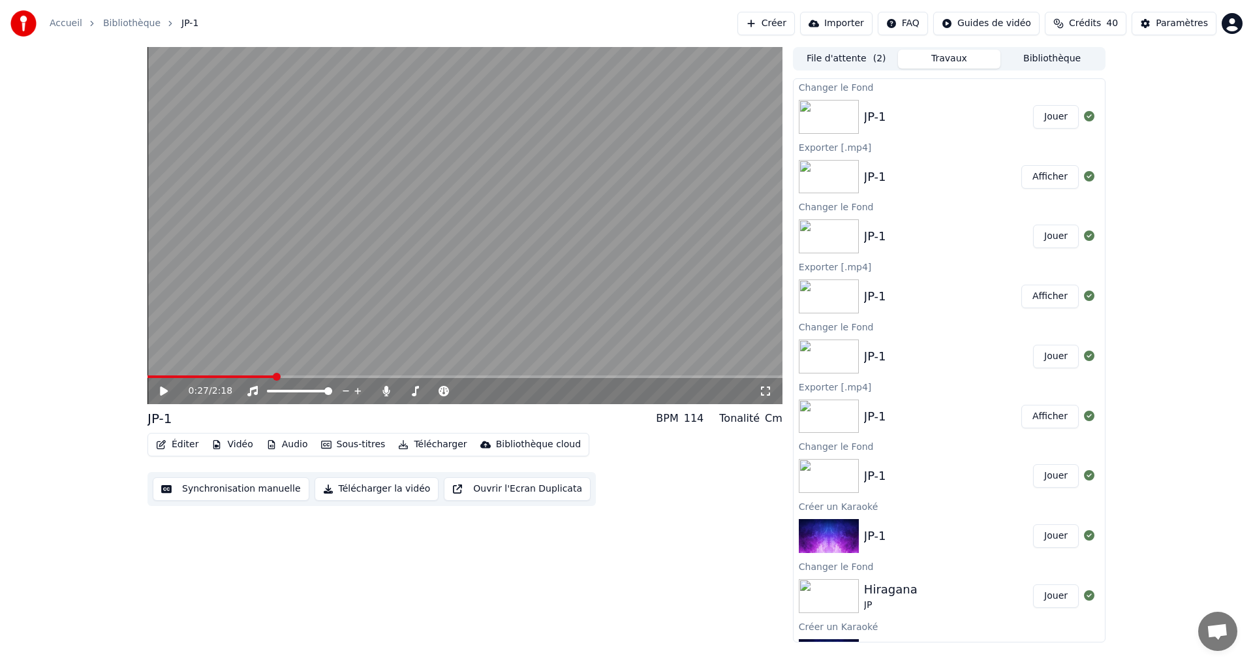
click at [1048, 111] on button "Jouer" at bounding box center [1056, 116] width 46 height 23
click at [418, 448] on button "Télécharger" at bounding box center [432, 444] width 79 height 18
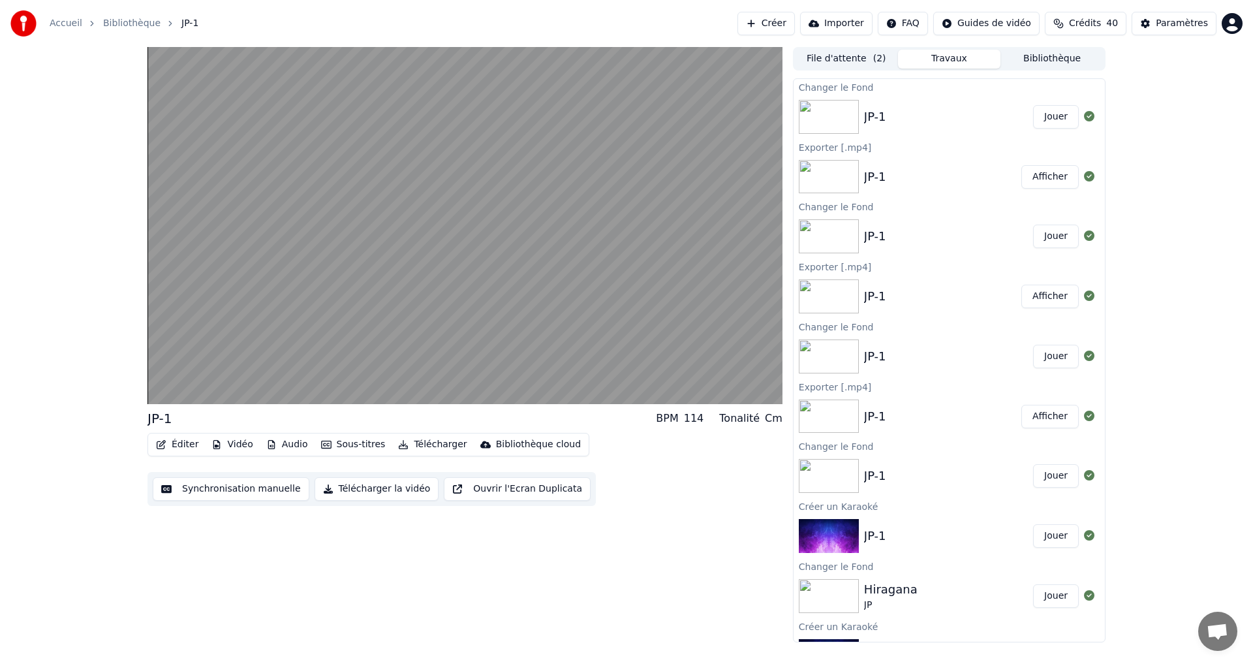
click at [381, 493] on button "Télécharger la vidéo" at bounding box center [377, 488] width 125 height 23
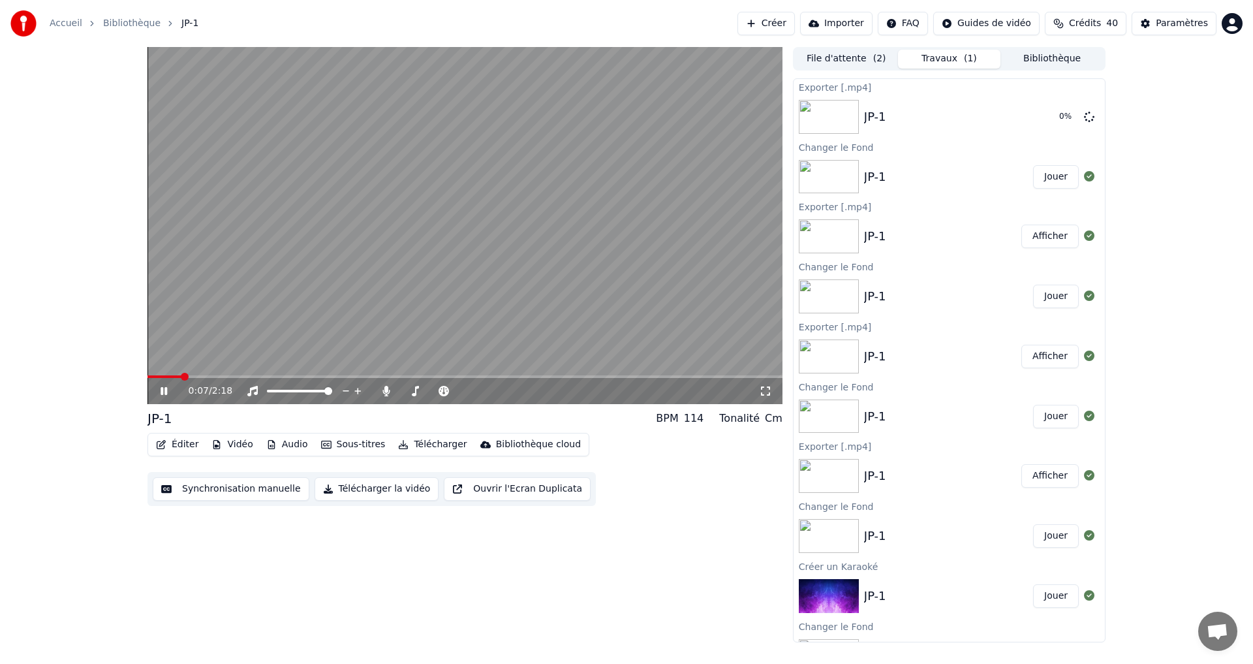
click at [164, 394] on icon at bounding box center [173, 391] width 31 height 10
click at [1022, 115] on button "Afficher" at bounding box center [1050, 116] width 57 height 23
drag, startPoint x: 1035, startPoint y: 118, endPoint x: 1021, endPoint y: 138, distance: 24.4
click at [1035, 117] on button "Afficher" at bounding box center [1050, 116] width 57 height 23
